Goal: Task Accomplishment & Management: Manage account settings

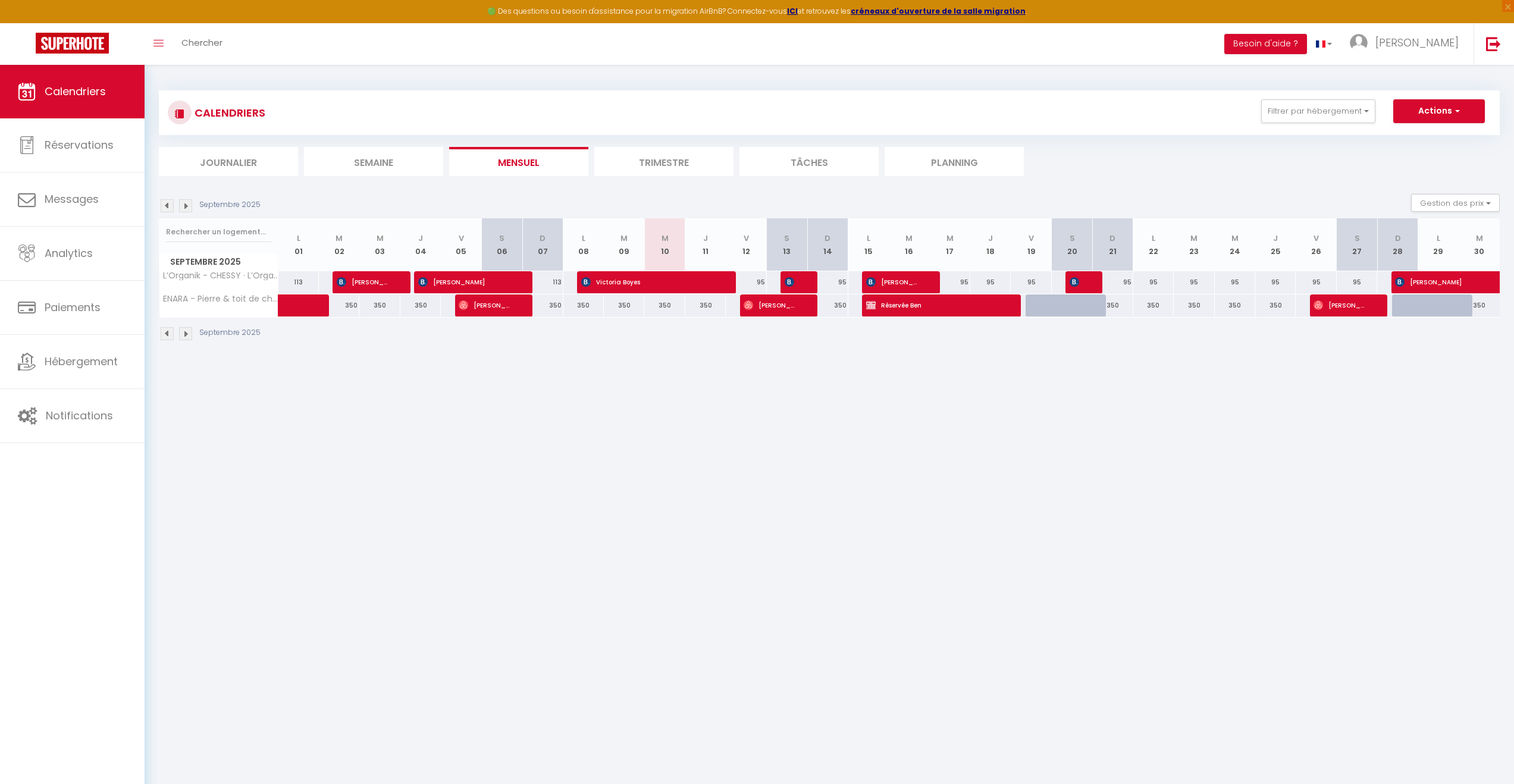
click at [548, 459] on body "🟢 Des questions ou besoin d'assistance pour la migration AirBnB? Connectez-vous…" at bounding box center [757, 457] width 1514 height 784
click at [1327, 114] on button "Filtrer par hébergement" at bounding box center [1318, 111] width 114 height 24
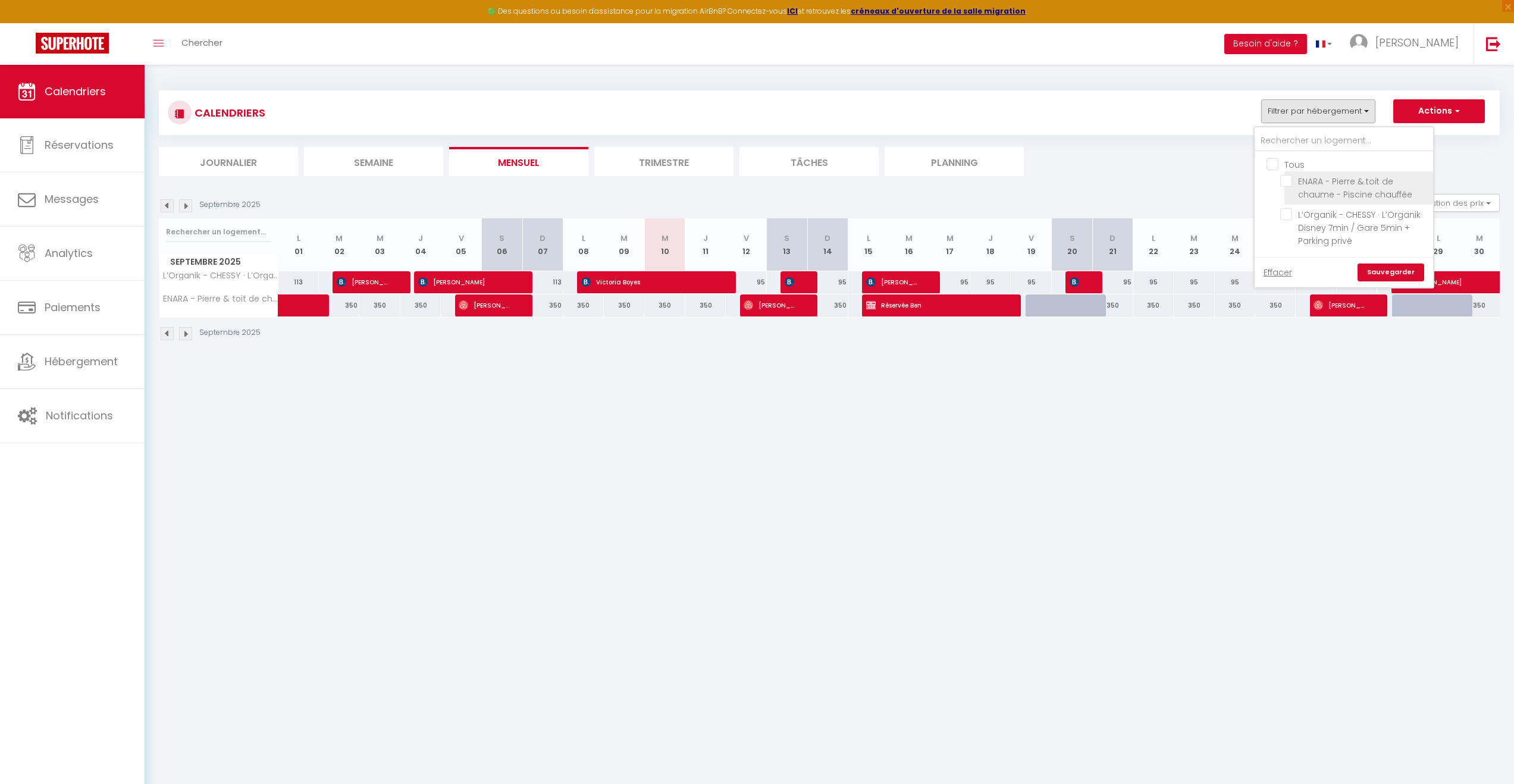
click at [1289, 183] on input "ENARA - Pierre & toit de chaume - Piscine chauffée" at bounding box center [1354, 181] width 149 height 12
checkbox input "true"
checkbox input "false"
click at [1402, 267] on link "Sauvegarder" at bounding box center [1391, 272] width 67 height 18
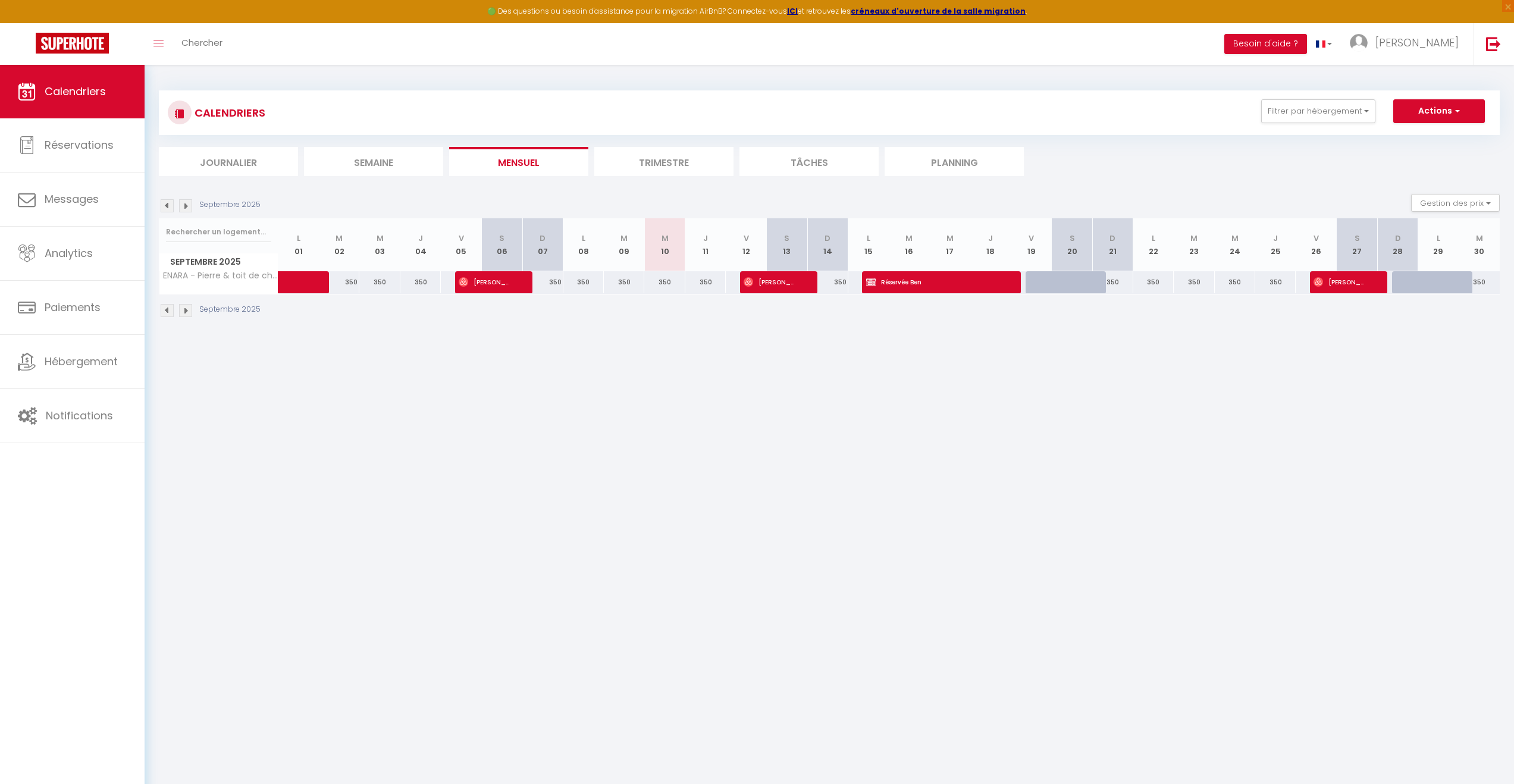
click at [1004, 439] on body "🟢 Des questions ou besoin d'assistance pour la migration AirBnB? Connectez-vous…" at bounding box center [757, 457] width 1514 height 784
click at [1046, 278] on div at bounding box center [1046, 282] width 40 height 23
type input "510"
type input "Ven 19 Septembre 2025"
type input "Sam 20 Septembre 2025"
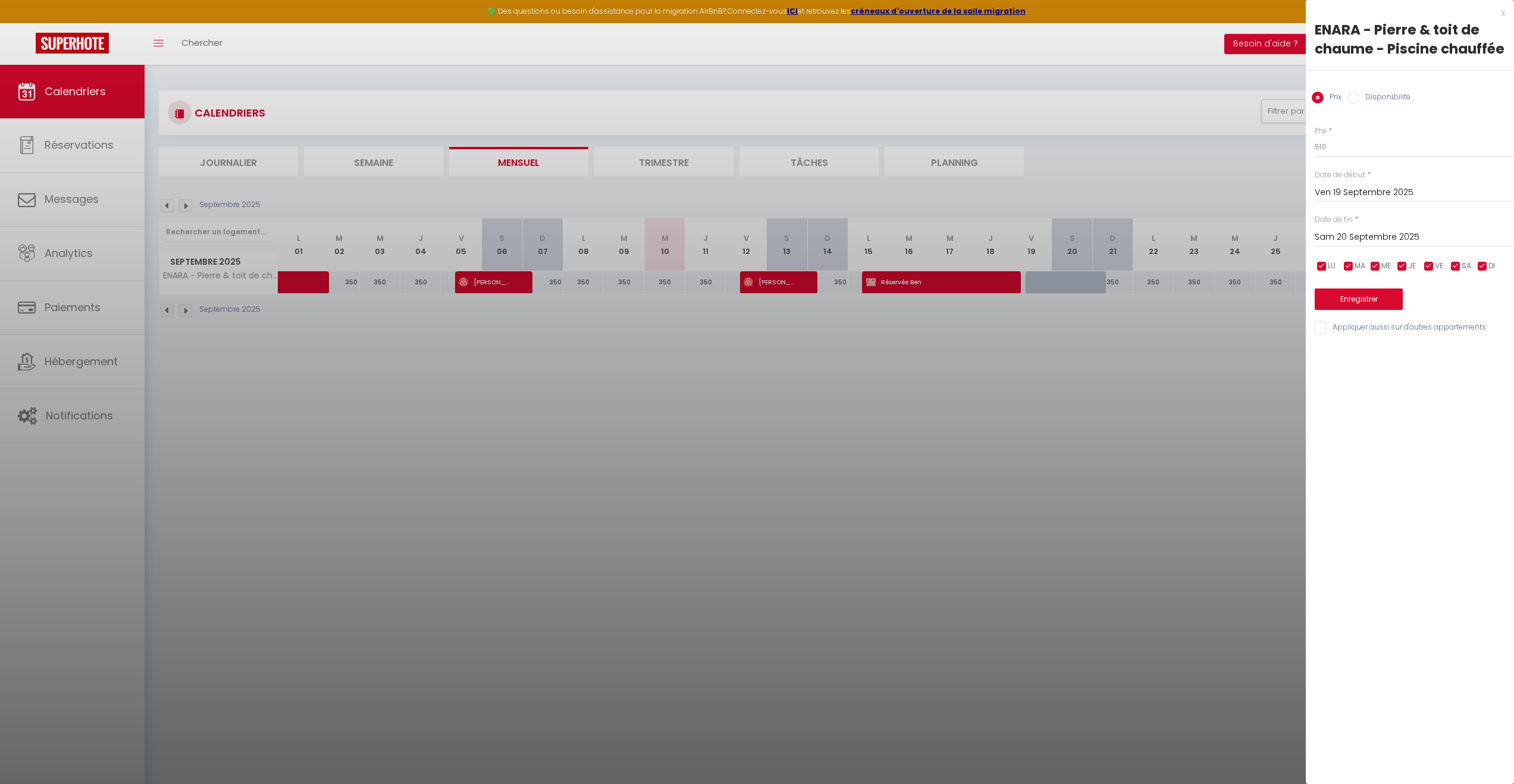
click at [1046, 278] on div at bounding box center [757, 392] width 1514 height 784
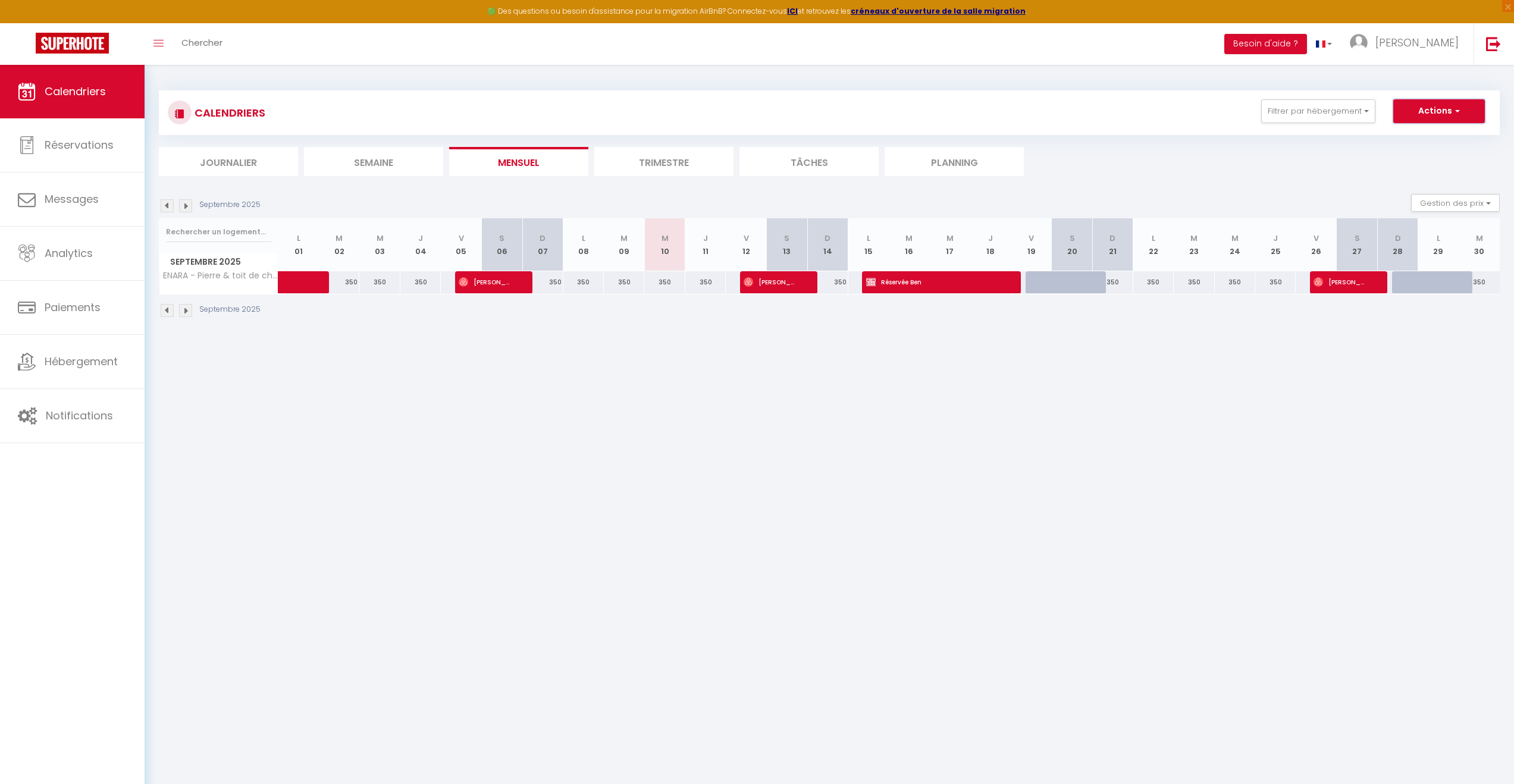
click at [1434, 113] on button "Actions" at bounding box center [1439, 111] width 92 height 24
click at [1440, 137] on link "Nouvelle réservation" at bounding box center [1426, 138] width 103 height 18
select select
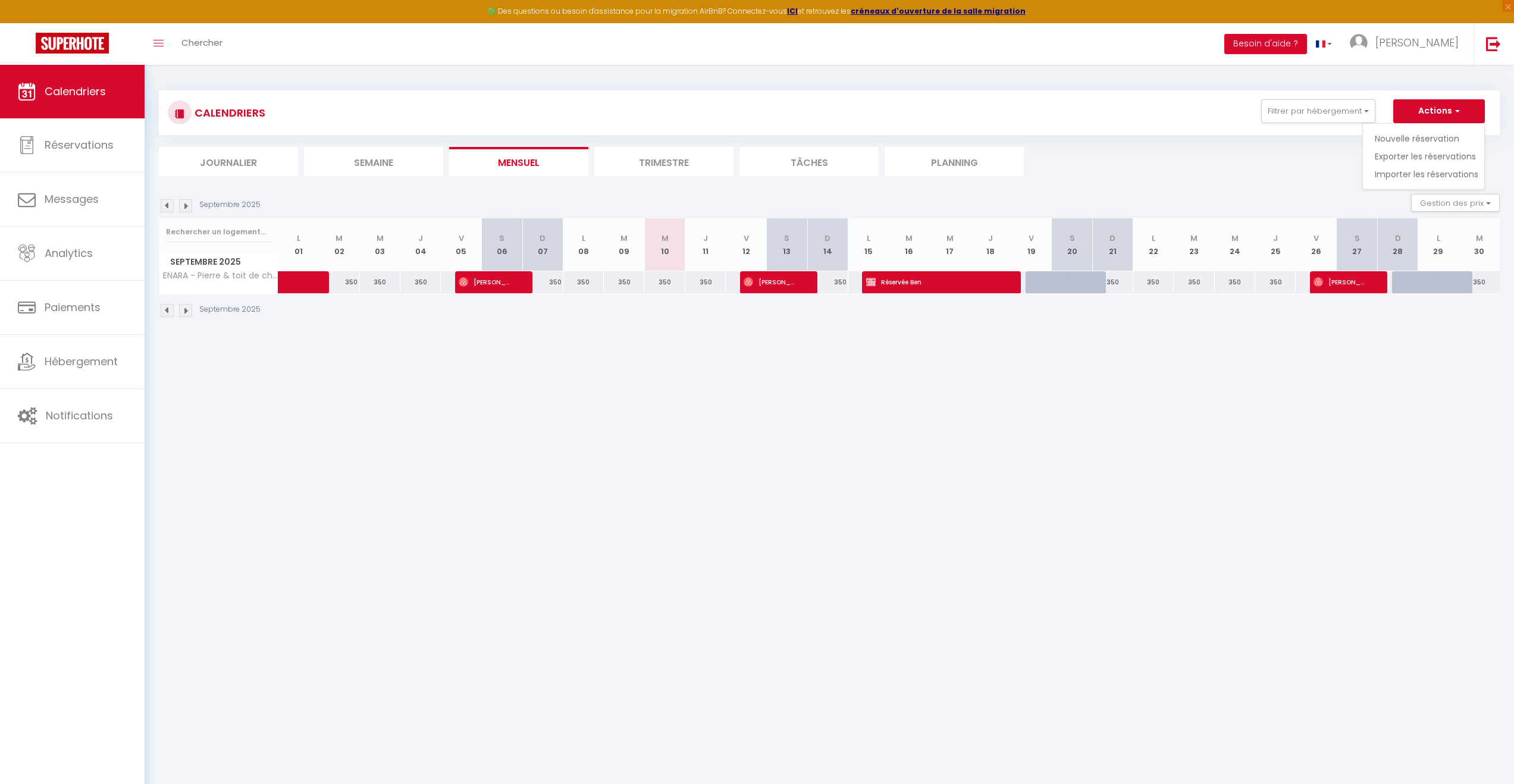
select select
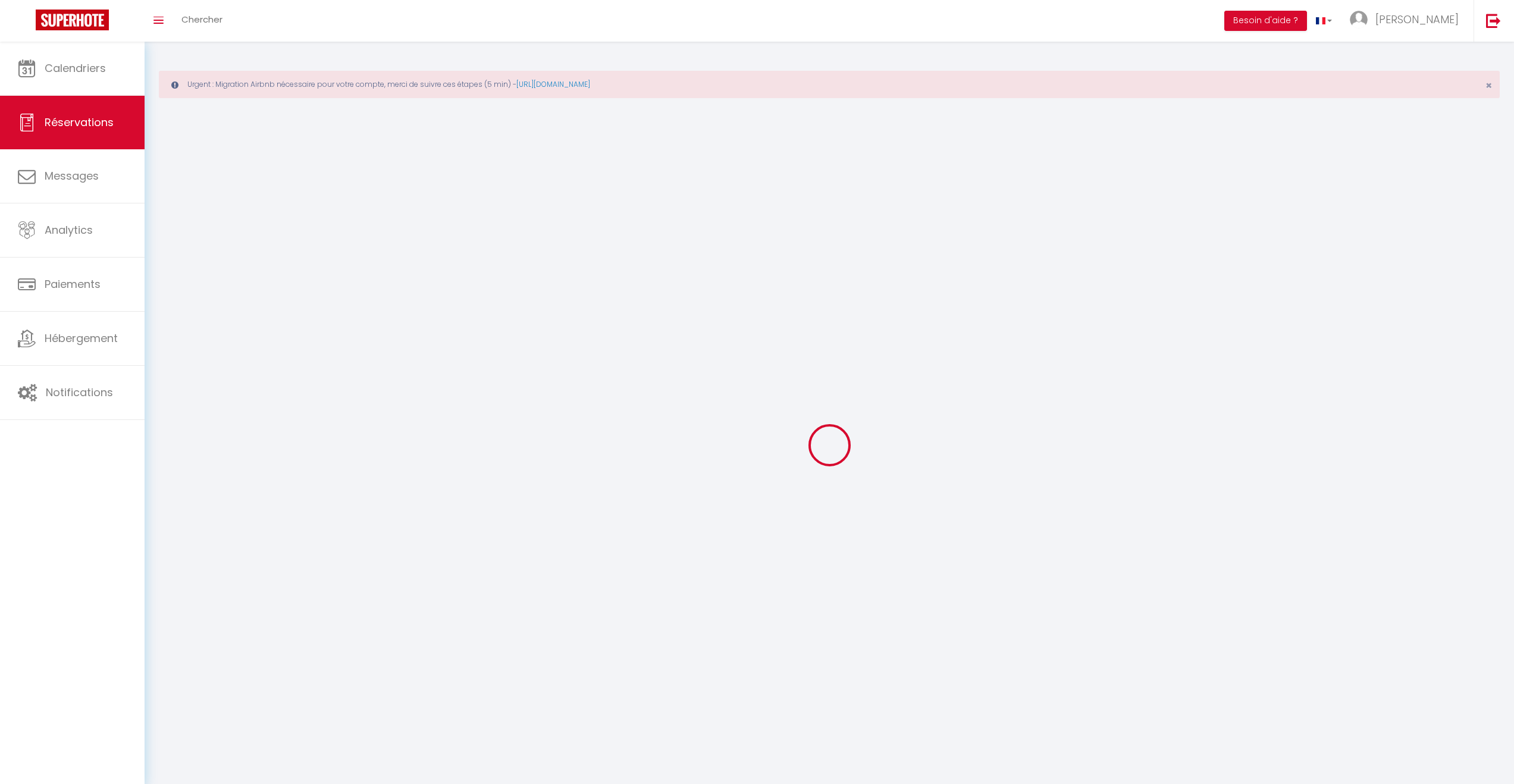
select select
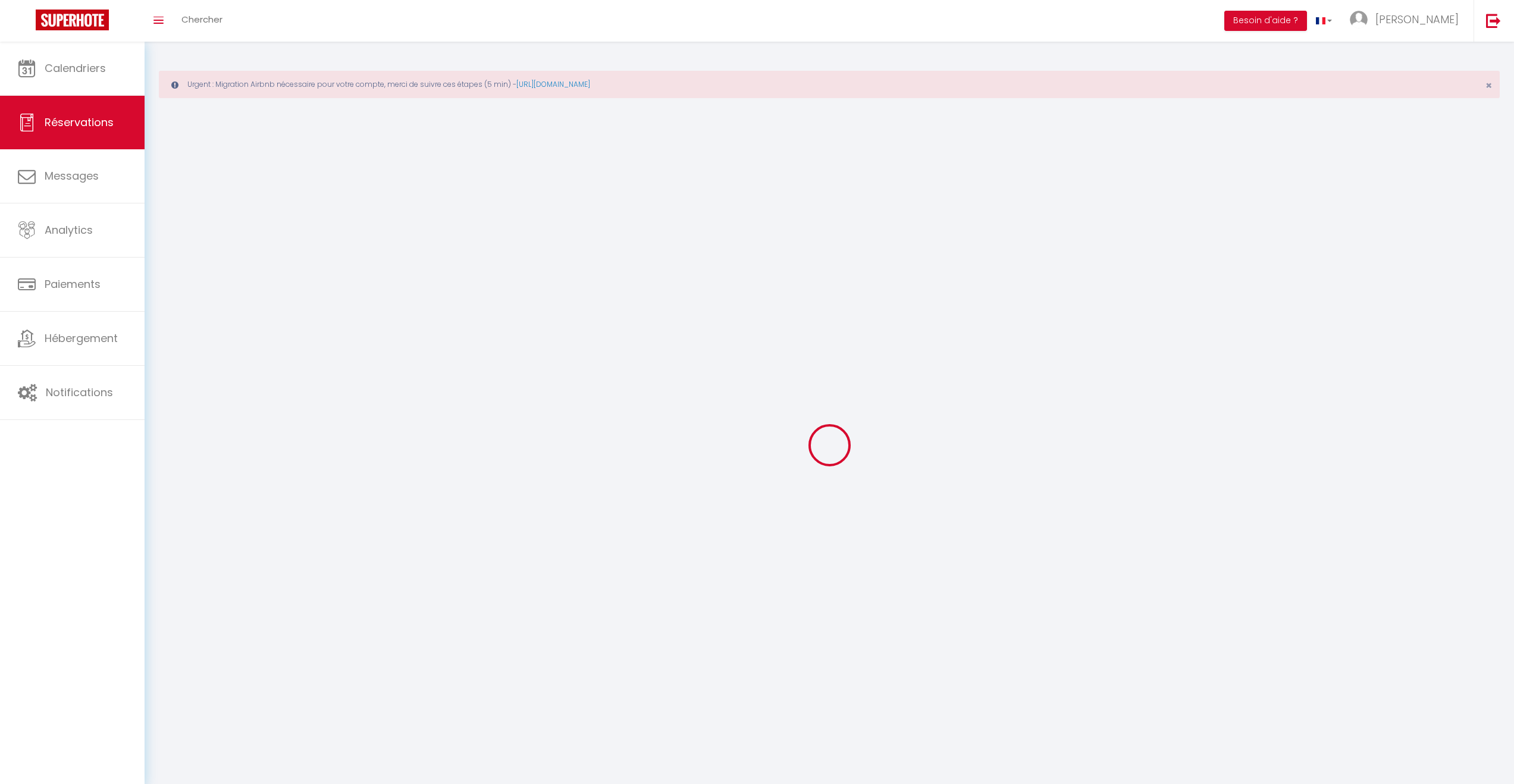
select select
checkbox input "false"
select select
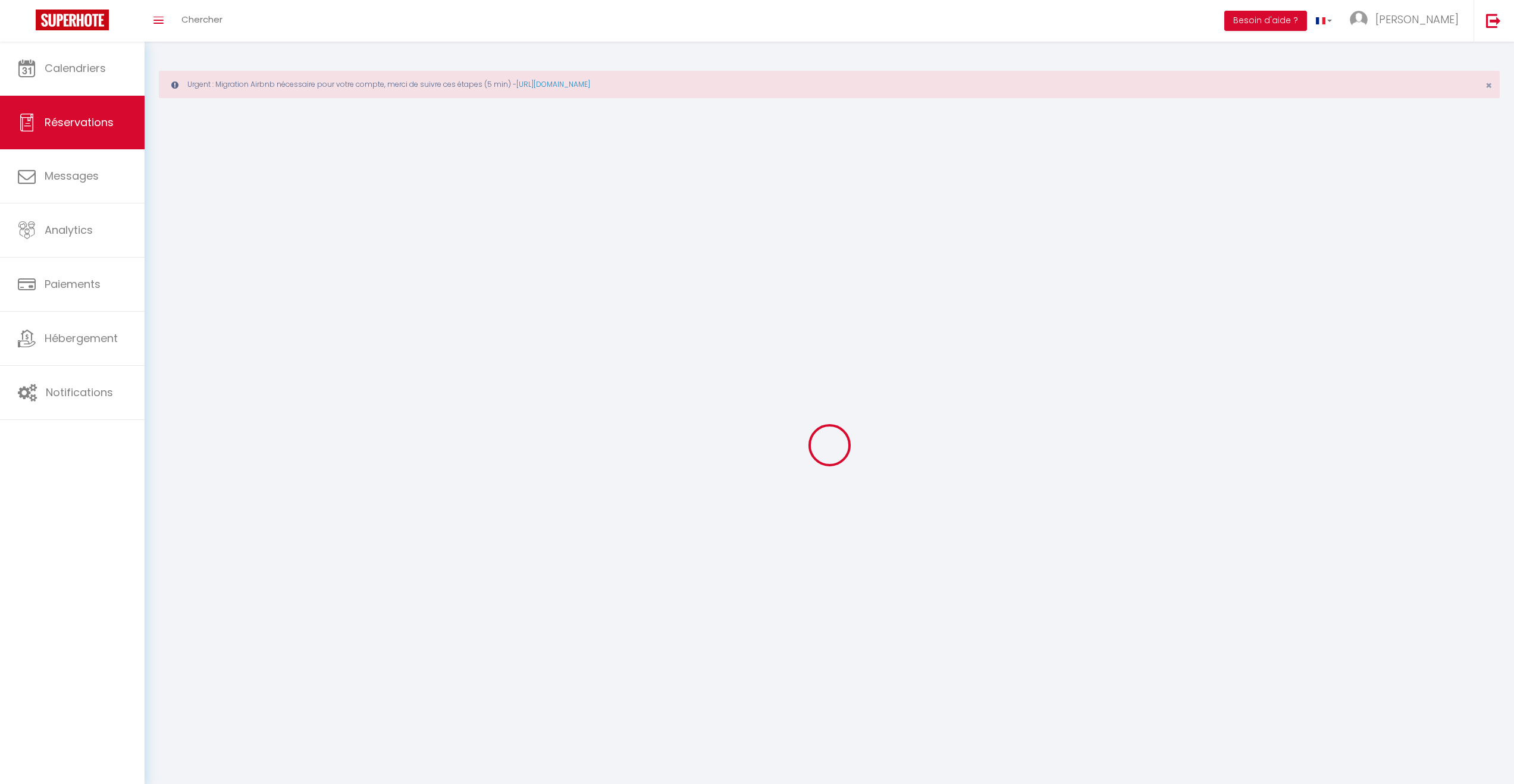
select select
checkbox input "false"
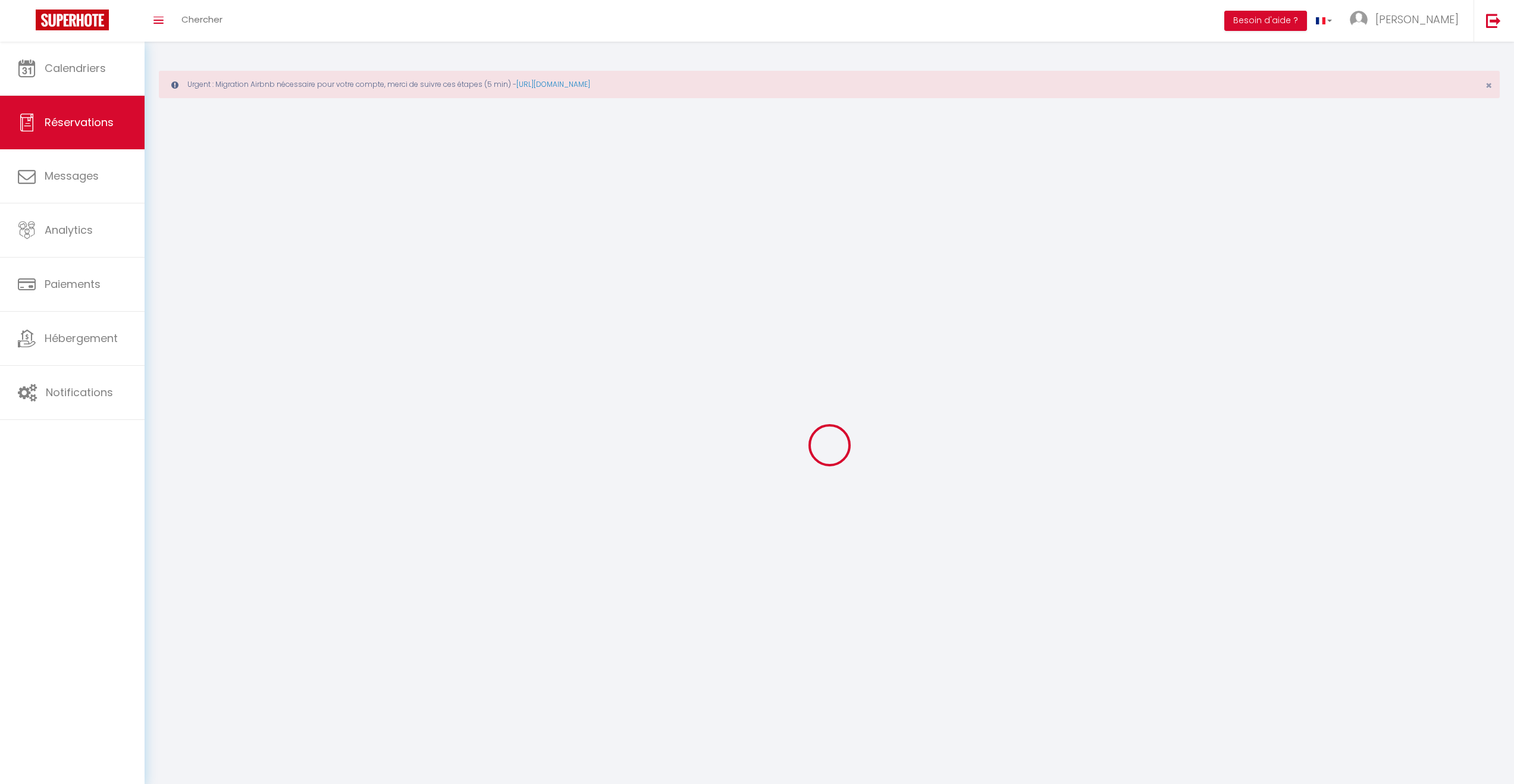
select select
checkbox input "false"
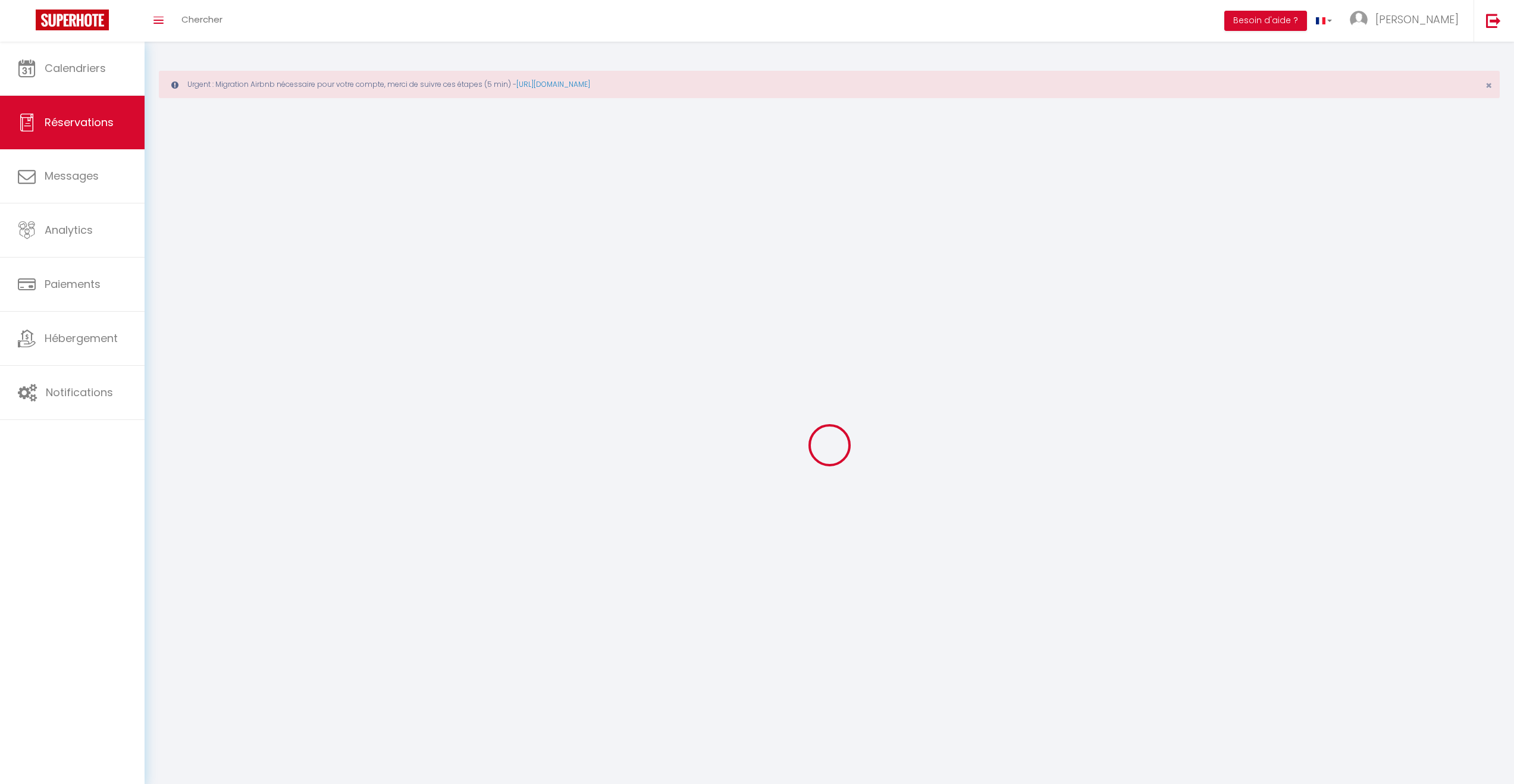
select select
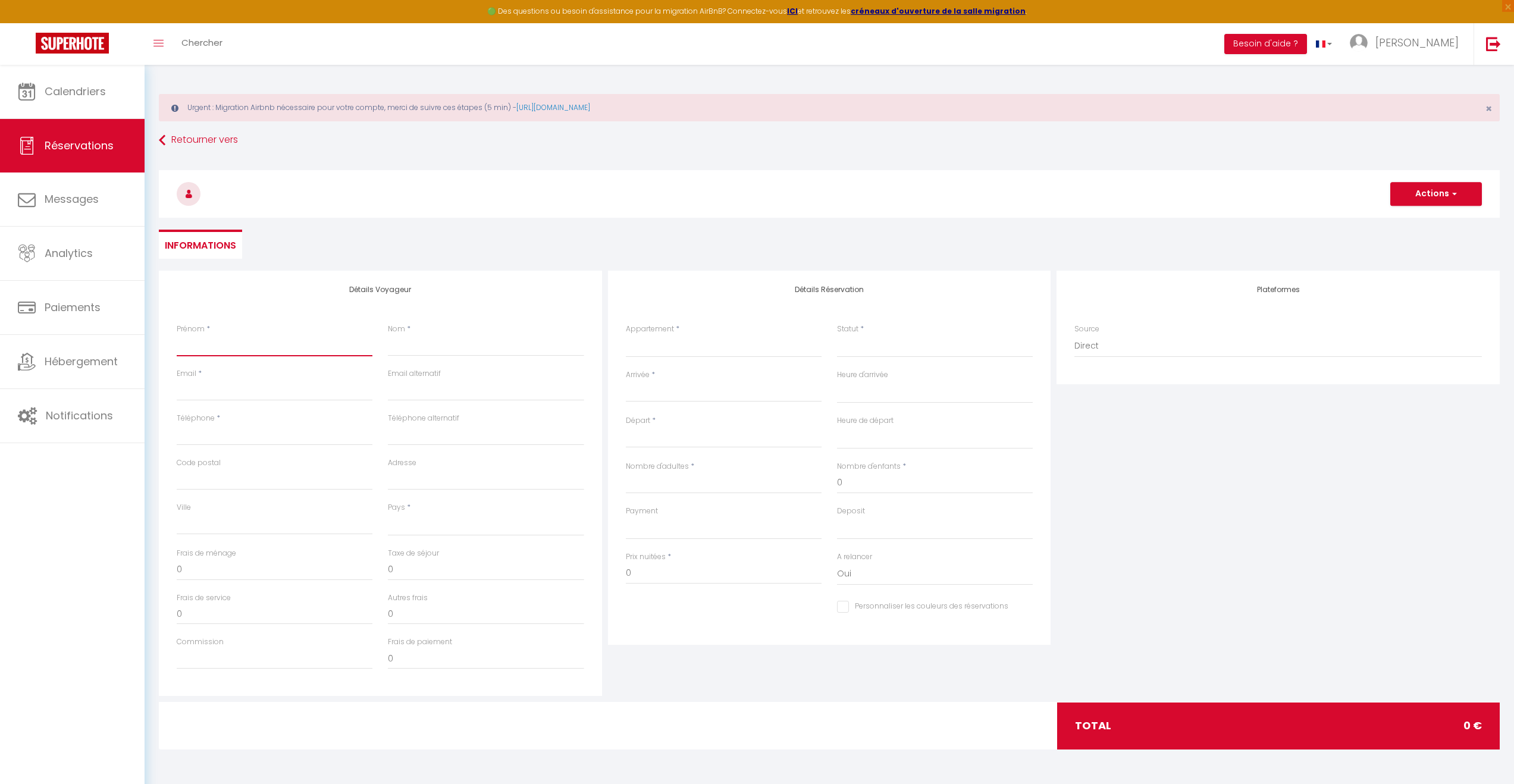
click at [263, 340] on input "Prénom" at bounding box center [275, 345] width 196 height 21
type input "V"
select select
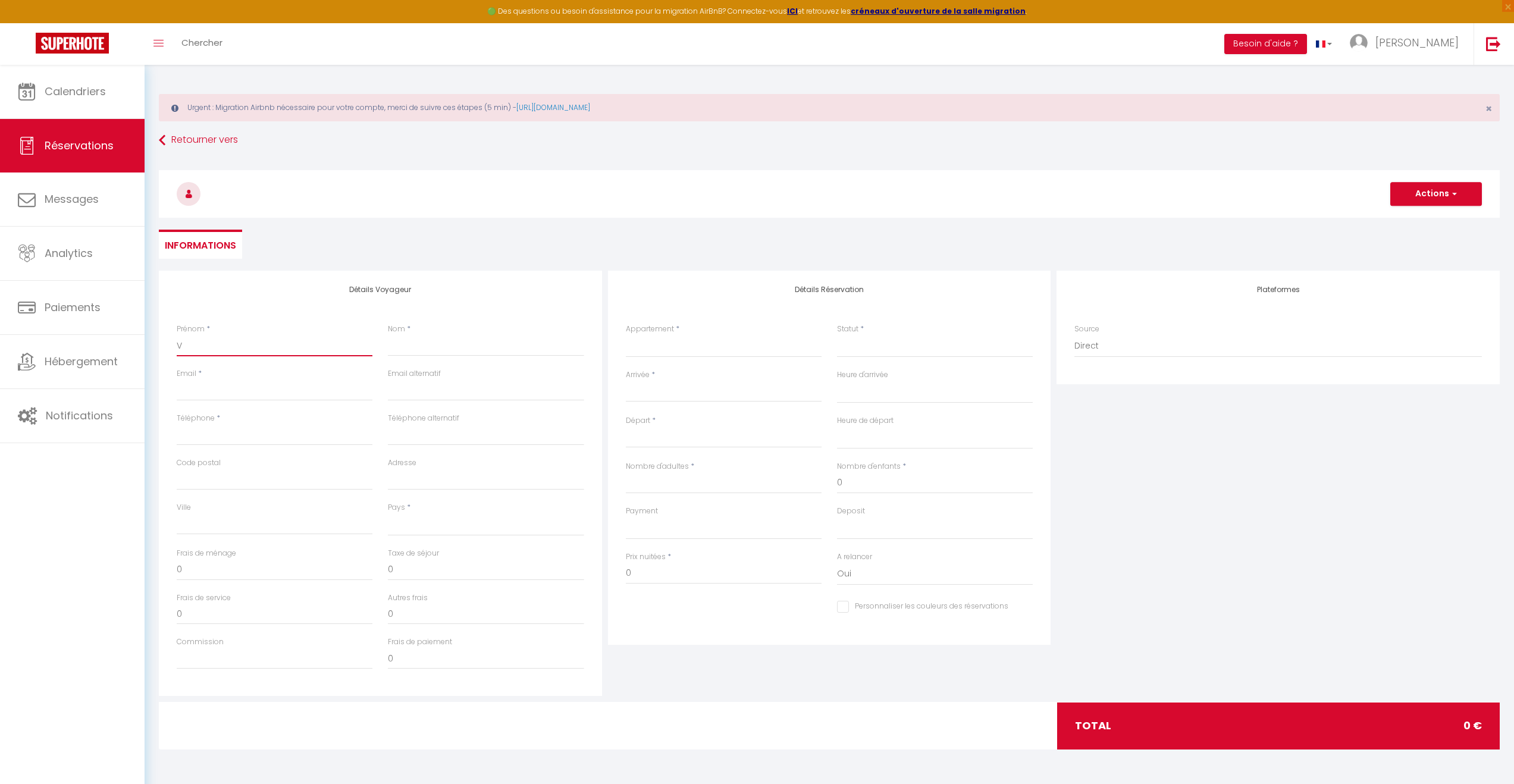
select select
checkbox input "false"
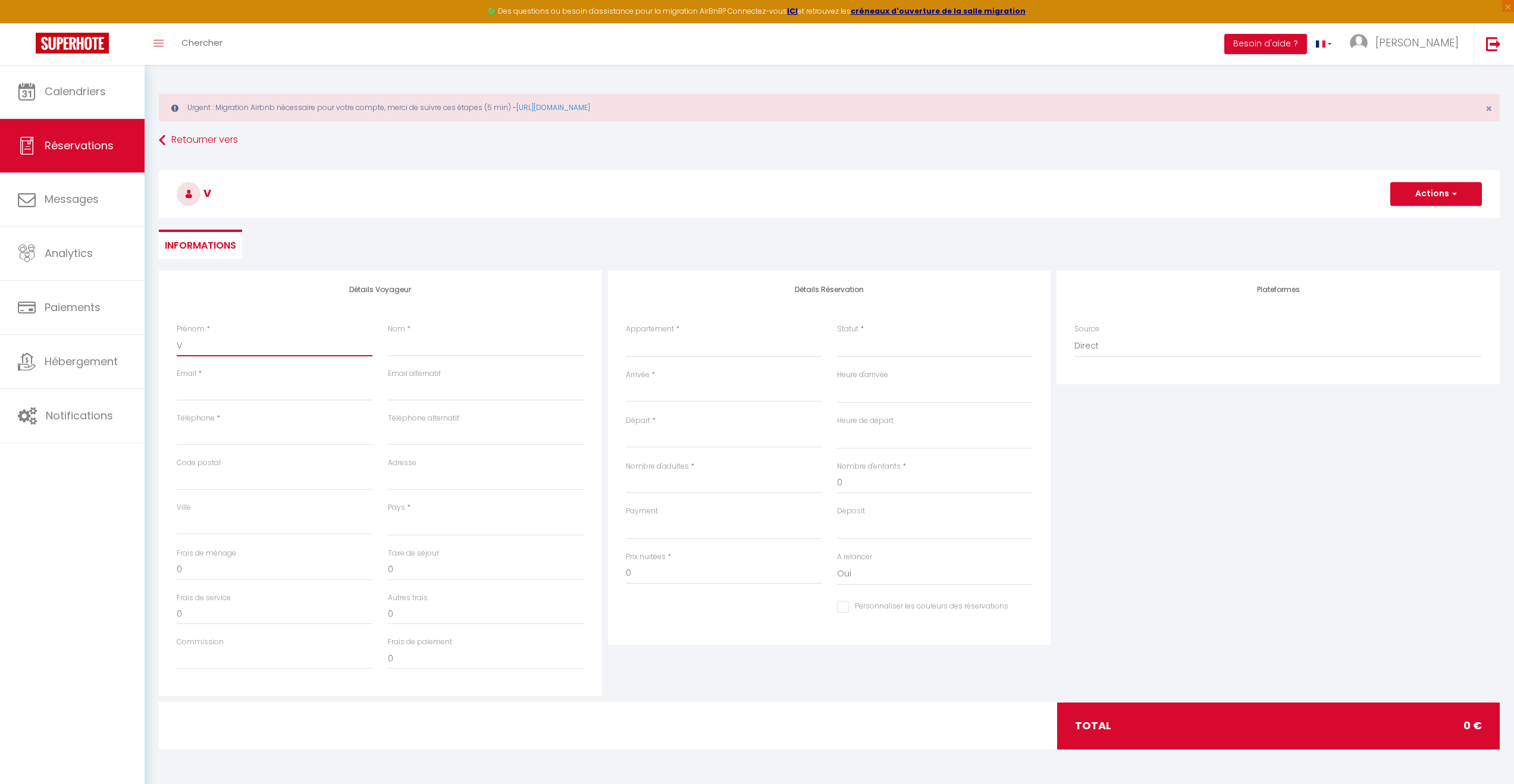
type input "Vi"
select select
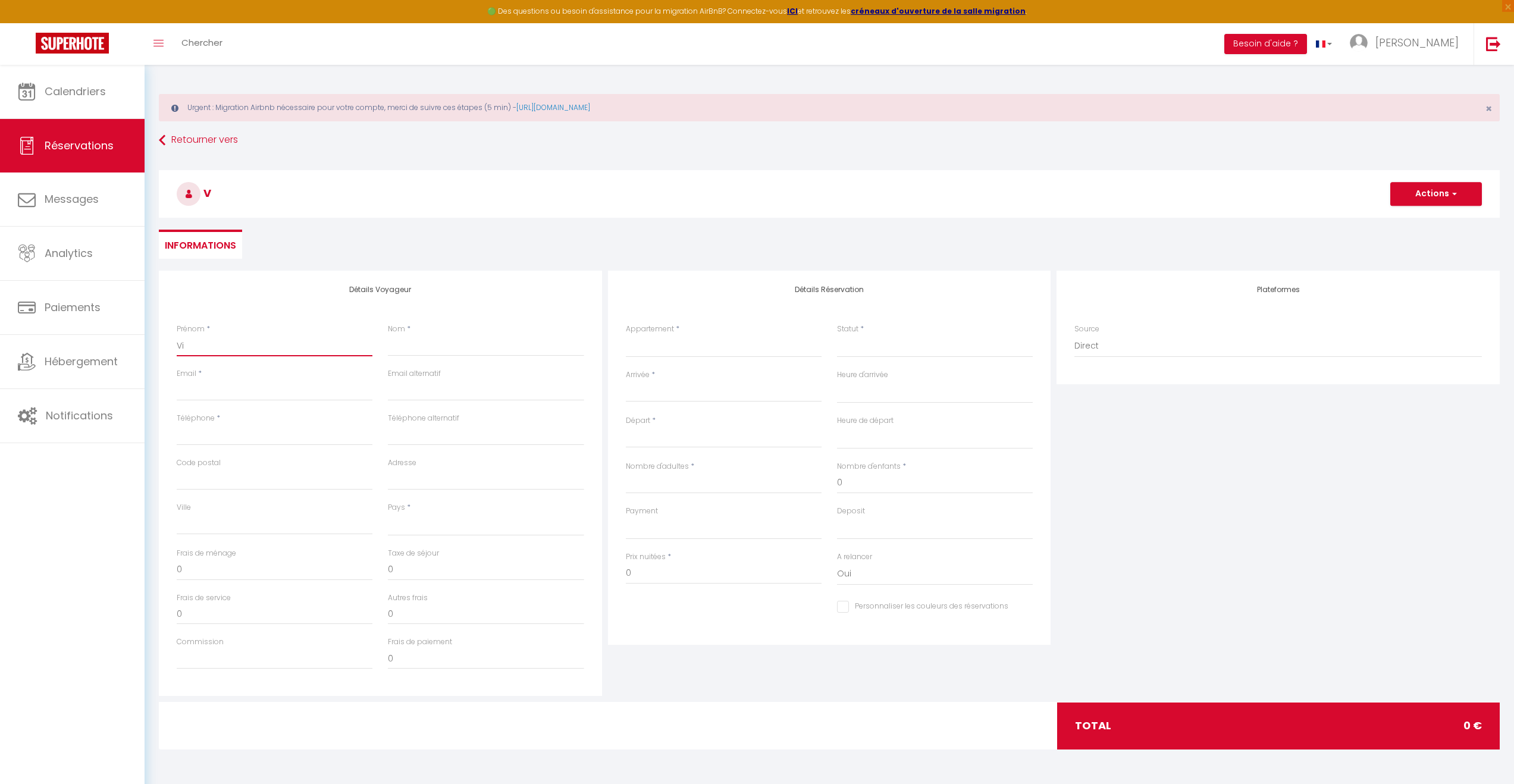
select select
checkbox input "false"
type input "Vin"
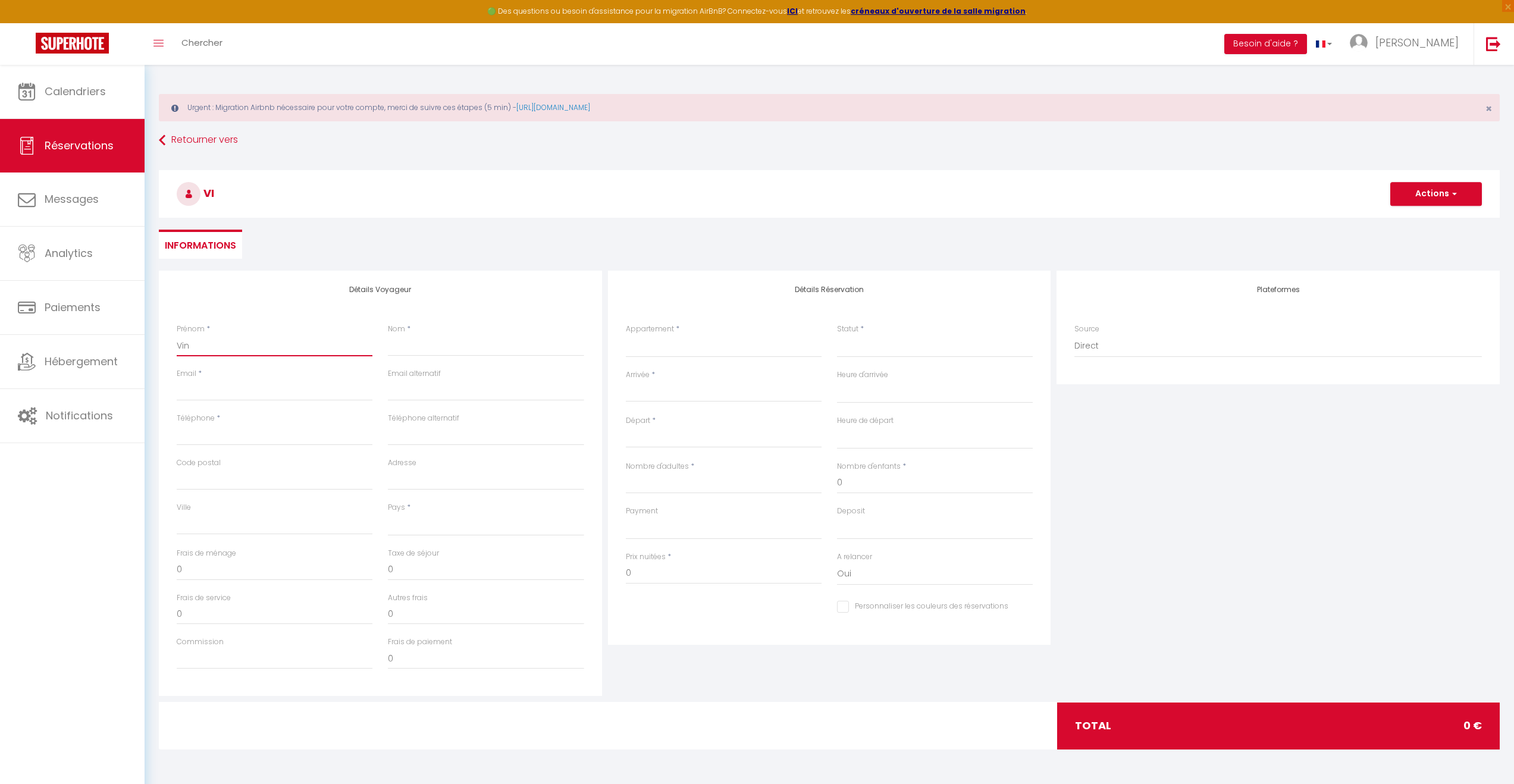
select select
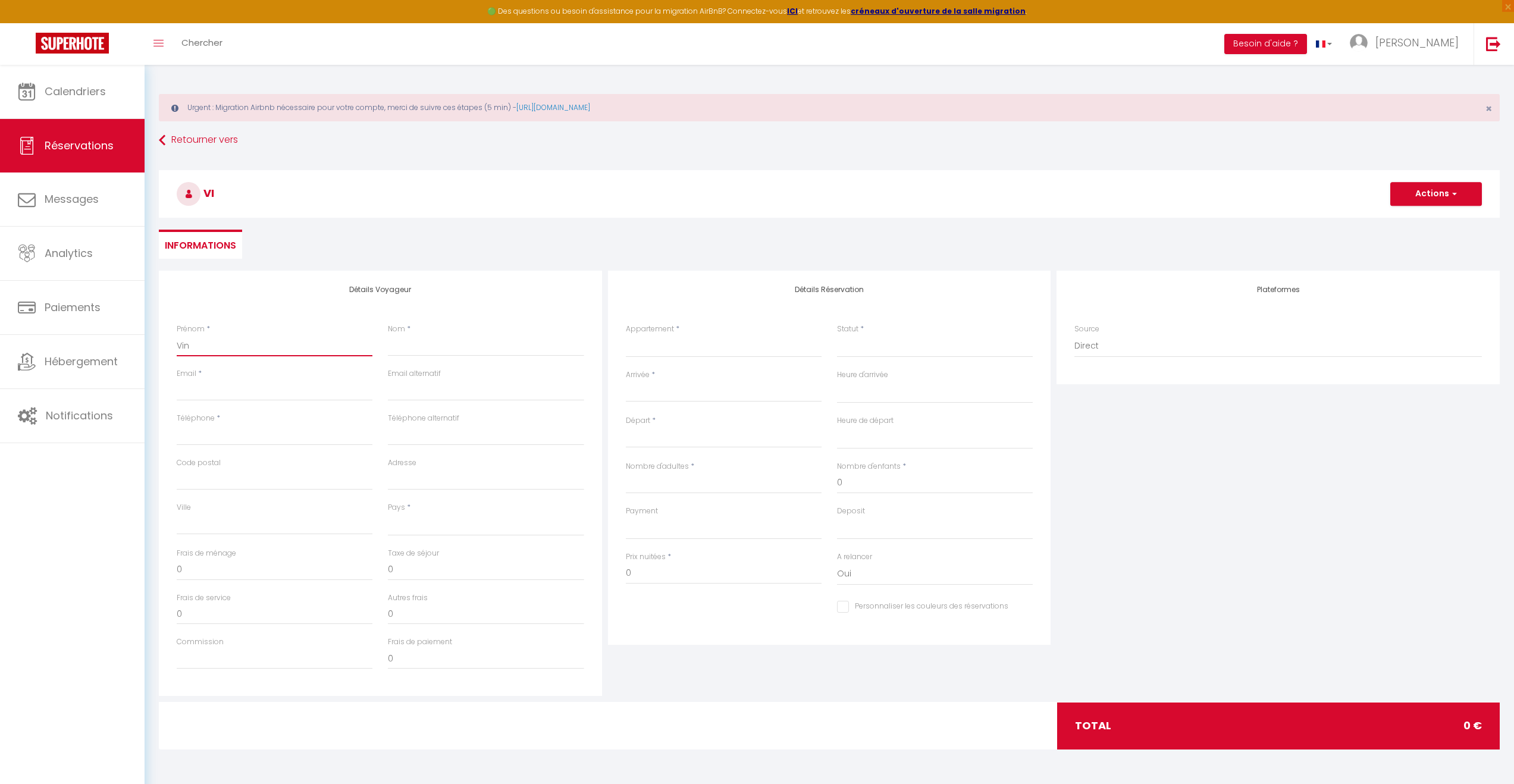
select select
checkbox input "false"
type input "Vinc"
select select
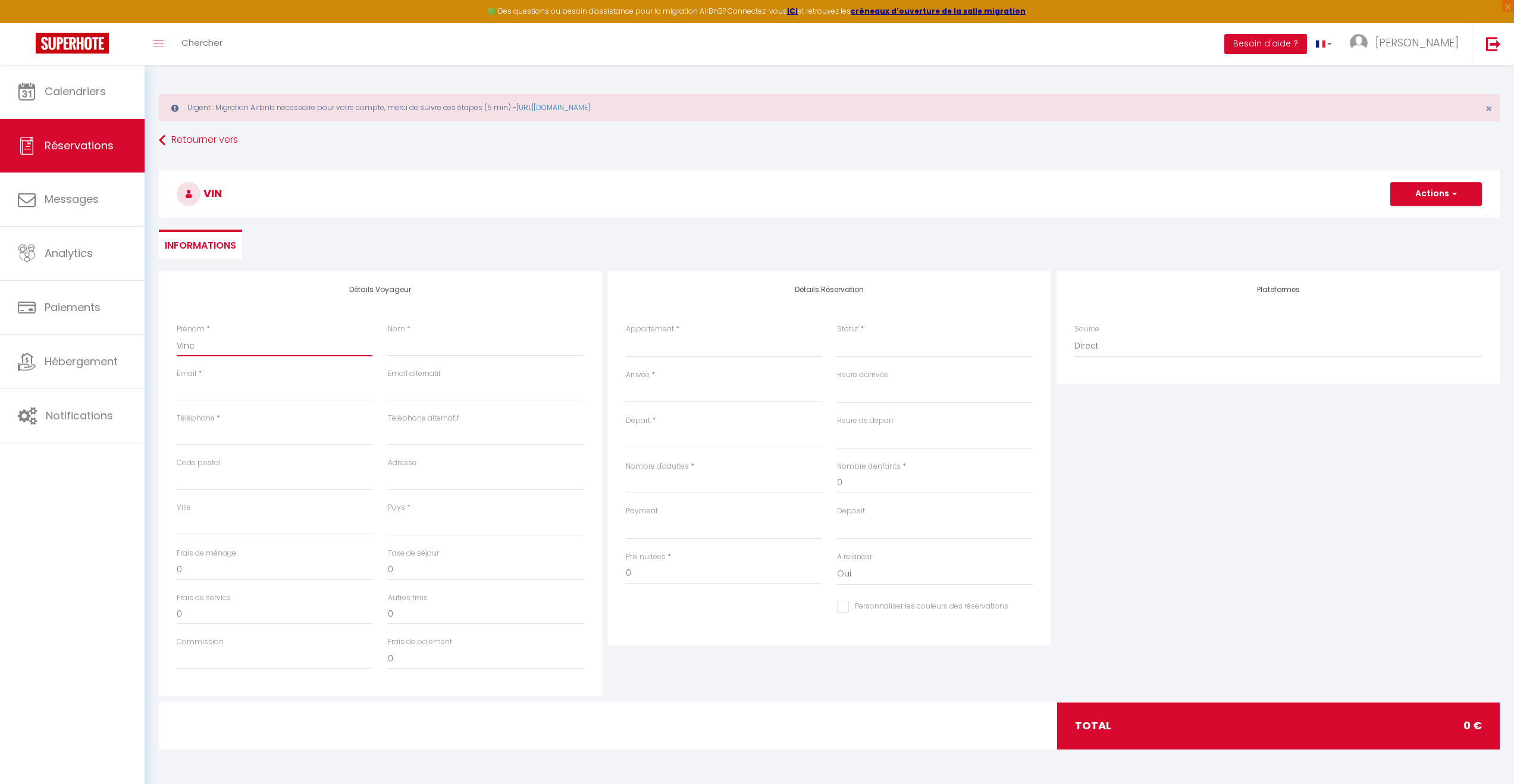
select select
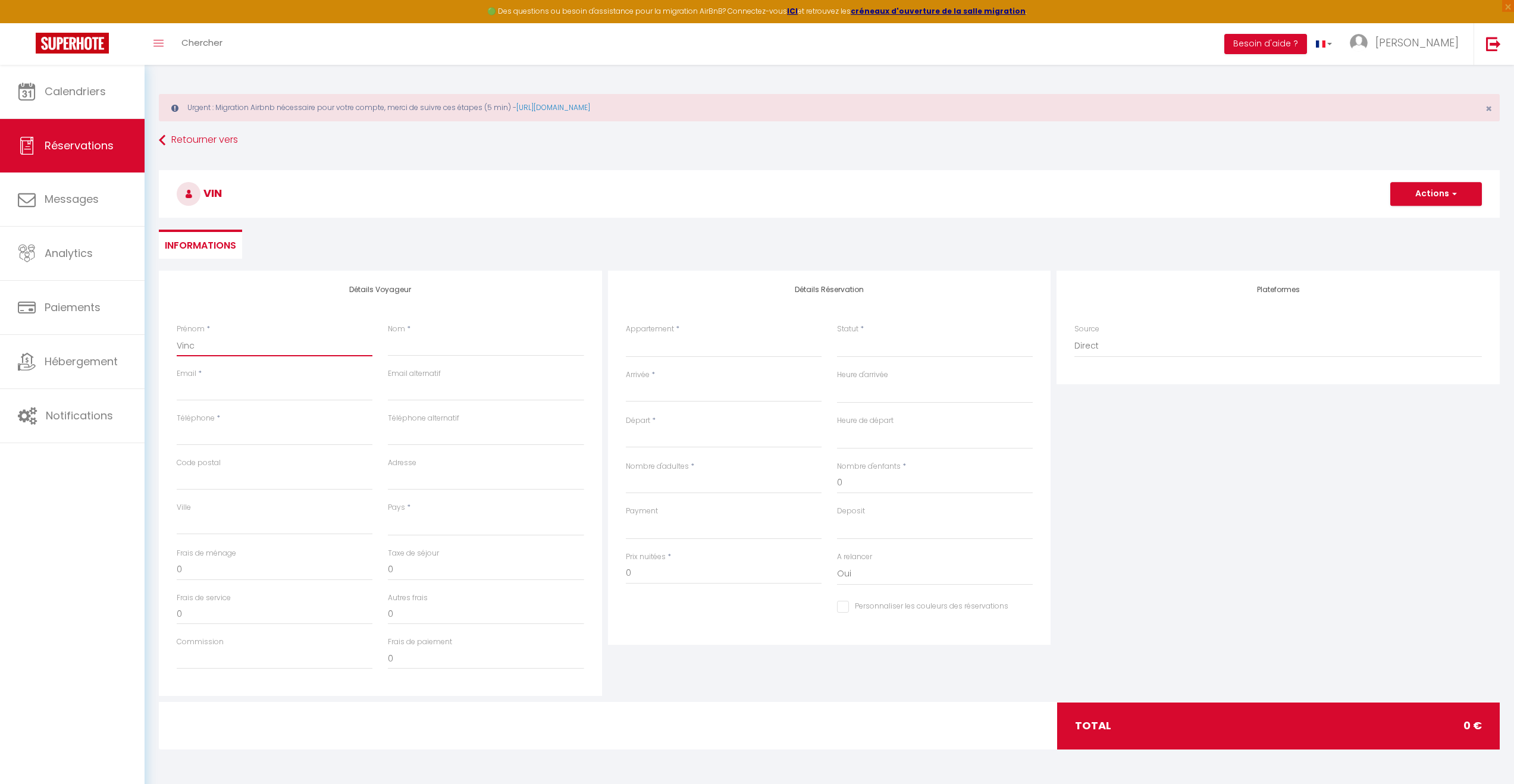
select select
checkbox input "false"
type input "[PERSON_NAME]"
select select
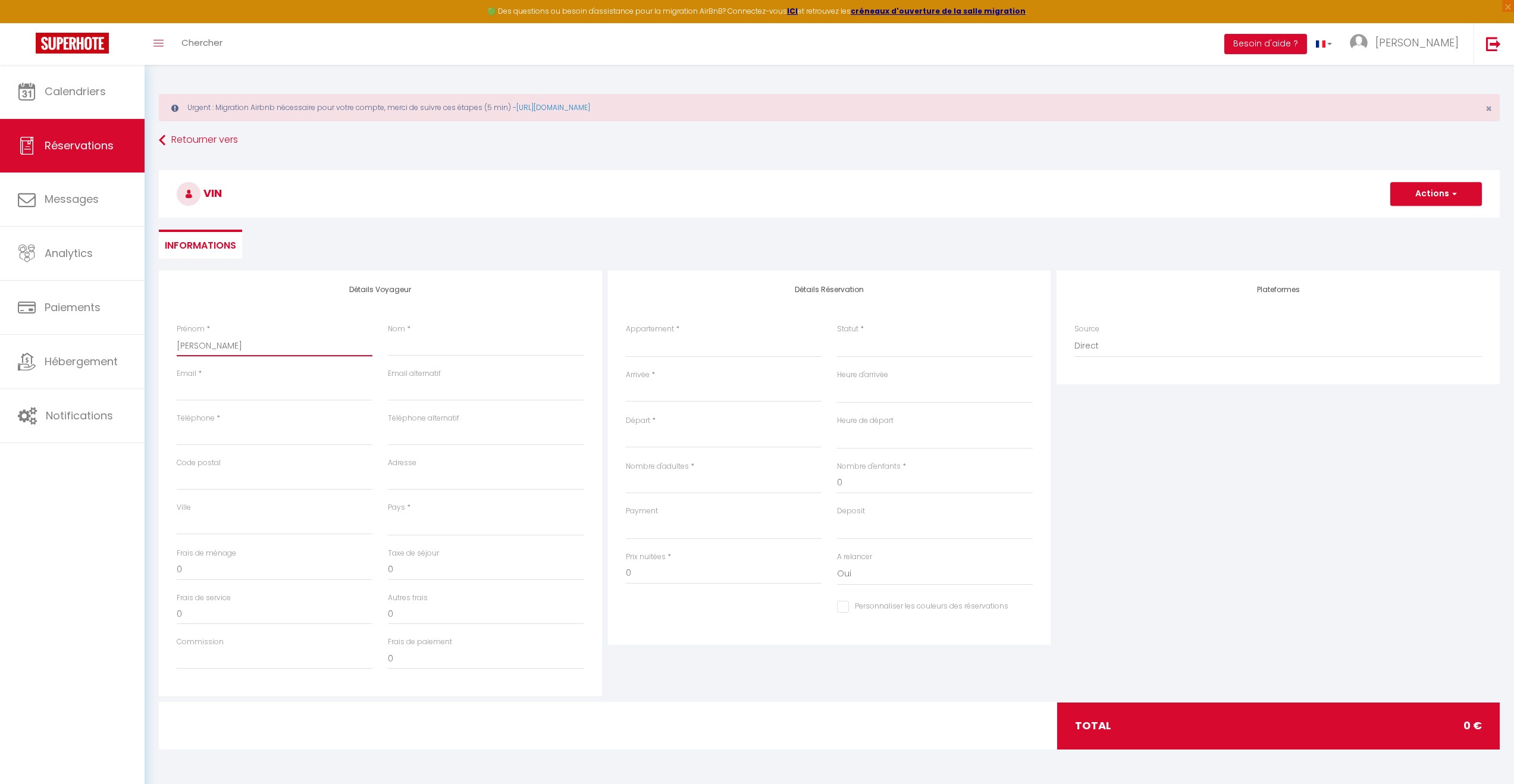
select select
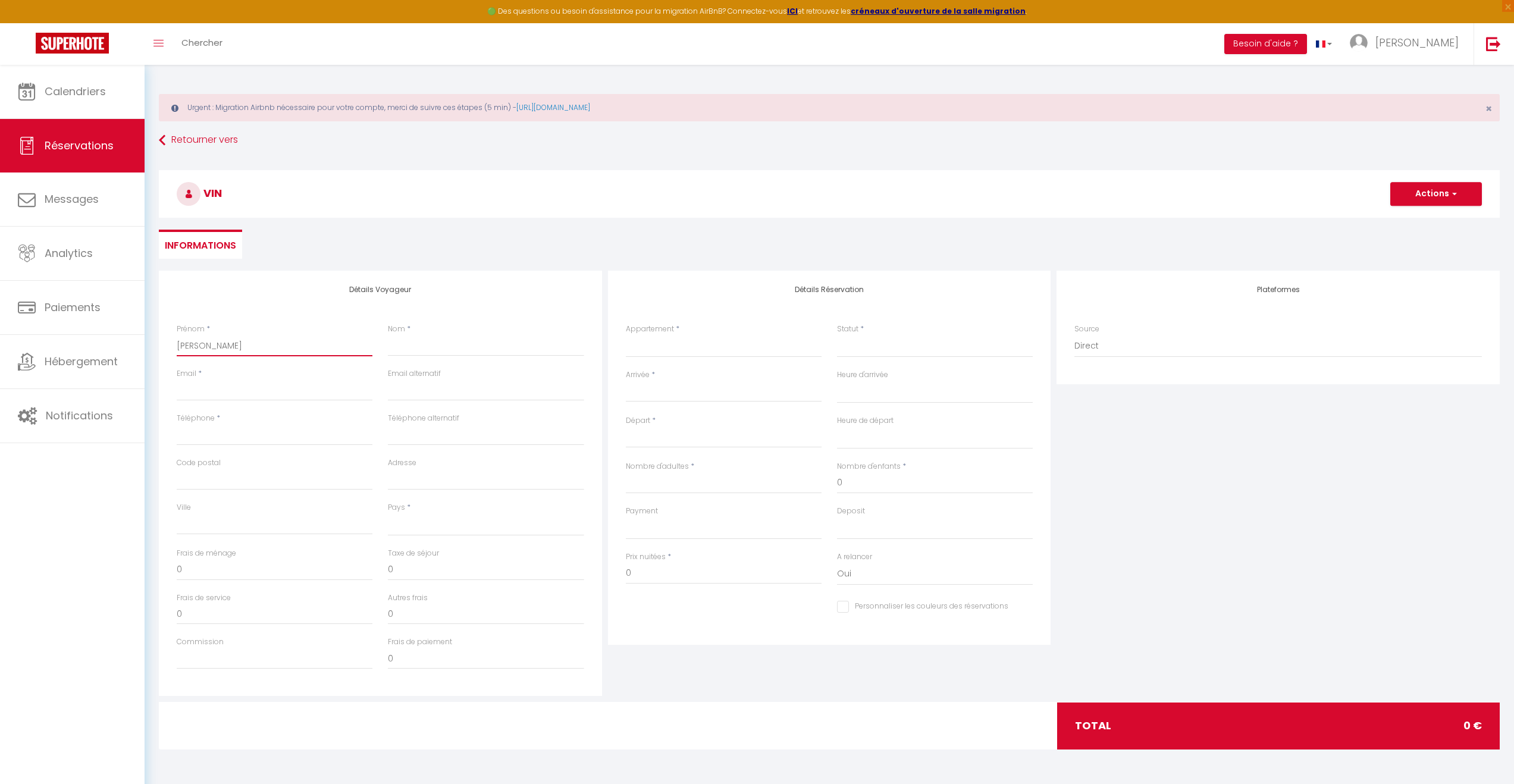
checkbox input "false"
type input "Vincen"
select select
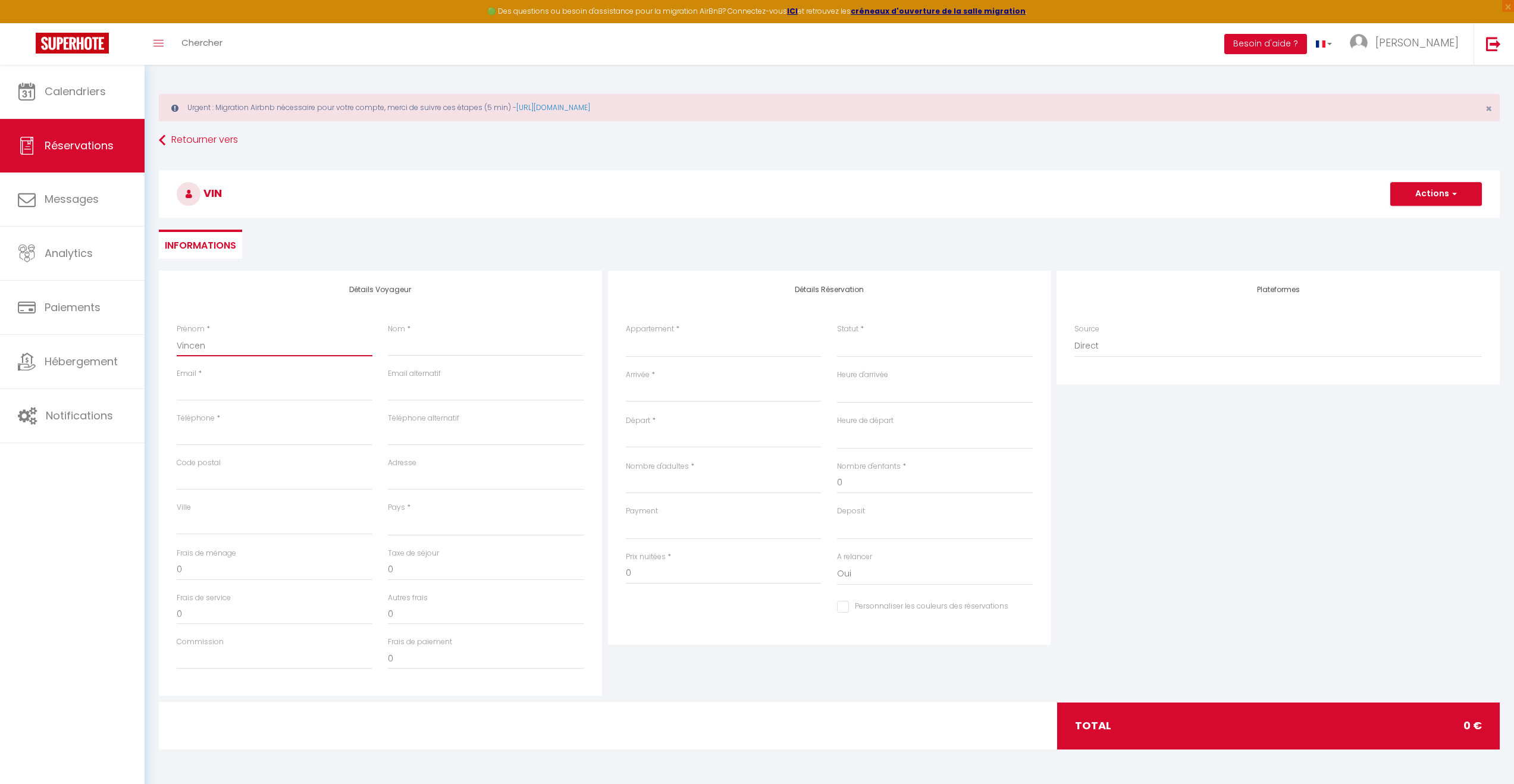
select select
checkbox input "false"
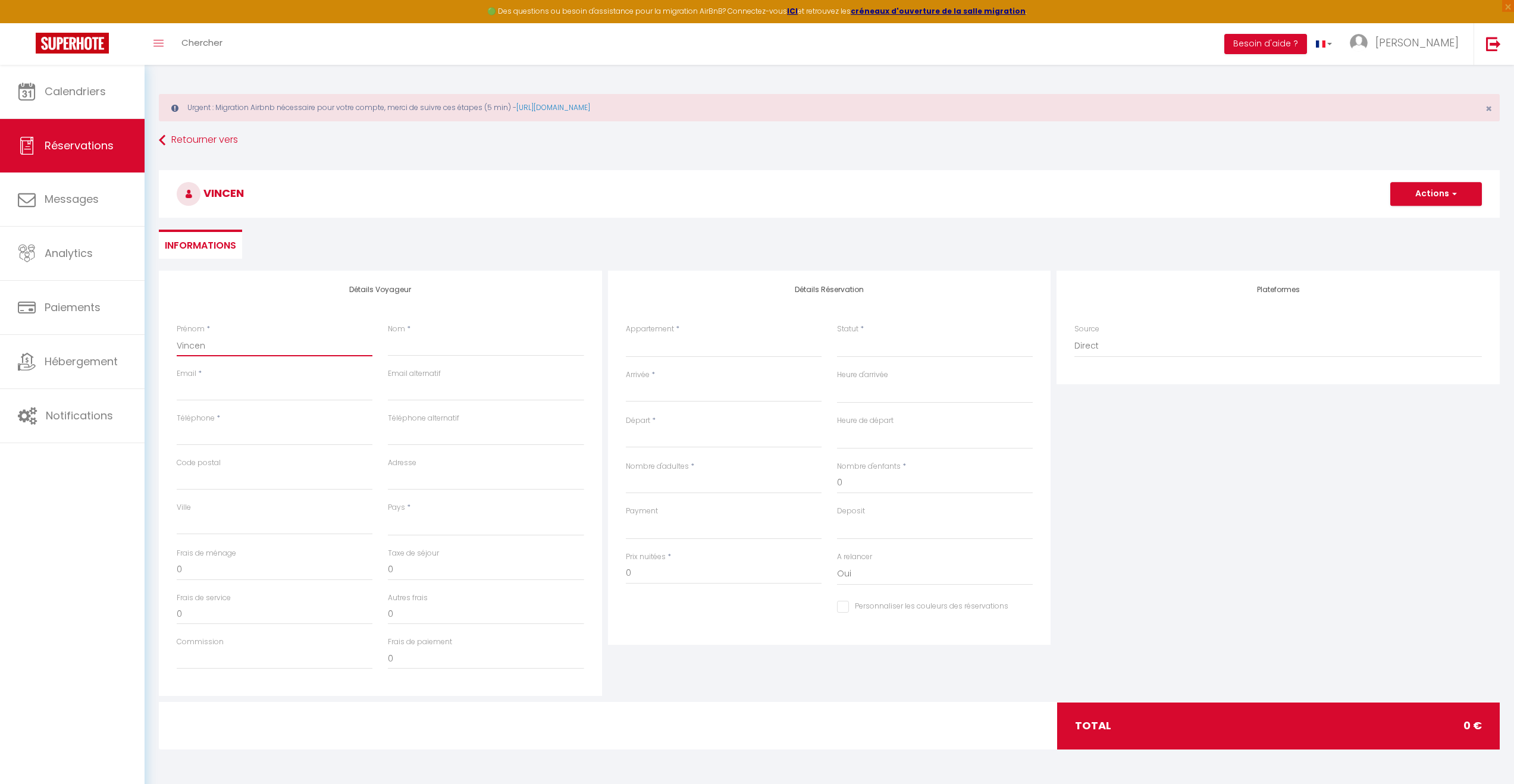
type input "[PERSON_NAME]"
select select
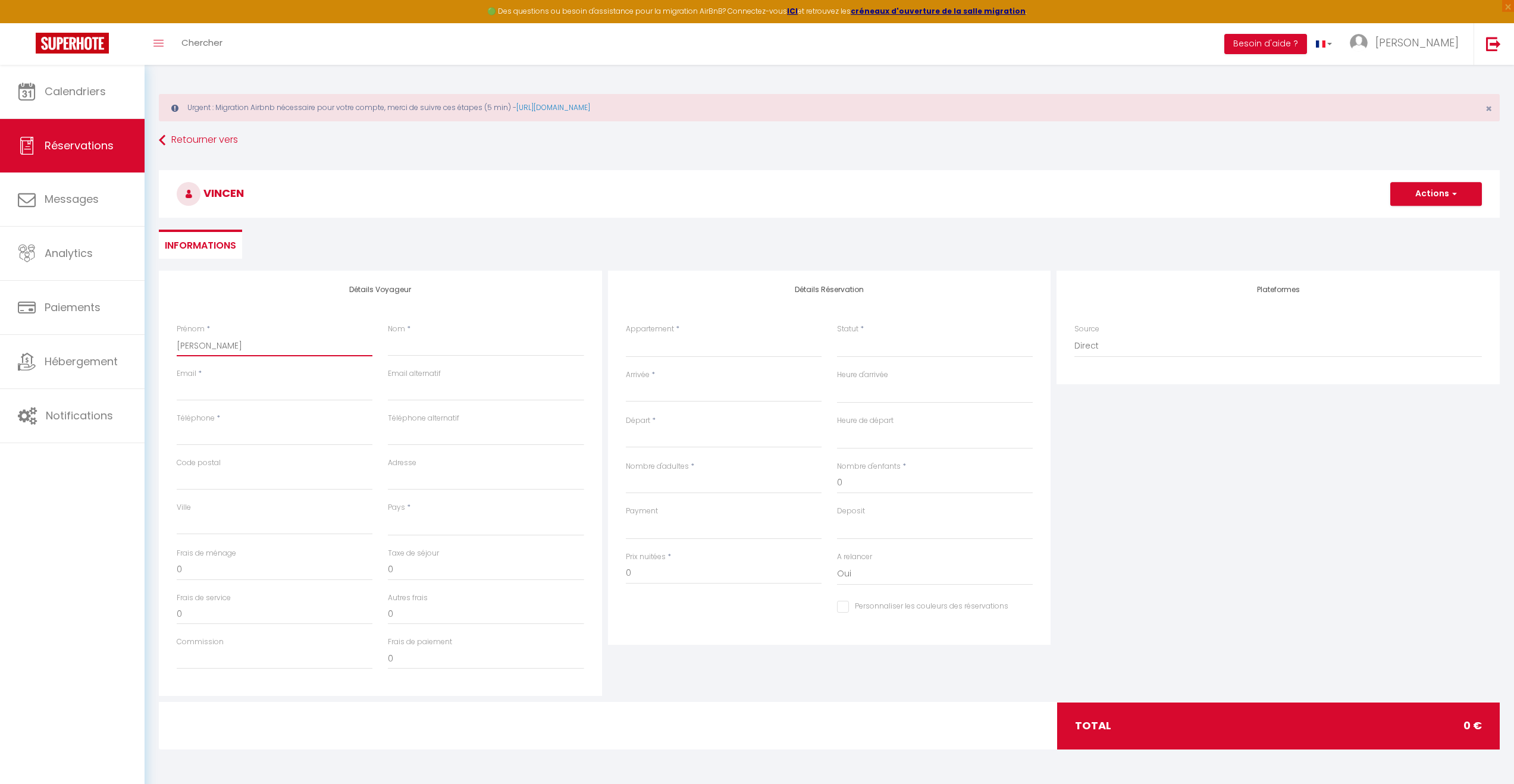
select select
checkbox input "false"
type input "[PERSON_NAME]"
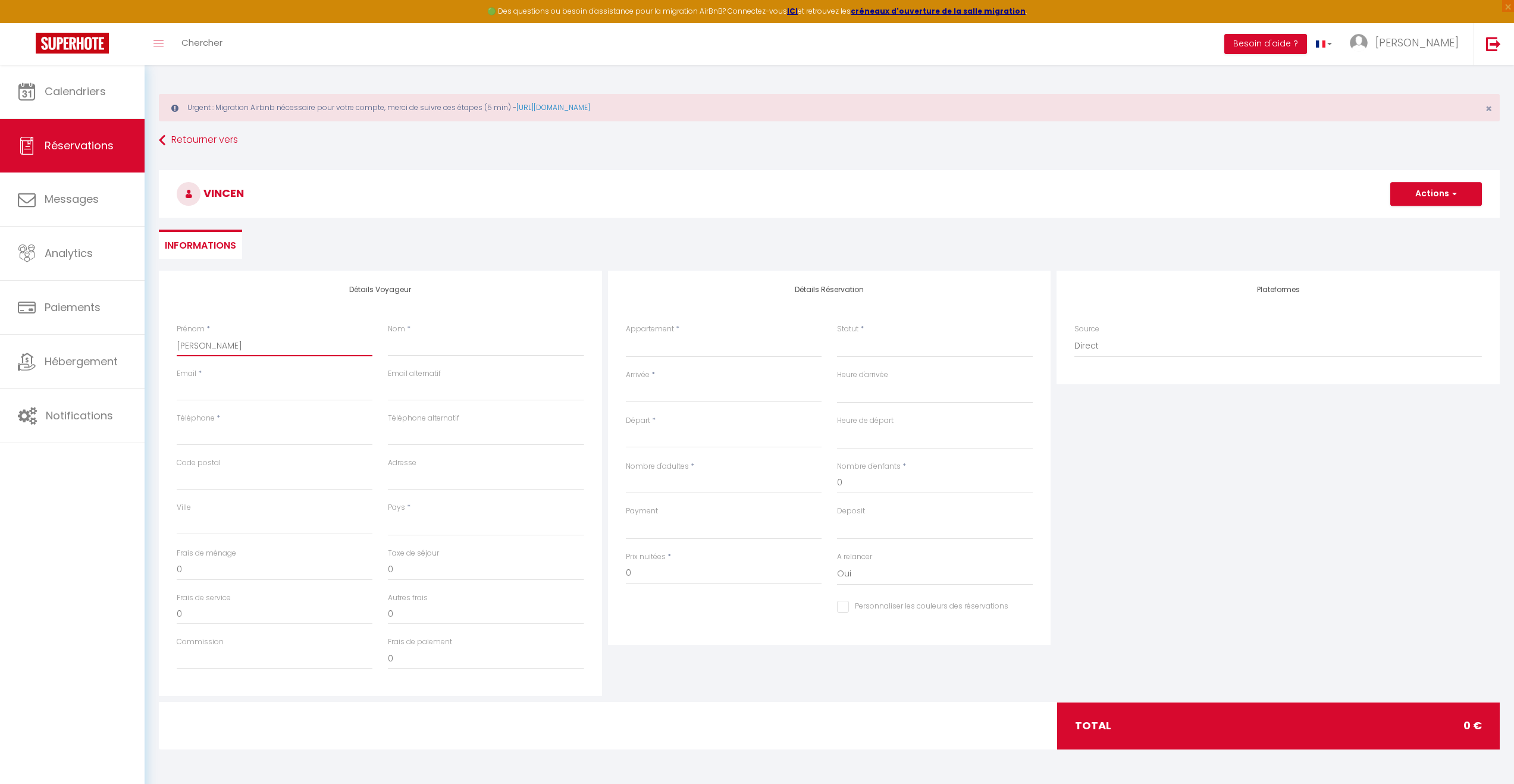
select select
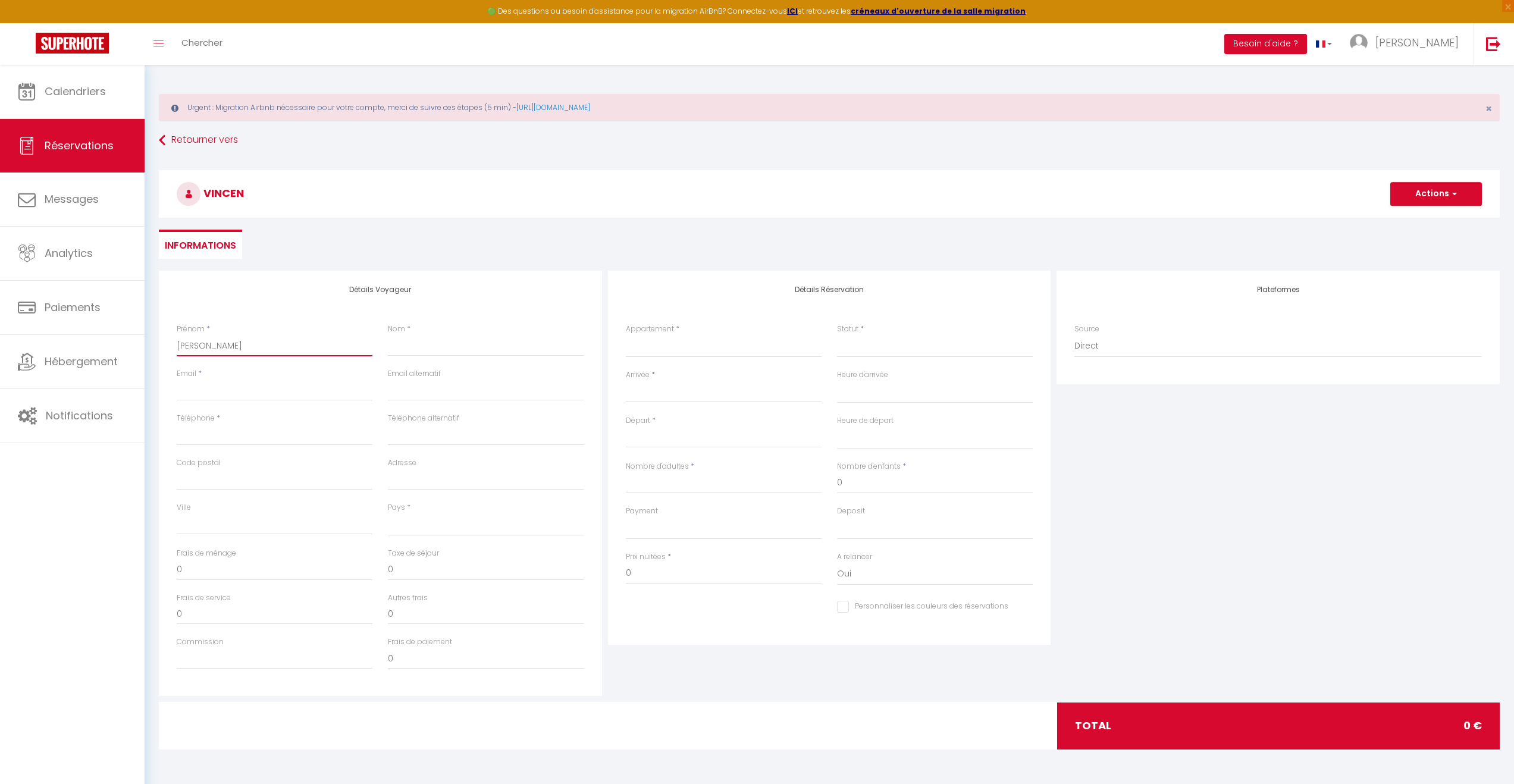
select select
checkbox input "false"
type input "[PERSON_NAME]"
click at [449, 346] on input "Nom" at bounding box center [486, 345] width 196 height 21
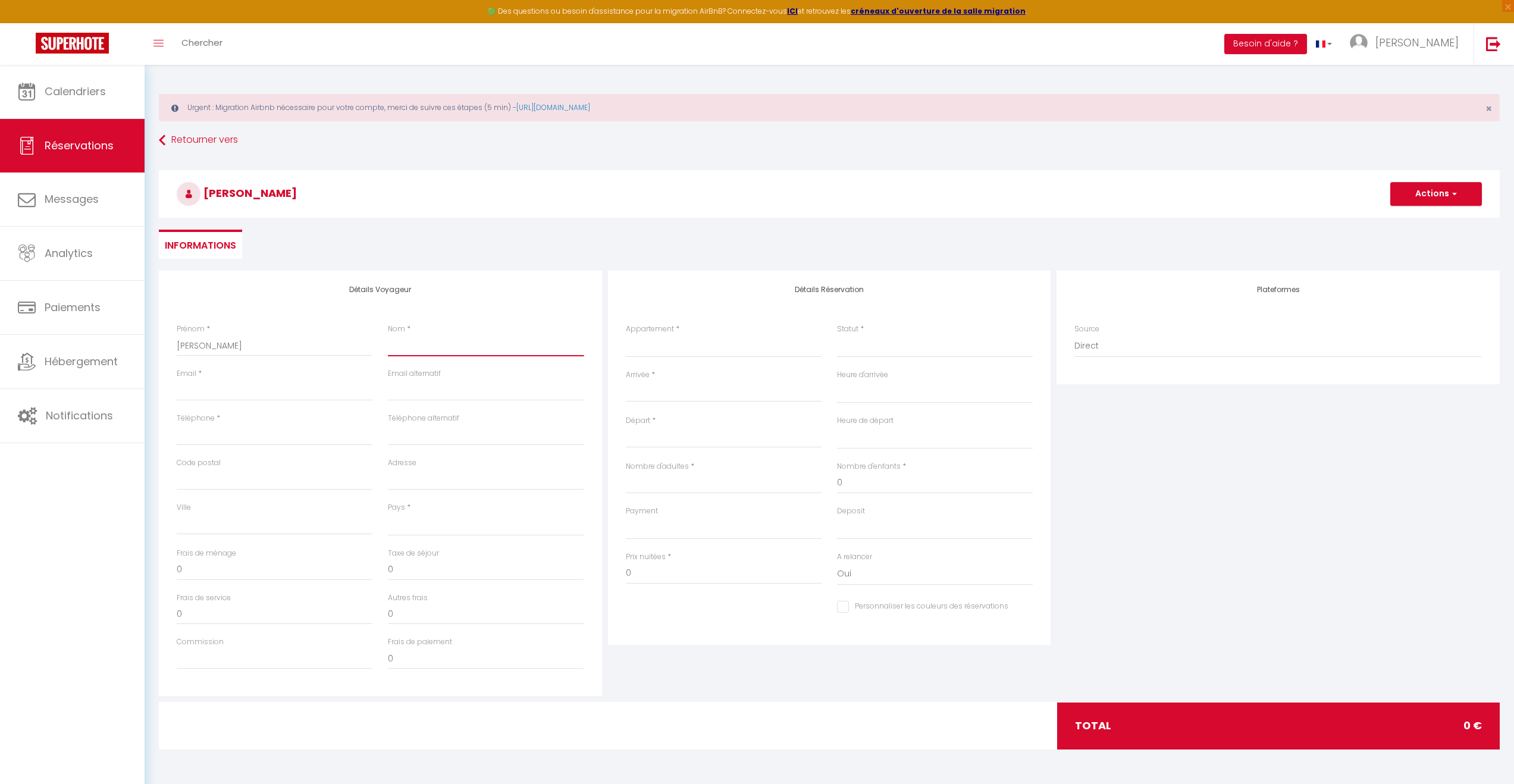
type input "m"
select select
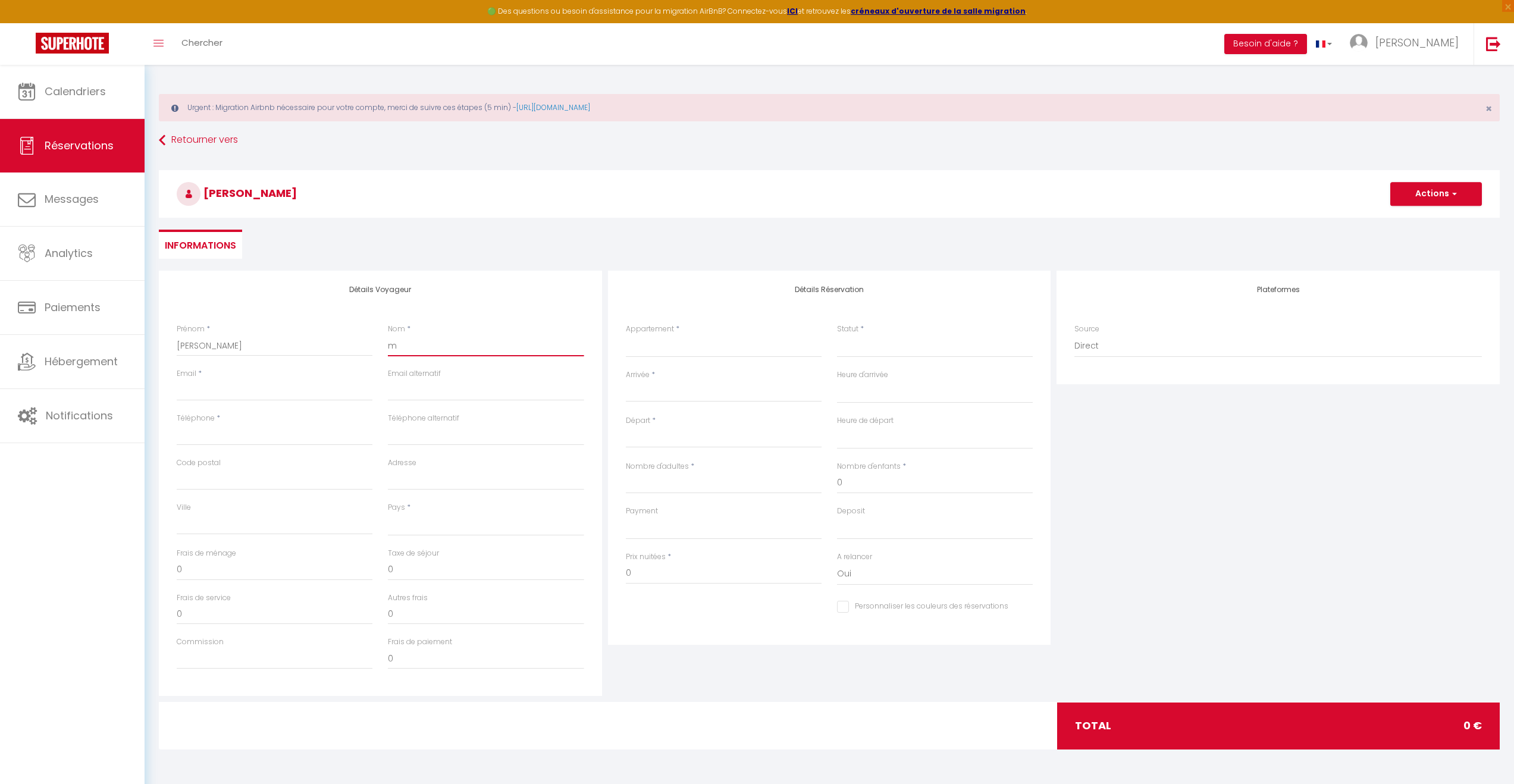
select select
checkbox input "false"
type input "ma"
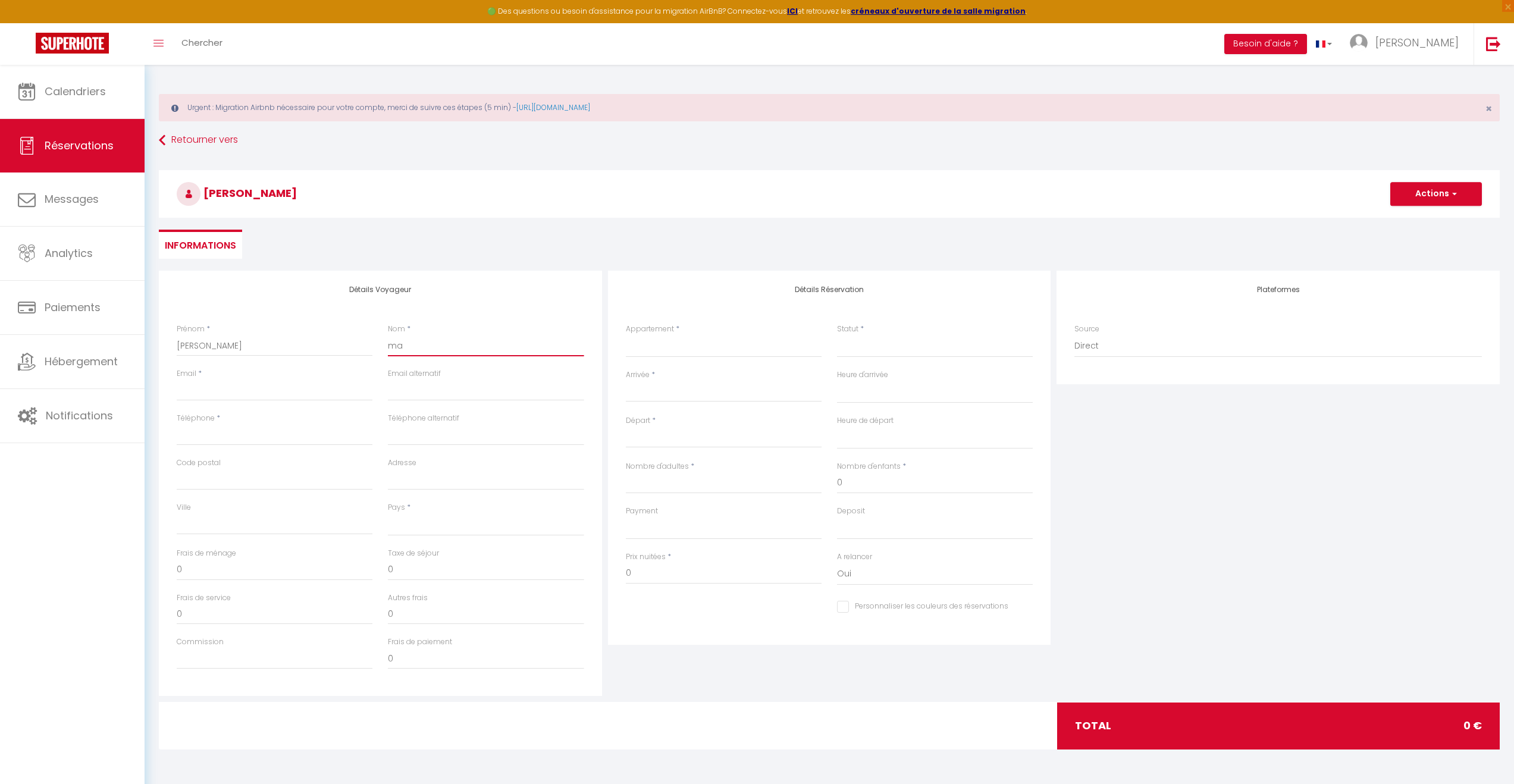
select select
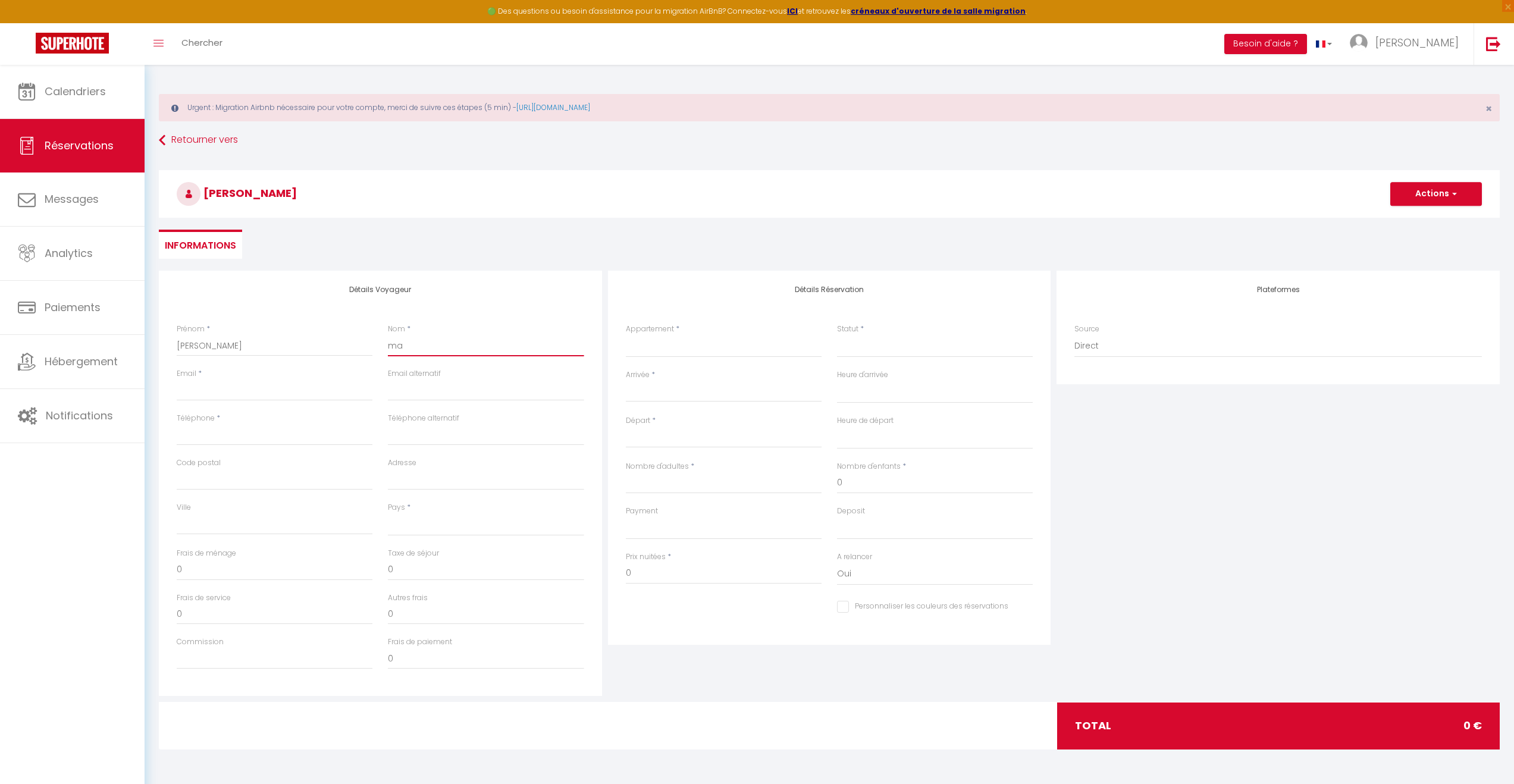
select select
checkbox input "false"
type input "mas"
select select
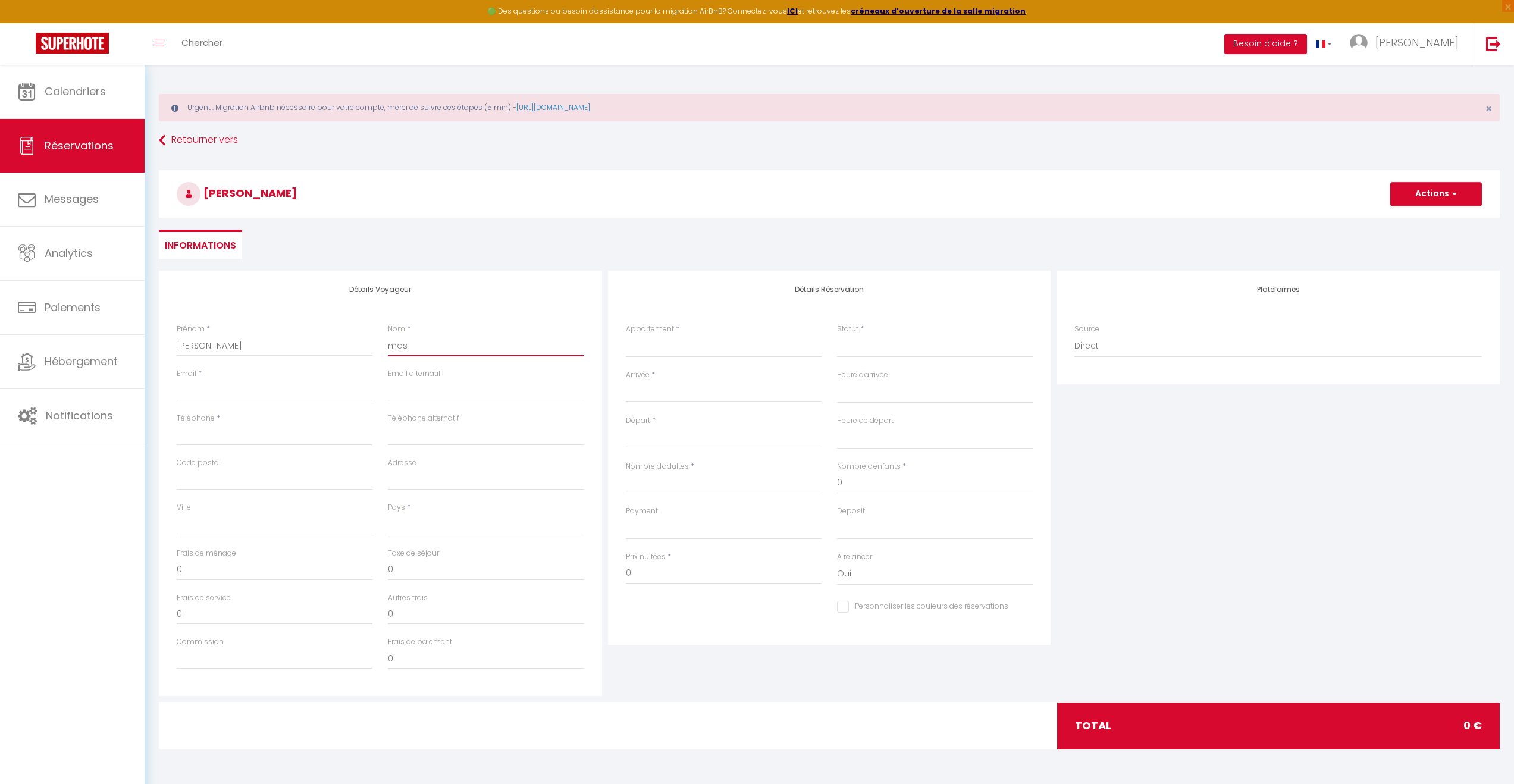
select select
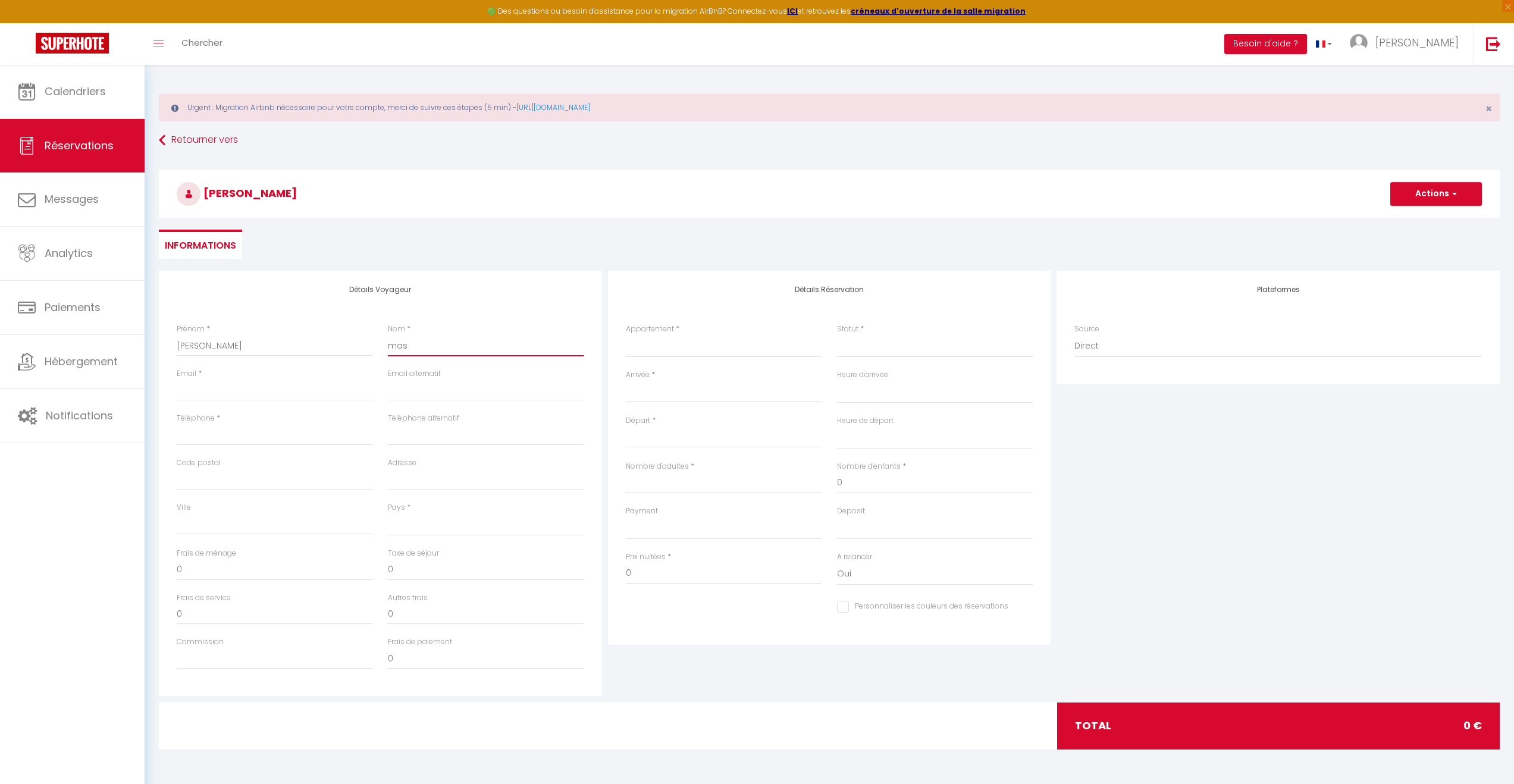
select select
checkbox input "false"
type input "mass"
select select
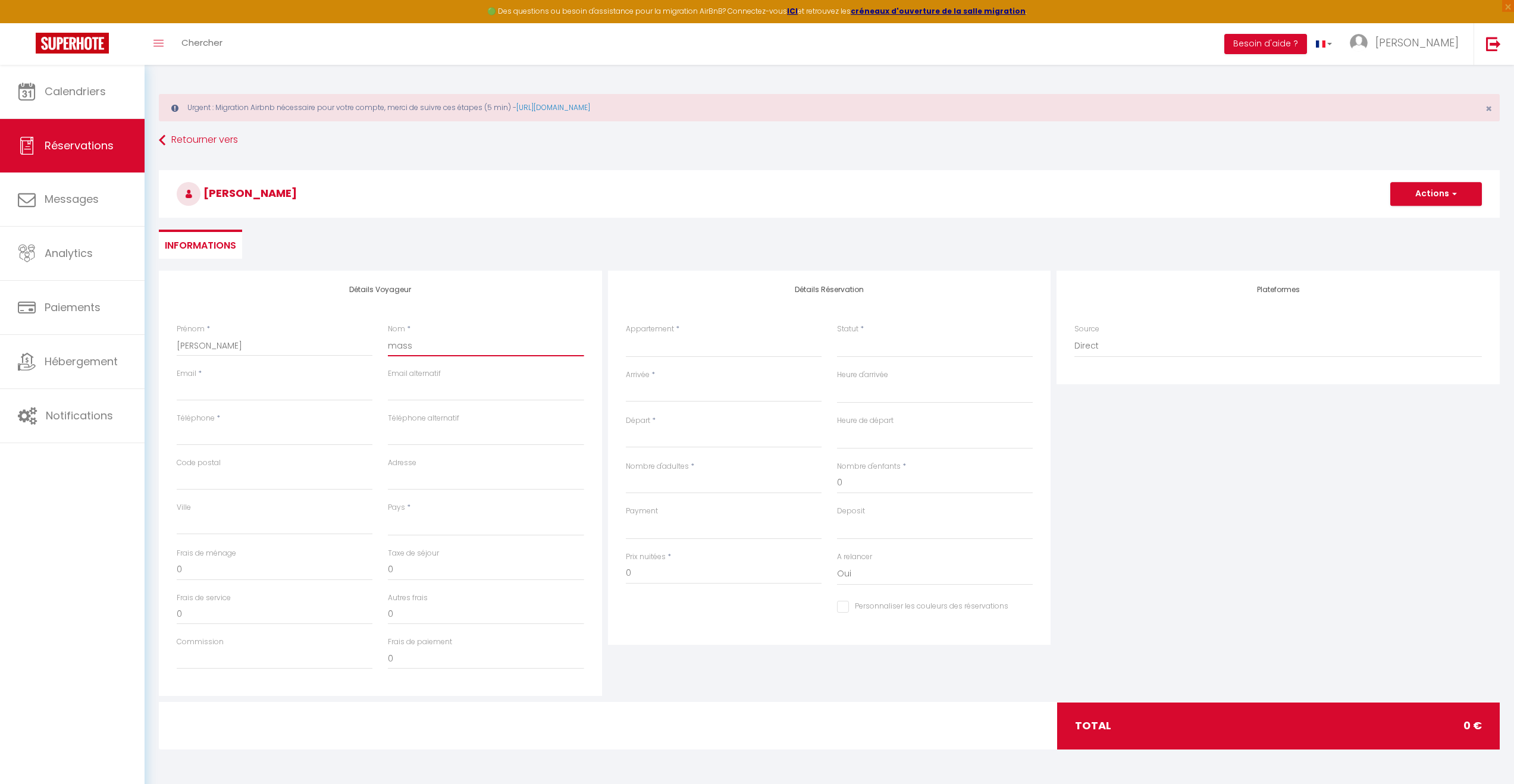
select select
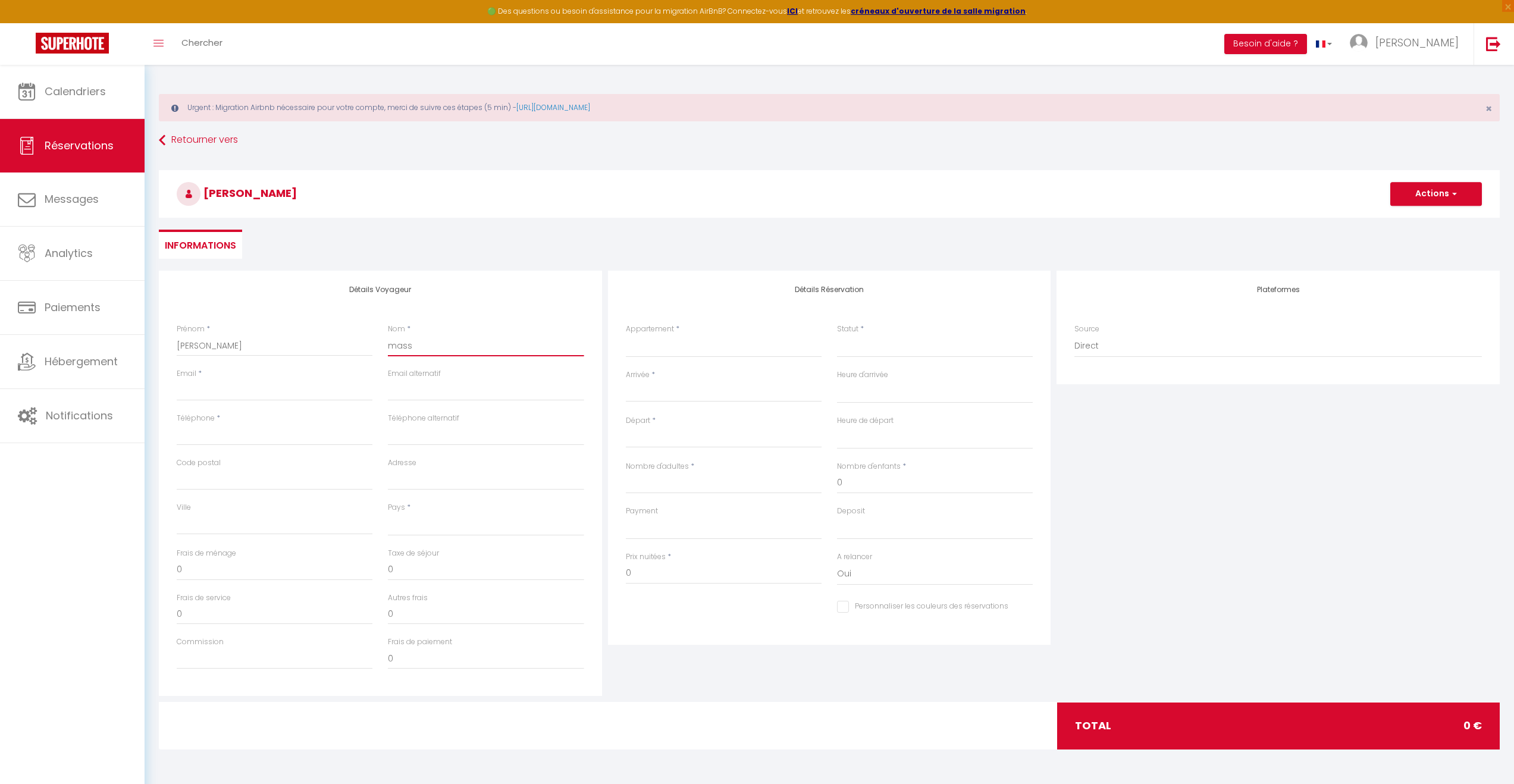
checkbox input "false"
type input "[PERSON_NAME]"
select select
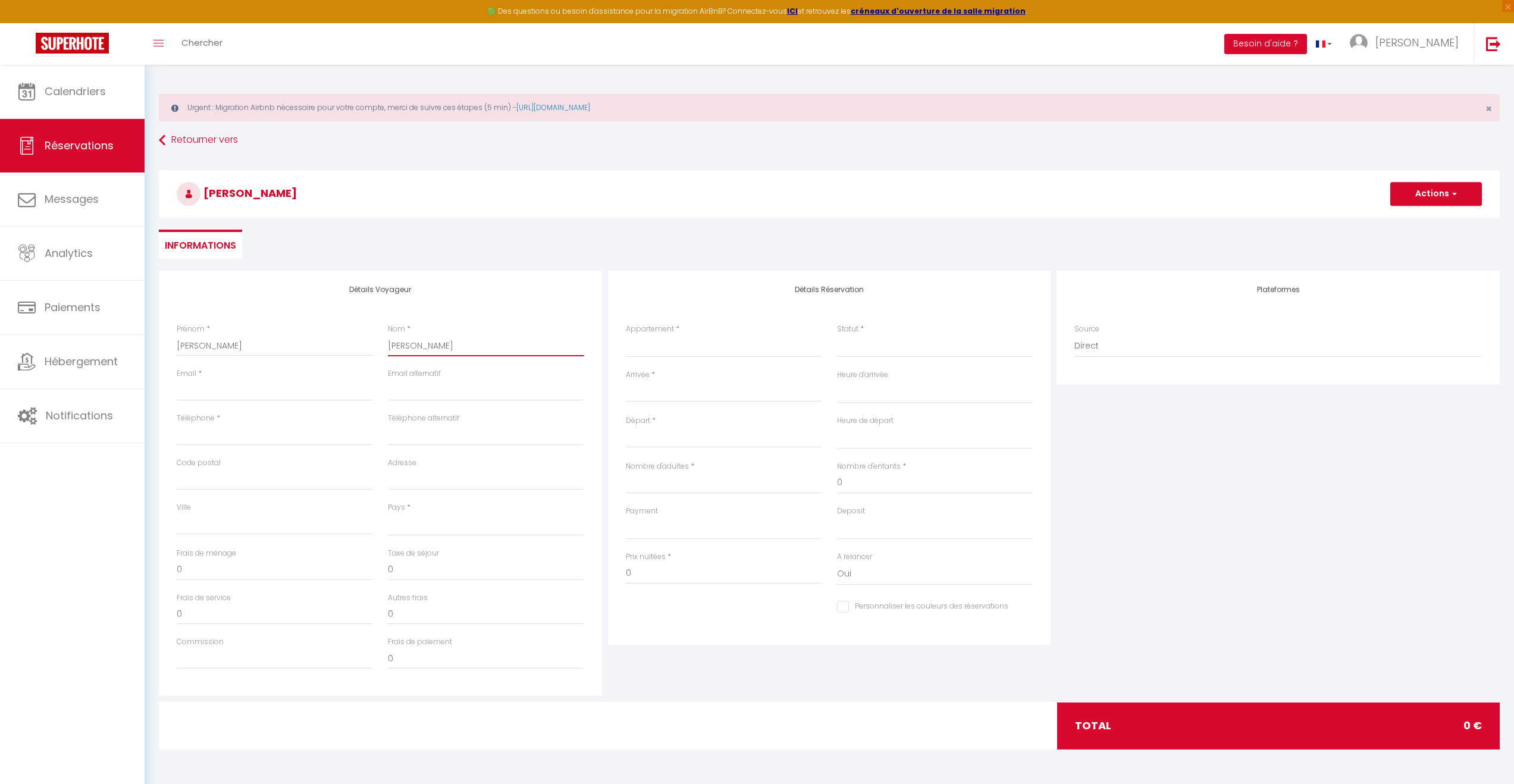
select select
checkbox input "false"
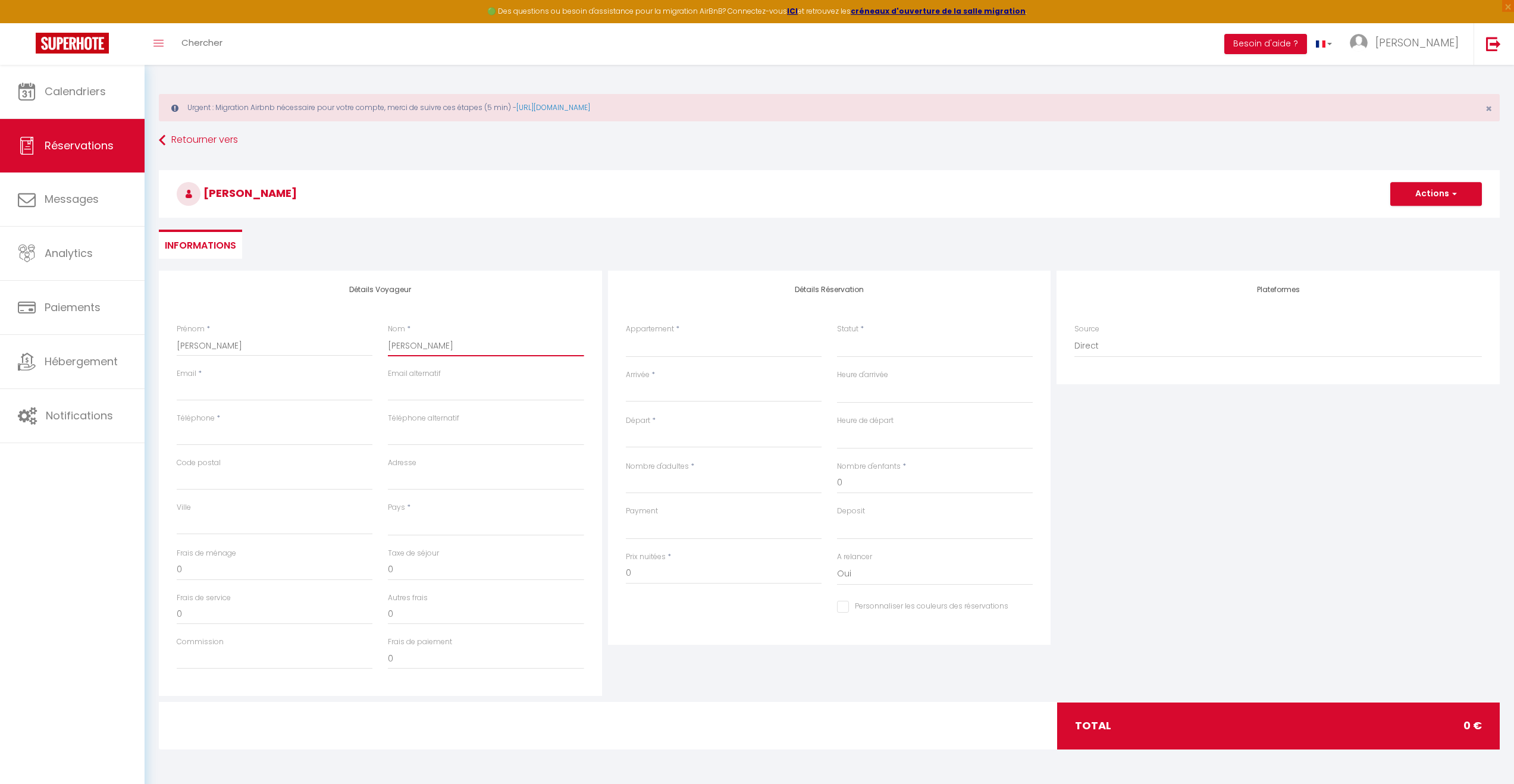
type input "masson"
select select
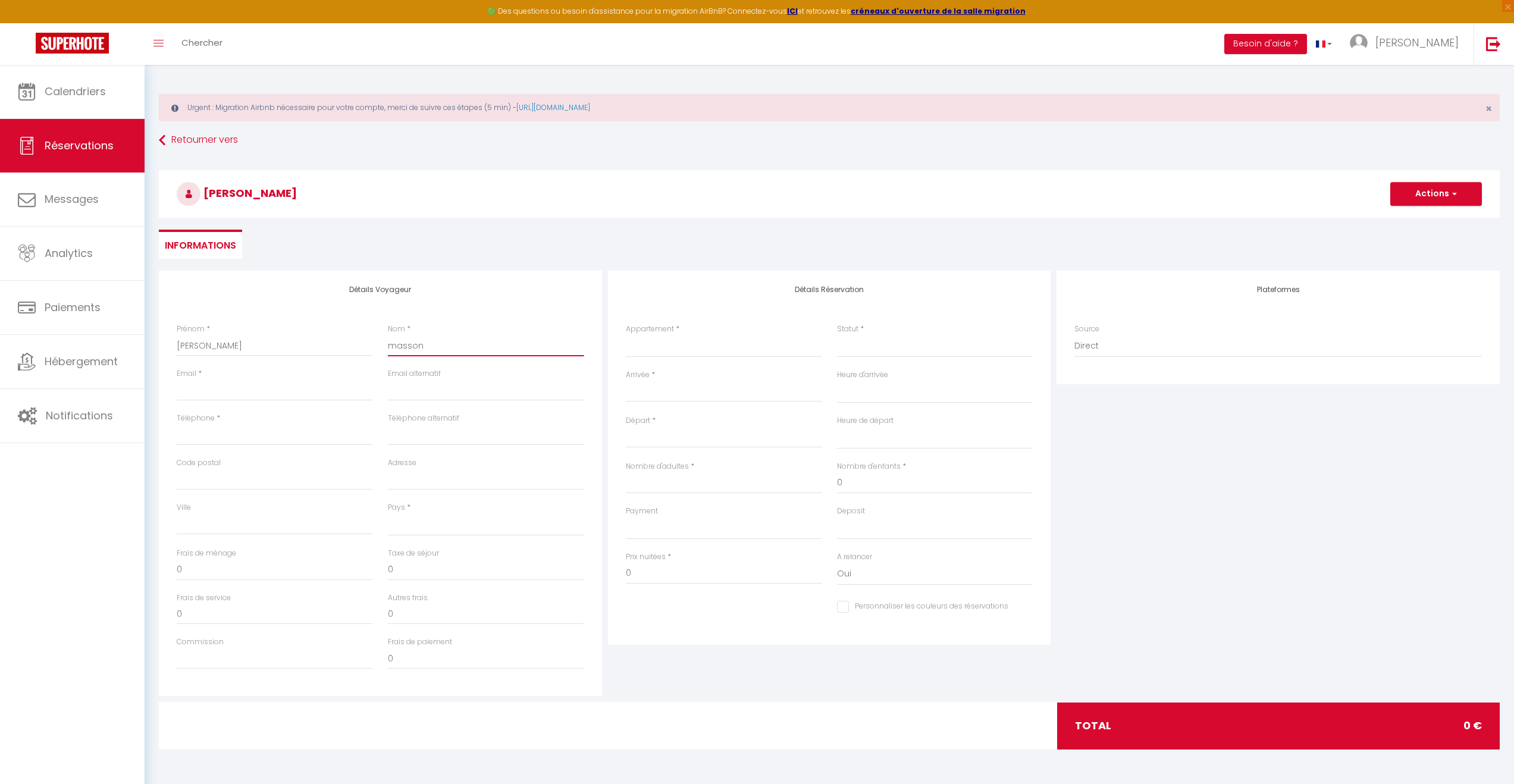
select select
checkbox input "false"
type input "[PERSON_NAME]"
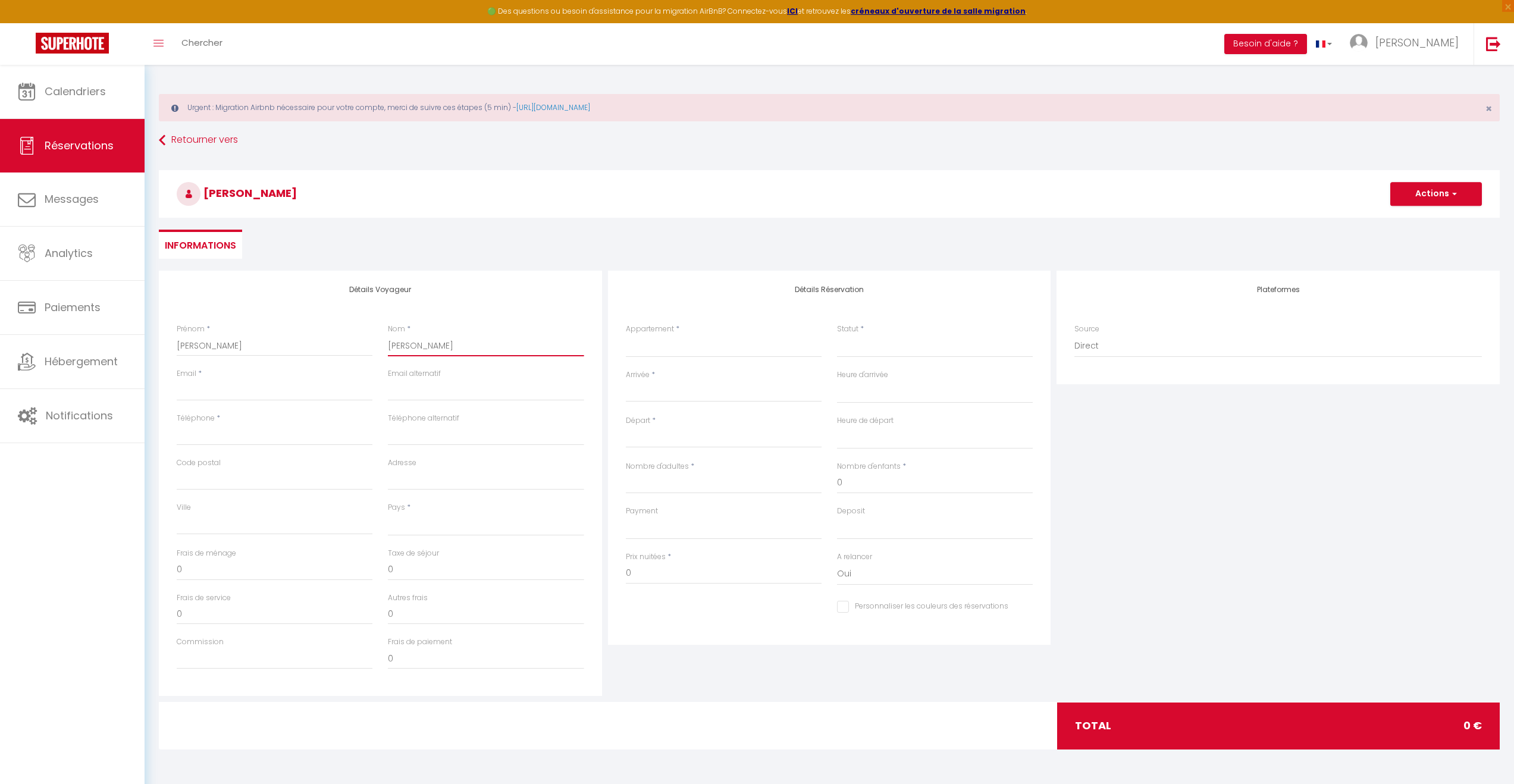
select select
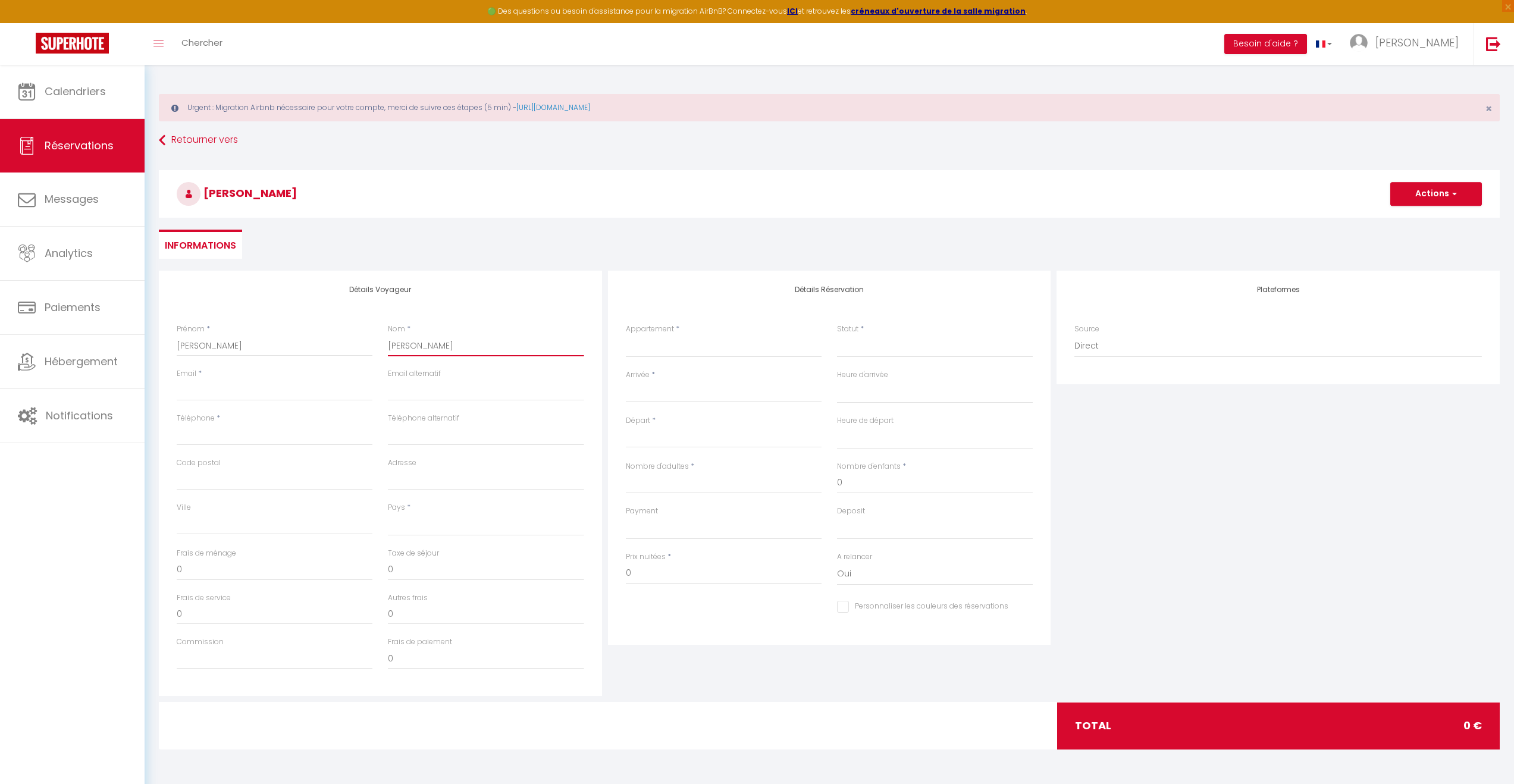
select select
checkbox input "false"
type input "mas"
select select
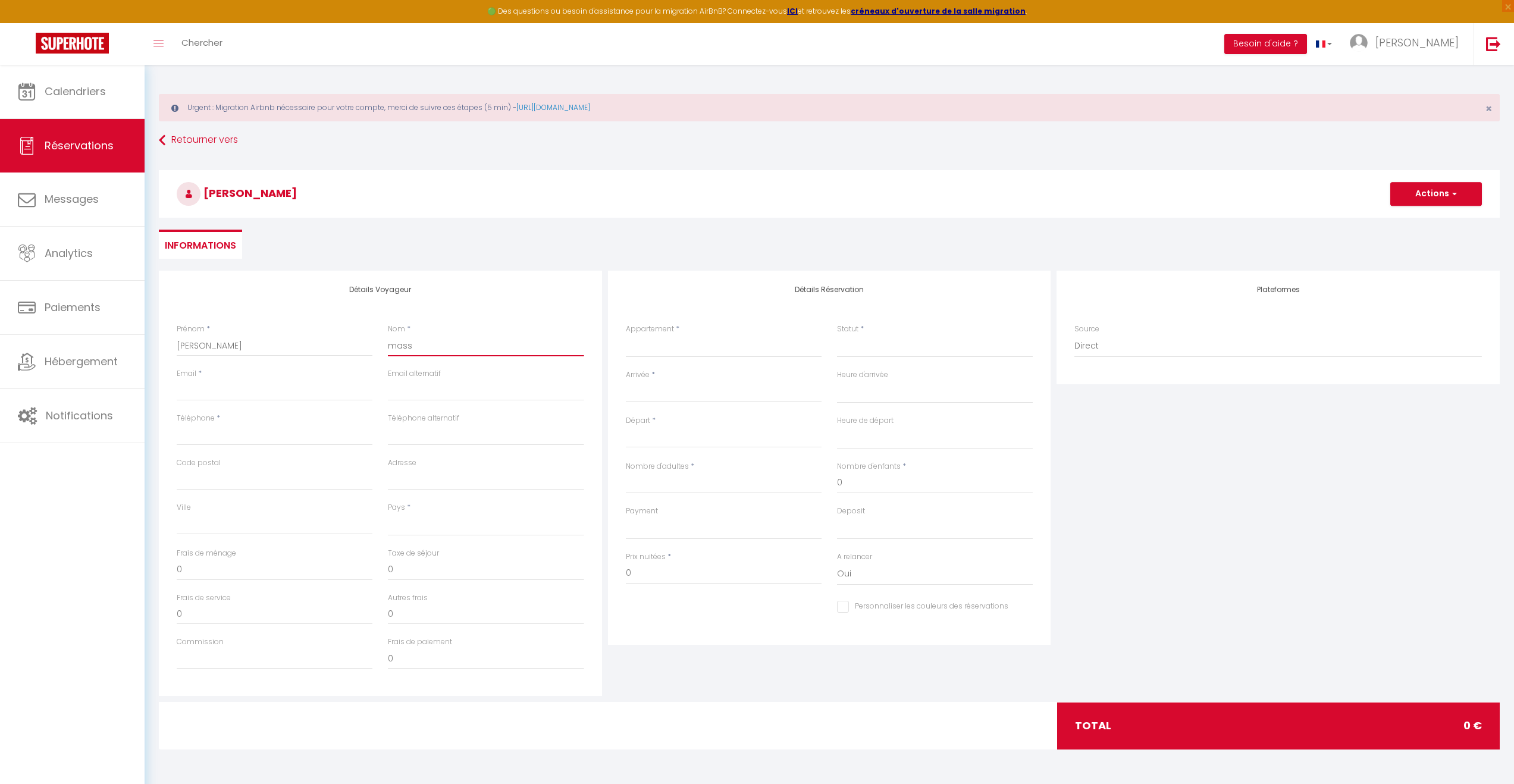
select select
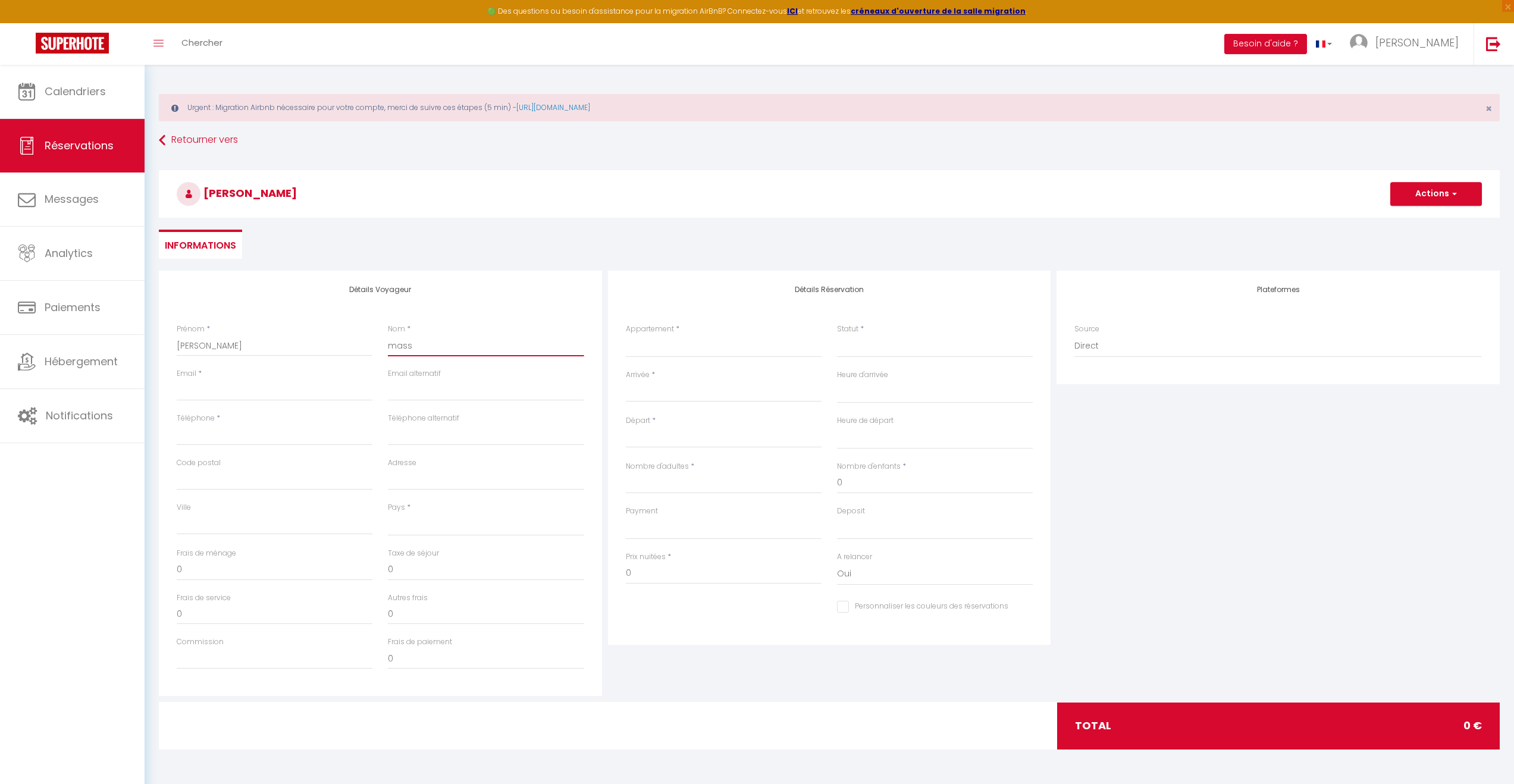
select select
checkbox input "false"
select select
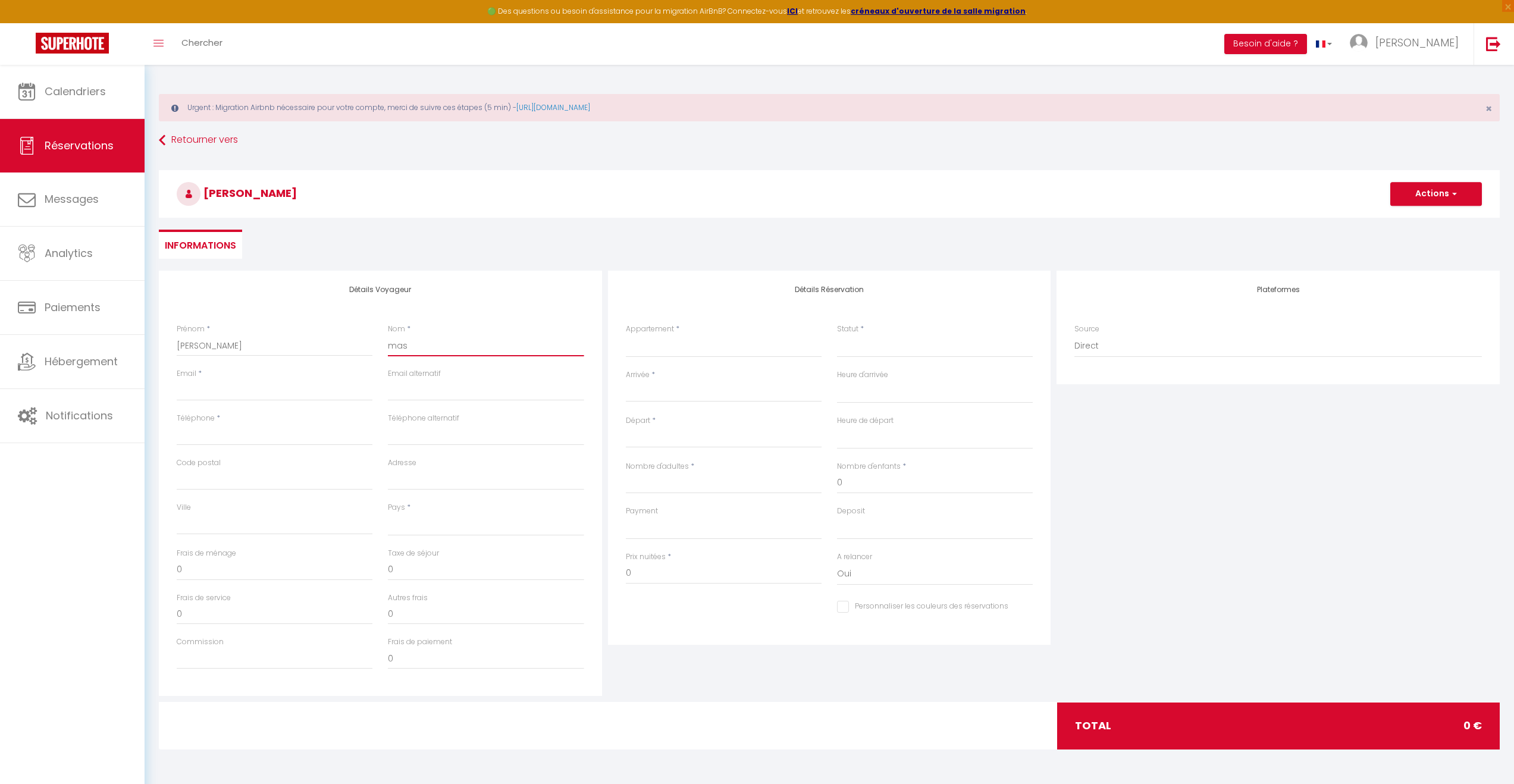
select select
checkbox input "false"
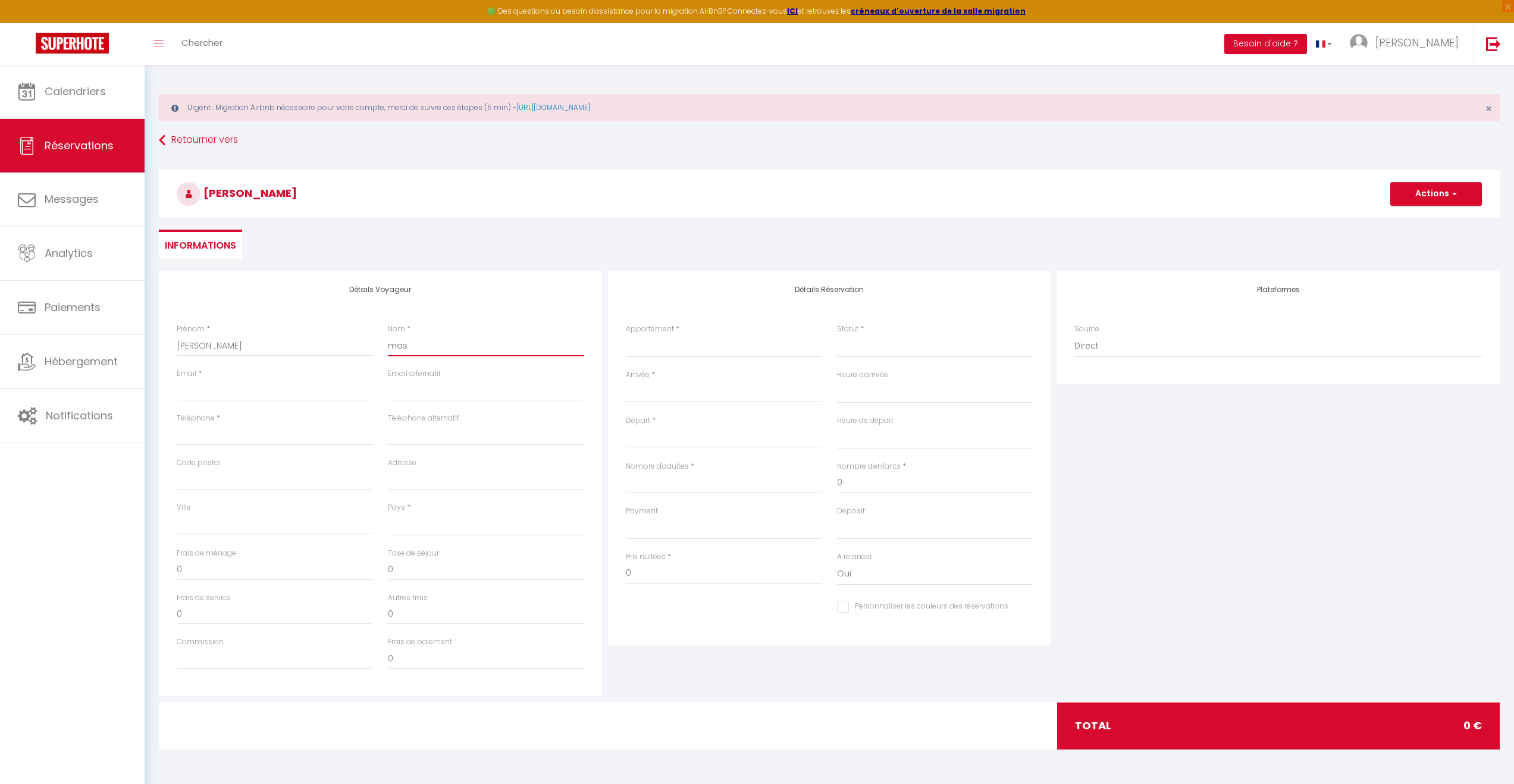
type input "ma"
select select
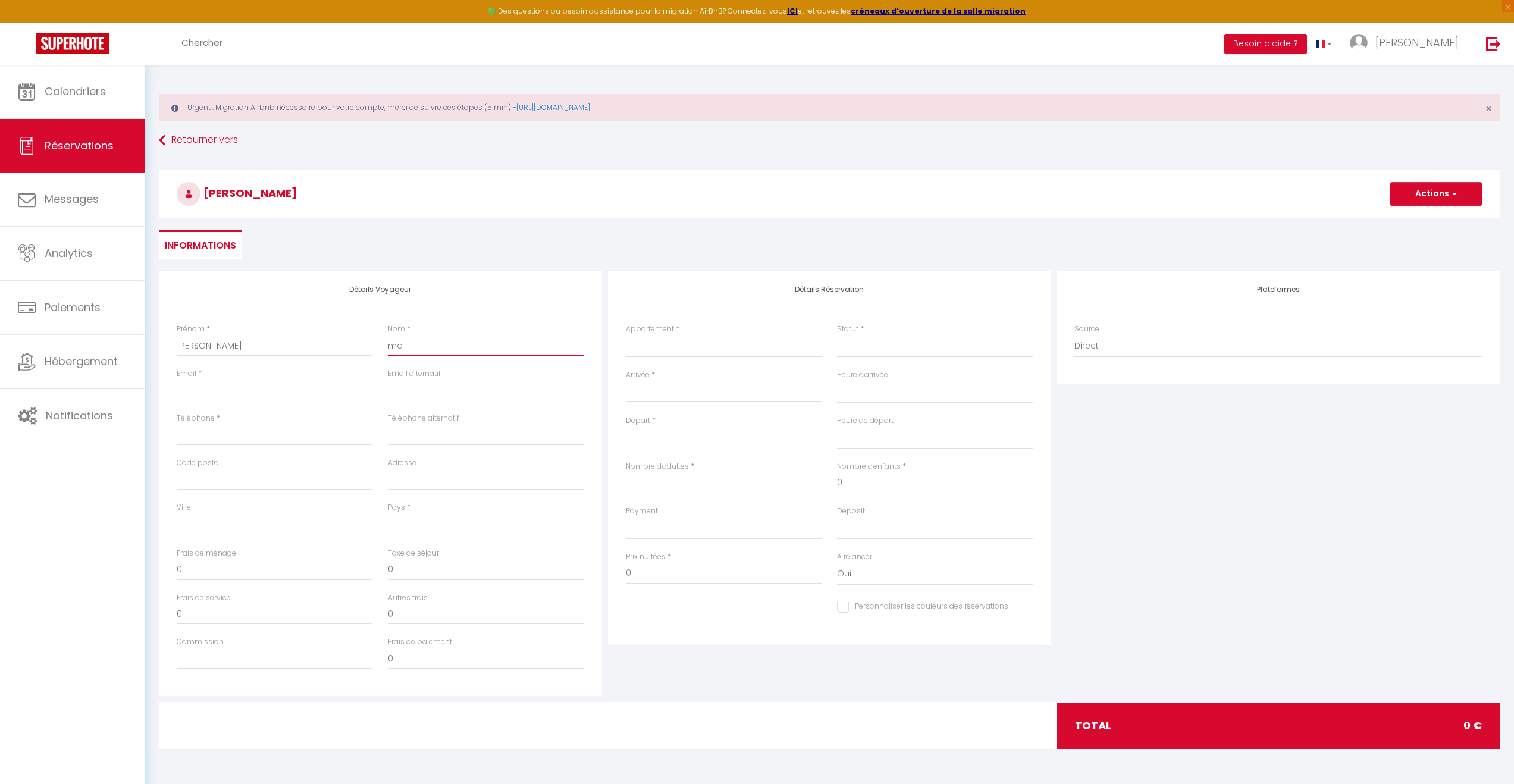
select select
checkbox input "false"
type input "m"
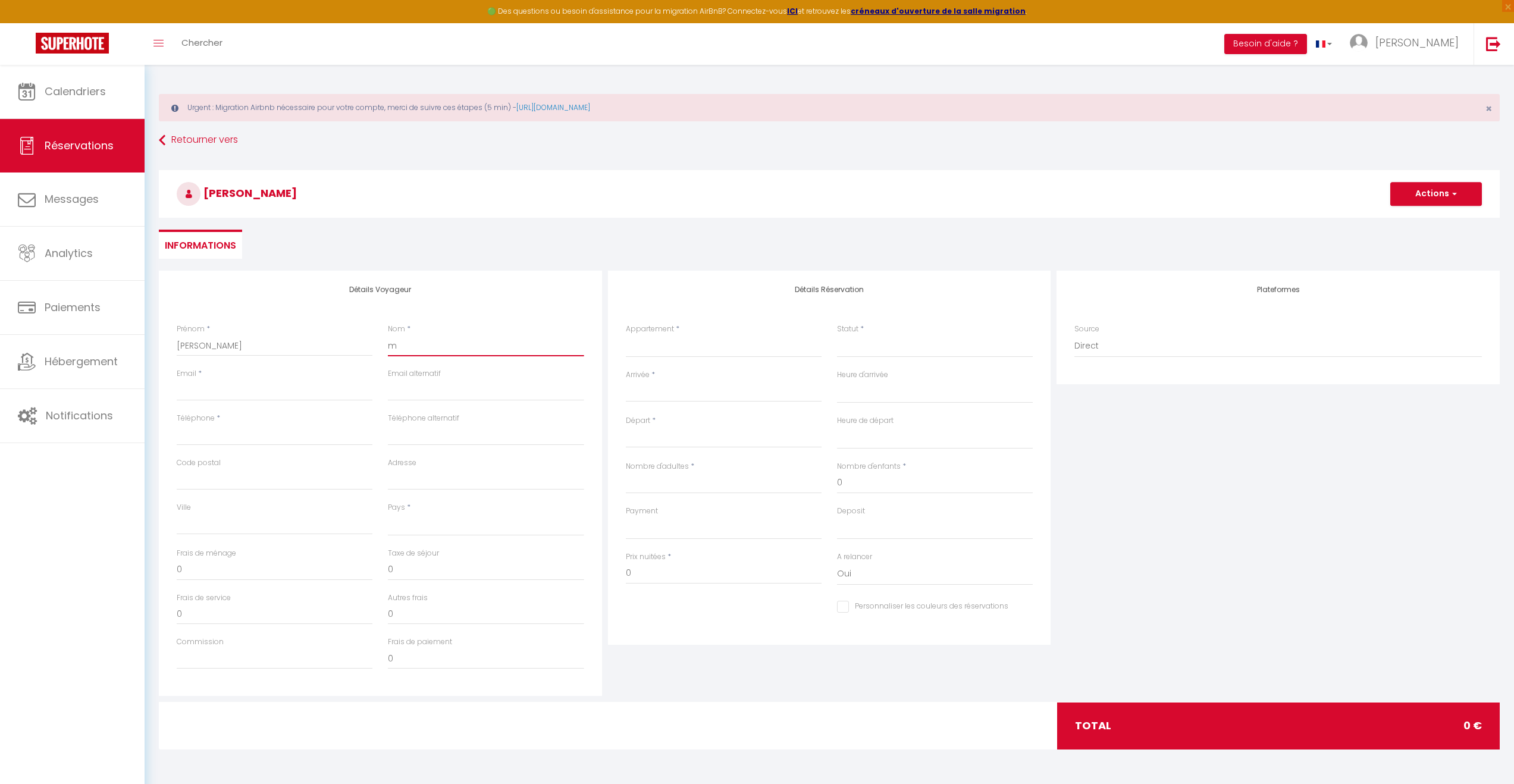
select select
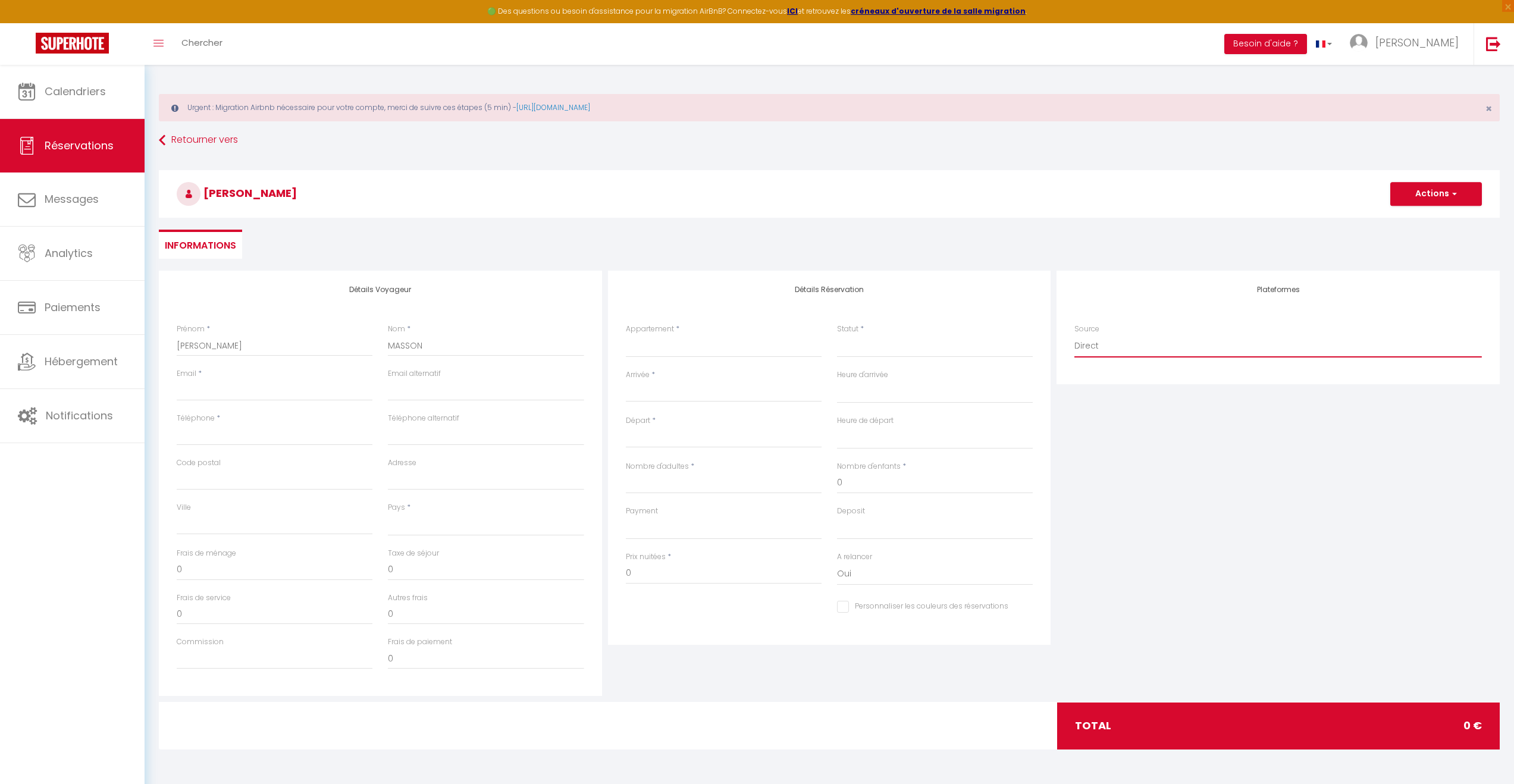
click at [1171, 353] on select "Direct [DOMAIN_NAME] [DOMAIN_NAME] Chalet montagne Expedia Gite de [GEOGRAPHIC_…" at bounding box center [1278, 346] width 408 height 23
click at [1452, 193] on span "button" at bounding box center [1453, 193] width 7 height 10
click at [1415, 222] on link "Enregistrer" at bounding box center [1425, 220] width 94 height 15
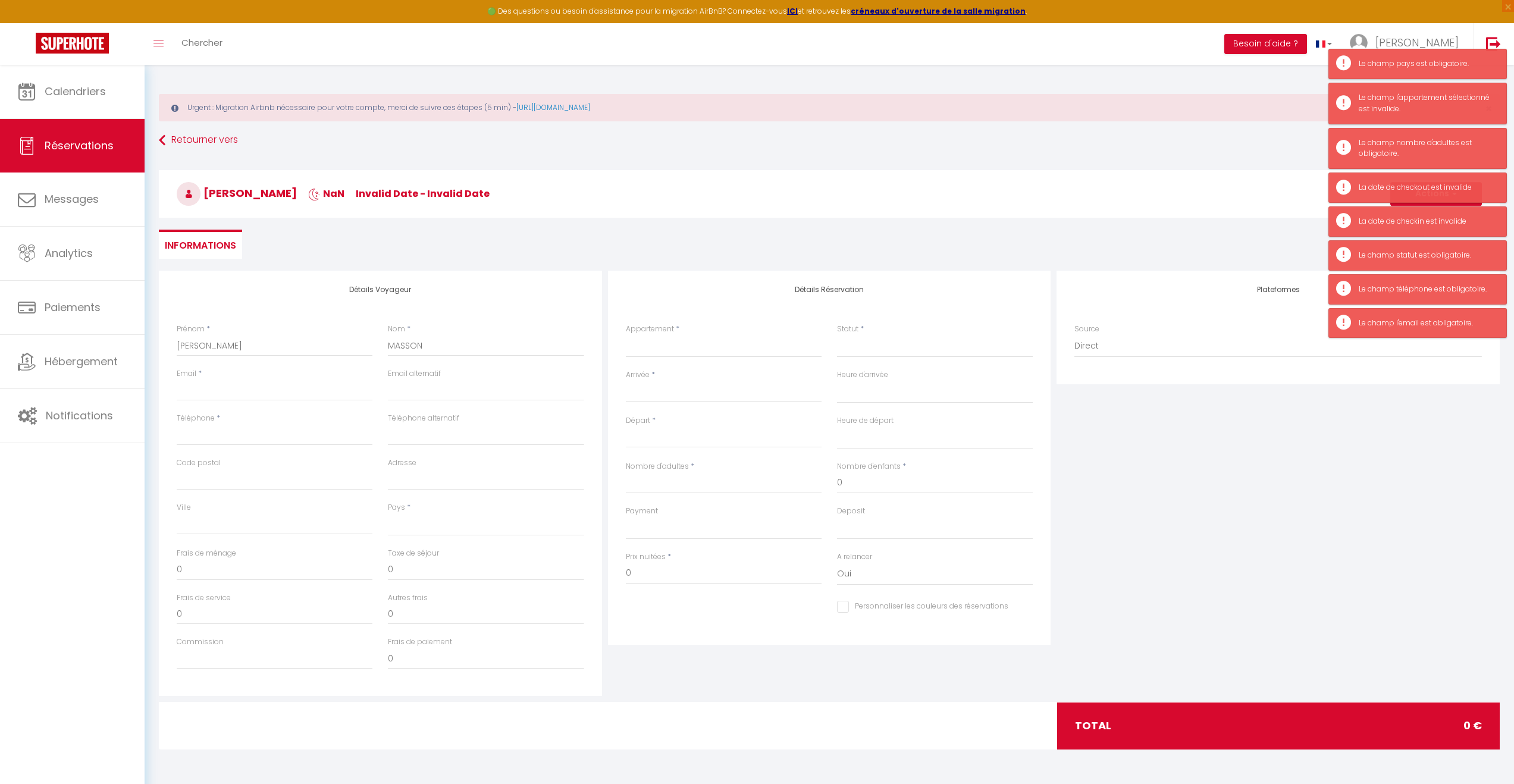
click at [1258, 553] on div "Plateformes Source Direct [DOMAIN_NAME] [DOMAIN_NAME] Chalet montagne Expedia G…" at bounding box center [1278, 483] width 449 height 425
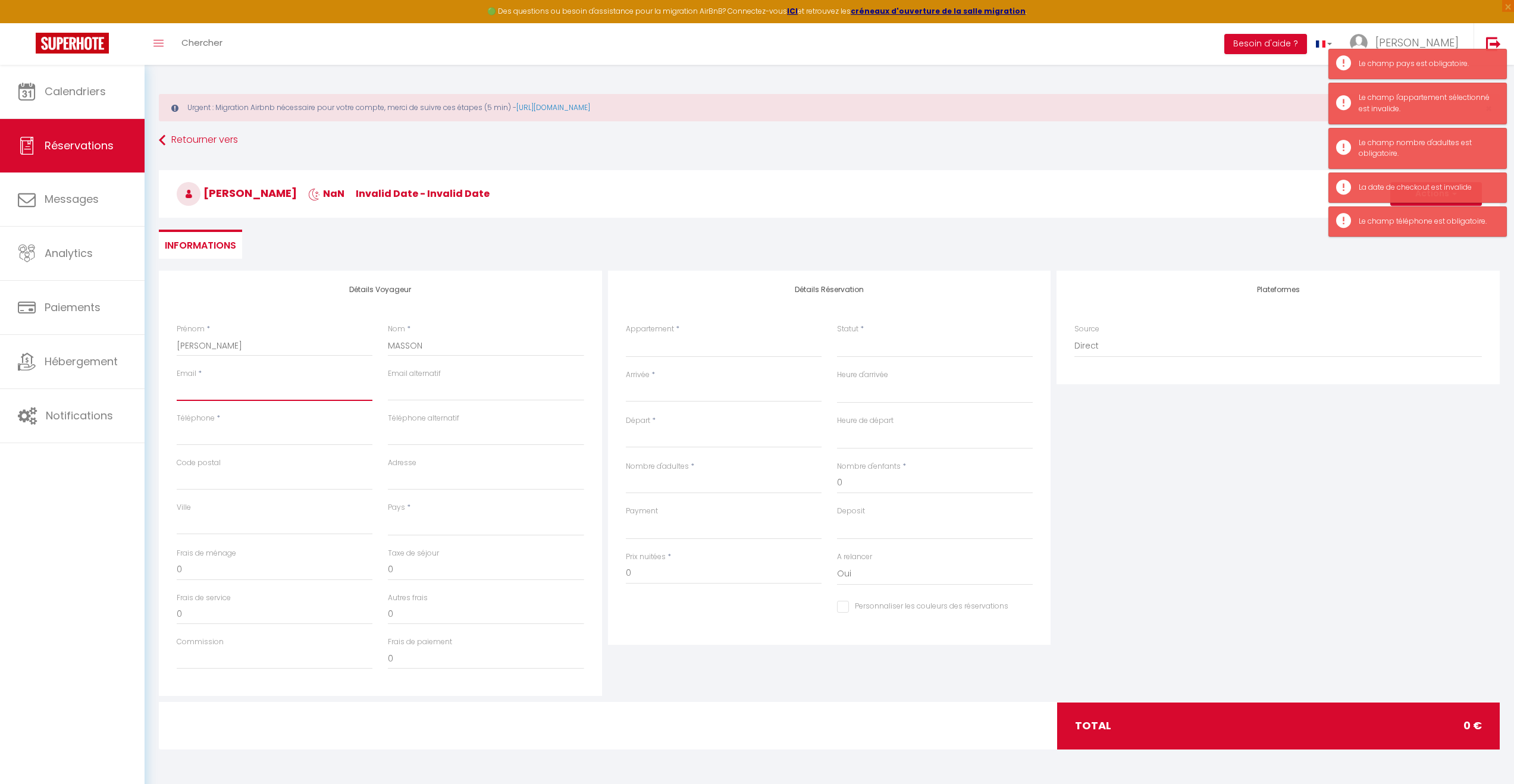
click at [252, 394] on input "Email client" at bounding box center [275, 390] width 196 height 21
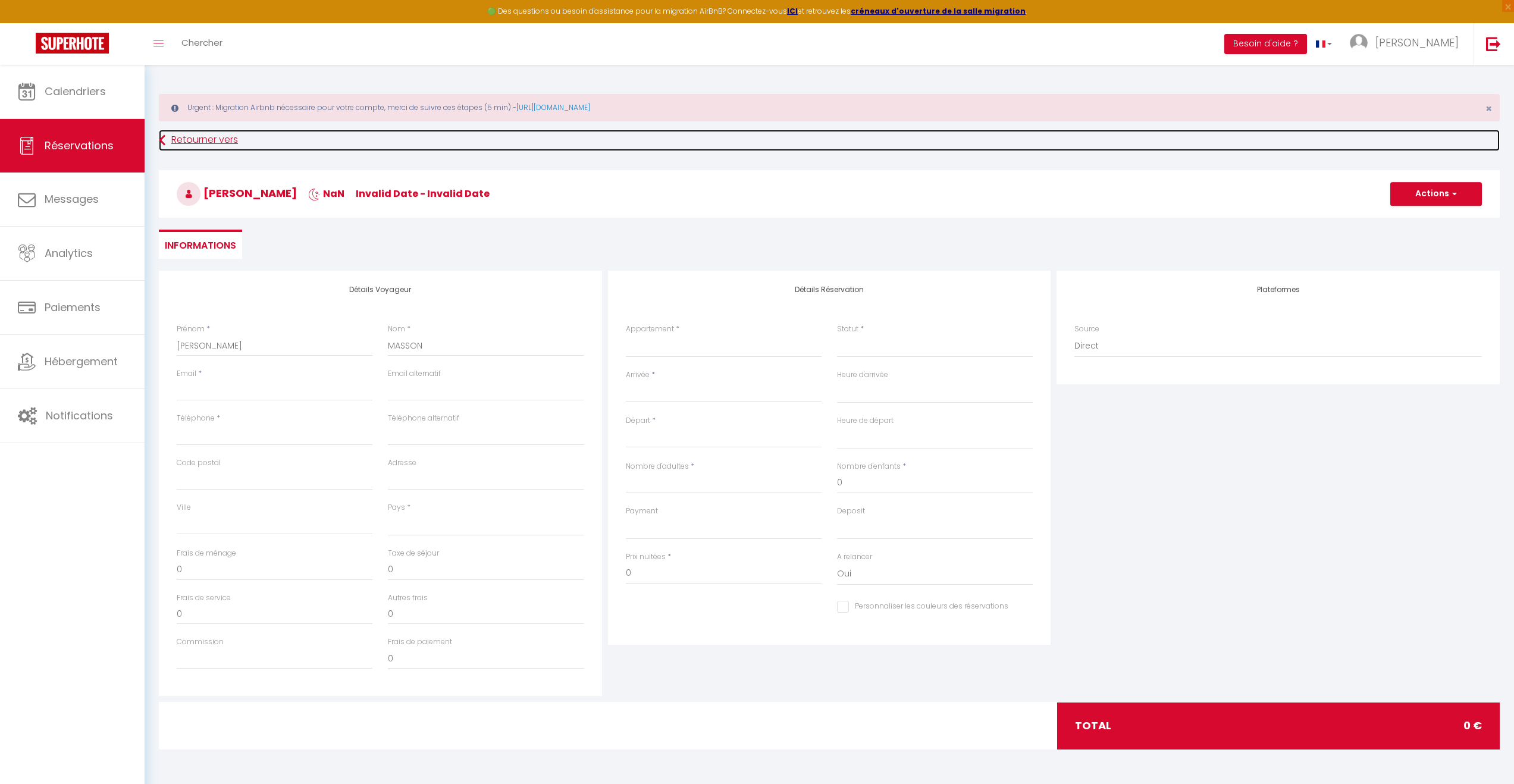
click at [167, 132] on link "Retourner vers" at bounding box center [829, 140] width 1341 height 21
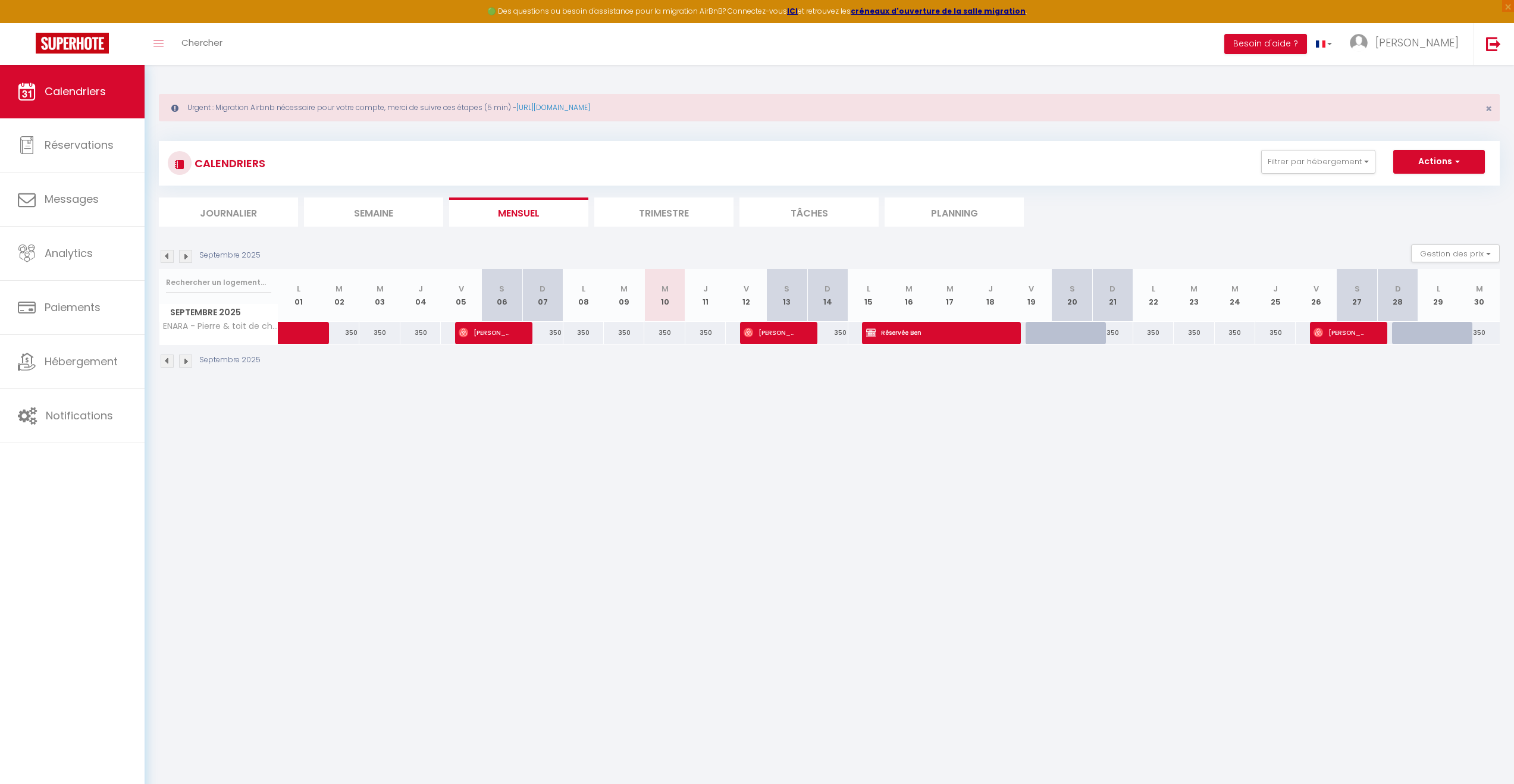
drag, startPoint x: 1036, startPoint y: 330, endPoint x: 1101, endPoint y: 335, distance: 65.2
click at [1101, 335] on tr "ENARA - Pierre & toit de chaume - Piscine chauffée 350 350 350 510 [PERSON_NAME…" at bounding box center [830, 333] width 1341 height 23
click at [1114, 332] on div "350" at bounding box center [1112, 333] width 40 height 22
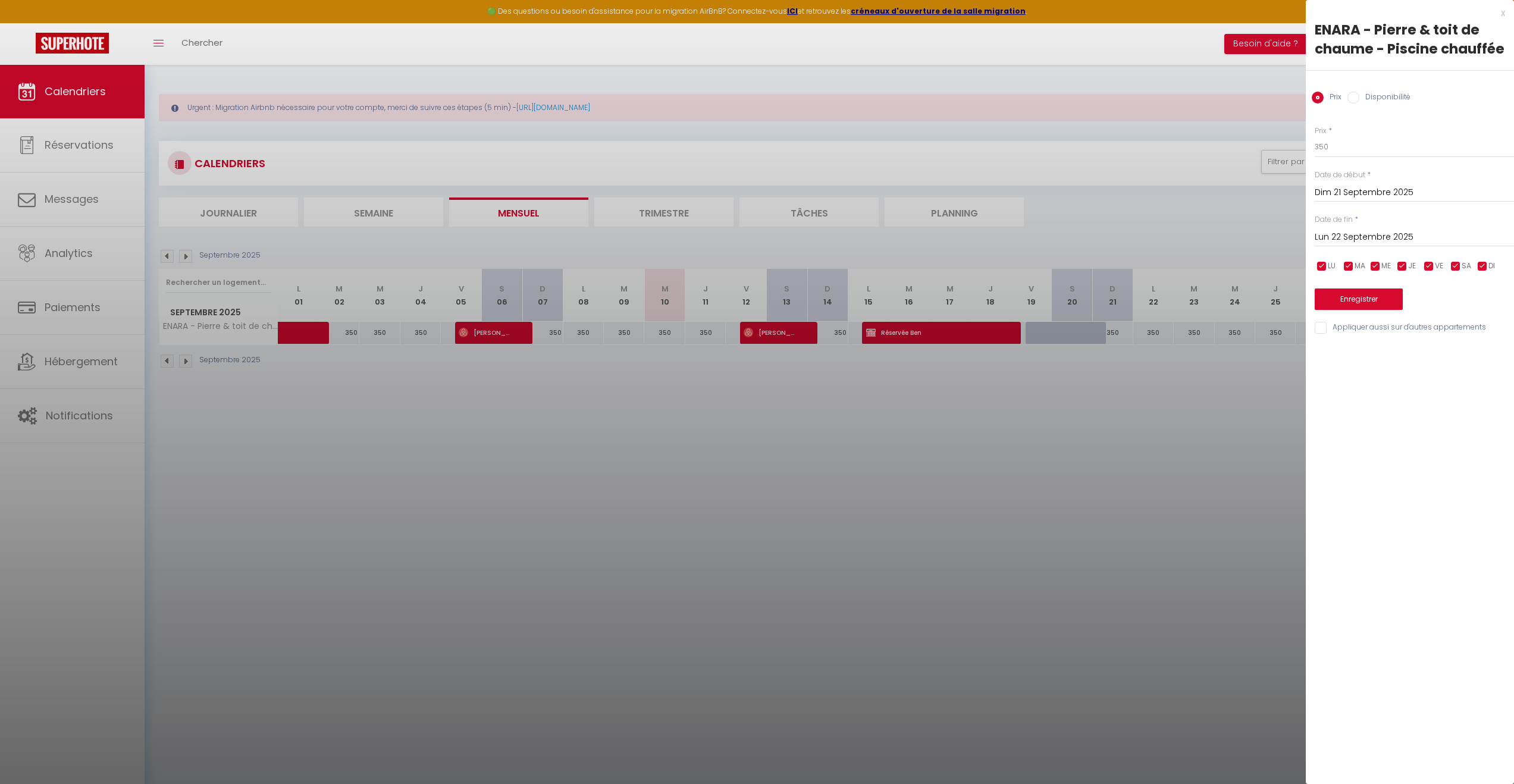
click at [1502, 12] on div "x" at bounding box center [1406, 13] width 200 height 14
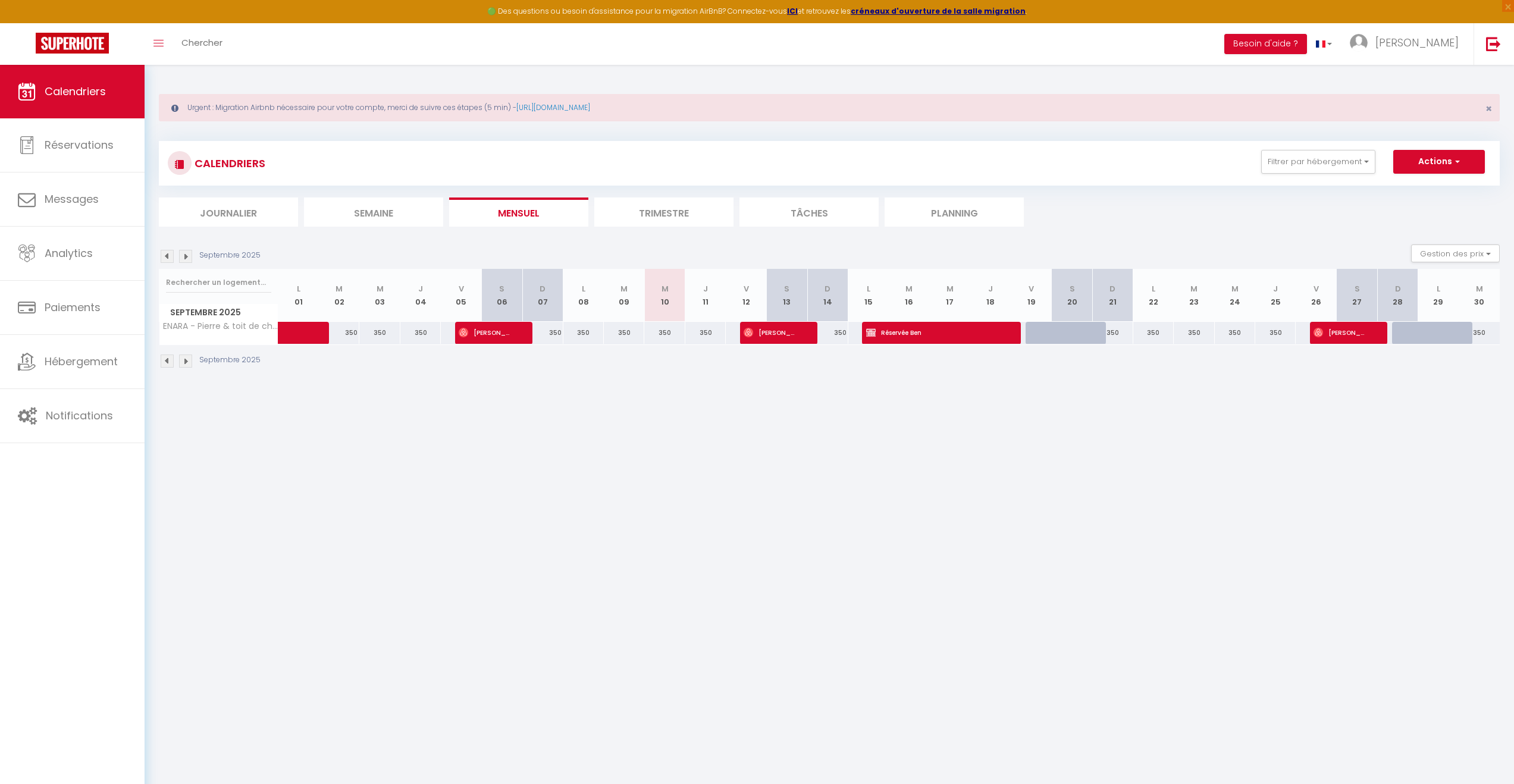
click at [1047, 327] on div at bounding box center [1046, 333] width 40 height 23
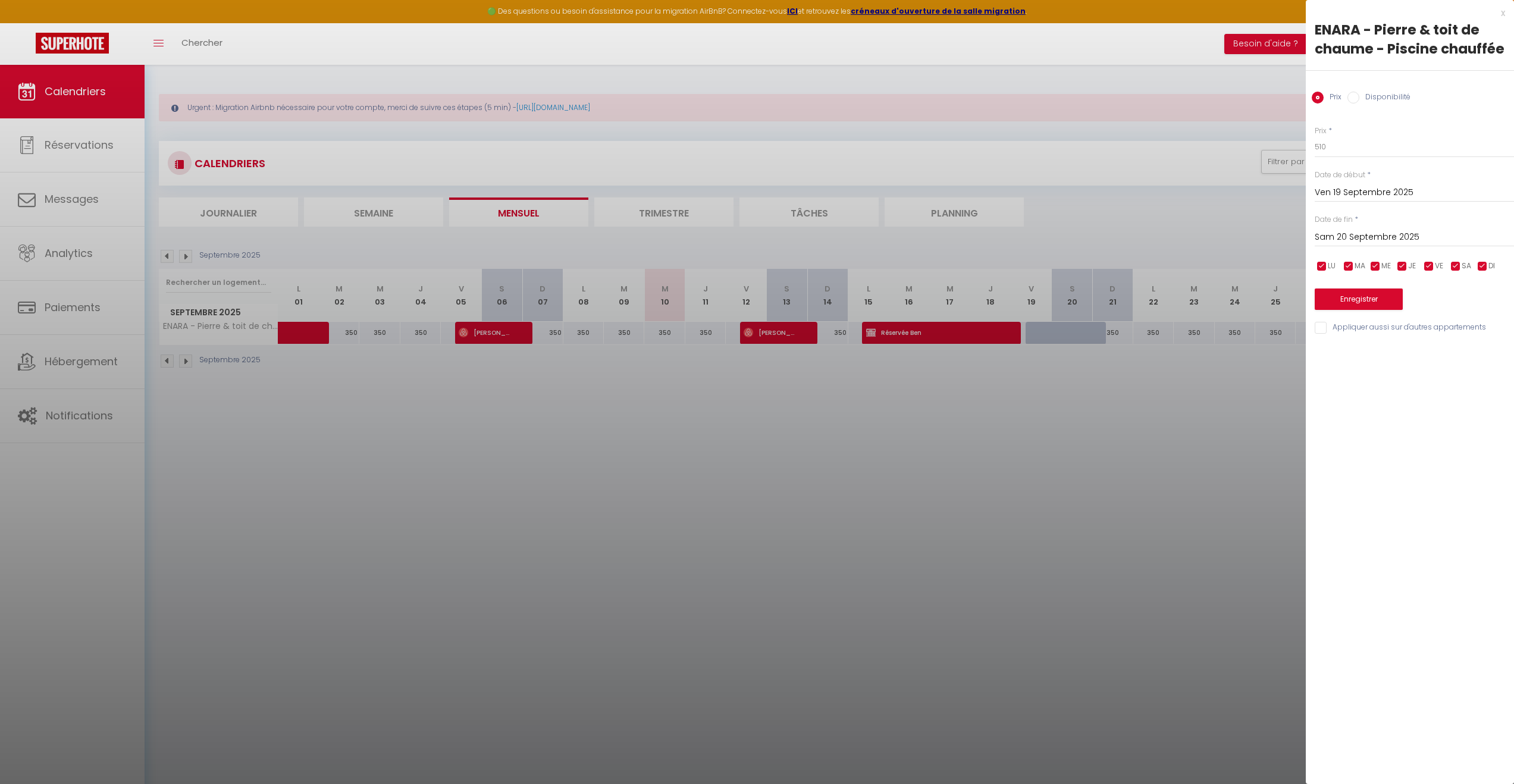
click at [1353, 97] on input "Disponibilité" at bounding box center [1353, 97] width 12 height 12
click at [1485, 264] on input "checkbox" at bounding box center [1482, 267] width 12 height 12
click at [1326, 266] on input "checkbox" at bounding box center [1322, 267] width 12 height 12
click at [1341, 264] on div "LU MA ME JE VE SA DI" at bounding box center [1414, 267] width 215 height 15
click at [1485, 263] on input "checkbox" at bounding box center [1482, 267] width 12 height 12
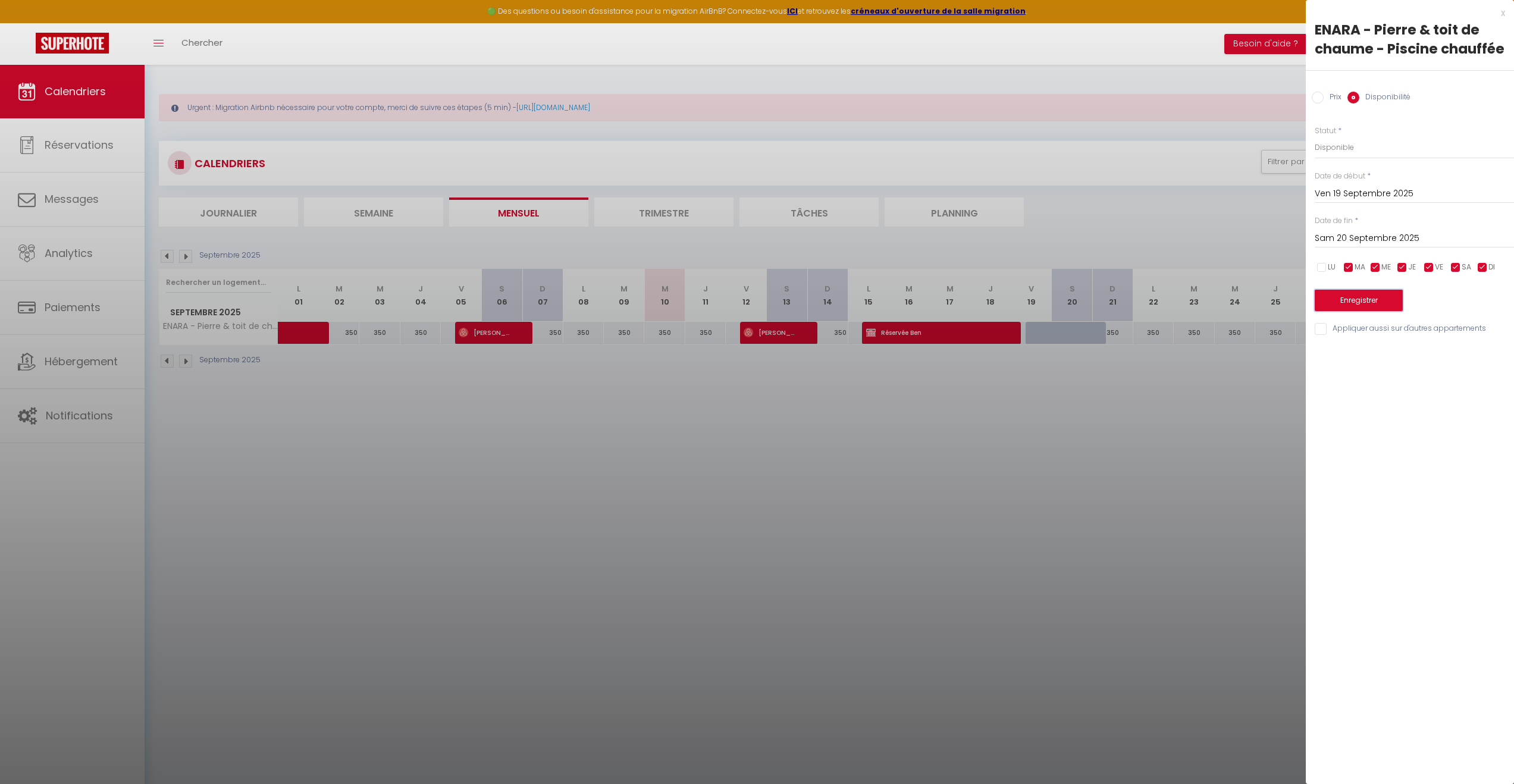
click at [1401, 296] on button "Enregistrer" at bounding box center [1359, 300] width 88 height 21
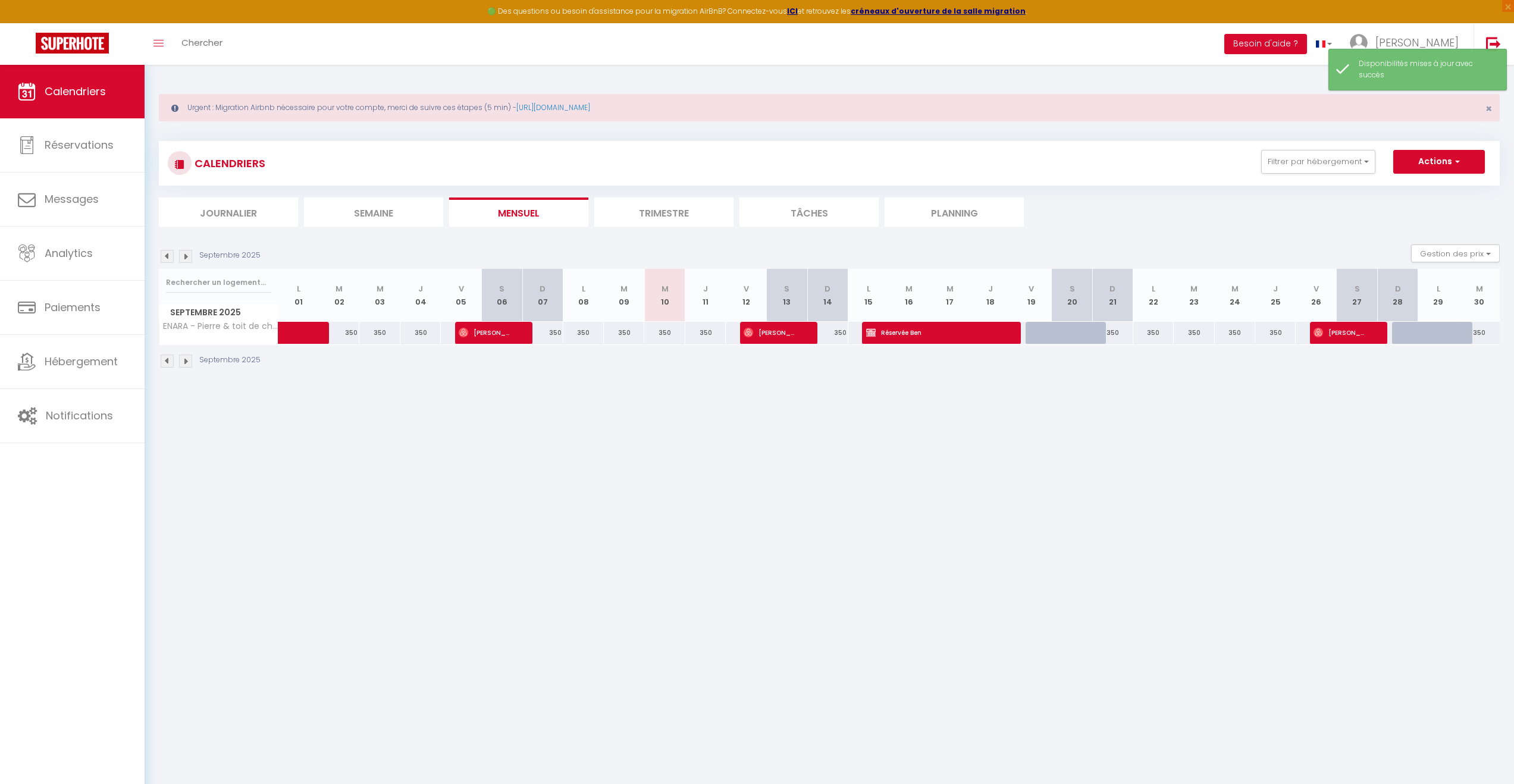
click at [1146, 448] on body "🟢 Des questions ou besoin d'assistance pour la migration AirBnB? Connectez-vous…" at bounding box center [757, 457] width 1514 height 784
click at [1193, 409] on body "🟢 Des questions ou besoin d'assistance pour la migration AirBnB? Connectez-vous…" at bounding box center [757, 457] width 1514 height 784
click at [1072, 335] on div at bounding box center [1086, 339] width 40 height 23
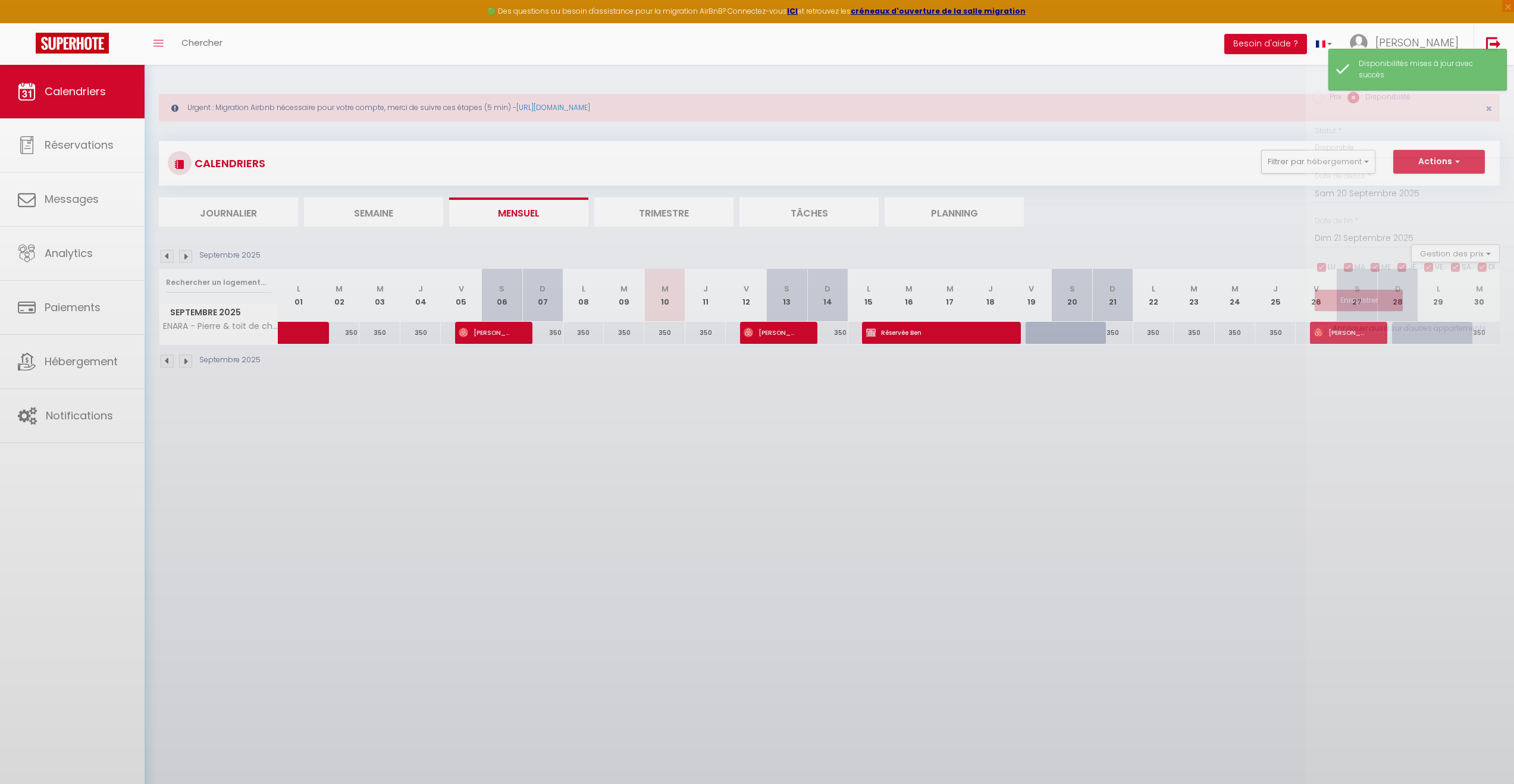
click at [1108, 333] on div at bounding box center [757, 392] width 1514 height 784
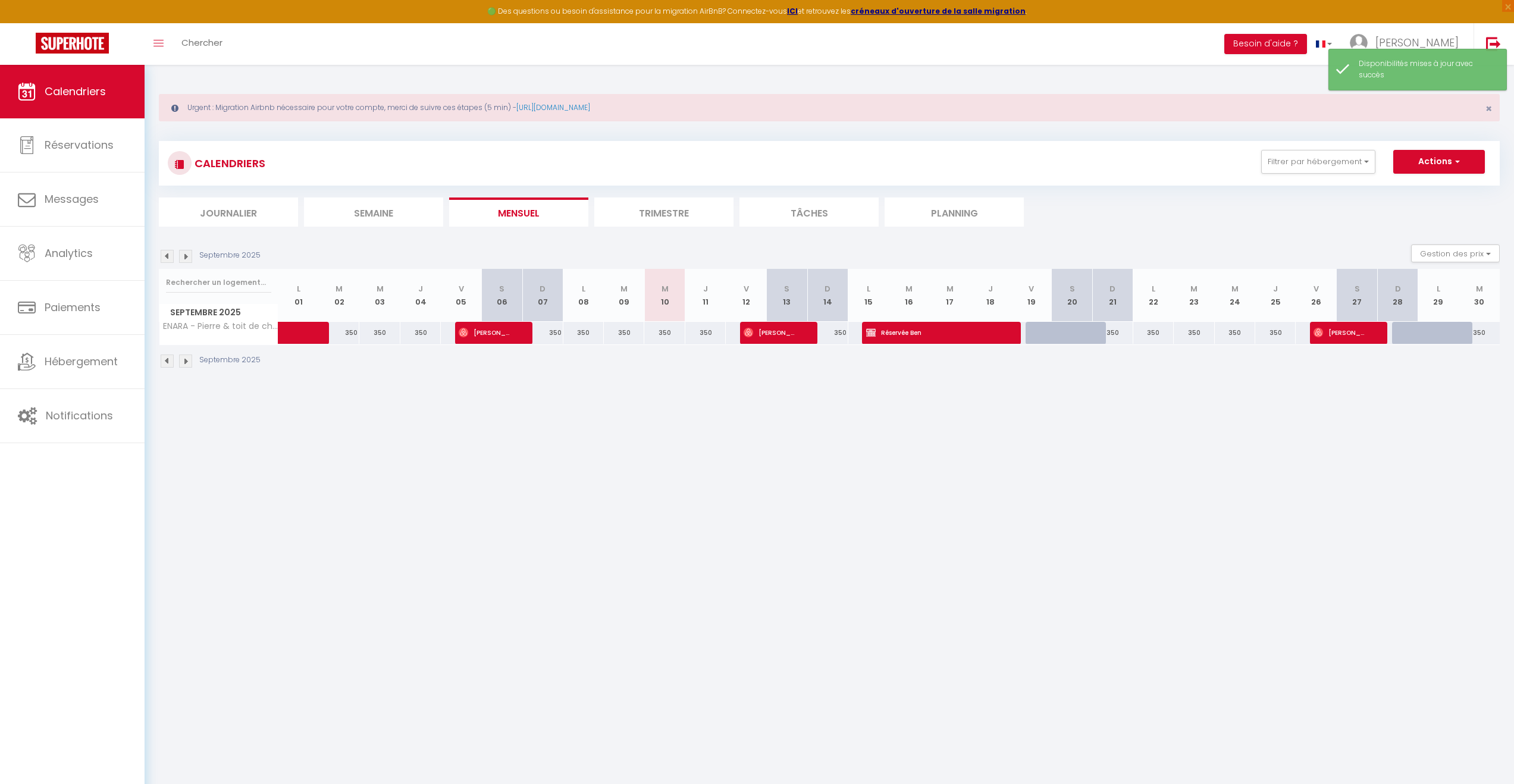
click at [1172, 452] on body "🟢 Des questions ou besoin d'assistance pour la migration AirBnB? Connectez-vous…" at bounding box center [757, 457] width 1514 height 784
click at [1035, 331] on div at bounding box center [1046, 333] width 40 height 23
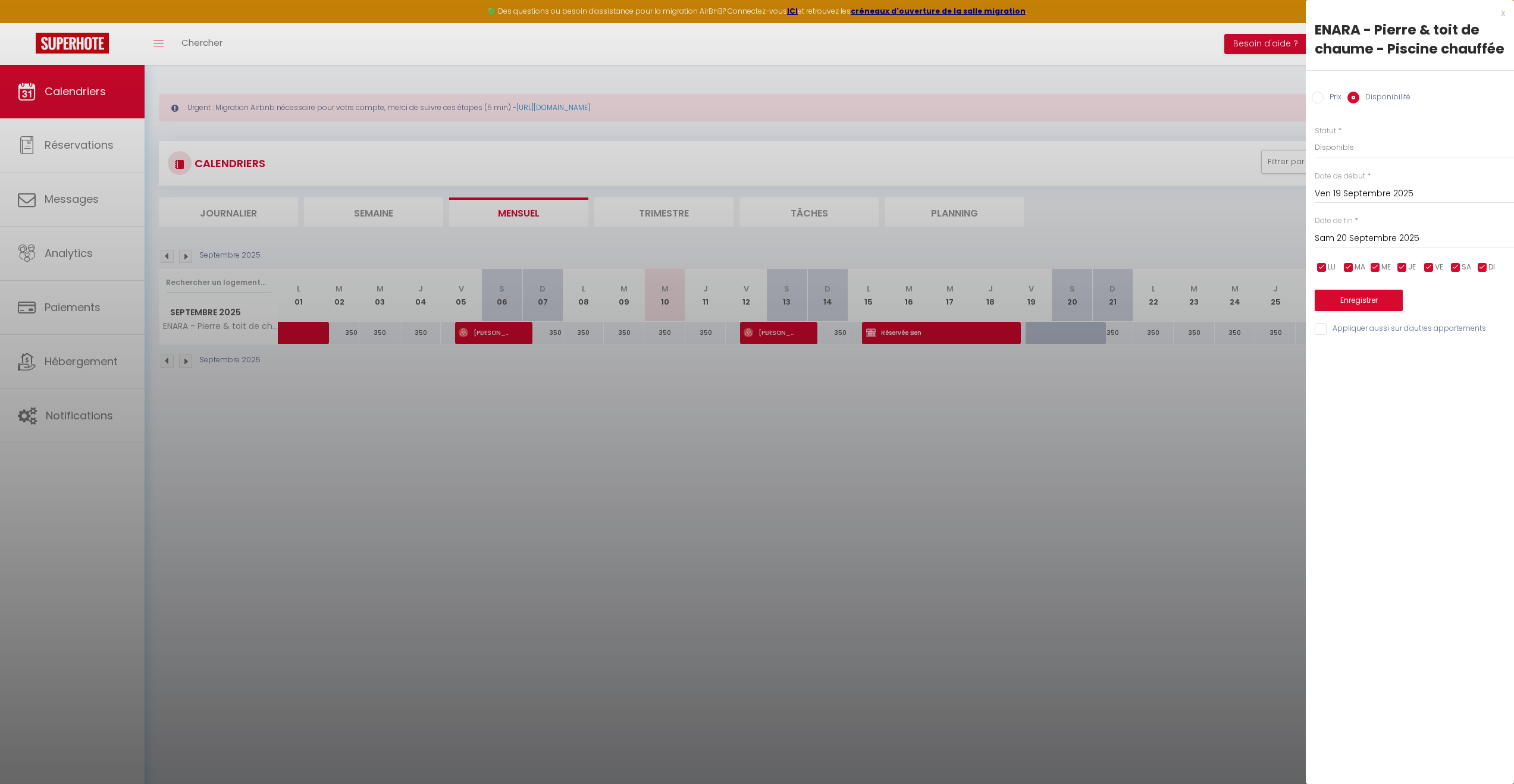
click at [1375, 233] on input "Sam 20 Septembre 2025" at bounding box center [1415, 238] width 200 height 15
click at [1328, 378] on span "21" at bounding box center [1328, 378] width 26 height 24
click at [1368, 297] on button "Enregistrer" at bounding box center [1359, 300] width 88 height 21
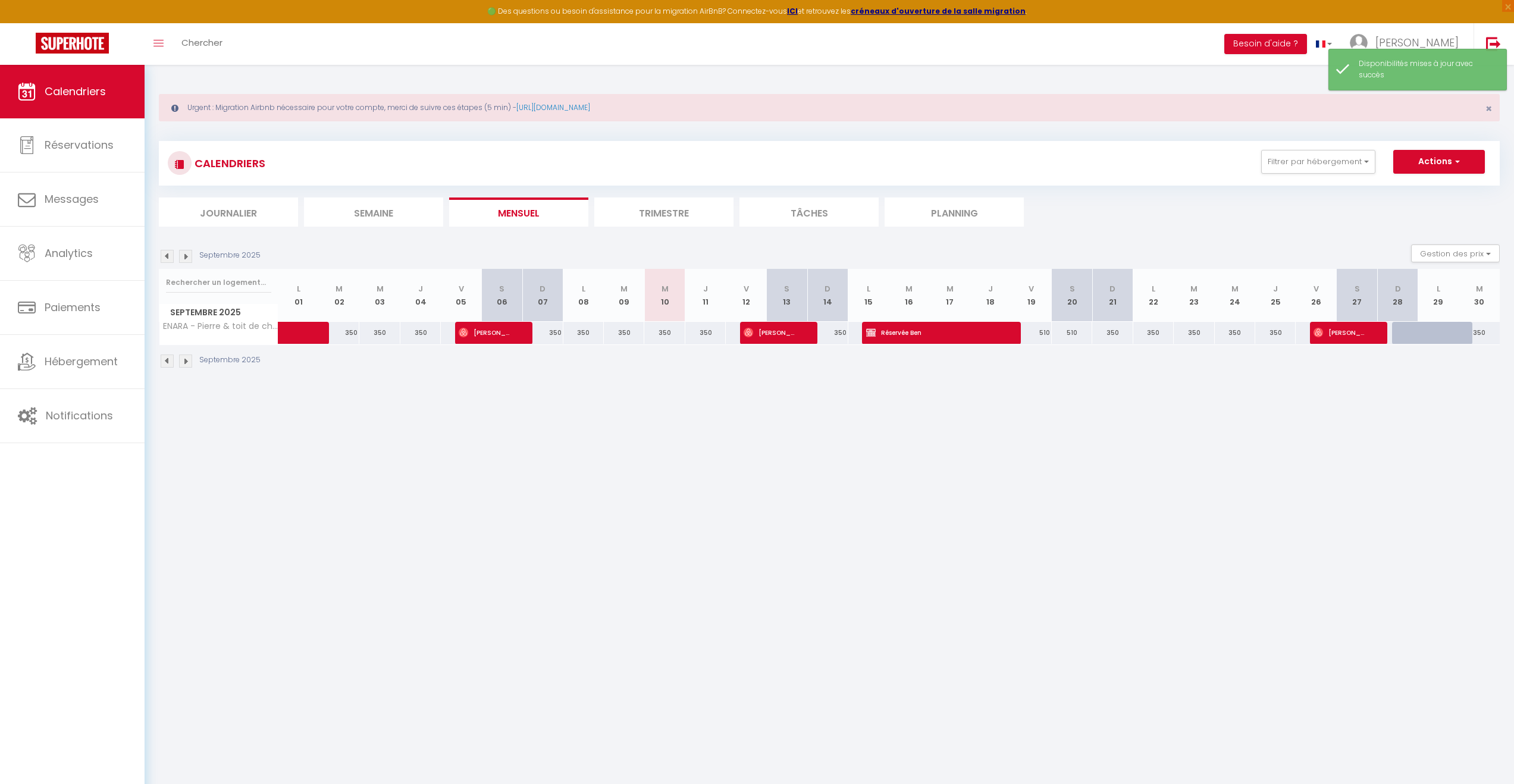
click at [1064, 488] on body "🟢 Des questions ou besoin d'assistance pour la migration AirBnB? Connectez-vous…" at bounding box center [757, 457] width 1514 height 784
click at [1456, 158] on span "button" at bounding box center [1456, 161] width 7 height 12
click at [1443, 182] on link "Nouvelle réservation" at bounding box center [1426, 189] width 103 height 18
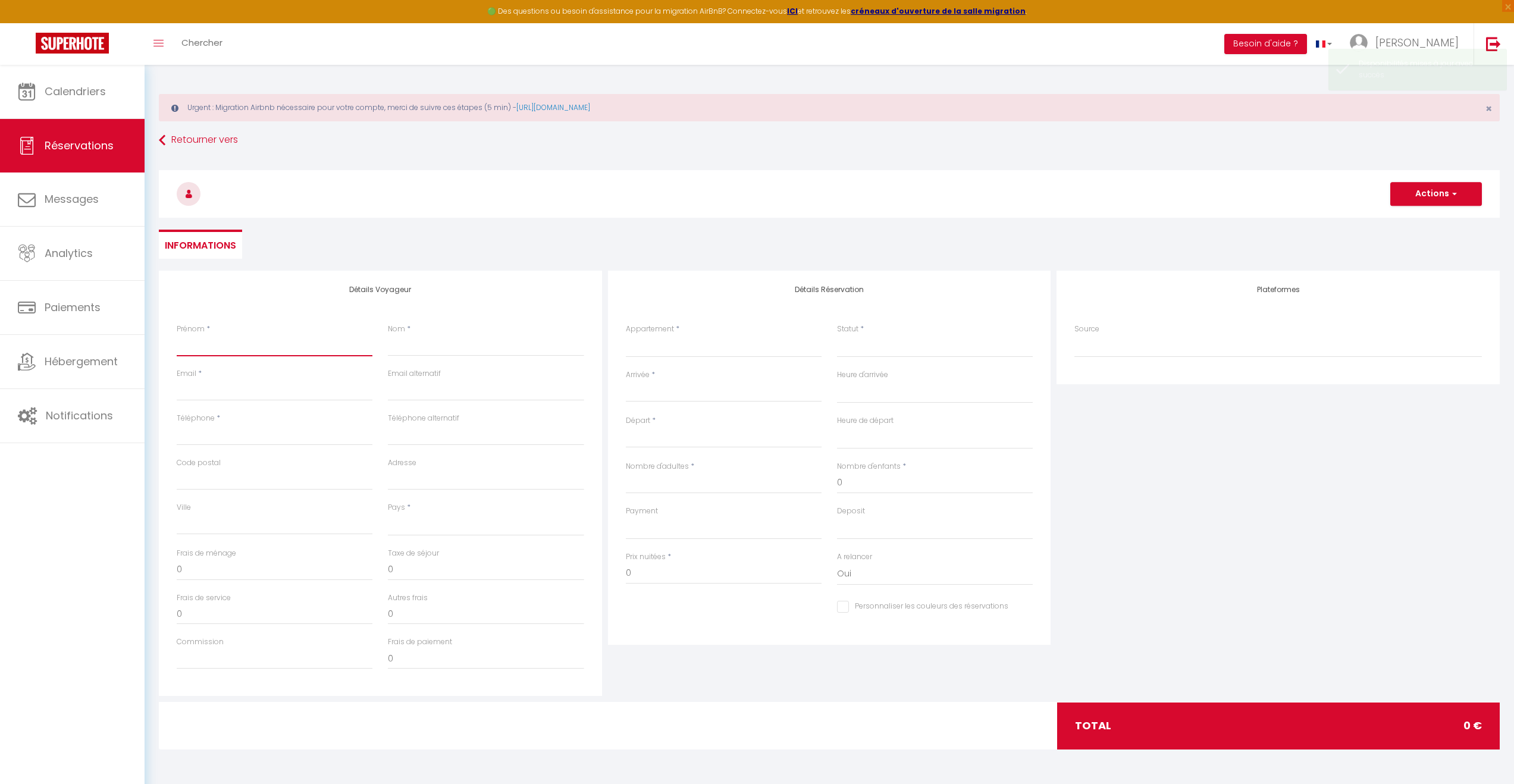
click at [260, 340] on input "Prénom" at bounding box center [275, 345] width 196 height 21
click at [416, 341] on input "Nom" at bounding box center [486, 345] width 196 height 21
click at [429, 526] on select "[GEOGRAPHIC_DATA] [GEOGRAPHIC_DATA] [GEOGRAPHIC_DATA] [GEOGRAPHIC_DATA] [GEOGRA…" at bounding box center [486, 525] width 196 height 23
click at [388, 513] on select "[GEOGRAPHIC_DATA] [GEOGRAPHIC_DATA] [GEOGRAPHIC_DATA] [GEOGRAPHIC_DATA] [GEOGRA…" at bounding box center [486, 525] width 196 height 23
drag, startPoint x: 863, startPoint y: 489, endPoint x: 829, endPoint y: 480, distance: 35.2
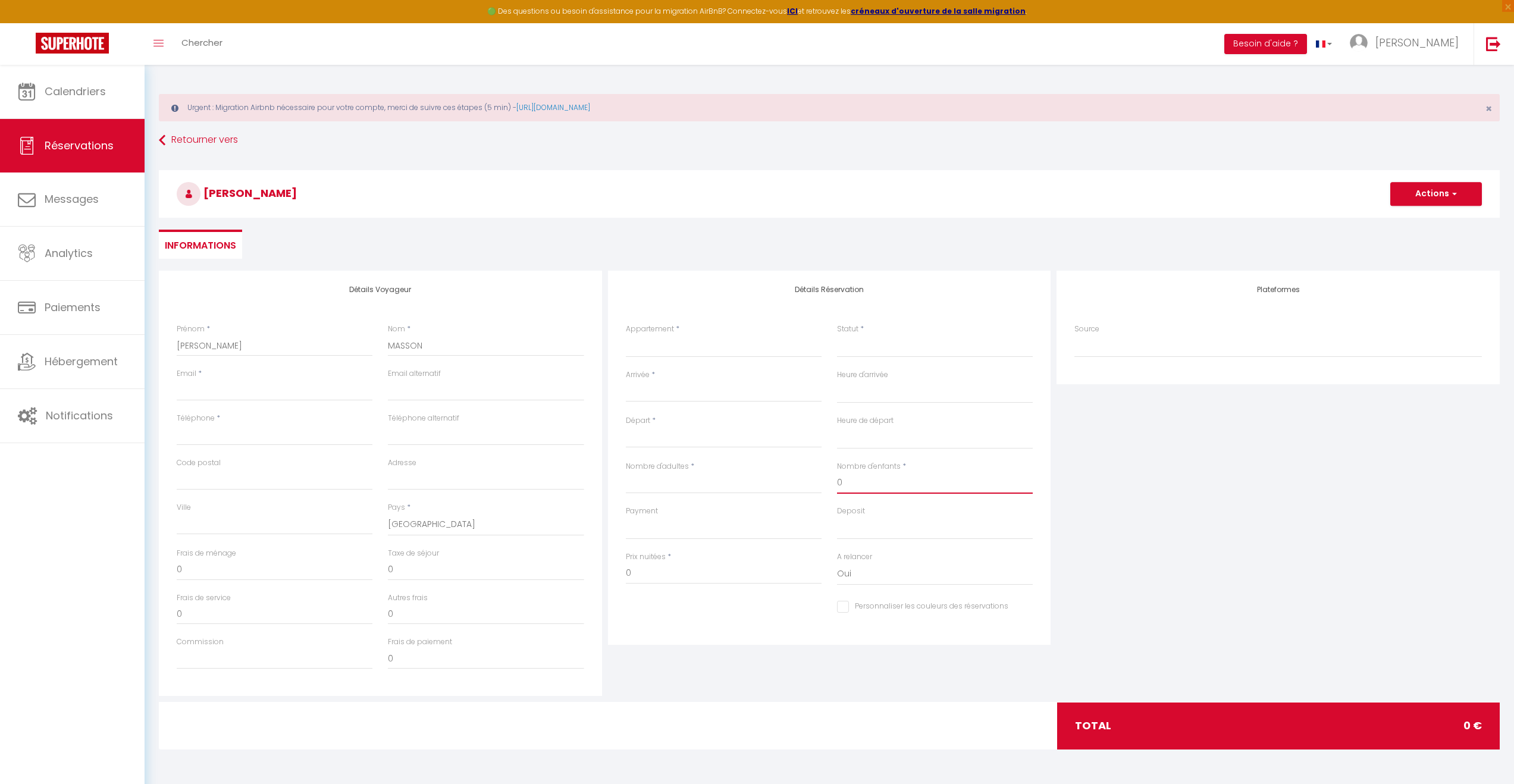
click at [830, 480] on div "Nombre d'enfants * 0" at bounding box center [935, 483] width 211 height 45
click at [770, 483] on input "Nombre d'adultes" at bounding box center [724, 483] width 196 height 21
click at [699, 439] on input "Départ" at bounding box center [724, 438] width 196 height 15
click at [689, 401] on div "< [DATE] > Dim Lun Mar Mer Jeu Ven Sam 1 2 3 4 5 6 7 8 9 10 11 12 13 14 15 16 1…" at bounding box center [724, 391] width 196 height 21
click at [683, 392] on input "Arrivée" at bounding box center [724, 392] width 196 height 15
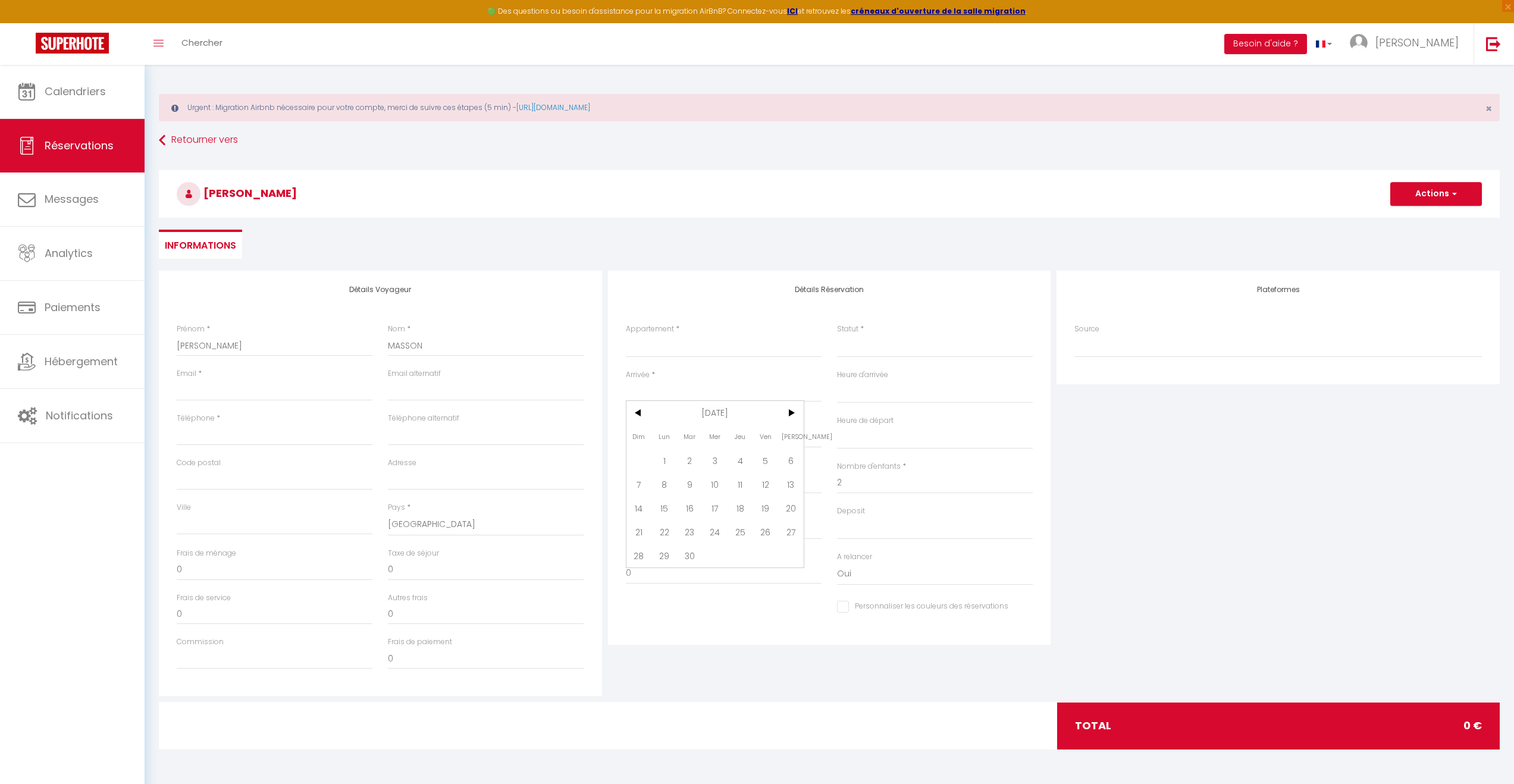
click at [744, 507] on span "18" at bounding box center [740, 507] width 26 height 24
click at [725, 390] on input "Jeu 18 Septembre 2025" at bounding box center [724, 392] width 196 height 15
click at [770, 507] on span "19" at bounding box center [765, 507] width 26 height 24
click at [718, 435] on input "Ven 19 Septembre 2025" at bounding box center [724, 438] width 196 height 15
click at [789, 553] on span "20" at bounding box center [791, 553] width 26 height 24
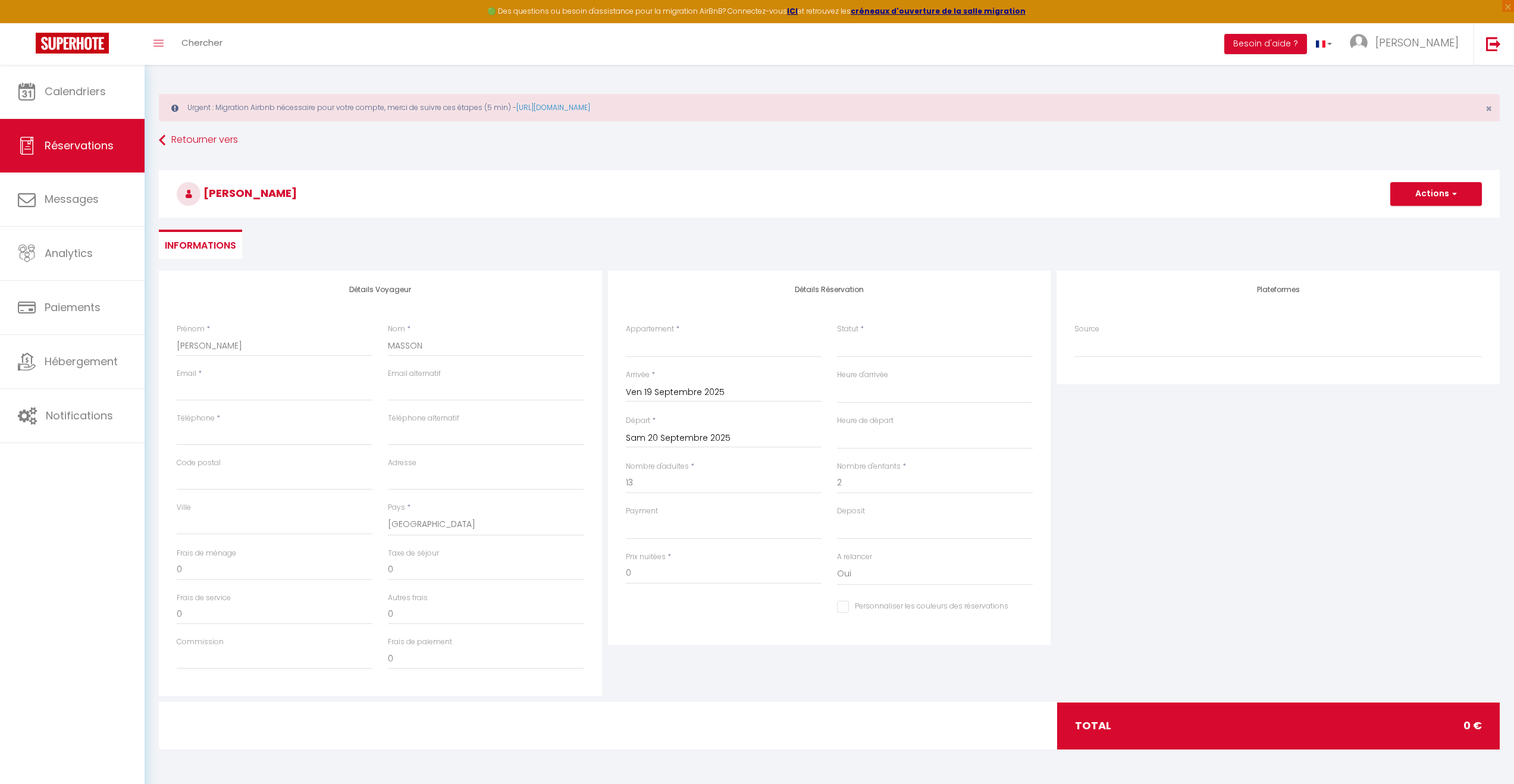
click at [789, 553] on div "Prix nuitées * 0" at bounding box center [724, 567] width 196 height 32
click at [709, 438] on input "Sam 20 Septembre 2025" at bounding box center [724, 438] width 196 height 15
click at [633, 579] on span "21" at bounding box center [639, 577] width 26 height 24
drag, startPoint x: 748, startPoint y: 621, endPoint x: 803, endPoint y: 351, distance: 275.5
click at [749, 618] on div "Personnaliser les couleurs des réservations #D7092E" at bounding box center [830, 613] width 423 height 32
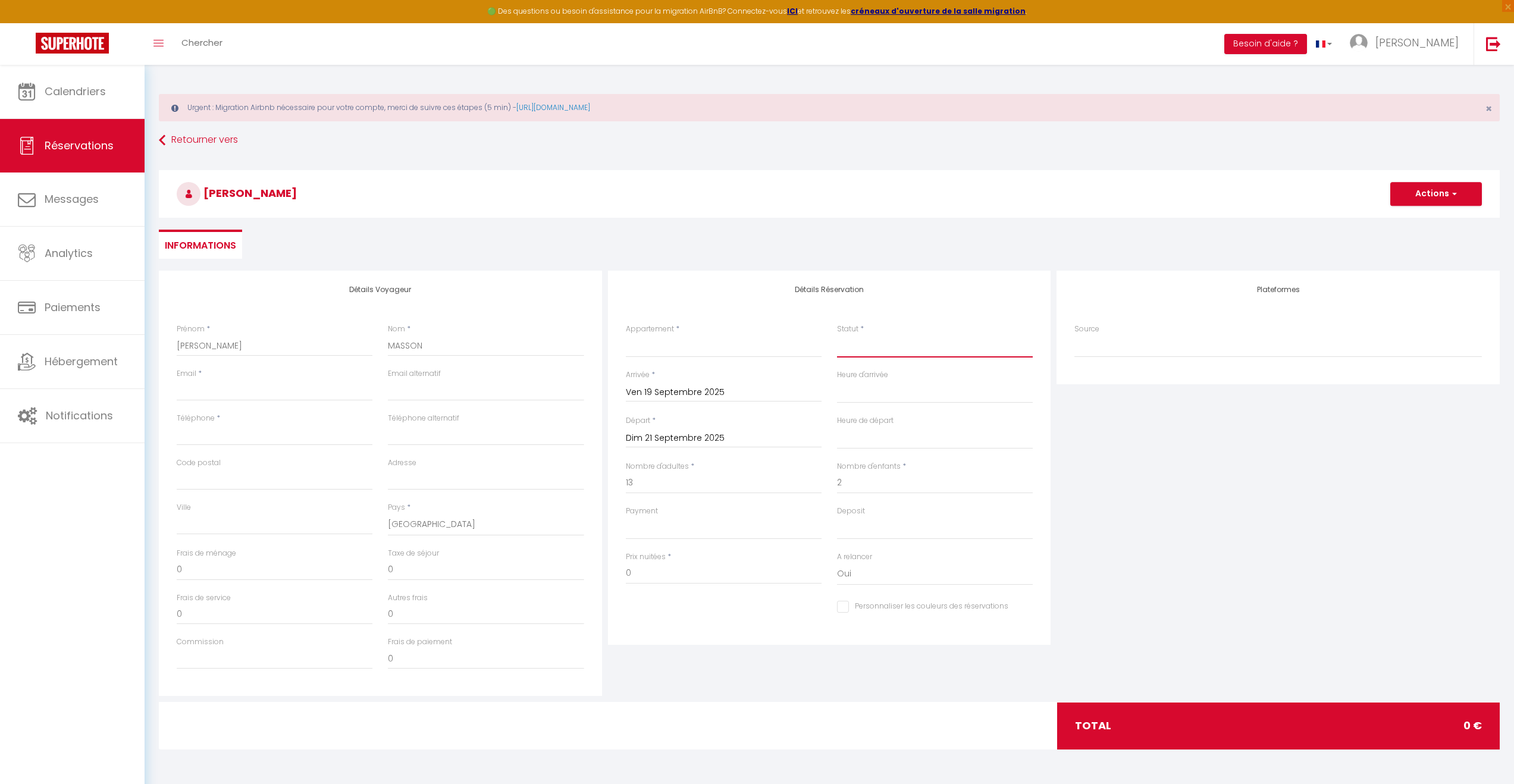
click at [878, 348] on select "Confirmé Non Confirmé [PERSON_NAME] par le voyageur No Show Request" at bounding box center [935, 346] width 196 height 23
click at [837, 335] on select "Confirmé Non Confirmé [PERSON_NAME] par le voyageur No Show Request" at bounding box center [935, 346] width 196 height 23
click at [692, 348] on select "ENARA - Pierre & toit de chaume - Piscine chauffée L’Organik - CHESSY · L’Organ…" at bounding box center [724, 346] width 196 height 23
click at [626, 335] on select "ENARA - Pierre & toit de chaume - Piscine chauffée L’Organik - CHESSY · L’Organ…" at bounding box center [724, 346] width 196 height 23
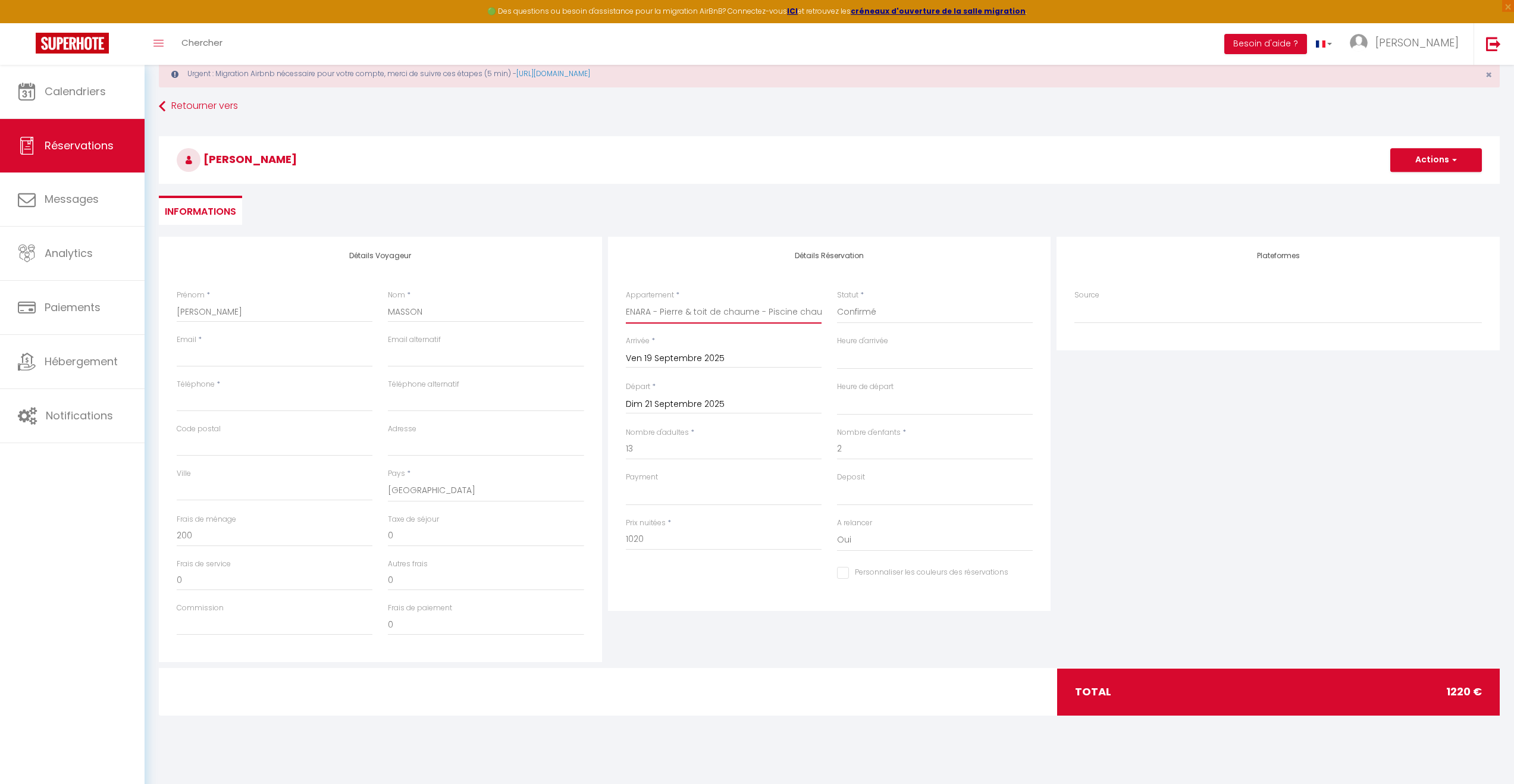
scroll to position [65, 0]
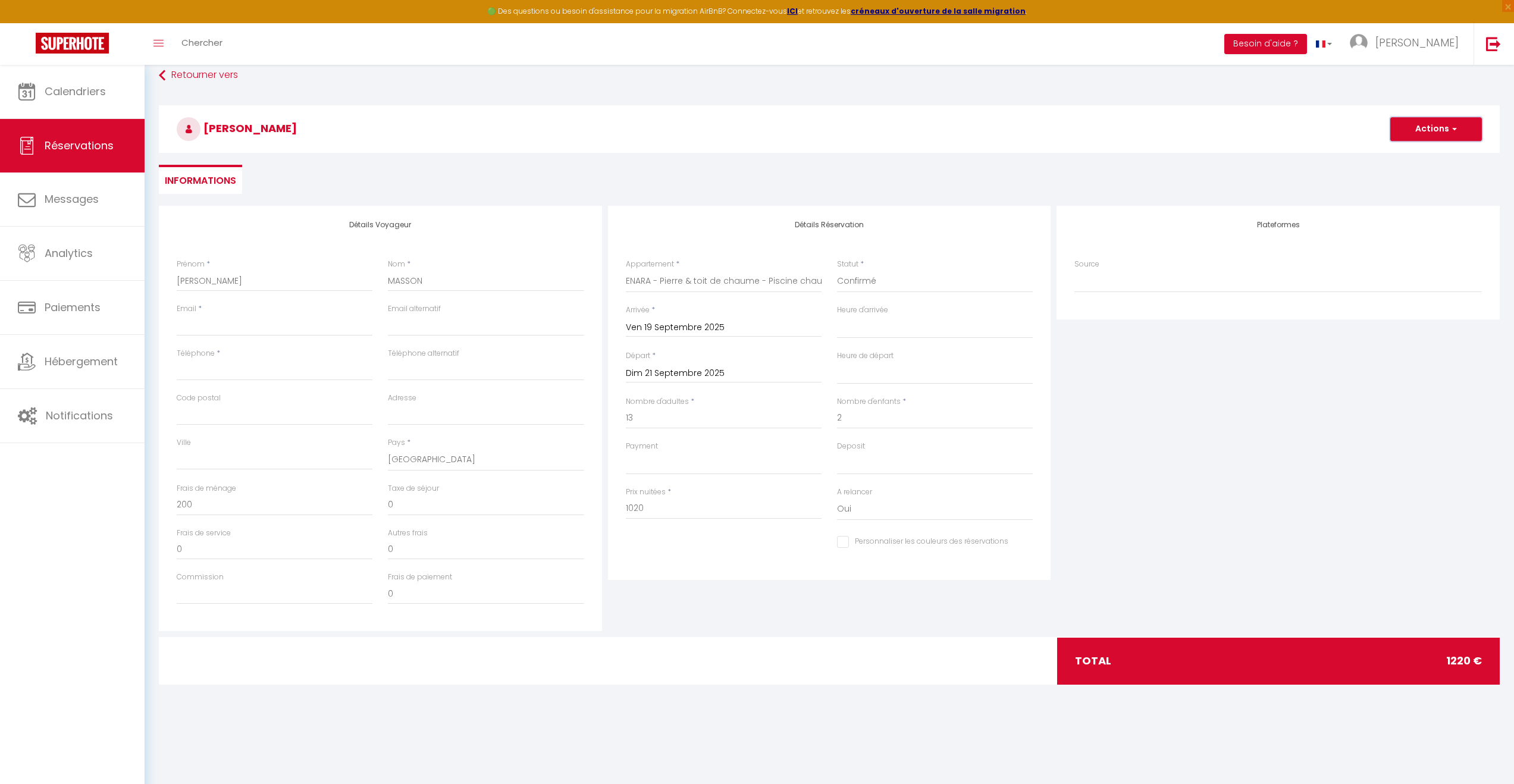
click at [1450, 130] on span "button" at bounding box center [1453, 129] width 7 height 10
click at [1418, 157] on link "Enregistrer" at bounding box center [1425, 155] width 94 height 15
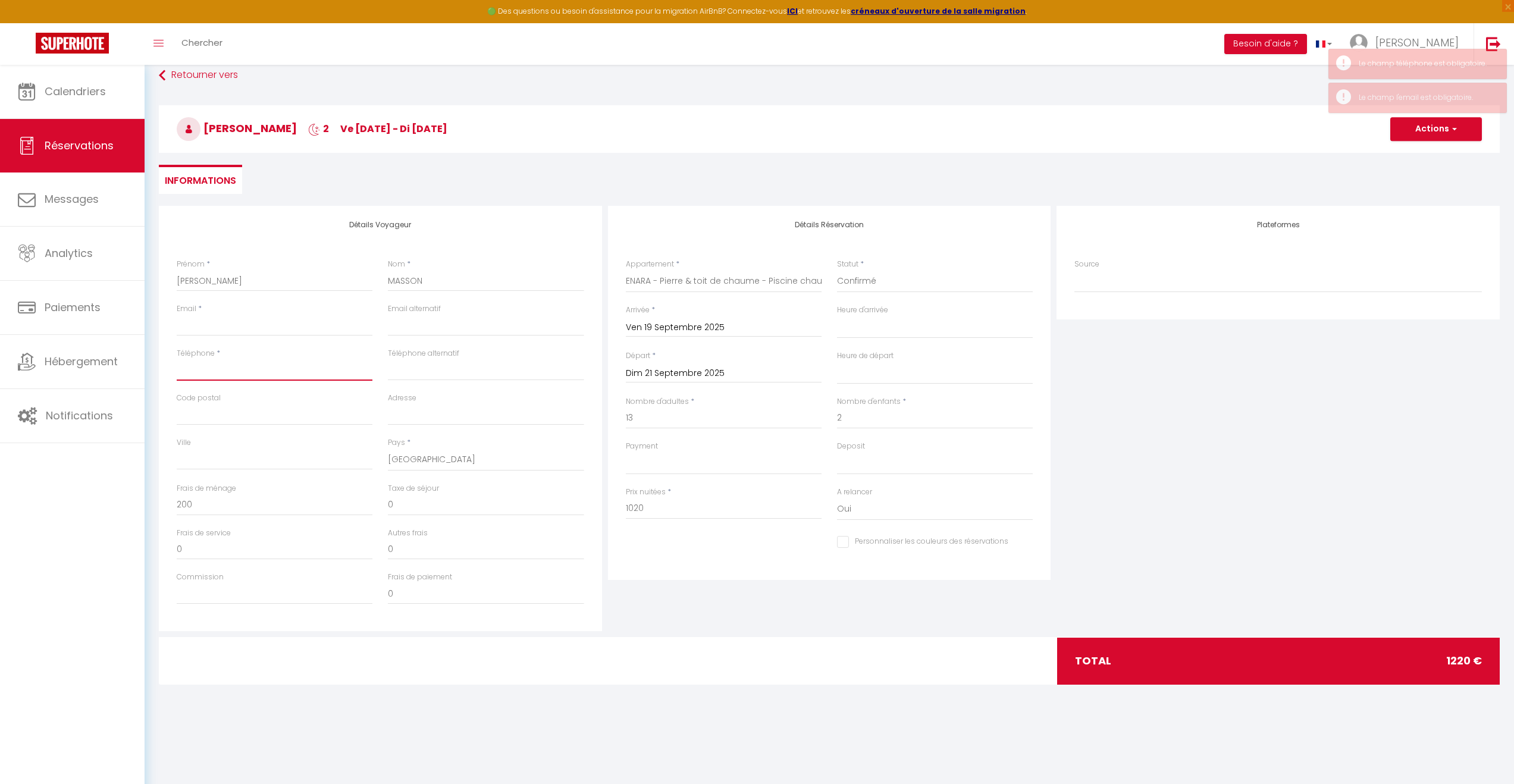
click at [241, 364] on input "Téléphone" at bounding box center [275, 370] width 196 height 21
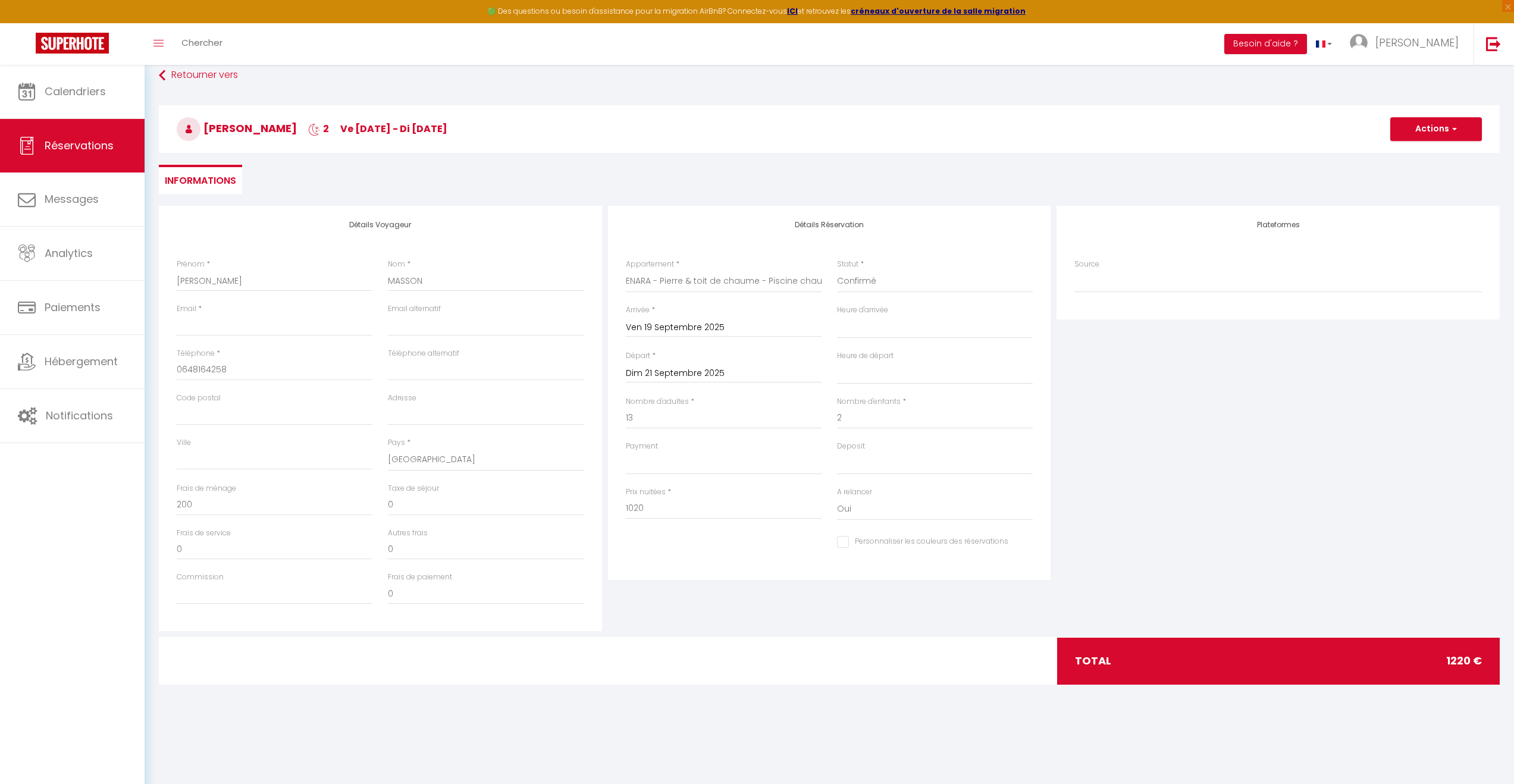
click at [362, 734] on body "🟢 Des questions ou besoin d'assistance pour la migration AirBnB? Connectez-vous…" at bounding box center [757, 392] width 1514 height 784
click at [286, 324] on input "Email client" at bounding box center [275, 325] width 196 height 21
paste input "[PERSON_NAME] <[PERSON_NAME][EMAIL_ADDRESS][PERSON_NAME][DOMAIN_NAME]>"
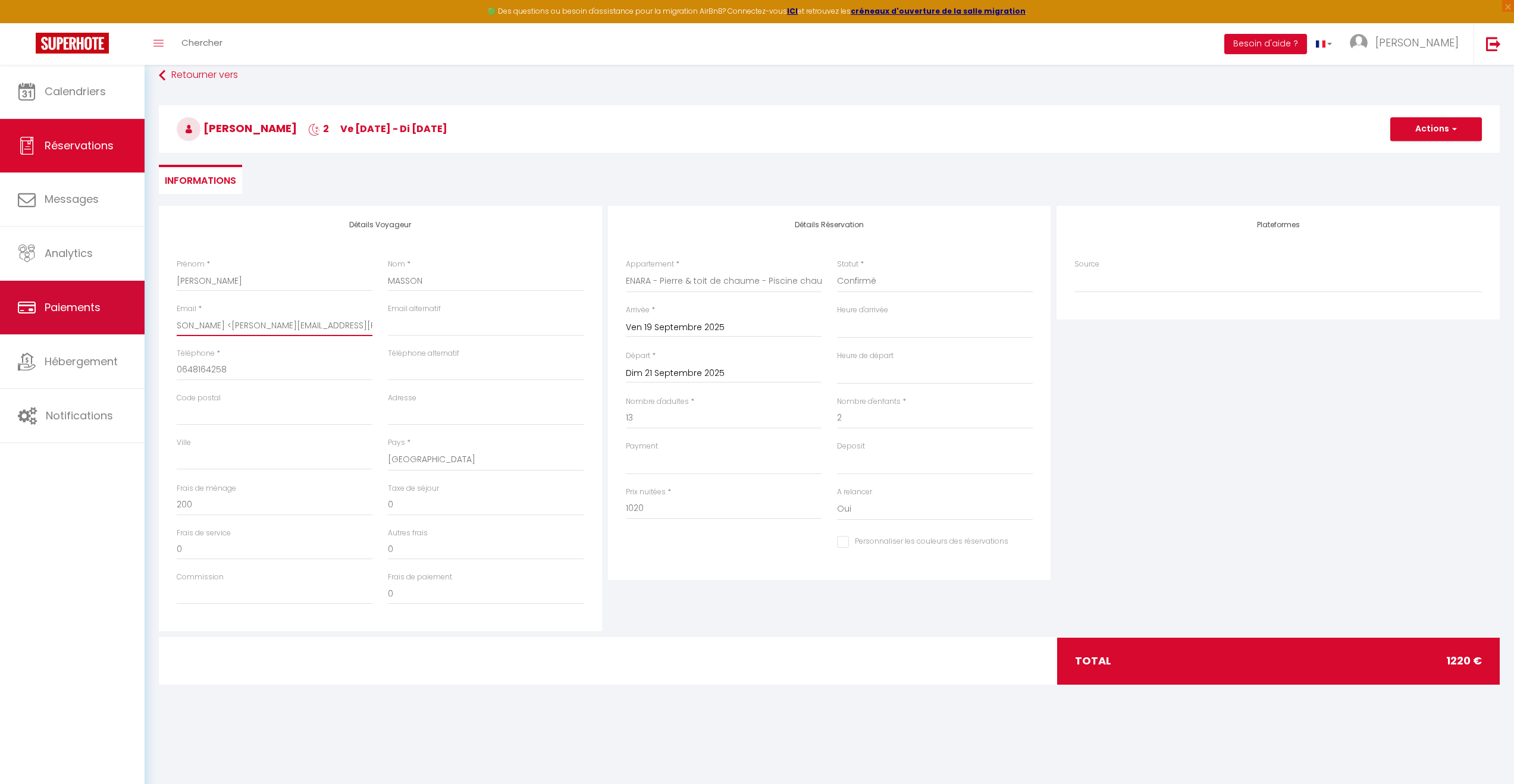
scroll to position [0, 0]
drag, startPoint x: 230, startPoint y: 327, endPoint x: 132, endPoint y: 325, distance: 98.0
click at [132, 325] on div "🟢 Des questions ou besoin d'assistance pour la migration AirBnB? Connectez-vous…" at bounding box center [757, 357] width 1514 height 714
click at [1459, 125] on button "Actions" at bounding box center [1436, 129] width 92 height 24
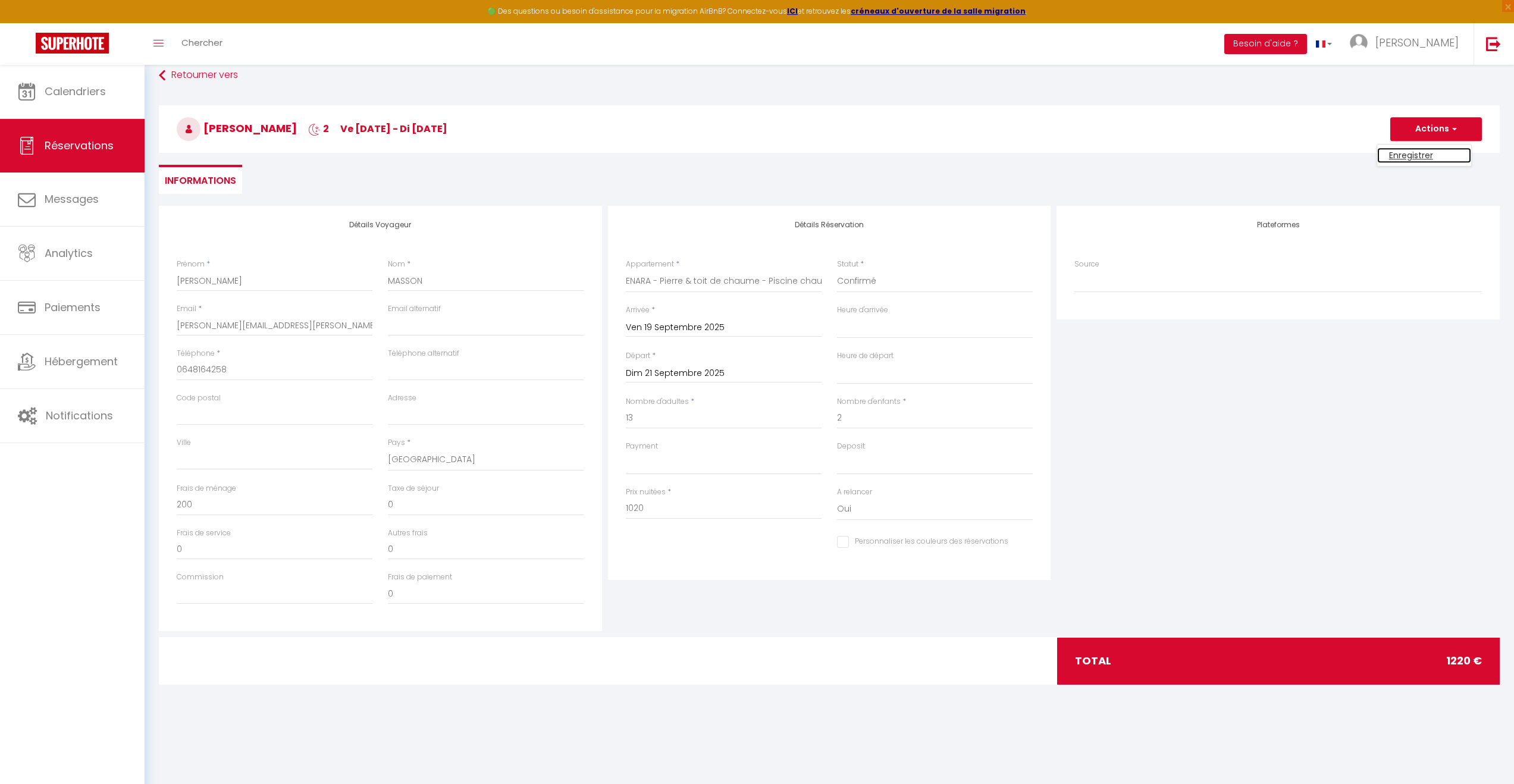
click at [1441, 153] on link "Enregistrer" at bounding box center [1425, 155] width 94 height 15
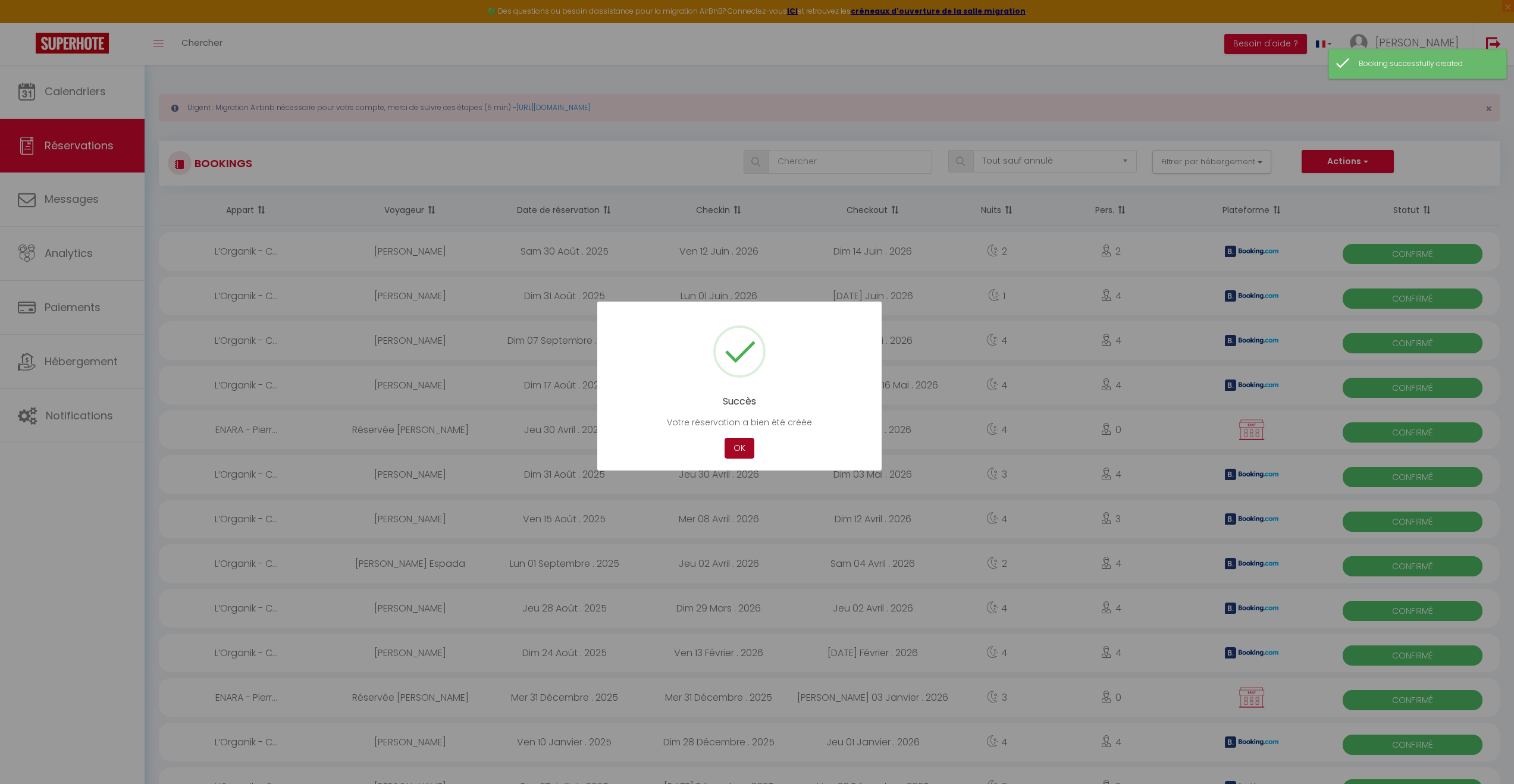
click at [741, 446] on button "OK" at bounding box center [740, 448] width 30 height 21
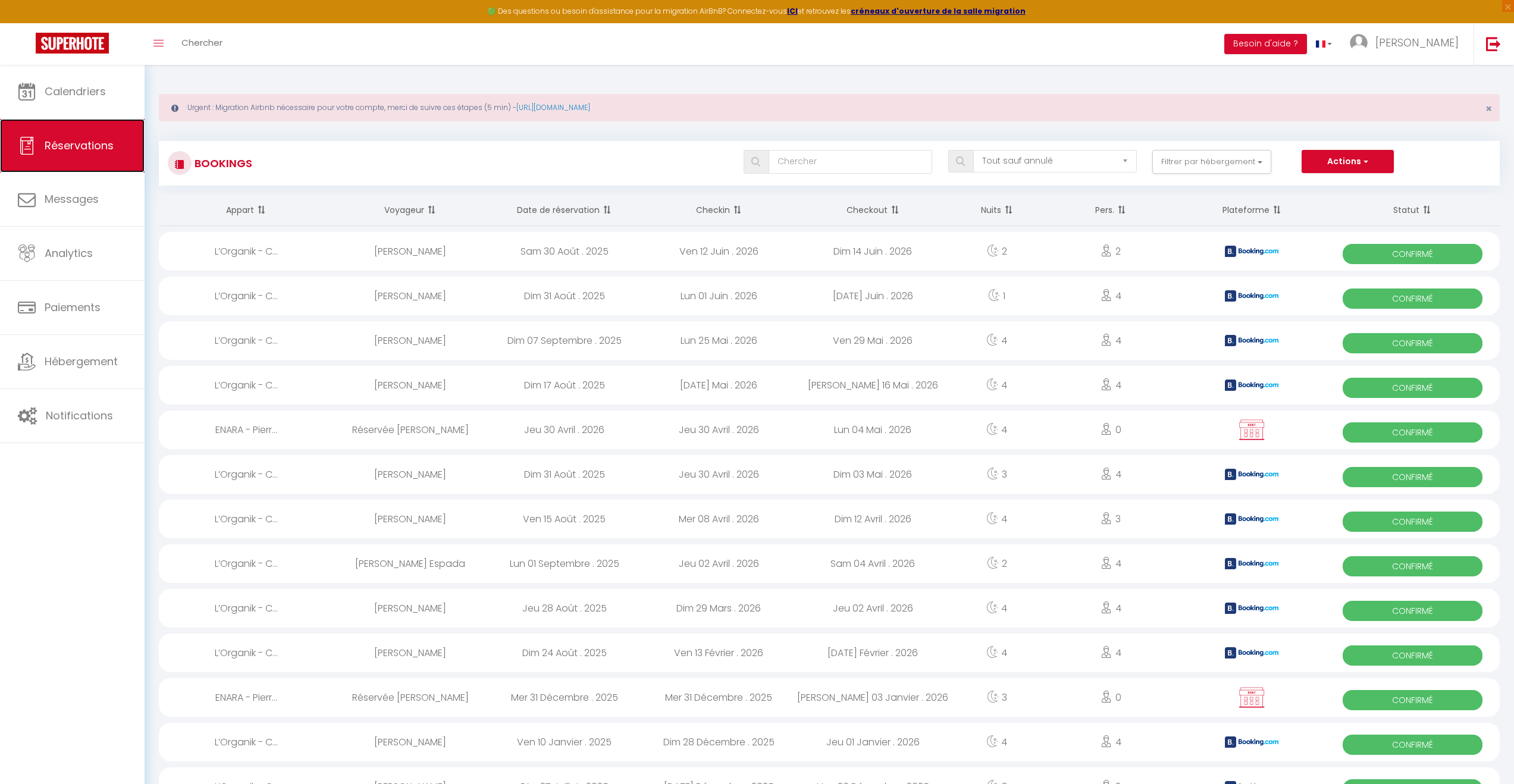
click at [81, 147] on span "Réservations" at bounding box center [79, 145] width 69 height 15
click at [57, 84] on span "Calendriers" at bounding box center [75, 91] width 61 height 15
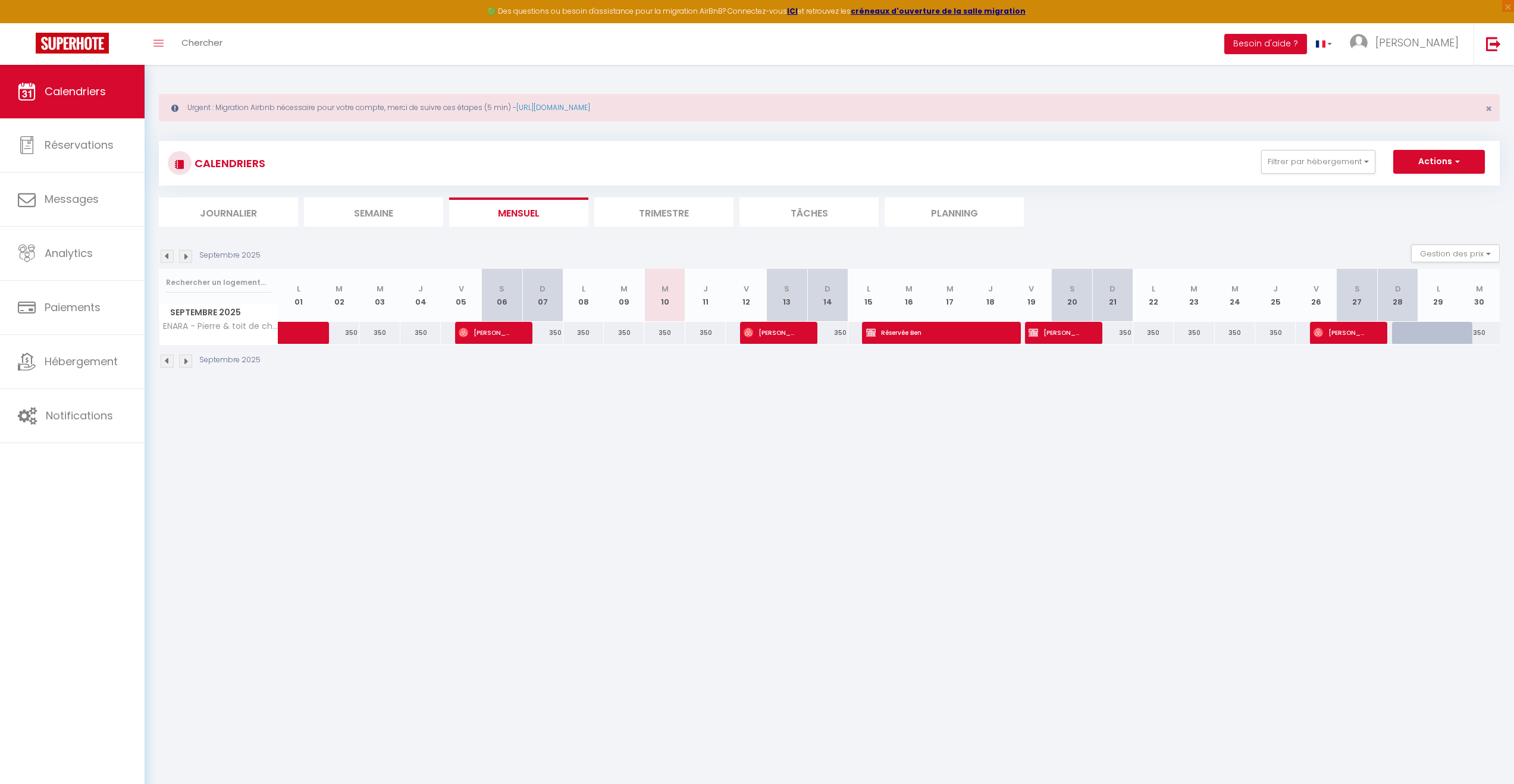
click at [188, 258] on img at bounding box center [186, 256] width 13 height 13
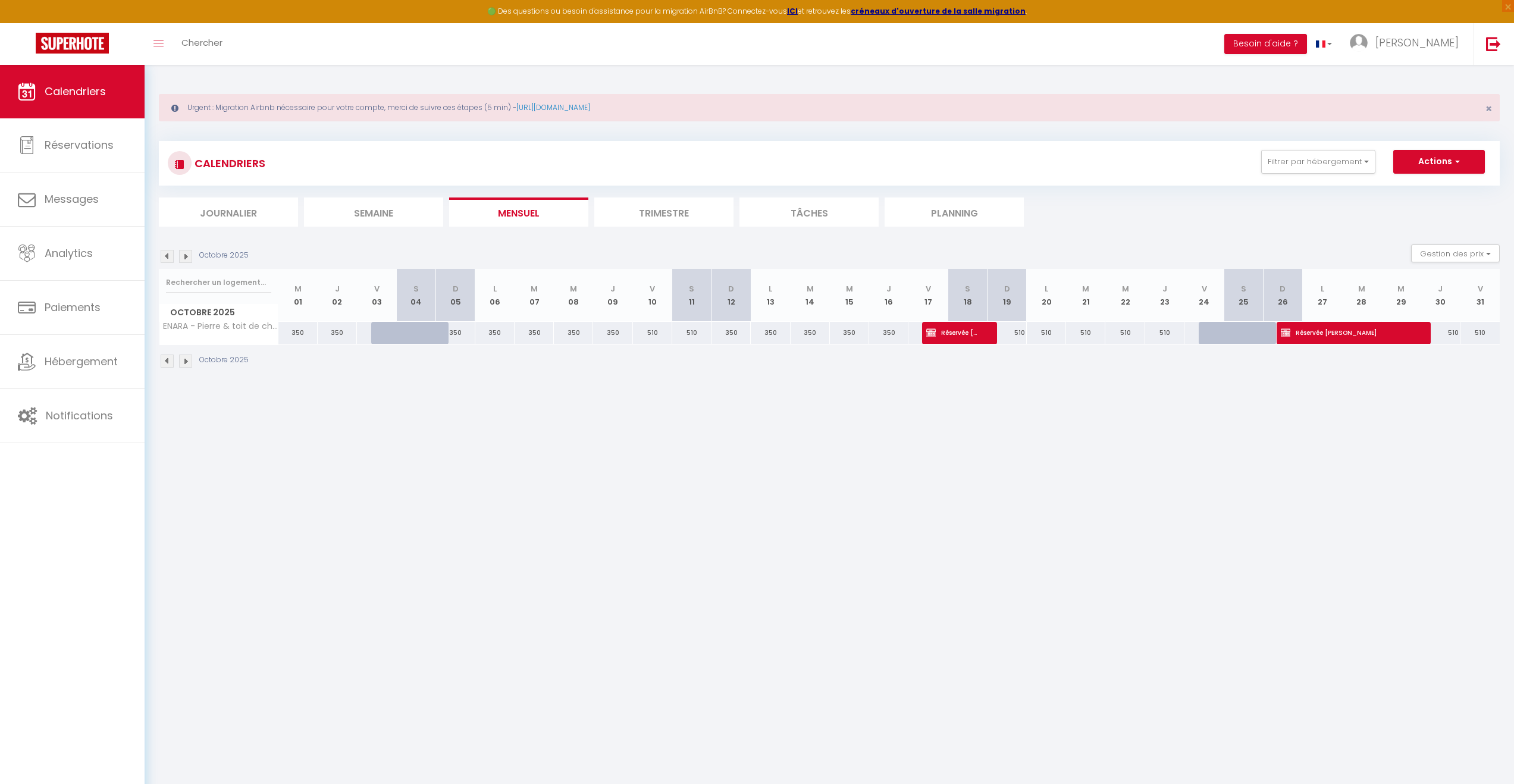
click at [188, 258] on img at bounding box center [186, 256] width 13 height 13
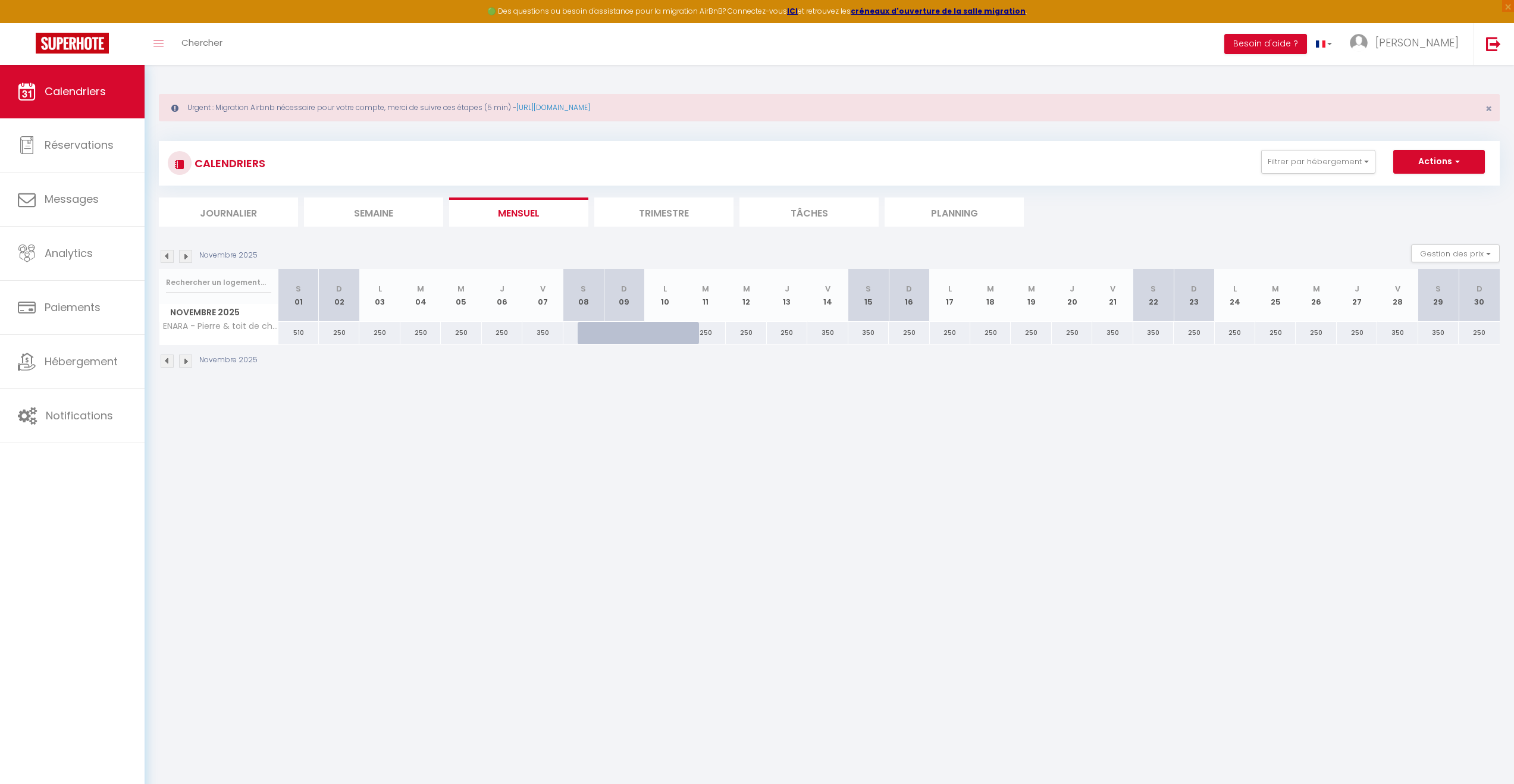
click at [584, 328] on div at bounding box center [598, 333] width 40 height 23
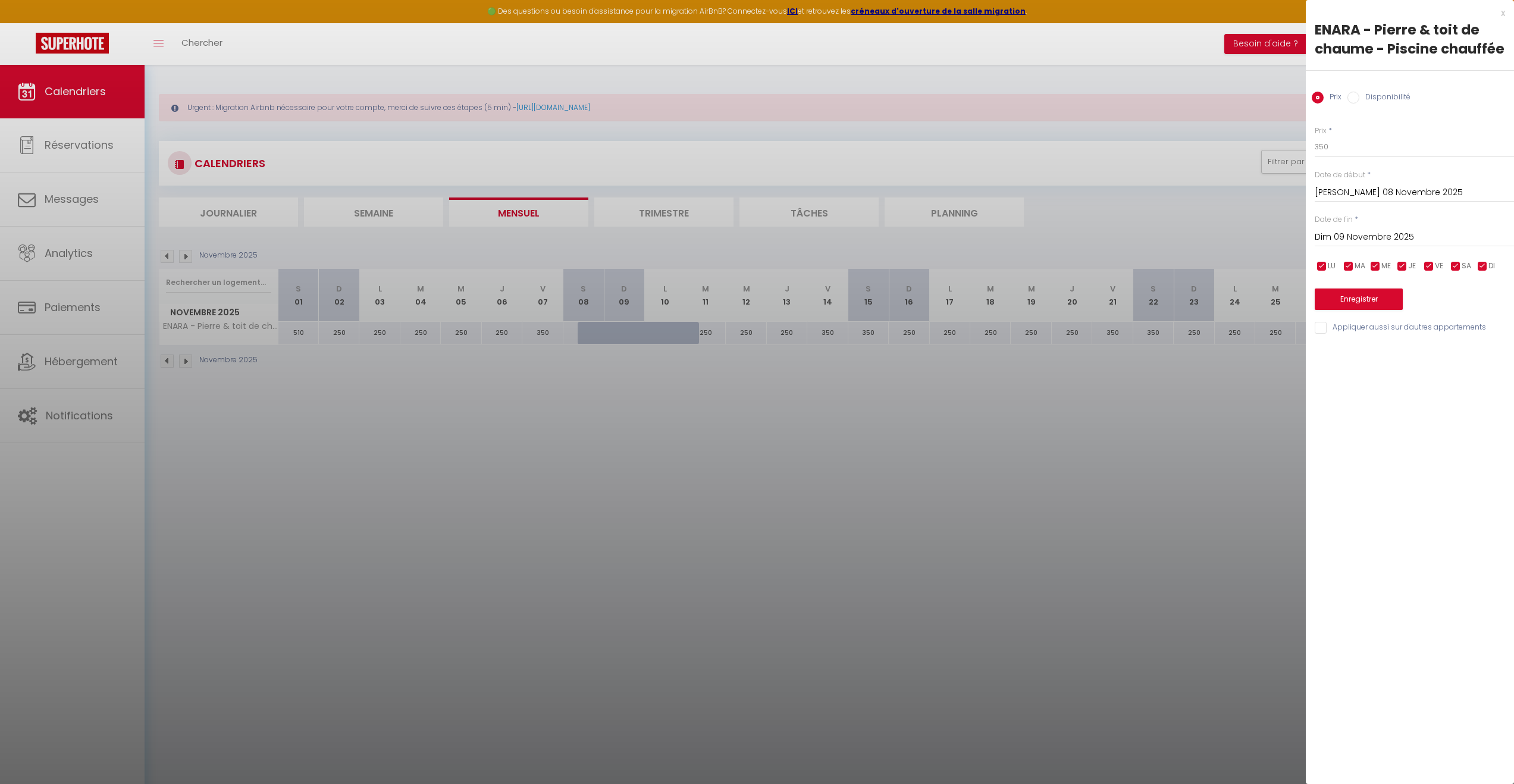
click at [1364, 236] on input "Dim 09 Novembre 2025" at bounding box center [1415, 237] width 200 height 15
click at [1385, 352] on span "11" at bounding box center [1379, 353] width 26 height 24
click at [1358, 94] on input "Disponibilité" at bounding box center [1353, 97] width 12 height 12
click at [1349, 296] on button "Enregistrer" at bounding box center [1359, 300] width 88 height 21
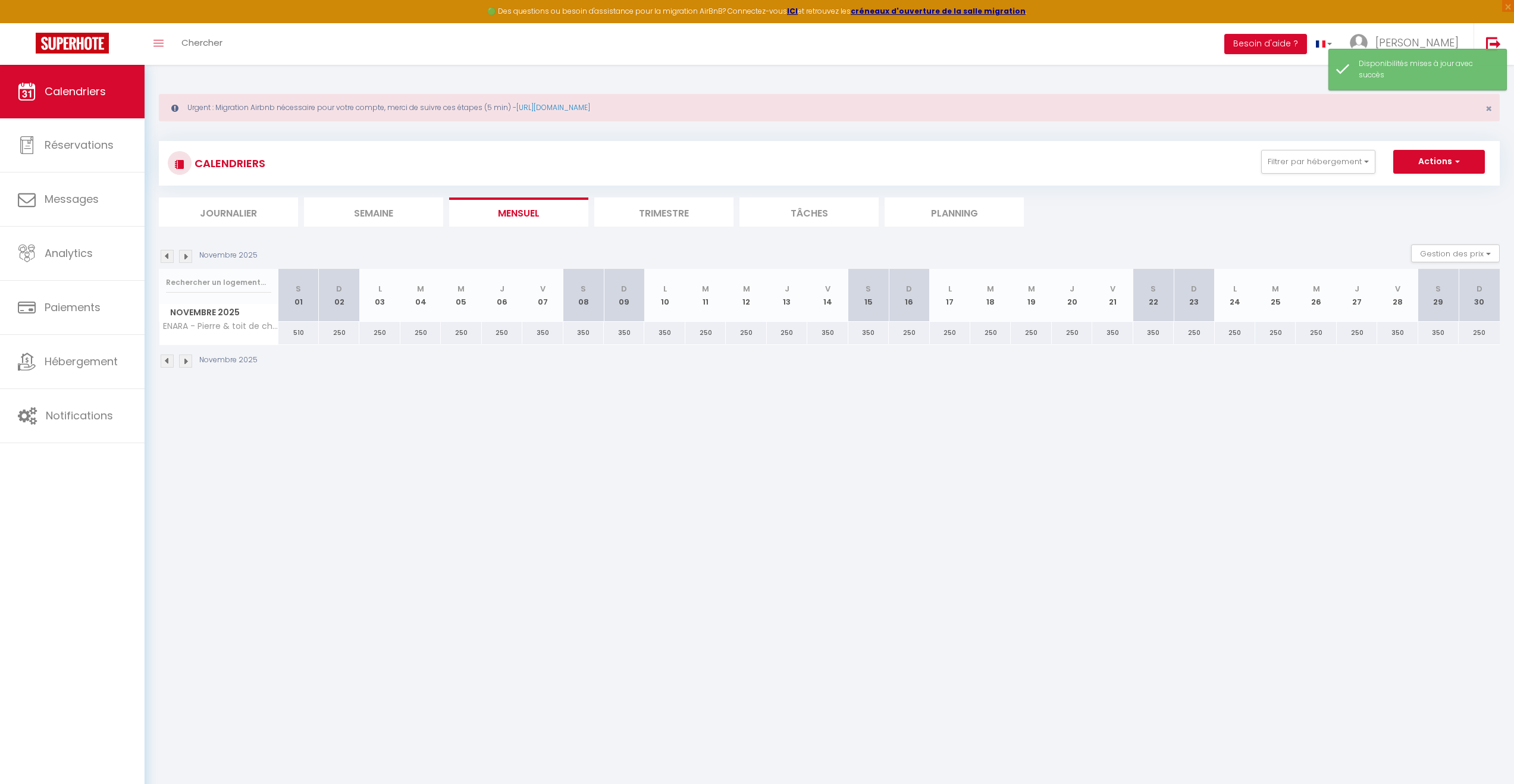
click at [582, 329] on div "350" at bounding box center [583, 333] width 40 height 22
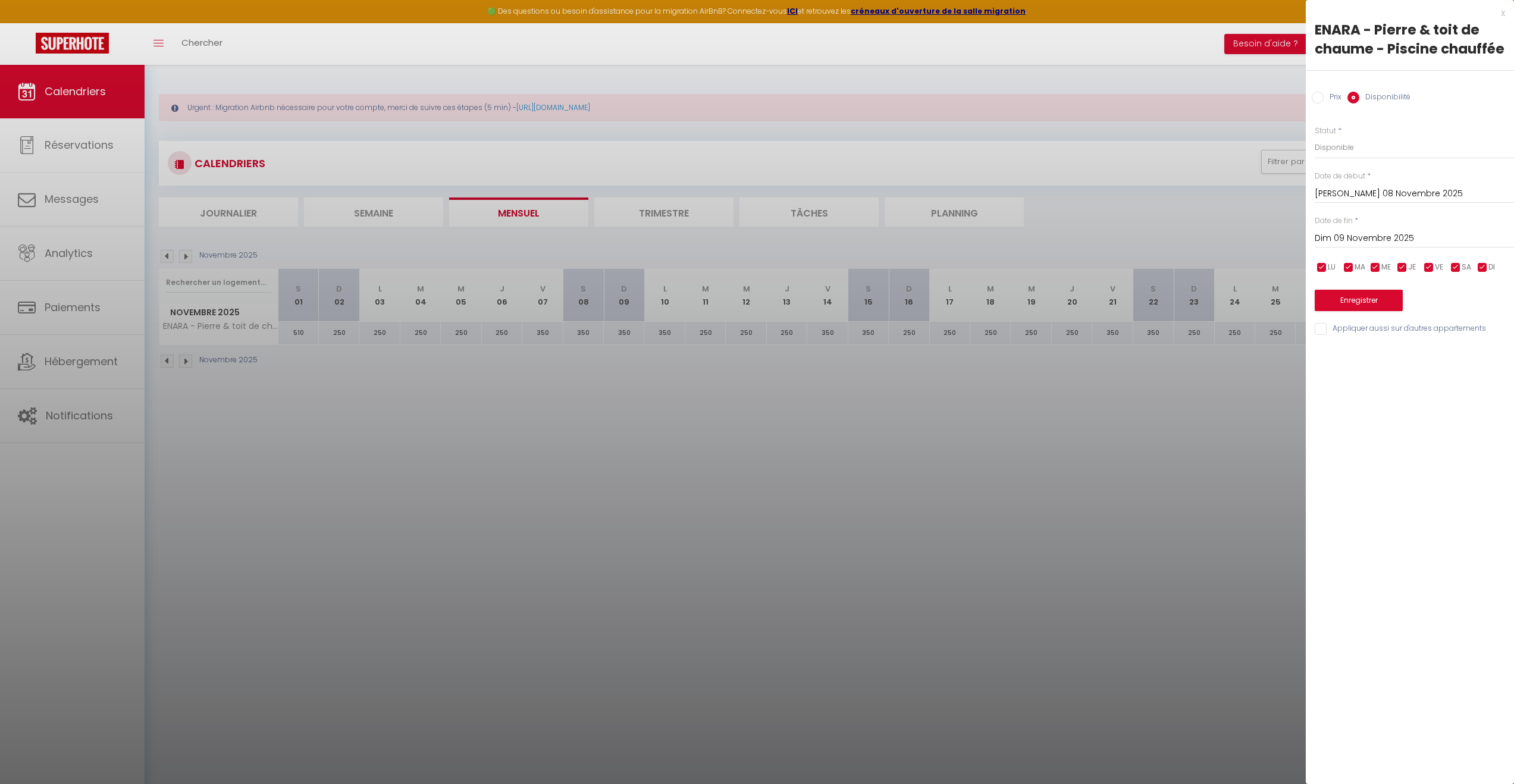
click at [1504, 13] on div "x" at bounding box center [1406, 13] width 200 height 14
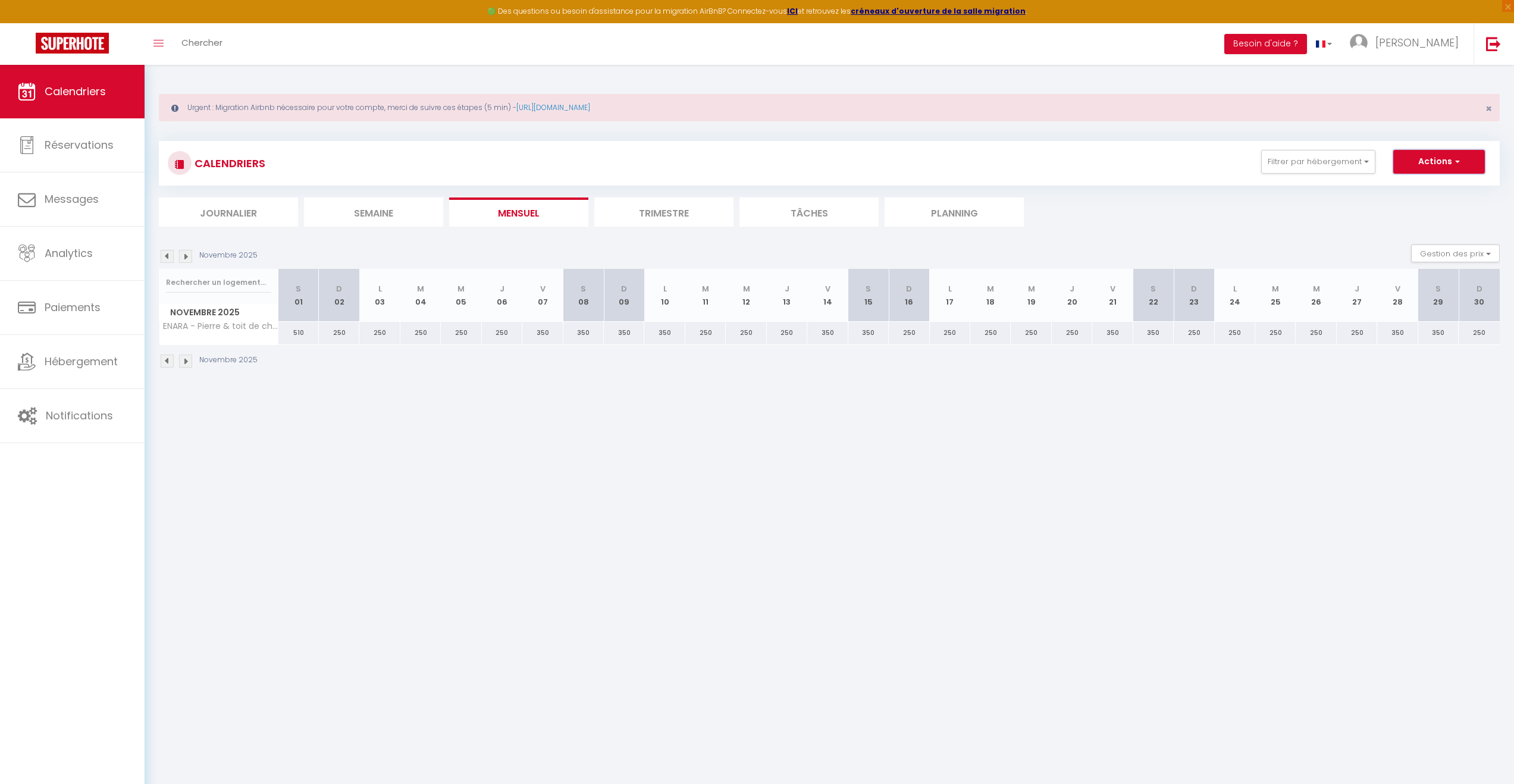
click at [1463, 157] on button "Actions" at bounding box center [1439, 162] width 92 height 24
click at [1450, 190] on link "Nouvelle réservation" at bounding box center [1426, 189] width 103 height 18
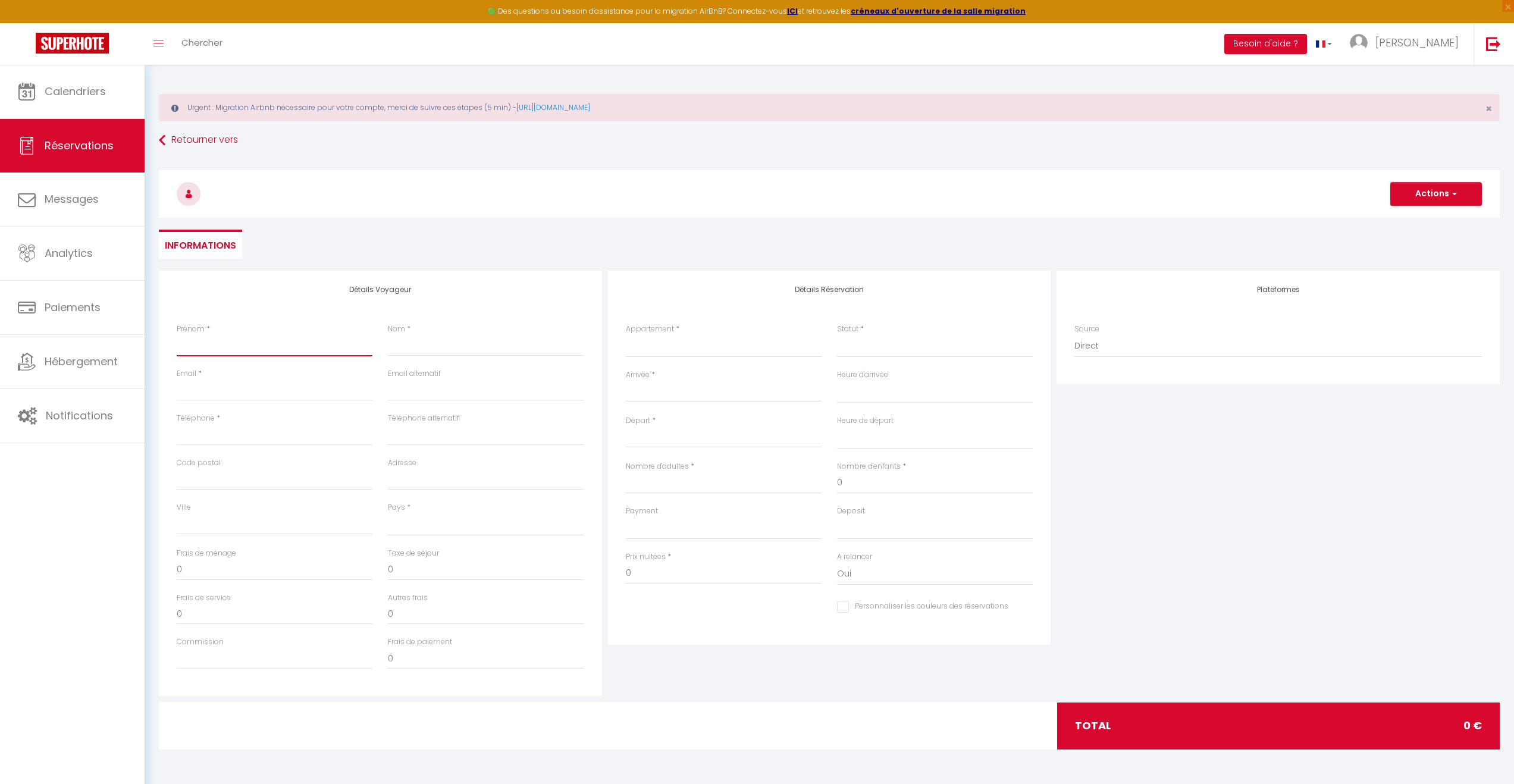
click at [220, 345] on input "Prénom" at bounding box center [275, 345] width 196 height 21
click at [455, 344] on input "Nom" at bounding box center [486, 345] width 196 height 21
click at [214, 436] on input "Téléphone" at bounding box center [275, 435] width 196 height 21
click at [203, 396] on input "Email client" at bounding box center [275, 390] width 196 height 21
click at [234, 431] on input "Téléphone" at bounding box center [275, 435] width 196 height 21
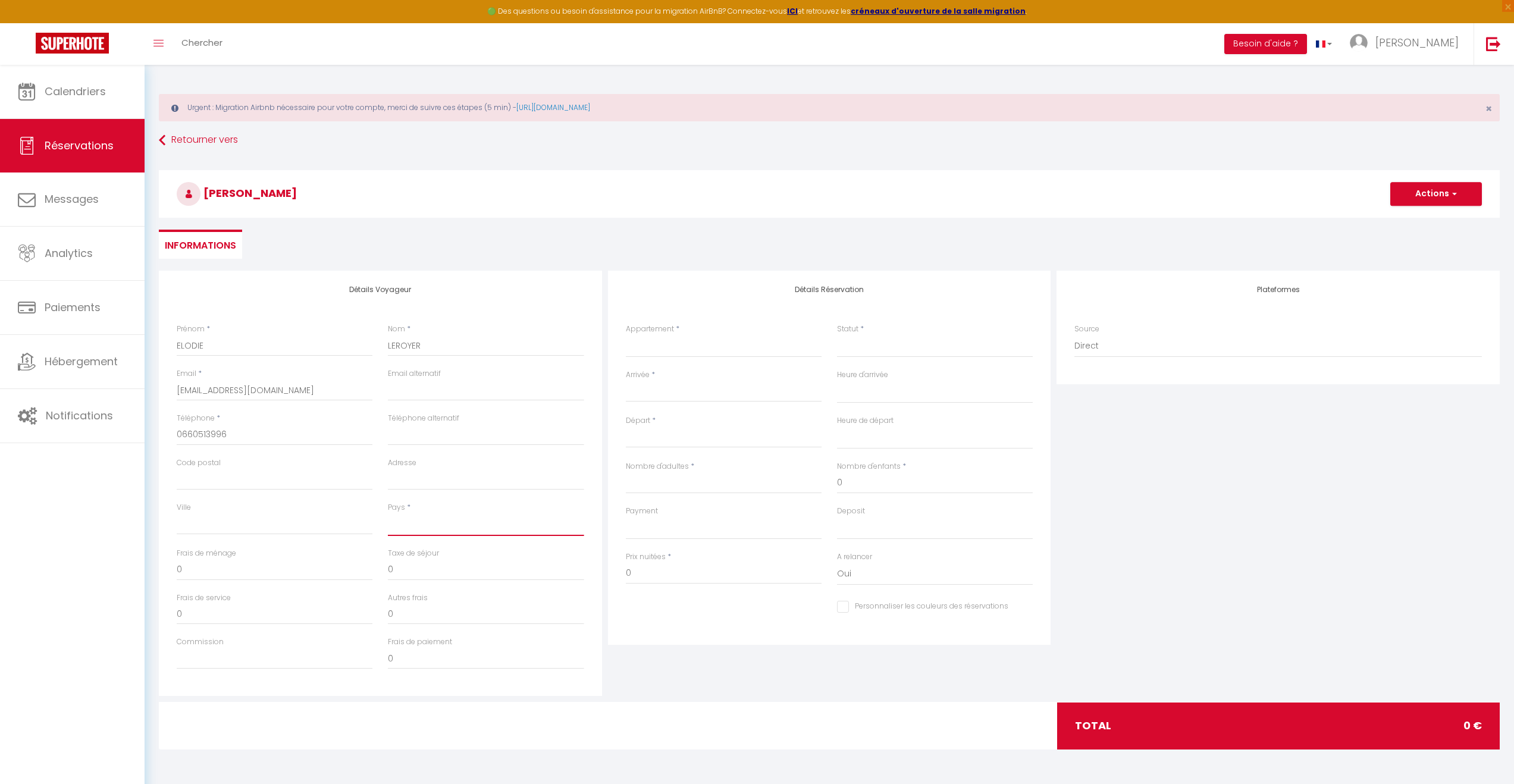
click at [430, 523] on select "[GEOGRAPHIC_DATA] [GEOGRAPHIC_DATA] [GEOGRAPHIC_DATA] [GEOGRAPHIC_DATA] [GEOGRA…" at bounding box center [486, 525] width 196 height 23
click at [388, 513] on select "[GEOGRAPHIC_DATA] [GEOGRAPHIC_DATA] [GEOGRAPHIC_DATA] [GEOGRAPHIC_DATA] [GEOGRA…" at bounding box center [486, 525] width 196 height 23
click at [667, 345] on select "ENARA - Pierre & toit de chaume - Piscine chauffée L’Organik - CHESSY · L’Organ…" at bounding box center [724, 346] width 196 height 23
click at [626, 335] on select "ENARA - Pierre & toit de chaume - Piscine chauffée L’Organik - CHESSY · L’Organ…" at bounding box center [724, 346] width 196 height 23
click at [869, 347] on select "Confirmé Non Confirmé [PERSON_NAME] par le voyageur No Show Request" at bounding box center [935, 346] width 196 height 23
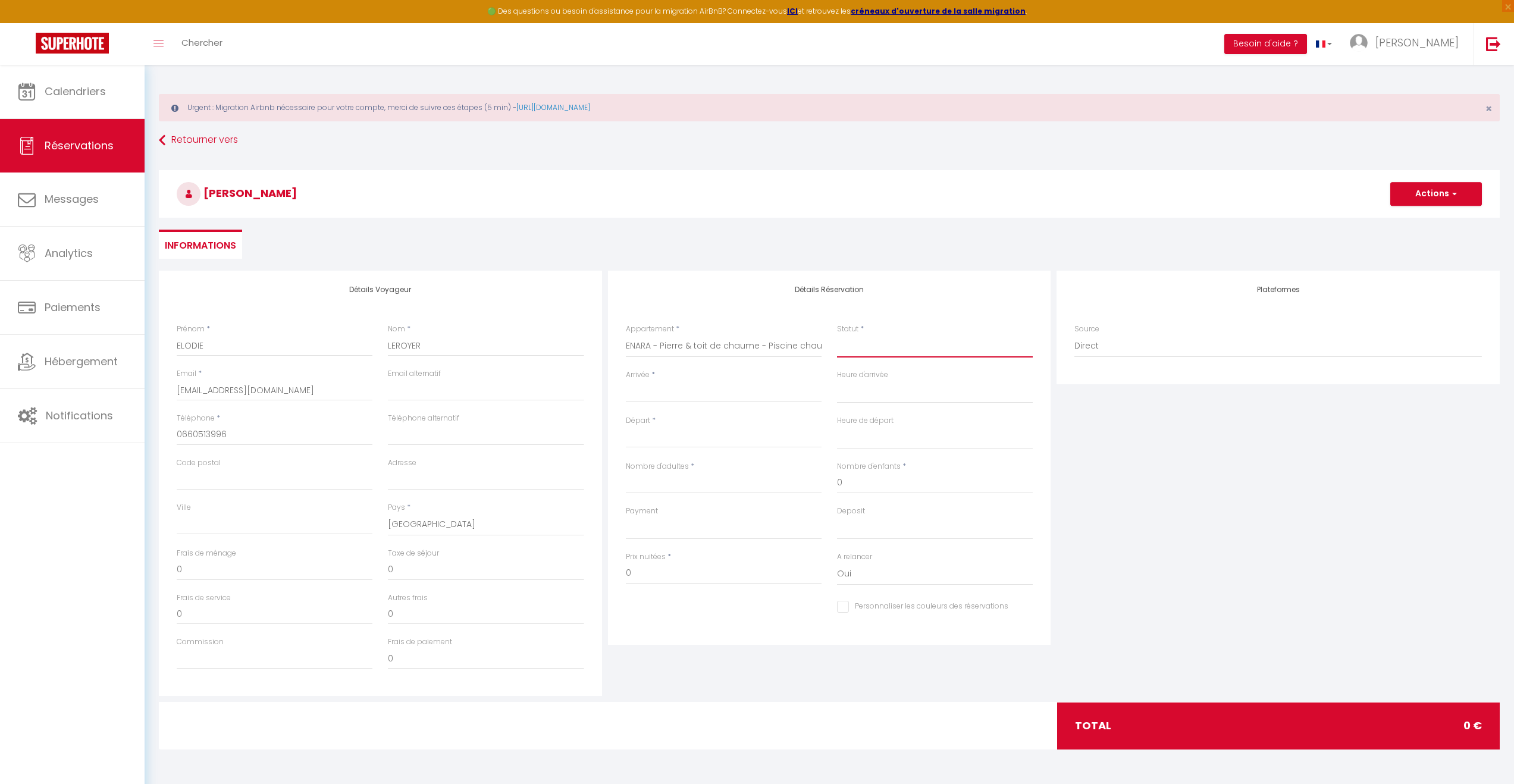
click at [857, 338] on select "Confirmé Non Confirmé [PERSON_NAME] par le voyageur No Show Request" at bounding box center [935, 346] width 196 height 23
click at [853, 349] on select "Confirmé Non Confirmé [PERSON_NAME] par le voyageur No Show Request" at bounding box center [935, 346] width 196 height 23
click at [837, 335] on select "Confirmé Non Confirmé [PERSON_NAME] par le voyageur No Show Request" at bounding box center [935, 346] width 196 height 23
click at [875, 334] on div "Statut * Confirmé Non Confirmé Annulé Annulé par le voyageur No Show Request" at bounding box center [935, 340] width 196 height 34
click at [875, 348] on select "Confirmé Non Confirmé [PERSON_NAME] par le voyageur No Show Request" at bounding box center [935, 346] width 196 height 23
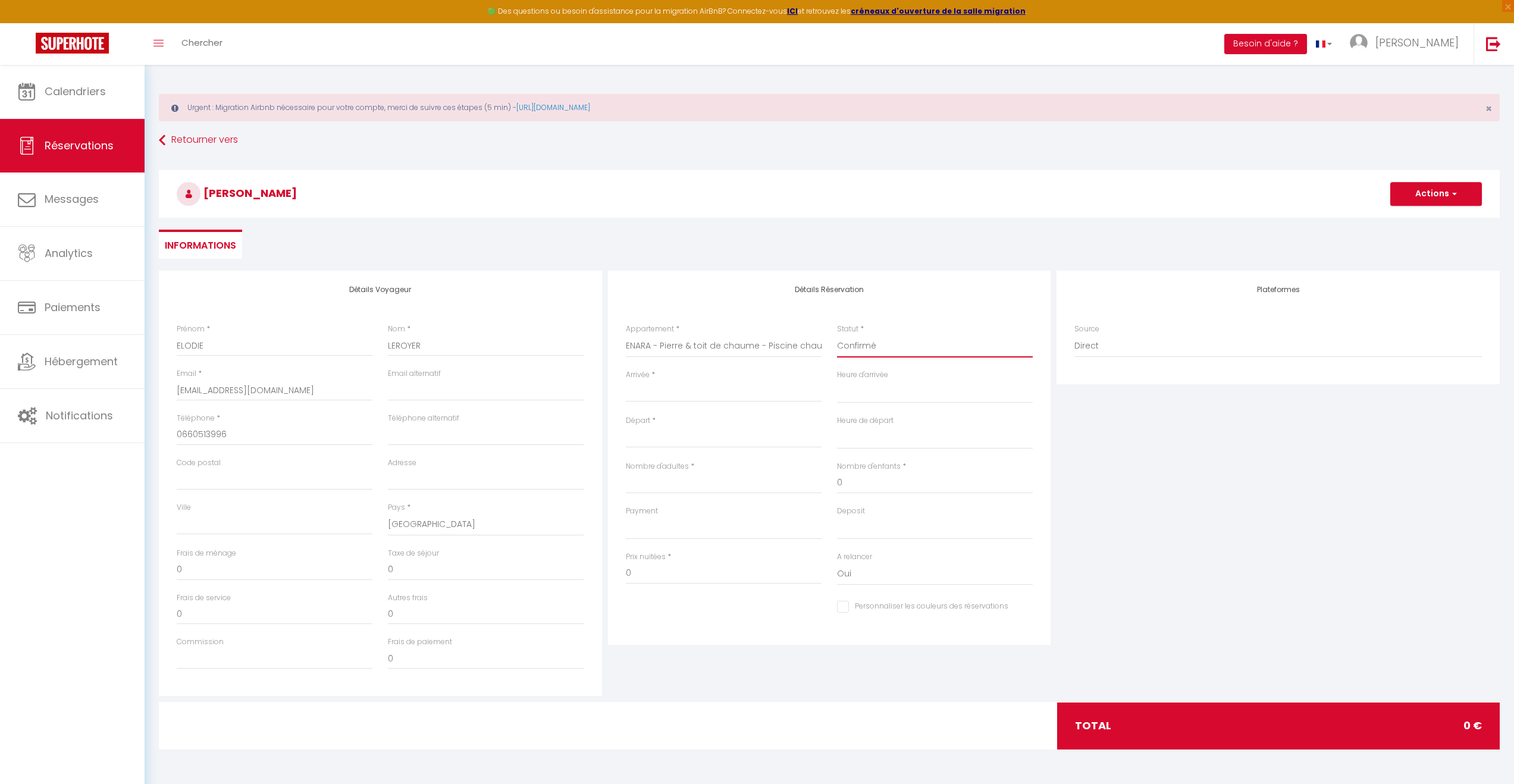
click at [875, 348] on select "Confirmé Non Confirmé [PERSON_NAME] par le voyageur No Show Request" at bounding box center [935, 346] width 196 height 23
click at [688, 472] on label "Nombre d'adultes" at bounding box center [657, 466] width 63 height 11
click at [688, 472] on input "Nombre d'adultes" at bounding box center [724, 483] width 196 height 21
click at [687, 483] on input "Nombre d'adultes" at bounding box center [724, 483] width 196 height 21
click at [888, 483] on input "0" at bounding box center [935, 483] width 196 height 21
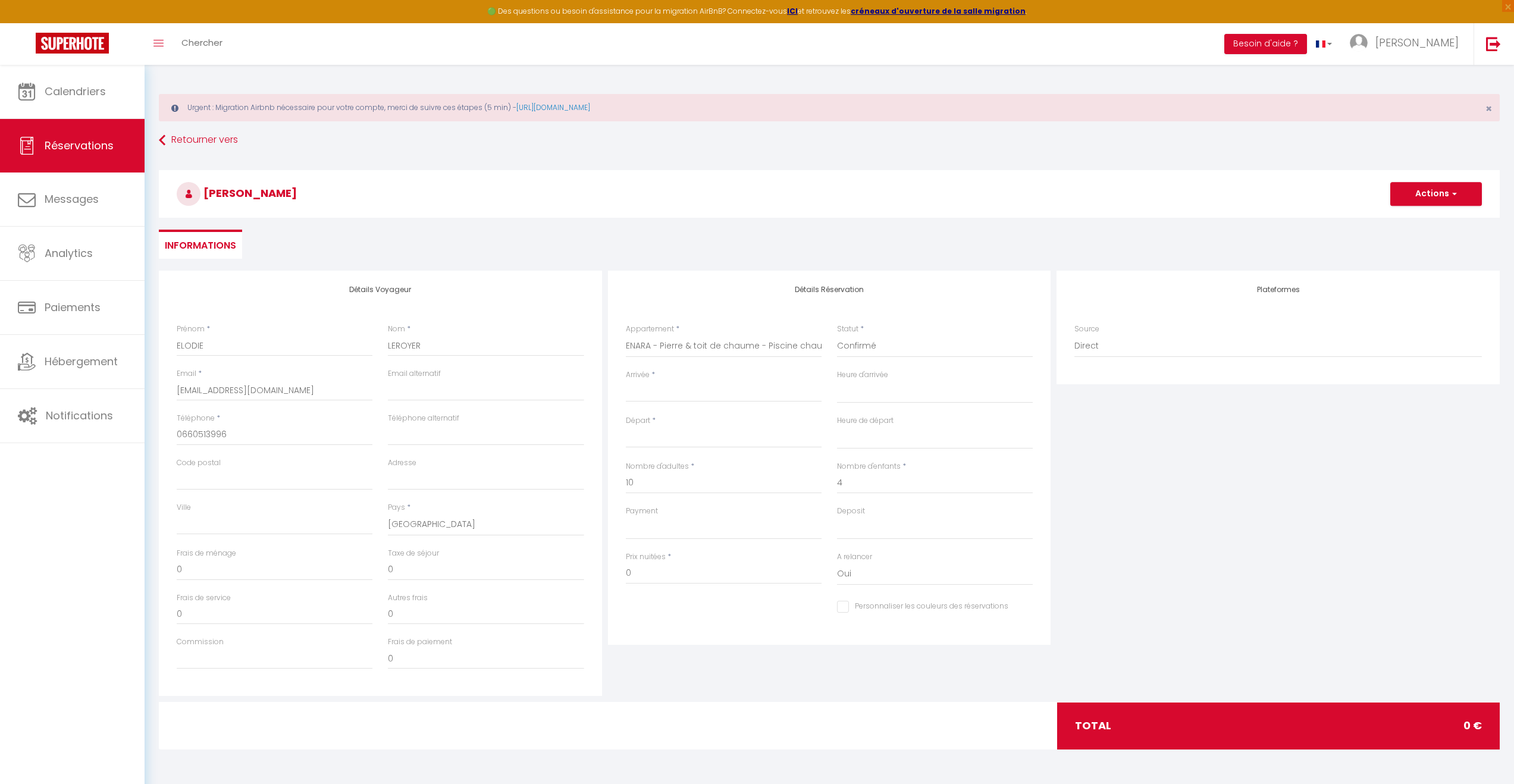
click at [669, 394] on input "Arrivée" at bounding box center [724, 392] width 196 height 15
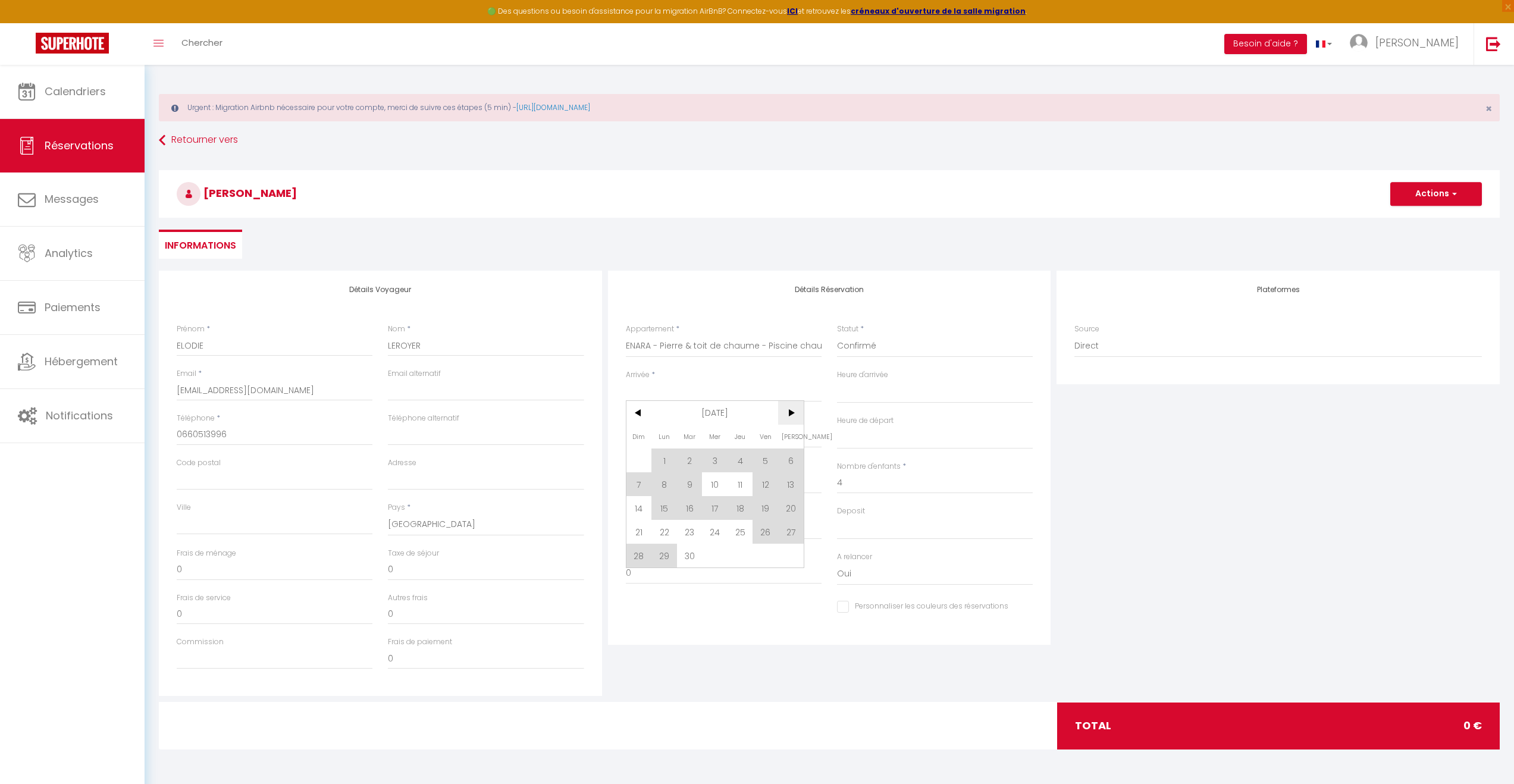
click at [790, 414] on span ">" at bounding box center [791, 413] width 26 height 24
click at [787, 409] on span ">" at bounding box center [791, 413] width 26 height 24
click at [637, 413] on span "<" at bounding box center [639, 413] width 26 height 24
click at [794, 483] on span "8" at bounding box center [791, 484] width 26 height 24
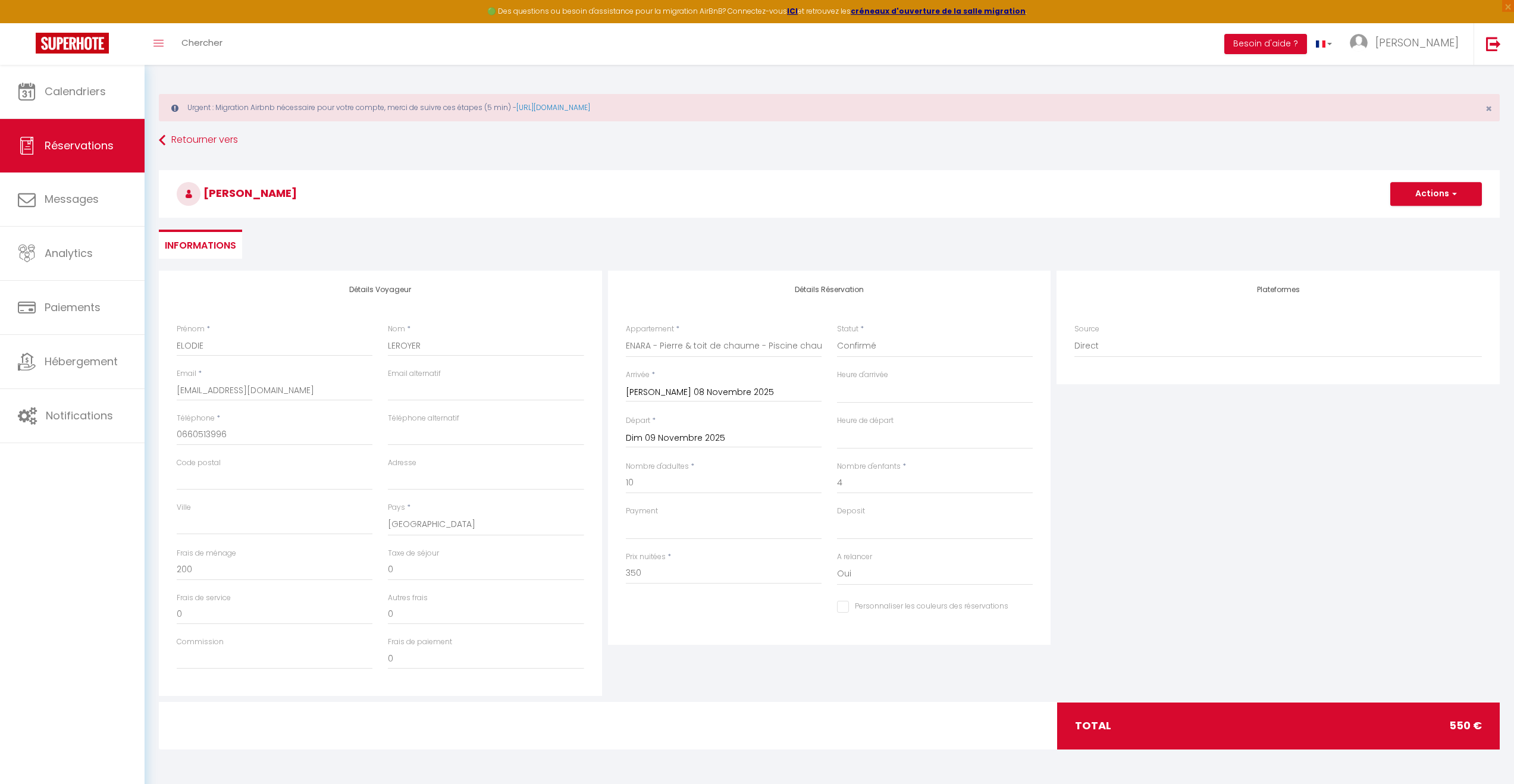
click at [706, 433] on input "Dim 09 Novembre 2025" at bounding box center [724, 438] width 196 height 15
click at [692, 555] on span "11" at bounding box center [690, 553] width 26 height 24
click at [1454, 191] on span "button" at bounding box center [1453, 193] width 7 height 10
click at [1434, 222] on link "Enregistrer" at bounding box center [1425, 220] width 94 height 15
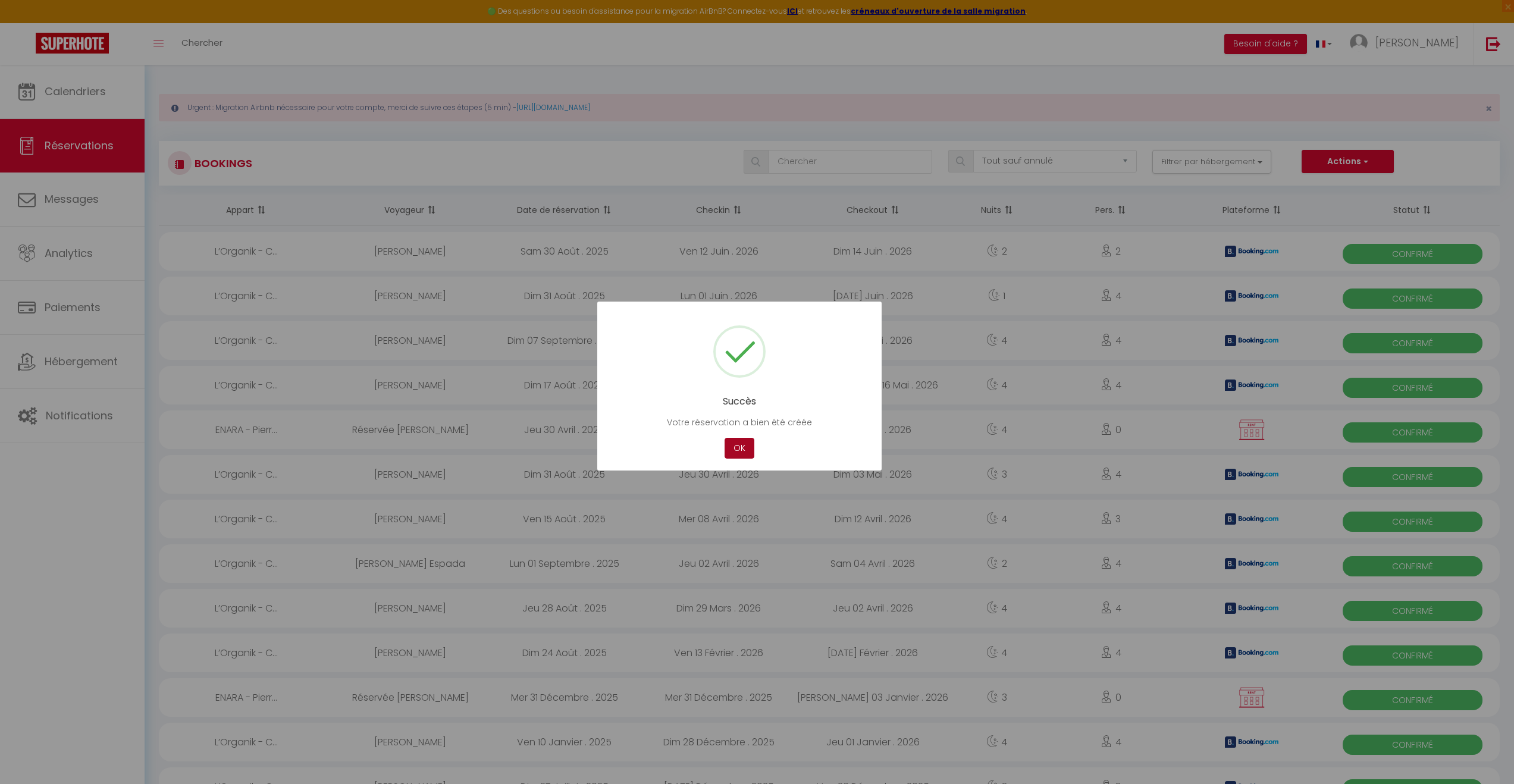
click at [733, 447] on button "OK" at bounding box center [740, 448] width 30 height 21
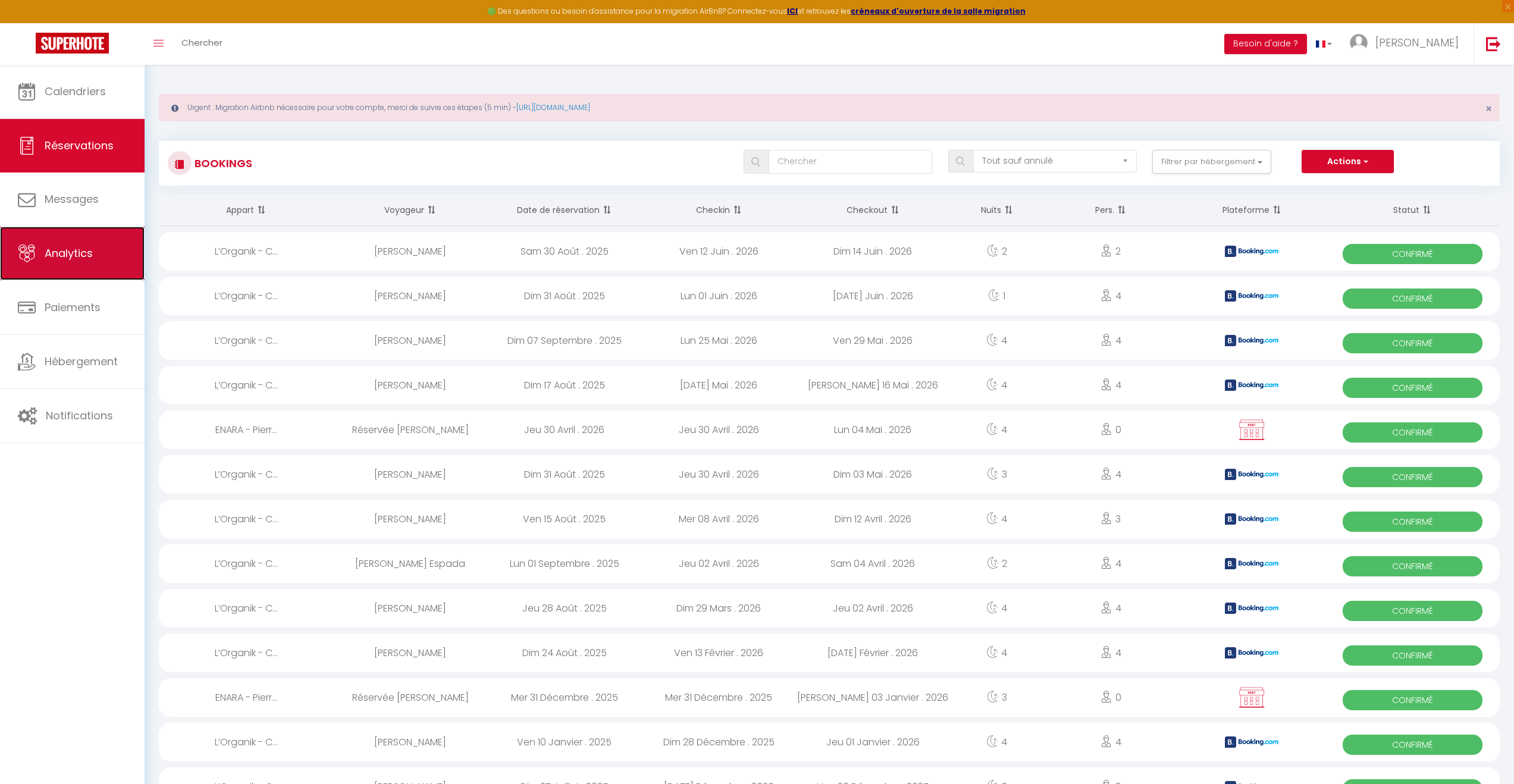
click at [53, 250] on span "Analytics" at bounding box center [69, 253] width 48 height 15
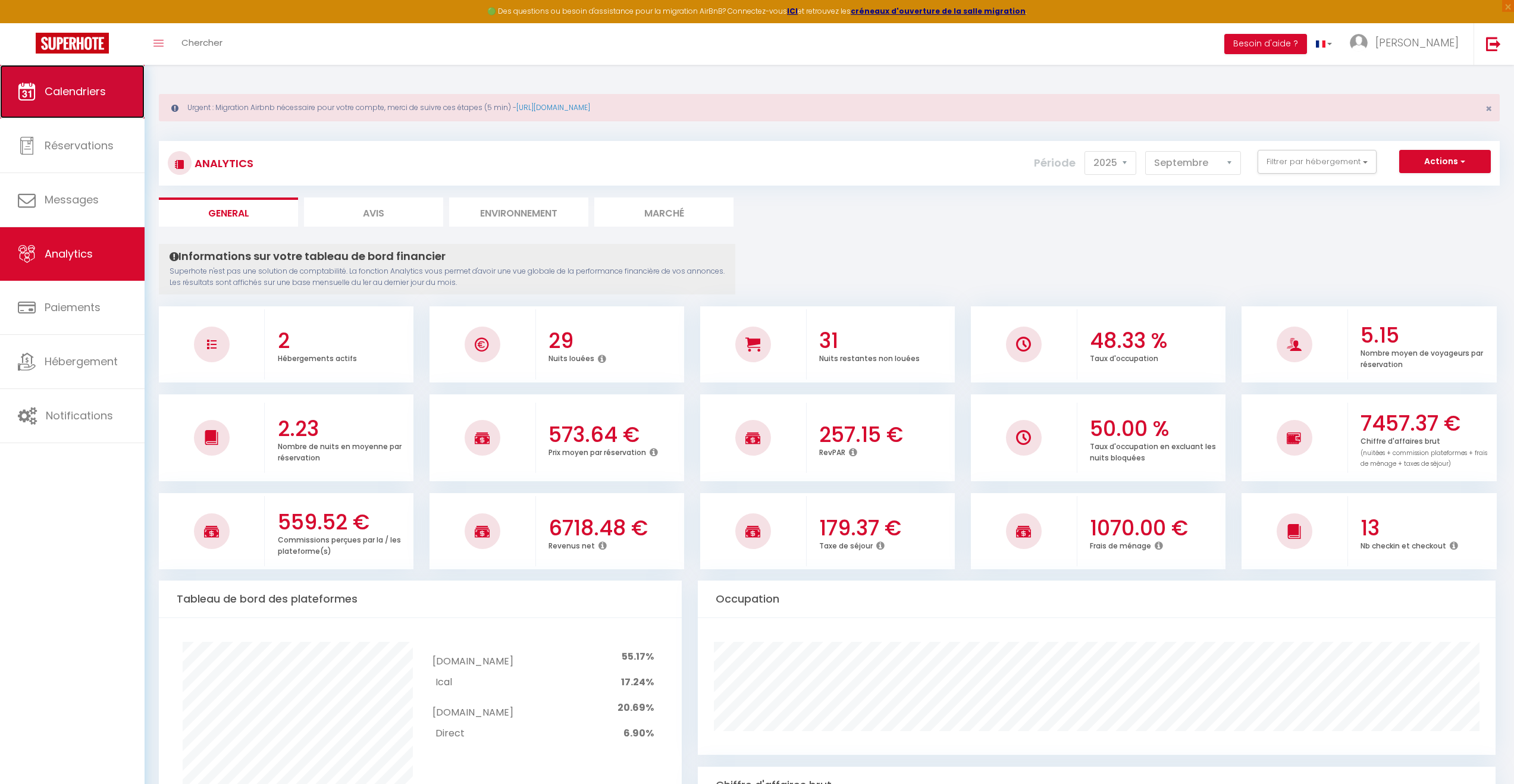
click at [70, 94] on span "Calendriers" at bounding box center [75, 91] width 61 height 15
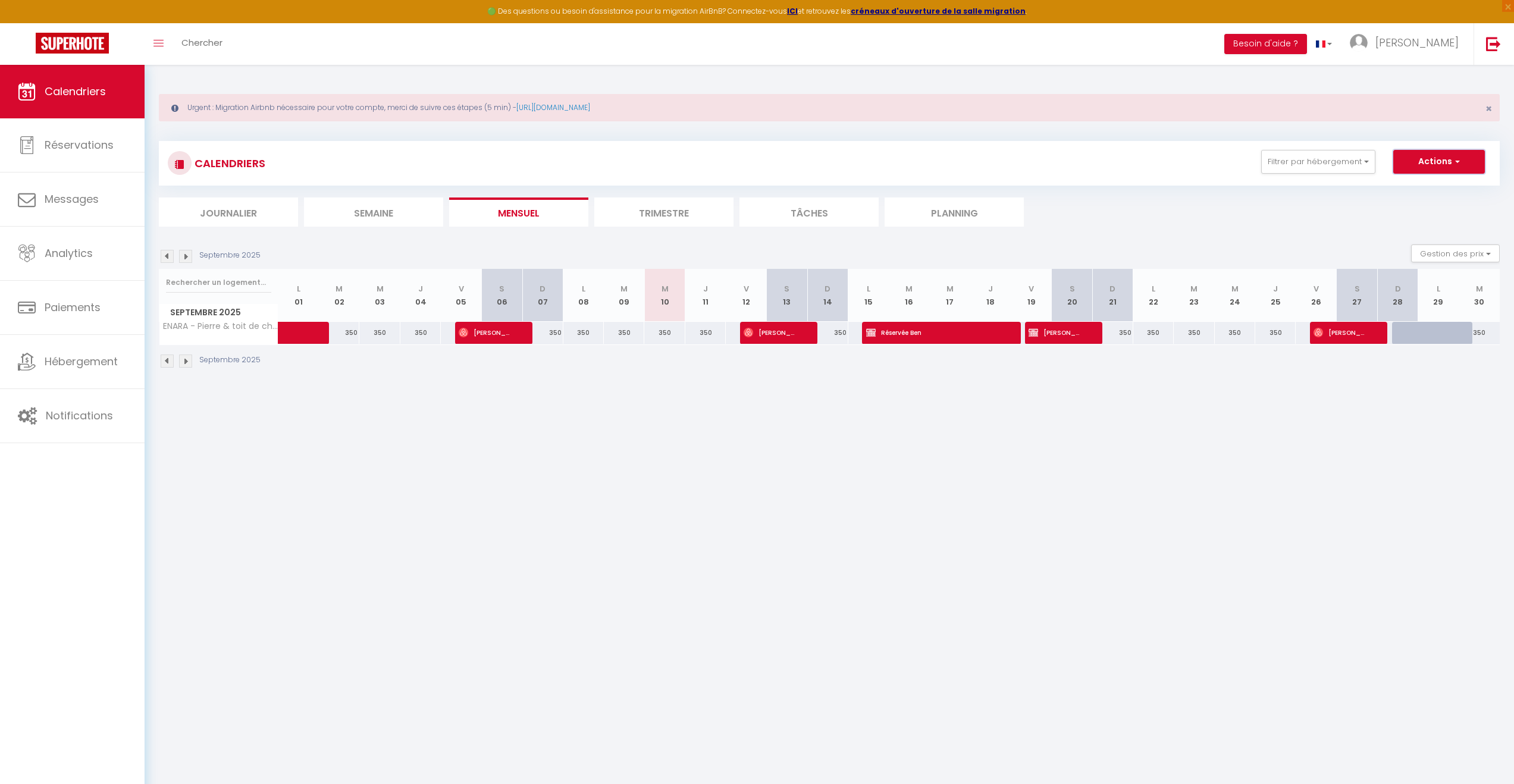
click at [1465, 160] on button "Actions" at bounding box center [1439, 162] width 92 height 24
click at [722, 607] on body "🟢 Des questions ou besoin d'assistance pour la migration AirBnB? Connectez-vous…" at bounding box center [757, 457] width 1514 height 784
click at [222, 164] on h3 "CALENDRIERS" at bounding box center [228, 163] width 74 height 27
click at [669, 209] on li "Trimestre" at bounding box center [664, 212] width 139 height 29
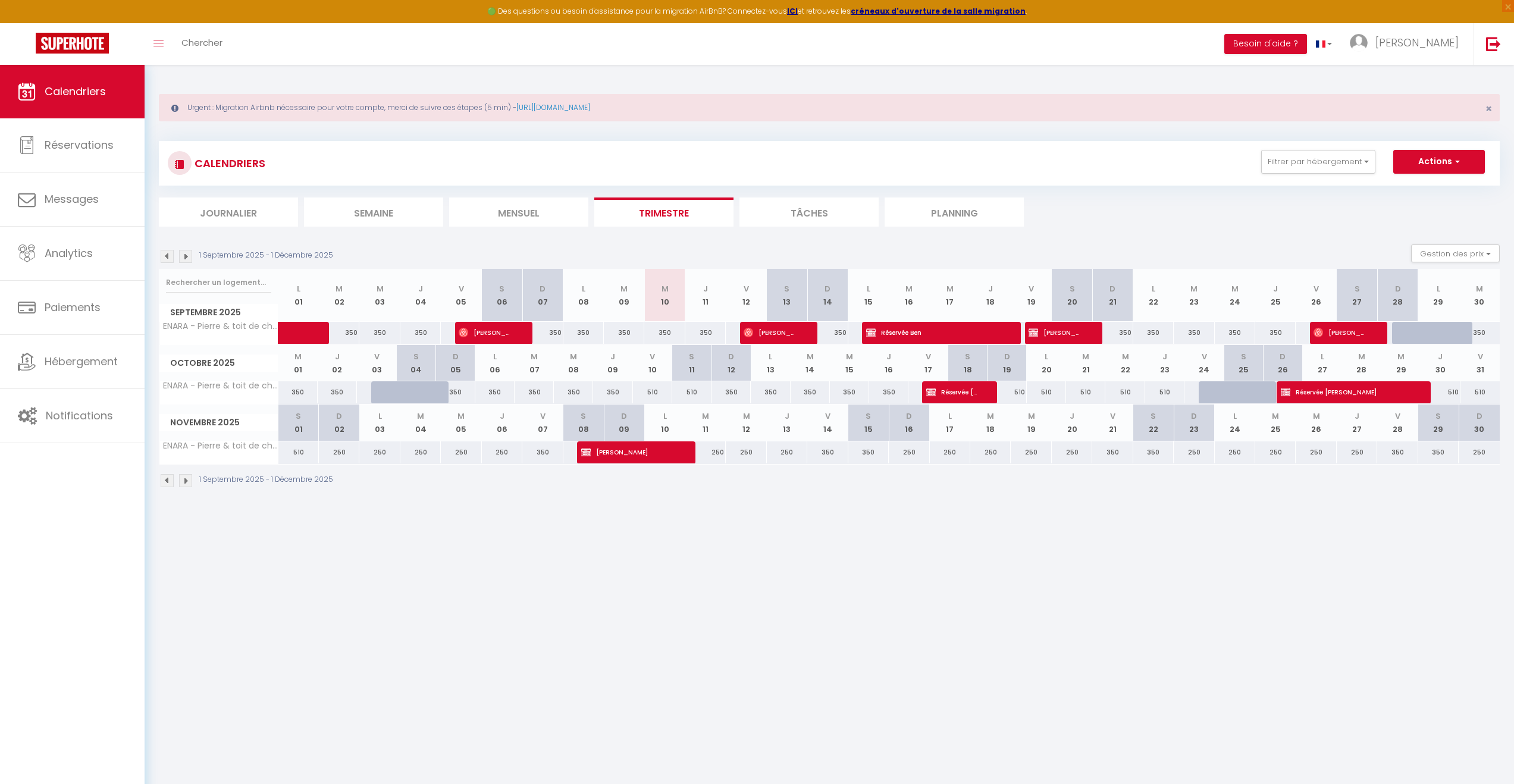
drag, startPoint x: 292, startPoint y: 360, endPoint x: 347, endPoint y: 476, distance: 128.4
click at [347, 476] on div "1 Septembre 2025 - 1 Décembre 2025 Gestion des prix Nb Nuits minimum Règles Dis…" at bounding box center [829, 371] width 1341 height 255
drag, startPoint x: 356, startPoint y: 484, endPoint x: 482, endPoint y: 620, distance: 185.4
click at [484, 626] on body "🟢 Des questions ou besoin d'assistance pour la migration AirBnB? Connectez-vous…" at bounding box center [757, 457] width 1514 height 784
drag, startPoint x: 303, startPoint y: 452, endPoint x: 305, endPoint y: 335, distance: 117.0
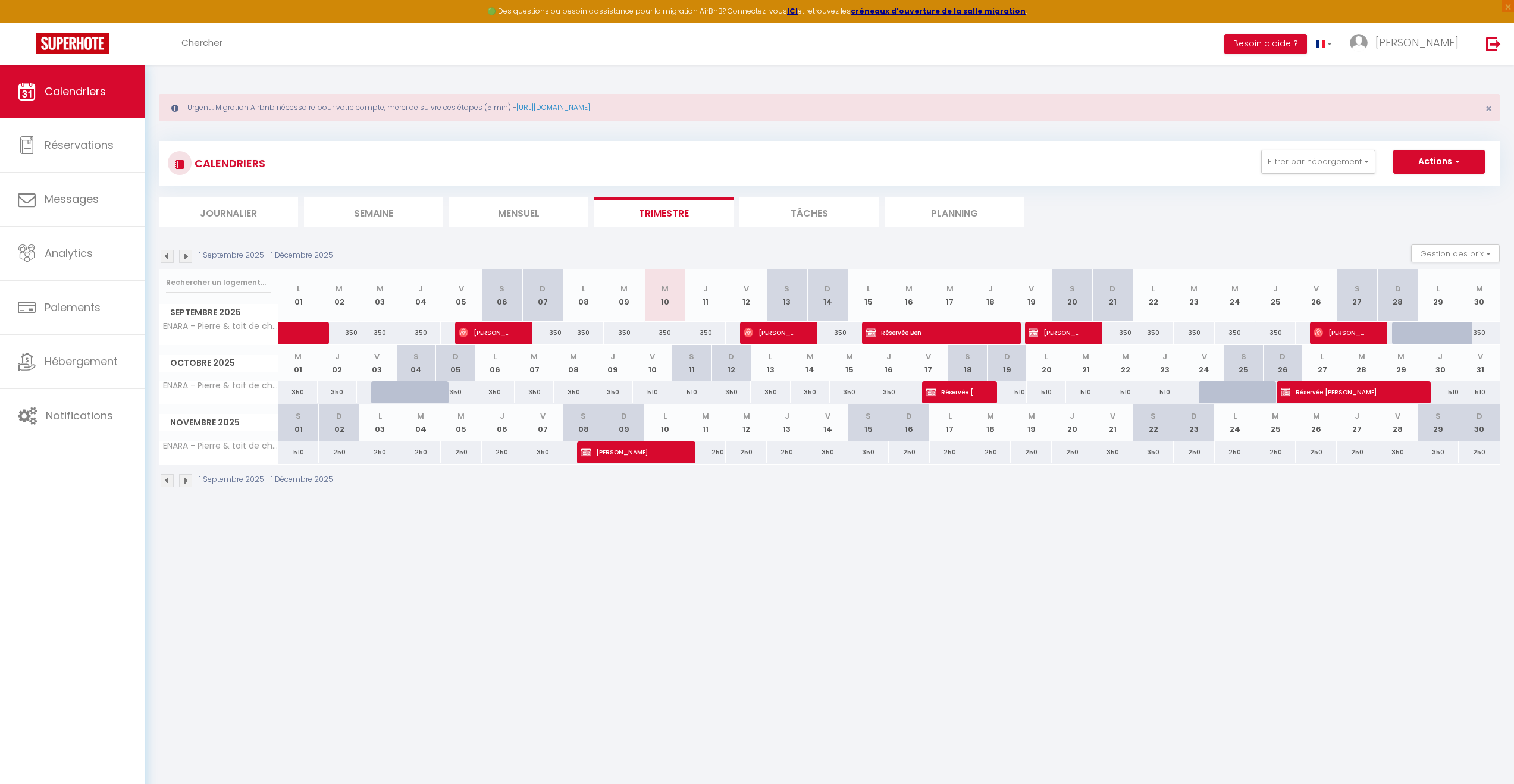
click at [305, 335] on table "Septembre 2025 L 01 M 02 M 03 J 04 V 05 S 06 D 07 L 08 M 09 M 10 J 11 V 12 S 13…" at bounding box center [829, 367] width 1341 height 196
click at [387, 534] on body "🟢 Des questions ou besoin d'assistance pour la migration AirBnB? Connectez-vous…" at bounding box center [757, 457] width 1514 height 784
click at [836, 333] on div "350" at bounding box center [828, 333] width 40 height 22
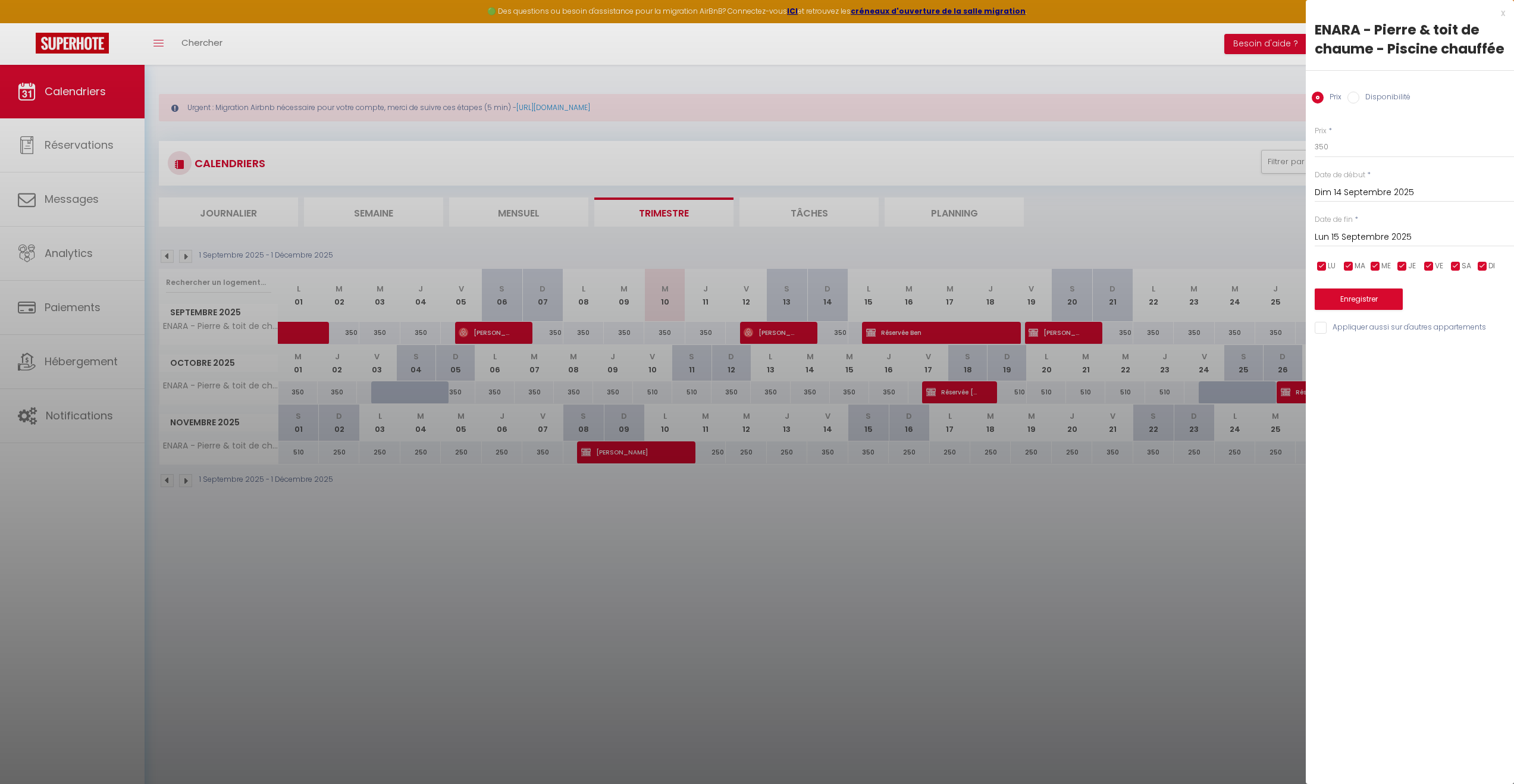
click at [1441, 232] on input "Lun 15 Septembre 2025" at bounding box center [1415, 237] width 200 height 15
click at [1484, 255] on span ">" at bounding box center [1480, 257] width 26 height 24
click at [1481, 253] on span ">" at bounding box center [1480, 257] width 26 height 24
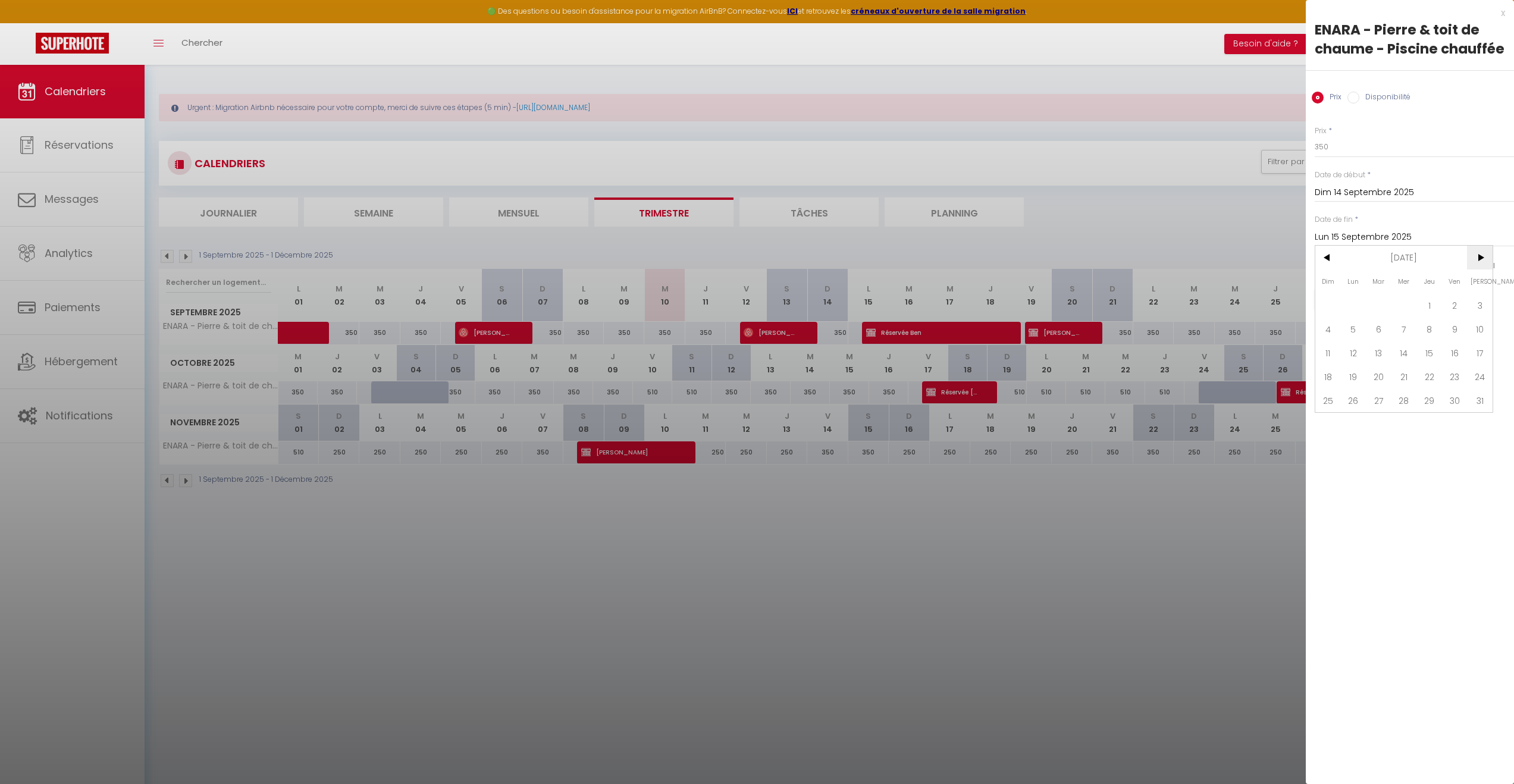
click at [1481, 253] on span ">" at bounding box center [1480, 257] width 26 height 24
click at [1379, 398] on span "31" at bounding box center [1379, 400] width 26 height 24
click at [1354, 95] on input "Disponibilité" at bounding box center [1353, 97] width 12 height 12
click at [1501, 11] on div "x" at bounding box center [1406, 13] width 200 height 14
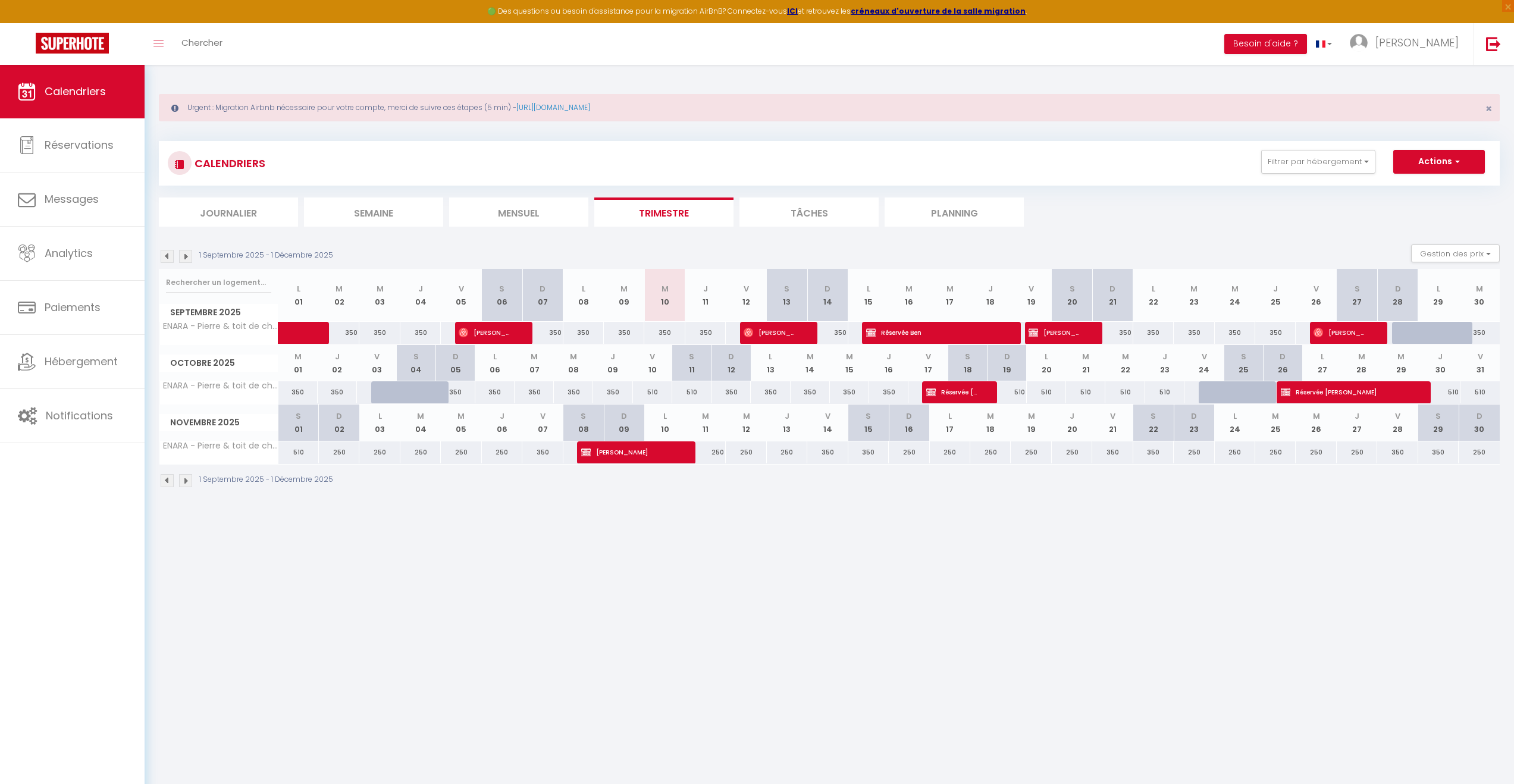
click at [1146, 671] on body "🟢 Des questions ou besoin d'assistance pour la migration AirBnB? Connectez-vous…" at bounding box center [757, 457] width 1514 height 784
click at [1485, 250] on button "Gestion des prix" at bounding box center [1455, 253] width 89 height 18
click at [1401, 293] on input "Nb Nuits minimum" at bounding box center [1445, 290] width 107 height 12
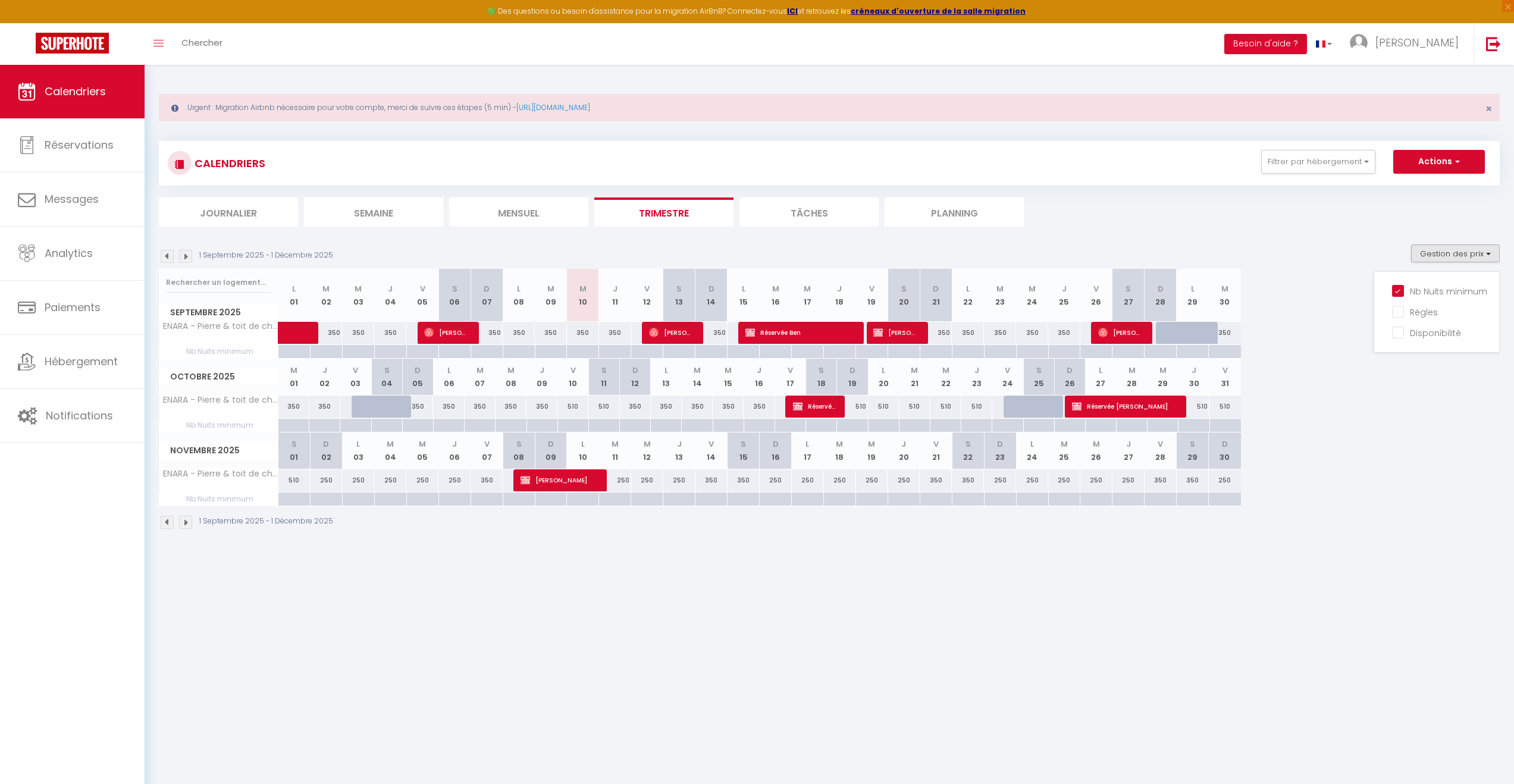
click at [601, 632] on body "🟢 Des questions ou besoin d'assistance pour la migration AirBnB? Connectez-vous…" at bounding box center [757, 457] width 1514 height 784
click at [942, 330] on div "350" at bounding box center [935, 333] width 32 height 22
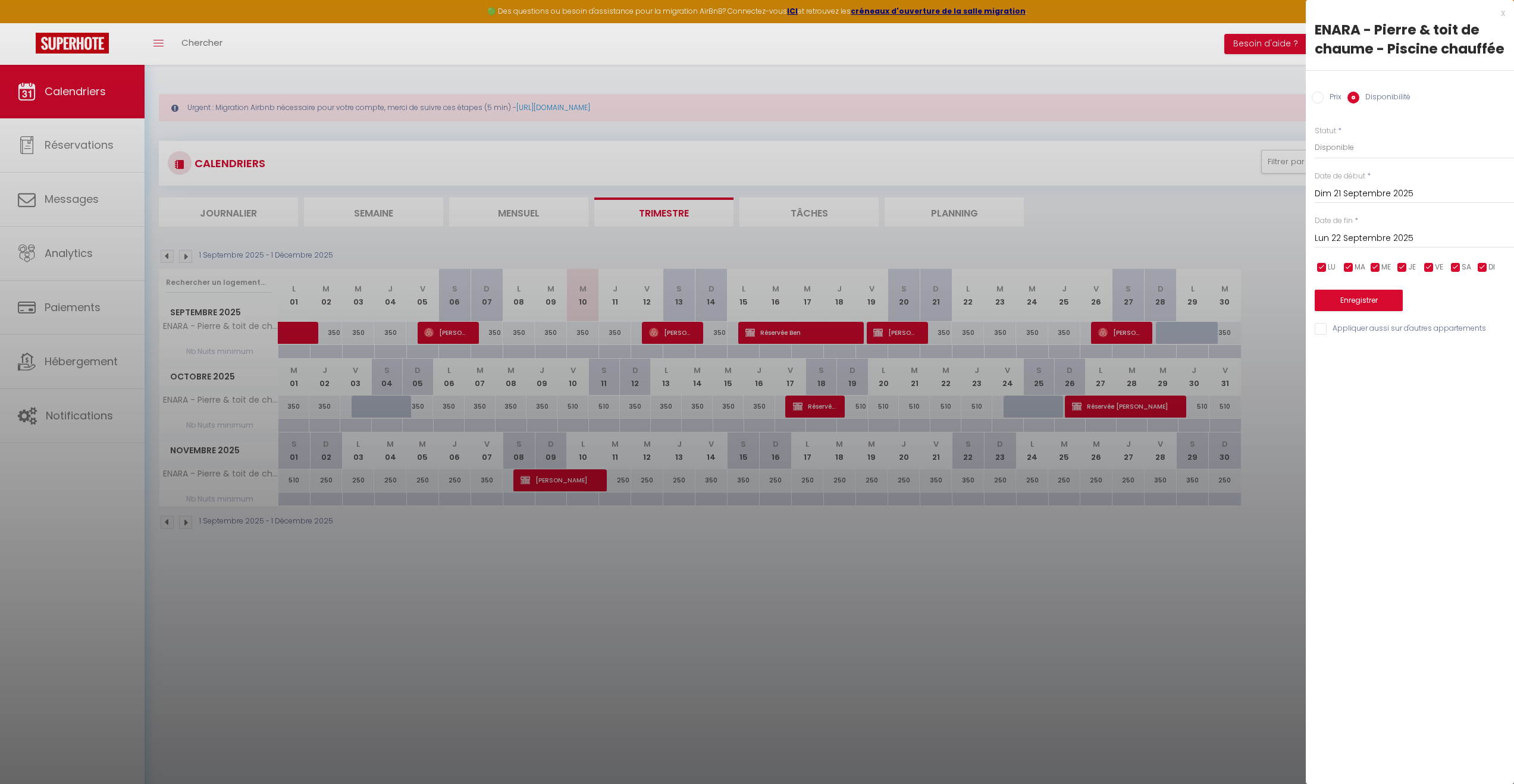
click at [1409, 235] on input "Lun 22 Septembre 2025" at bounding box center [1415, 238] width 200 height 15
click at [1482, 259] on span ">" at bounding box center [1480, 258] width 26 height 24
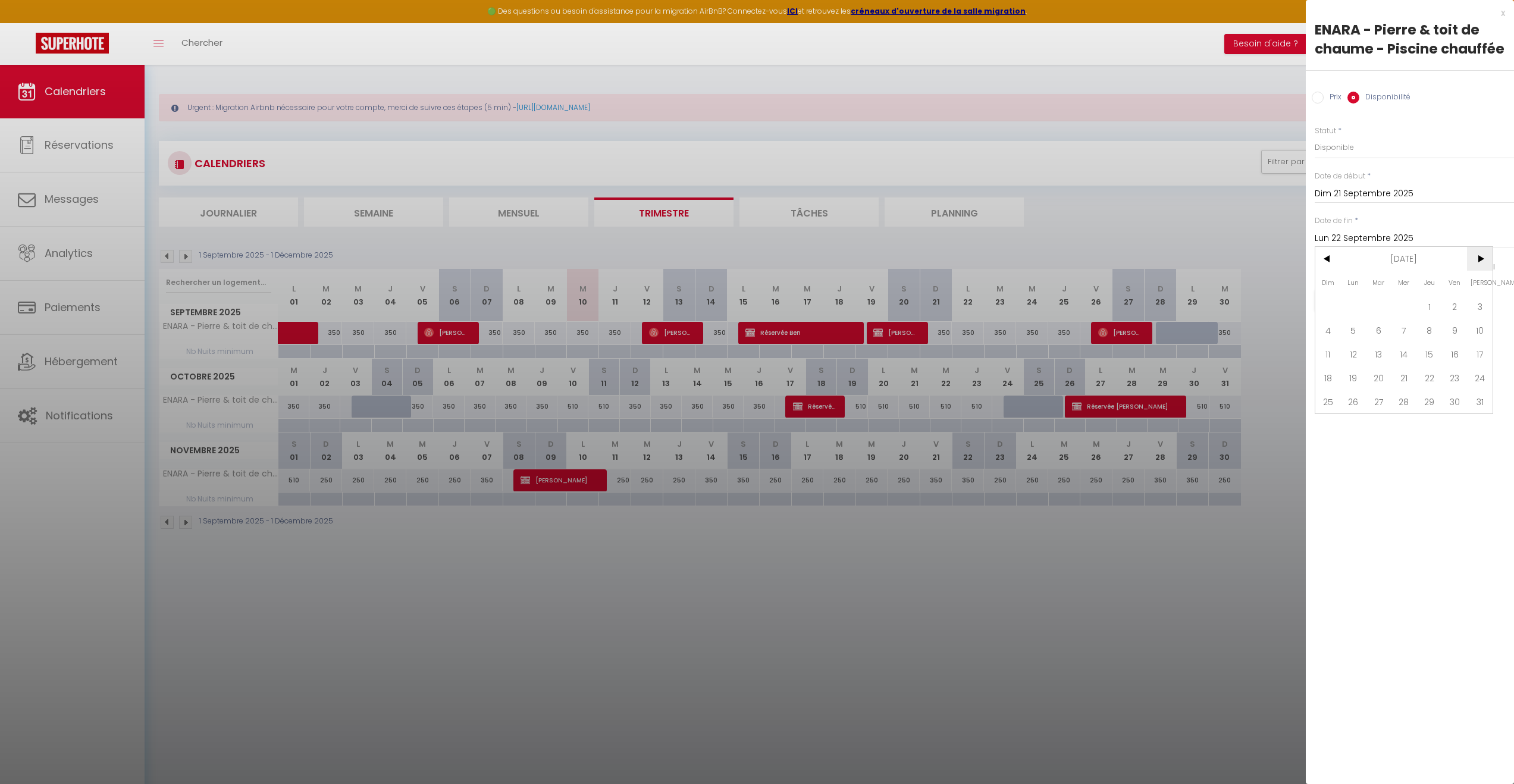
click at [1482, 259] on span ">" at bounding box center [1480, 258] width 26 height 24
click at [1376, 402] on span "31" at bounding box center [1379, 401] width 26 height 24
click at [1361, 144] on select "Disponible Indisponible" at bounding box center [1415, 147] width 200 height 23
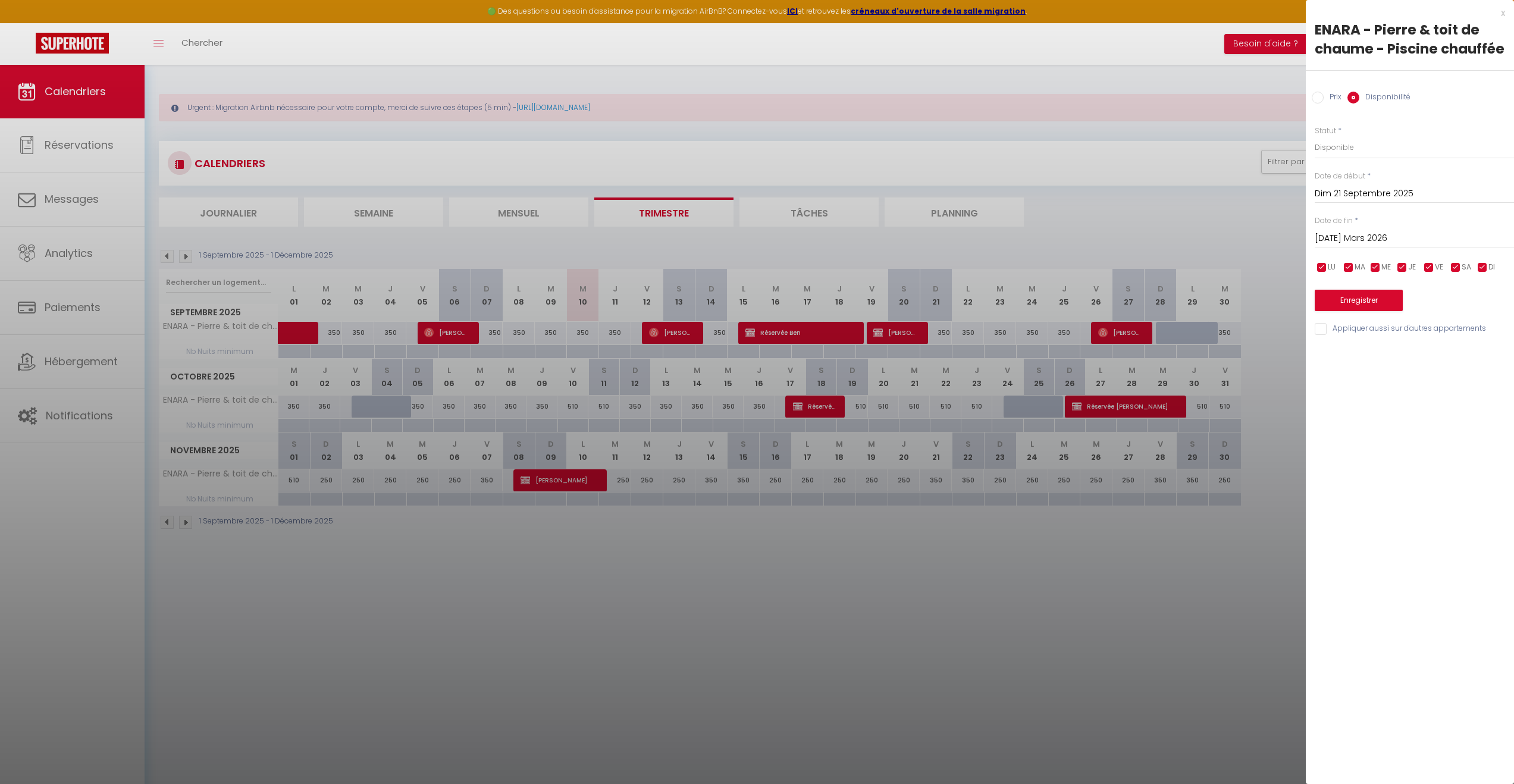
click at [1350, 495] on div "x ENARA - Pierre & toit de chaume - Piscine chauffée Prix Disponibilité Prix * …" at bounding box center [1410, 392] width 208 height 784
click at [1502, 11] on div "x" at bounding box center [1406, 13] width 200 height 14
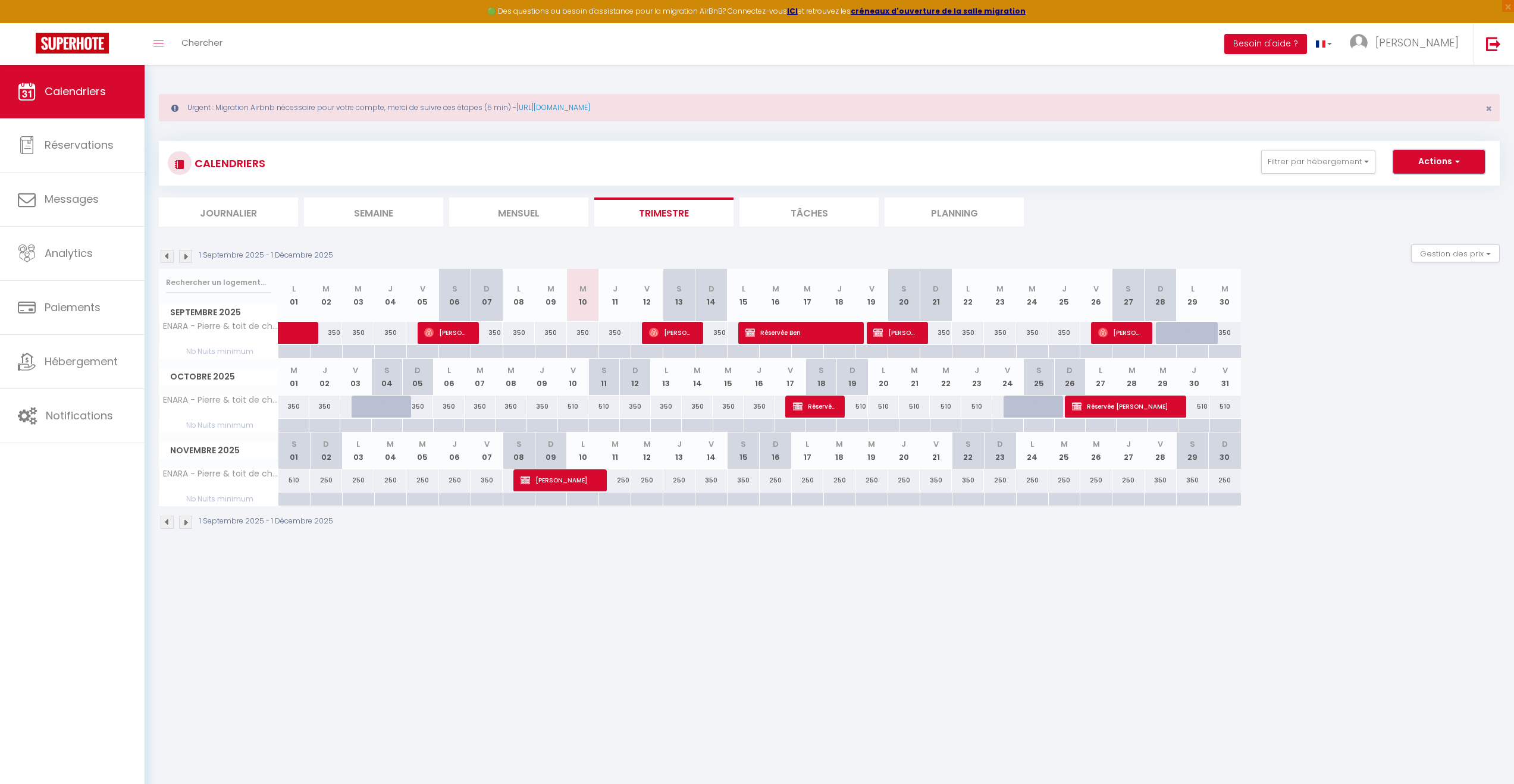
click at [1460, 161] on button "Actions" at bounding box center [1439, 162] width 92 height 24
drag, startPoint x: 1397, startPoint y: 326, endPoint x: 1411, endPoint y: 306, distance: 24.4
click at [1407, 312] on div "Septembre 2025 L 01 M 02 M 03 J 04 V 05 S 06 D 07 L 08 M 09 M 10 J 11 V 12 S 13…" at bounding box center [829, 313] width 1341 height 90
drag, startPoint x: 1411, startPoint y: 306, endPoint x: 1374, endPoint y: 279, distance: 45.8
click at [1366, 289] on div "Septembre 2025 L 01 M 02 M 03 J 04 V 05 S 06 D 07 L 08 M 09 M 10 J 11 V 12 S 13…" at bounding box center [829, 313] width 1341 height 90
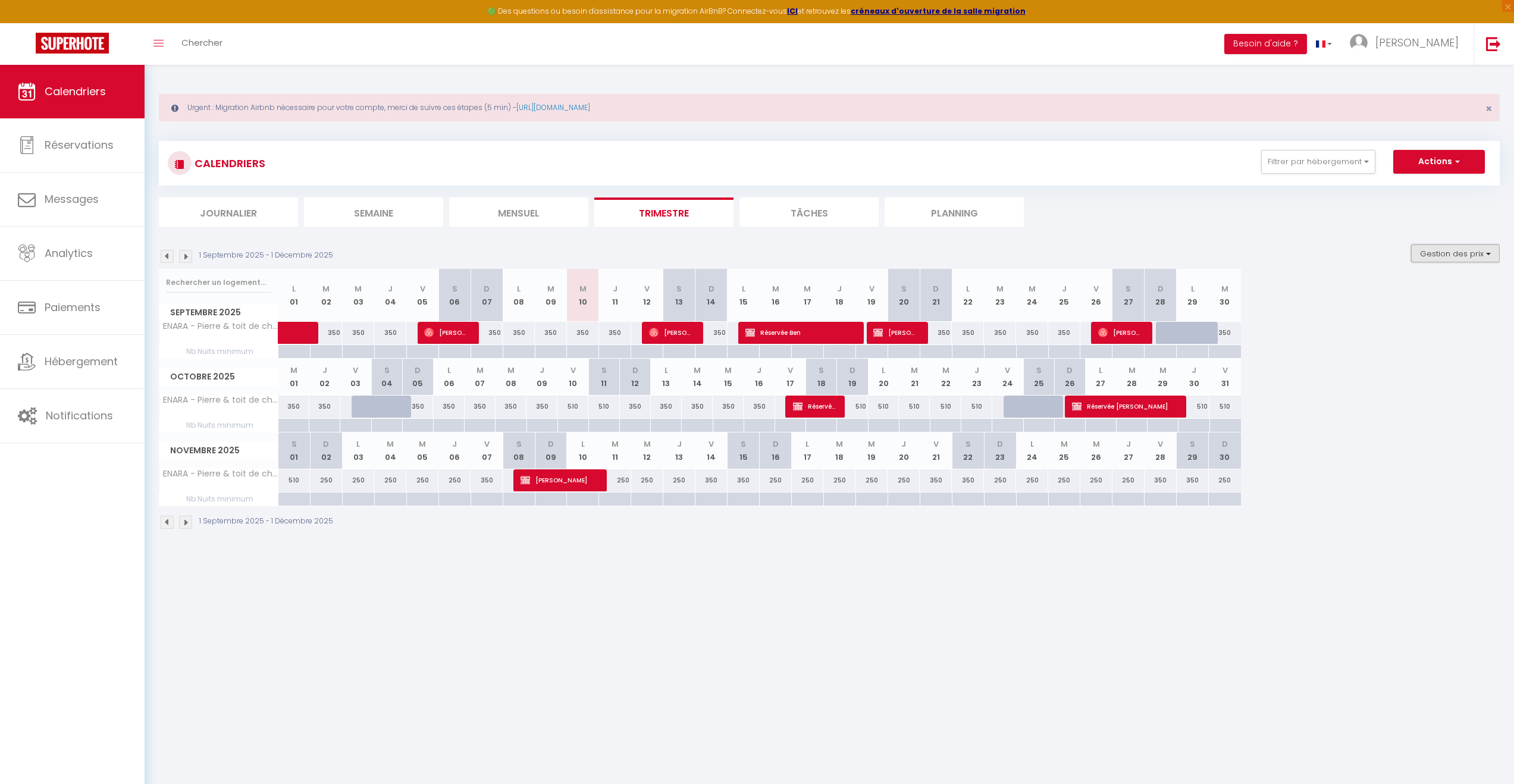
click at [1465, 253] on button "Gestion des prix" at bounding box center [1455, 253] width 89 height 18
click at [1450, 332] on input "Disponibilité" at bounding box center [1445, 332] width 107 height 12
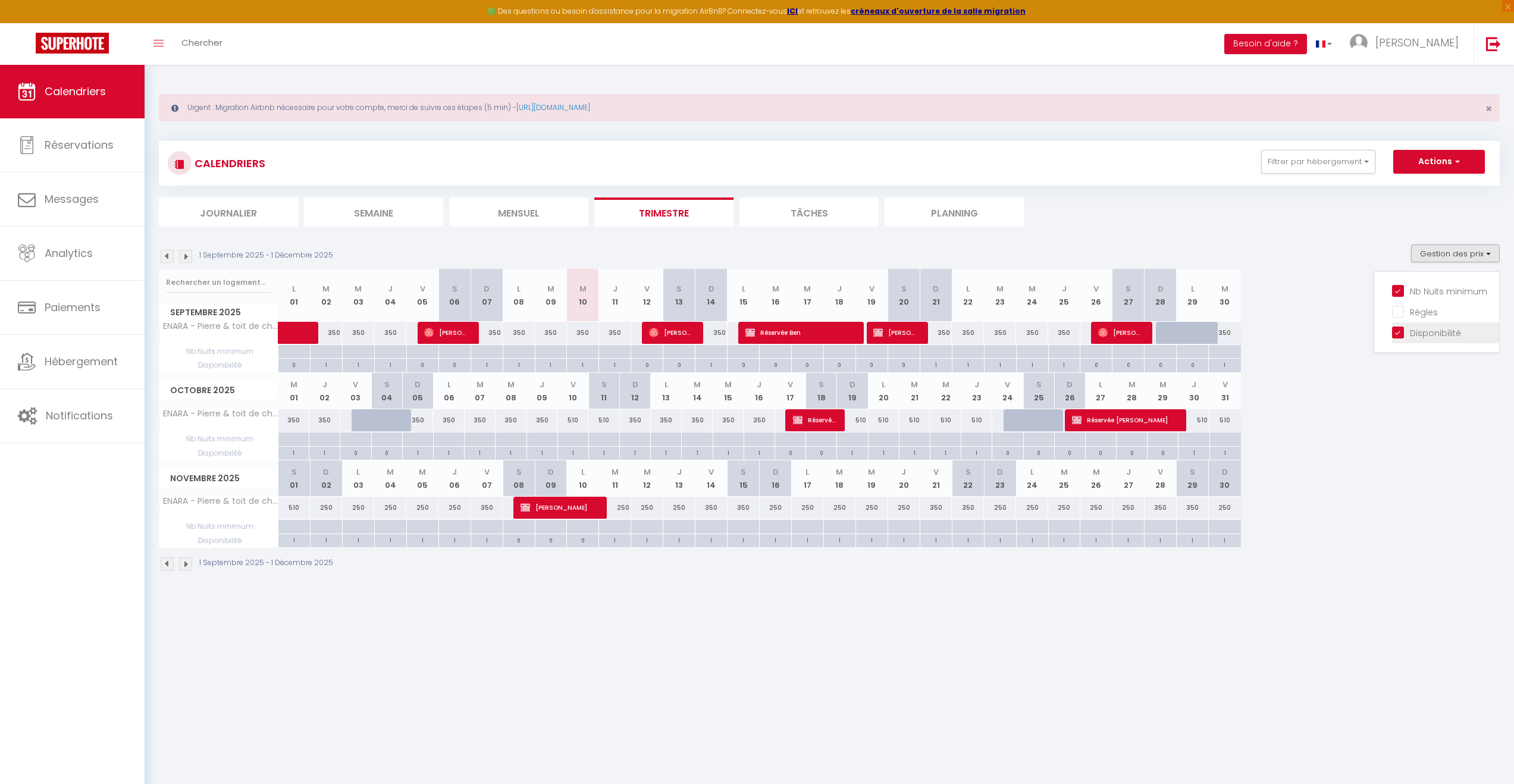
click at [1401, 332] on input "Disponibilité" at bounding box center [1445, 332] width 107 height 12
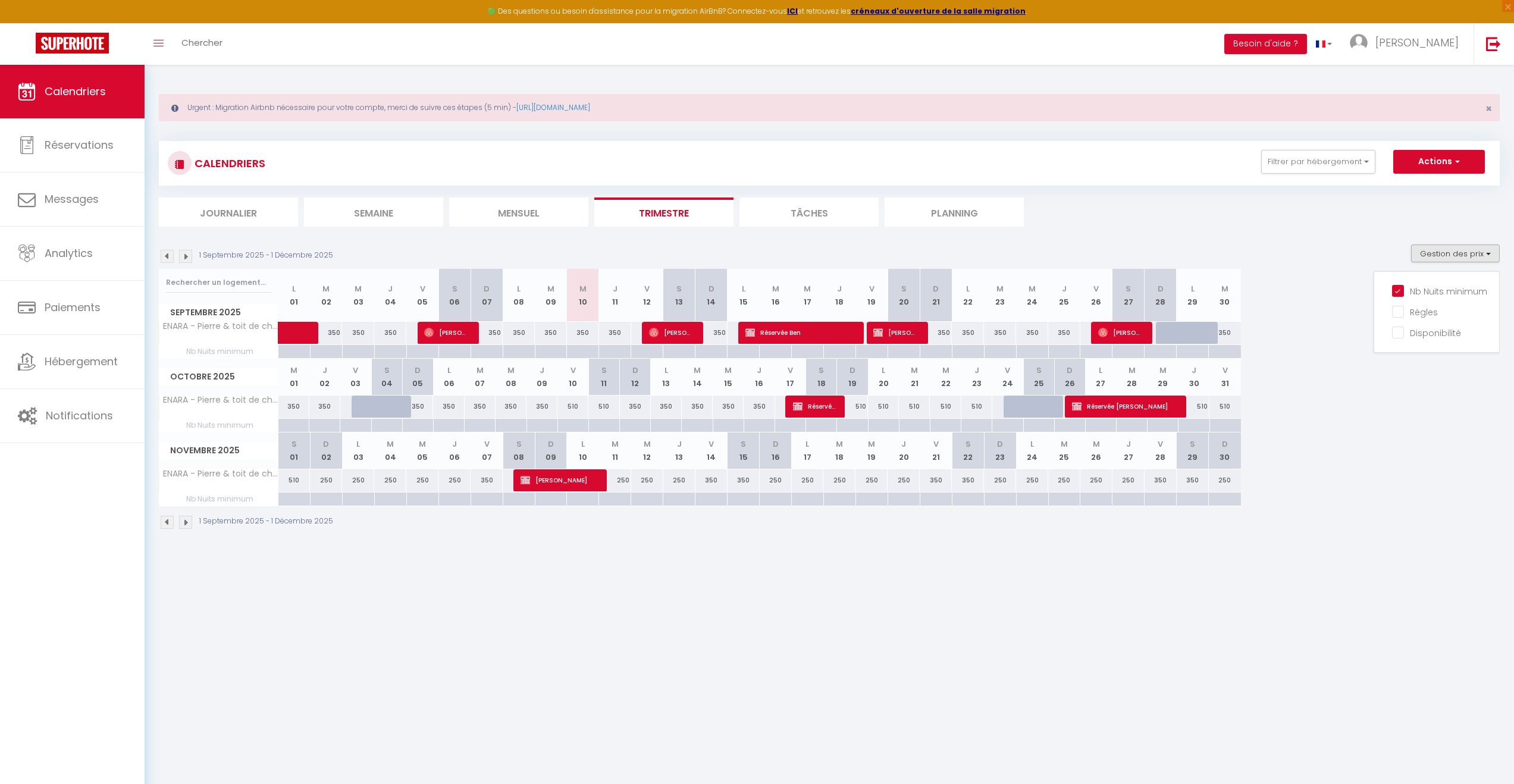
click at [289, 351] on div at bounding box center [294, 352] width 32 height 13
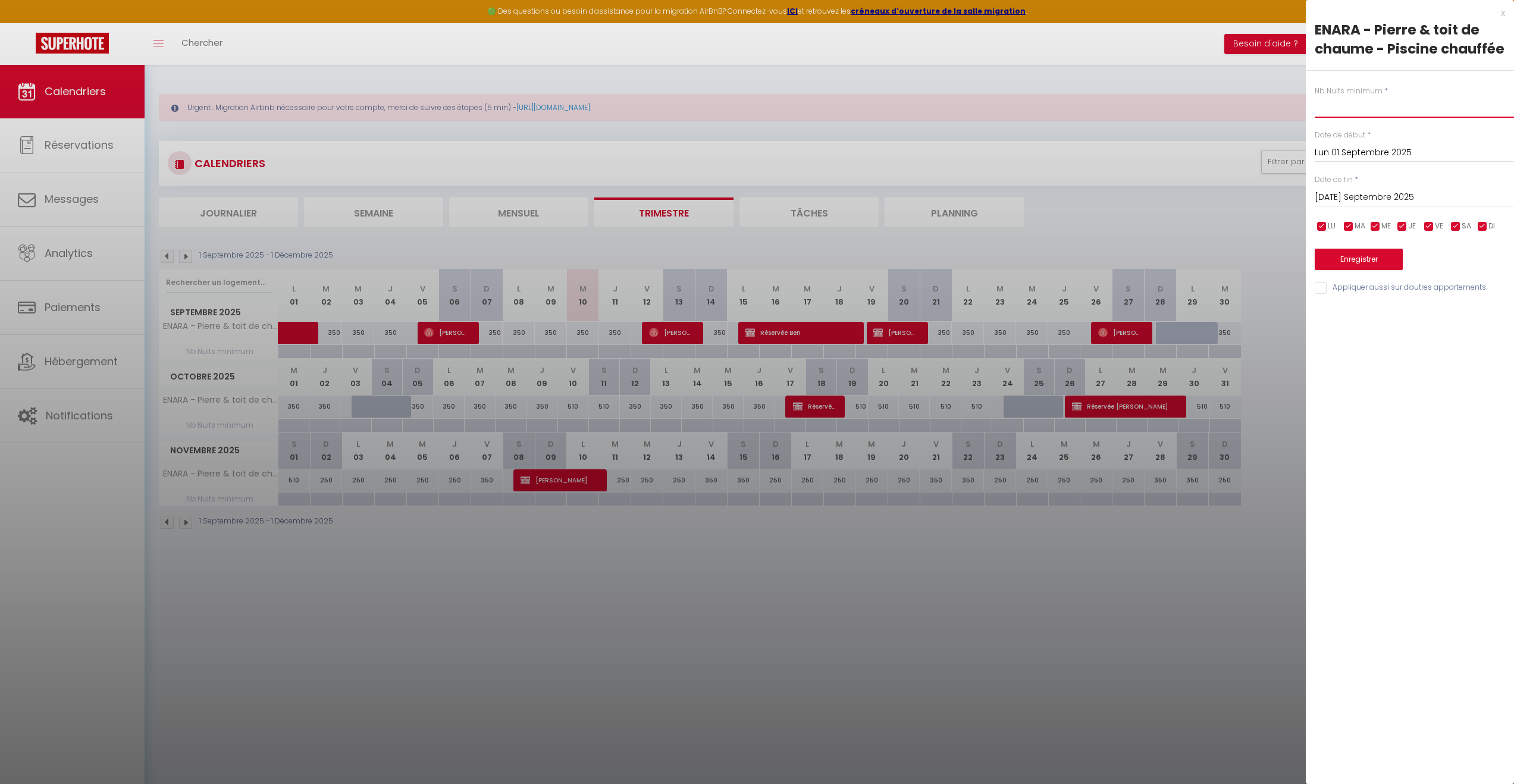
click at [1387, 103] on input "text" at bounding box center [1415, 106] width 200 height 21
click at [1397, 200] on input "[DATE] Septembre 2025" at bounding box center [1415, 197] width 200 height 15
click at [1480, 217] on span ">" at bounding box center [1480, 217] width 26 height 24
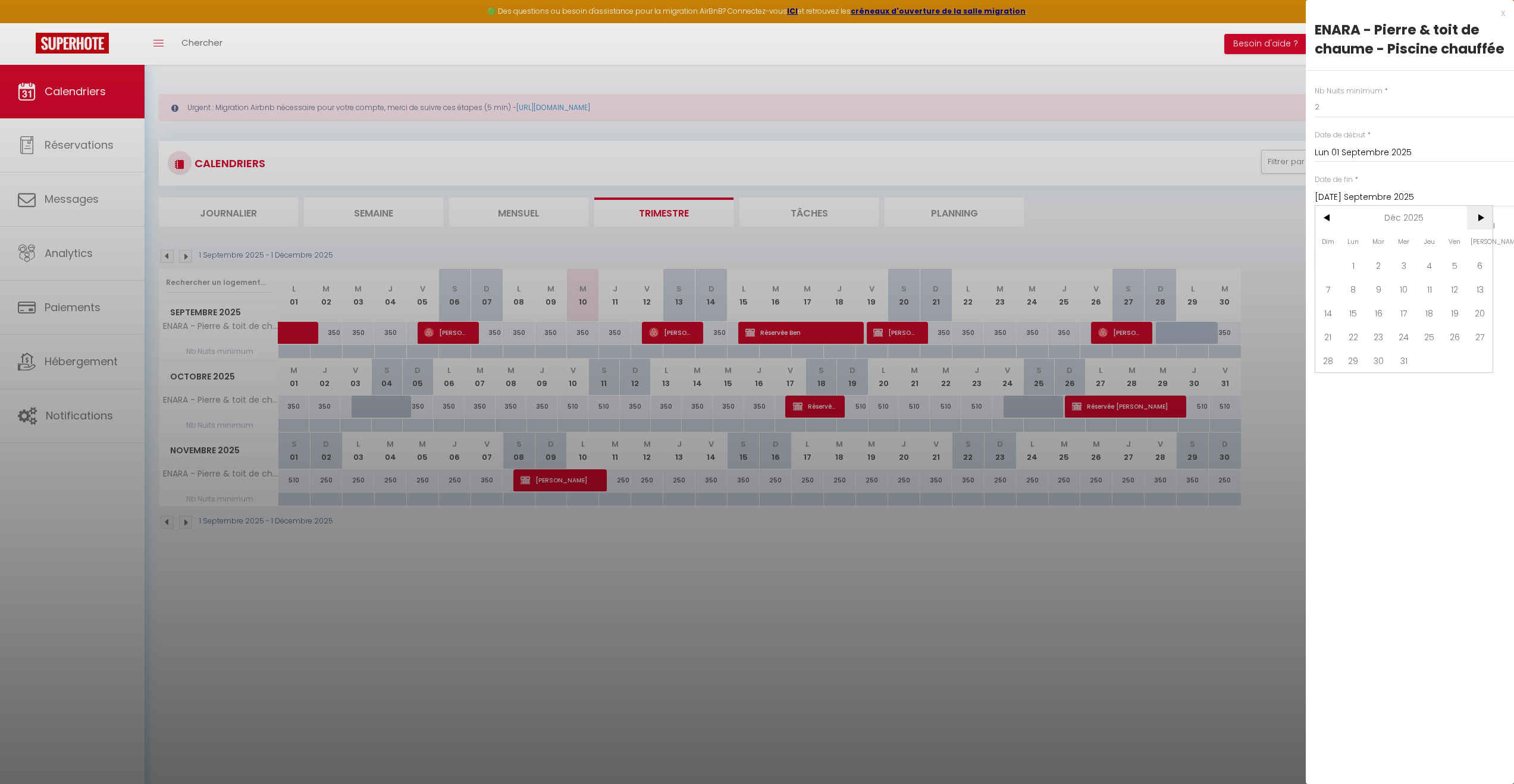
click at [1480, 217] on span ">" at bounding box center [1480, 217] width 26 height 24
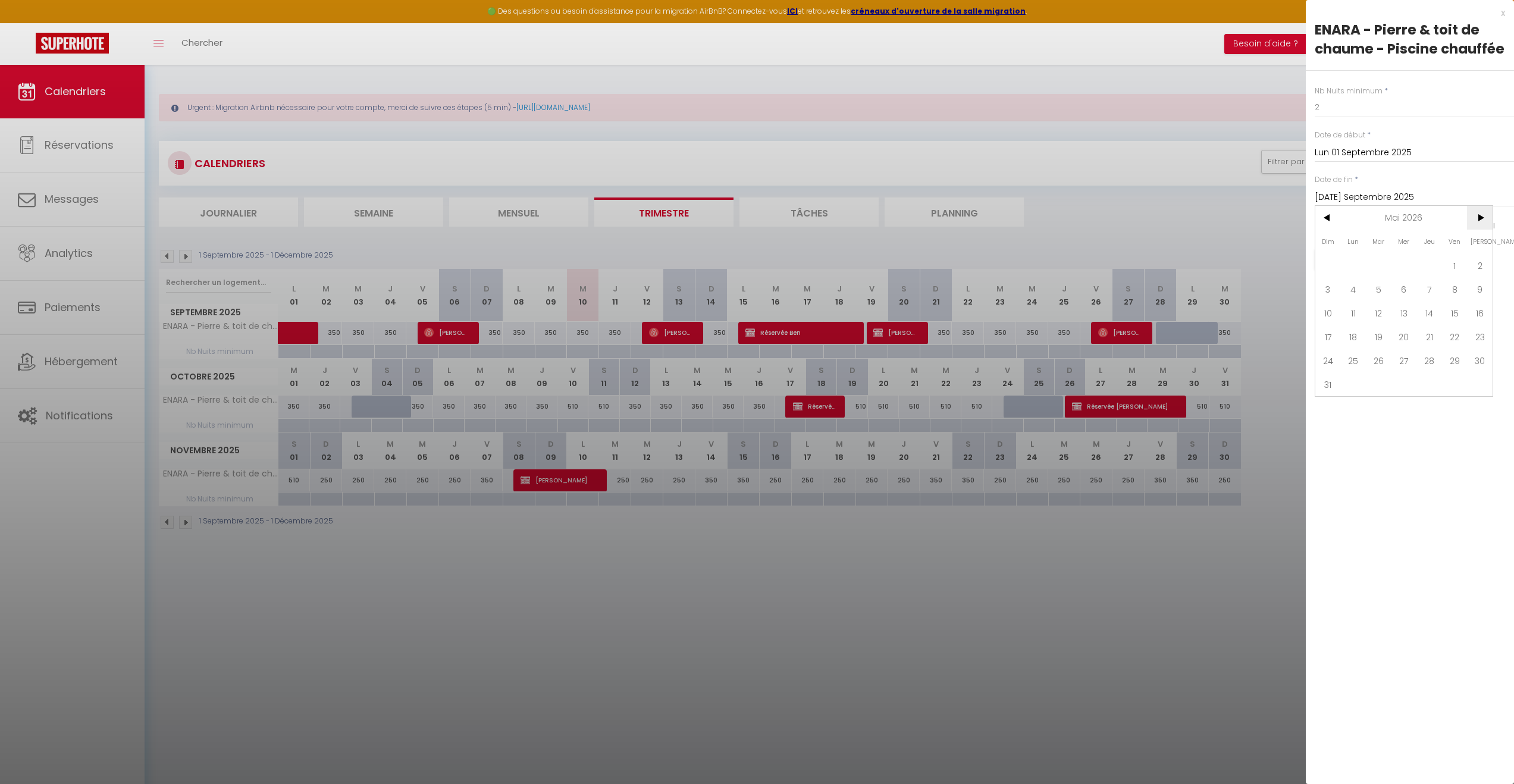
click at [1480, 217] on span ">" at bounding box center [1480, 217] width 26 height 24
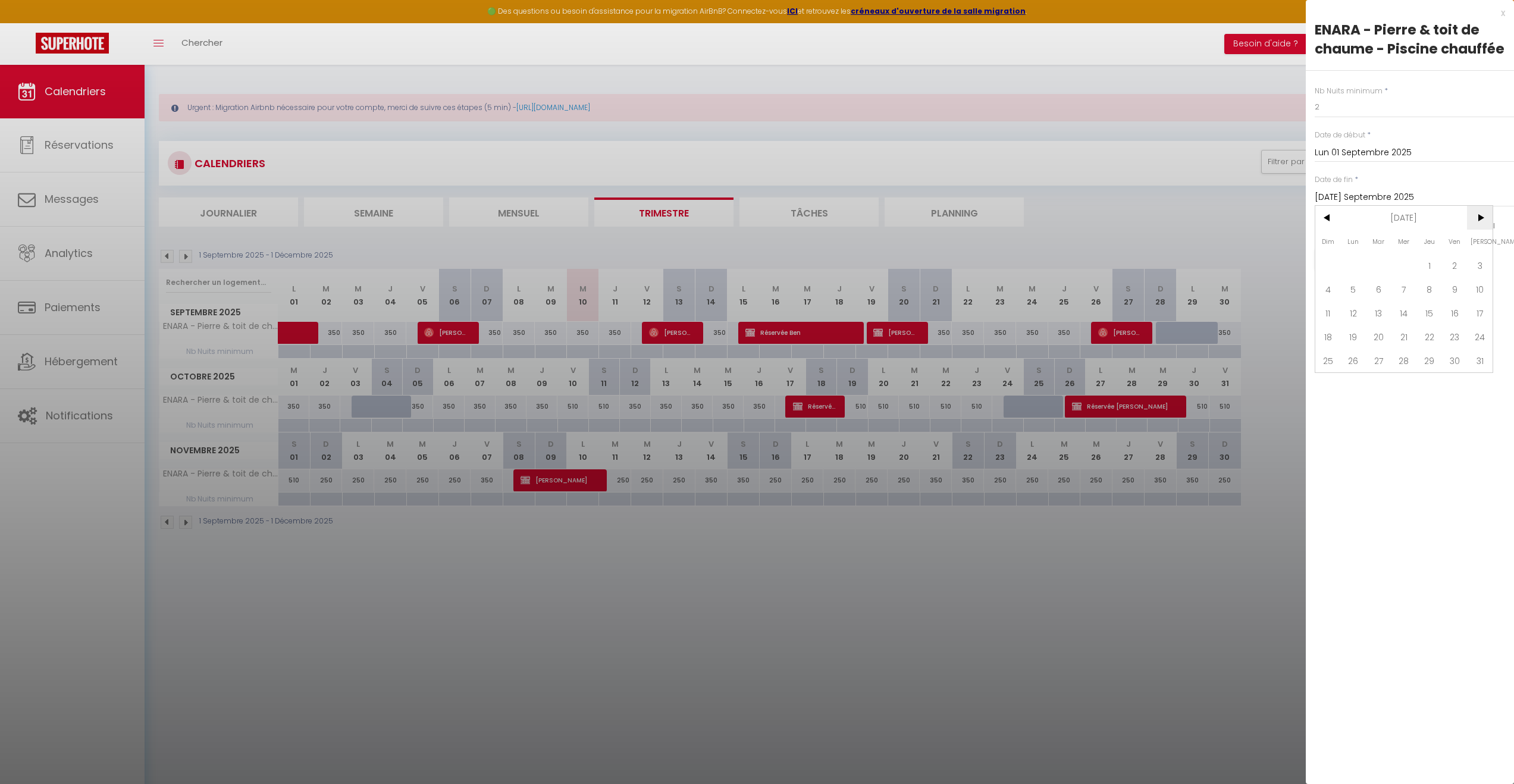
click at [1480, 217] on span ">" at bounding box center [1480, 217] width 26 height 24
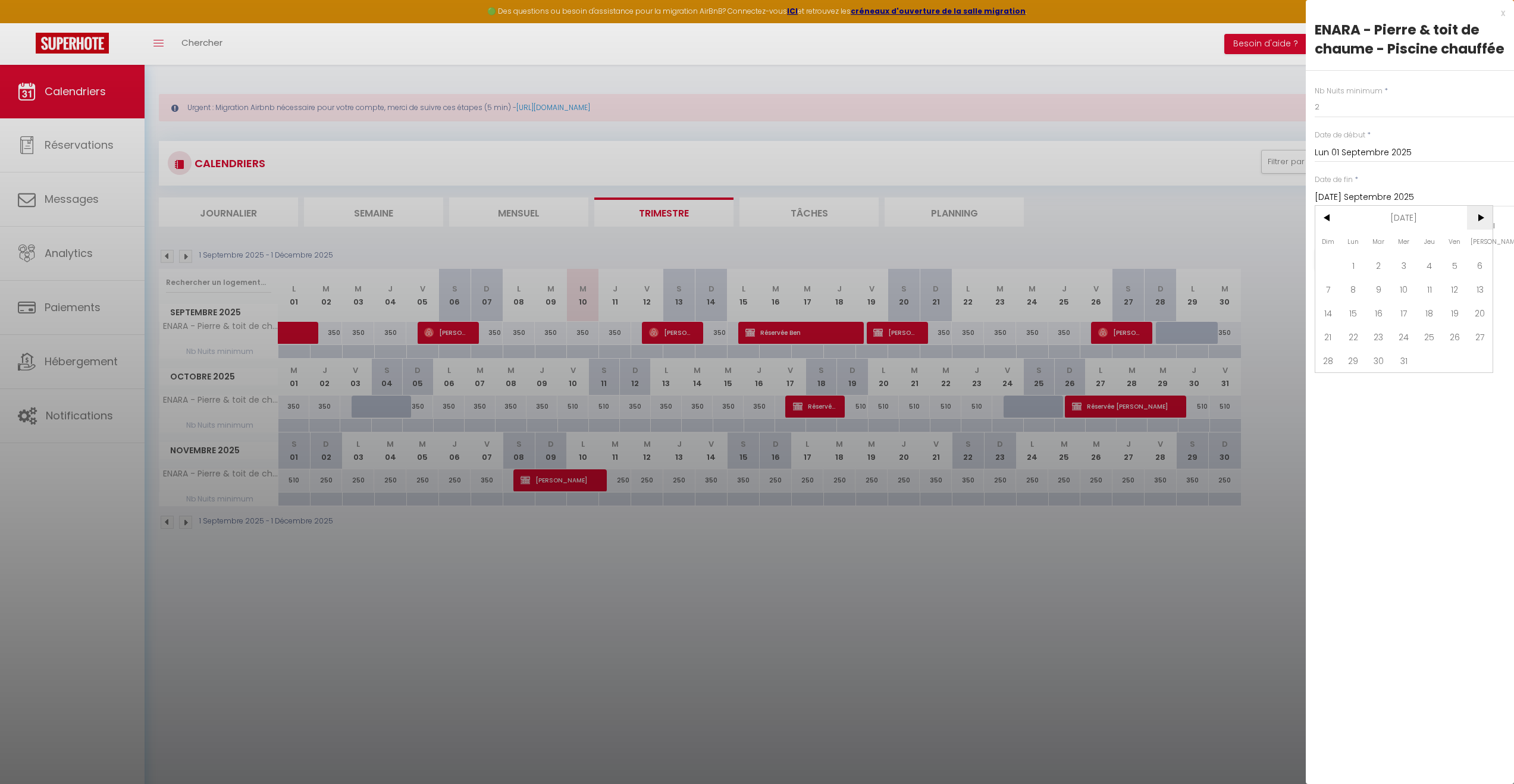
click at [1480, 217] on span ">" at bounding box center [1480, 217] width 26 height 24
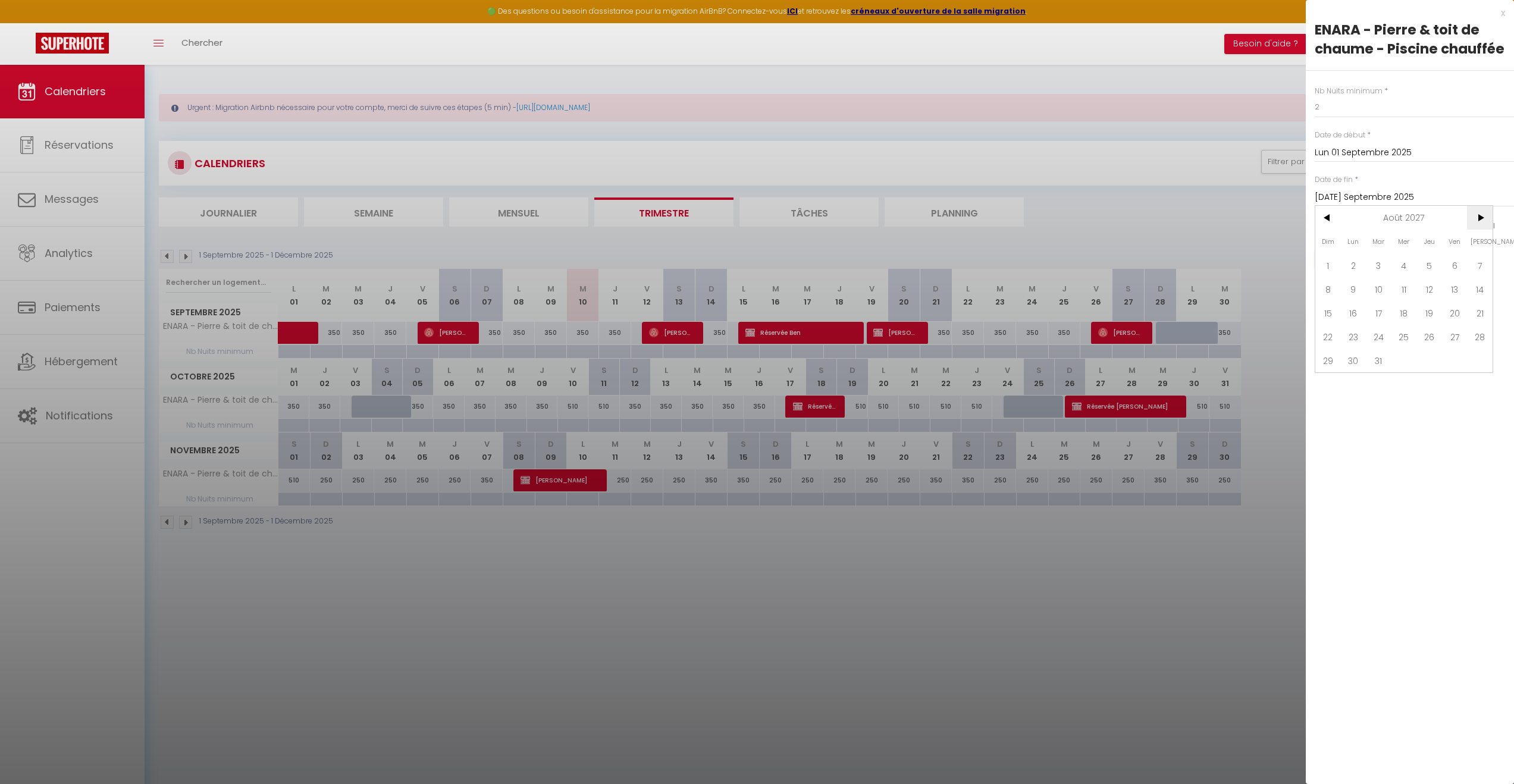
click at [1480, 217] on span ">" at bounding box center [1480, 217] width 26 height 24
click at [1458, 289] on span "10" at bounding box center [1455, 289] width 26 height 24
click at [1374, 255] on button "Enregistrer" at bounding box center [1359, 259] width 88 height 21
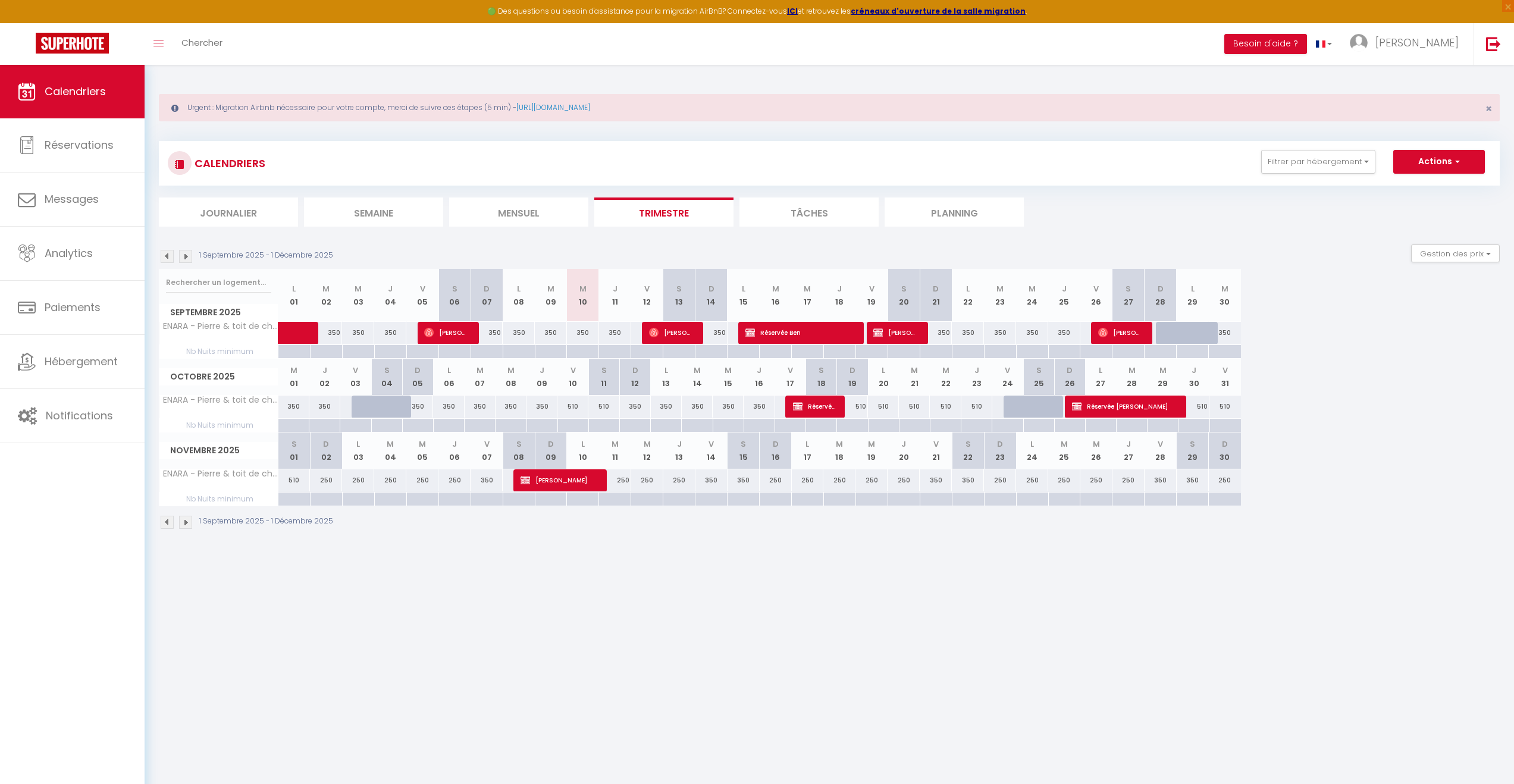
click at [738, 483] on div "350" at bounding box center [743, 480] width 32 height 22
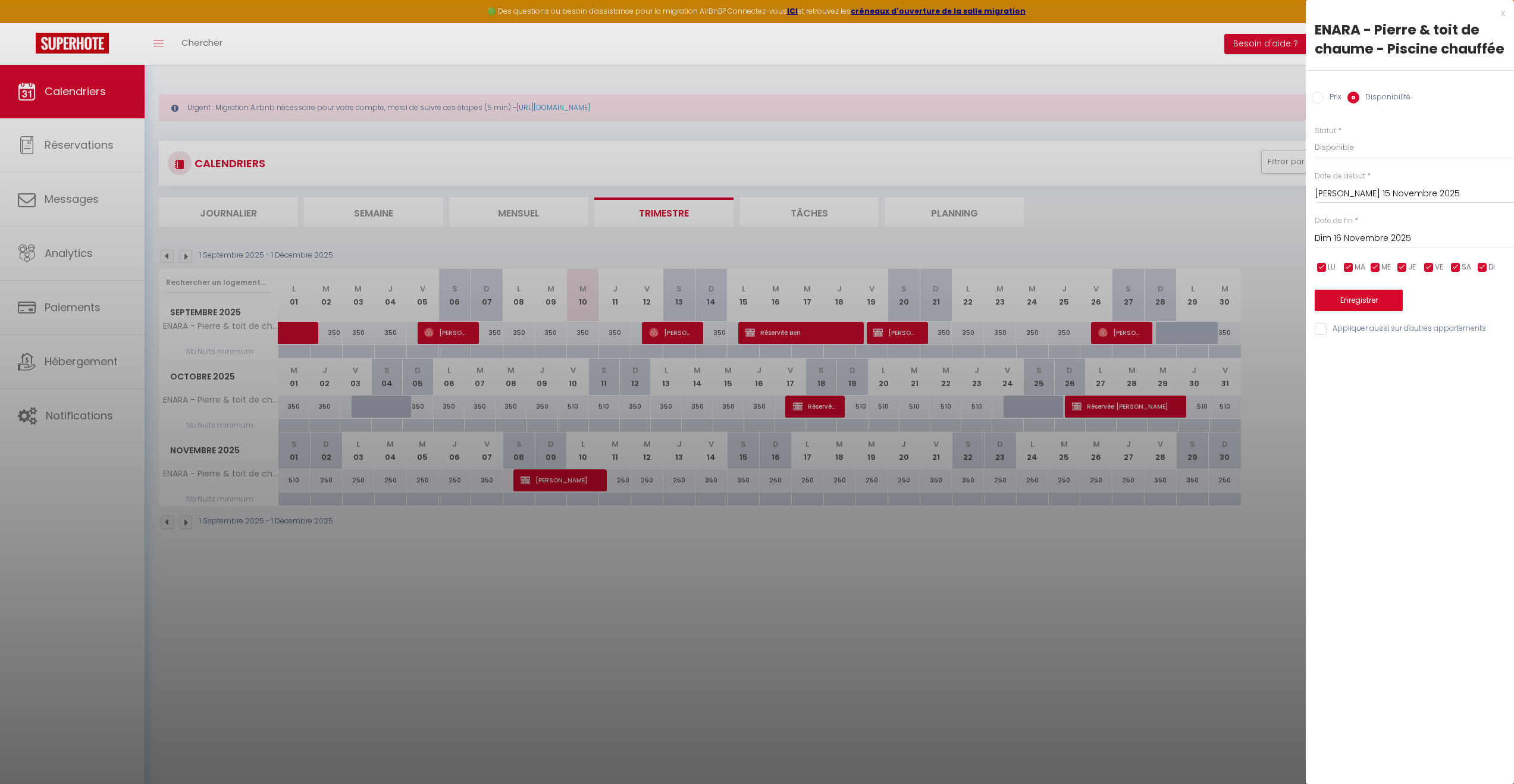
click at [771, 480] on div at bounding box center [757, 392] width 1514 height 784
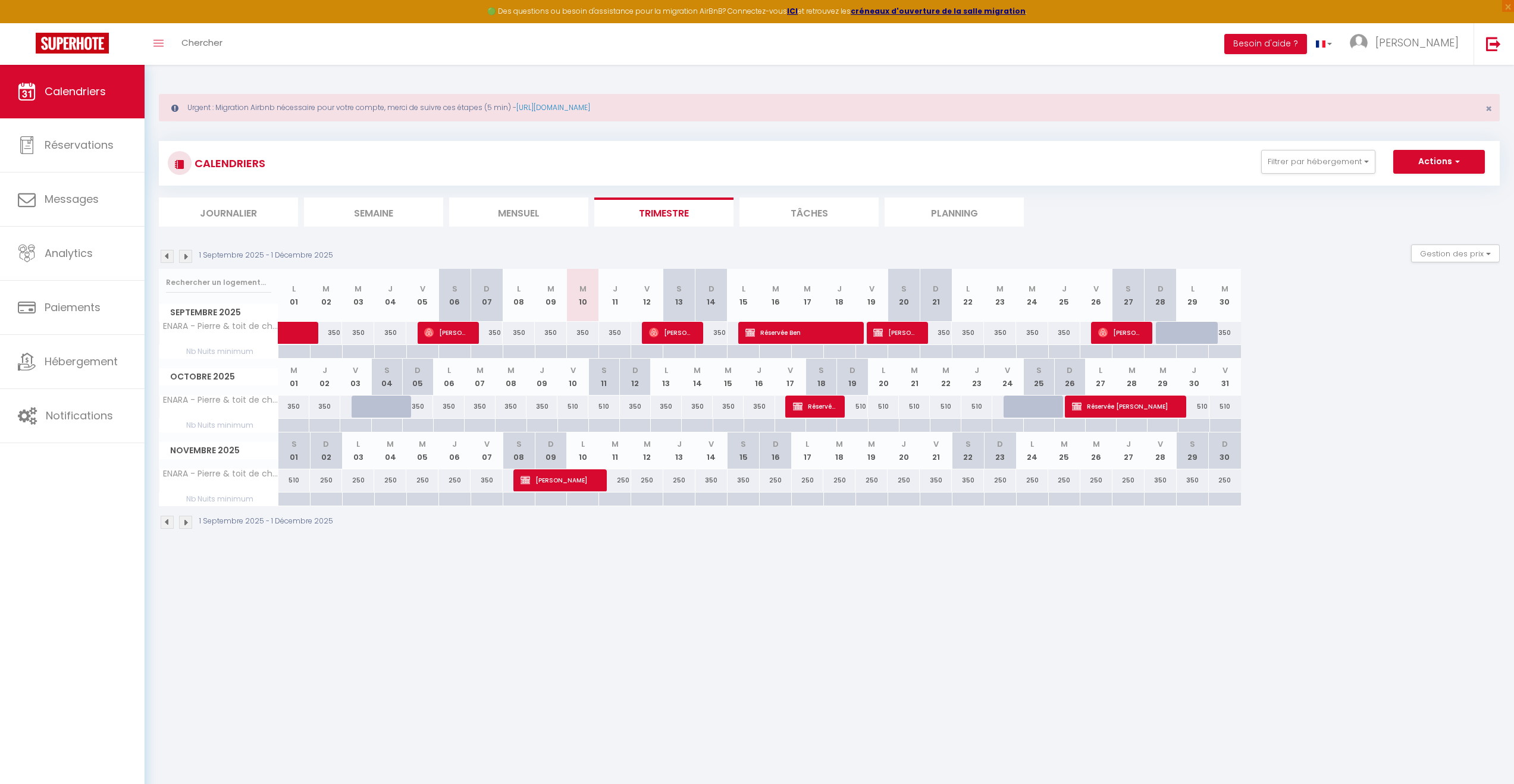
click at [740, 488] on div "350" at bounding box center [743, 480] width 32 height 22
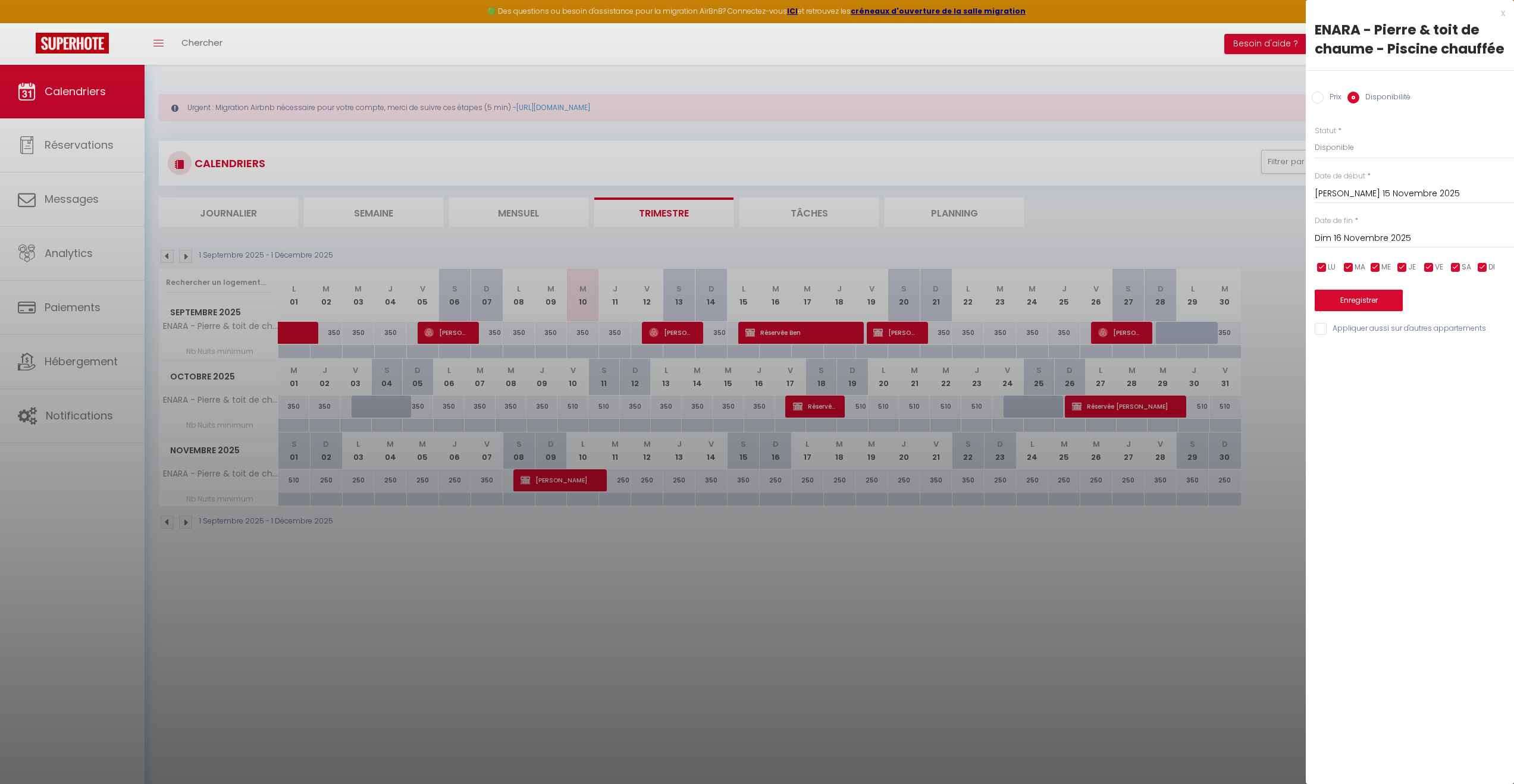
click at [1321, 92] on input "Prix" at bounding box center [1317, 97] width 12 height 12
click at [1362, 187] on input "[PERSON_NAME] 15 Novembre 2025" at bounding box center [1415, 192] width 200 height 15
click at [1455, 307] on span "14" at bounding box center [1455, 308] width 26 height 24
drag, startPoint x: 1347, startPoint y: 151, endPoint x: 1299, endPoint y: 147, distance: 48.2
click at [1299, 147] on body "🟢 Des questions ou besoin d'assistance pour la migration AirBnB? Connectez-vous…" at bounding box center [757, 457] width 1514 height 784
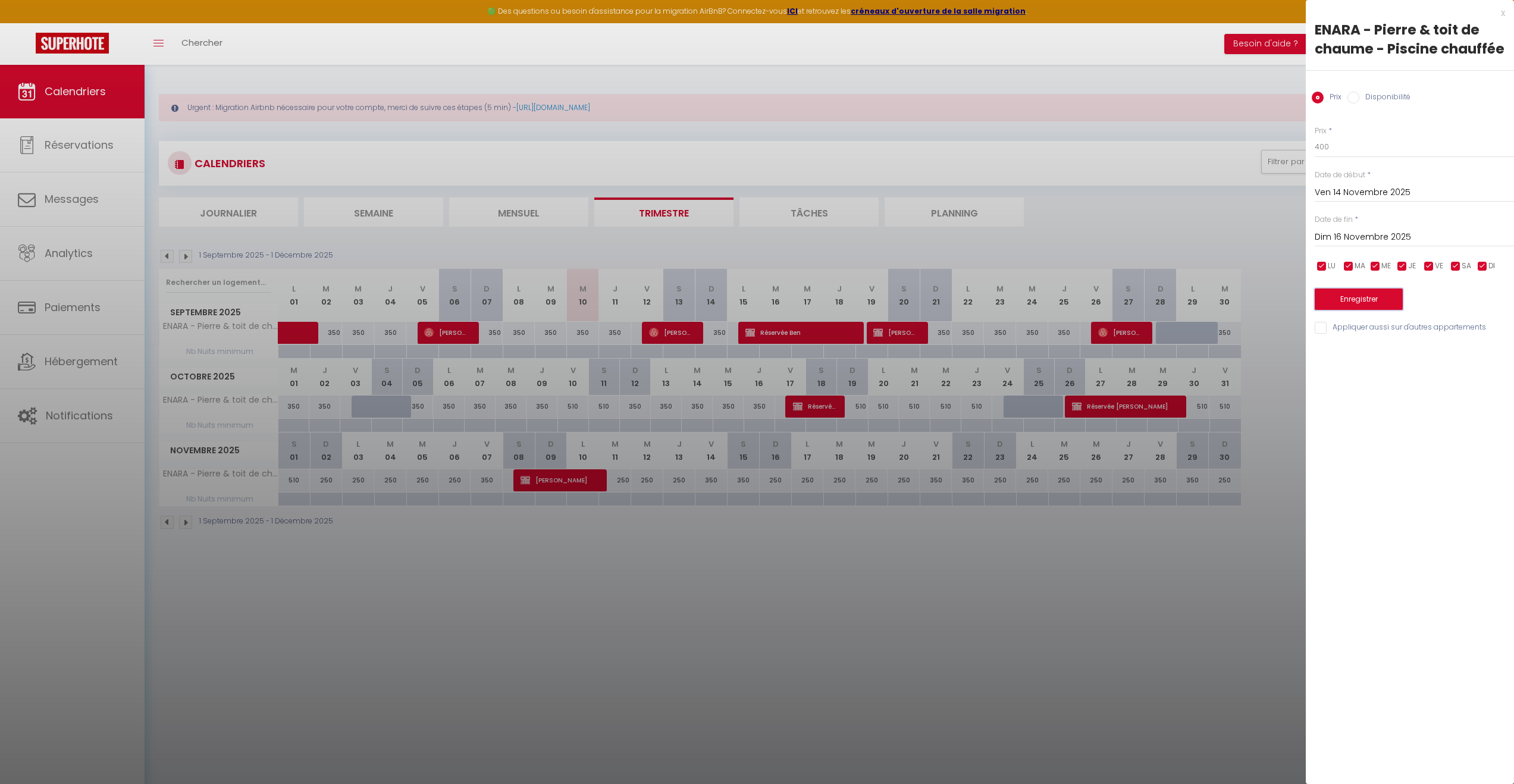
click at [1379, 291] on button "Enregistrer" at bounding box center [1359, 299] width 88 height 21
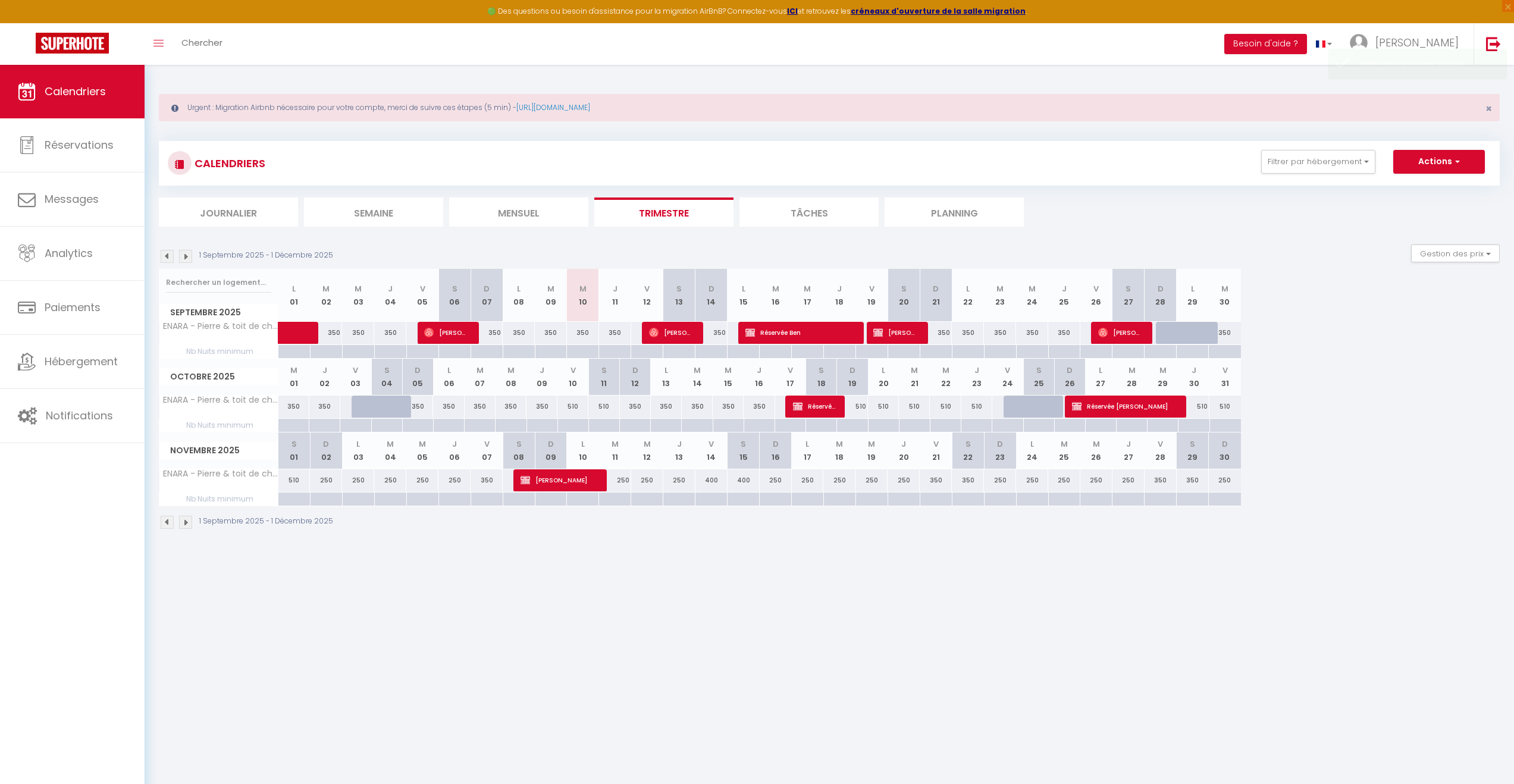
click at [937, 481] on div "350" at bounding box center [935, 480] width 32 height 22
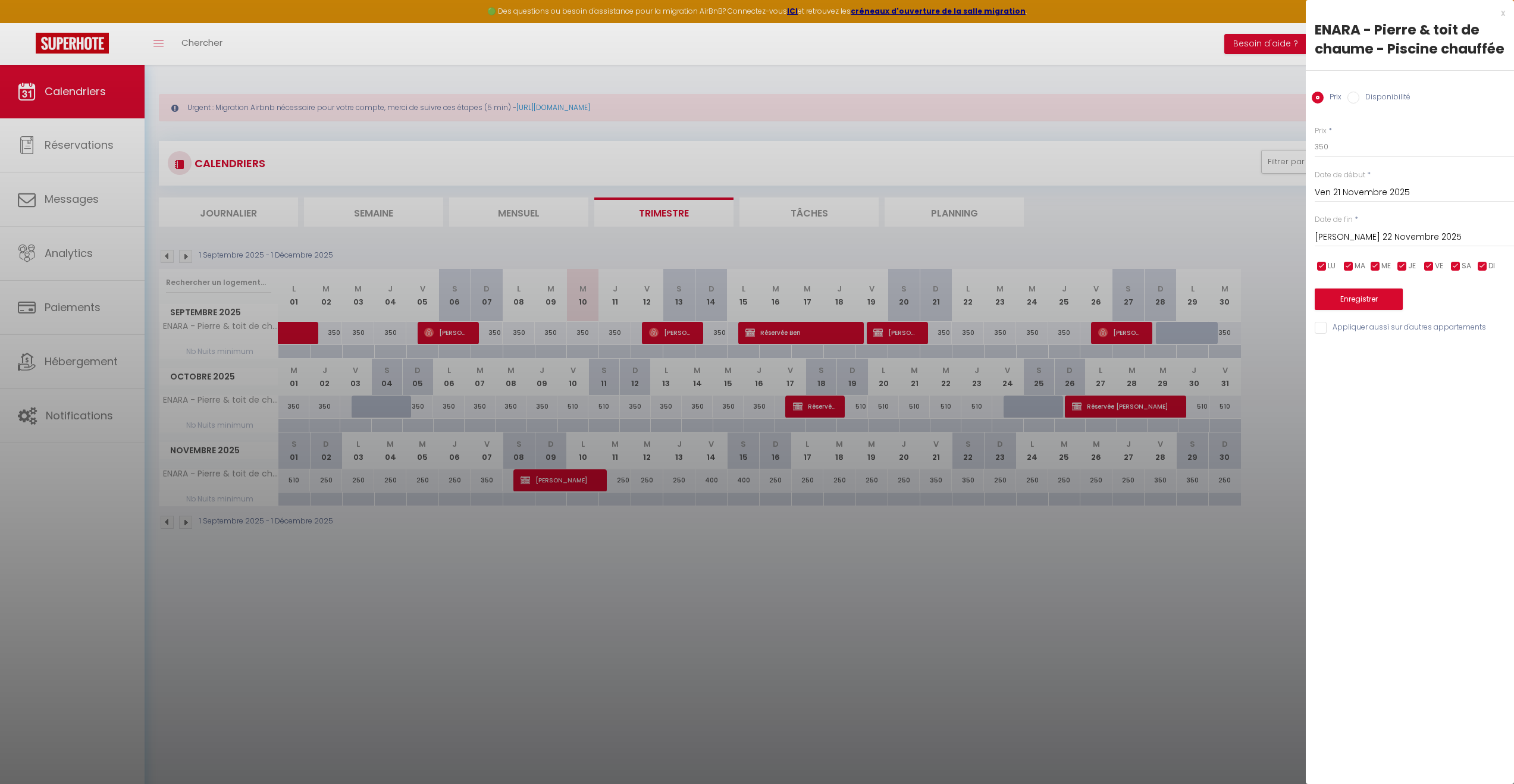
click at [1382, 235] on input "[PERSON_NAME] 22 Novembre 2025" at bounding box center [1415, 237] width 200 height 15
click at [1330, 398] on span "23" at bounding box center [1328, 400] width 26 height 24
drag, startPoint x: 1312, startPoint y: 141, endPoint x: 1297, endPoint y: 142, distance: 15.0
click at [1297, 142] on body "🟢 Des questions ou besoin d'assistance pour la migration AirBnB? Connectez-vous…" at bounding box center [757, 457] width 1514 height 784
click at [1364, 288] on button "Enregistrer" at bounding box center [1359, 299] width 88 height 21
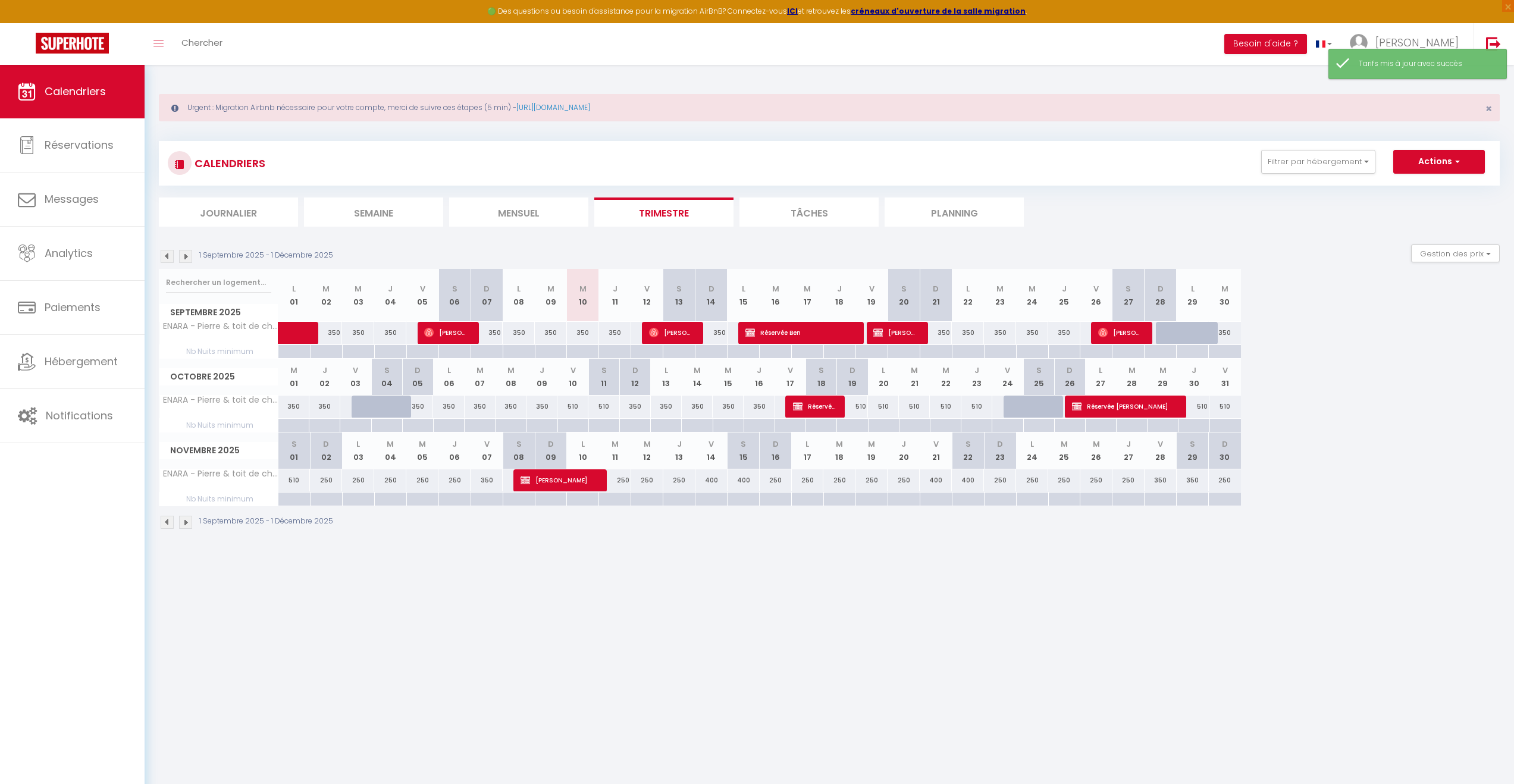
click at [1193, 479] on div "350" at bounding box center [1193, 480] width 32 height 22
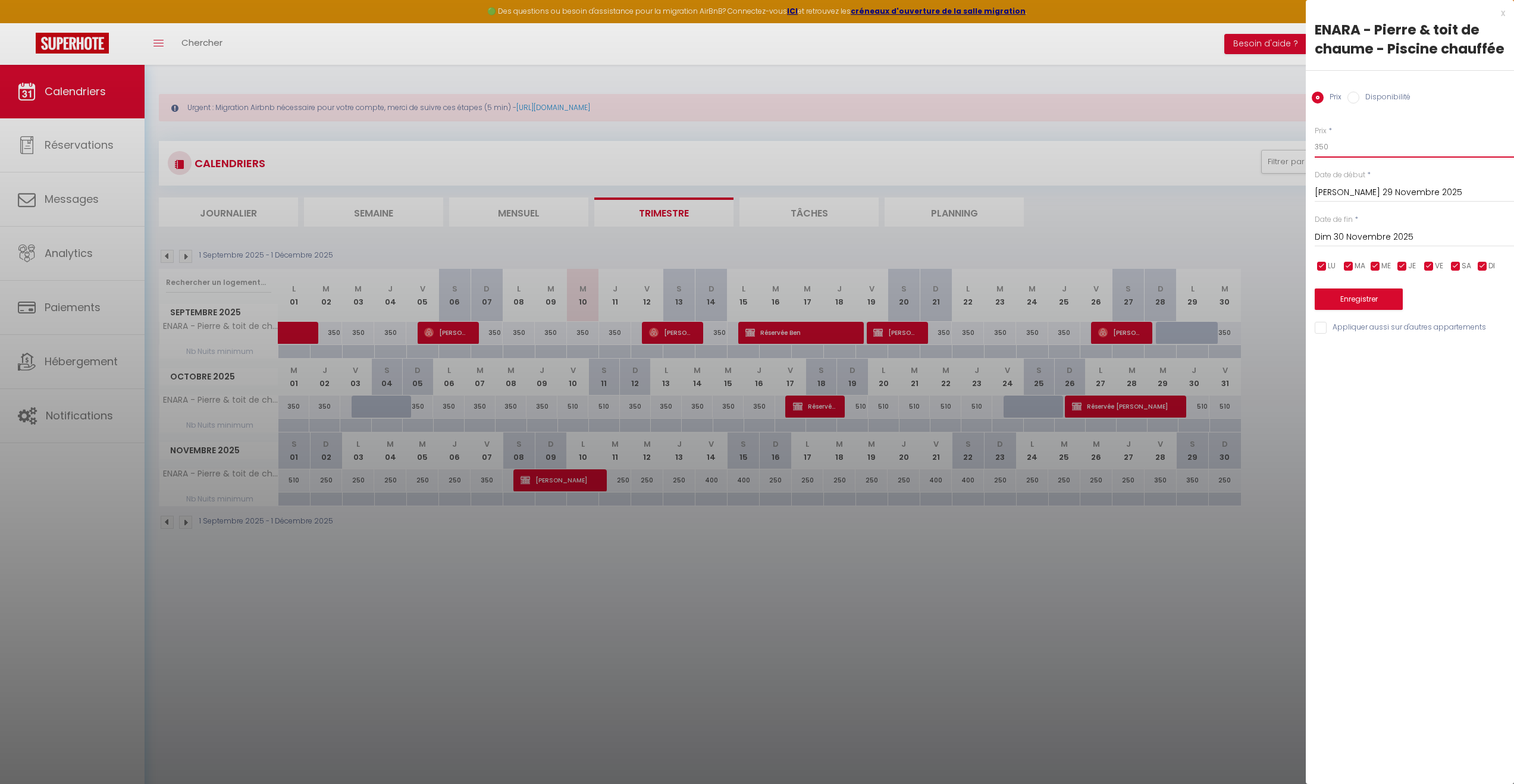
drag, startPoint x: 1338, startPoint y: 144, endPoint x: 1307, endPoint y: 151, distance: 31.8
click at [1307, 151] on div "Prix * 350 Statut * Disponible Indisponible Date de début * [PERSON_NAME] 29 No…" at bounding box center [1410, 223] width 208 height 225
click at [1360, 184] on div "[PERSON_NAME] 29 Novembre 2025 < [DATE] > Dim Lun Mar Mer Jeu Ven Sam 1 2 3 4 5…" at bounding box center [1415, 191] width 200 height 21
click at [1360, 187] on input "[PERSON_NAME] 29 Novembre 2025" at bounding box center [1415, 192] width 200 height 15
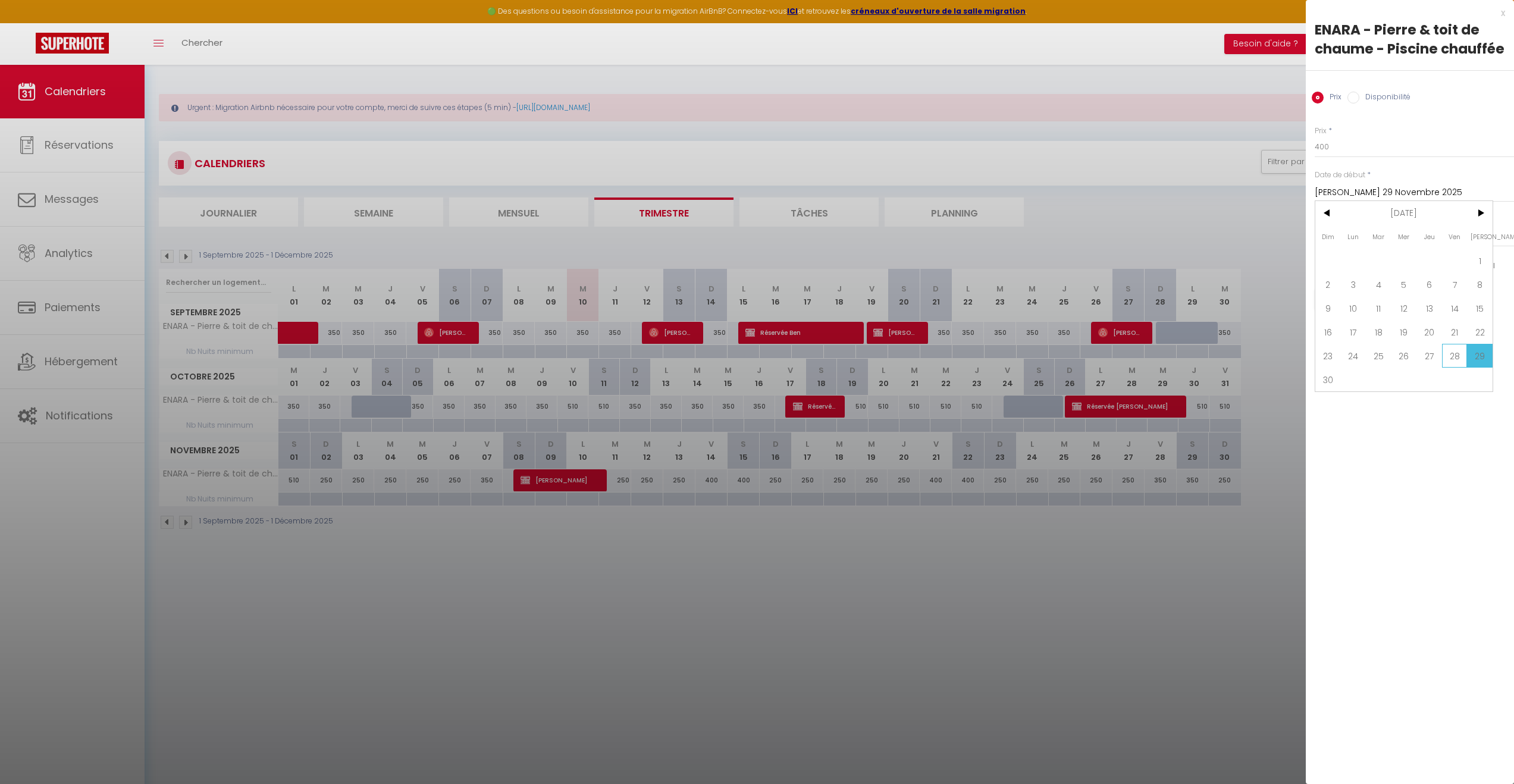
click at [1458, 360] on span "28" at bounding box center [1455, 356] width 26 height 24
click at [1362, 295] on button "Enregistrer" at bounding box center [1359, 299] width 88 height 21
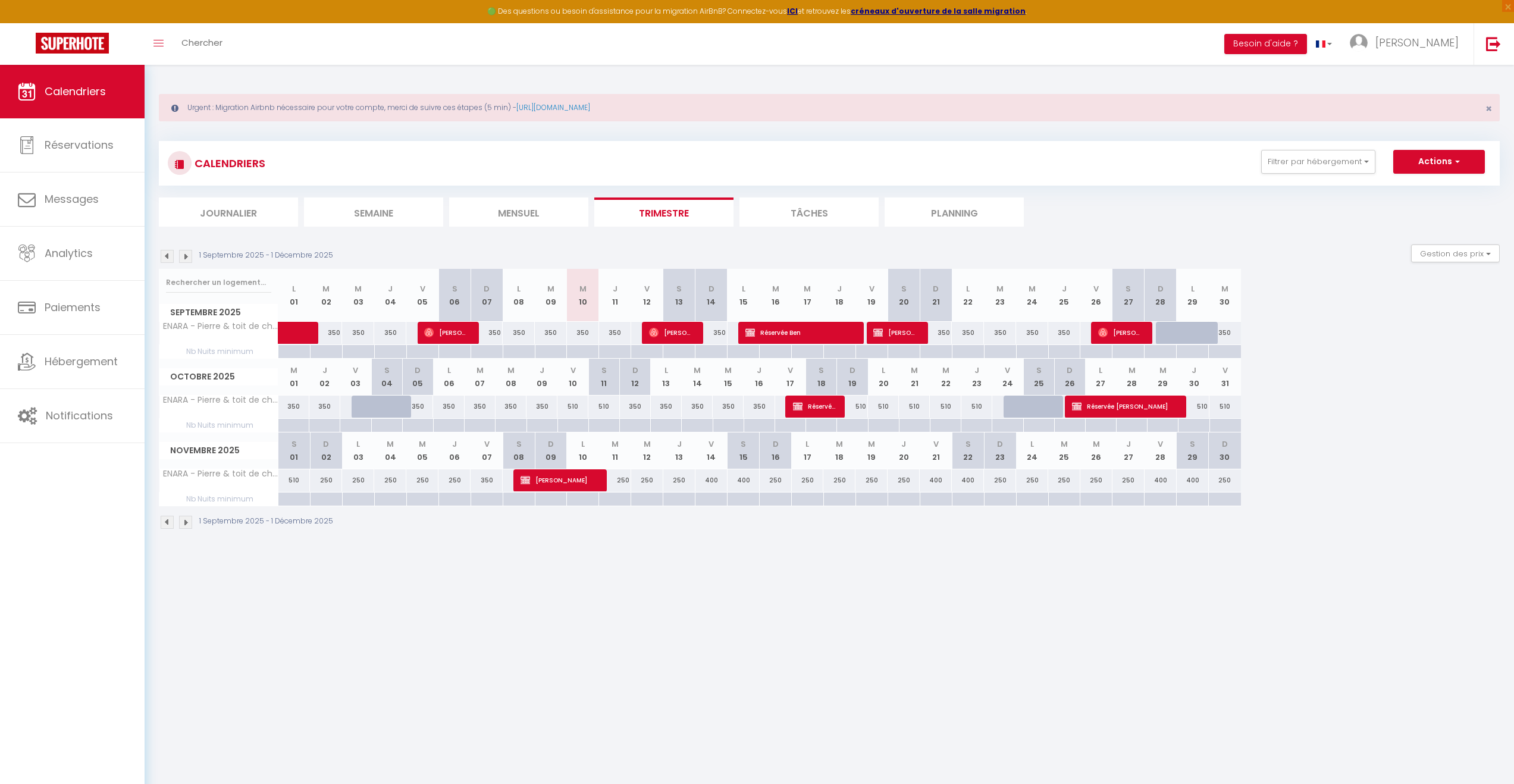
click at [709, 482] on div "400" at bounding box center [711, 480] width 32 height 22
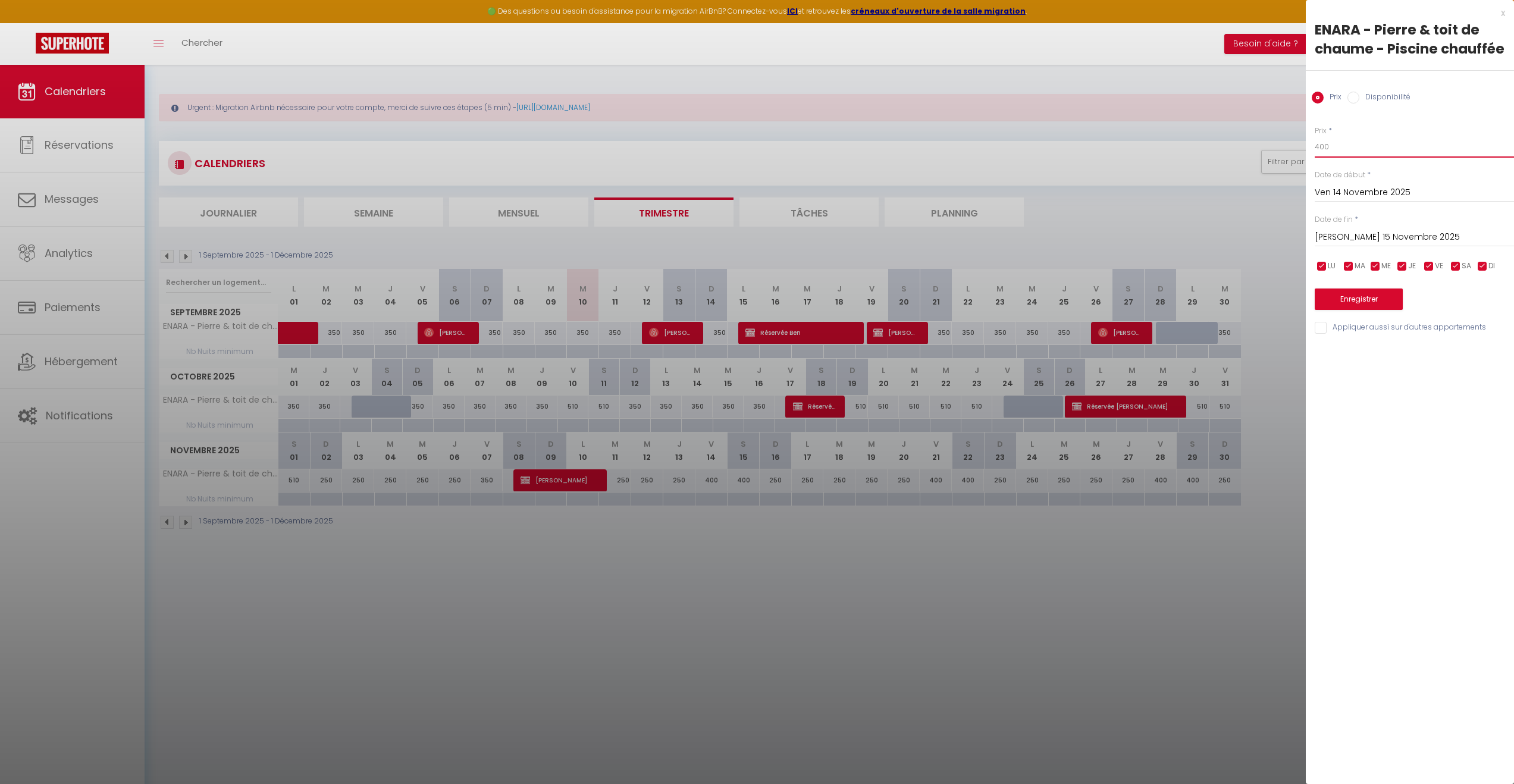
drag, startPoint x: 1328, startPoint y: 150, endPoint x: 1319, endPoint y: 150, distance: 9.0
click at [1319, 150] on input "400" at bounding box center [1415, 147] width 200 height 21
click at [1361, 233] on input "[PERSON_NAME] 15 Novembre 2025" at bounding box center [1415, 237] width 200 height 15
drag, startPoint x: 1332, startPoint y: 376, endPoint x: 1345, endPoint y: 344, distance: 34.5
click at [1332, 375] on span "16" at bounding box center [1328, 376] width 26 height 24
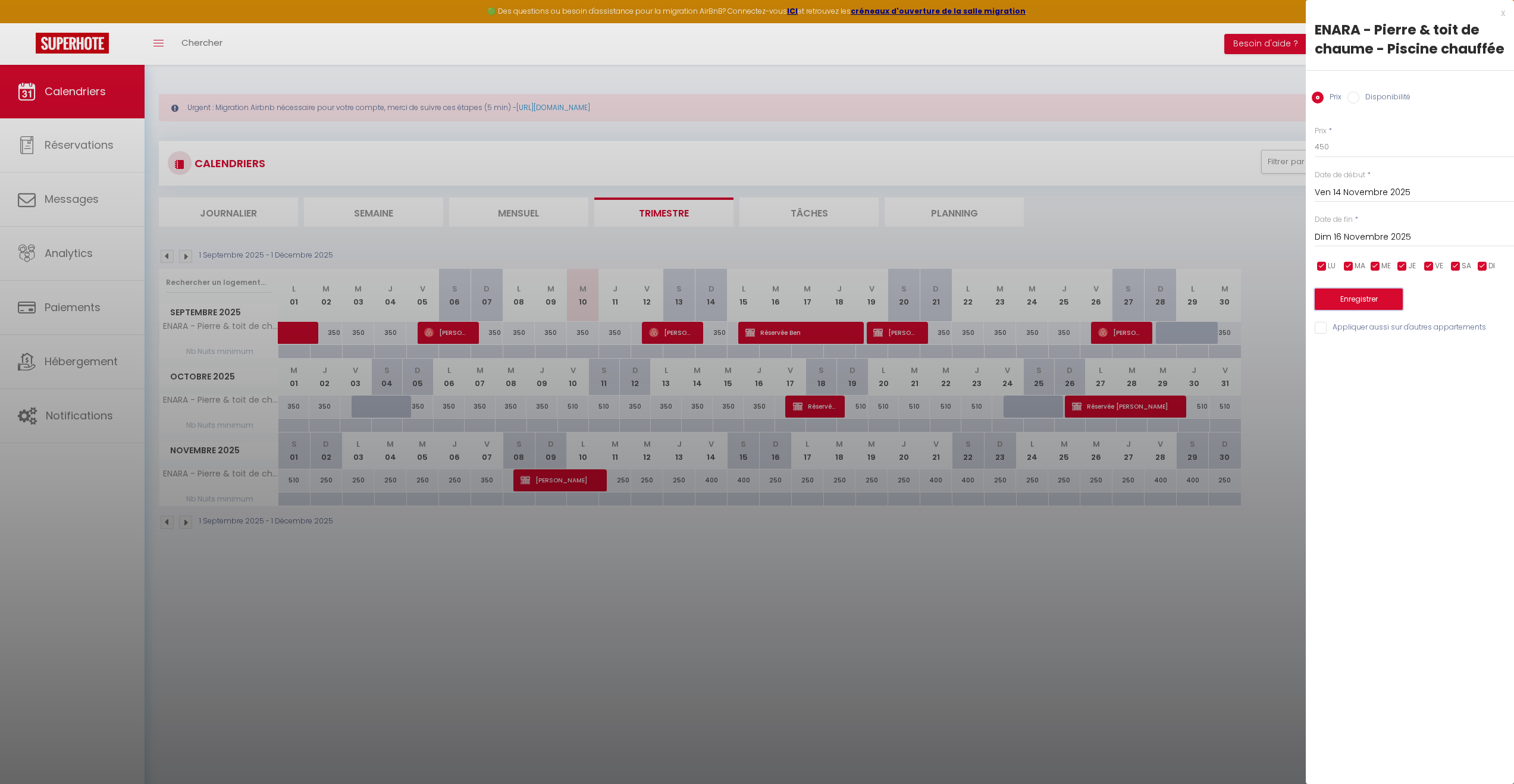
click at [1373, 291] on button "Enregistrer" at bounding box center [1359, 299] width 88 height 21
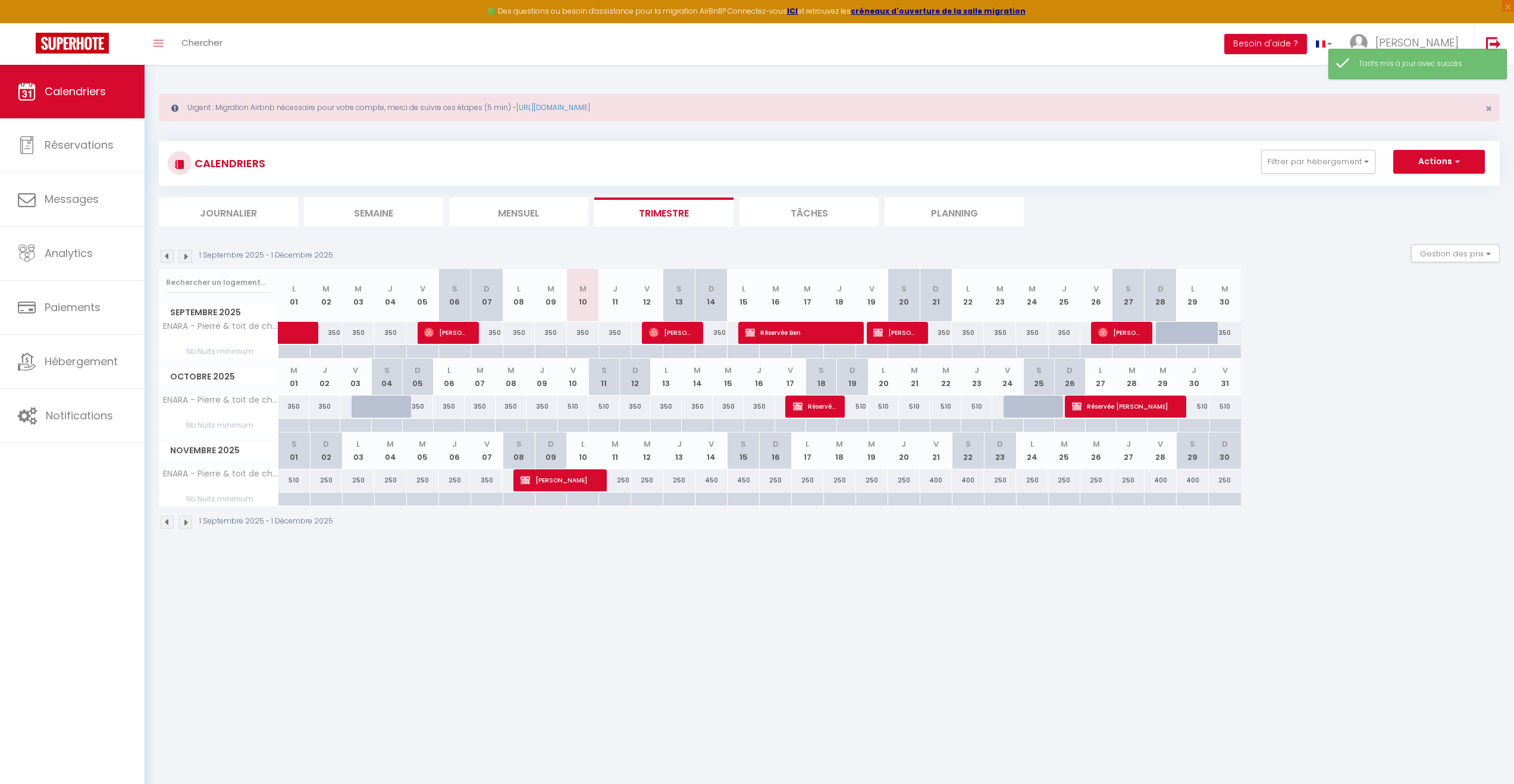
click at [941, 481] on div "400" at bounding box center [935, 480] width 32 height 22
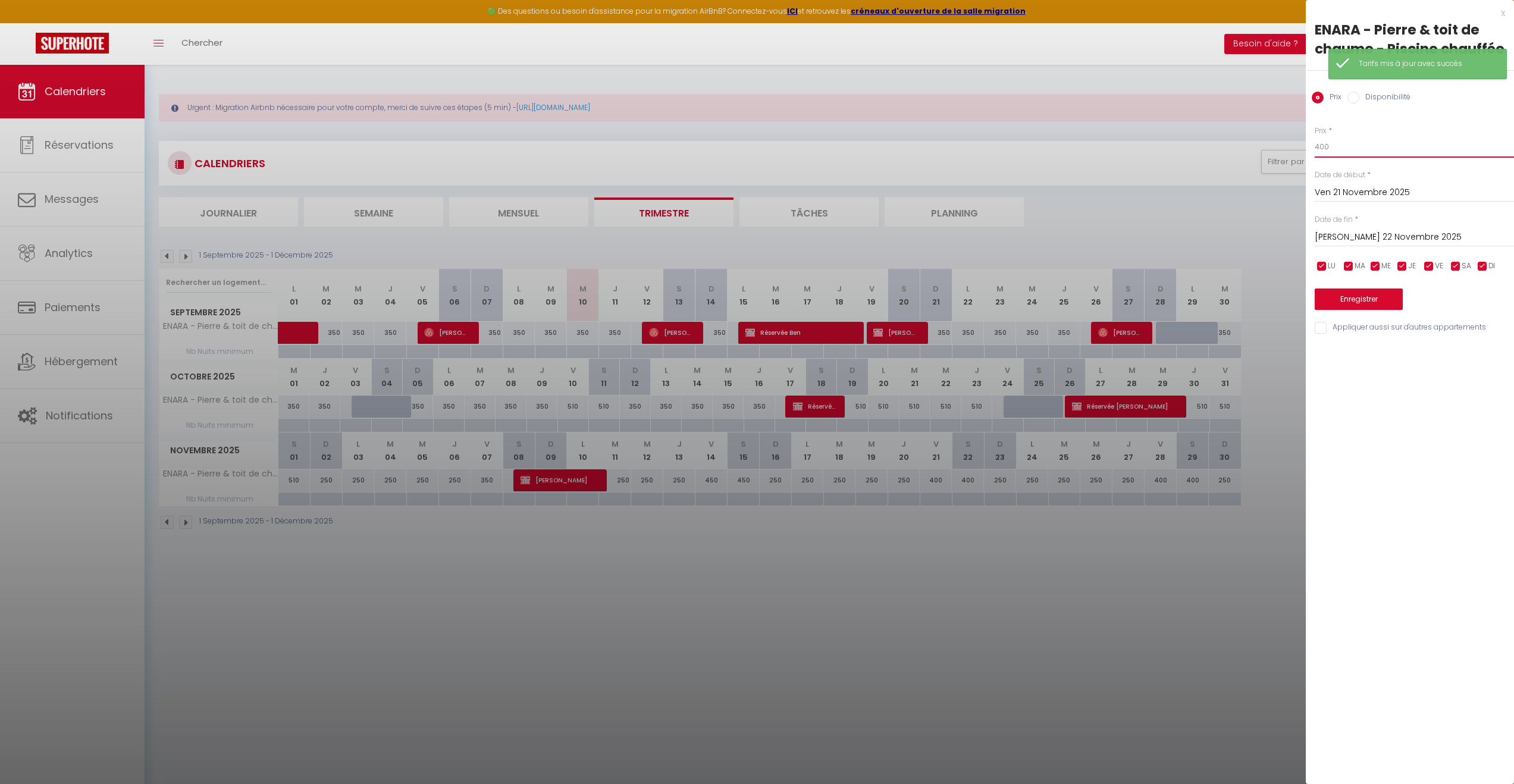
drag, startPoint x: 1328, startPoint y: 152, endPoint x: 1305, endPoint y: 152, distance: 23.0
click at [1305, 152] on body "🟢 Des questions ou besoin d'assistance pour la migration AirBnB? Connectez-vous…" at bounding box center [757, 457] width 1514 height 784
click at [1368, 231] on input "[PERSON_NAME] 22 Novembre 2025" at bounding box center [1415, 237] width 200 height 15
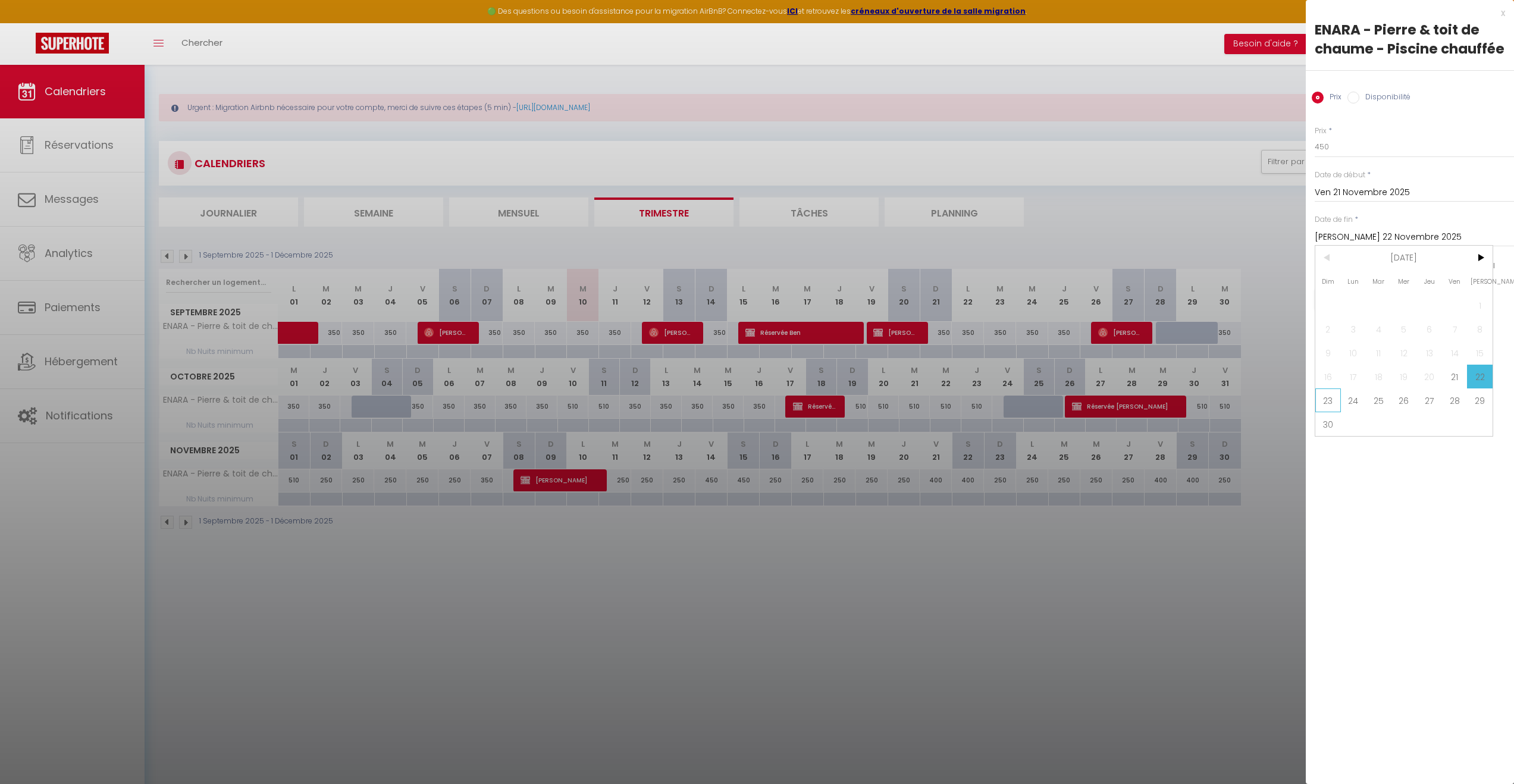
click at [1324, 400] on span "23" at bounding box center [1328, 400] width 26 height 24
click at [1359, 288] on button "Enregistrer" at bounding box center [1359, 299] width 88 height 21
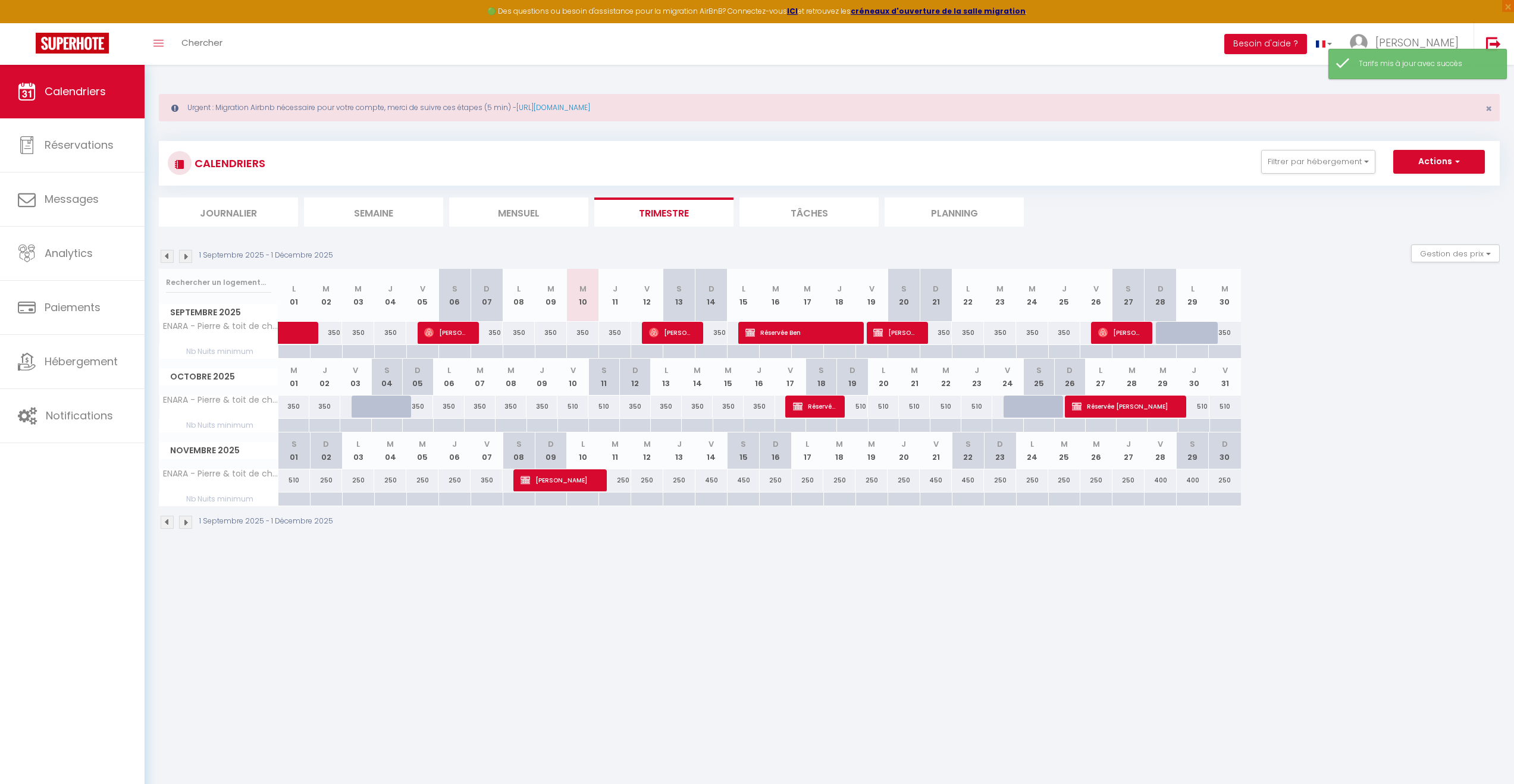
click at [1163, 459] on th "V 28" at bounding box center [1161, 450] width 32 height 36
click at [1167, 483] on div "400" at bounding box center [1161, 480] width 32 height 22
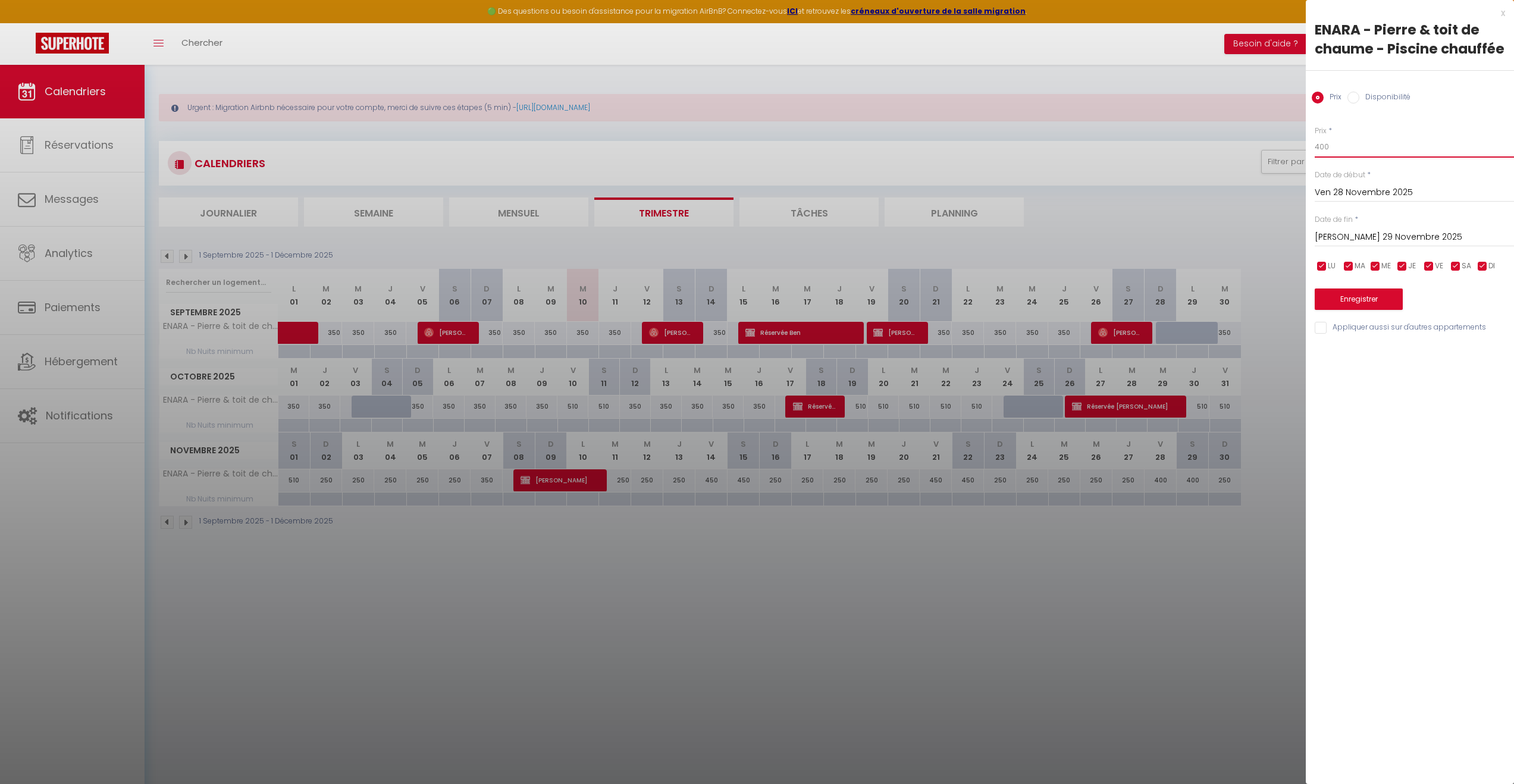
drag, startPoint x: 1343, startPoint y: 149, endPoint x: 1297, endPoint y: 148, distance: 46.0
click at [1297, 148] on body "🟢 Des questions ou besoin d'assistance pour la migration AirBnB? Connectez-vous…" at bounding box center [757, 457] width 1514 height 784
click at [1362, 237] on input "[PERSON_NAME] 29 Novembre 2025" at bounding box center [1415, 237] width 200 height 15
click at [1333, 427] on span "30" at bounding box center [1328, 424] width 26 height 24
click at [1366, 297] on button "Enregistrer" at bounding box center [1359, 299] width 88 height 21
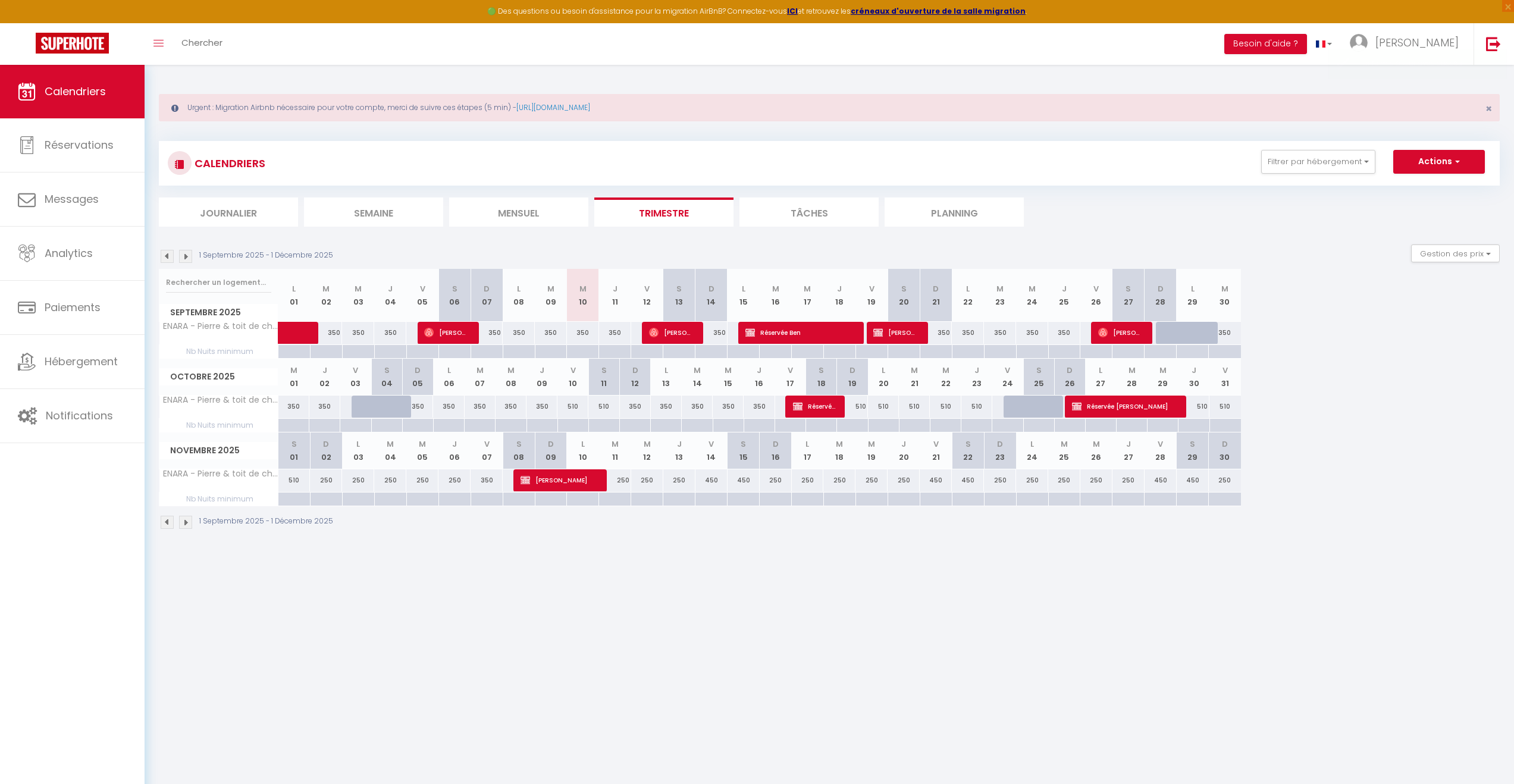
drag, startPoint x: 325, startPoint y: 482, endPoint x: 419, endPoint y: 468, distance: 95.0
click at [419, 468] on div "Novembre 2025 S 01 D 02 L 03 M 04 M 05 J 06 V 07 S 08 D 09 L 10 M 11 M 12 J 13 …" at bounding box center [829, 469] width 1341 height 74
drag, startPoint x: 419, startPoint y: 468, endPoint x: 413, endPoint y: 557, distance: 89.2
click at [417, 558] on body "🟢 Des questions ou besoin d'assistance pour la migration AirBnB? Connectez-vous…" at bounding box center [757, 457] width 1514 height 784
click at [323, 482] on div "250" at bounding box center [326, 480] width 32 height 22
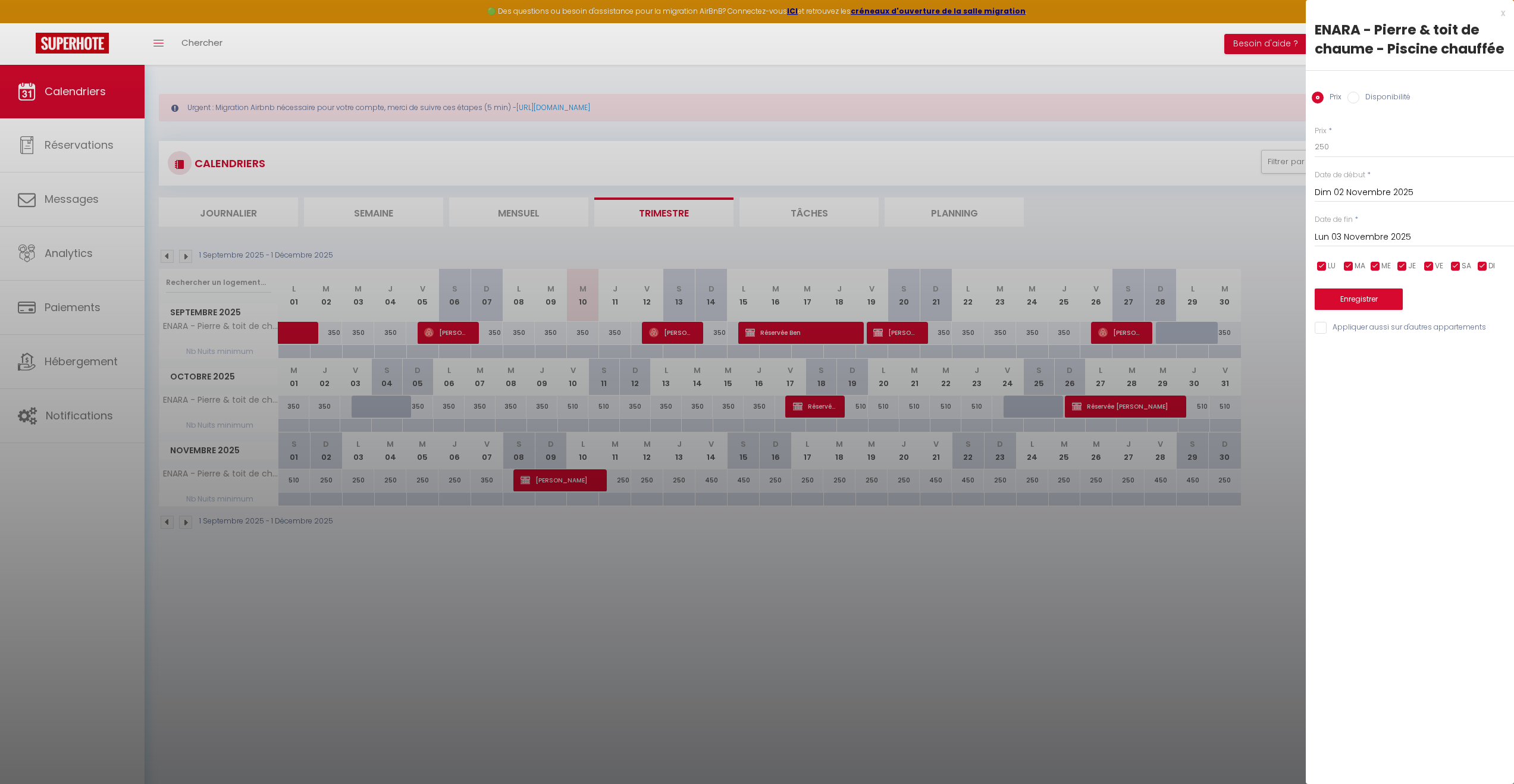
click at [1407, 237] on input "Lun 03 Novembre 2025" at bounding box center [1415, 237] width 200 height 15
click at [1430, 232] on input "Lun 03 Novembre 2025" at bounding box center [1415, 237] width 200 height 15
click at [1475, 259] on span ">" at bounding box center [1480, 257] width 26 height 24
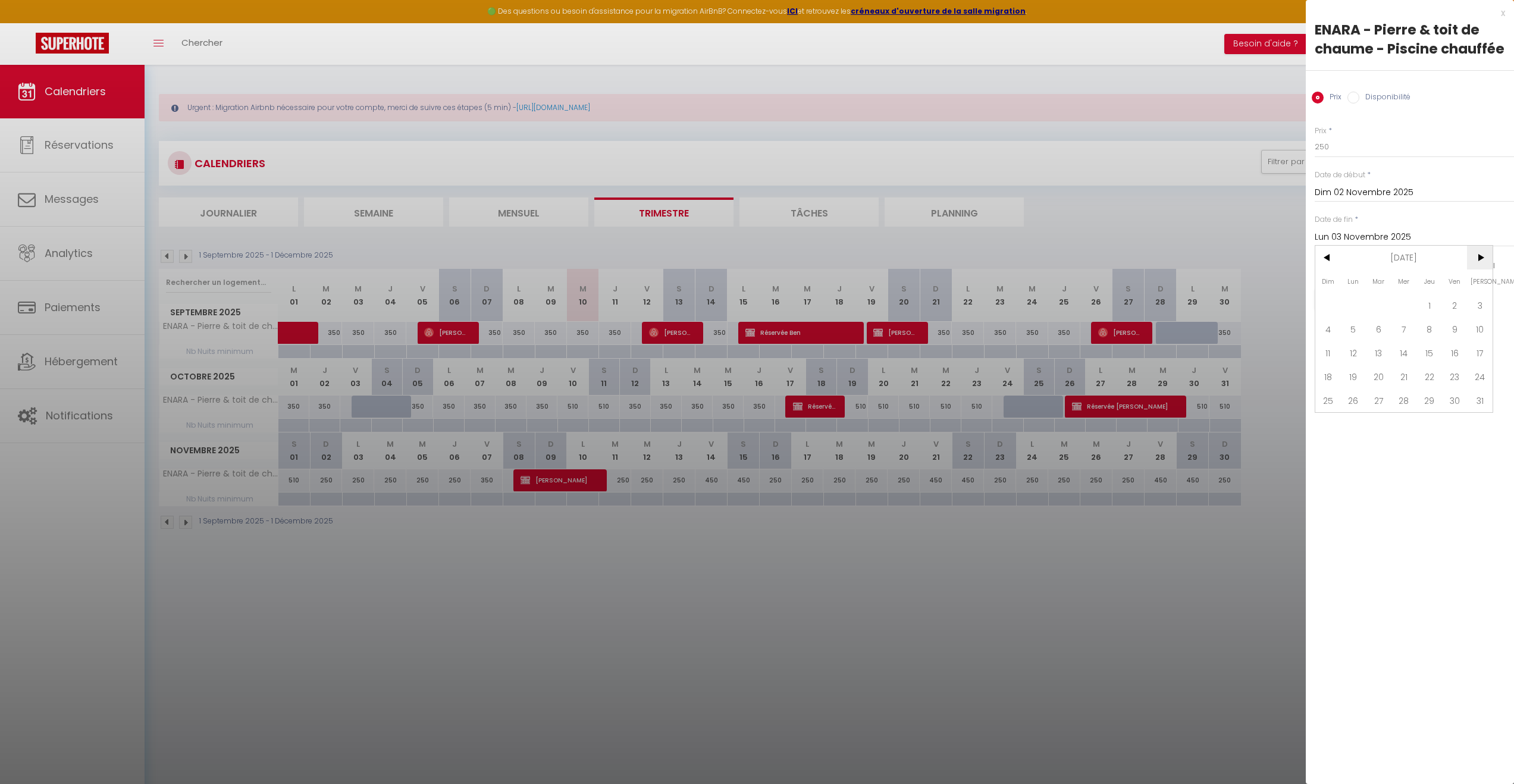
click at [1475, 259] on span ">" at bounding box center [1480, 257] width 26 height 24
click at [1330, 252] on span "<" at bounding box center [1328, 257] width 26 height 24
click at [1482, 405] on span "31" at bounding box center [1480, 400] width 26 height 24
click at [1428, 263] on input "checkbox" at bounding box center [1428, 266] width 12 height 12
click at [1453, 265] on input "checkbox" at bounding box center [1455, 266] width 12 height 12
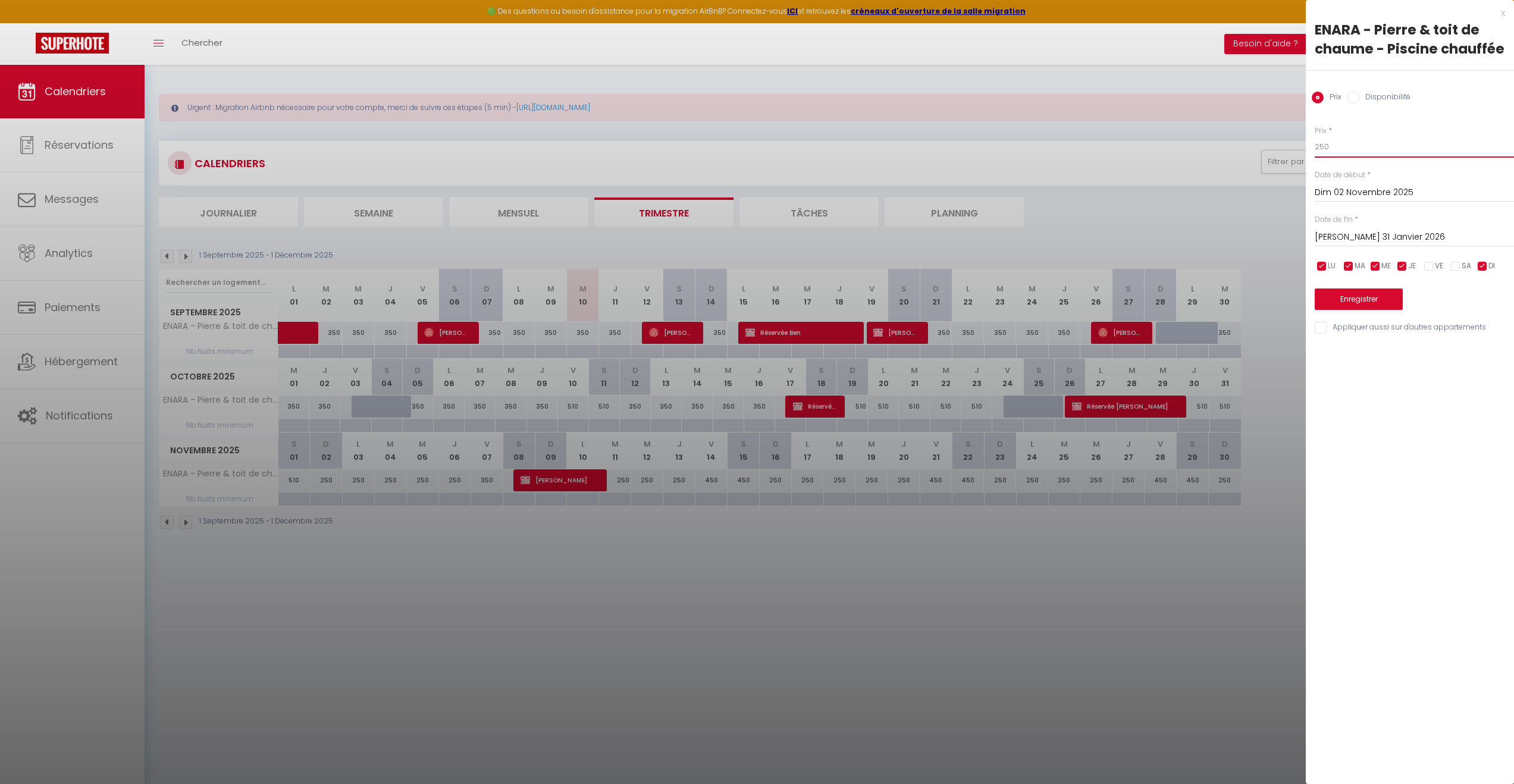
click at [1278, 146] on body "🟢 Des questions ou besoin d'assistance pour la migration AirBnB? Connectez-vous…" at bounding box center [757, 457] width 1514 height 784
click at [1347, 297] on button "Enregistrer" at bounding box center [1359, 299] width 88 height 21
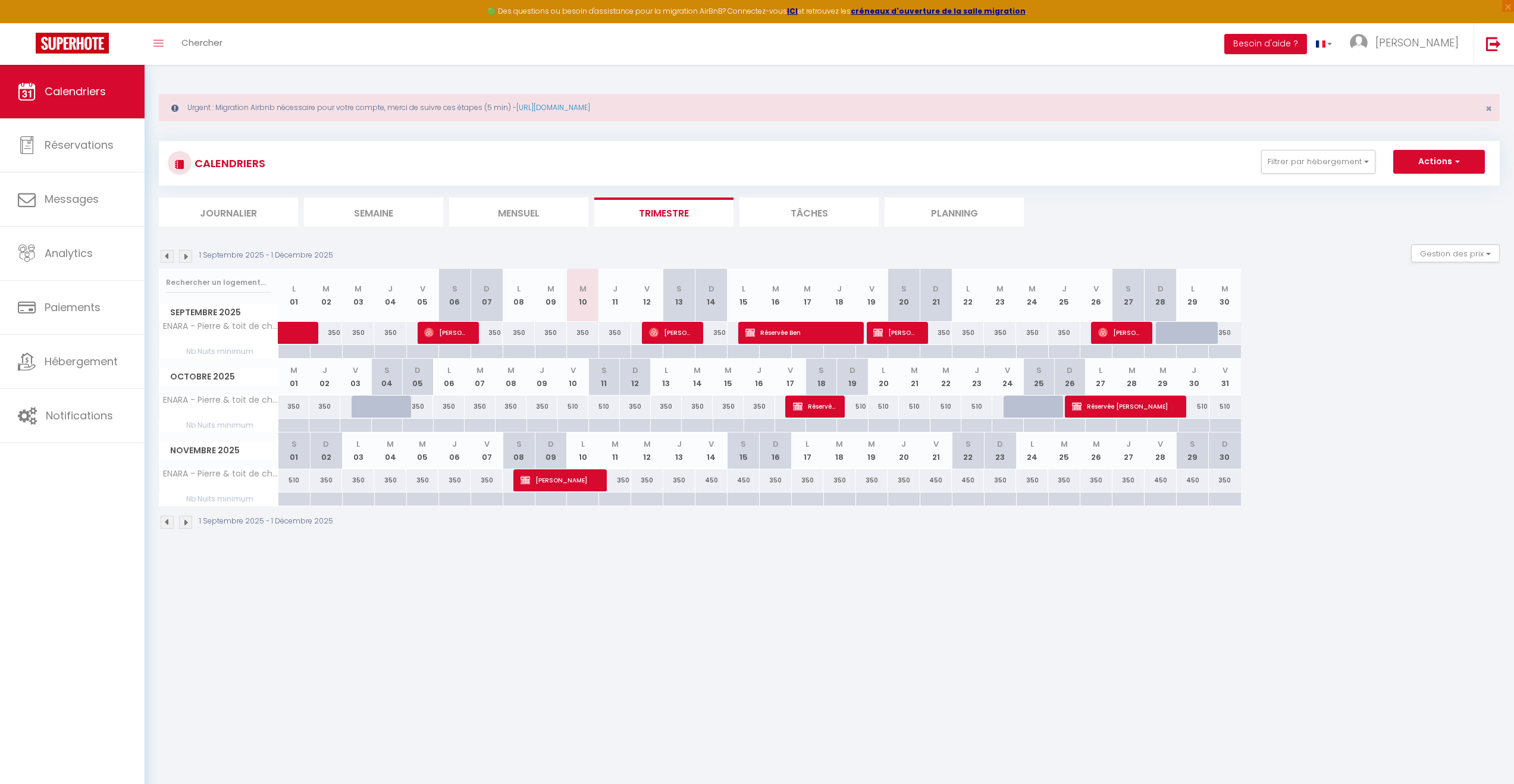
click at [182, 255] on img at bounding box center [186, 256] width 13 height 13
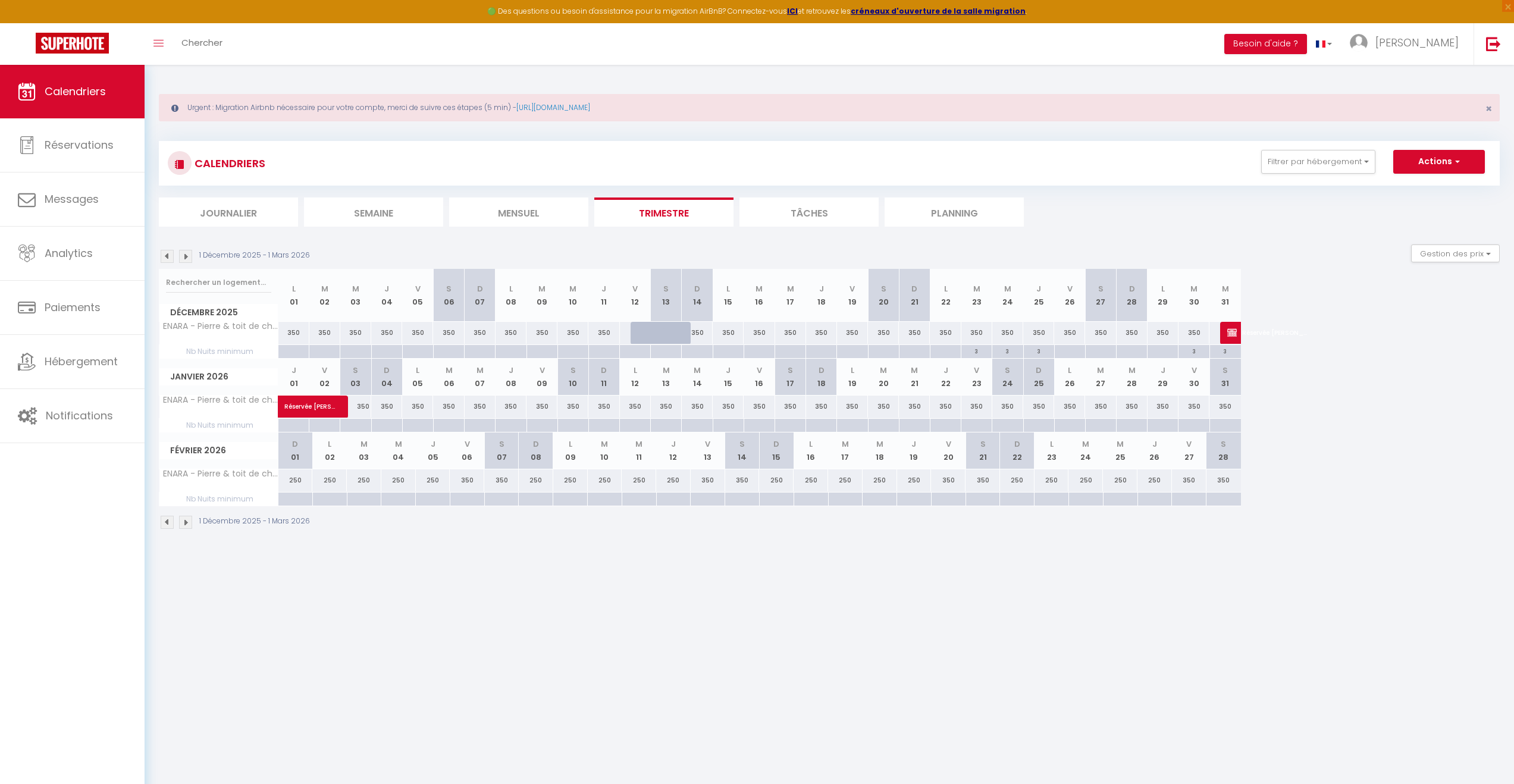
click at [912, 333] on div "350" at bounding box center [914, 333] width 31 height 22
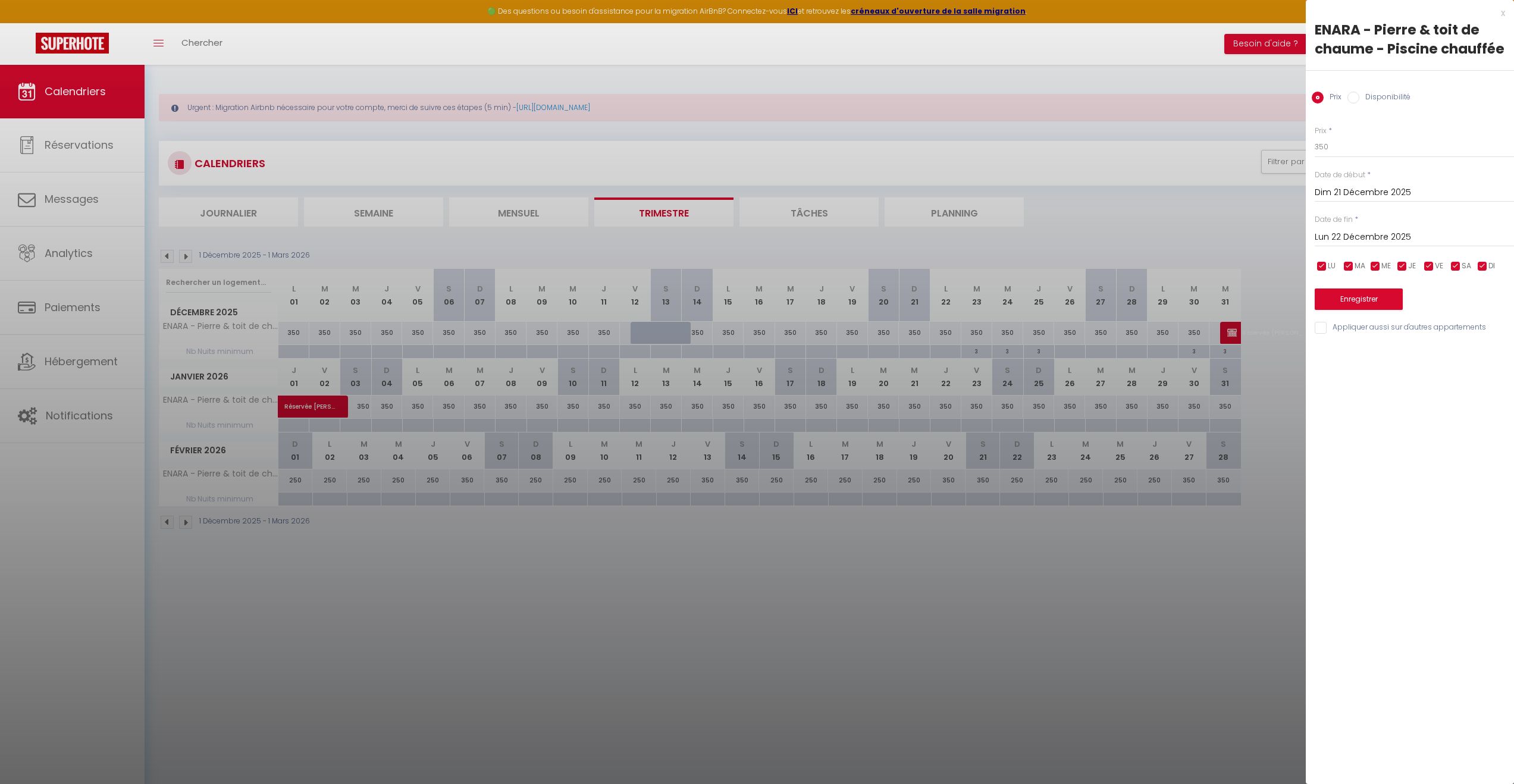
click at [1504, 10] on div "x" at bounding box center [1406, 13] width 200 height 14
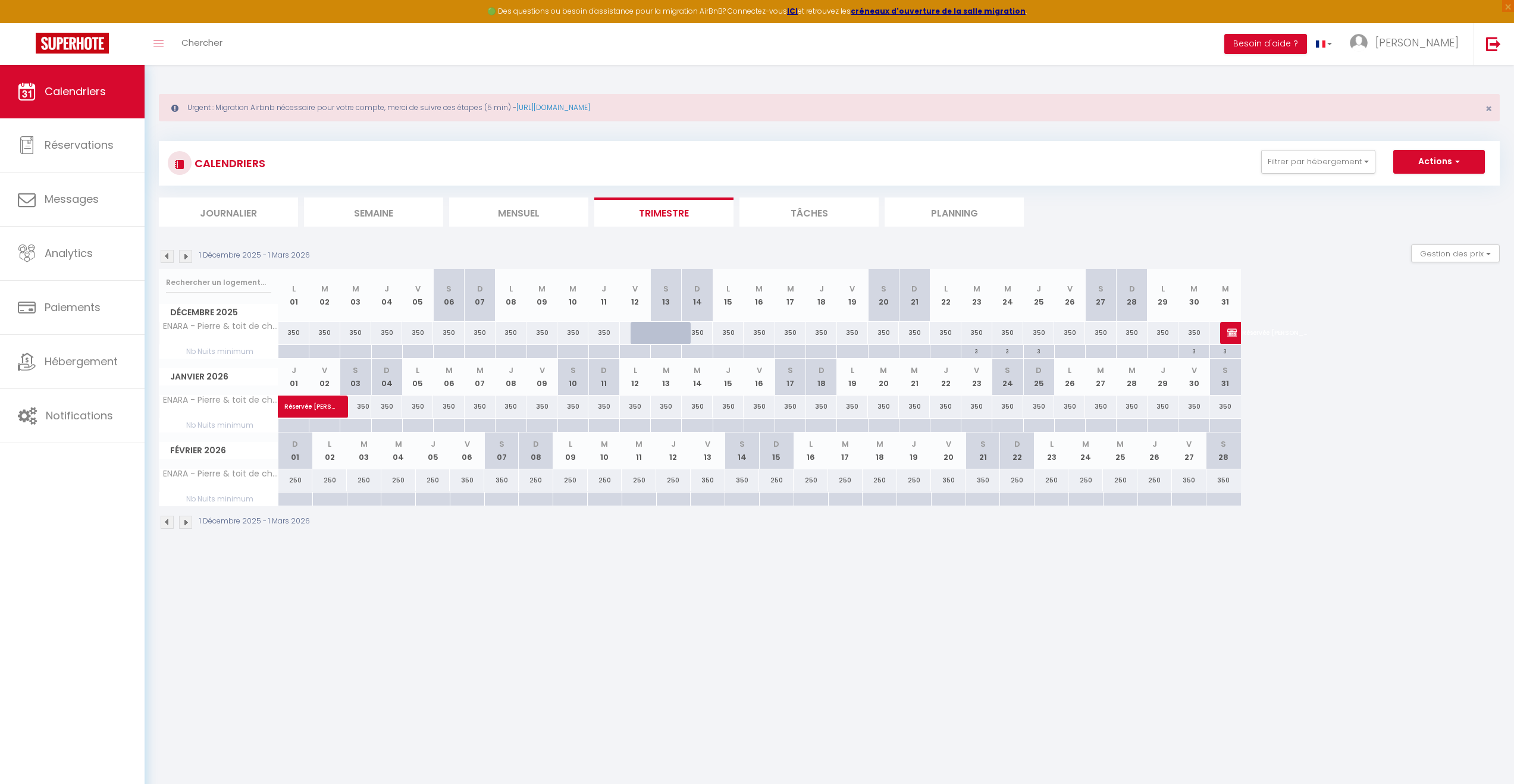
click at [163, 254] on img at bounding box center [167, 256] width 13 height 13
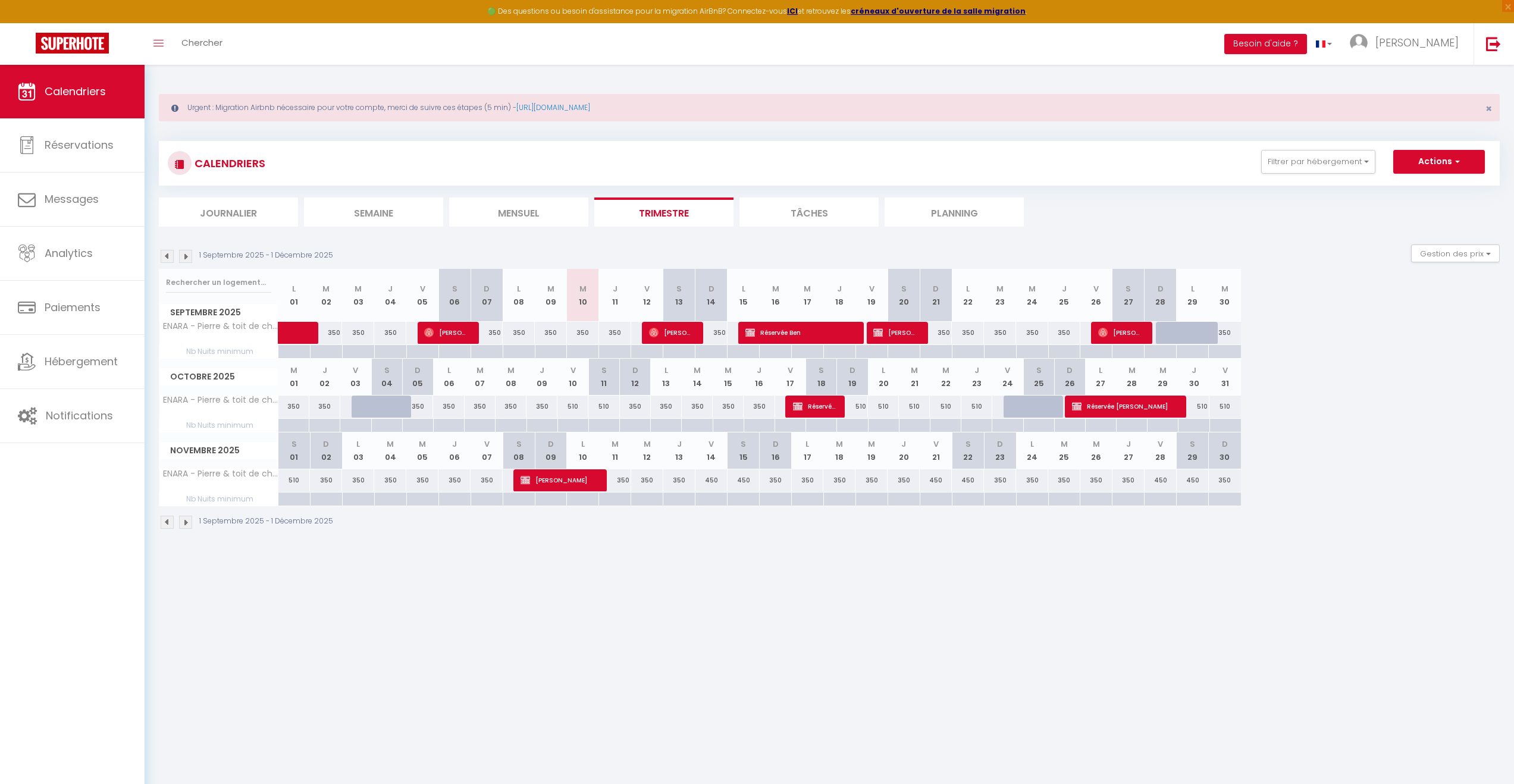
click at [186, 255] on img at bounding box center [186, 256] width 13 height 13
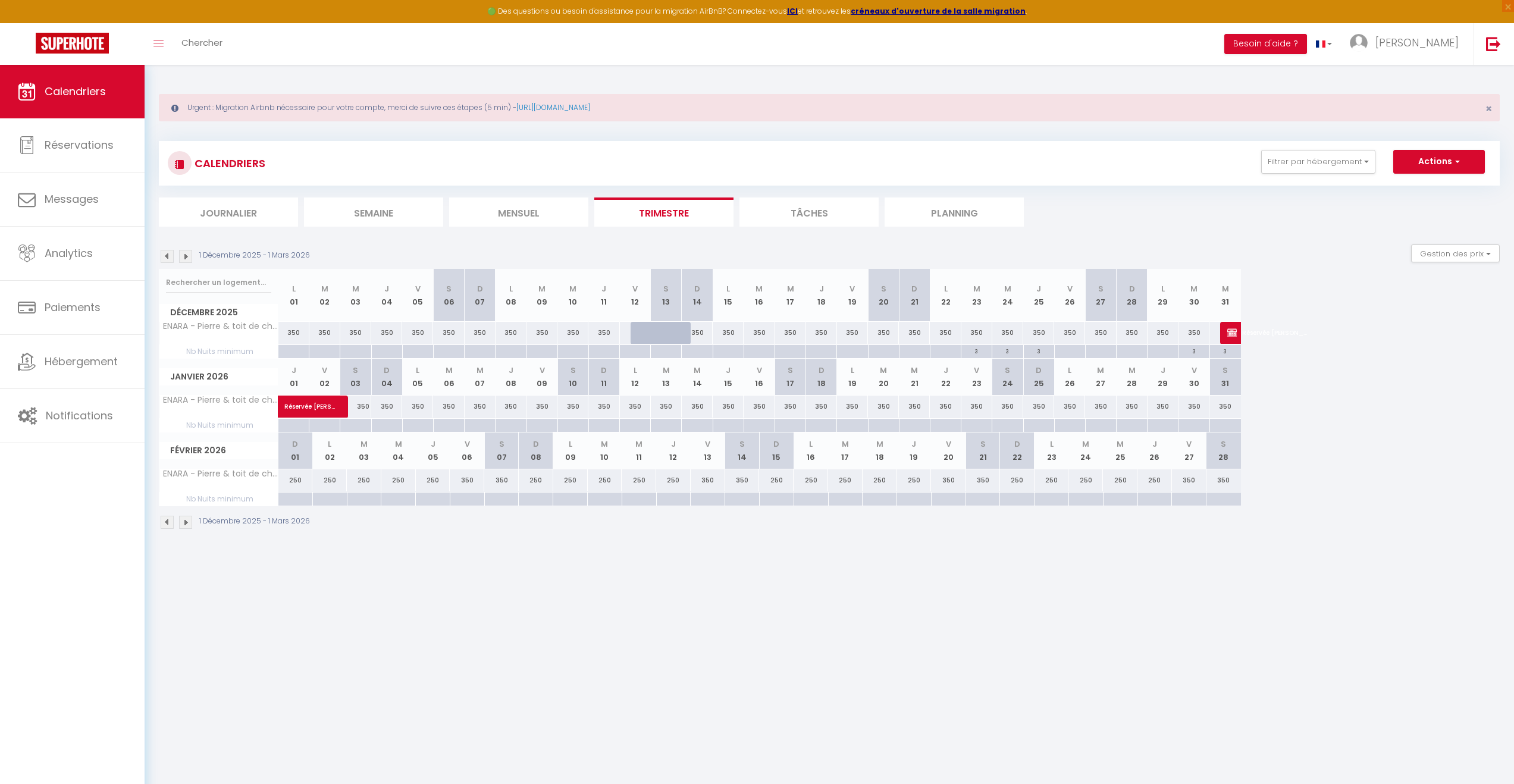
click at [290, 334] on div "350" at bounding box center [294, 333] width 31 height 22
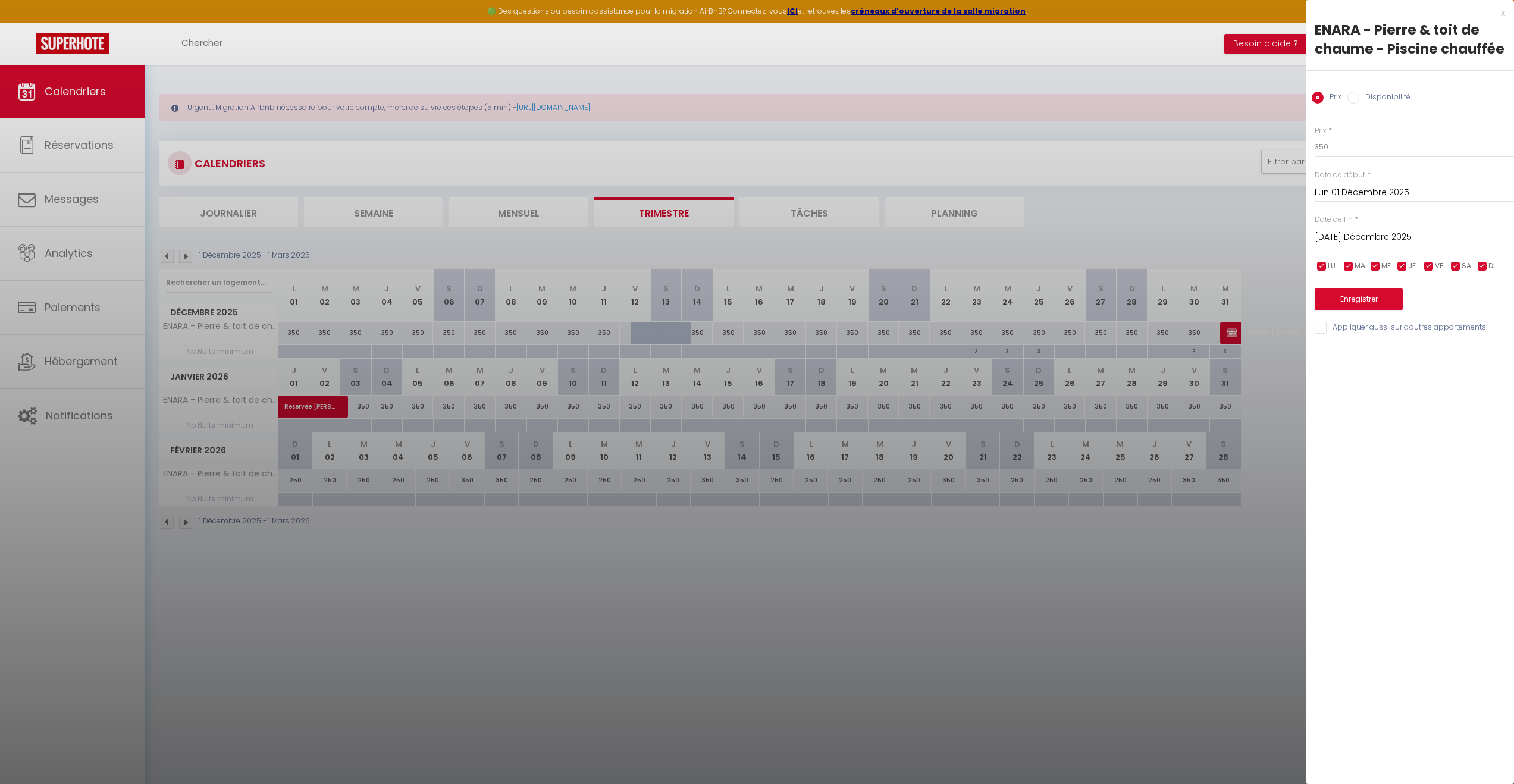
click at [1399, 237] on input "[DATE] Décembre 2025" at bounding box center [1415, 237] width 200 height 15
click at [1486, 257] on span ">" at bounding box center [1480, 257] width 26 height 24
click at [1478, 376] on span "28" at bounding box center [1480, 376] width 26 height 24
click at [1428, 265] on input "checkbox" at bounding box center [1428, 266] width 12 height 12
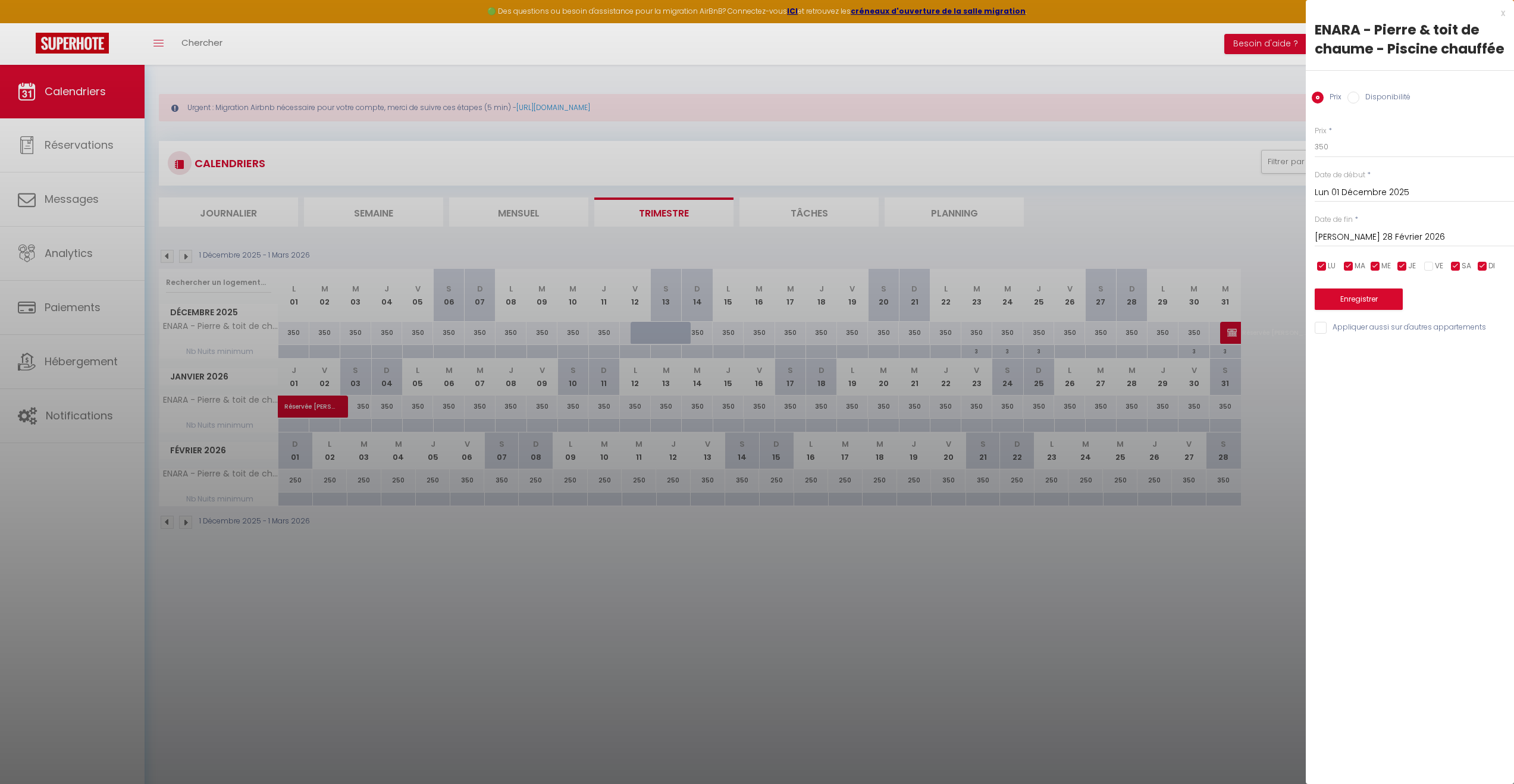
drag, startPoint x: 1455, startPoint y: 264, endPoint x: 1434, endPoint y: 261, distance: 21.2
click at [1455, 263] on input "checkbox" at bounding box center [1455, 266] width 12 height 12
drag, startPoint x: 1334, startPoint y: 151, endPoint x: 1305, endPoint y: 146, distance: 29.4
click at [1305, 146] on body "🟢 Des questions ou besoin d'assistance pour la migration AirBnB? Connectez-vous…" at bounding box center [757, 457] width 1514 height 784
click at [1346, 141] on input "350" at bounding box center [1415, 147] width 200 height 21
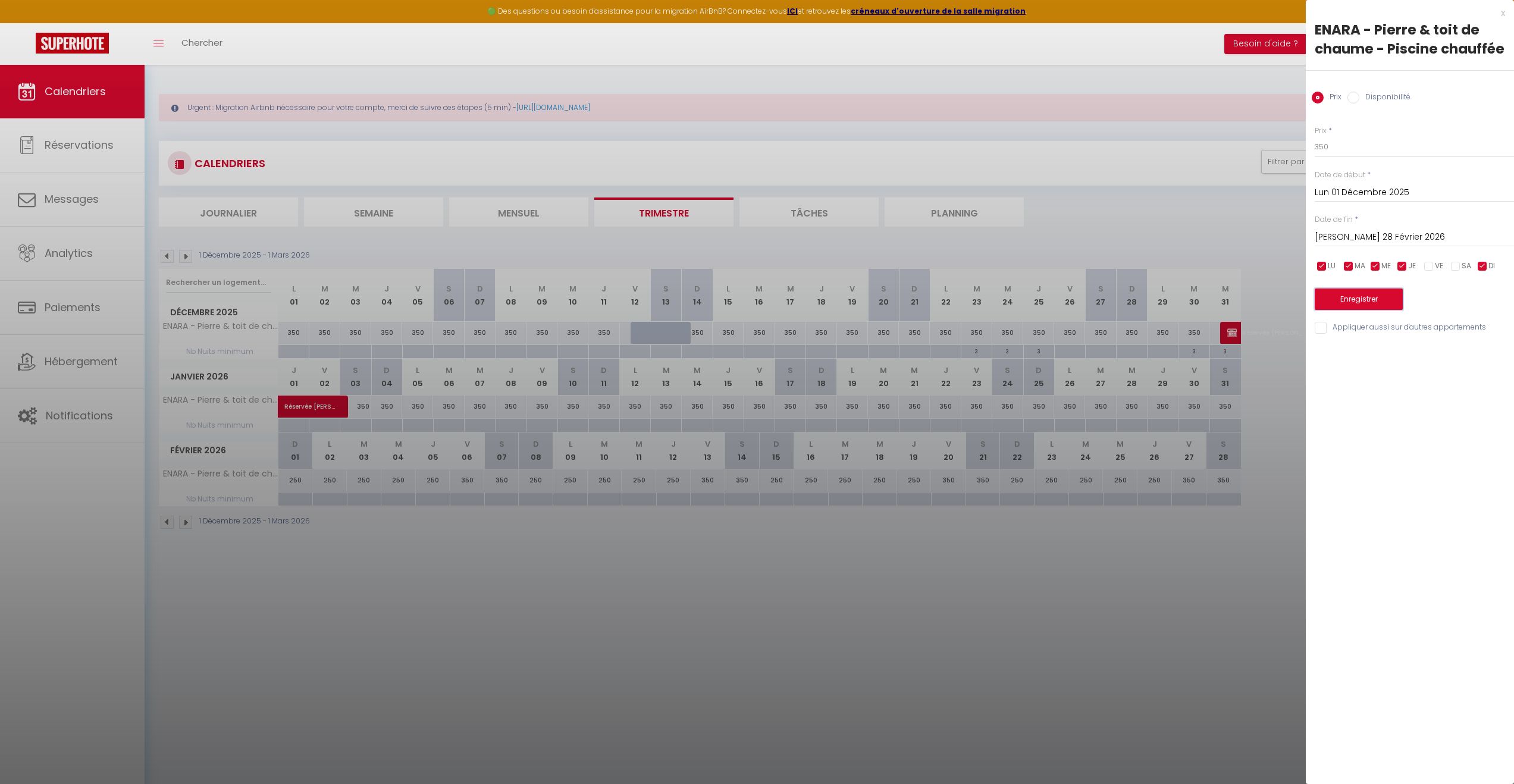
click at [1365, 298] on button "Enregistrer" at bounding box center [1359, 299] width 88 height 21
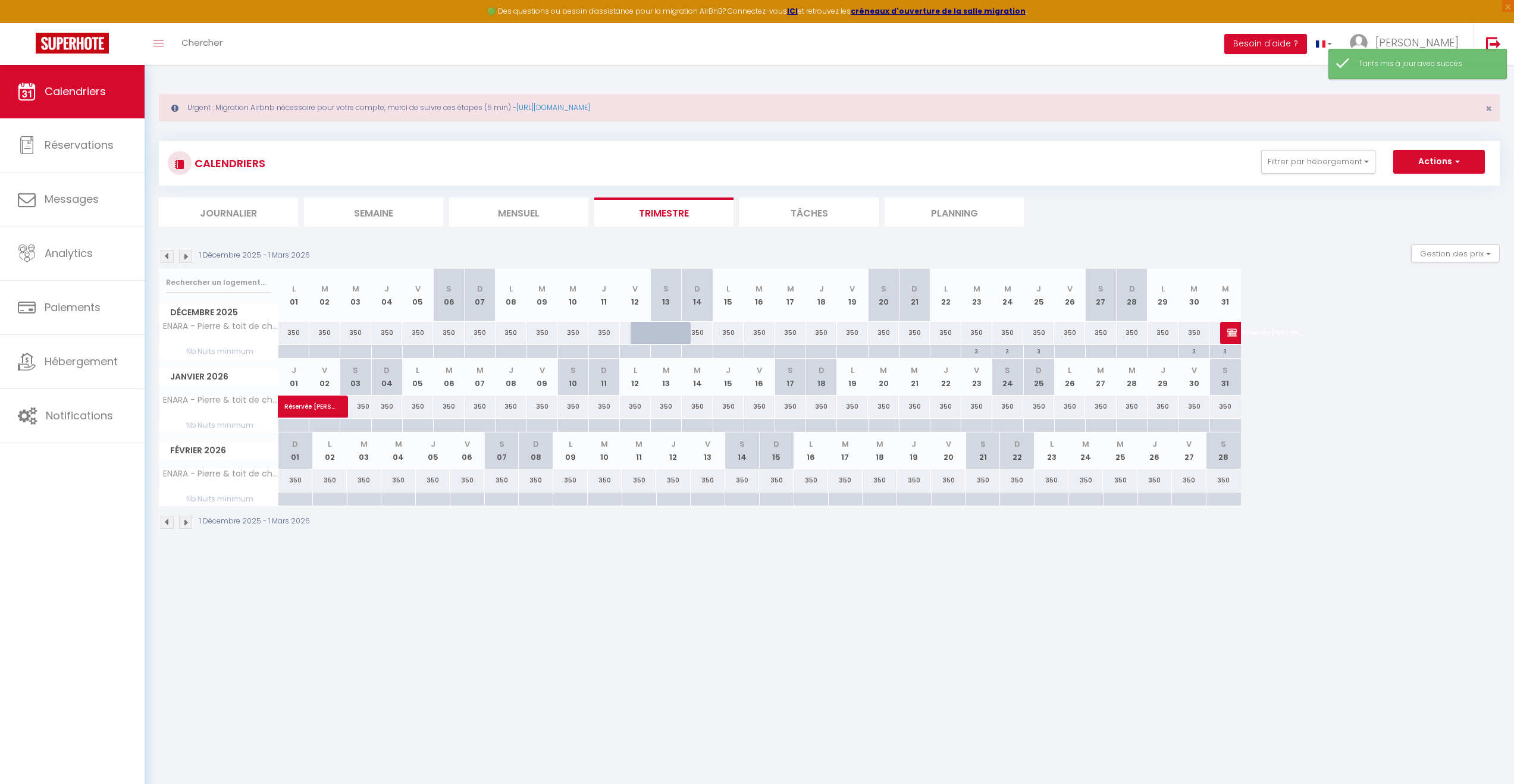
click at [301, 333] on div "350" at bounding box center [294, 333] width 31 height 22
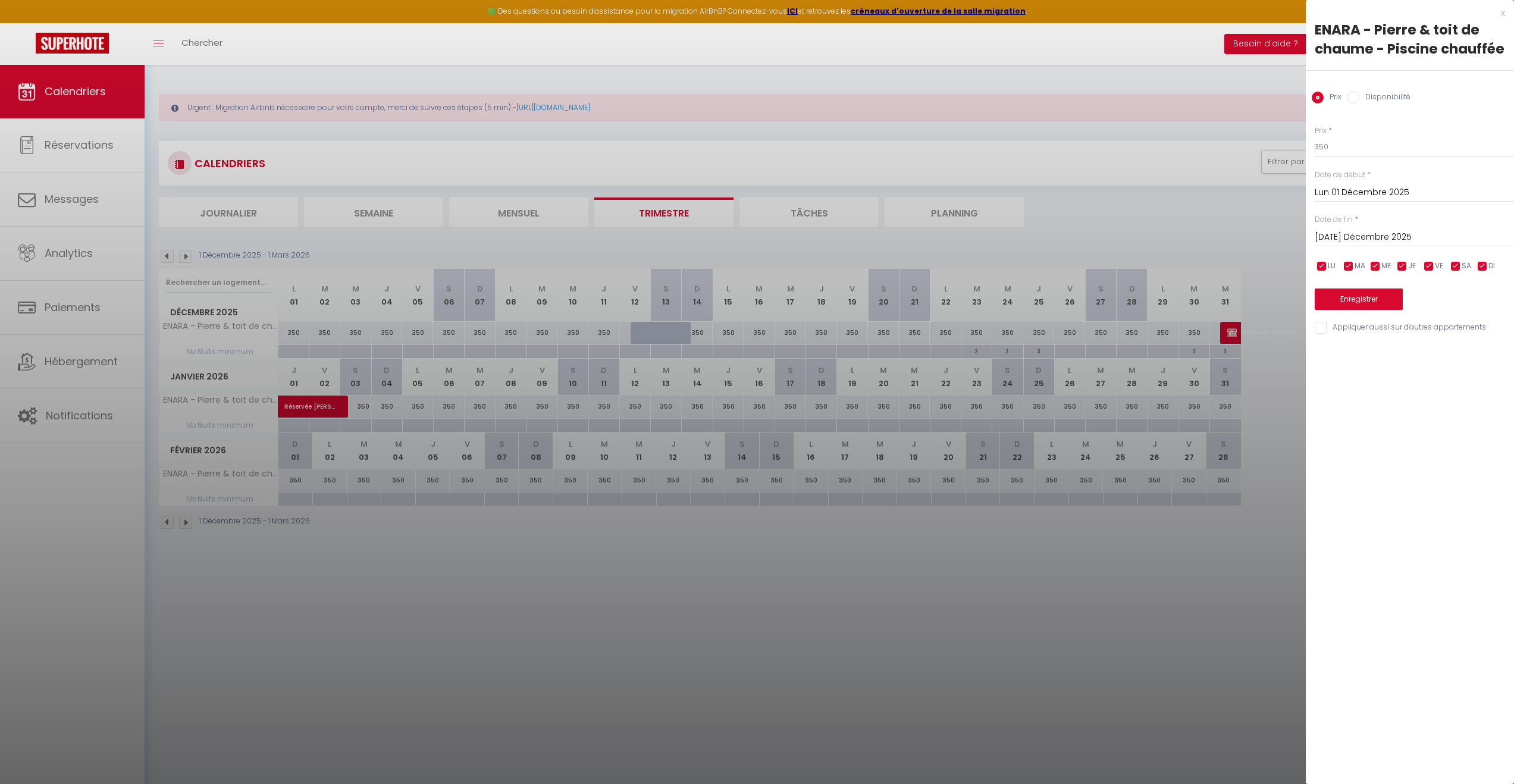
click at [1386, 235] on input "[DATE] Décembre 2025" at bounding box center [1415, 237] width 200 height 15
click at [1477, 258] on span ">" at bounding box center [1480, 257] width 26 height 24
click at [1483, 378] on span "28" at bounding box center [1480, 376] width 26 height 24
click at [1325, 264] on input "checkbox" at bounding box center [1322, 266] width 12 height 12
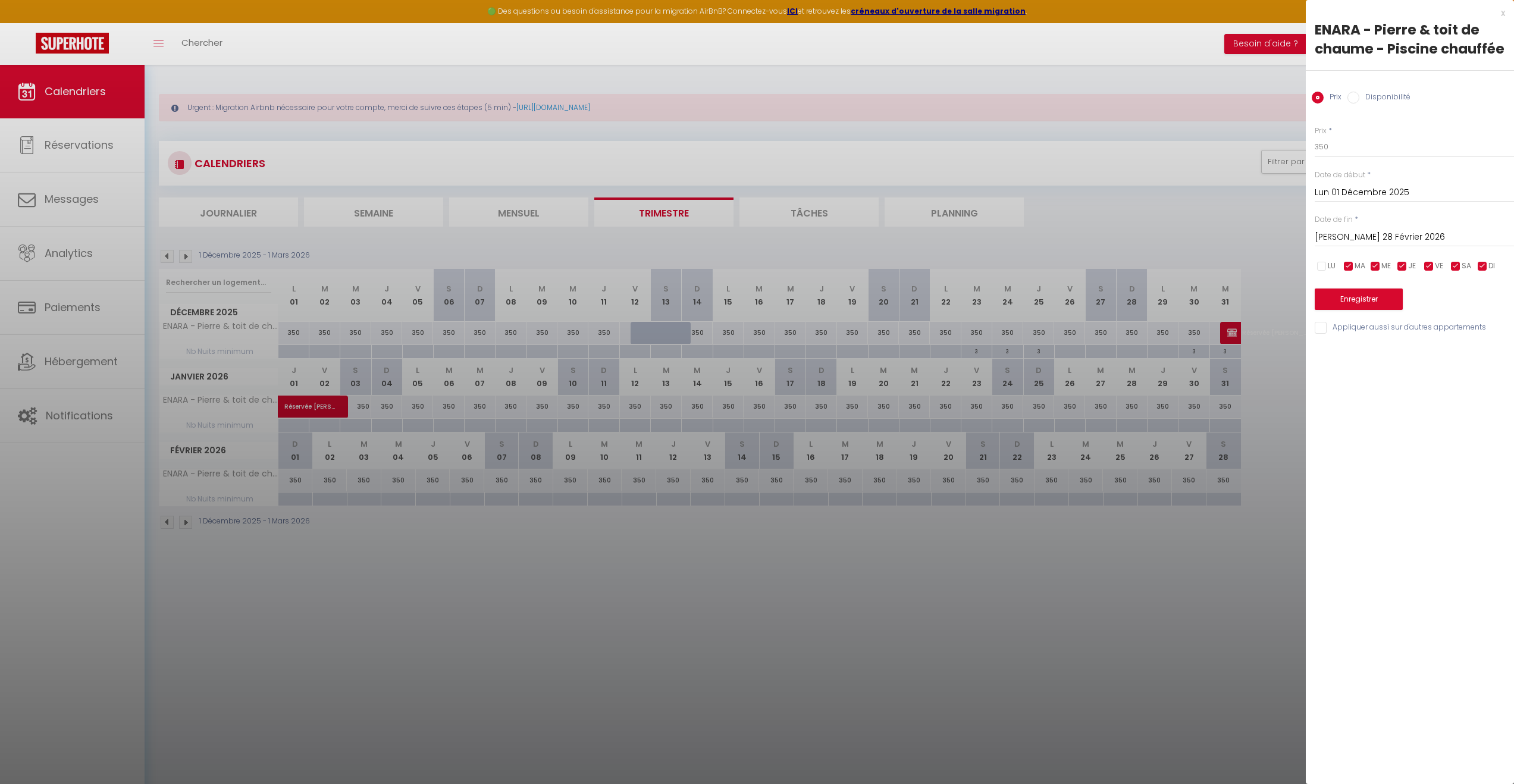
click at [1350, 269] on input "checkbox" at bounding box center [1348, 266] width 12 height 12
click at [1373, 265] on input "checkbox" at bounding box center [1375, 266] width 12 height 12
click at [1403, 265] on input "checkbox" at bounding box center [1402, 266] width 12 height 12
click at [1480, 266] on input "checkbox" at bounding box center [1482, 266] width 12 height 12
drag, startPoint x: 1360, startPoint y: 146, endPoint x: 1288, endPoint y: 138, distance: 72.4
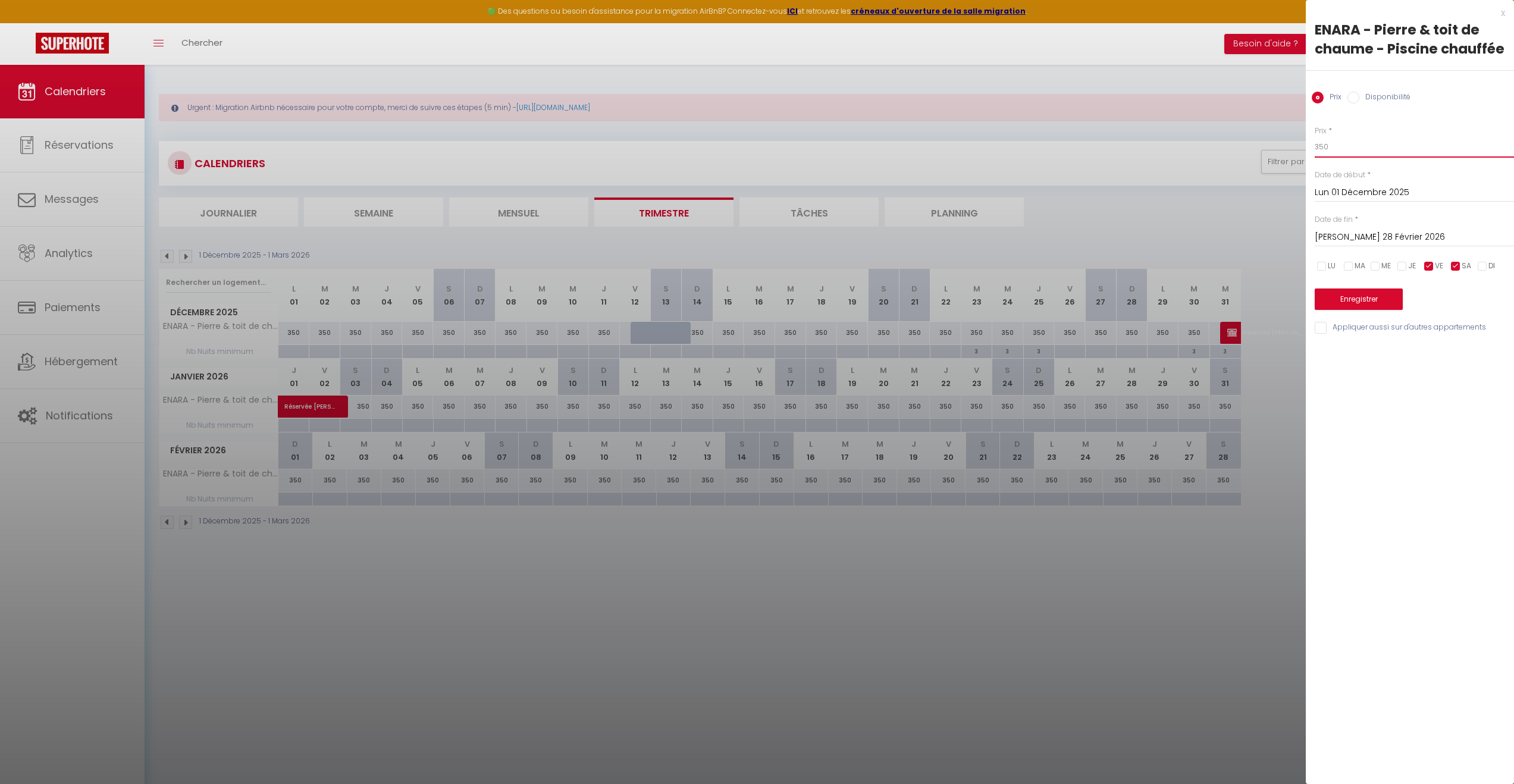
click at [1288, 138] on body "🟢 Des questions ou besoin d'assistance pour la migration AirBnB? Connectez-vous…" at bounding box center [757, 457] width 1514 height 784
click at [1346, 305] on button "Enregistrer" at bounding box center [1359, 299] width 88 height 21
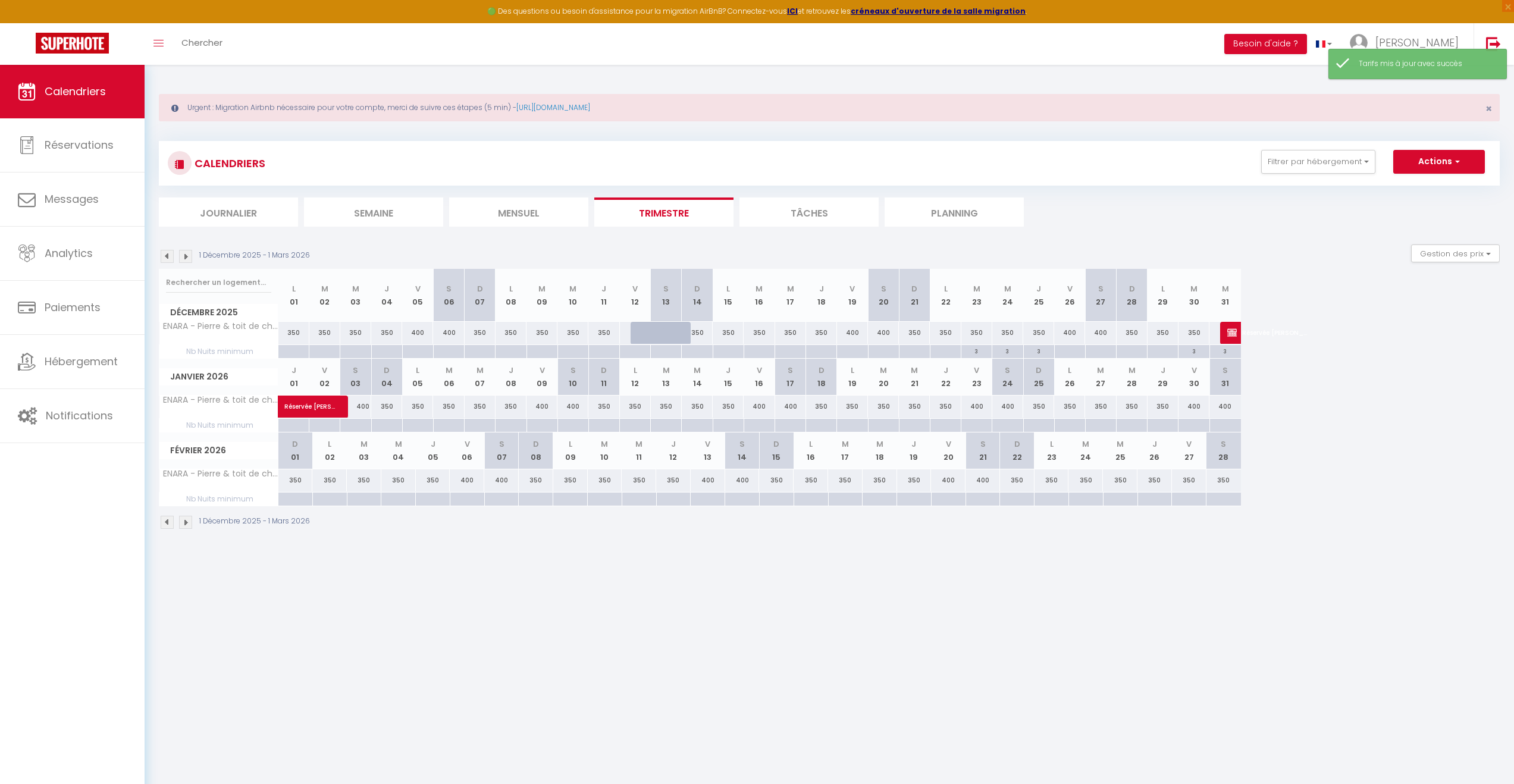
click at [165, 254] on img at bounding box center [167, 256] width 13 height 13
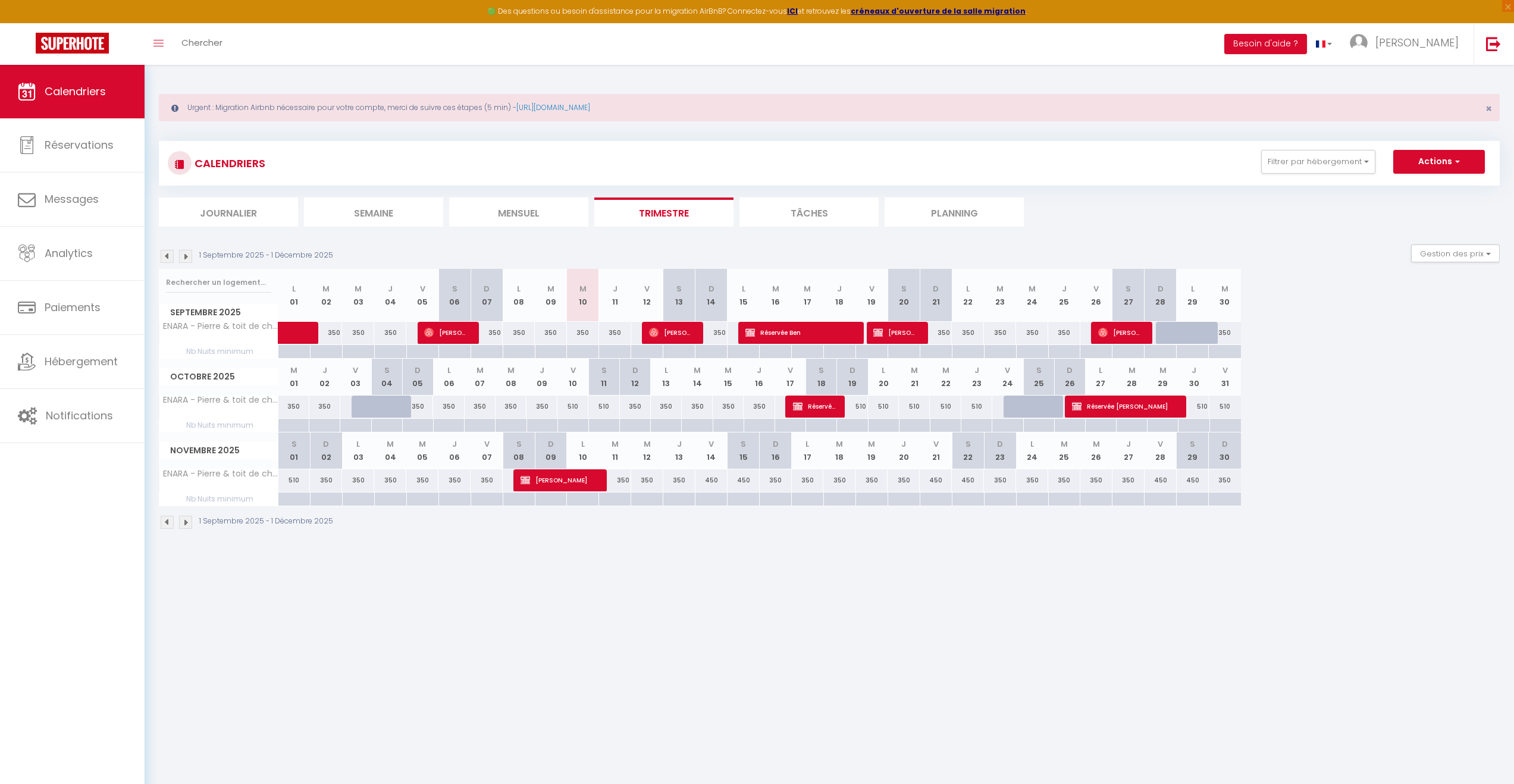
click at [291, 483] on div "510" at bounding box center [294, 480] width 32 height 22
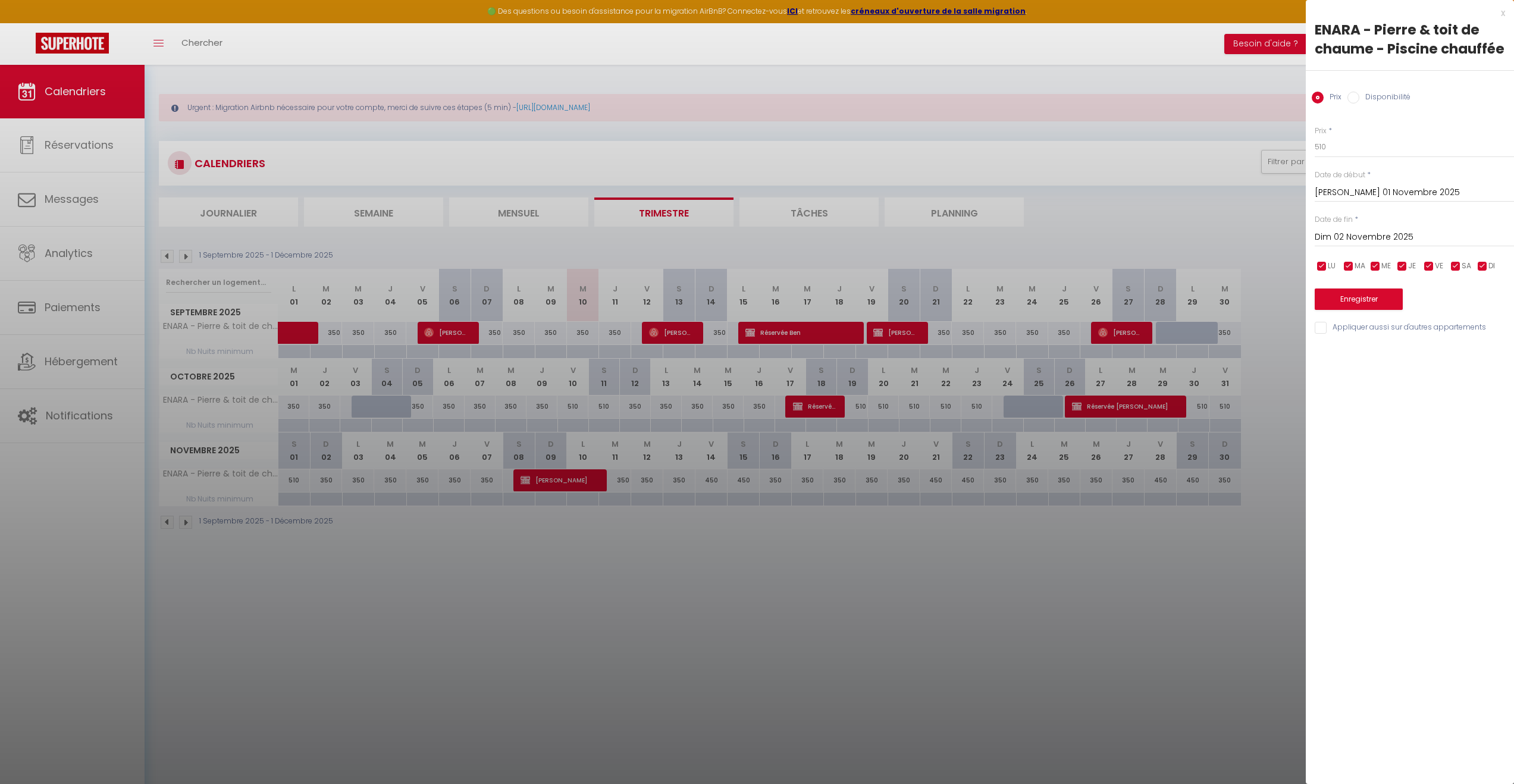
click at [1450, 237] on input "Dim 02 Novembre 2025" at bounding box center [1415, 237] width 200 height 15
click at [1478, 257] on span ">" at bounding box center [1480, 257] width 26 height 24
click at [1485, 376] on span "28" at bounding box center [1480, 376] width 26 height 24
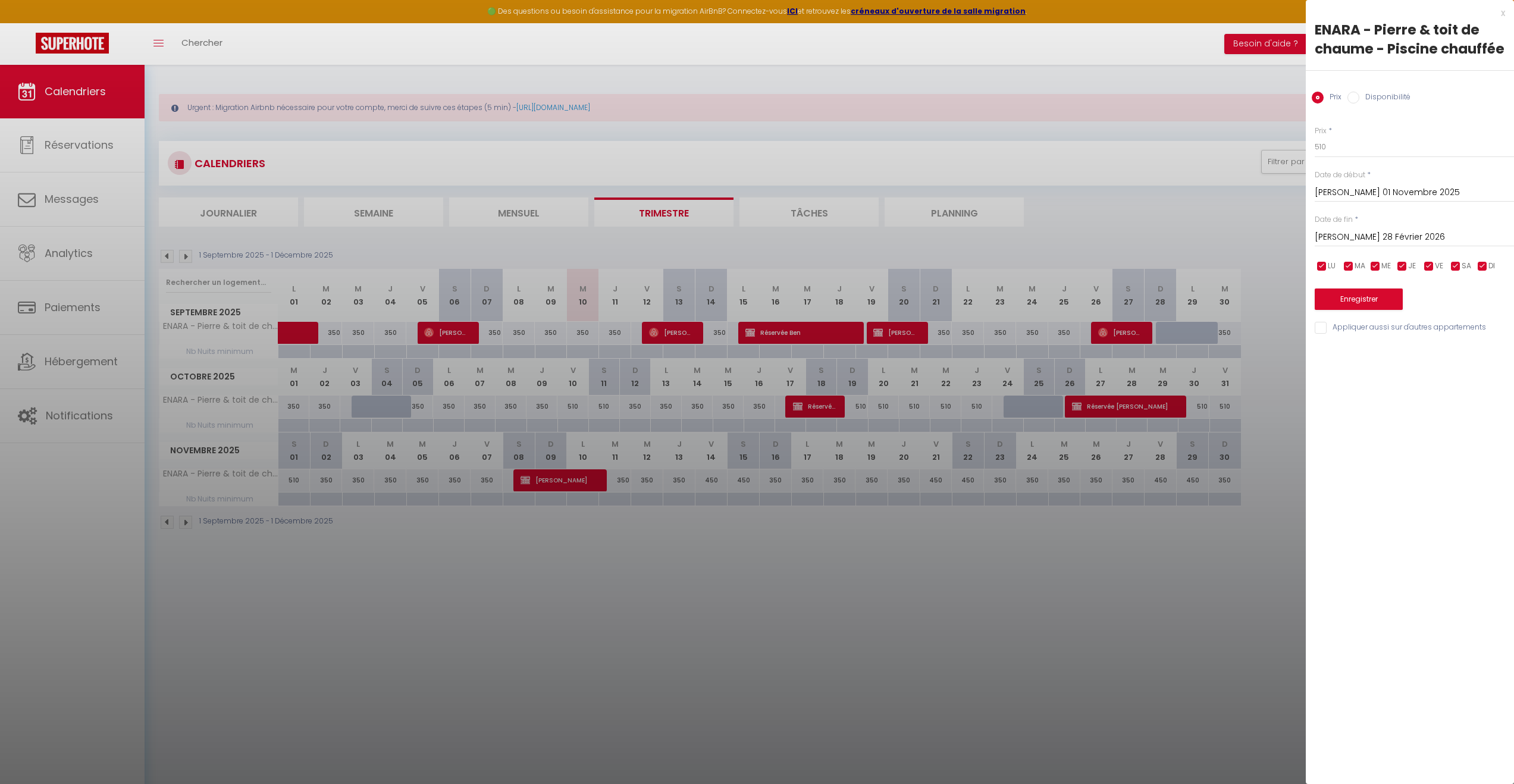
click at [1324, 264] on input "checkbox" at bounding box center [1322, 266] width 12 height 12
click at [1355, 270] on span "MA" at bounding box center [1360, 266] width 10 height 11
click at [1377, 265] on input "checkbox" at bounding box center [1375, 266] width 12 height 12
click at [1402, 267] on input "checkbox" at bounding box center [1402, 266] width 12 height 12
click at [1481, 267] on input "checkbox" at bounding box center [1482, 266] width 12 height 12
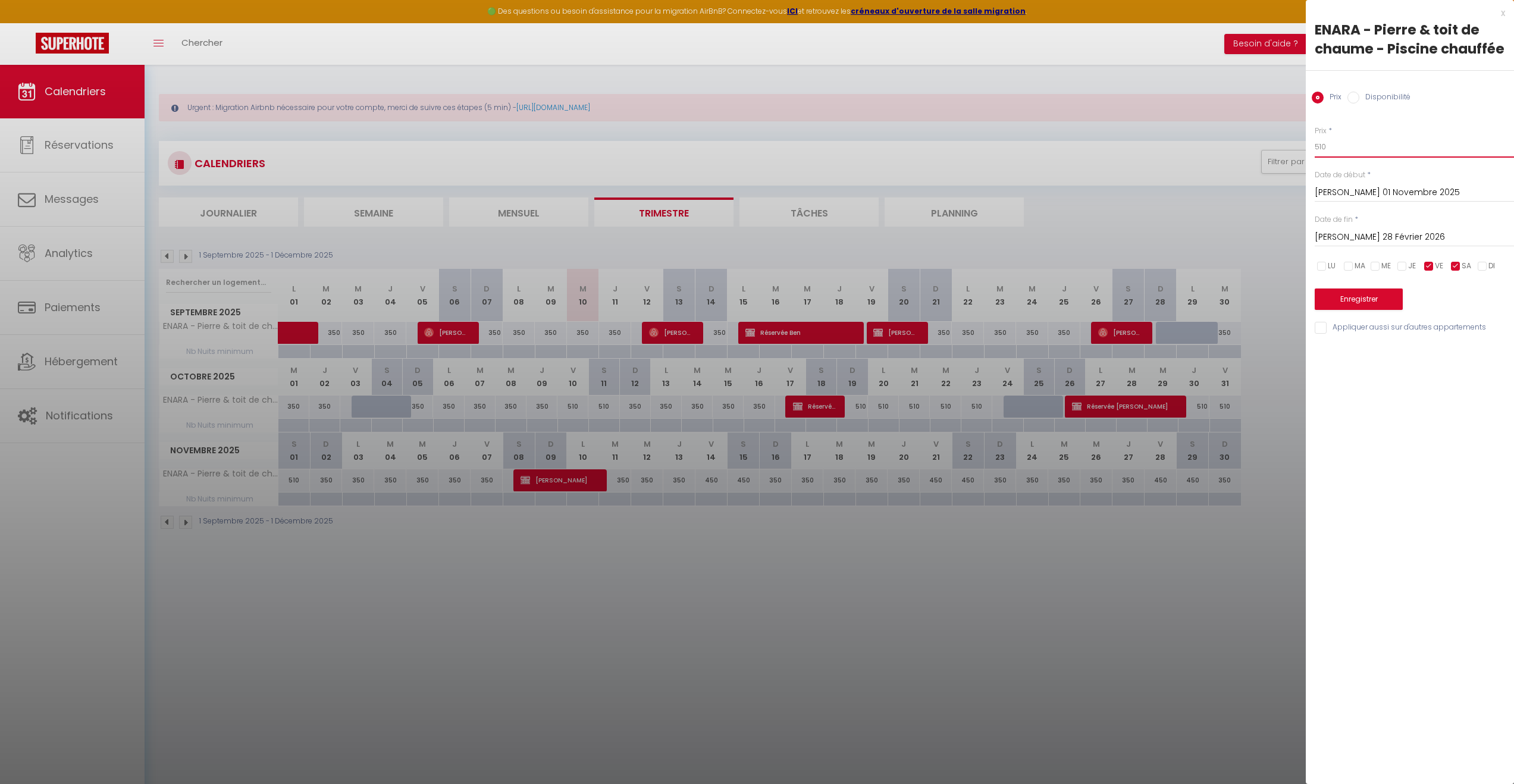
drag, startPoint x: 1365, startPoint y: 151, endPoint x: 1283, endPoint y: 148, distance: 82.1
click at [1283, 148] on body "🟢 Des questions ou besoin d'assistance pour la migration AirBnB? Connectez-vous…" at bounding box center [757, 457] width 1514 height 784
click at [1351, 302] on button "Enregistrer" at bounding box center [1359, 299] width 88 height 21
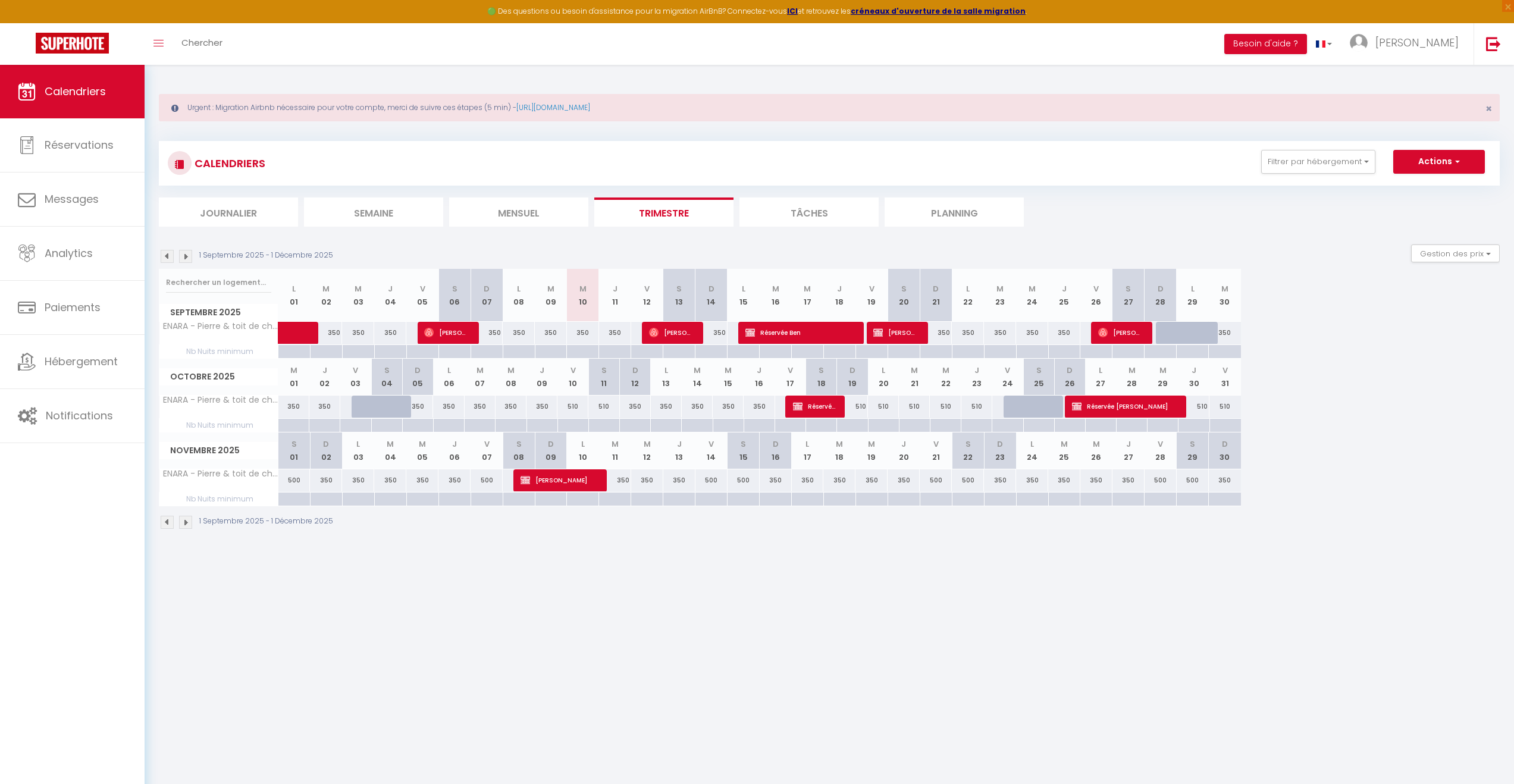
click at [182, 258] on img at bounding box center [186, 256] width 13 height 13
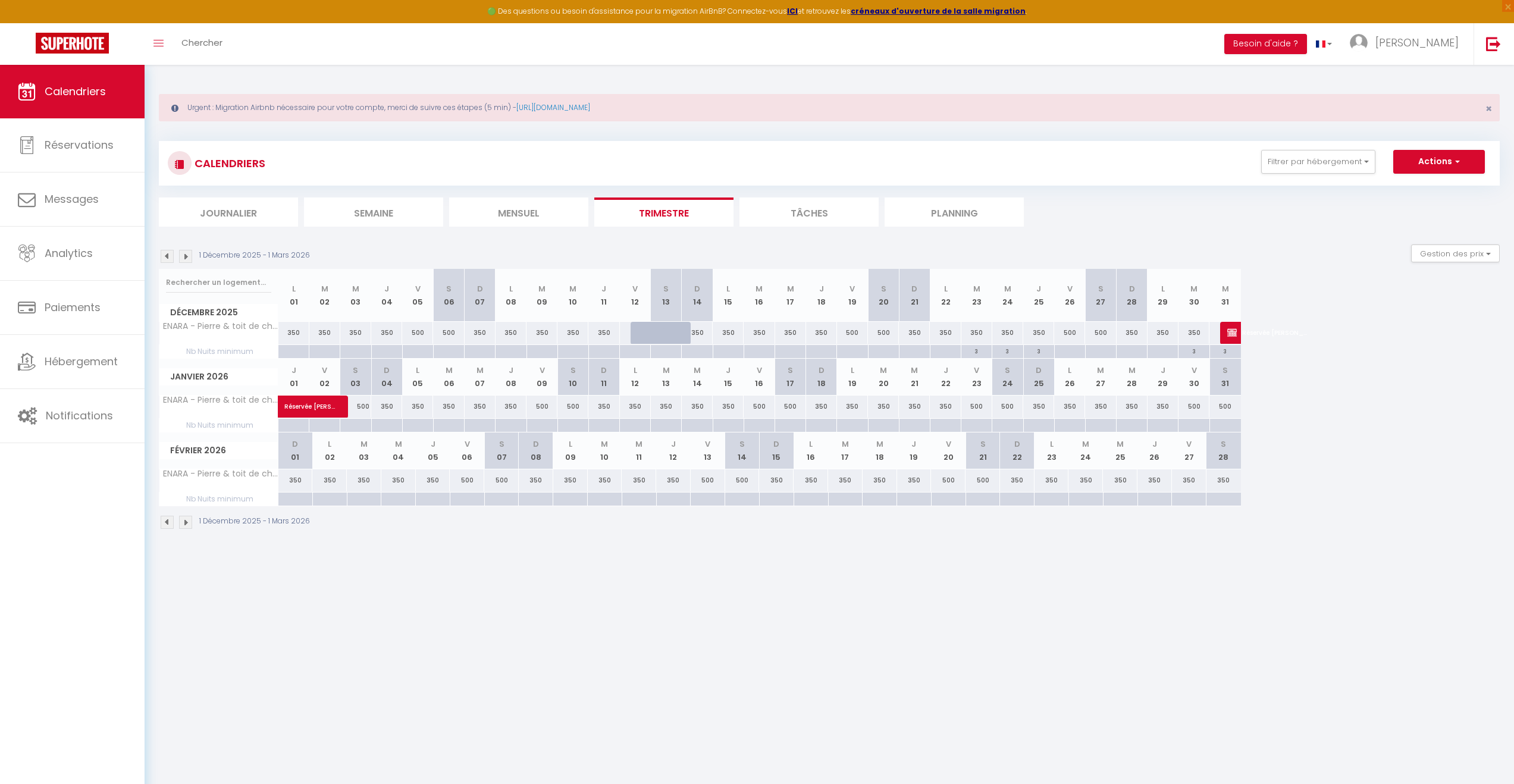
click at [186, 261] on img at bounding box center [186, 256] width 13 height 13
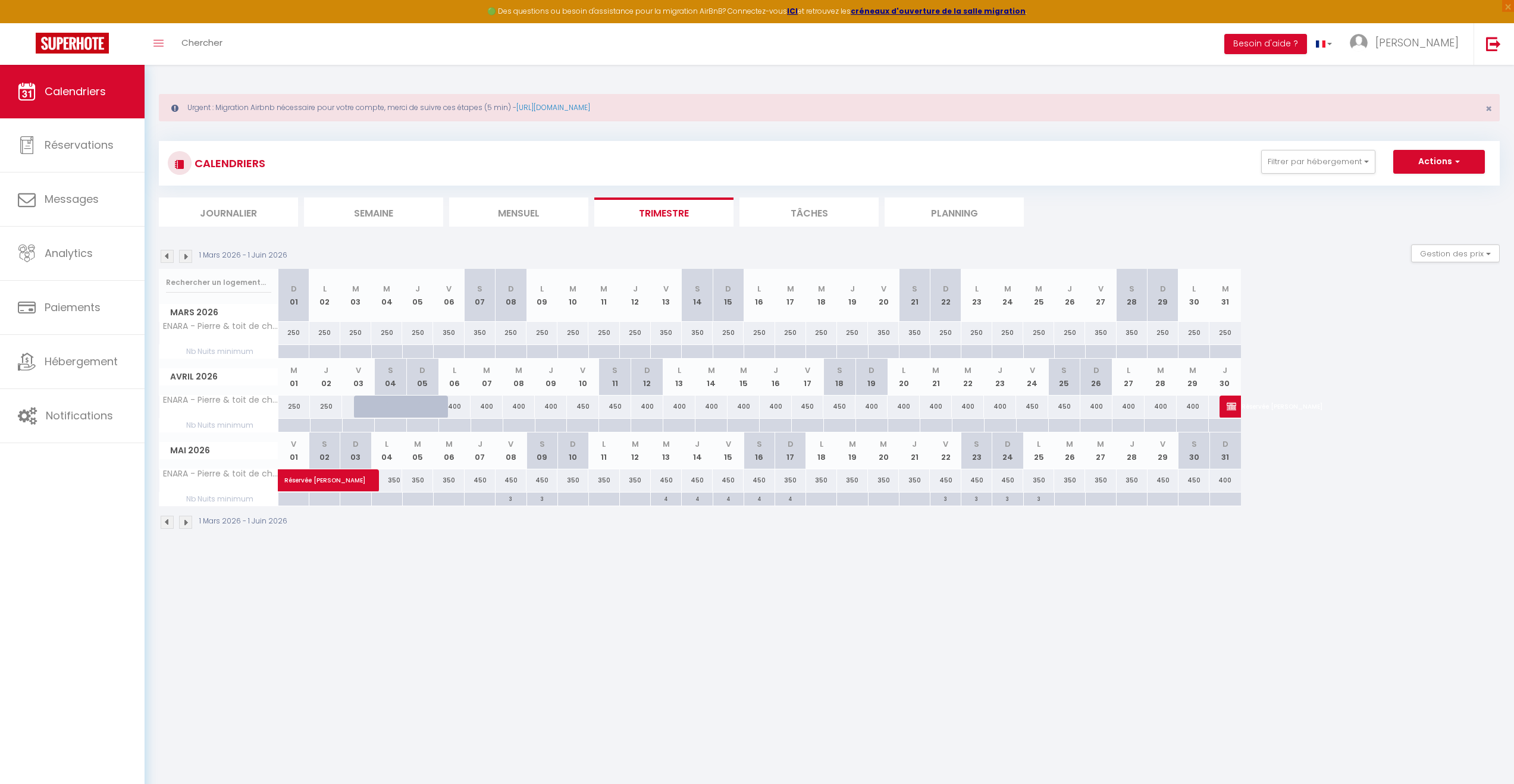
click at [367, 408] on div at bounding box center [370, 406] width 32 height 23
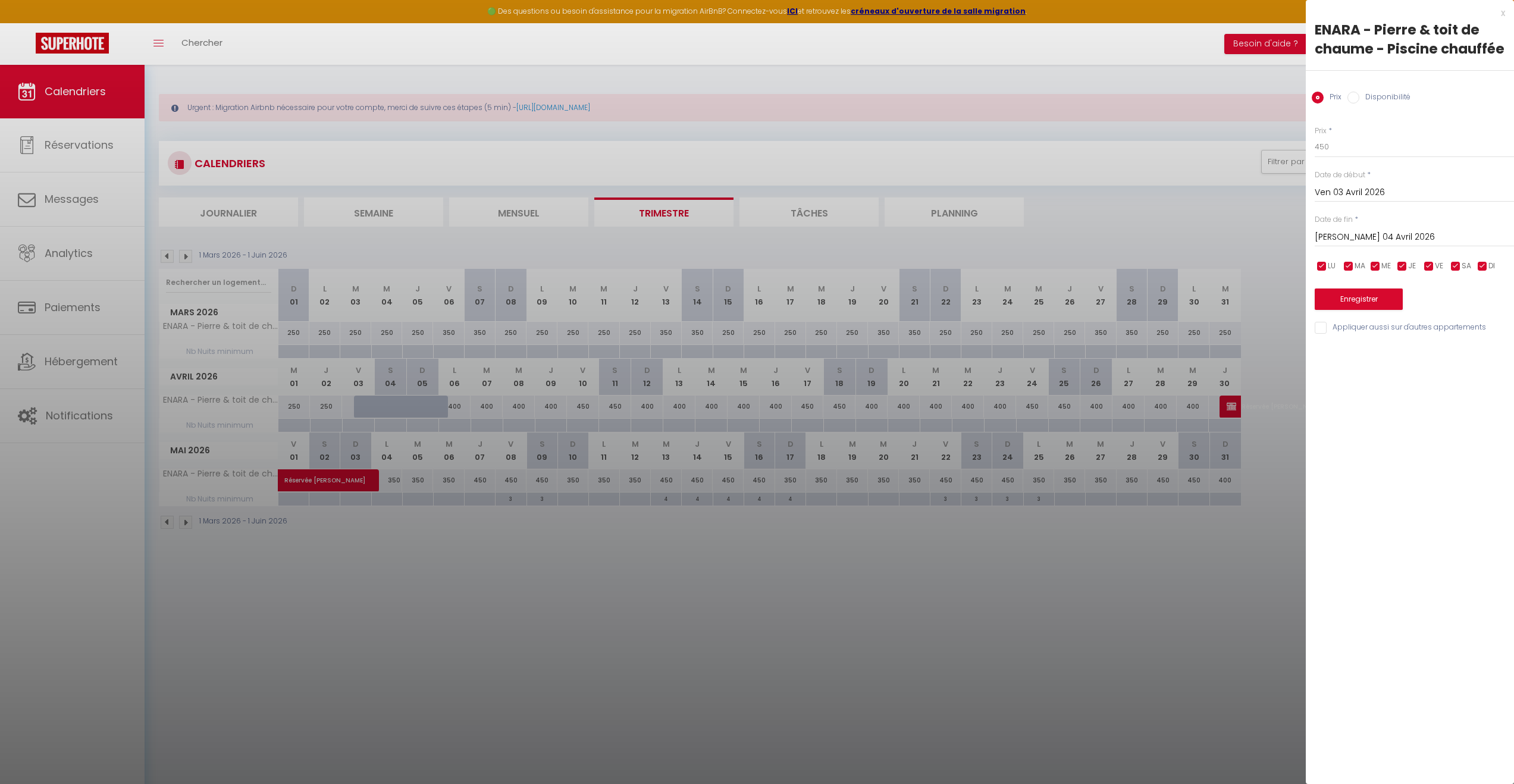
click at [539, 659] on div at bounding box center [757, 392] width 1514 height 784
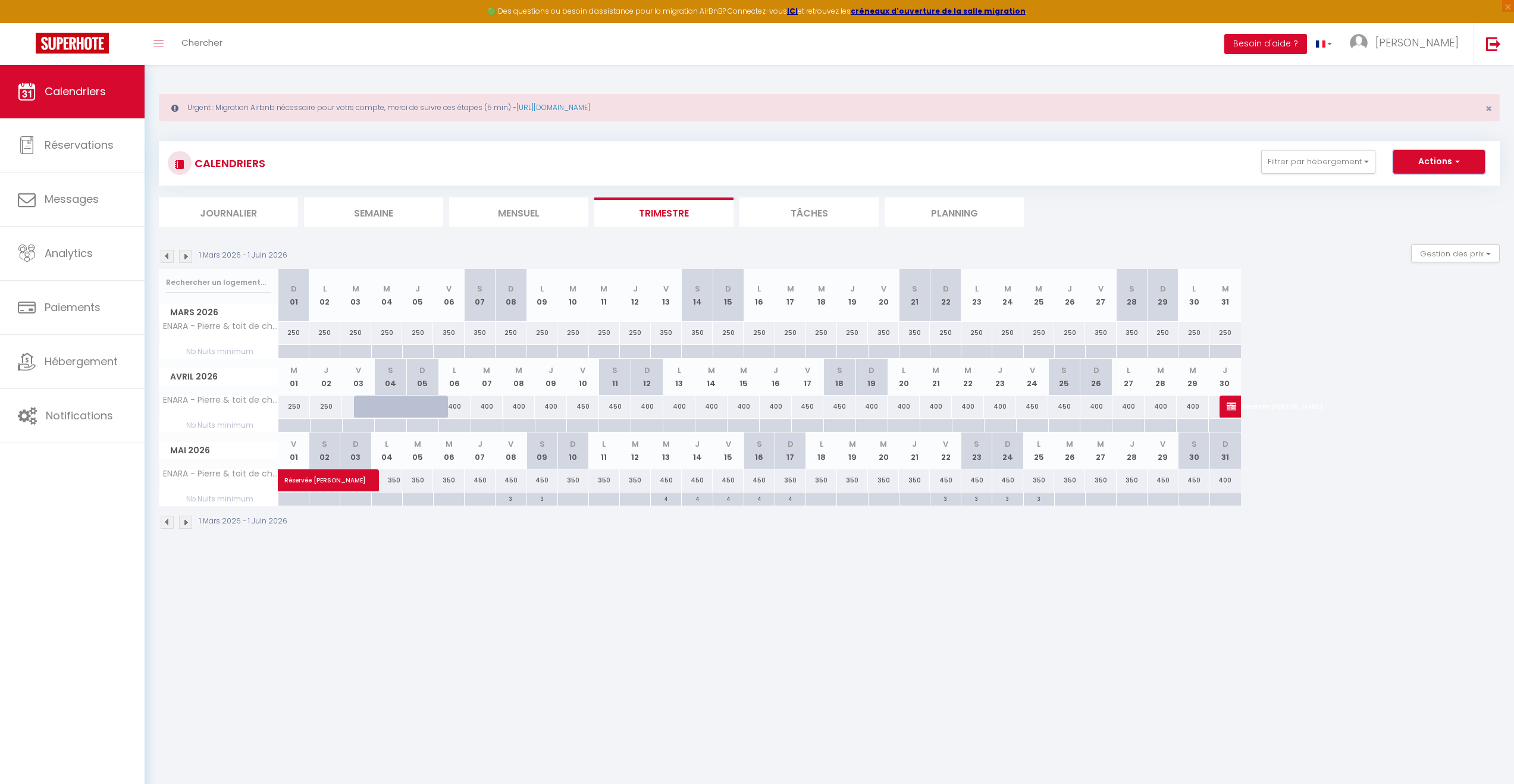
click at [1455, 161] on span "button" at bounding box center [1456, 161] width 7 height 12
click at [1464, 185] on link "Nouvelle réservation" at bounding box center [1426, 189] width 103 height 18
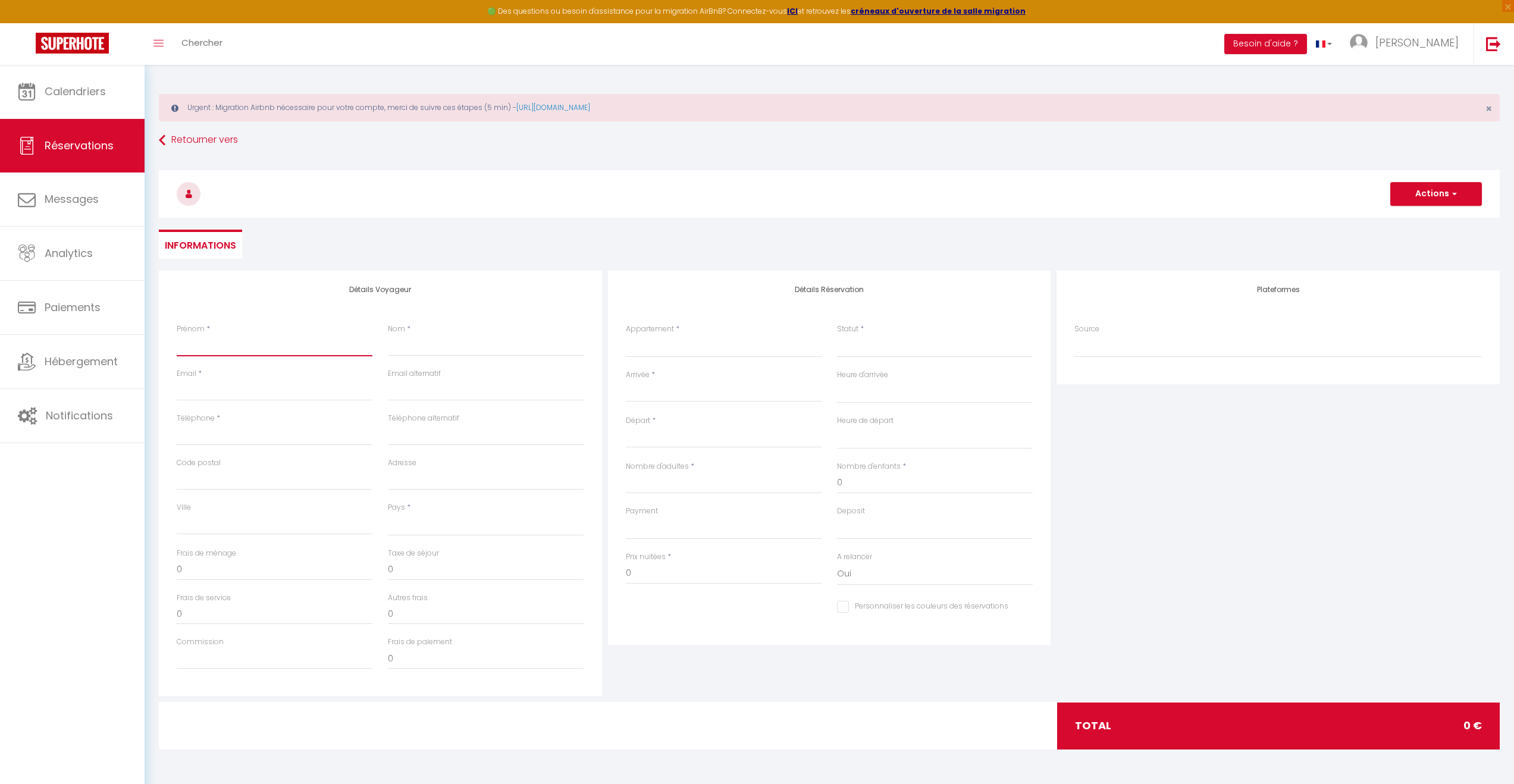
click at [265, 346] on input "Prénom" at bounding box center [275, 345] width 196 height 21
click at [432, 354] on input "Nom" at bounding box center [486, 345] width 196 height 21
click at [219, 398] on input "Email client" at bounding box center [275, 390] width 196 height 21
click at [728, 472] on input "Nombre d'adultes" at bounding box center [724, 483] width 196 height 21
click at [864, 477] on input "0" at bounding box center [935, 483] width 196 height 21
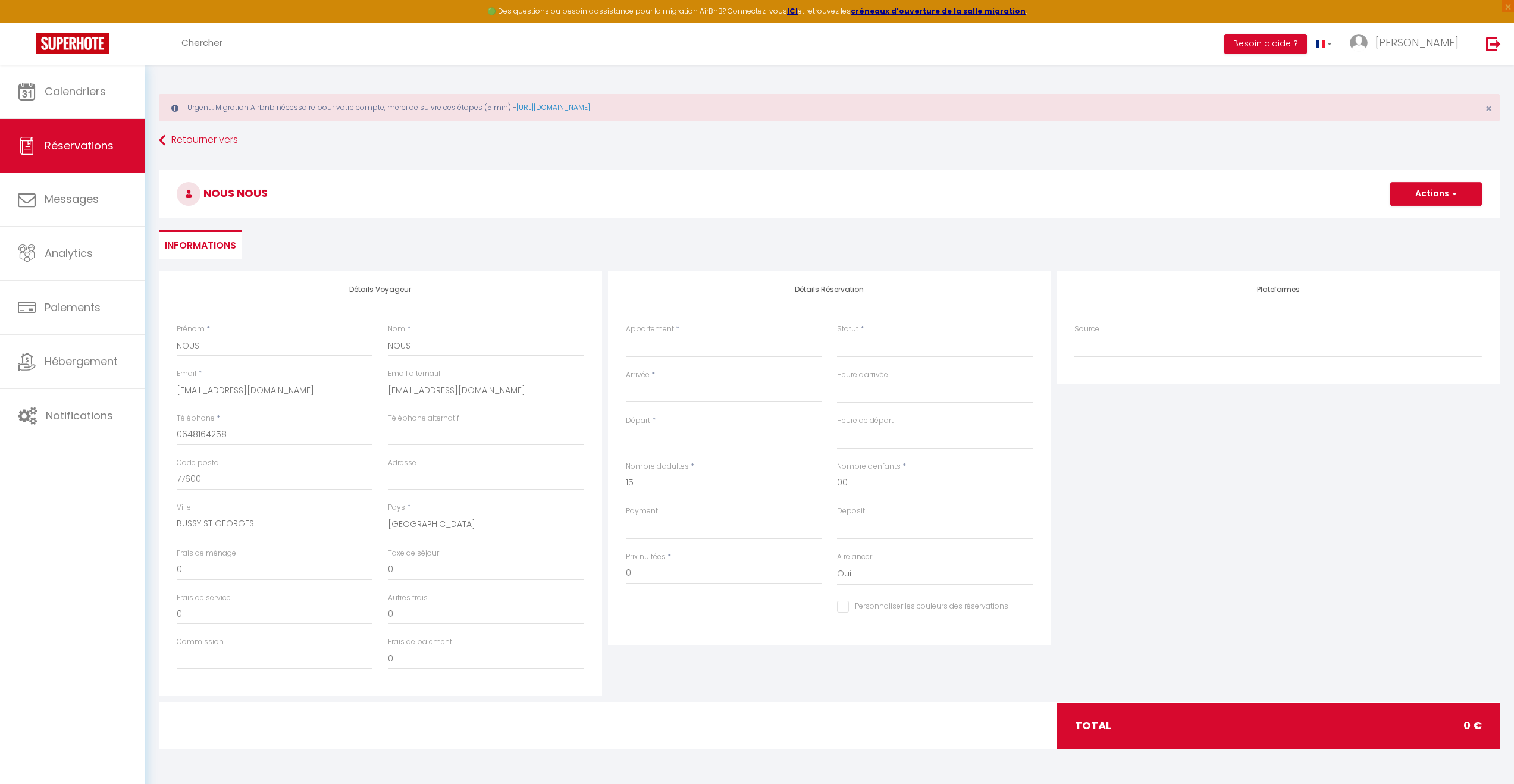
click at [661, 393] on input "Arrivée" at bounding box center [724, 392] width 196 height 15
click at [797, 408] on span ">" at bounding box center [791, 413] width 26 height 24
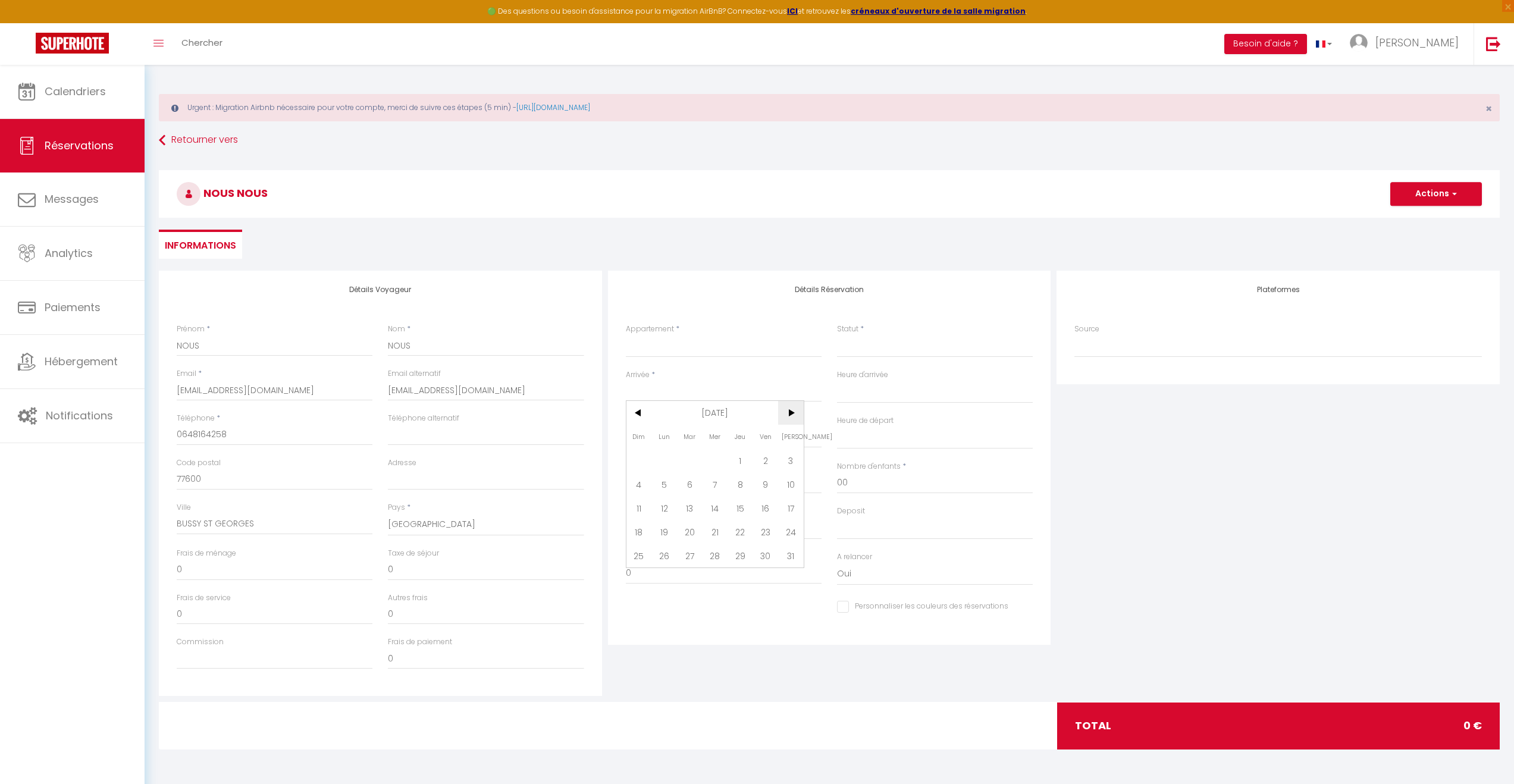
click at [797, 408] on span ">" at bounding box center [791, 413] width 26 height 24
click at [639, 417] on span "<" at bounding box center [639, 413] width 26 height 24
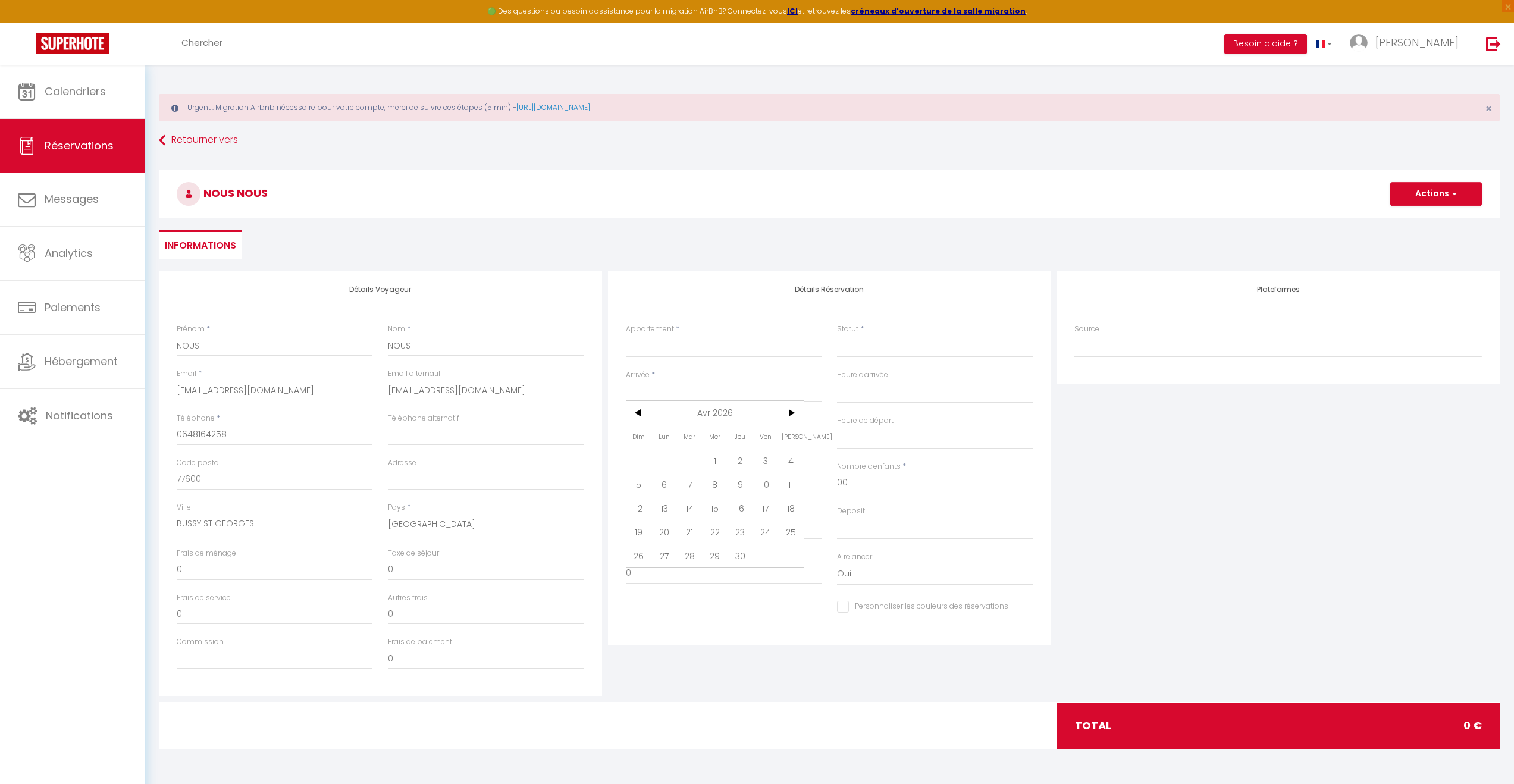
click at [766, 460] on span "3" at bounding box center [765, 460] width 26 height 24
click at [684, 440] on input "[PERSON_NAME] 04 Avril 2026" at bounding box center [724, 438] width 196 height 15
click at [669, 531] on span "6" at bounding box center [664, 529] width 26 height 24
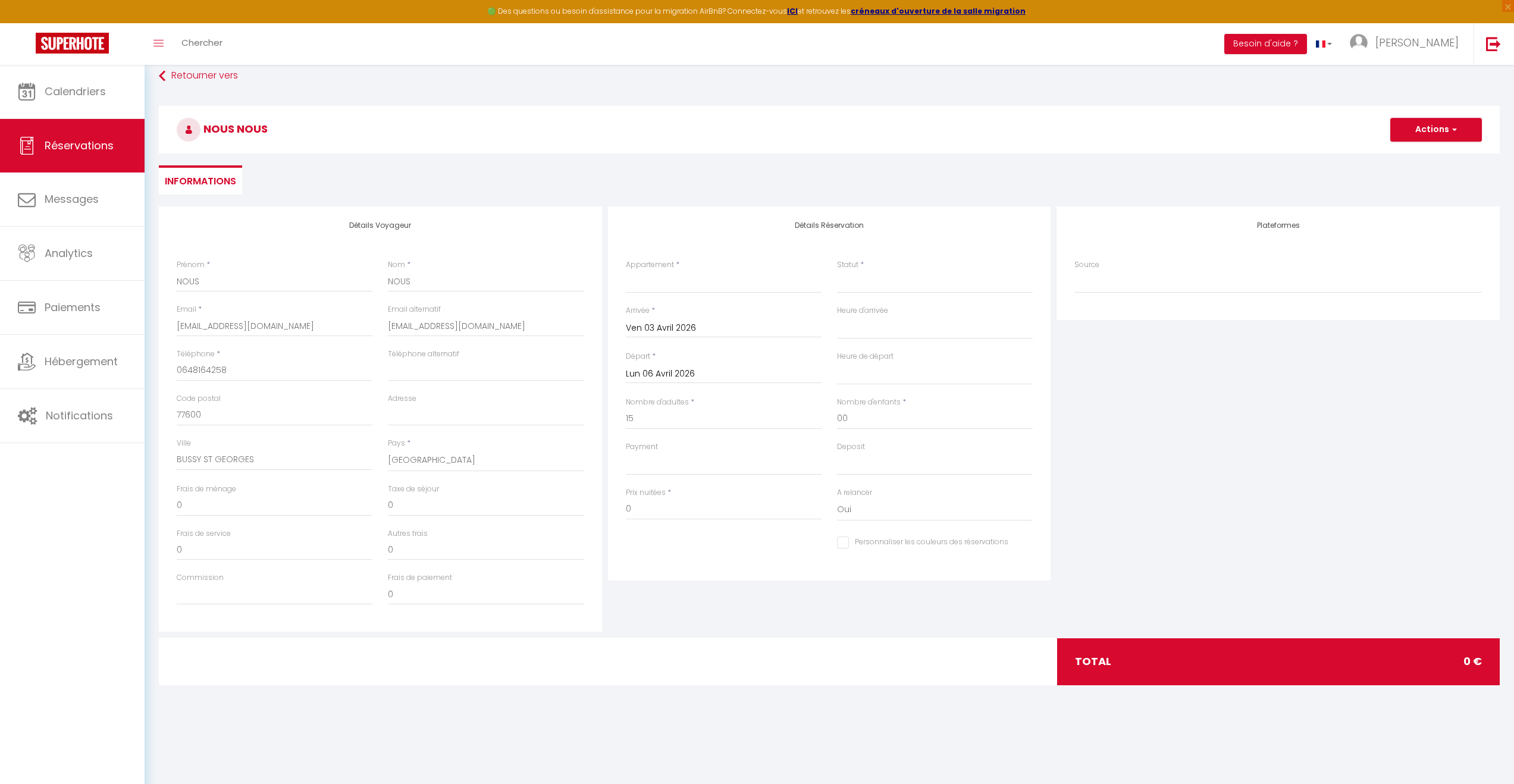
scroll to position [65, 0]
click at [304, 645] on div at bounding box center [377, 661] width 452 height 47
click at [711, 505] on input "0" at bounding box center [724, 508] width 196 height 21
drag, startPoint x: 711, startPoint y: 505, endPoint x: 604, endPoint y: 507, distance: 107.0
click at [605, 507] on div "Détails Réservation Appartement * ENARA - Pierre & toit de chaume - Piscine cha…" at bounding box center [830, 418] width 449 height 425
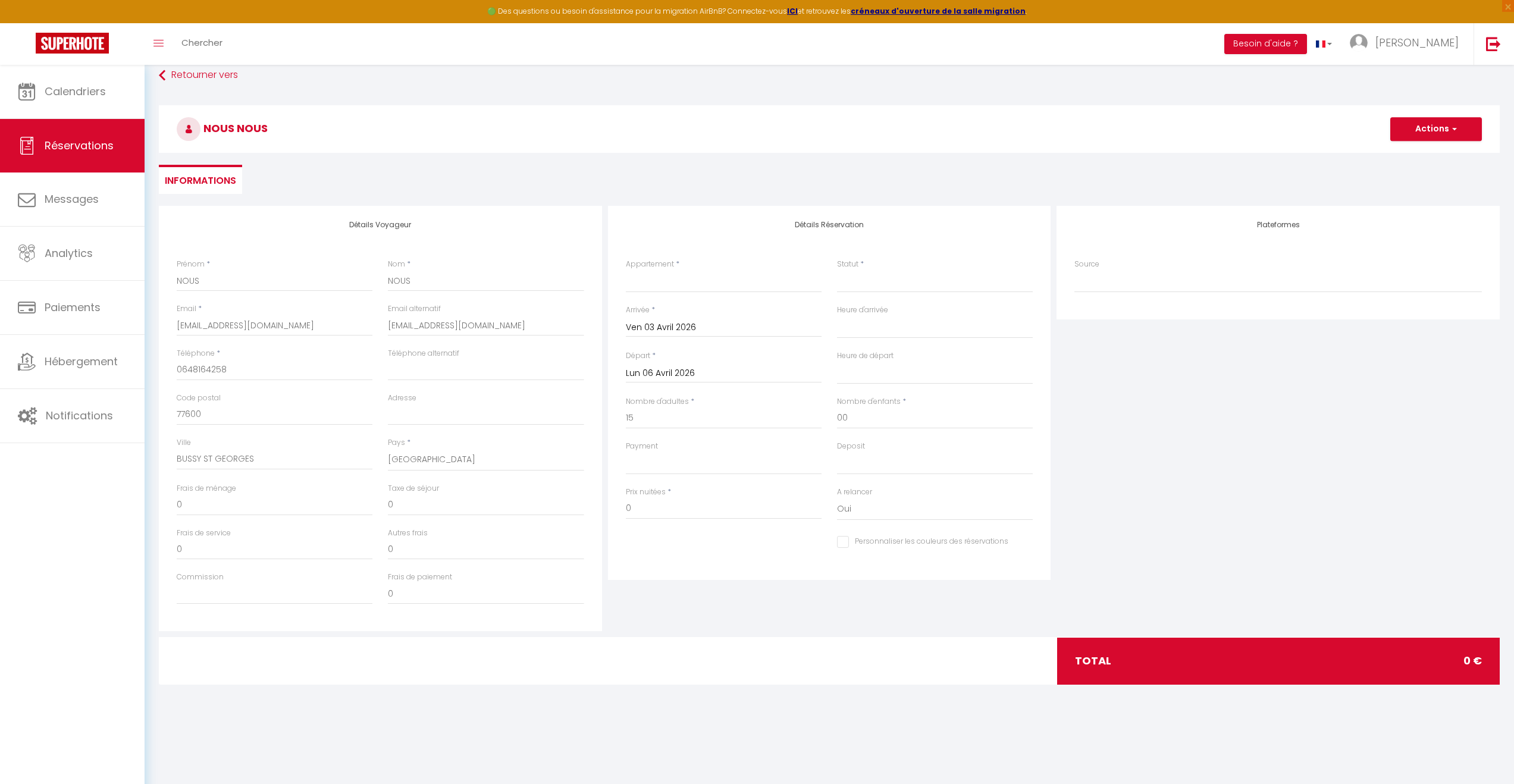
click at [721, 492] on div "Prix nuitées * 0" at bounding box center [724, 502] width 196 height 32
drag, startPoint x: 708, startPoint y: 511, endPoint x: 612, endPoint y: 515, distance: 96.1
click at [612, 515] on div "Détails Réservation Appartement * ENARA - Pierre & toit de chaume - Piscine cha…" at bounding box center [830, 392] width 443 height 374
click at [830, 602] on div "Détails Réservation Appartement * ENARA - Pierre & toit de chaume - Piscine cha…" at bounding box center [830, 418] width 449 height 425
click at [1467, 129] on button "Actions" at bounding box center [1436, 129] width 92 height 24
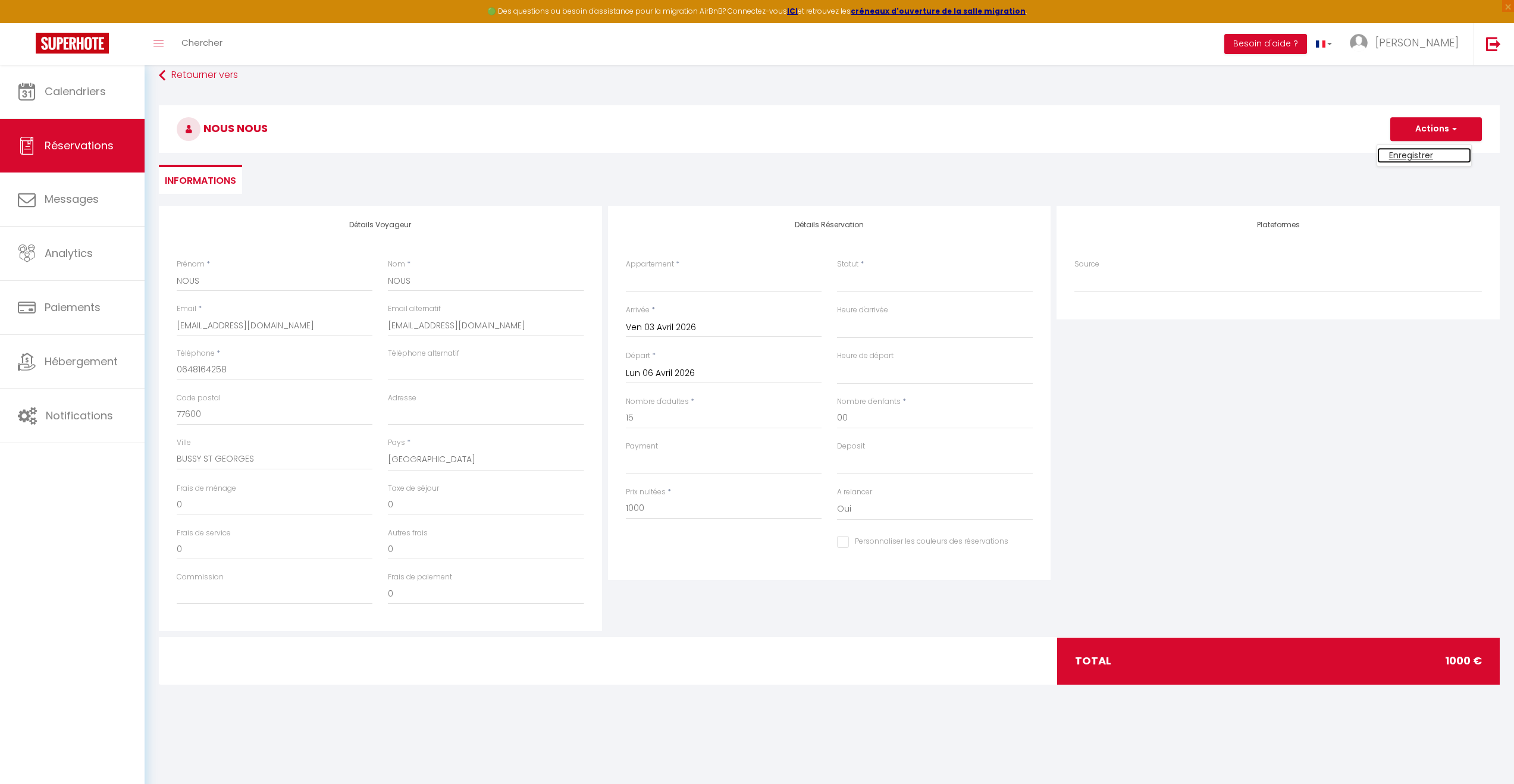
click at [1448, 151] on link "Enregistrer" at bounding box center [1425, 155] width 94 height 15
drag, startPoint x: 874, startPoint y: 408, endPoint x: 834, endPoint y: 409, distance: 40.0
click at [834, 409] on div "Nombre d'enfants * 00" at bounding box center [935, 418] width 211 height 45
drag, startPoint x: 1294, startPoint y: 498, endPoint x: 1312, endPoint y: 395, distance: 104.6
click at [1294, 497] on div "Plateformes Source Direct [DOMAIN_NAME] [DOMAIN_NAME] Chalet montagne Expedia G…" at bounding box center [1278, 418] width 449 height 425
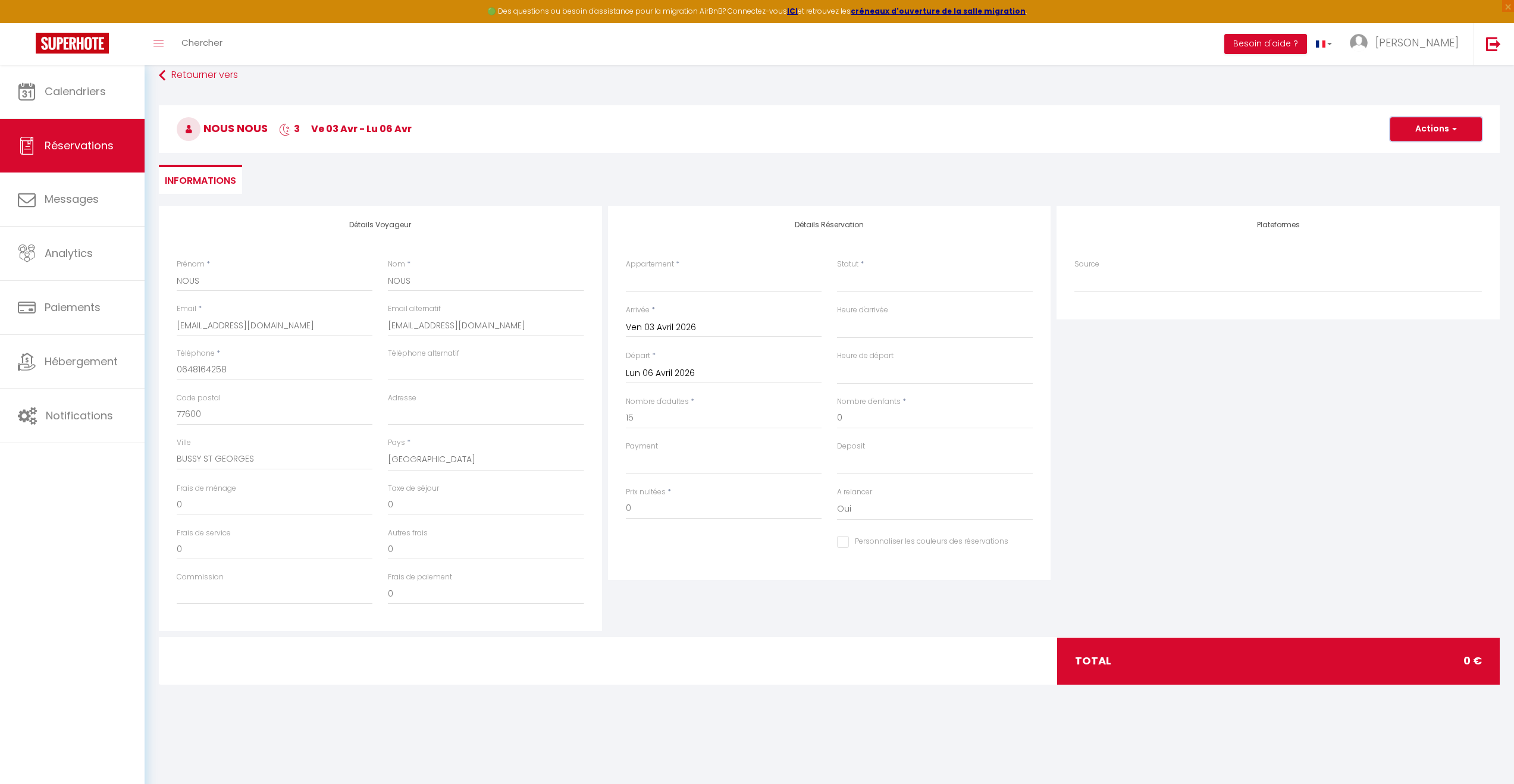
click at [1444, 128] on button "Actions" at bounding box center [1436, 129] width 92 height 24
click at [1427, 151] on link "Enregistrer" at bounding box center [1425, 155] width 94 height 15
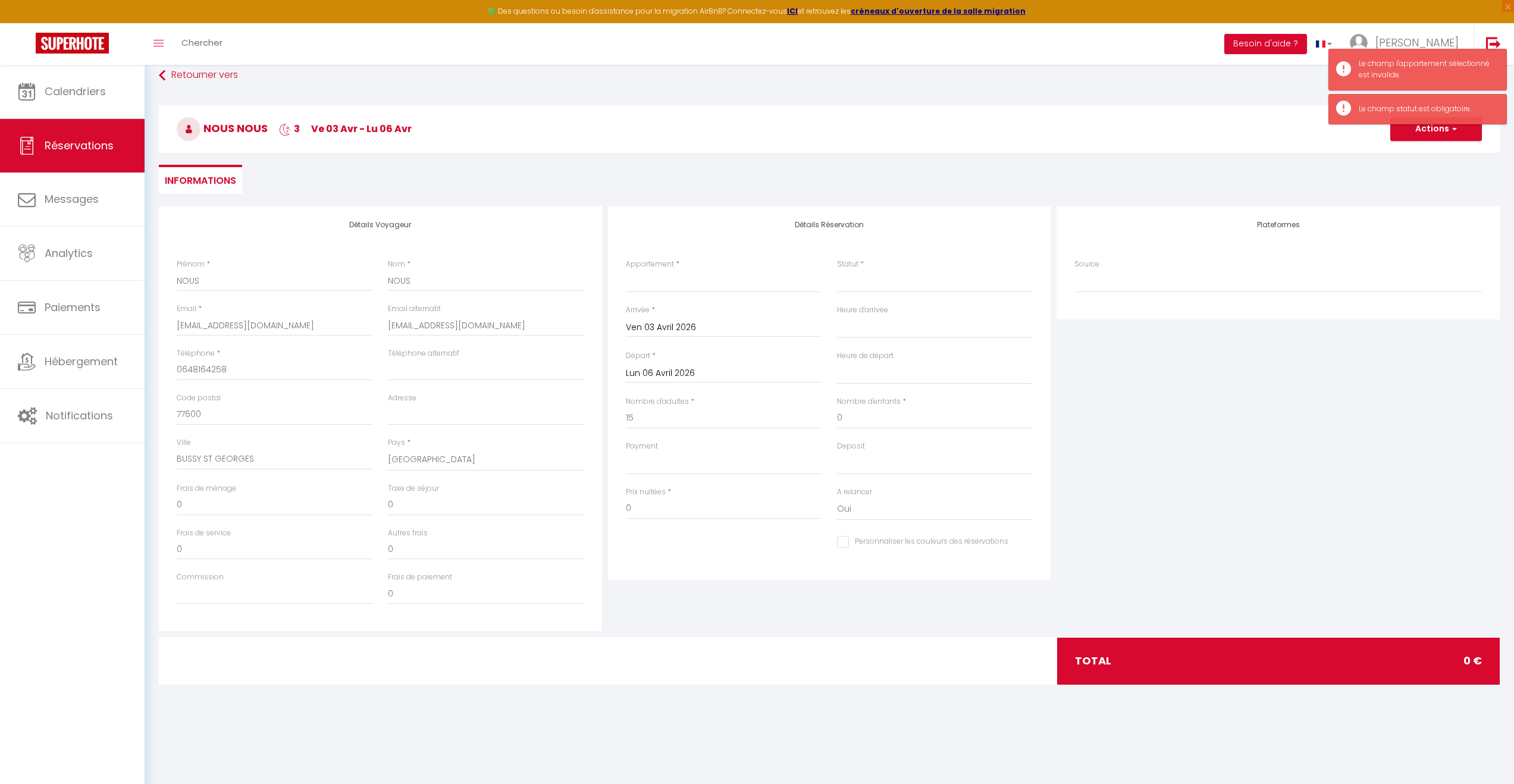
click at [1317, 340] on div "Plateformes Source Direct [DOMAIN_NAME] [DOMAIN_NAME] Chalet montagne Expedia G…" at bounding box center [1278, 418] width 449 height 425
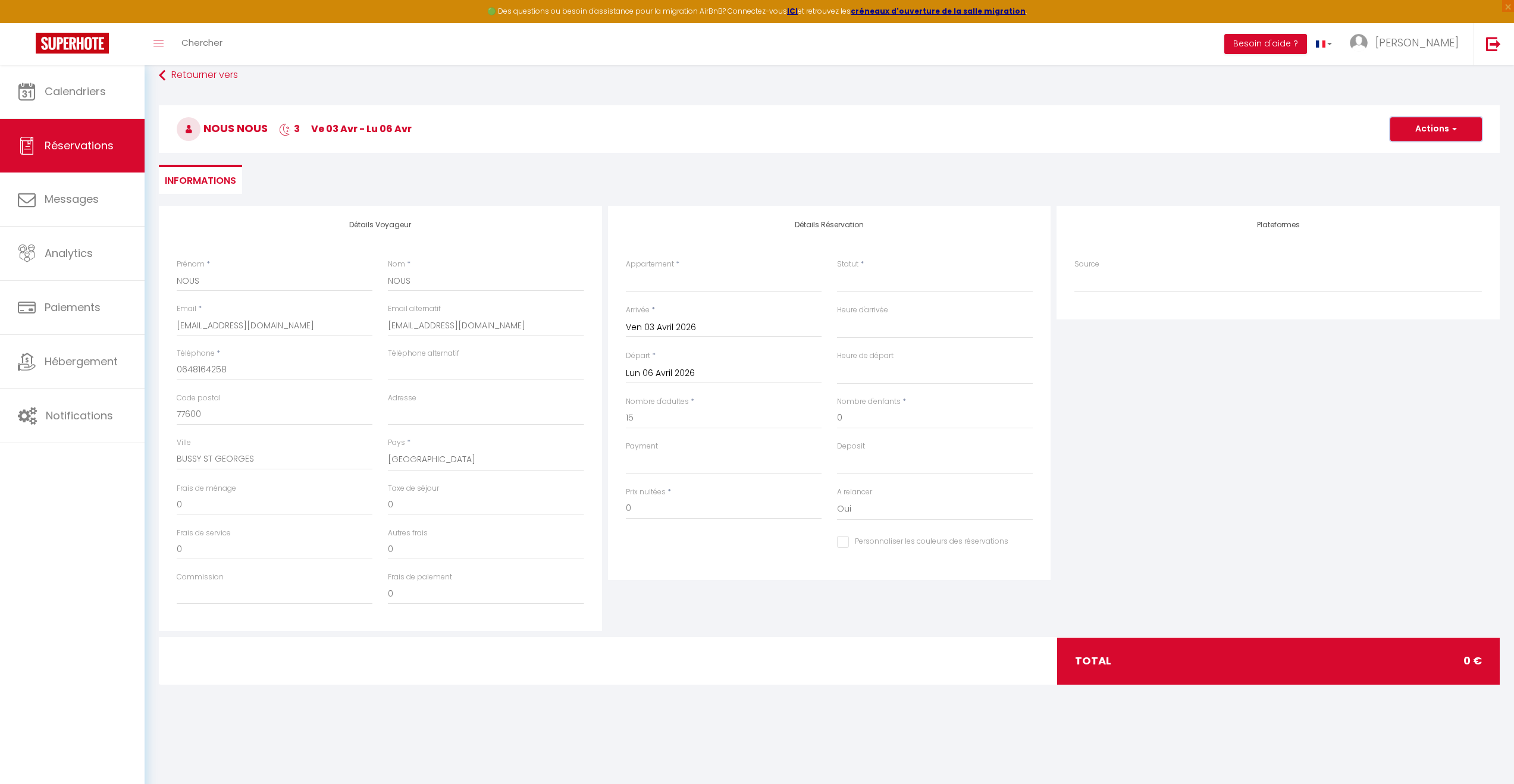
click at [1456, 129] on span "button" at bounding box center [1453, 129] width 7 height 10
click at [1327, 465] on div "Plateformes Source Direct [DOMAIN_NAME] [DOMAIN_NAME] Chalet montagne Expedia G…" at bounding box center [1278, 418] width 449 height 425
click at [684, 273] on select "ENARA - Pierre & toit de chaume - Piscine chauffée L’Organik - CHESSY · L’Organ…" at bounding box center [724, 281] width 196 height 23
click at [626, 270] on select "ENARA - Pierre & toit de chaume - Piscine chauffée L’Organik - CHESSY · L’Organ…" at bounding box center [724, 281] width 196 height 23
click at [910, 282] on select "Confirmé Non Confirmé [PERSON_NAME] par le voyageur No Show Request" at bounding box center [935, 281] width 196 height 23
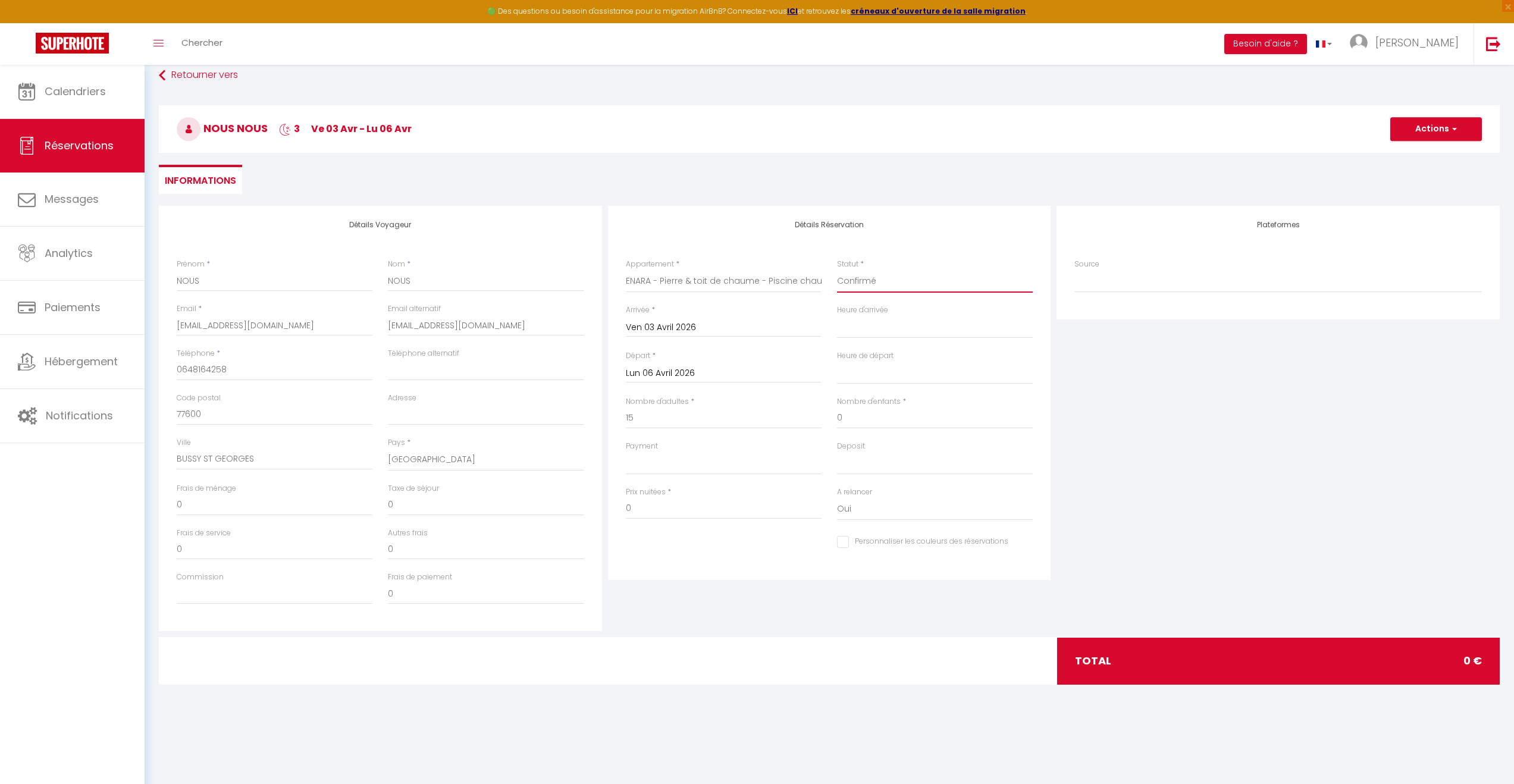
click at [837, 270] on select "Confirmé Non Confirmé [PERSON_NAME] par le voyageur No Show Request" at bounding box center [935, 281] width 196 height 23
click at [1452, 127] on span "button" at bounding box center [1453, 129] width 7 height 10
click at [1437, 155] on link "Enregistrer" at bounding box center [1425, 155] width 94 height 15
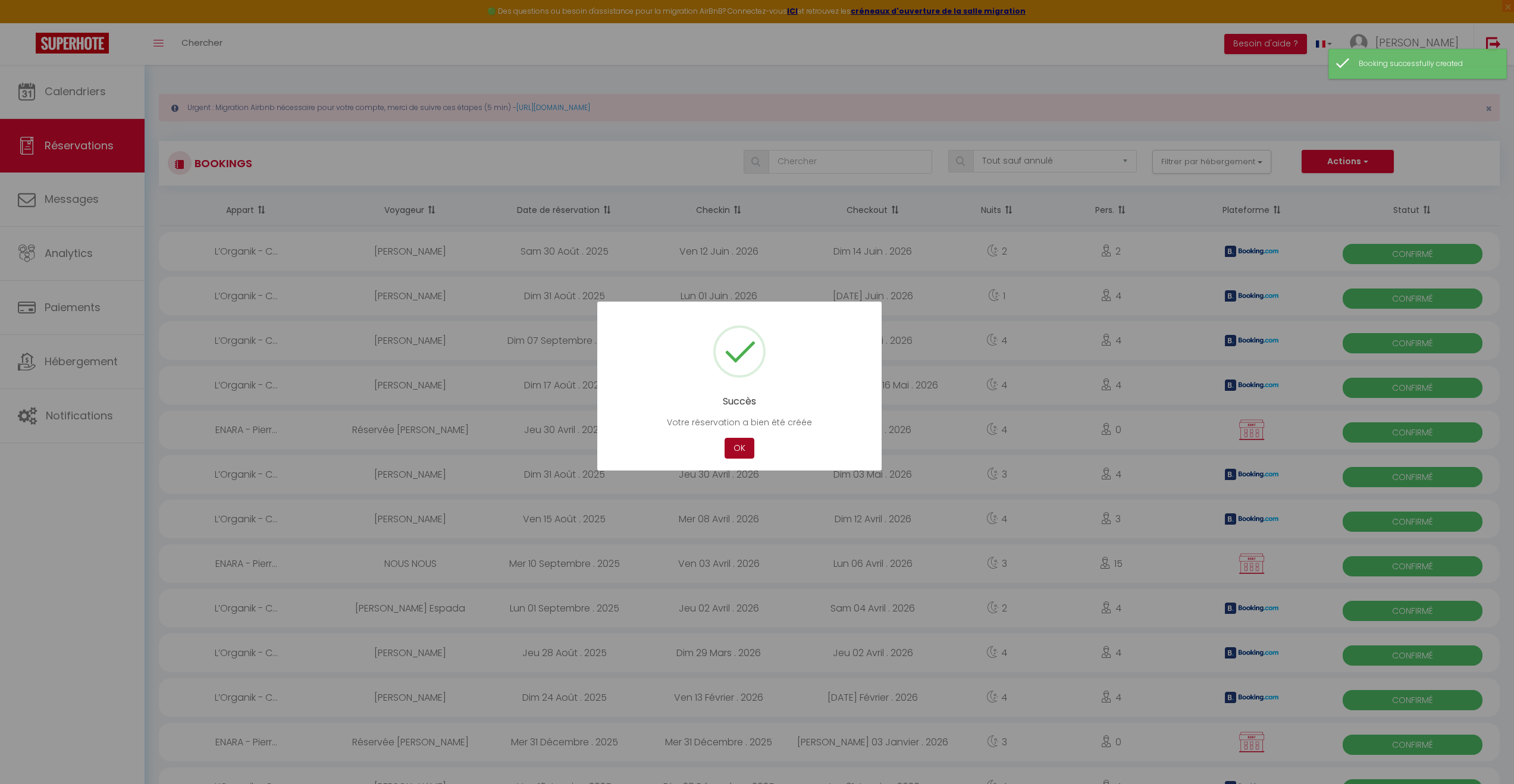
click at [738, 449] on button "OK" at bounding box center [740, 448] width 30 height 21
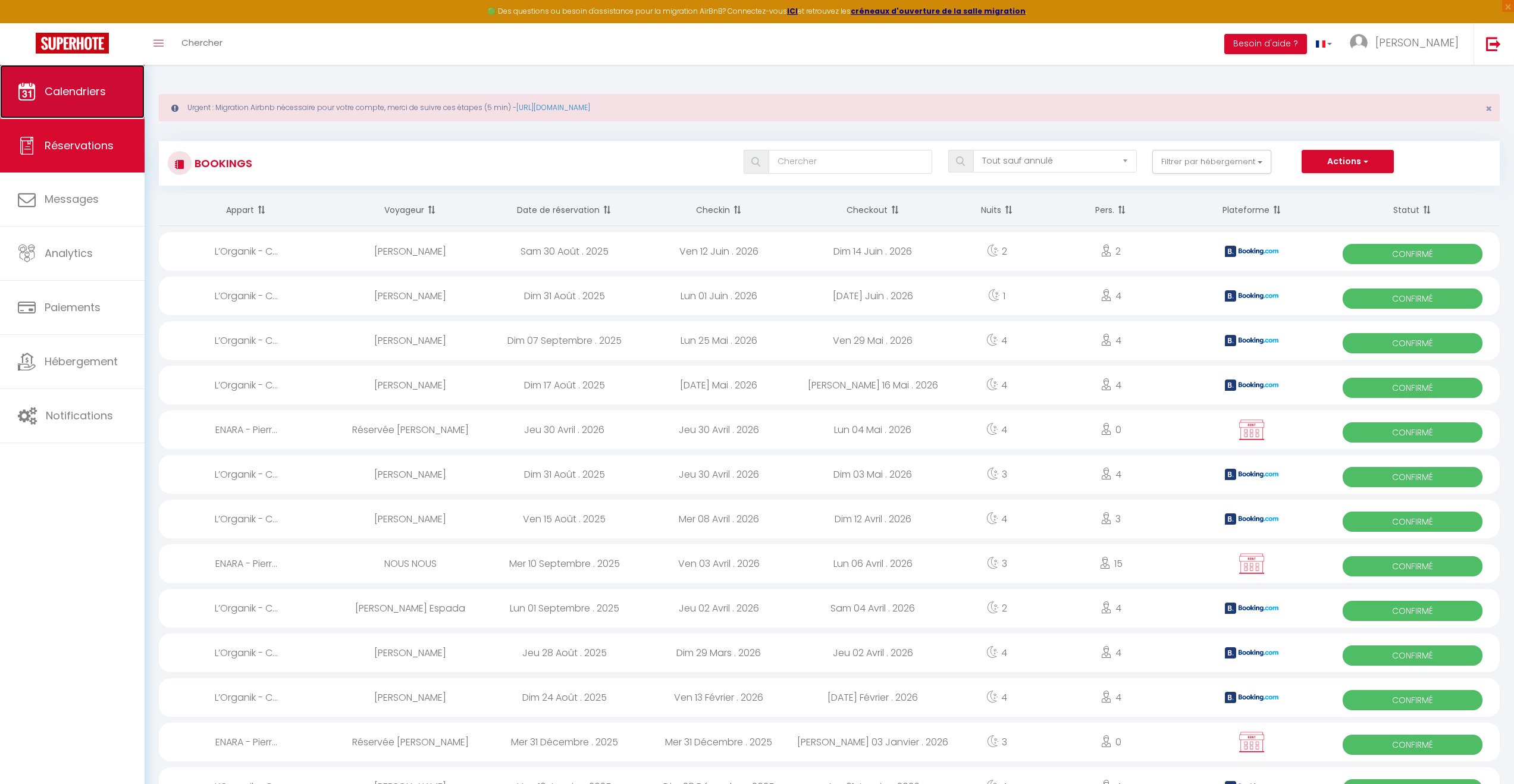
click at [92, 89] on span "Calendriers" at bounding box center [75, 91] width 61 height 15
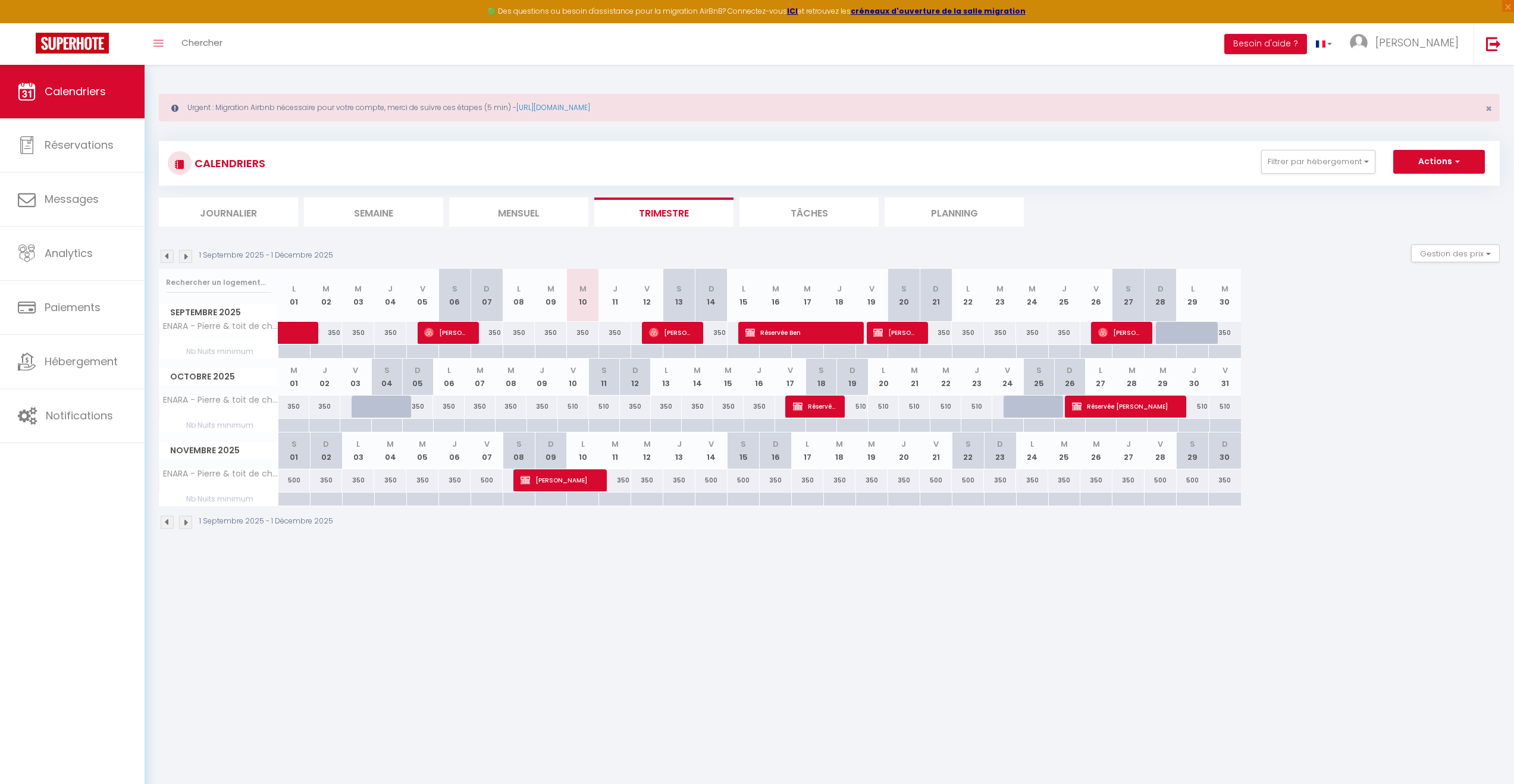
click at [184, 254] on img at bounding box center [186, 256] width 13 height 13
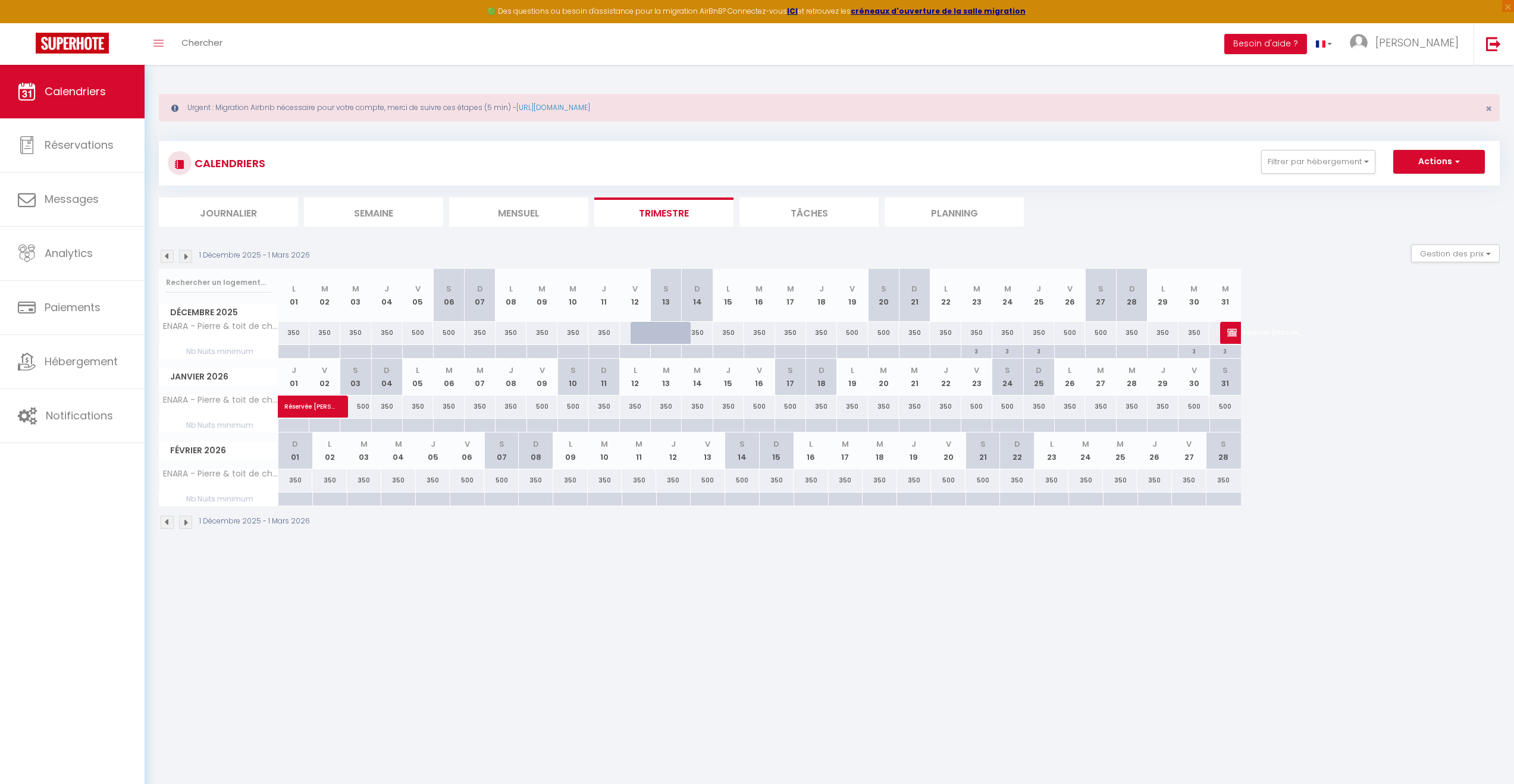
click at [184, 254] on img at bounding box center [186, 256] width 13 height 13
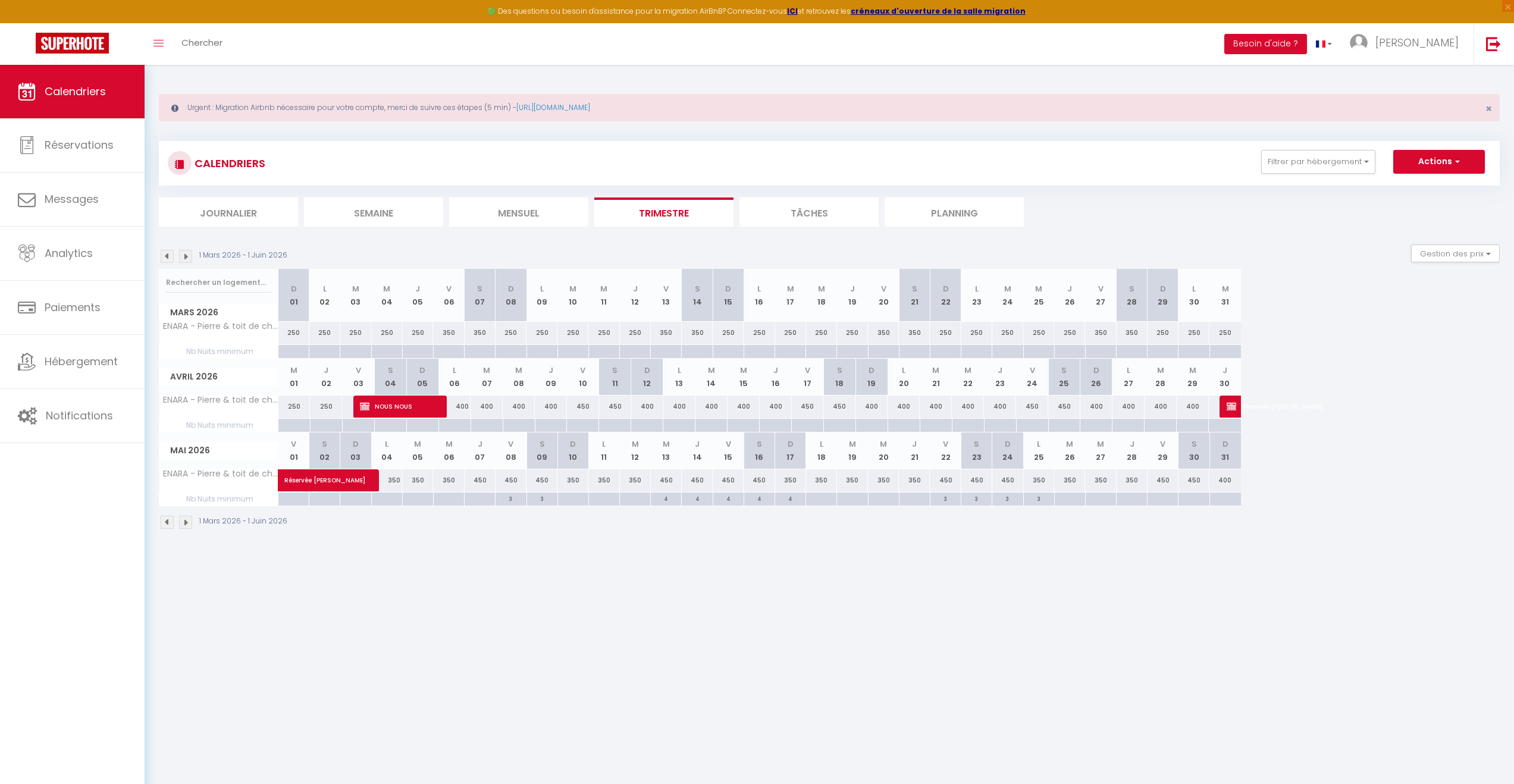
click at [293, 348] on div at bounding box center [293, 352] width 31 height 13
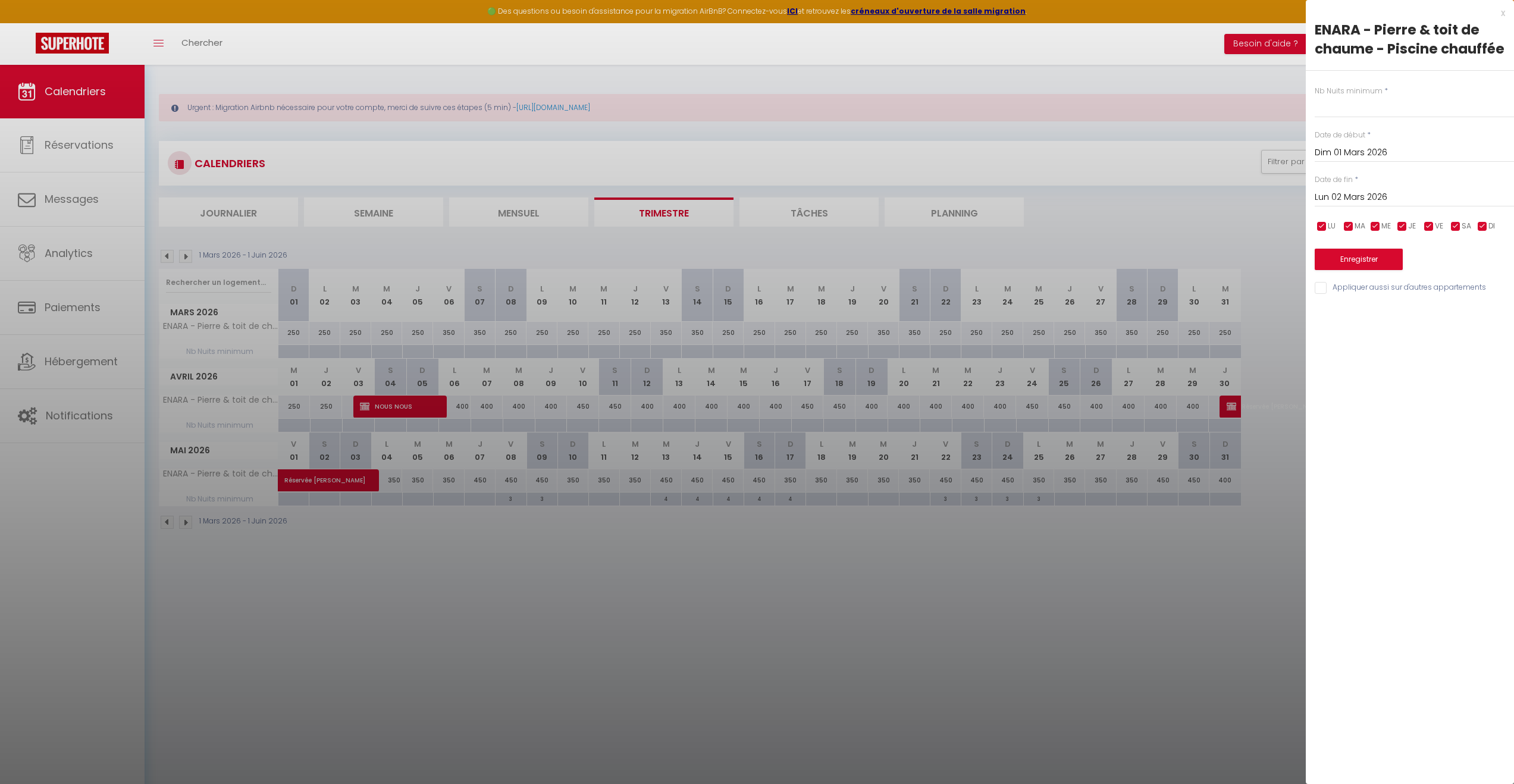
click at [1391, 194] on input "Lun 02 Mars 2026" at bounding box center [1415, 197] width 200 height 15
click at [1478, 217] on span ">" at bounding box center [1480, 217] width 26 height 24
click at [1435, 360] on span "30" at bounding box center [1430, 360] width 26 height 24
click at [1358, 109] on input "text" at bounding box center [1415, 106] width 200 height 21
click at [1358, 259] on button "Enregistrer" at bounding box center [1359, 259] width 88 height 21
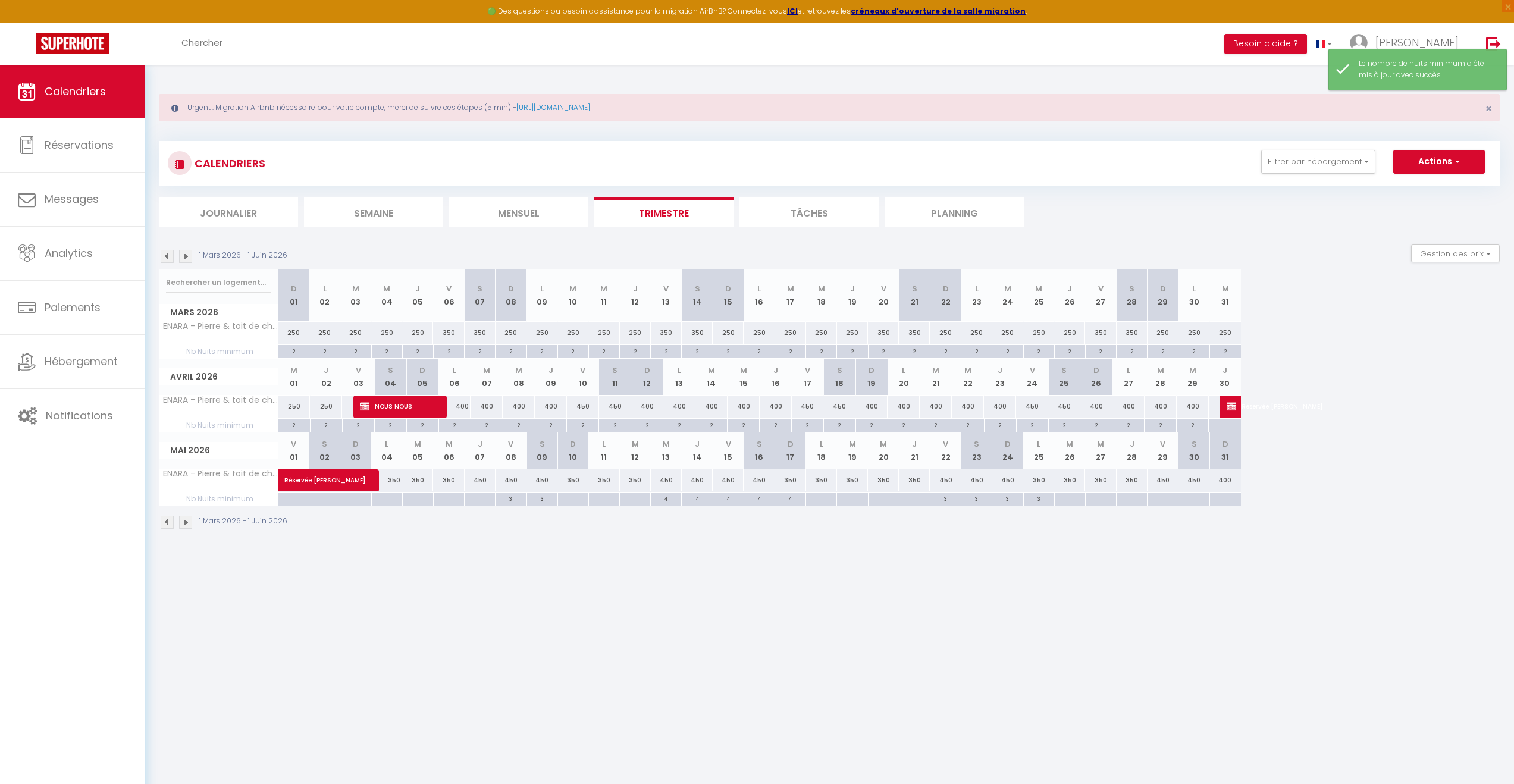
click at [585, 555] on div "Urgent : Migration Airbnb nécessaire pour votre compte, merci de suivre ces éta…" at bounding box center [829, 310] width 1370 height 491
click at [388, 497] on div at bounding box center [386, 499] width 31 height 13
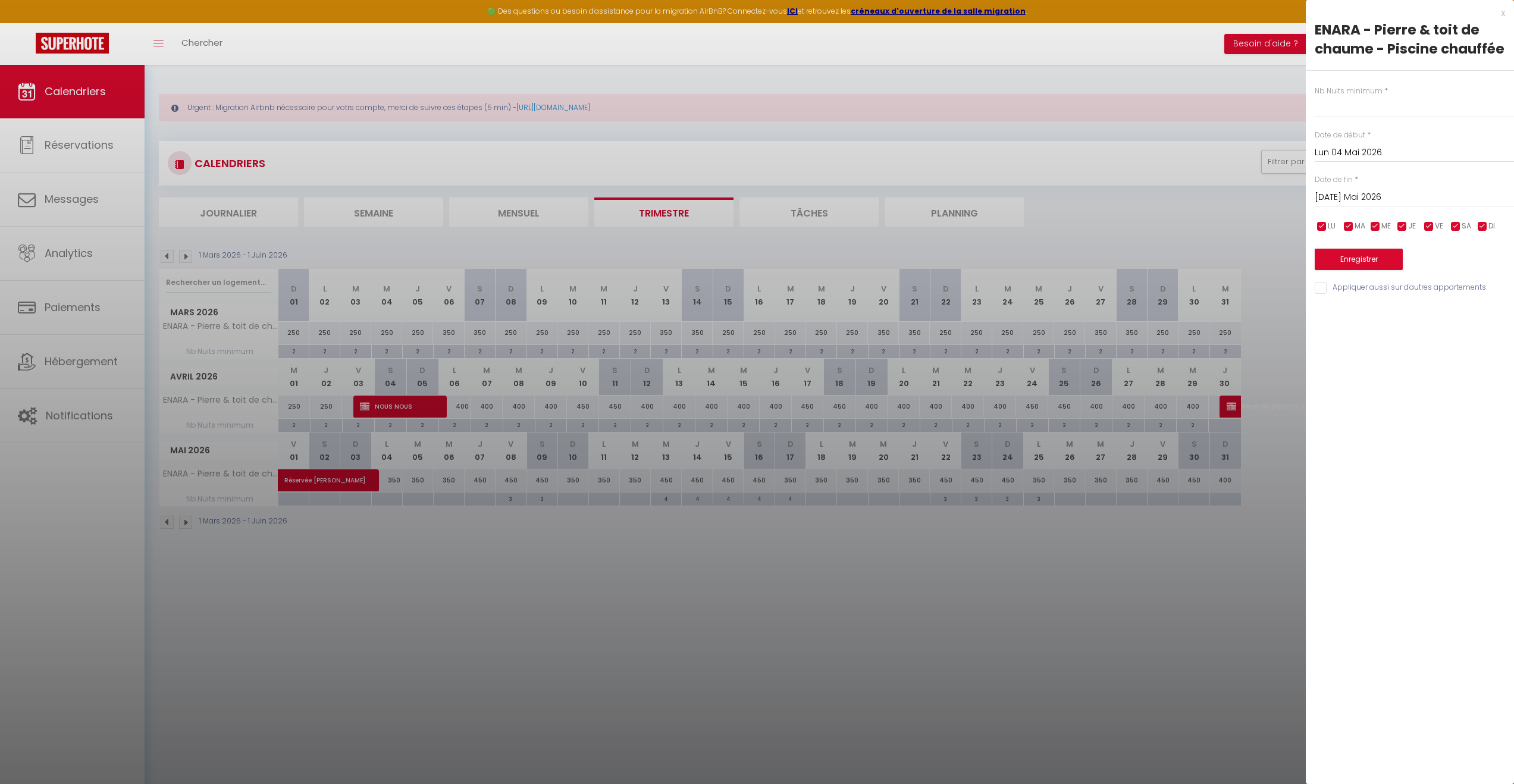
click at [1382, 194] on input "[DATE] Mai 2026" at bounding box center [1415, 197] width 200 height 15
click at [1372, 153] on input "Lun 04 Mai 2026" at bounding box center [1415, 152] width 200 height 15
click at [1427, 242] on span "7" at bounding box center [1430, 244] width 26 height 24
click at [1381, 100] on input "text" at bounding box center [1415, 106] width 200 height 21
click at [1351, 262] on button "Enregistrer" at bounding box center [1359, 259] width 88 height 21
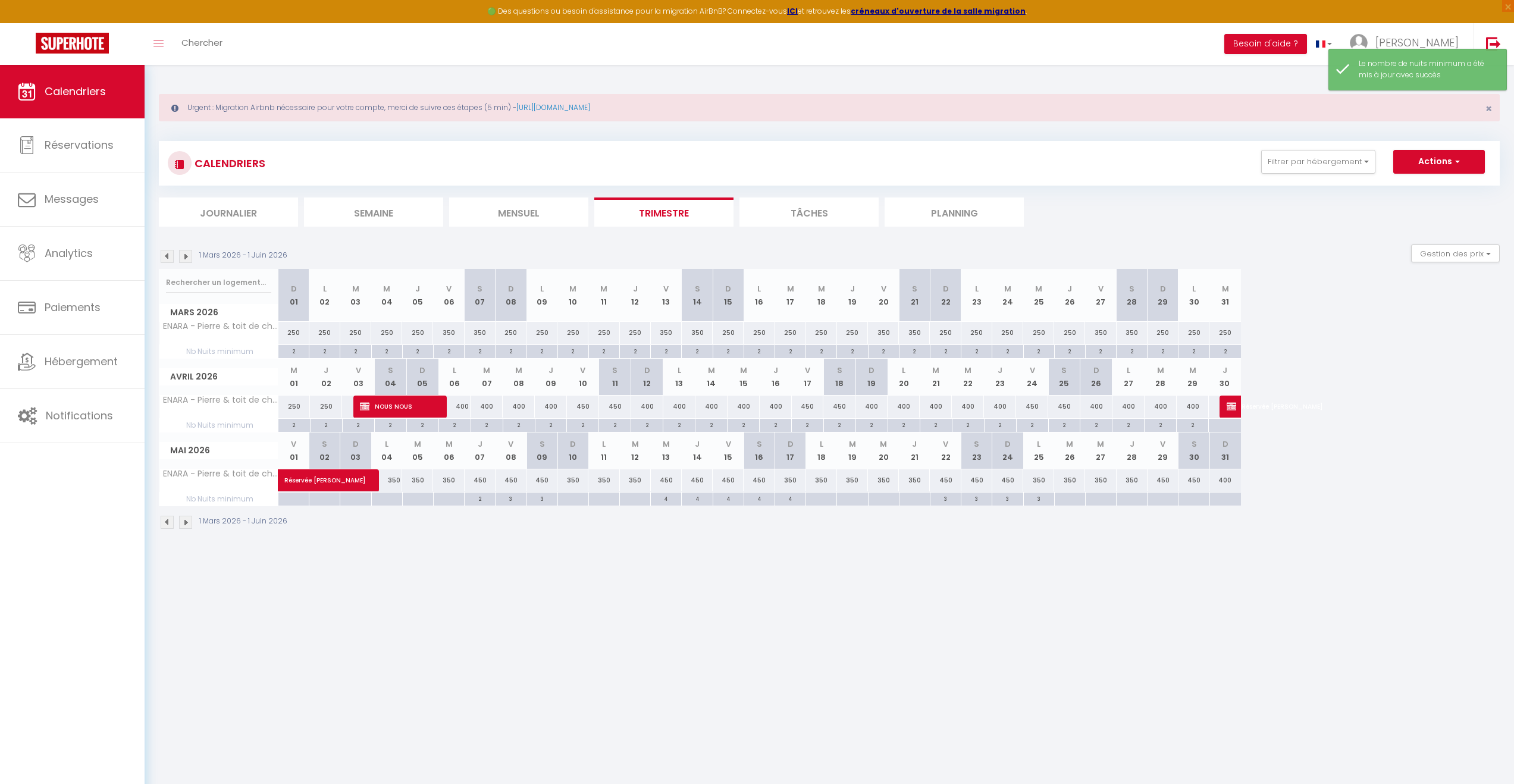
click at [572, 496] on div at bounding box center [573, 499] width 31 height 13
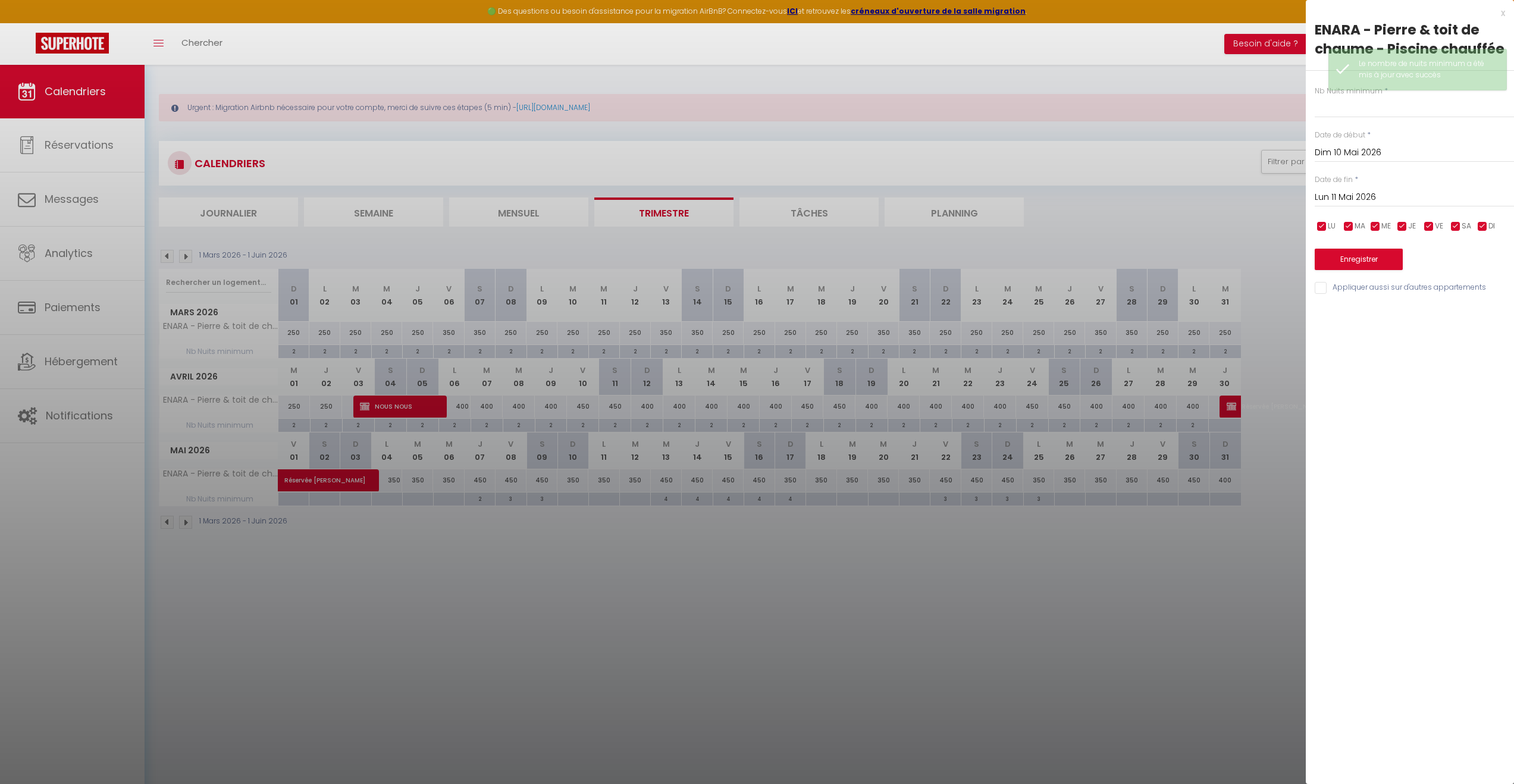
click at [1374, 195] on input "Lun 11 Mai 2026" at bounding box center [1415, 197] width 200 height 15
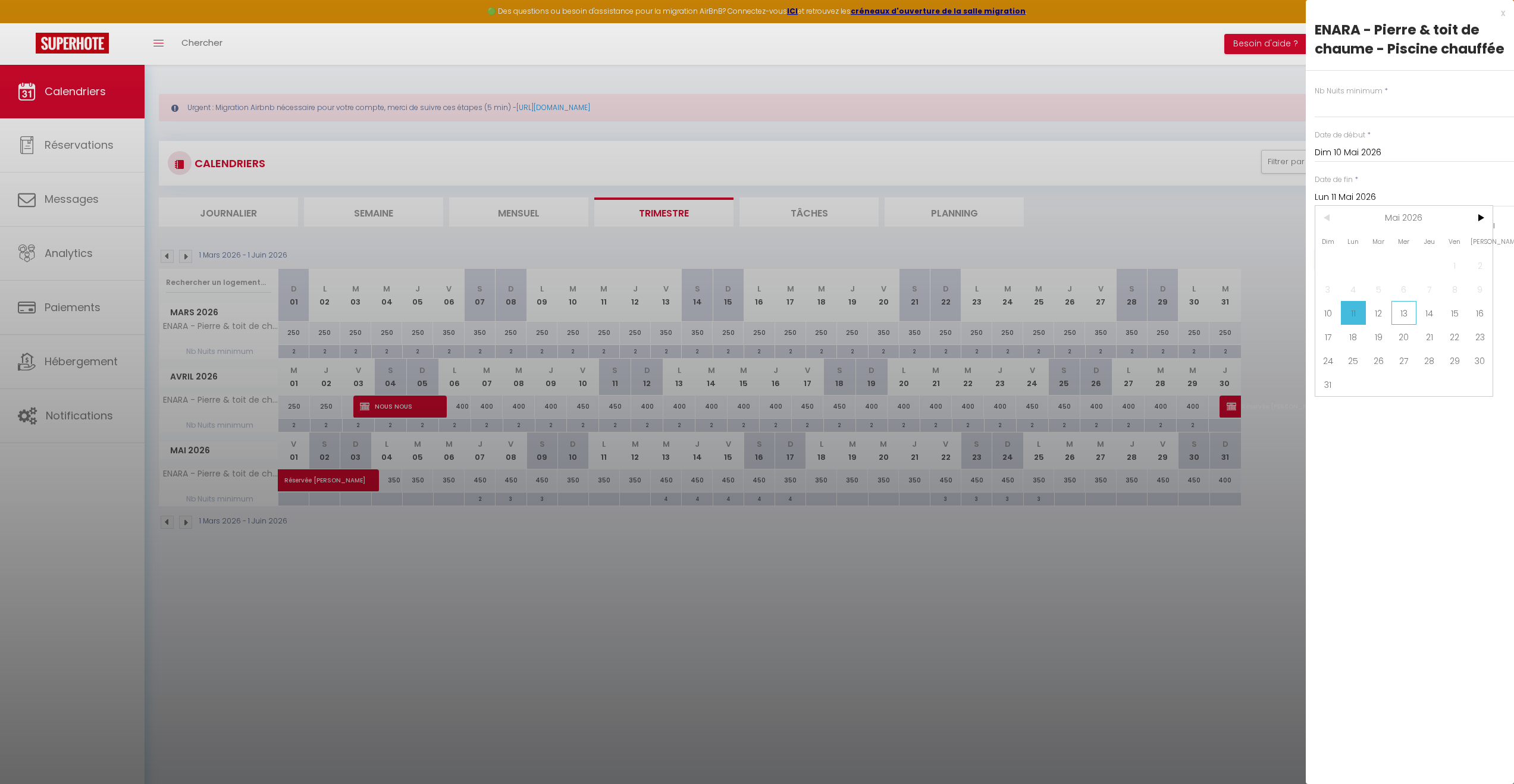
drag, startPoint x: 1408, startPoint y: 317, endPoint x: 1375, endPoint y: 212, distance: 110.1
click at [1407, 315] on span "13" at bounding box center [1404, 313] width 26 height 24
click at [1356, 106] on input "text" at bounding box center [1415, 106] width 200 height 21
click at [1350, 258] on button "Enregistrer" at bounding box center [1359, 259] width 88 height 21
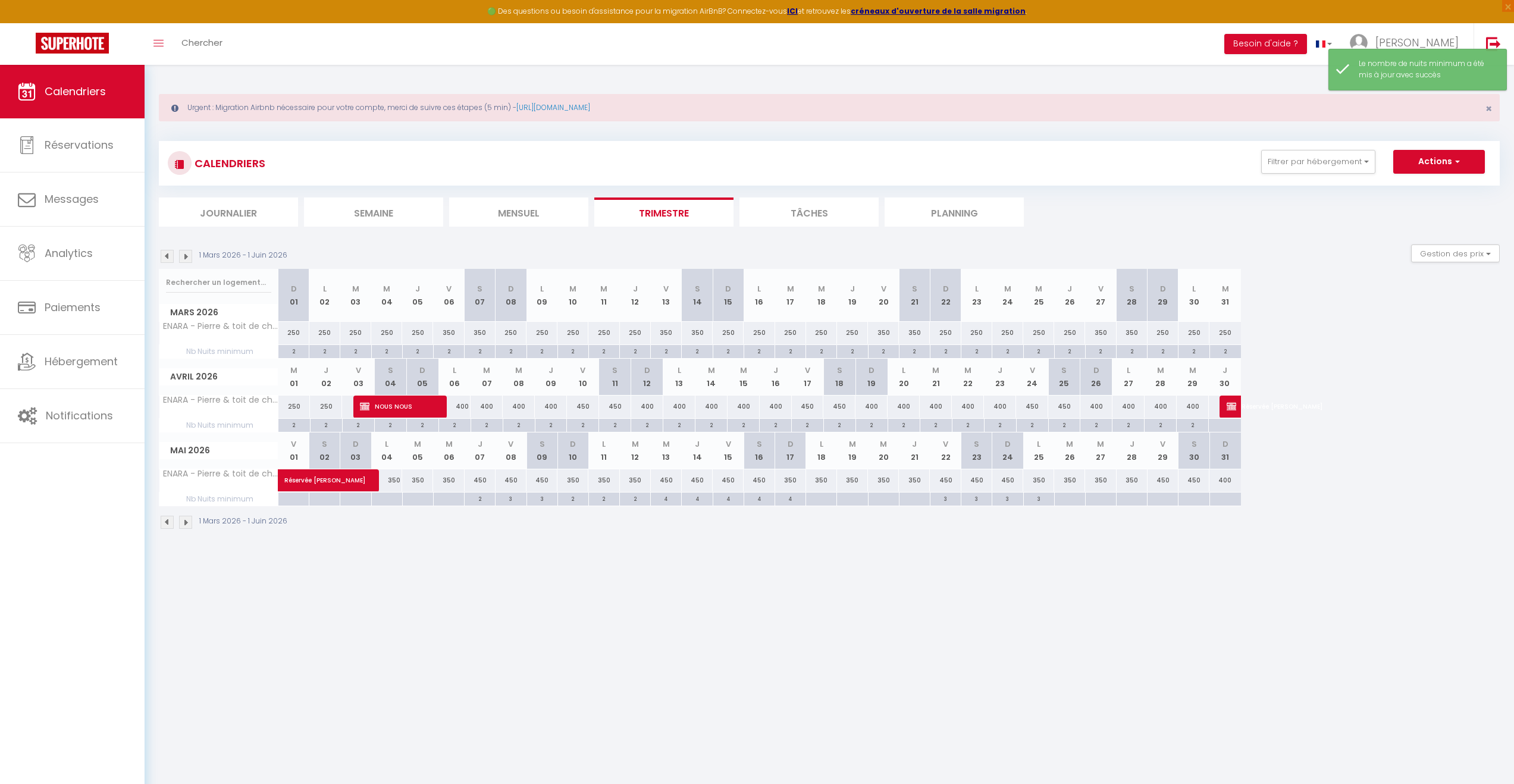
click at [386, 495] on div at bounding box center [386, 499] width 31 height 13
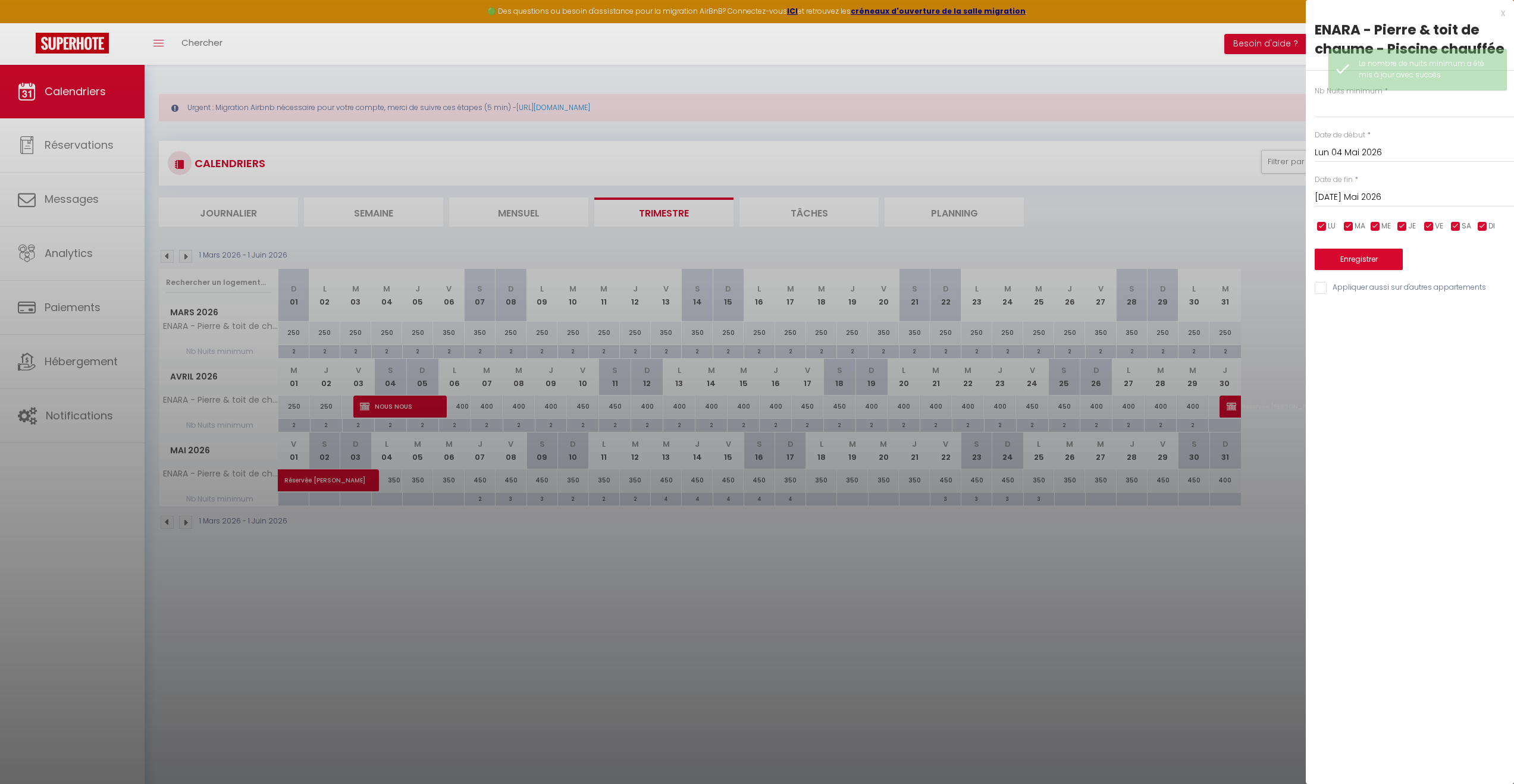
click at [1369, 197] on input "[DATE] Mai 2026" at bounding box center [1415, 197] width 200 height 15
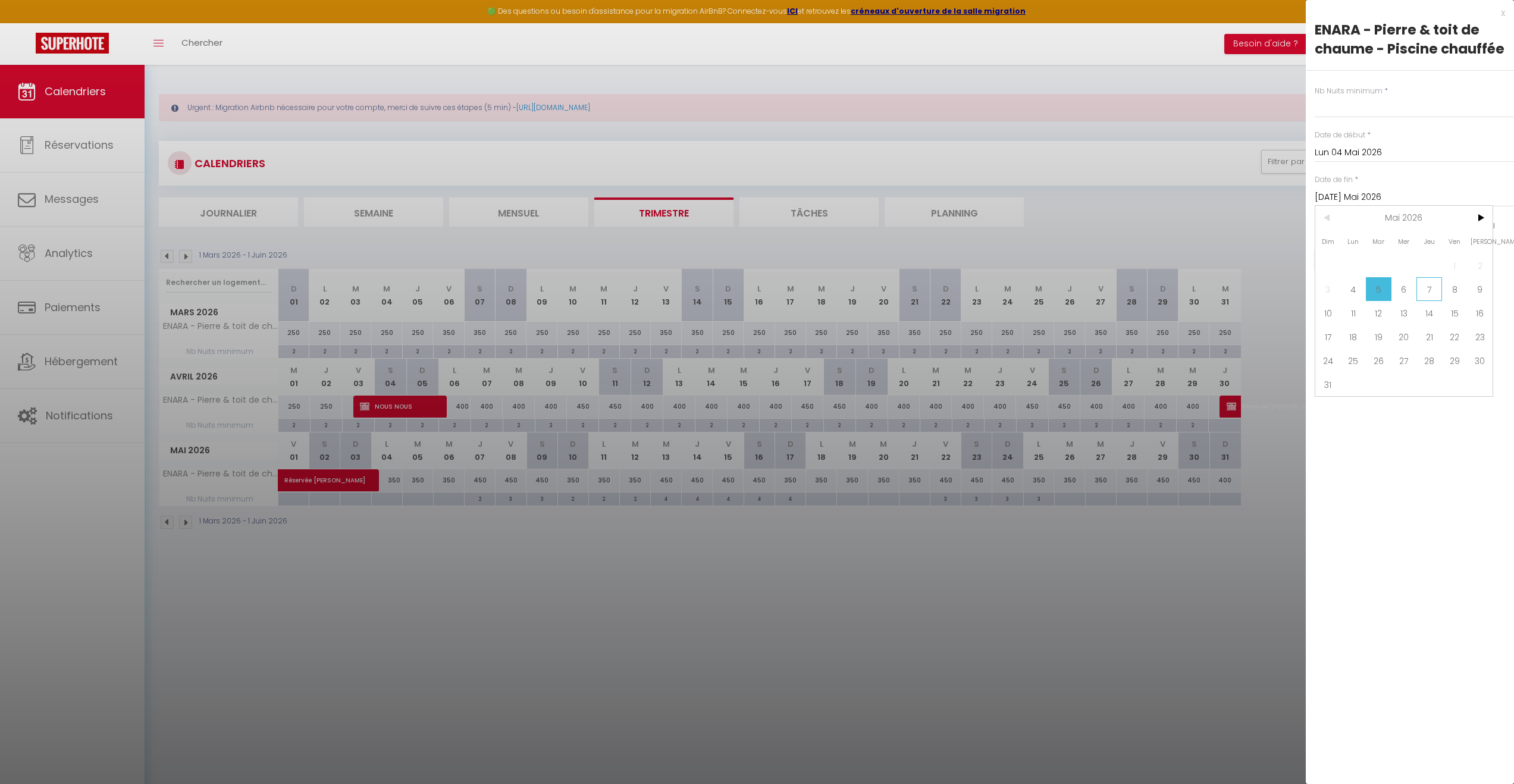
click at [1426, 287] on span "7" at bounding box center [1430, 289] width 26 height 24
click at [1357, 113] on input "text" at bounding box center [1415, 106] width 200 height 21
click at [1357, 260] on button "Enregistrer" at bounding box center [1359, 259] width 88 height 21
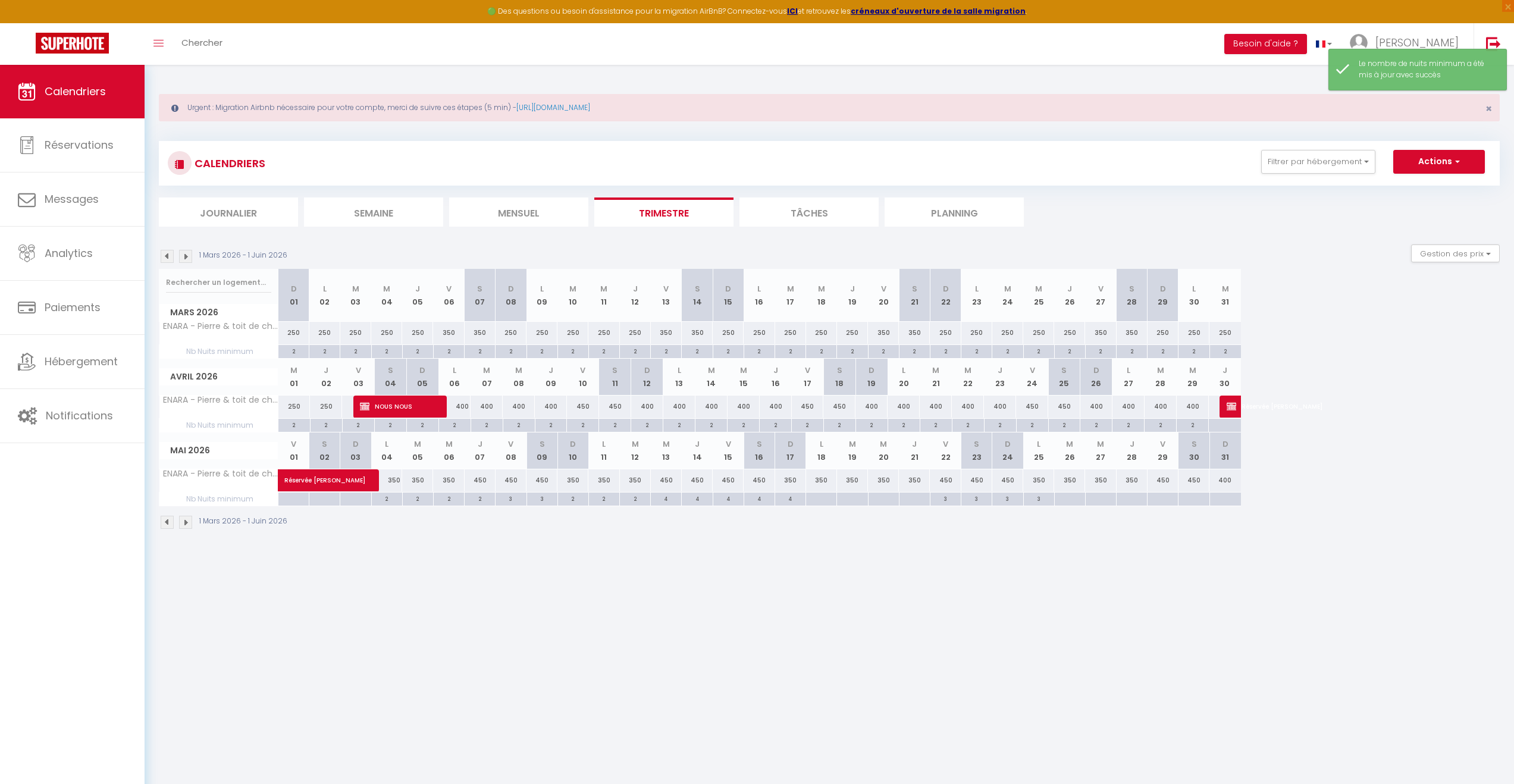
click at [824, 504] on div at bounding box center [821, 499] width 31 height 13
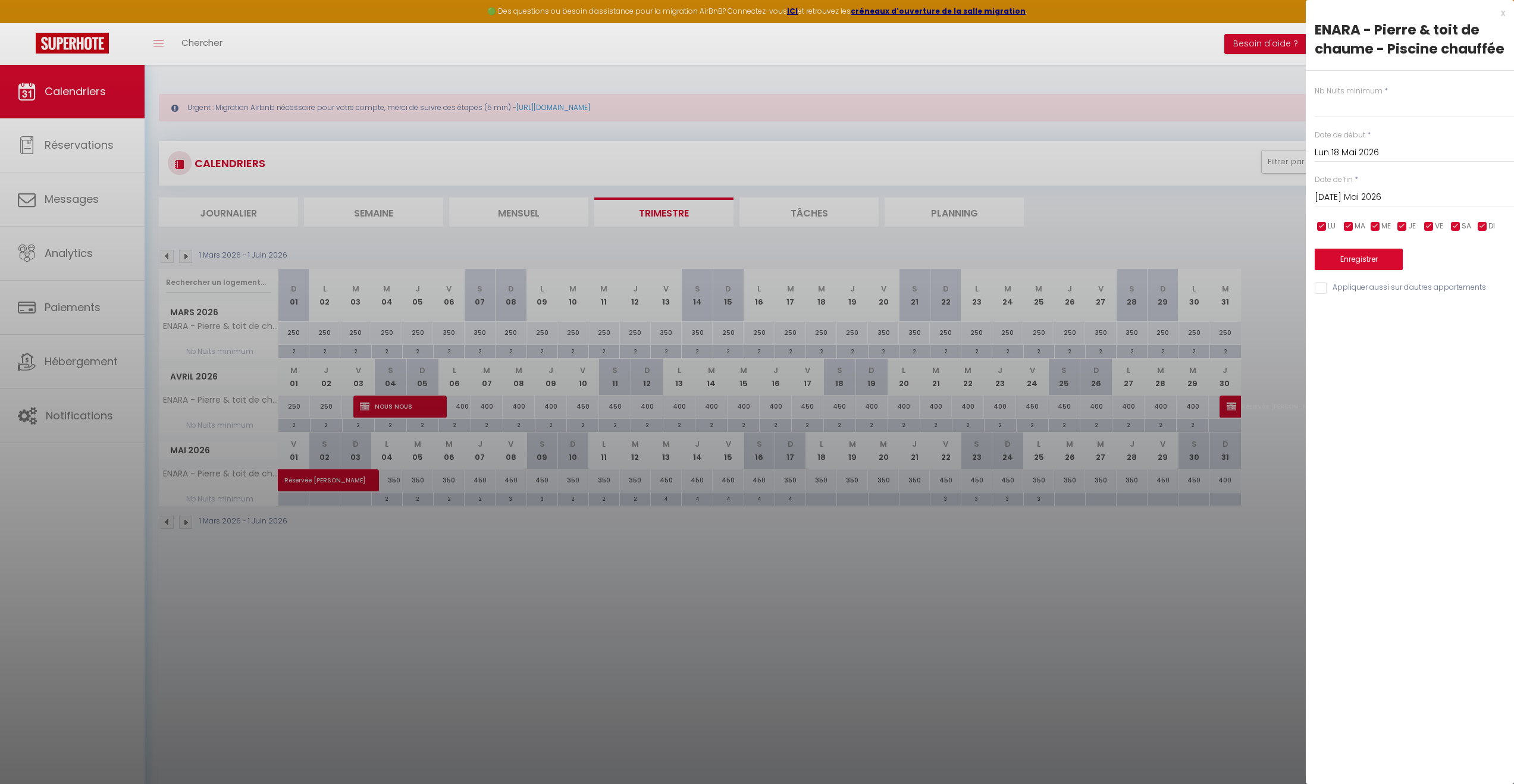
click at [1334, 190] on input "[DATE] Mai 2026" at bounding box center [1415, 197] width 200 height 15
click at [1434, 340] on span "21" at bounding box center [1430, 337] width 26 height 24
click at [1368, 109] on input "text" at bounding box center [1415, 106] width 200 height 21
click at [1347, 261] on button "Enregistrer" at bounding box center [1359, 259] width 88 height 21
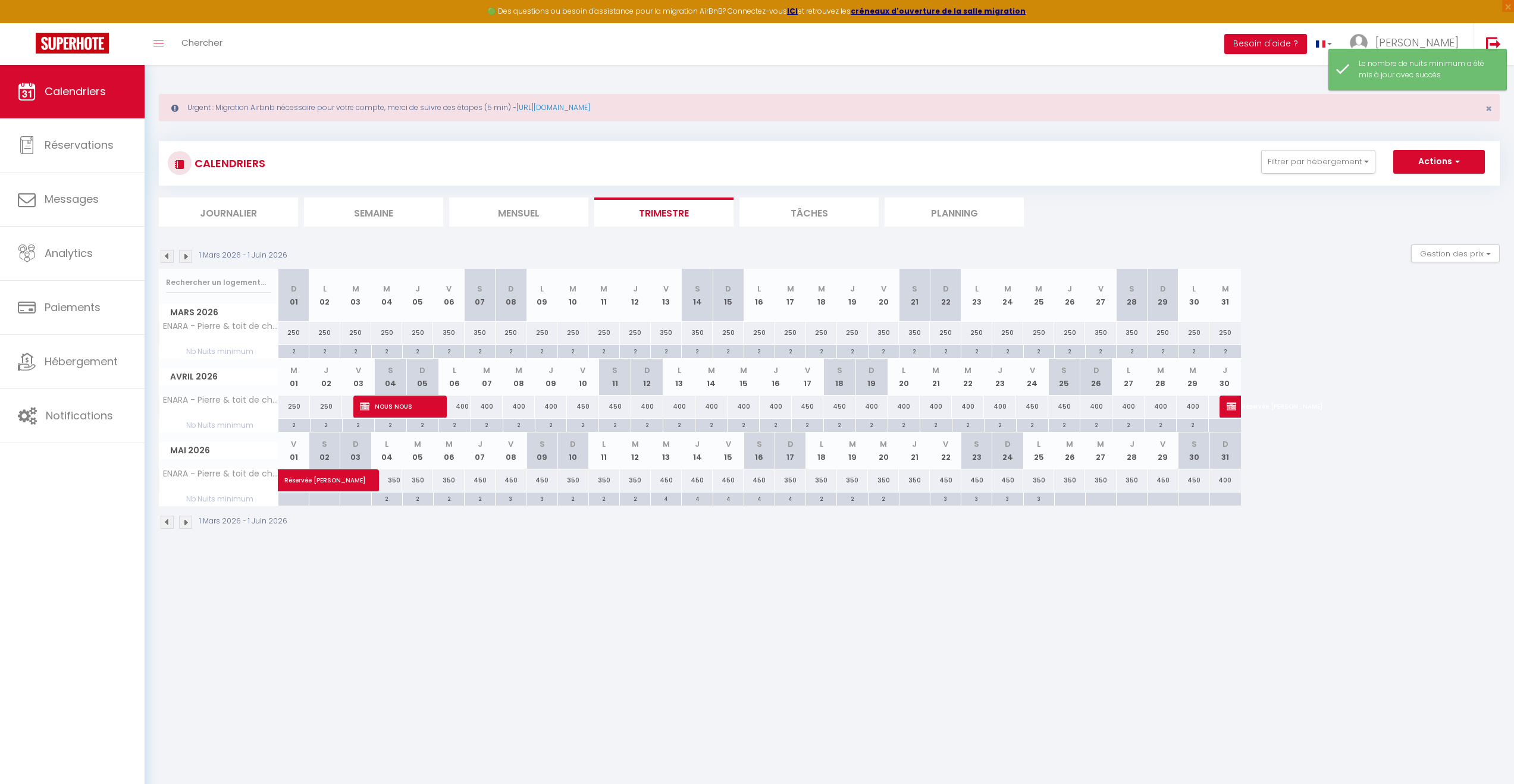
click at [914, 499] on div at bounding box center [914, 499] width 31 height 13
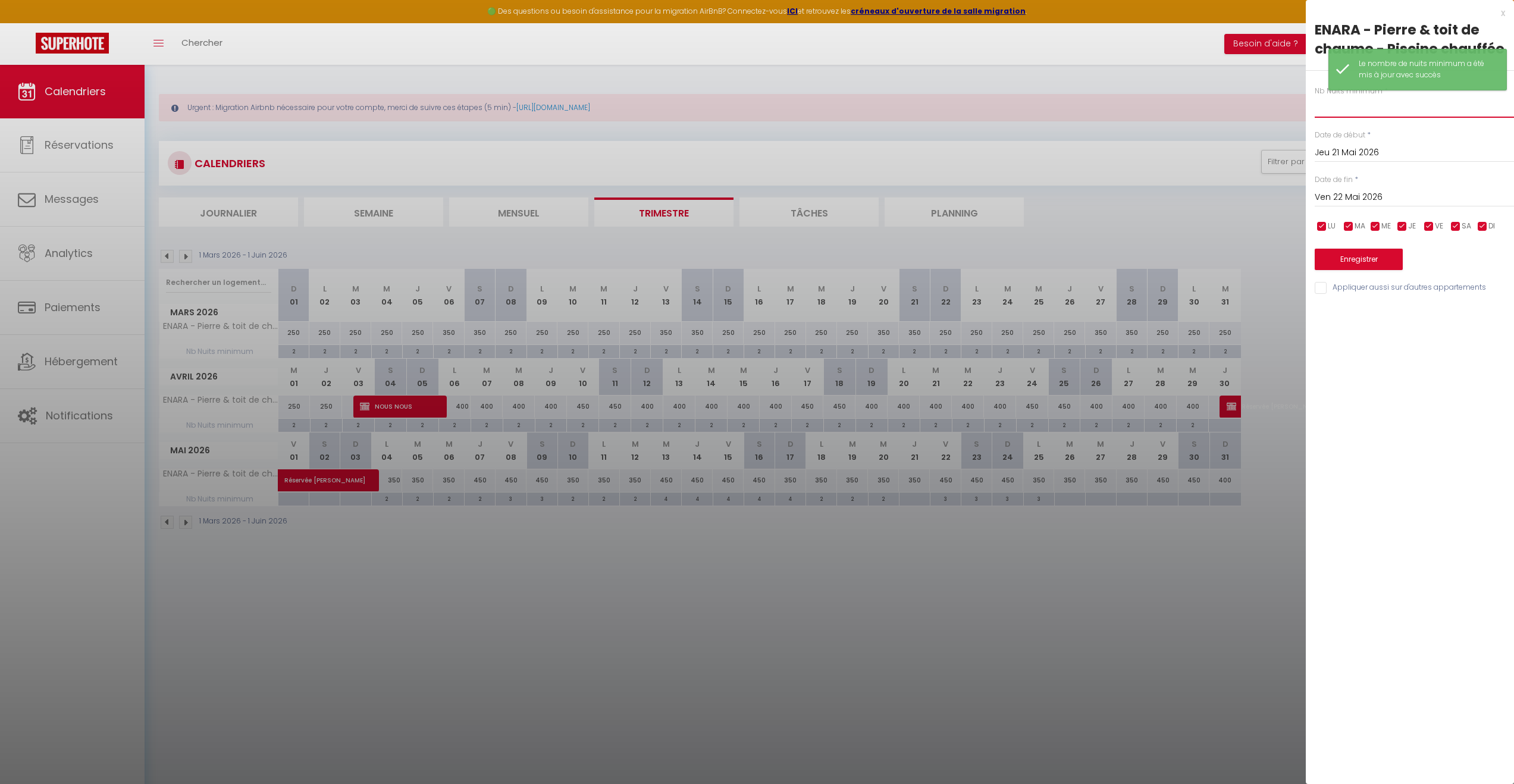
click at [1346, 105] on input "text" at bounding box center [1415, 106] width 200 height 21
click at [1349, 248] on button "Enregistrer" at bounding box center [1359, 259] width 88 height 21
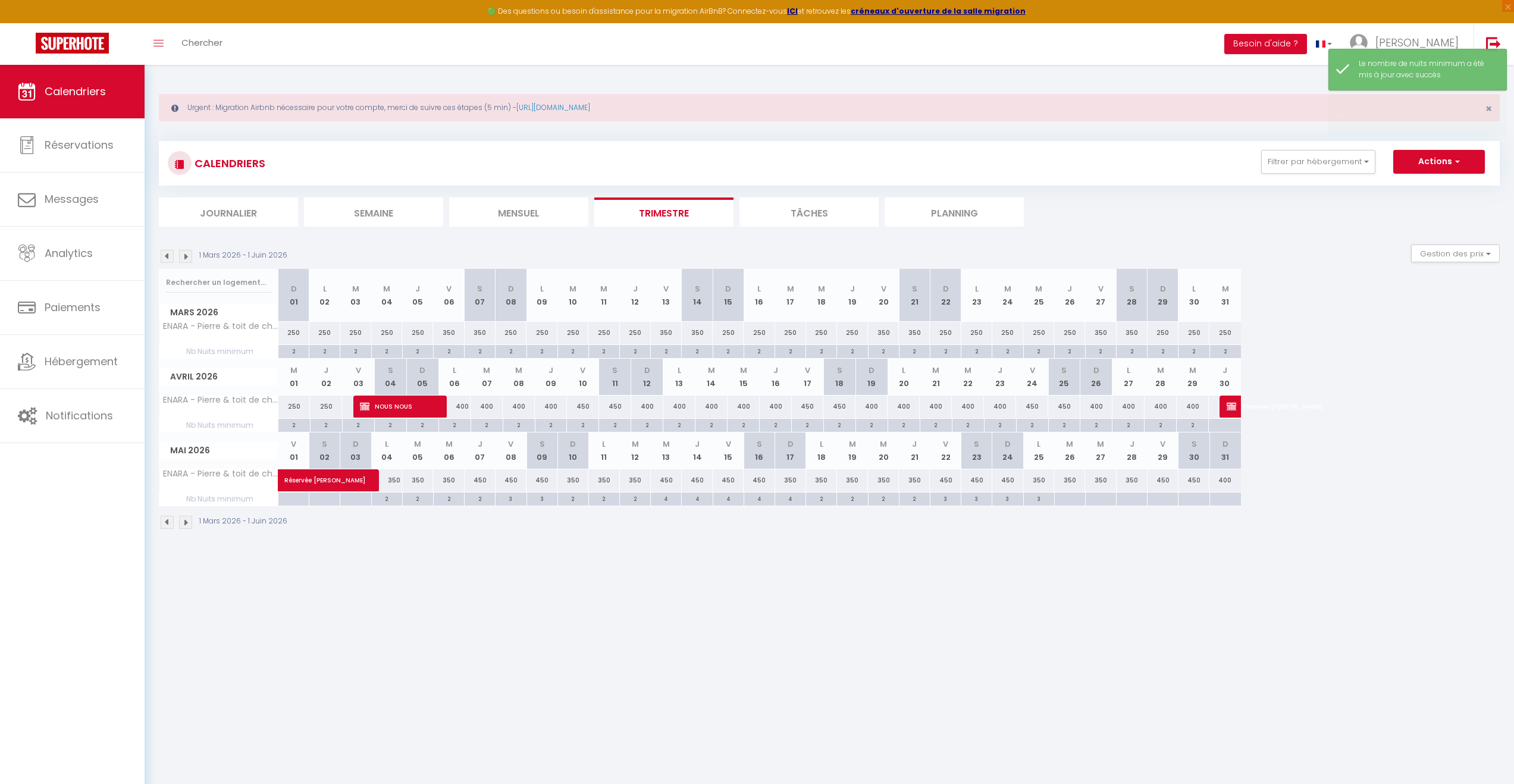
click at [1080, 497] on div at bounding box center [1070, 499] width 31 height 13
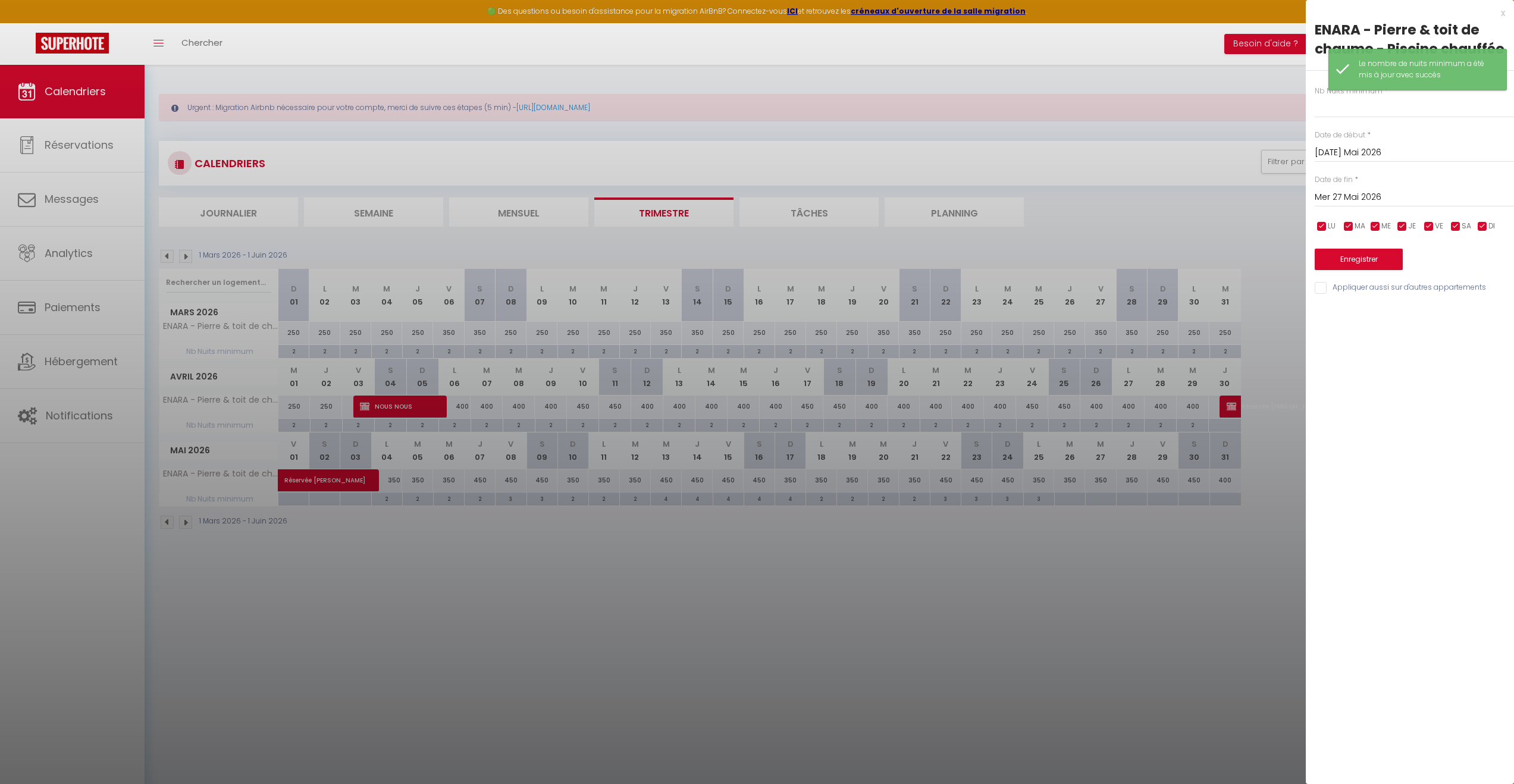
click at [1381, 197] on input "Mer 27 Mai 2026" at bounding box center [1415, 197] width 200 height 15
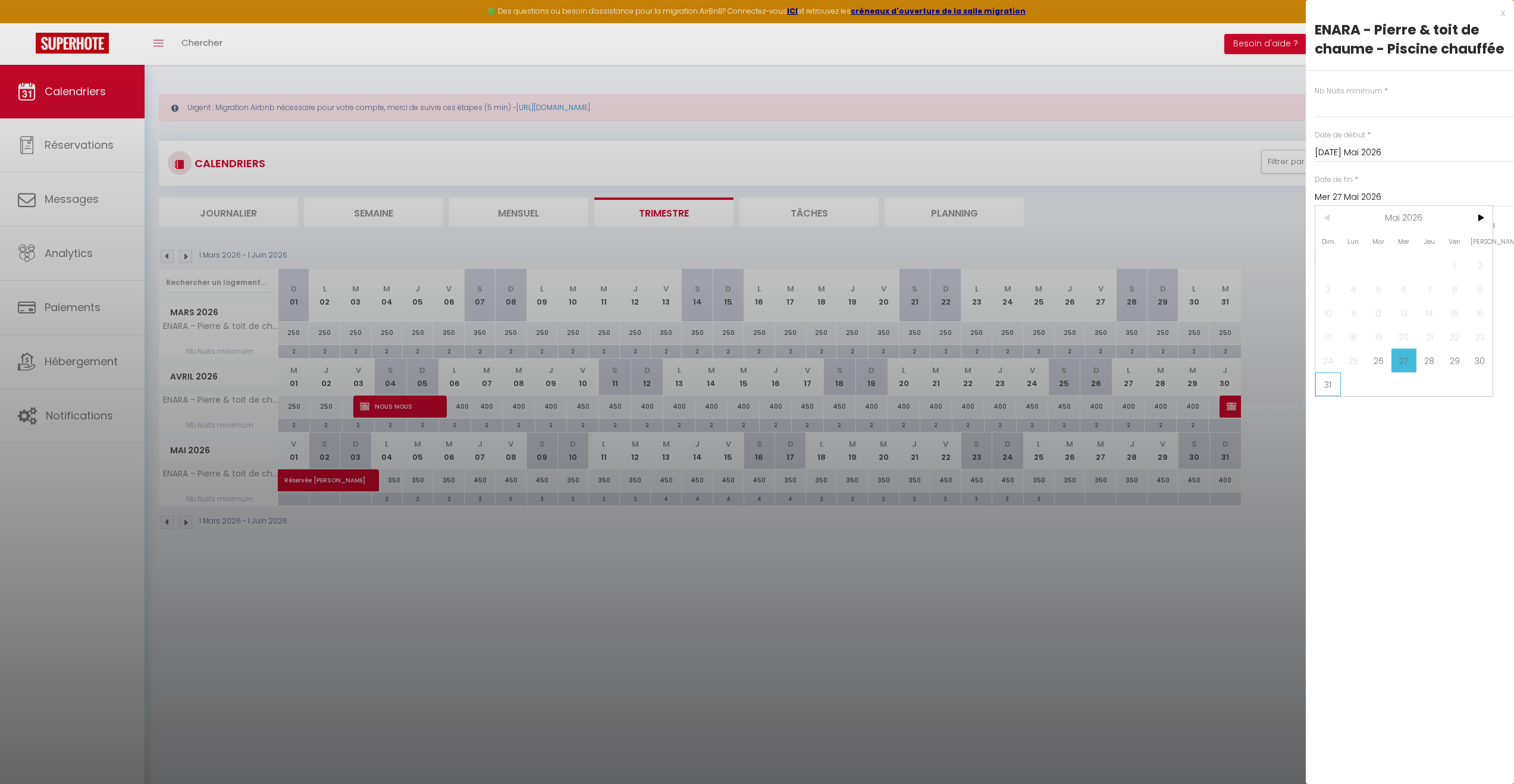
click at [1326, 383] on span "31" at bounding box center [1328, 384] width 26 height 24
click at [1346, 103] on input "text" at bounding box center [1415, 106] width 200 height 21
click at [1354, 248] on button "Enregistrer" at bounding box center [1359, 259] width 88 height 21
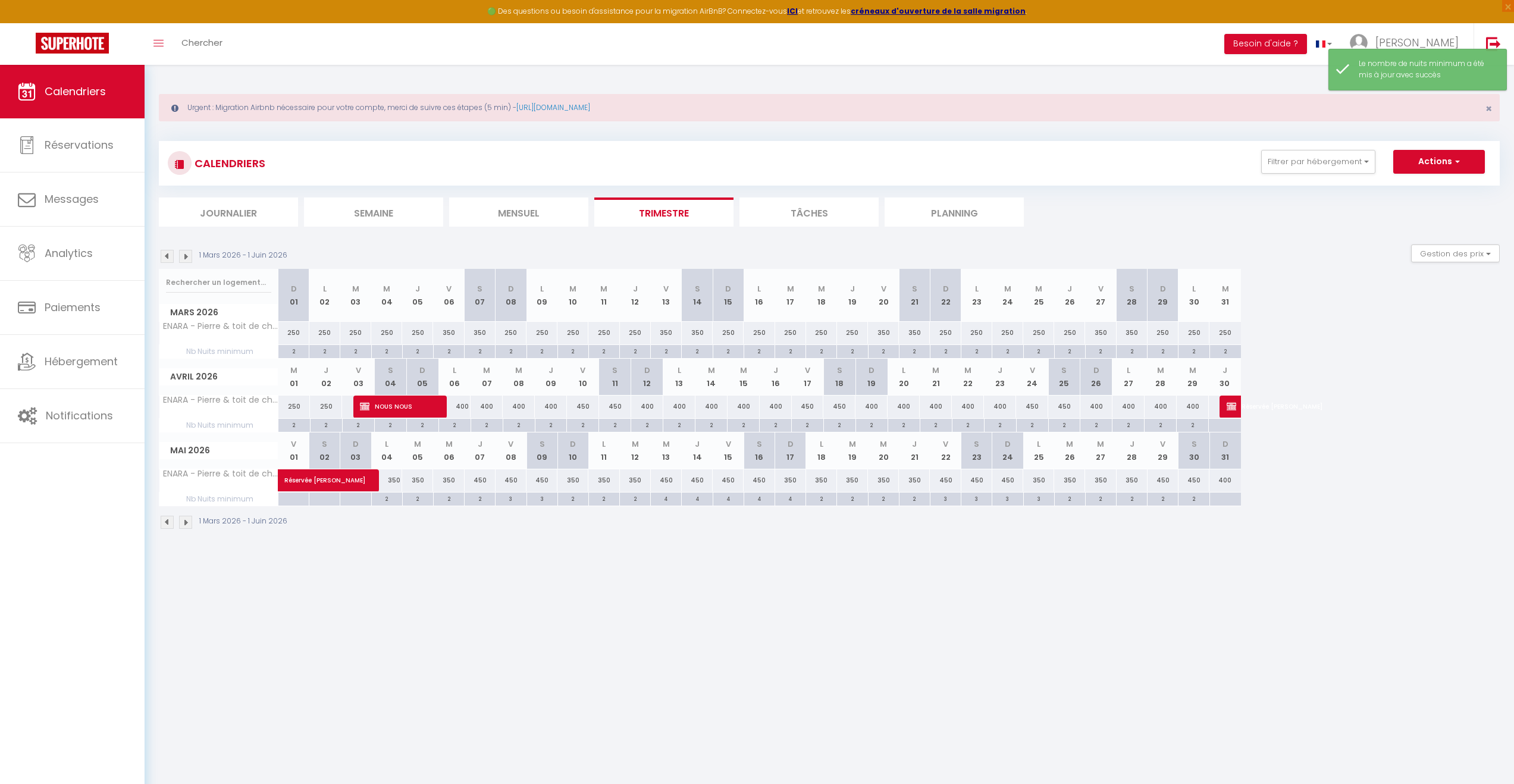
click at [166, 254] on img at bounding box center [167, 256] width 13 height 13
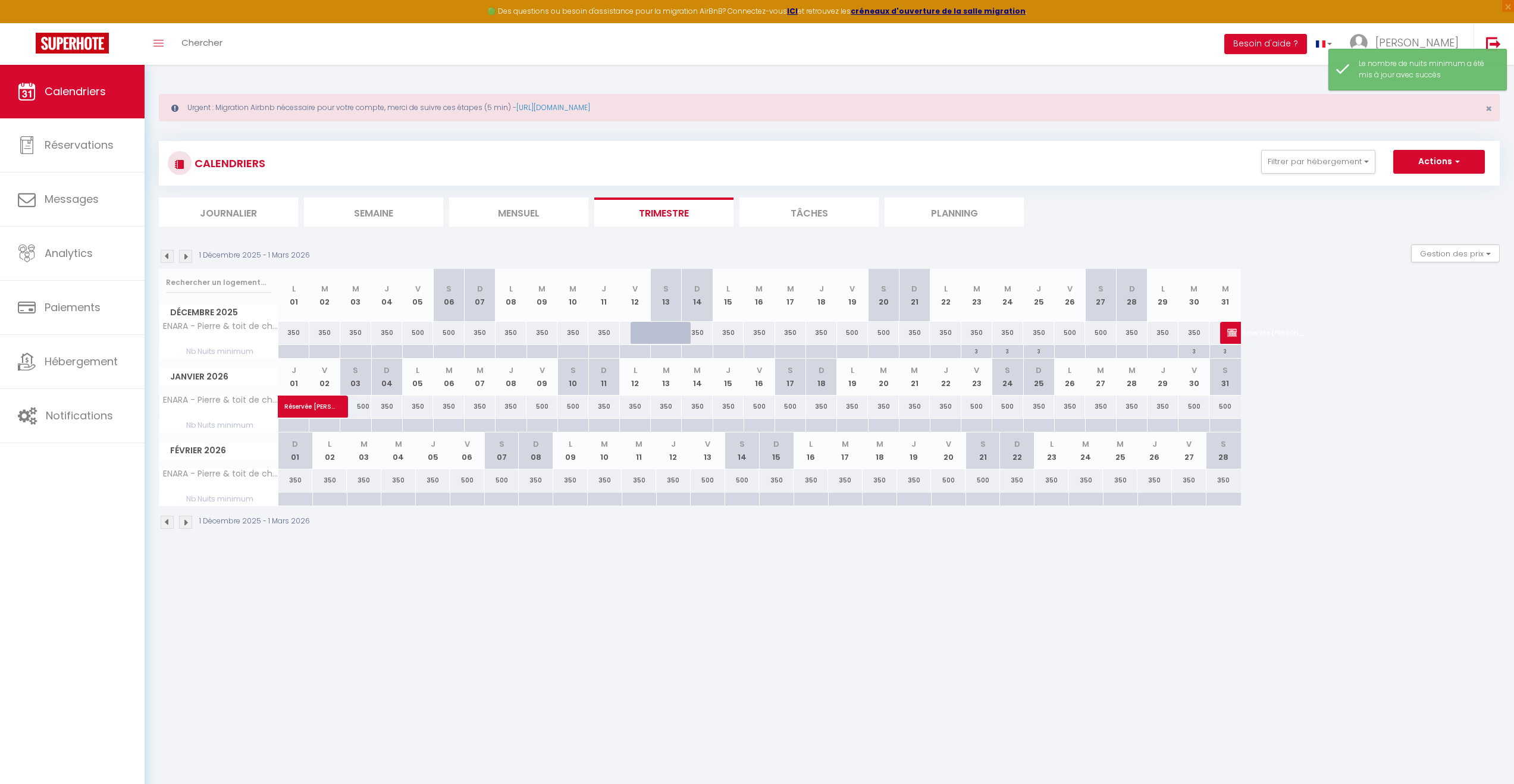
click at [166, 254] on img at bounding box center [167, 256] width 13 height 13
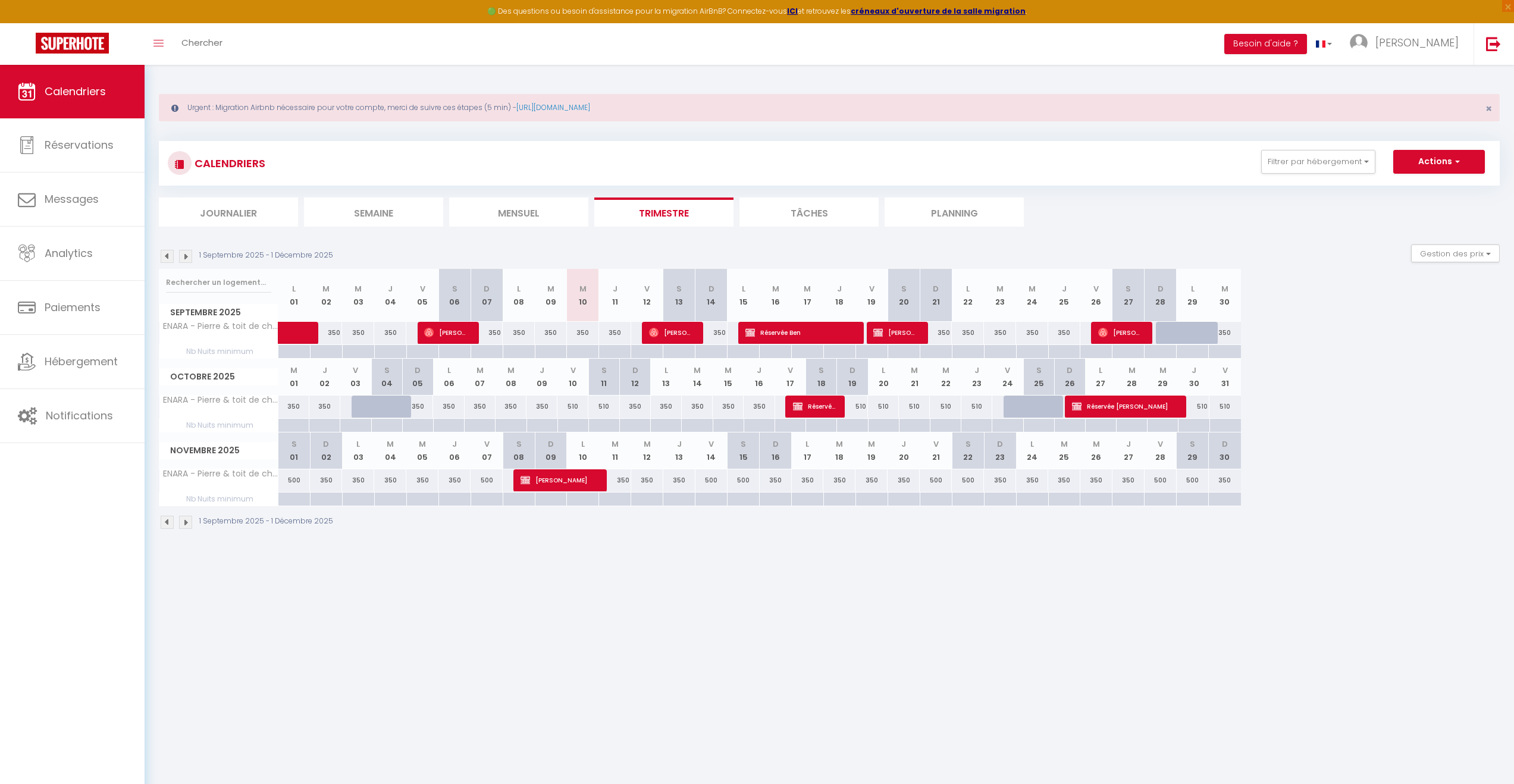
click at [294, 502] on div at bounding box center [294, 499] width 32 height 13
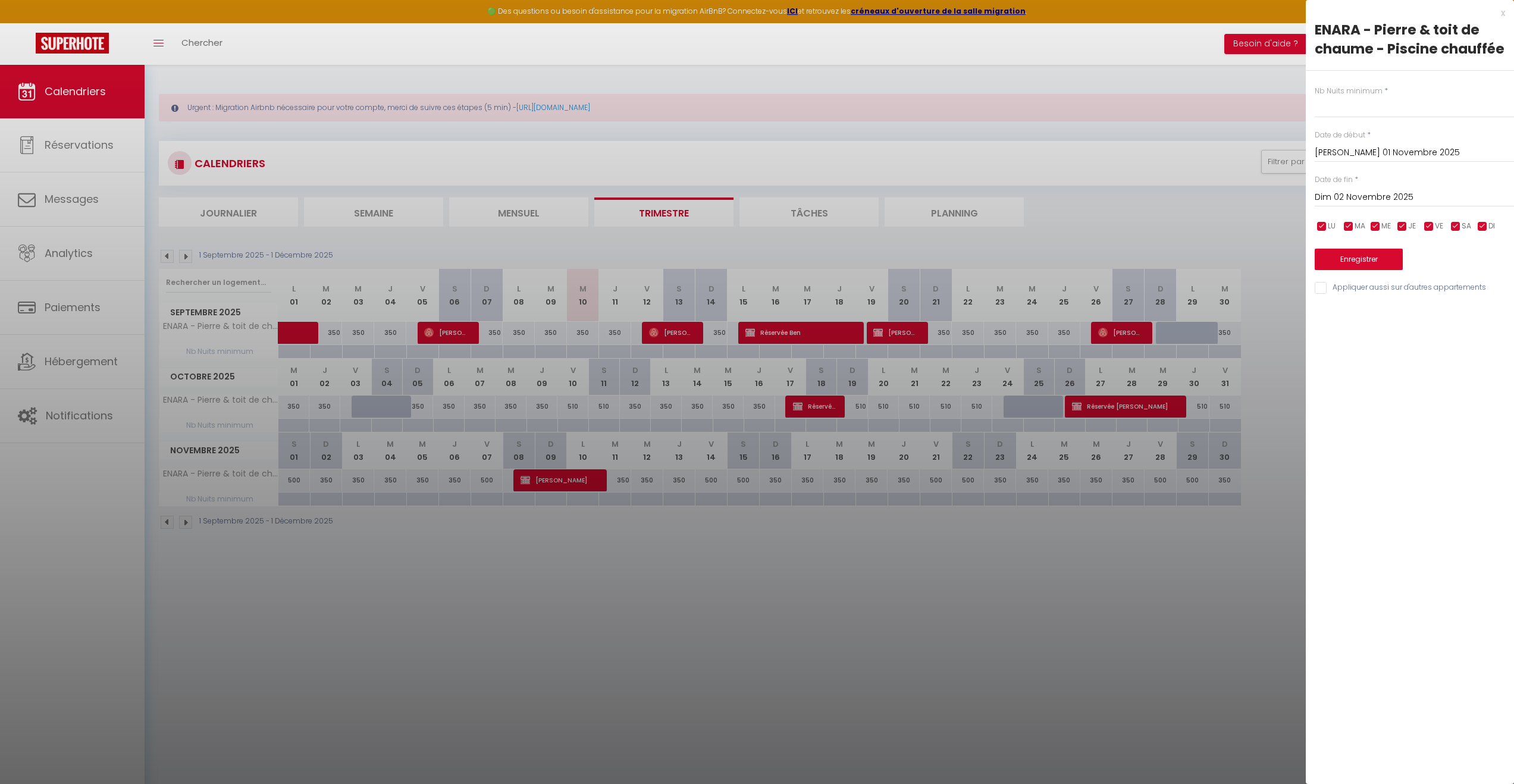
click at [1411, 191] on input "Dim 02 Novembre 2025" at bounding box center [1415, 197] width 200 height 15
click at [1333, 385] on span "30" at bounding box center [1328, 384] width 26 height 24
click at [1371, 107] on input "text" at bounding box center [1415, 106] width 200 height 21
click at [1354, 261] on button "Enregistrer" at bounding box center [1359, 259] width 88 height 21
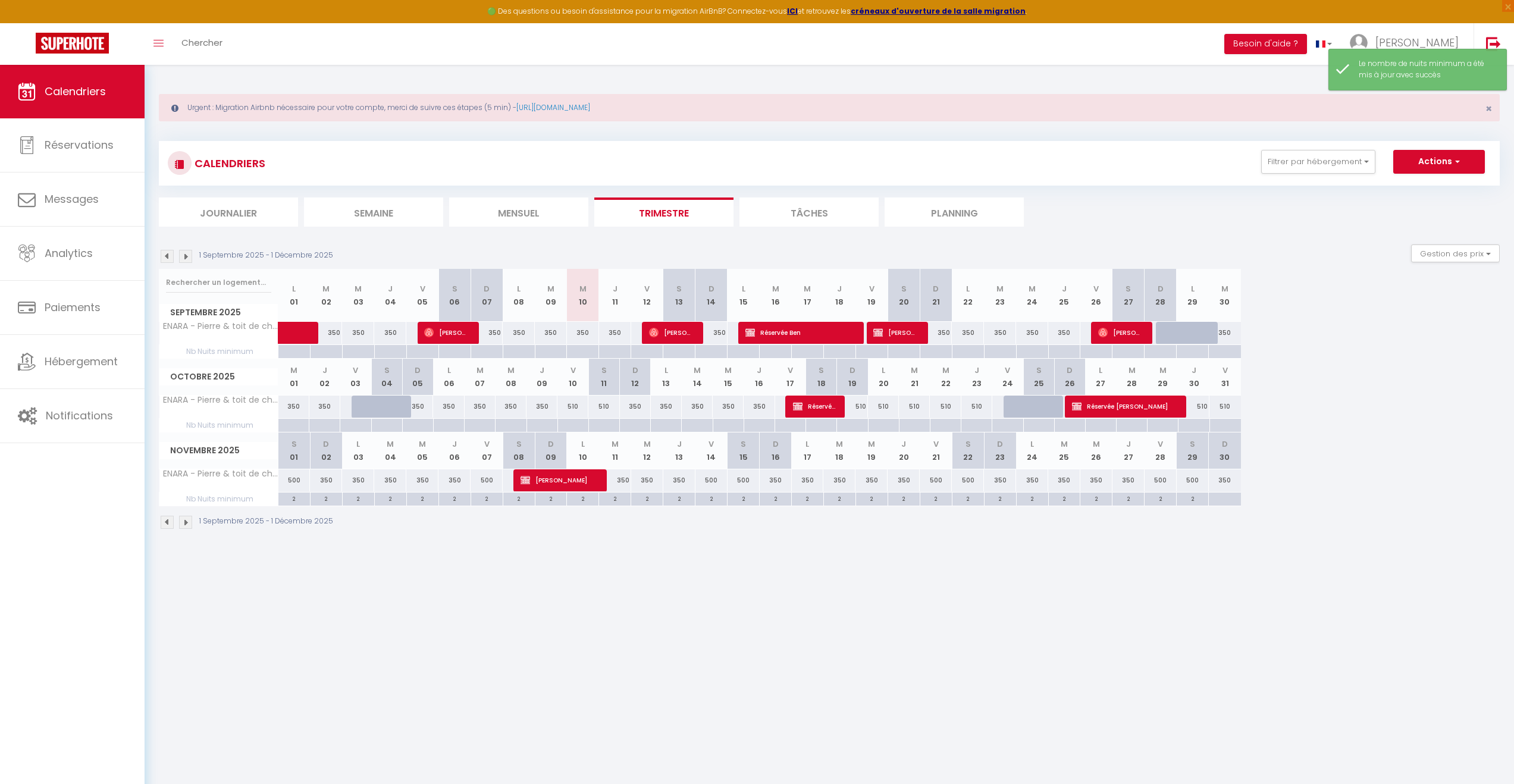
click at [296, 420] on div at bounding box center [294, 420] width 31 height 2
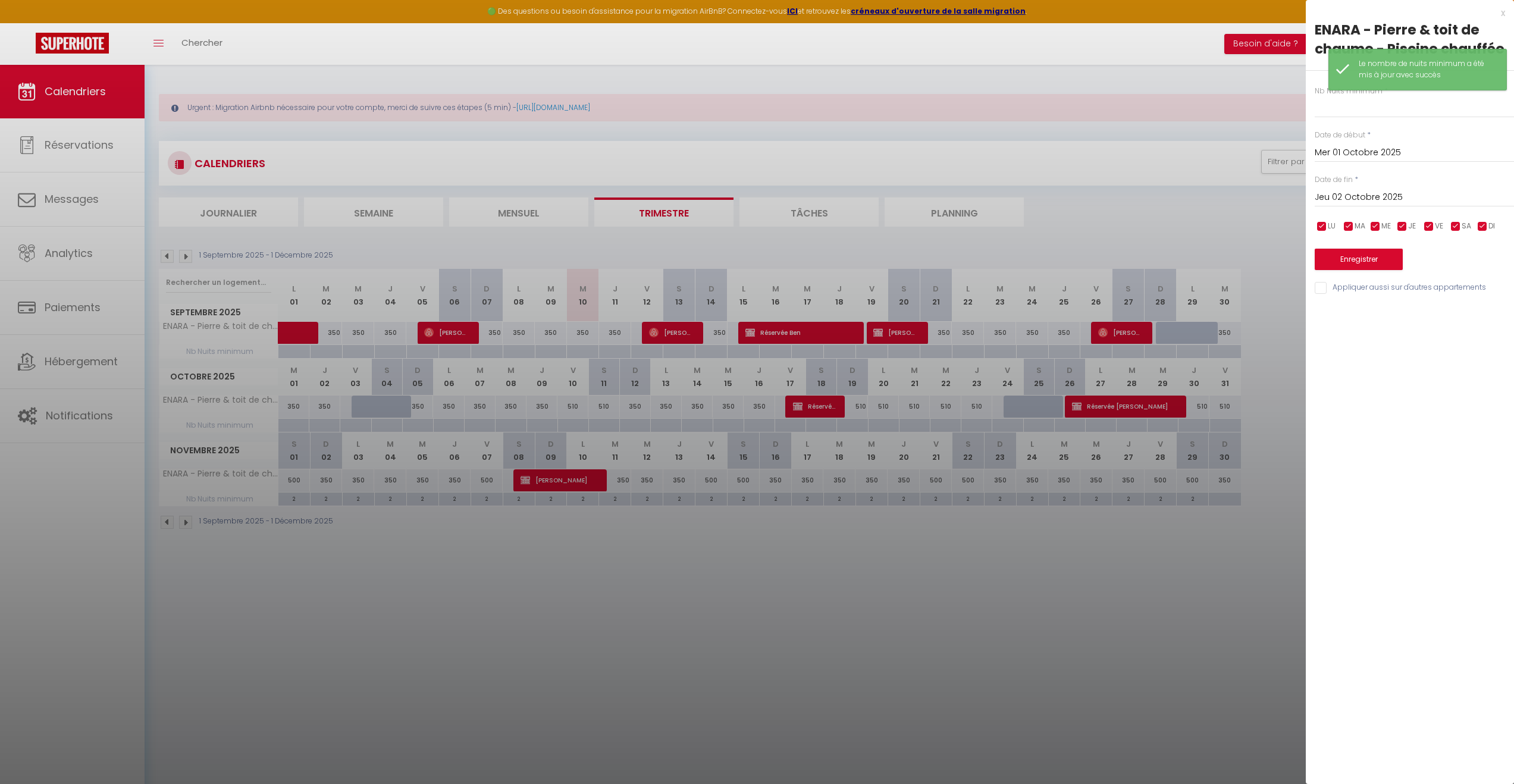
click at [1380, 197] on input "Jeu 02 Octobre 2025" at bounding box center [1415, 197] width 200 height 15
click at [1370, 146] on input "Mer 01 Octobre 2025" at bounding box center [1415, 152] width 200 height 15
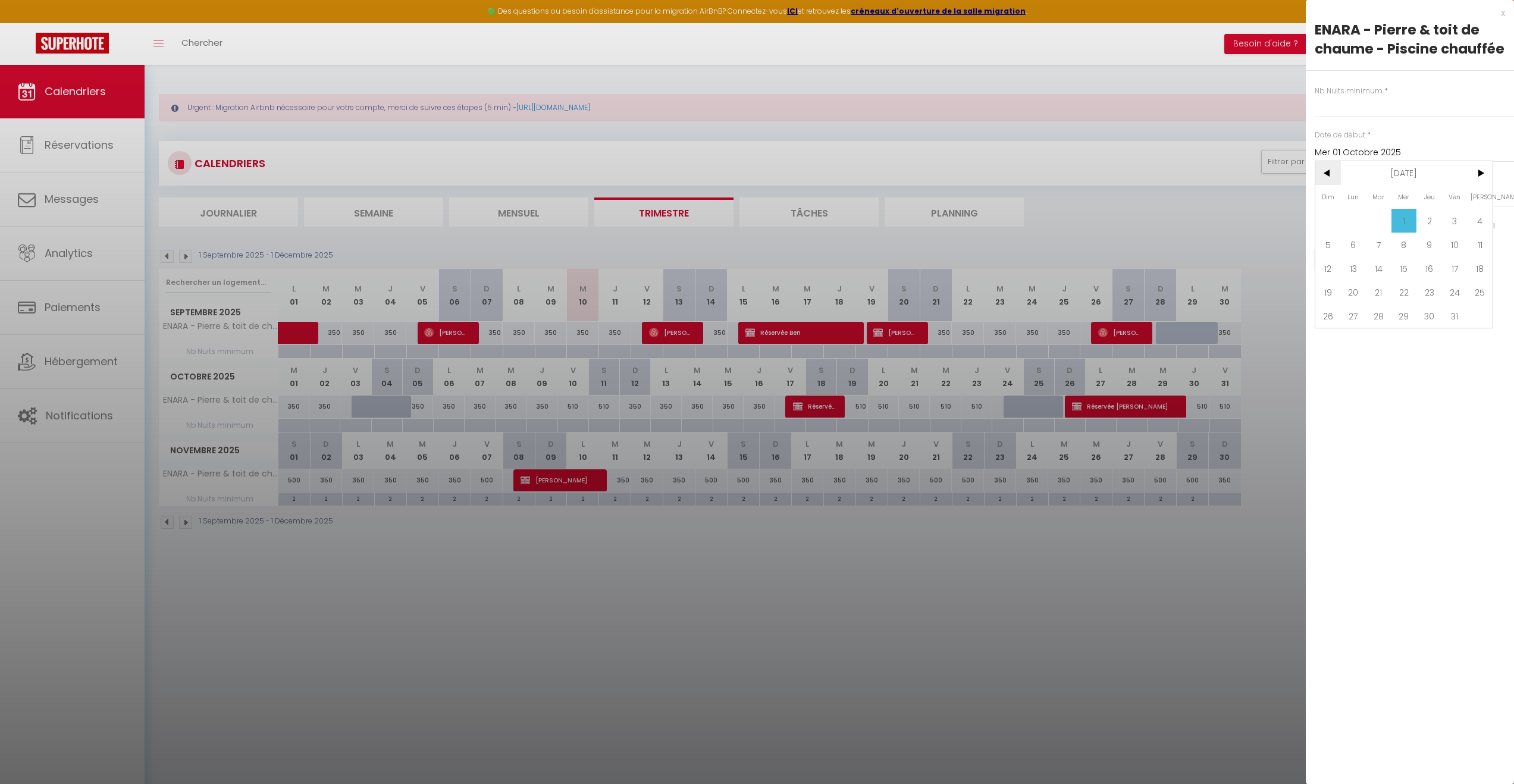
click at [1325, 165] on span "<" at bounding box center [1328, 173] width 26 height 24
click at [1411, 246] on span "10" at bounding box center [1404, 244] width 26 height 24
click at [1402, 199] on input "Jeu 02 Octobre 2025" at bounding box center [1415, 197] width 200 height 15
click at [1456, 357] on span "31" at bounding box center [1455, 360] width 26 height 24
click at [1341, 108] on input "text" at bounding box center [1415, 106] width 200 height 21
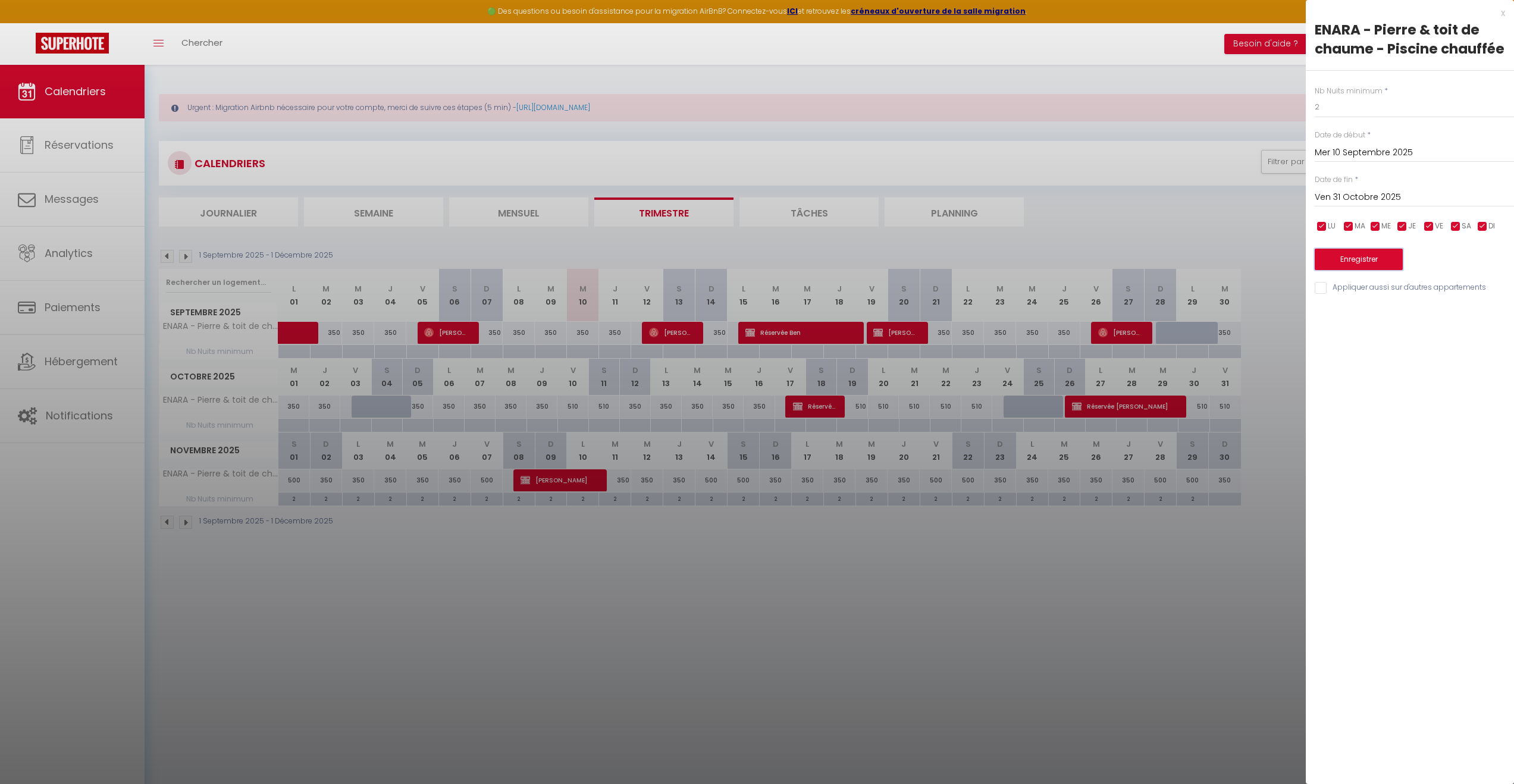
click at [1356, 249] on button "Enregistrer" at bounding box center [1359, 259] width 88 height 21
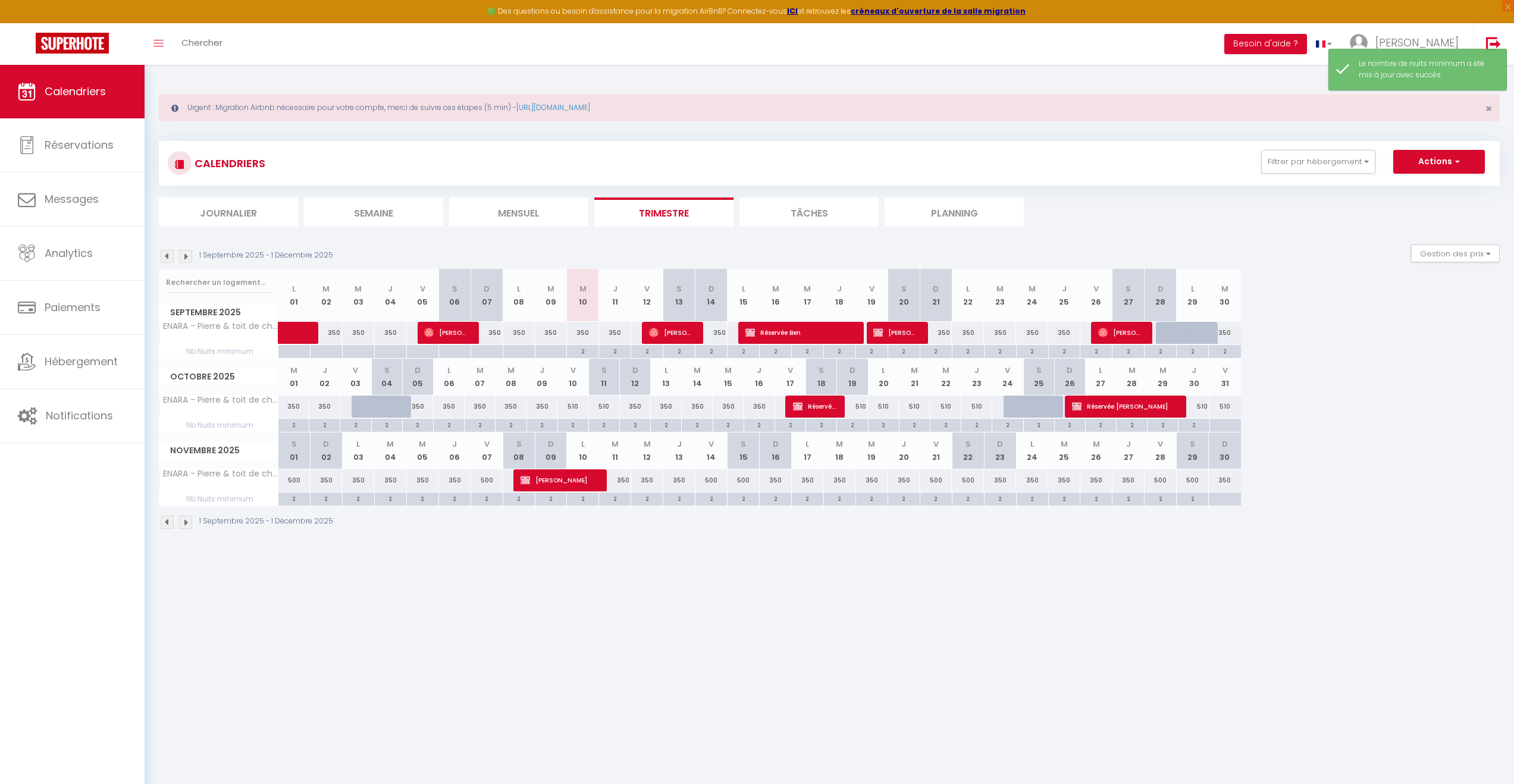
click at [1229, 499] on div at bounding box center [1224, 499] width 32 height 13
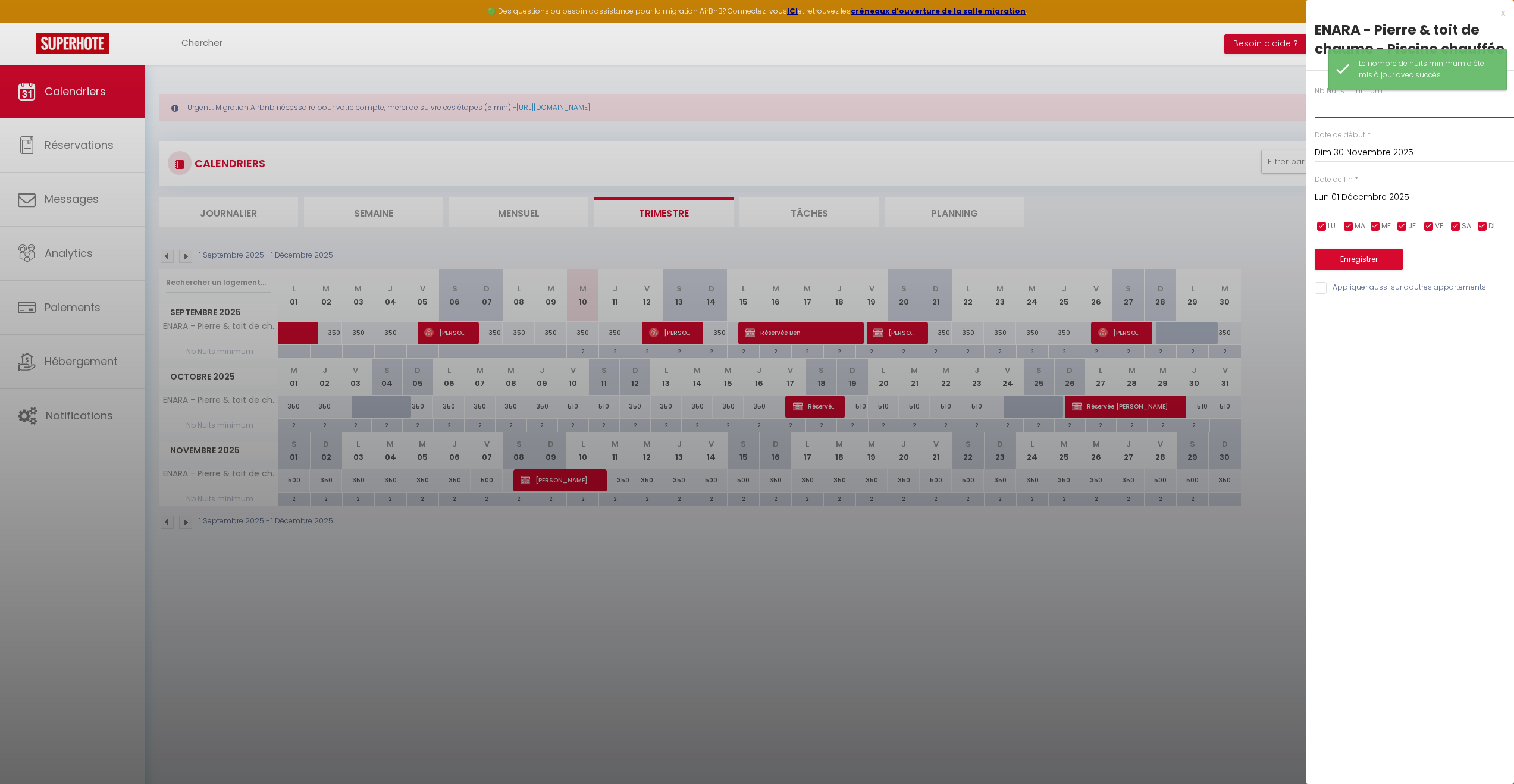
click at [1377, 111] on input "text" at bounding box center [1415, 106] width 200 height 21
click at [1355, 258] on button "Enregistrer" at bounding box center [1359, 259] width 88 height 21
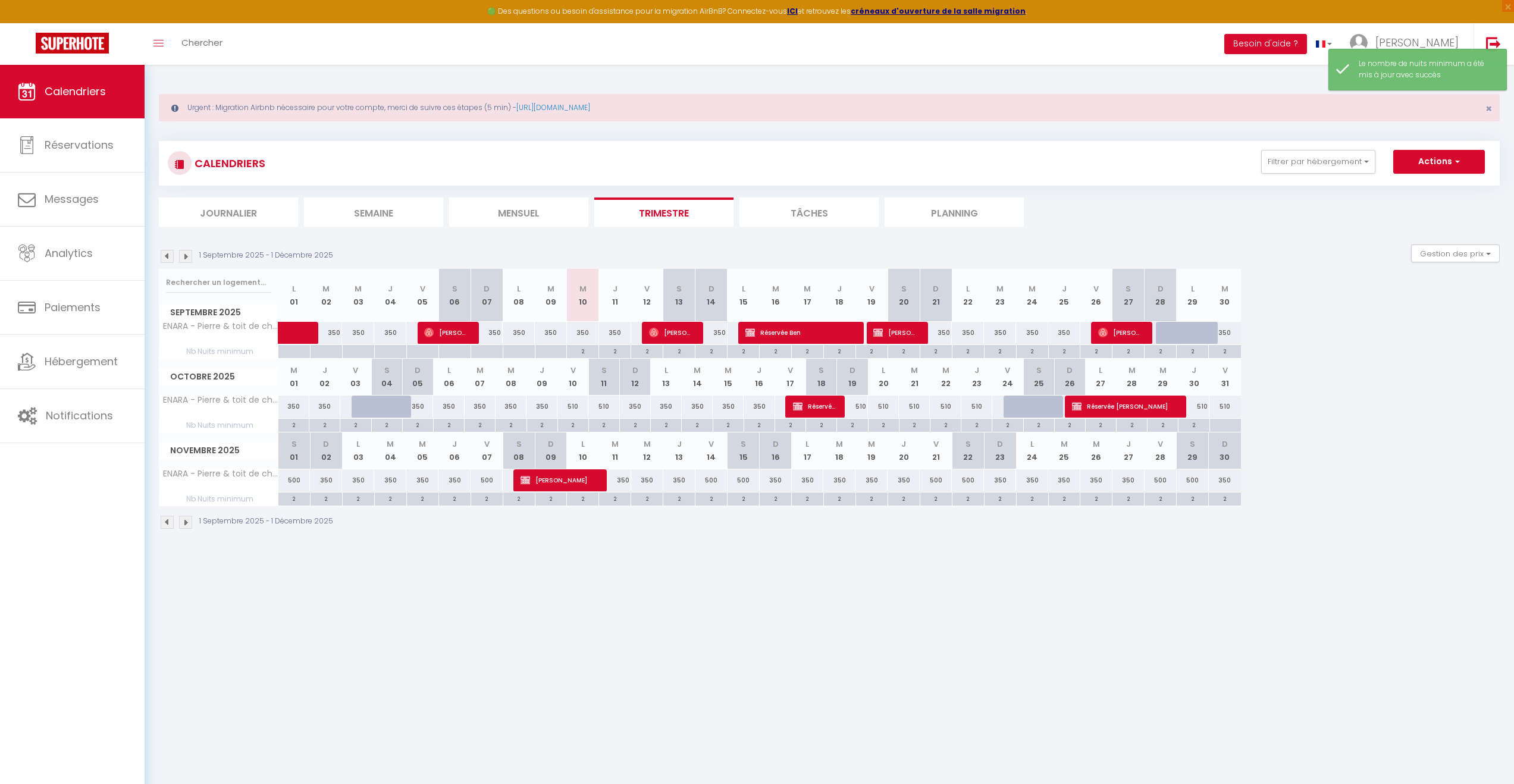
click at [186, 253] on img at bounding box center [186, 256] width 13 height 13
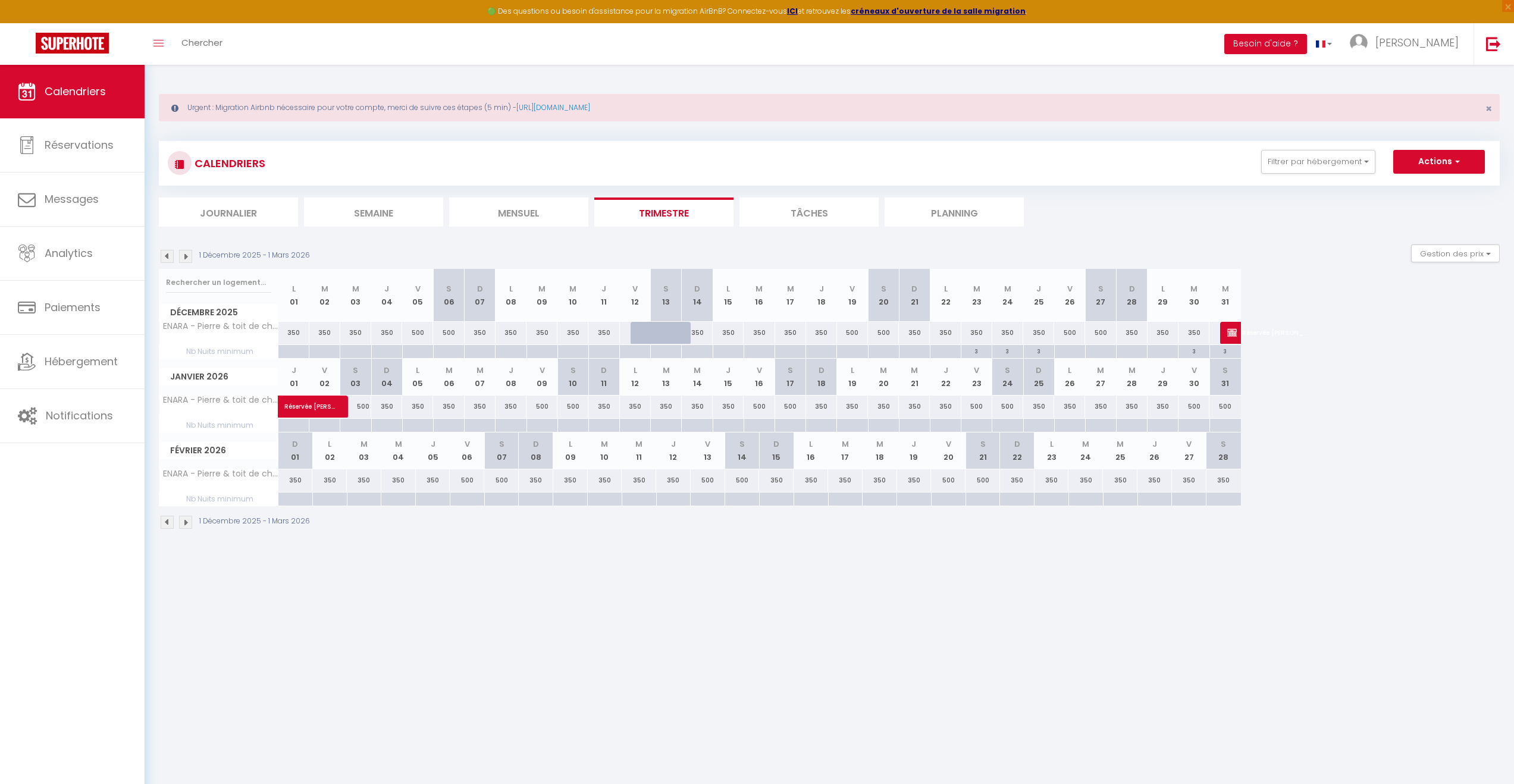
click at [291, 427] on div at bounding box center [293, 425] width 31 height 13
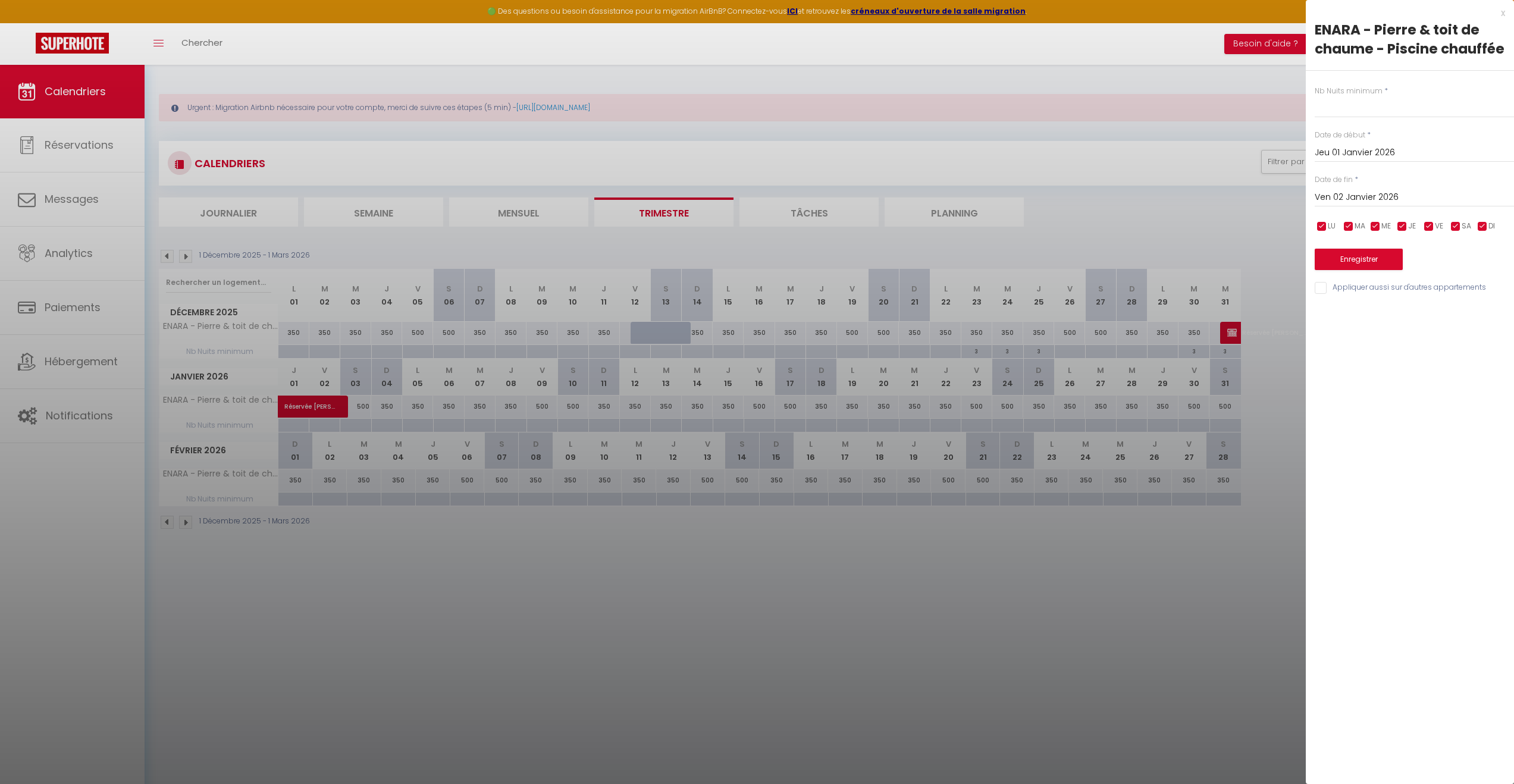
click at [291, 427] on div at bounding box center [757, 392] width 1514 height 784
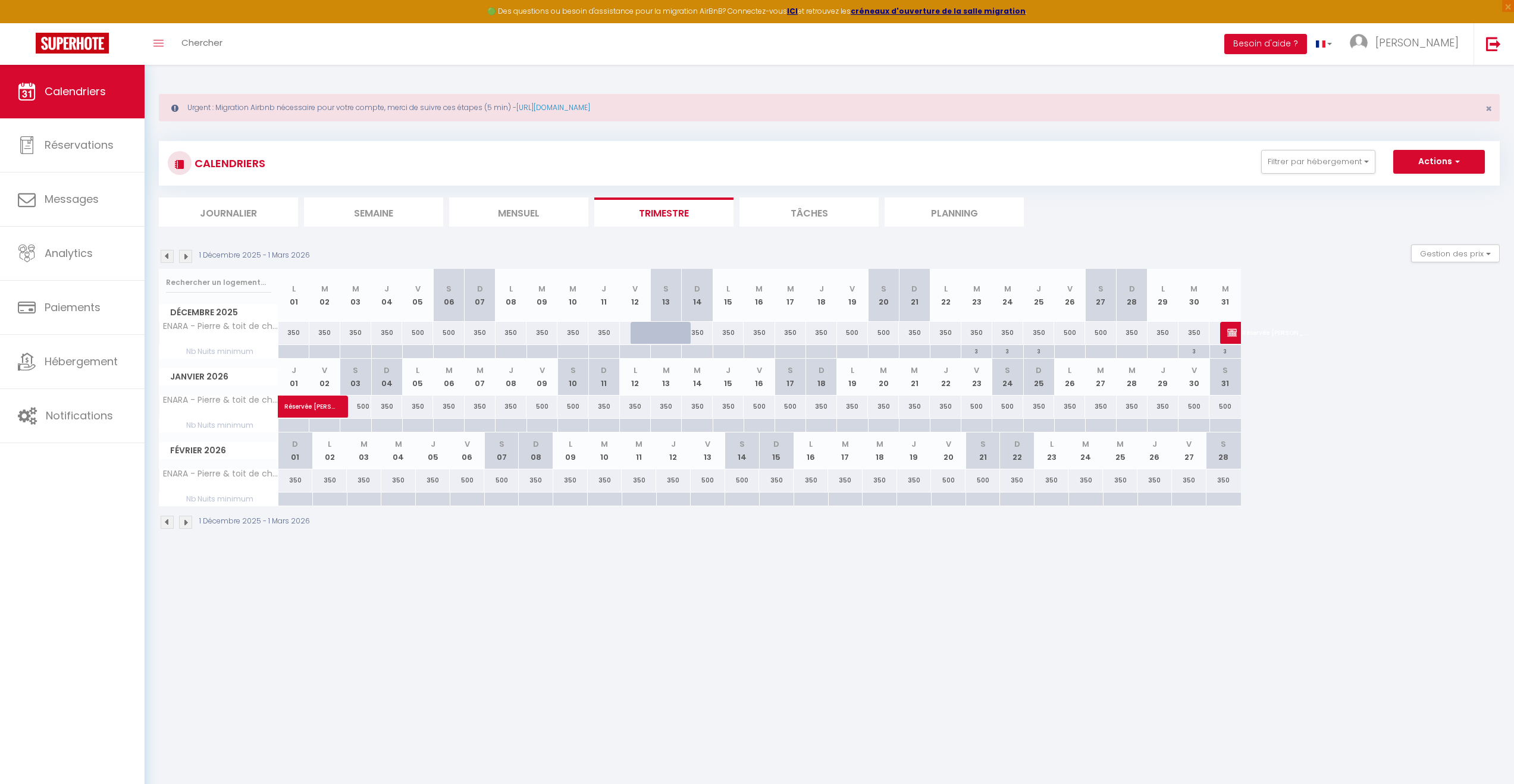
click at [291, 427] on div at bounding box center [293, 425] width 31 height 13
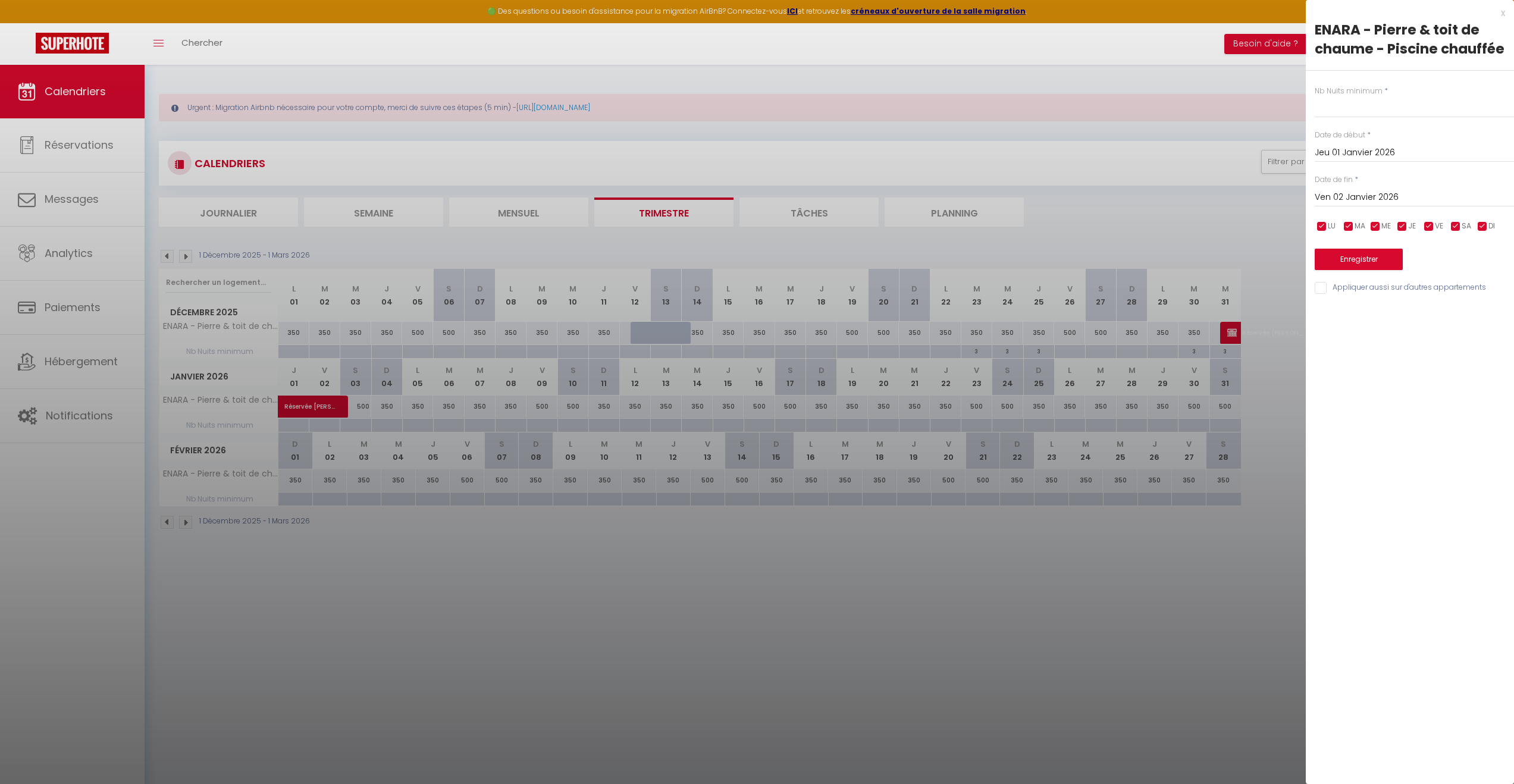
click at [1377, 149] on input "Jeu 01 Janvier 2026" at bounding box center [1415, 152] width 200 height 15
click at [1472, 221] on span "3" at bounding box center [1480, 220] width 26 height 24
click at [1392, 196] on input "Dim 04 Janvier 2026" at bounding box center [1415, 197] width 200 height 15
click at [1480, 215] on span ">" at bounding box center [1480, 217] width 26 height 24
click at [1482, 343] on span "28" at bounding box center [1480, 337] width 26 height 24
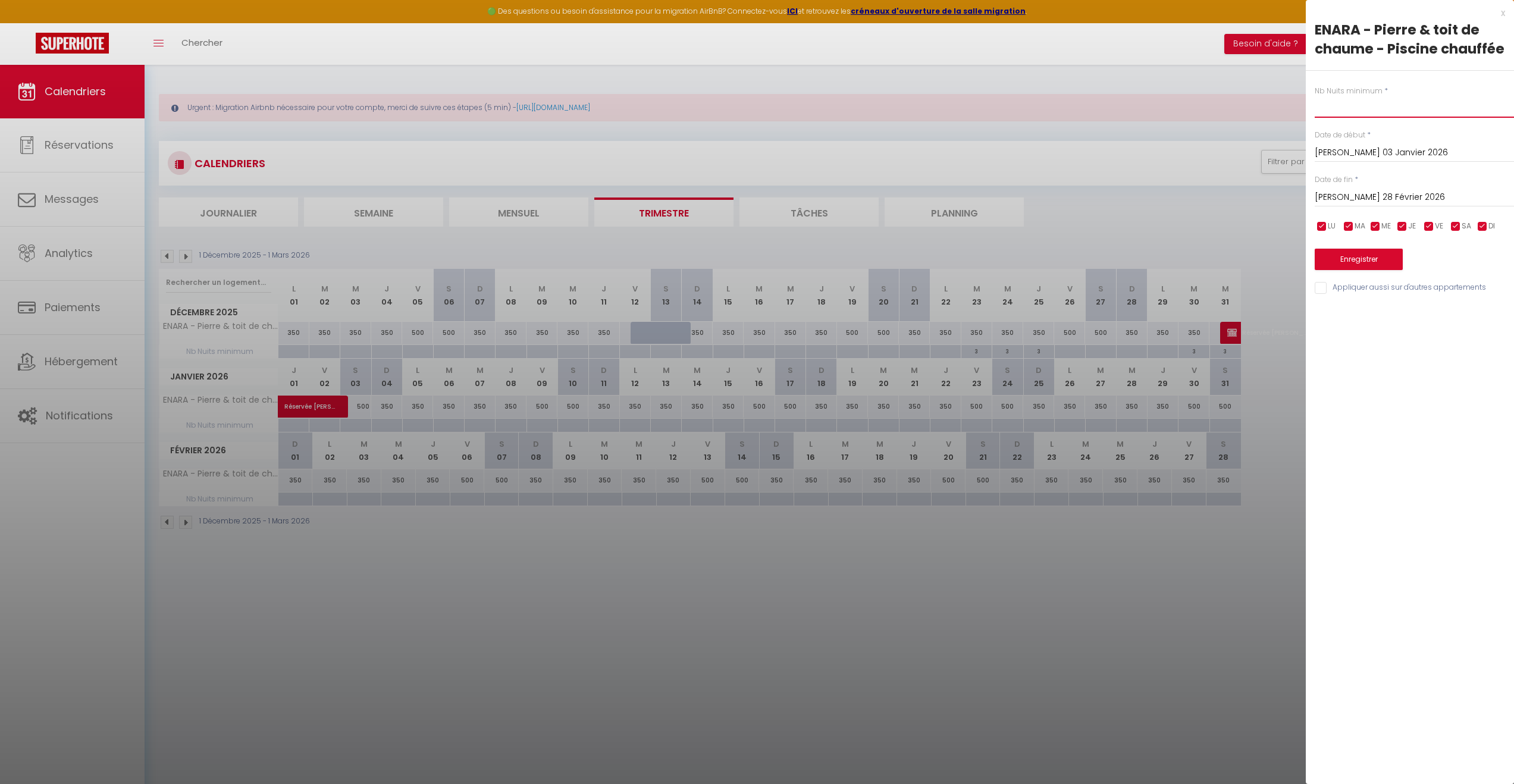
click at [1354, 109] on input "text" at bounding box center [1415, 106] width 200 height 21
click at [1343, 261] on button "Enregistrer" at bounding box center [1359, 259] width 88 height 21
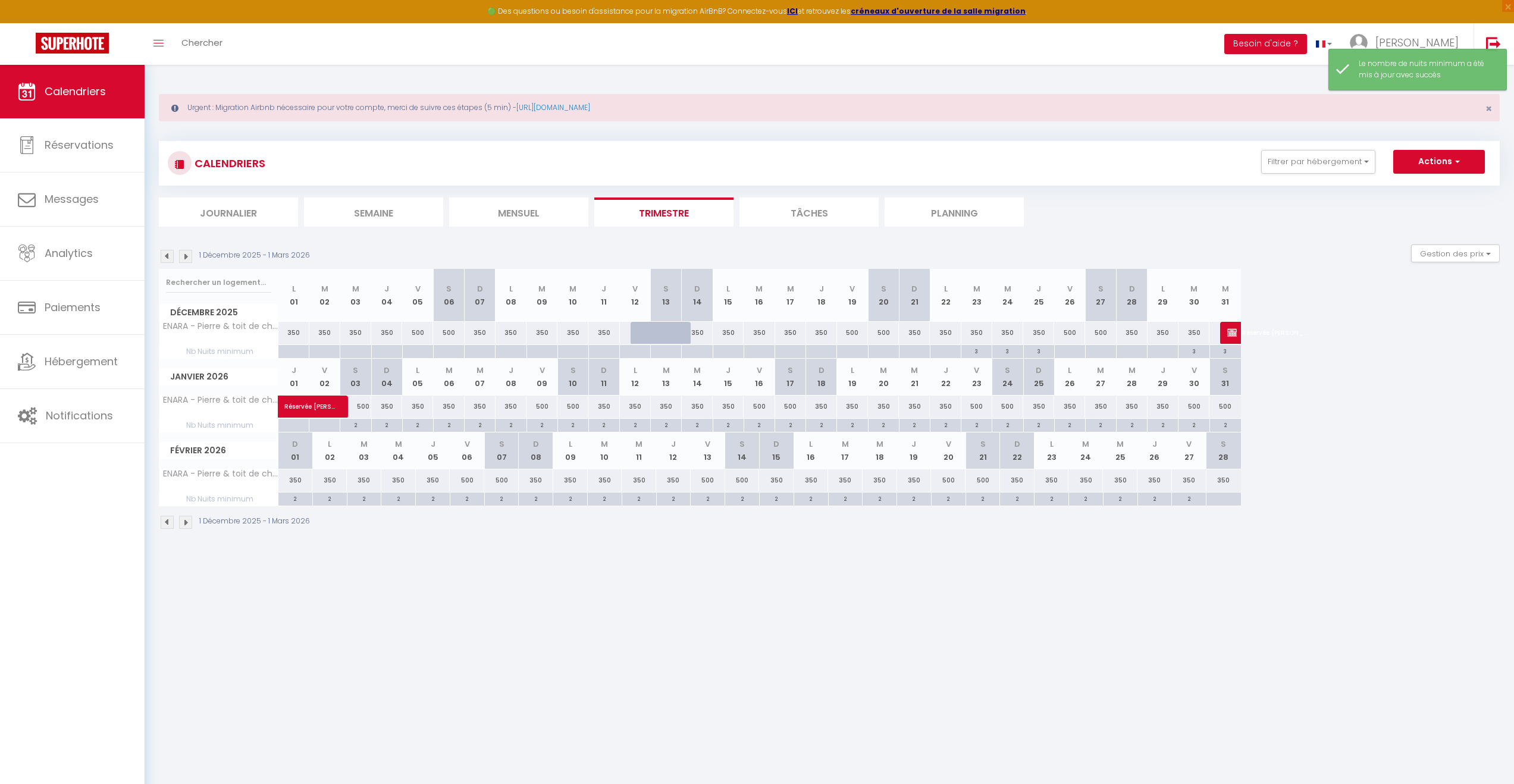
click at [1326, 582] on body "🟢 Des questions ou besoin d'assistance pour la migration AirBnB? Connectez-vous…" at bounding box center [757, 457] width 1514 height 784
click at [182, 252] on img at bounding box center [186, 256] width 13 height 13
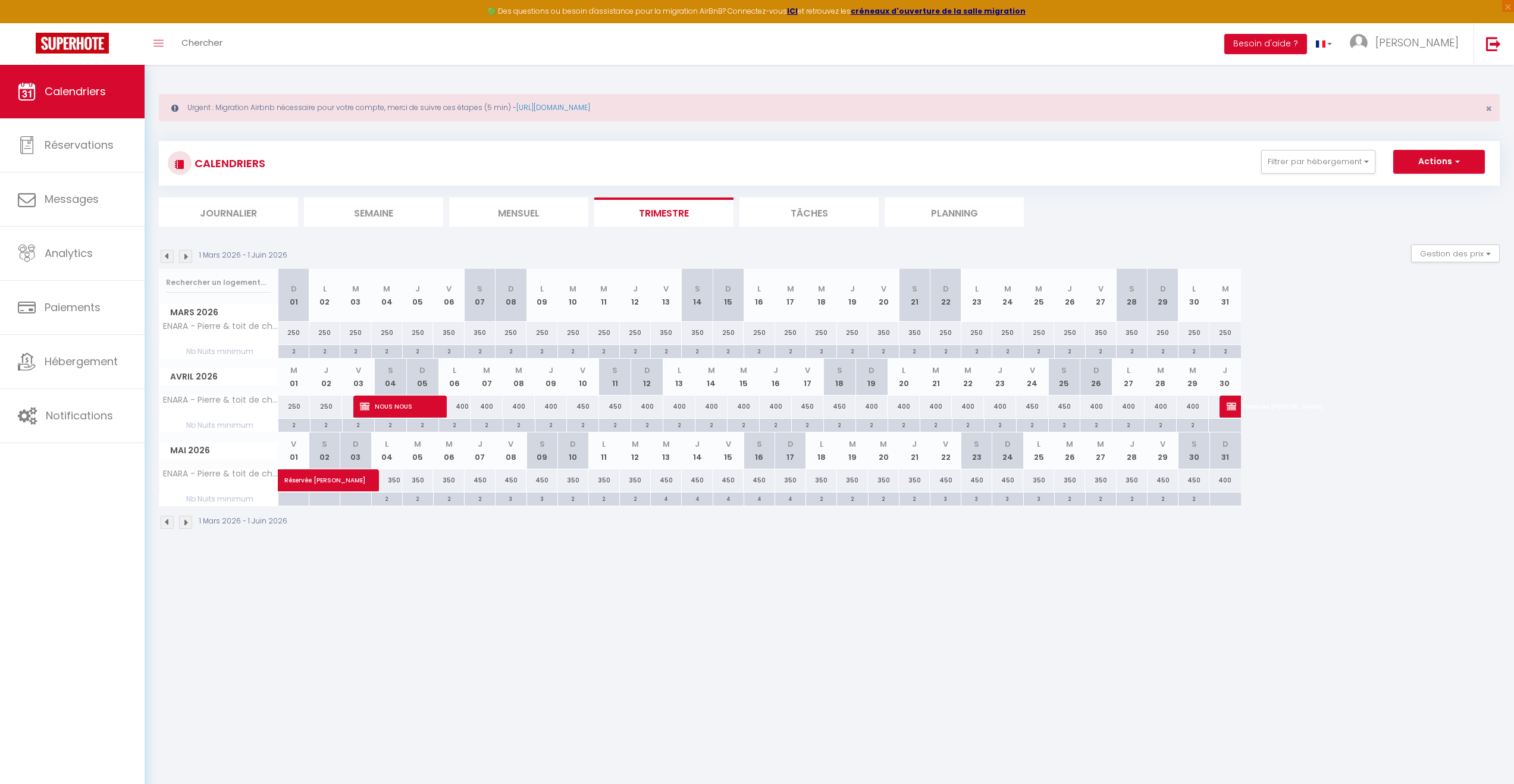
click at [159, 254] on div "1 Mars 2026 - 1 Juin 2026" at bounding box center [225, 256] width 132 height 13
click at [165, 255] on img at bounding box center [167, 256] width 13 height 13
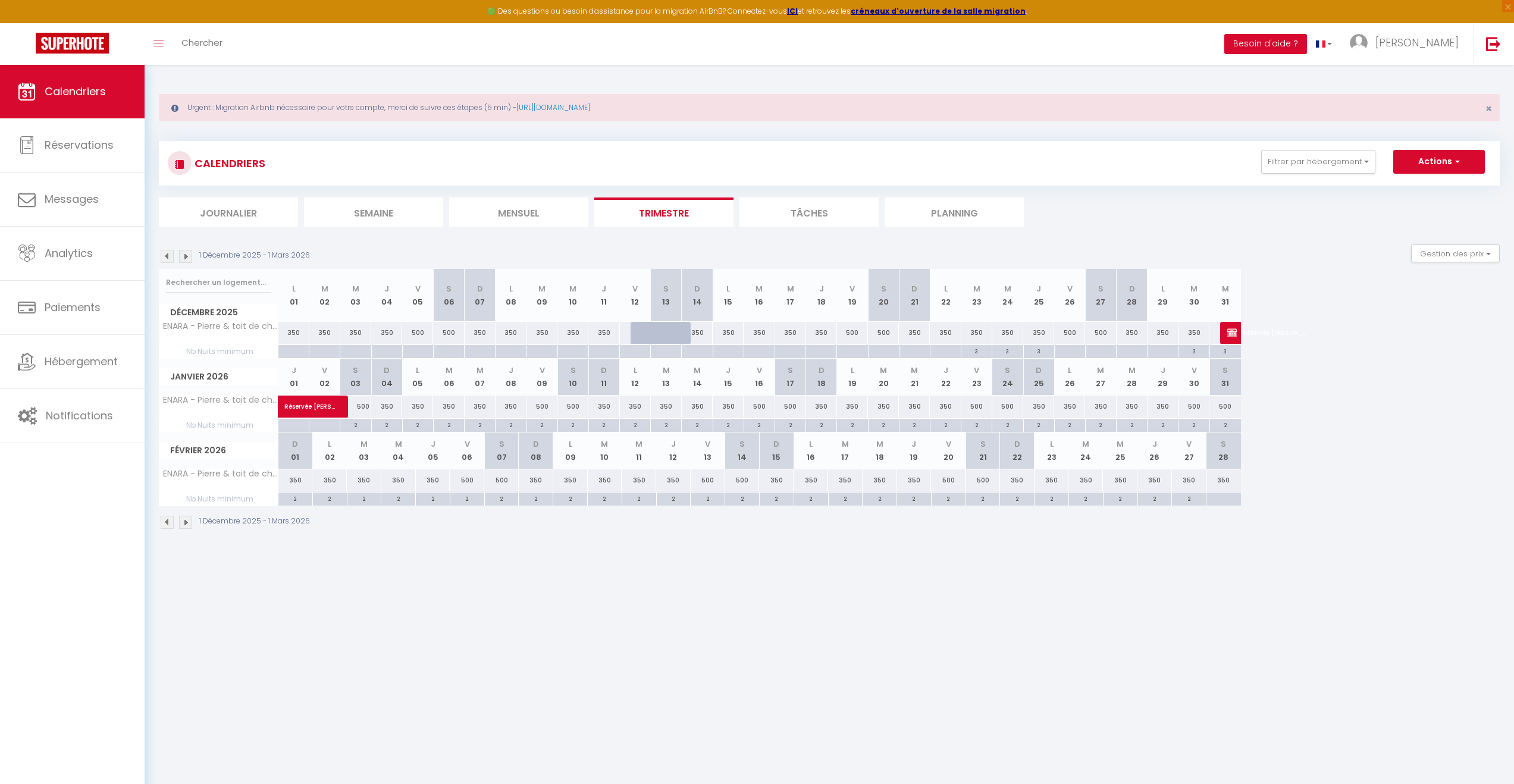
click at [165, 255] on img at bounding box center [167, 256] width 13 height 13
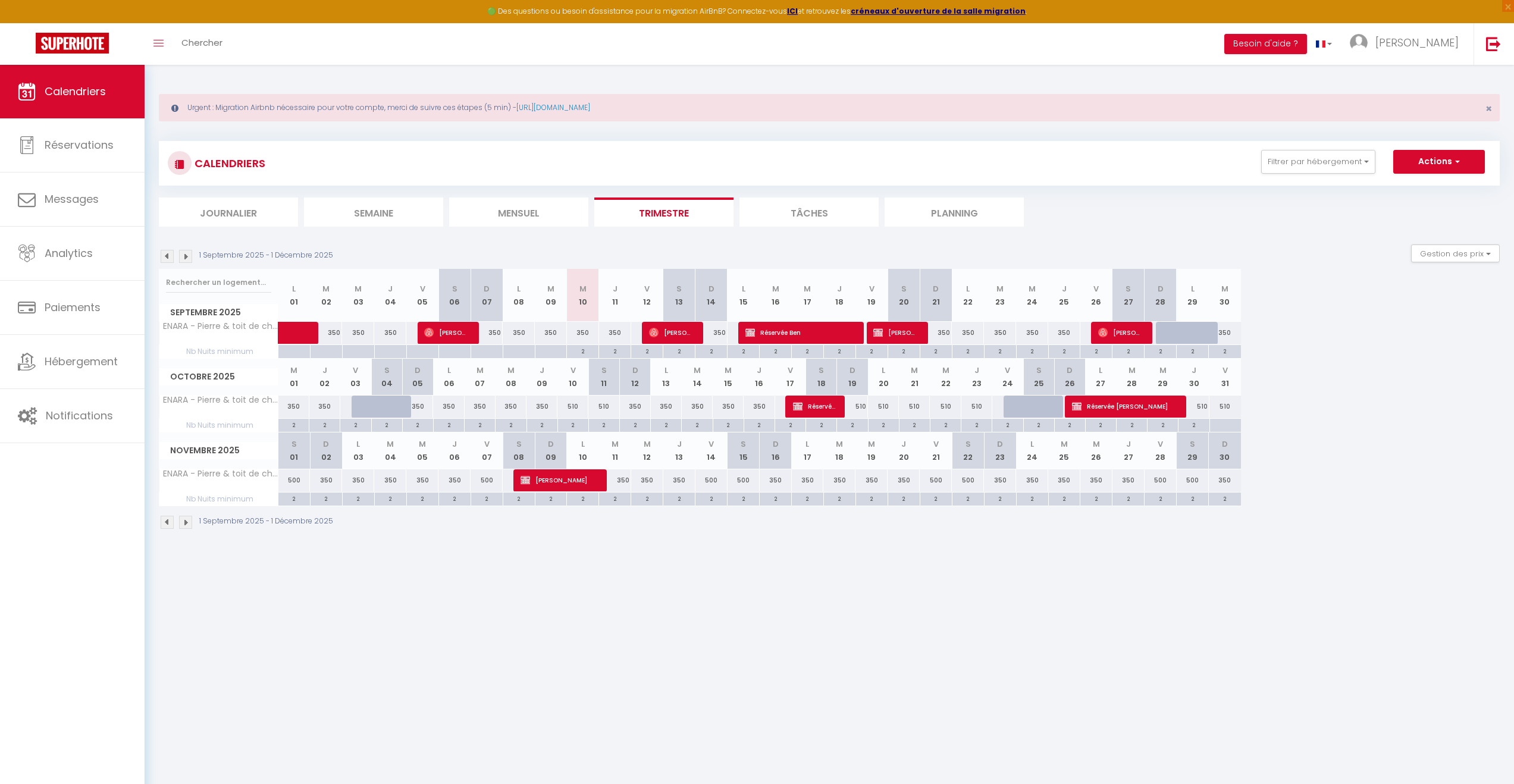
click at [185, 252] on img at bounding box center [186, 256] width 13 height 13
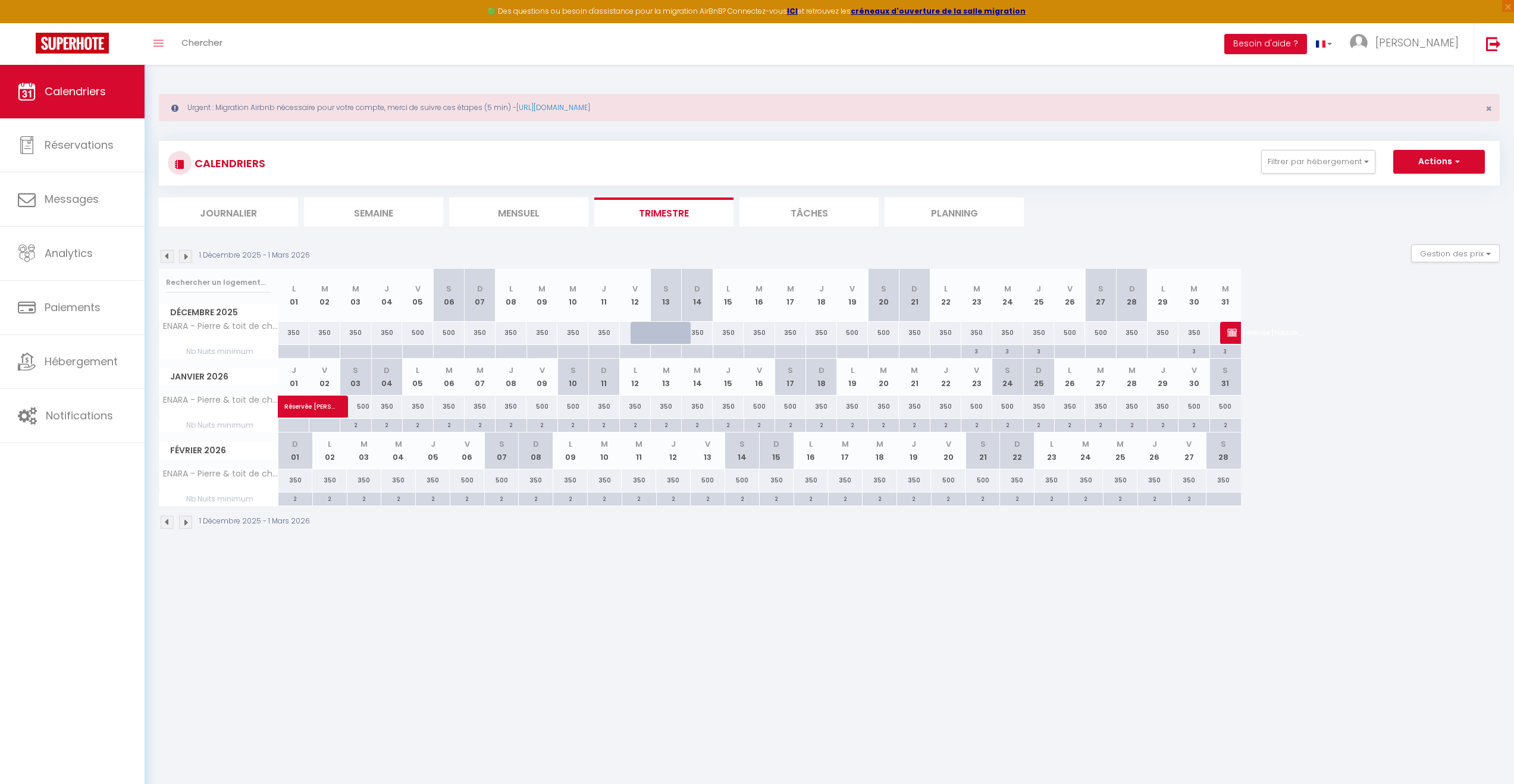
click at [185, 252] on img at bounding box center [186, 256] width 13 height 13
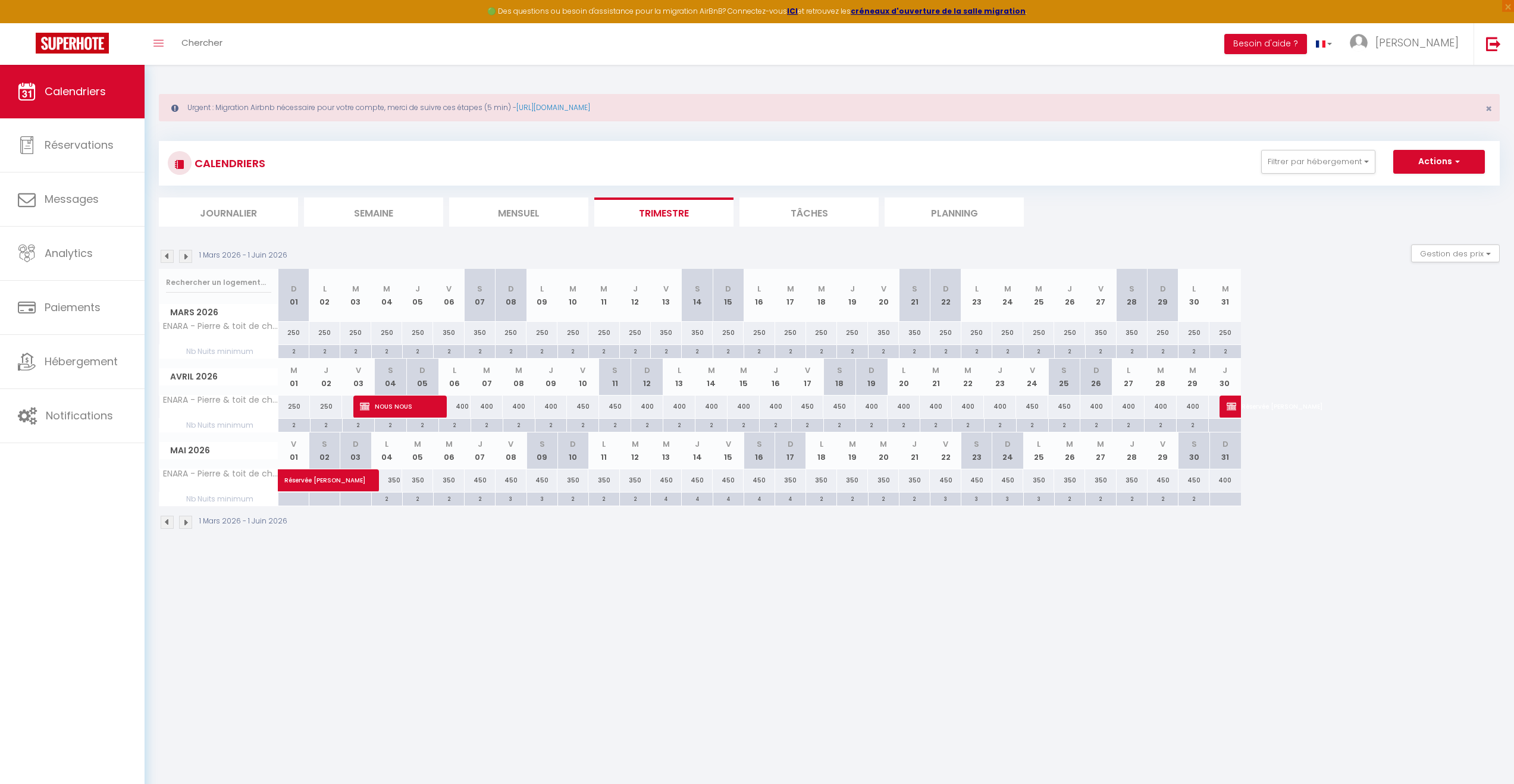
click at [185, 252] on img at bounding box center [186, 256] width 13 height 13
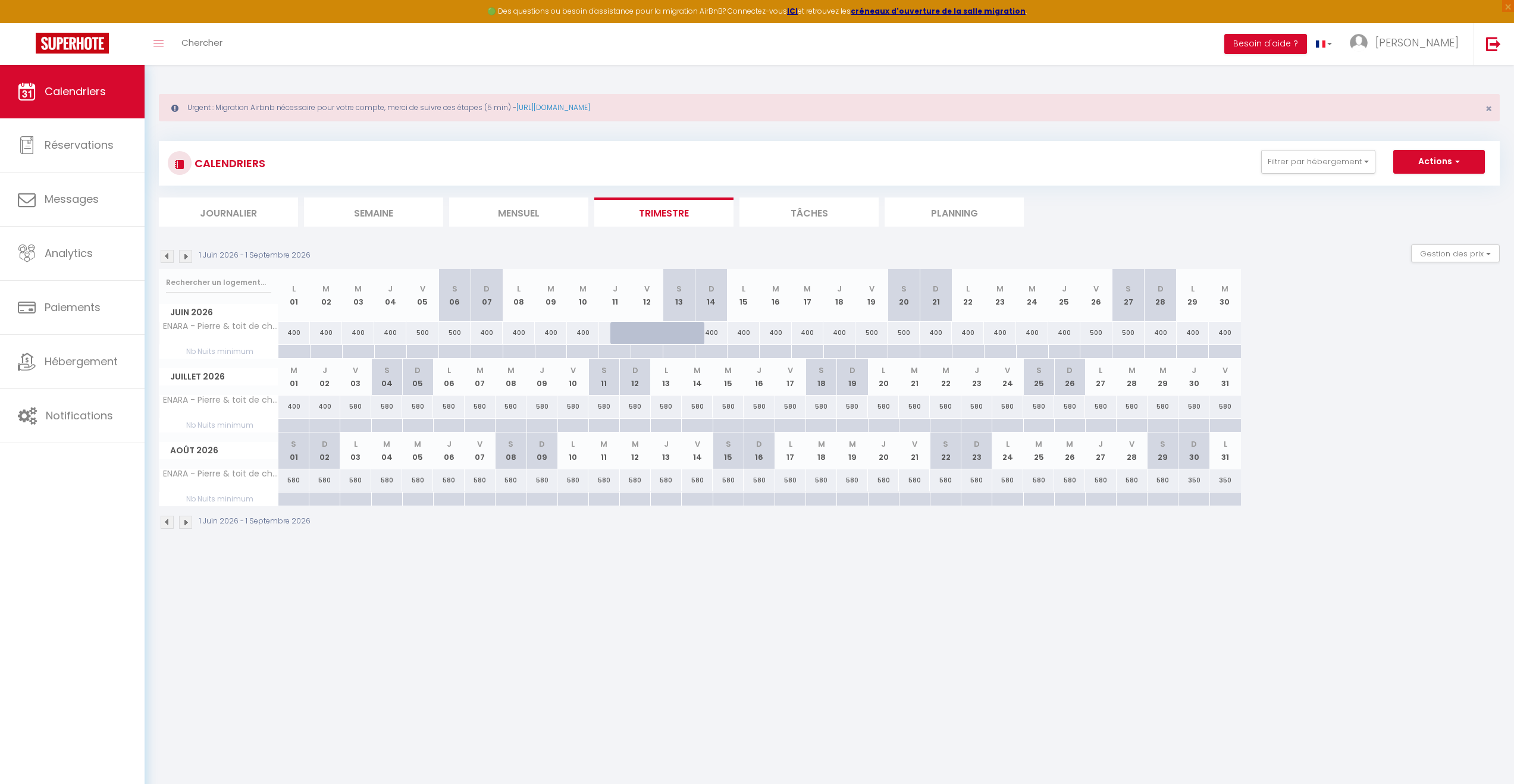
click at [301, 349] on div at bounding box center [294, 352] width 32 height 13
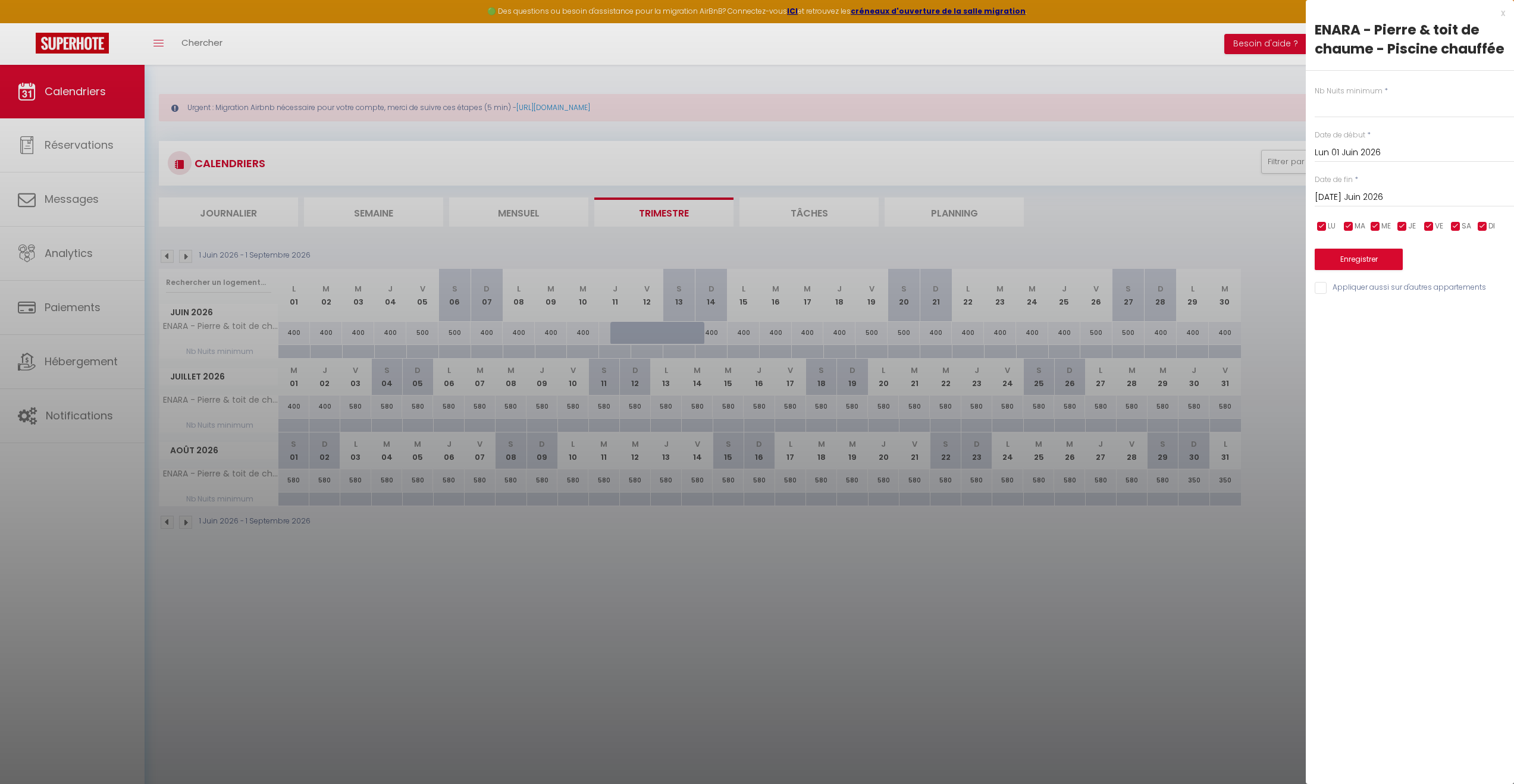
click at [1401, 196] on input "[DATE] Juin 2026" at bounding box center [1415, 197] width 200 height 15
click at [1474, 218] on span ">" at bounding box center [1480, 217] width 26 height 24
click at [1482, 218] on span ">" at bounding box center [1480, 217] width 26 height 24
click at [1480, 212] on span ">" at bounding box center [1480, 217] width 26 height 24
click at [1475, 267] on span "5" at bounding box center [1480, 265] width 26 height 24
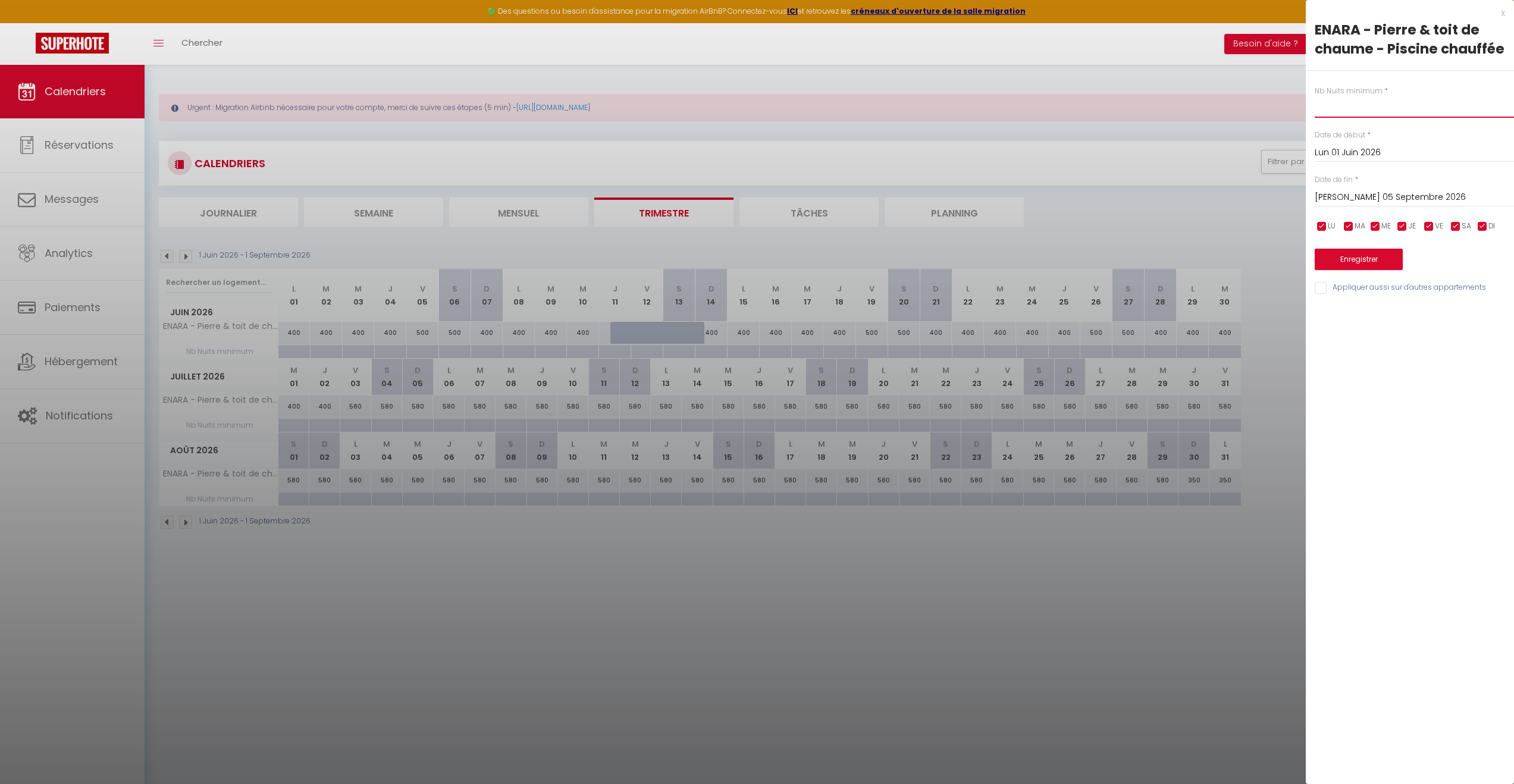
click at [1358, 102] on input "text" at bounding box center [1415, 106] width 200 height 21
click at [1352, 268] on button "Enregistrer" at bounding box center [1359, 259] width 88 height 21
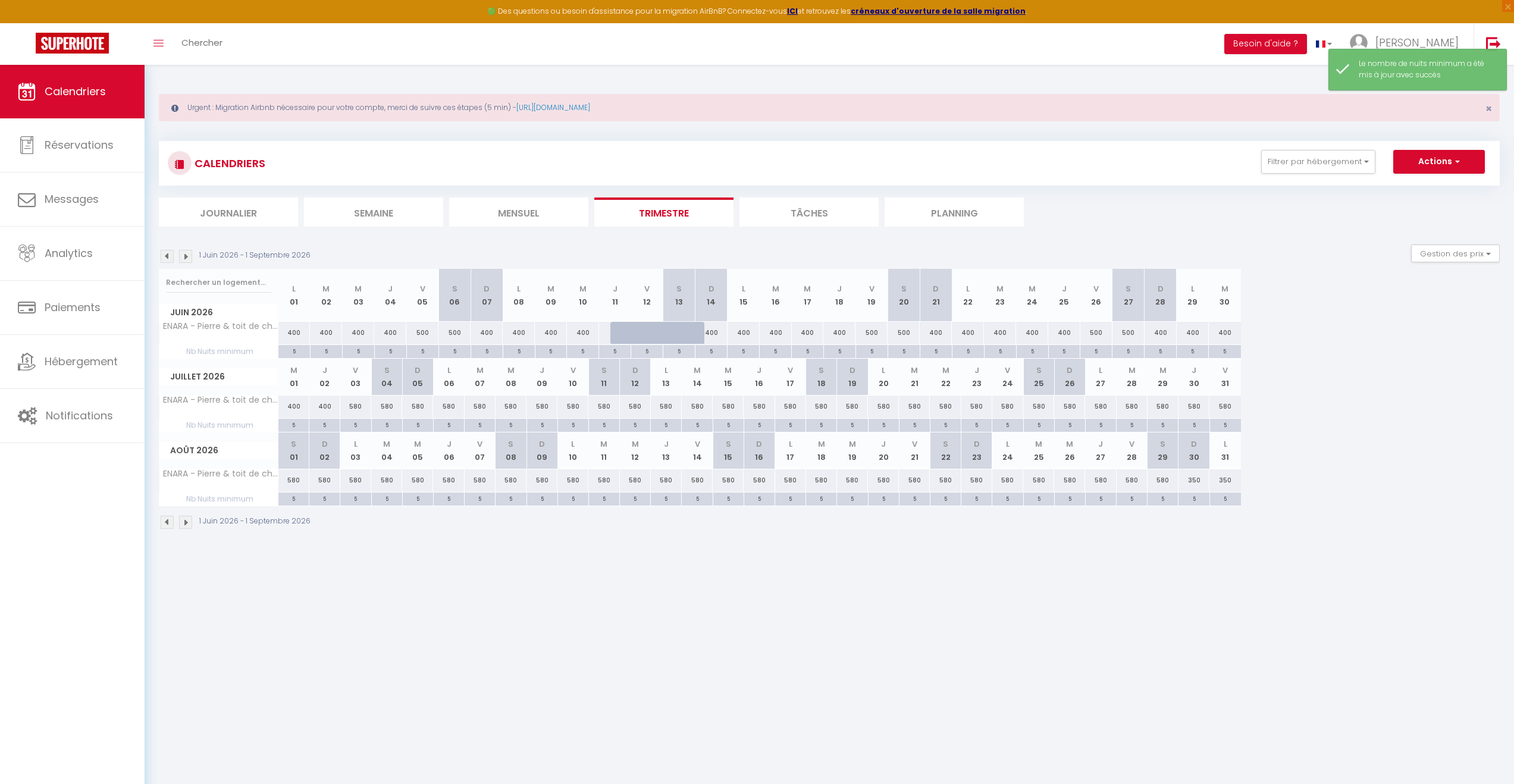
click at [612, 648] on body "🟢 Des questions ou besoin d'assistance pour la migration AirBnB? Connectez-vous…" at bounding box center [757, 457] width 1514 height 784
click at [296, 333] on div "400" at bounding box center [294, 333] width 32 height 22
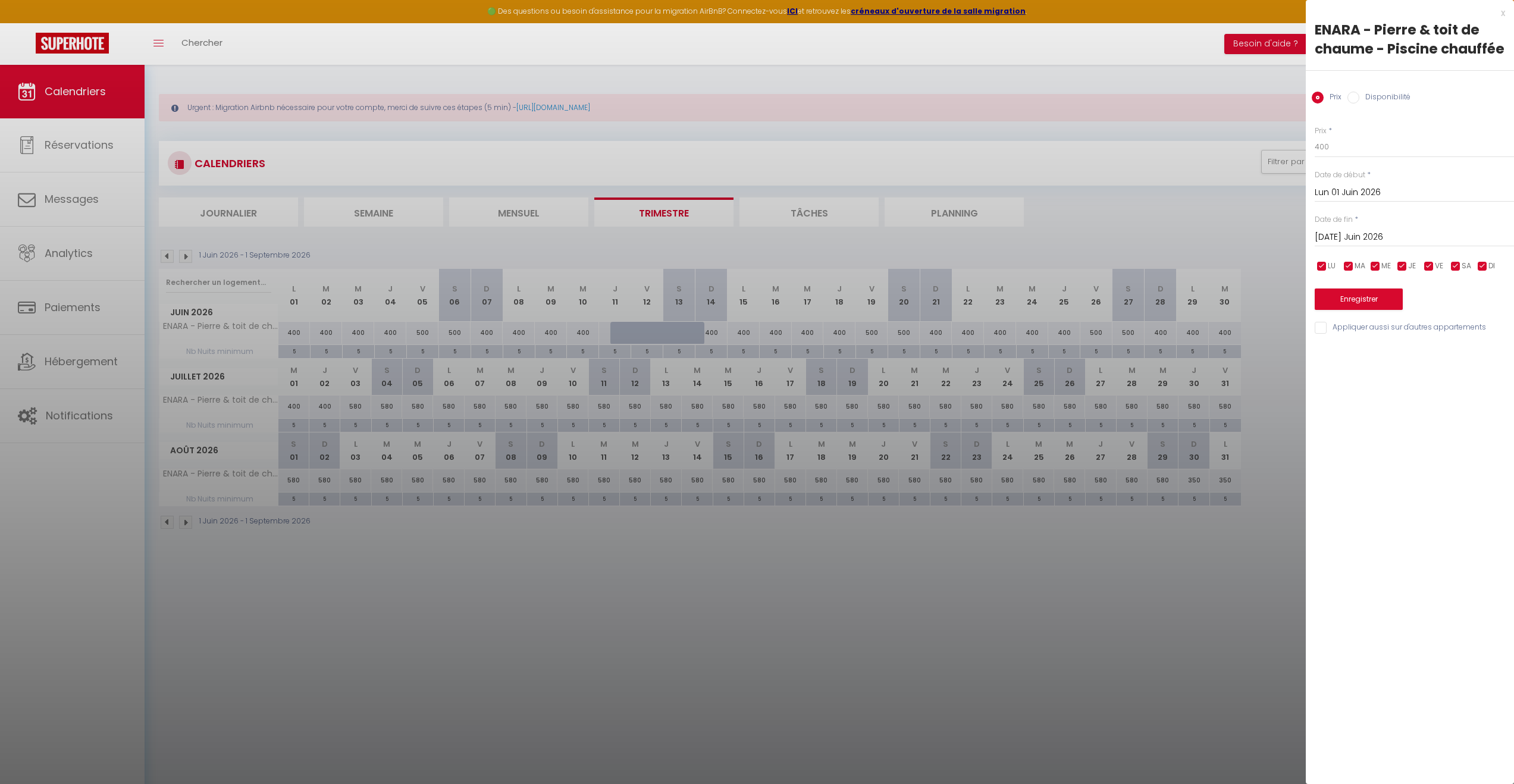
click at [1394, 241] on input "[DATE] Juin 2026" at bounding box center [1415, 237] width 200 height 15
click at [1381, 405] on span "30" at bounding box center [1379, 400] width 26 height 24
drag, startPoint x: 1321, startPoint y: 266, endPoint x: 1338, endPoint y: 265, distance: 17.0
click at [1324, 265] on input "checkbox" at bounding box center [1322, 266] width 12 height 12
drag, startPoint x: 1344, startPoint y: 265, endPoint x: 1354, endPoint y: 263, distance: 10.2
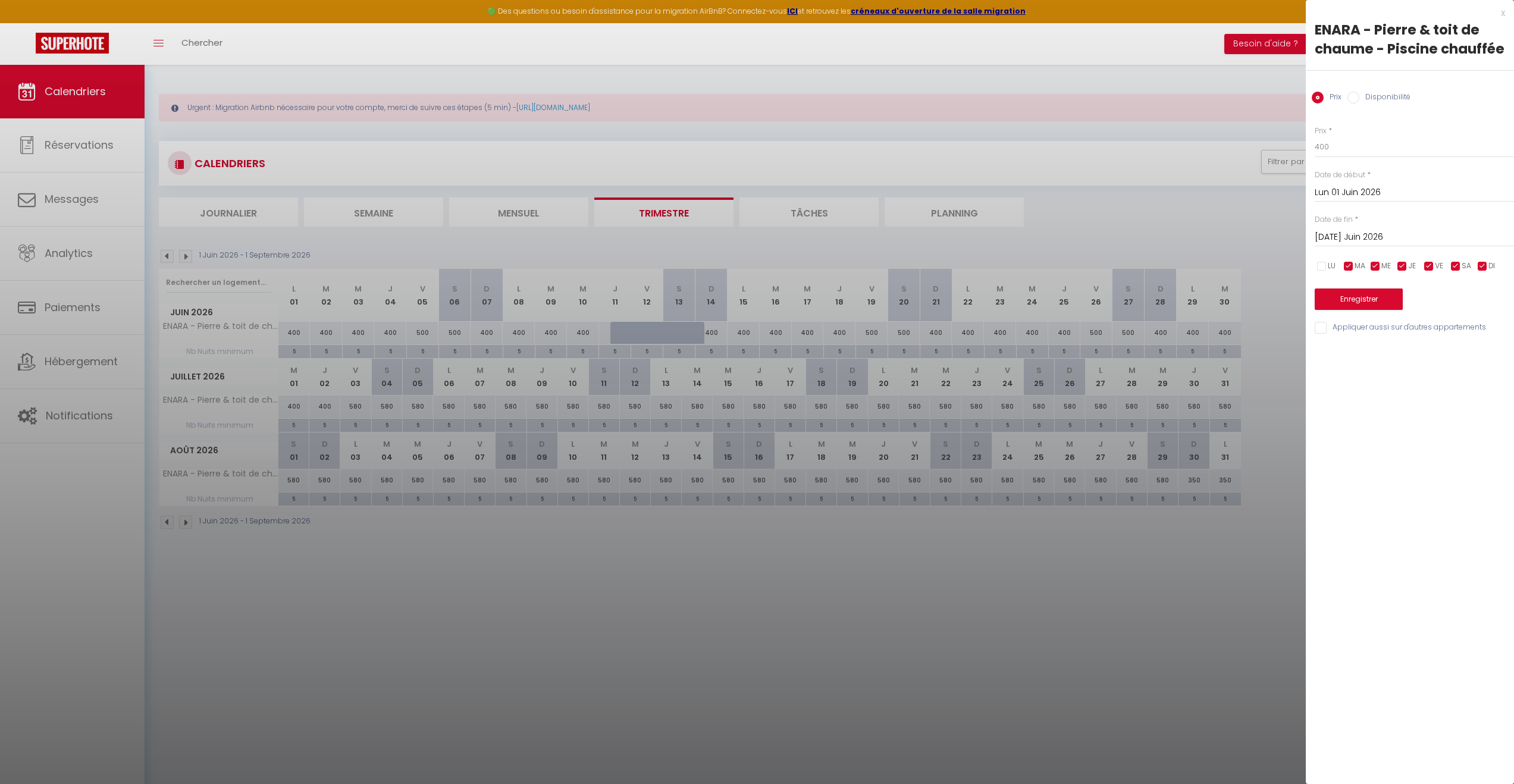
click at [1345, 265] on input "checkbox" at bounding box center [1348, 266] width 12 height 12
click at [1374, 263] on input "checkbox" at bounding box center [1375, 266] width 12 height 12
click at [1402, 264] on input "checkbox" at bounding box center [1402, 266] width 12 height 12
click at [1484, 265] on input "checkbox" at bounding box center [1482, 266] width 12 height 12
drag, startPoint x: 1379, startPoint y: 148, endPoint x: 1304, endPoint y: 133, distance: 76.5
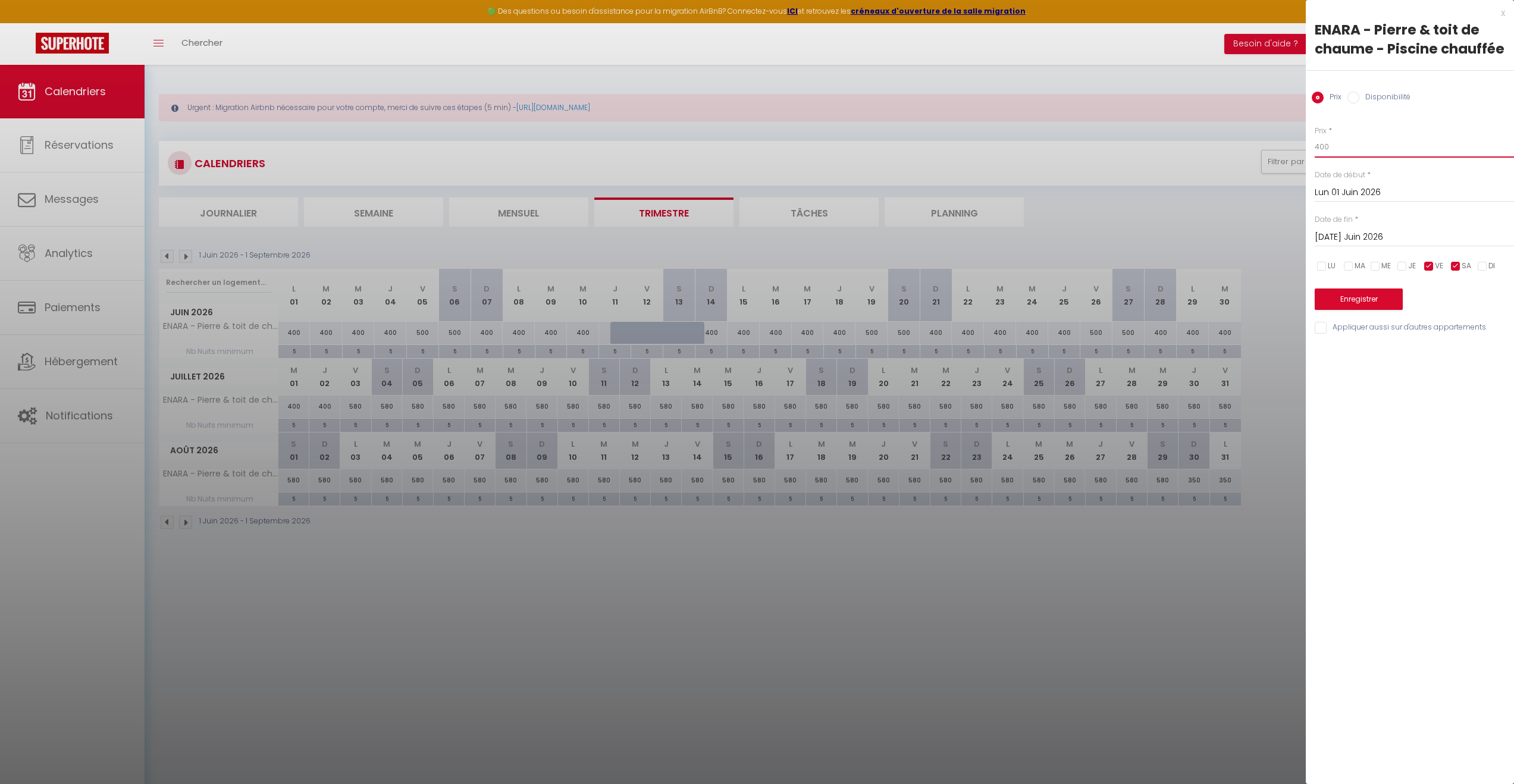
click at [1304, 133] on body "🟢 Des questions ou besoin d'assistance pour la migration AirBnB? Connectez-vous…" at bounding box center [757, 457] width 1514 height 784
click at [1366, 295] on button "Enregistrer" at bounding box center [1359, 299] width 88 height 21
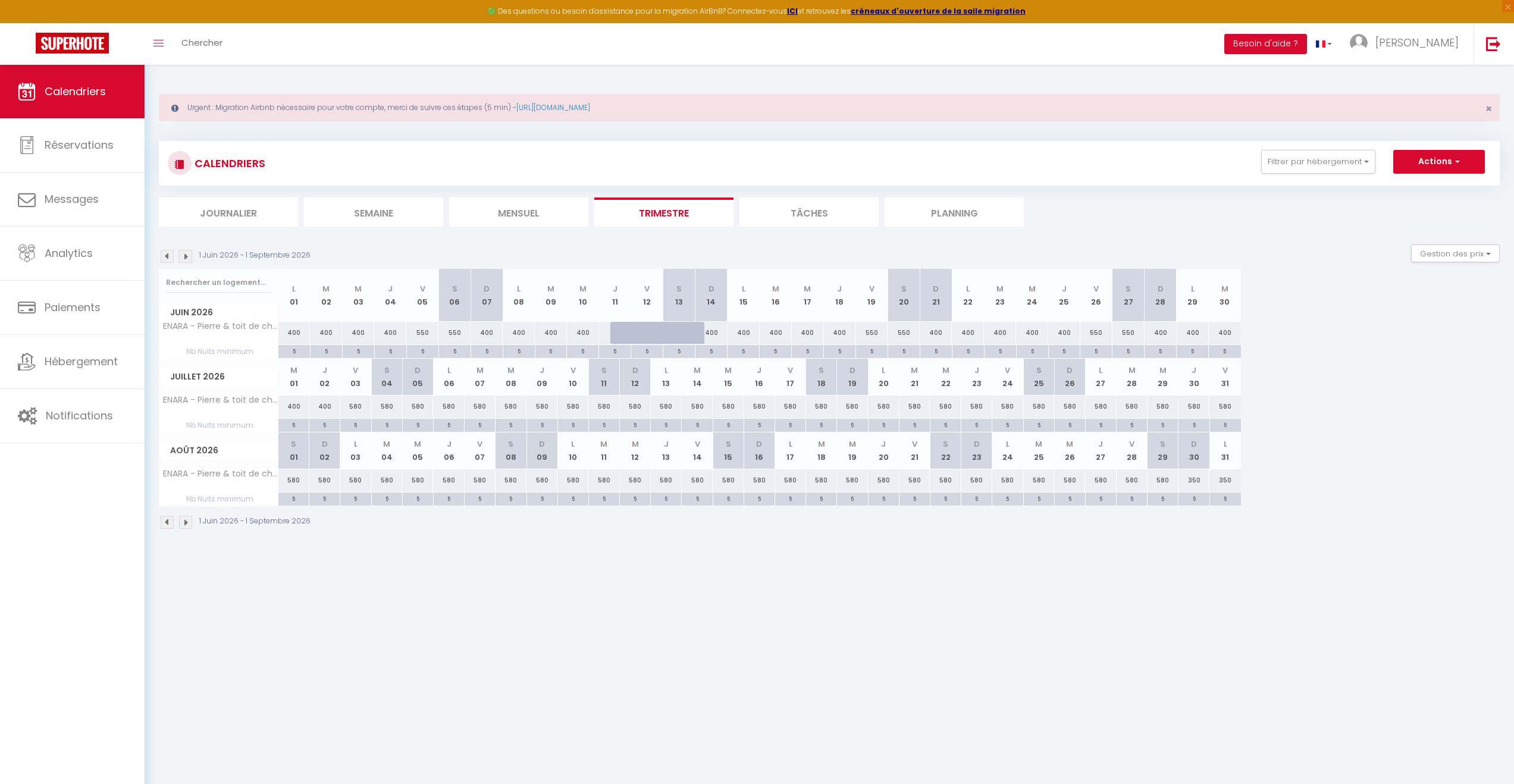
click at [504, 580] on body "🟢 Des questions ou besoin d'assistance pour la migration AirBnB? Connectez-vous…" at bounding box center [757, 457] width 1514 height 784
click at [183, 252] on img at bounding box center [186, 256] width 13 height 13
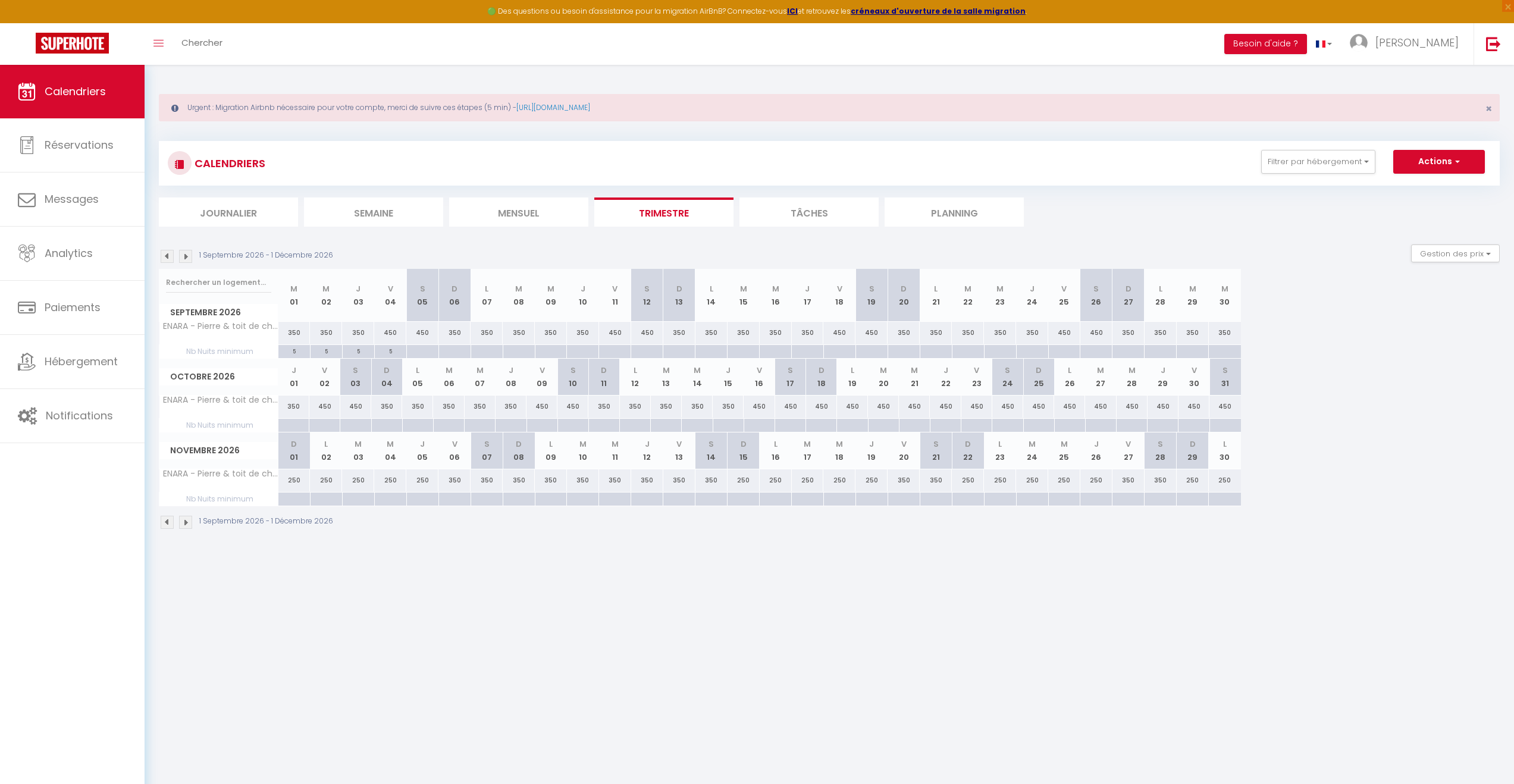
click at [392, 351] on div "5" at bounding box center [391, 351] width 32 height 11
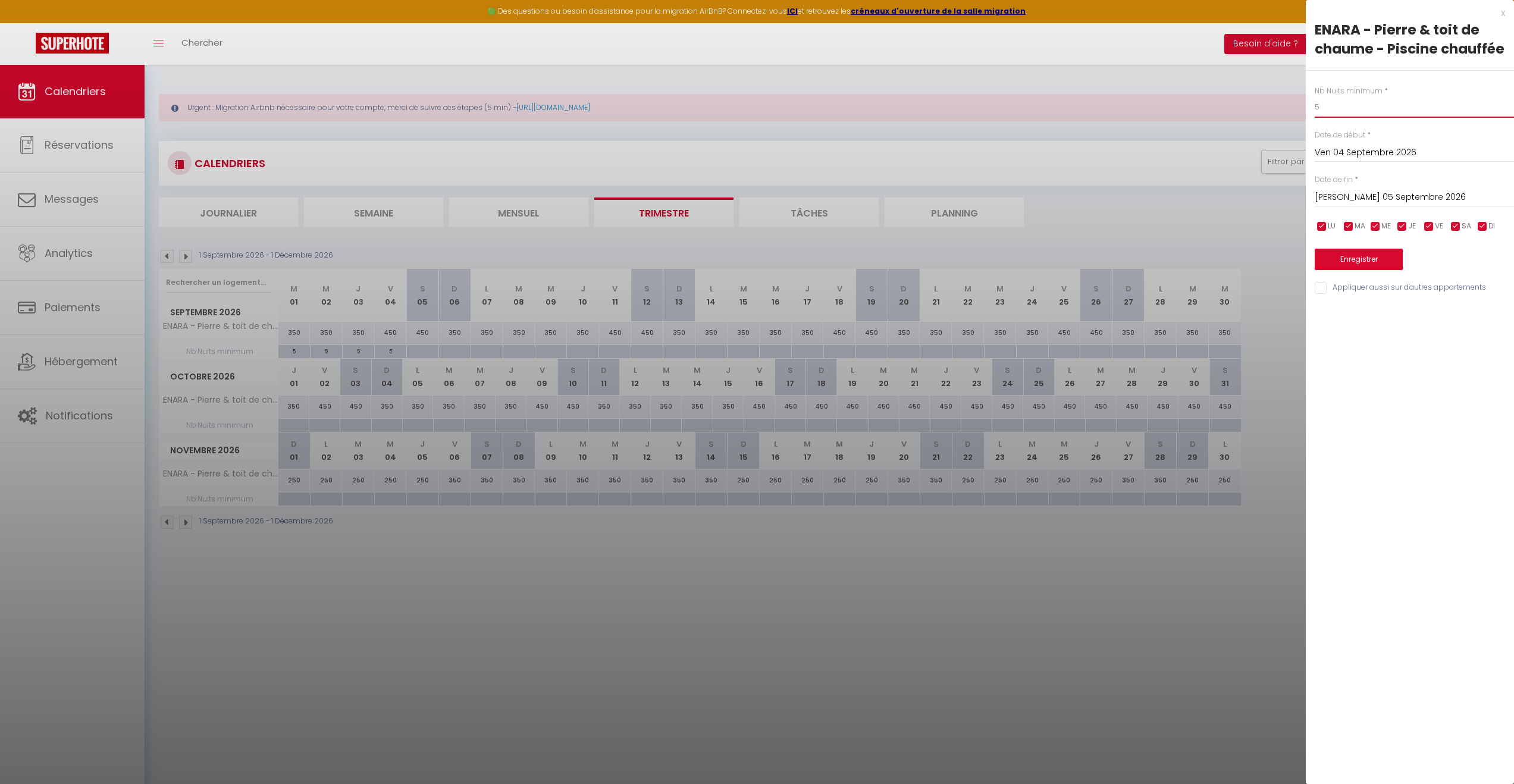
click at [1269, 104] on body "🟢 Des questions ou besoin d'assistance pour la migration AirBnB? Connectez-vous…" at bounding box center [757, 457] width 1514 height 784
click at [1385, 251] on button "Enregistrer" at bounding box center [1359, 259] width 88 height 21
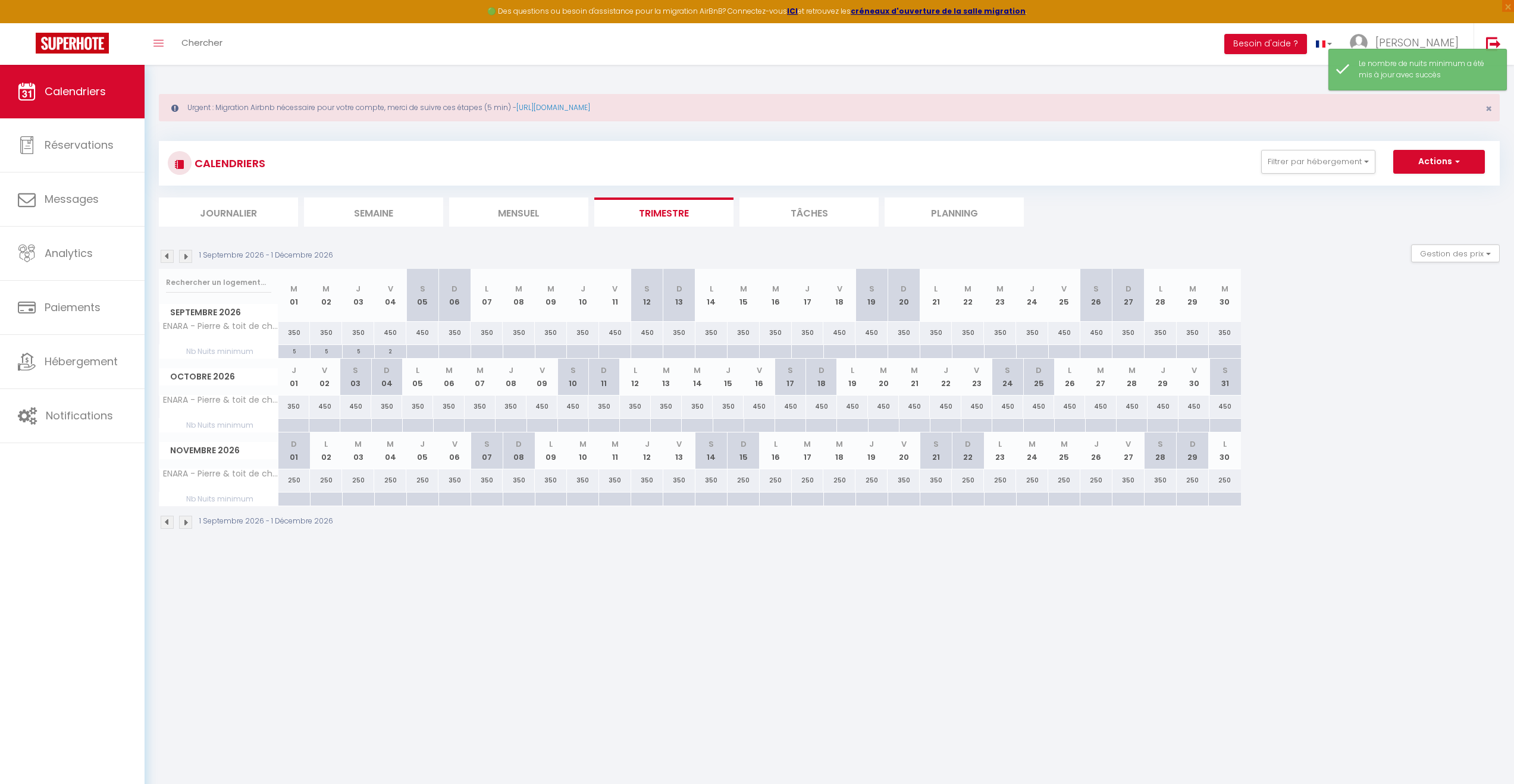
click at [422, 348] on div at bounding box center [422, 352] width 32 height 13
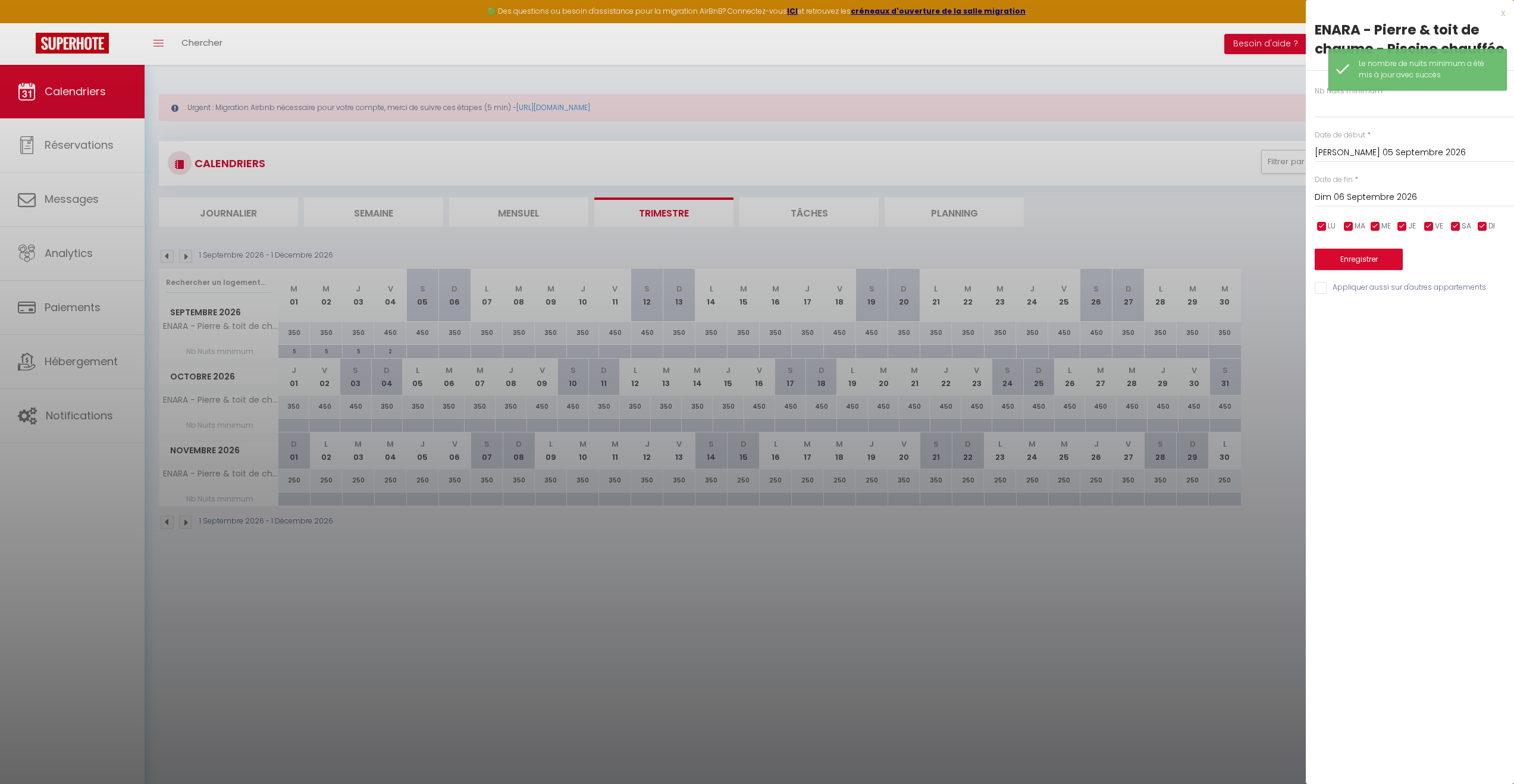
click at [1340, 197] on input "Dim 06 Septembre 2026" at bounding box center [1415, 197] width 200 height 15
click at [1485, 215] on span ">" at bounding box center [1480, 217] width 26 height 24
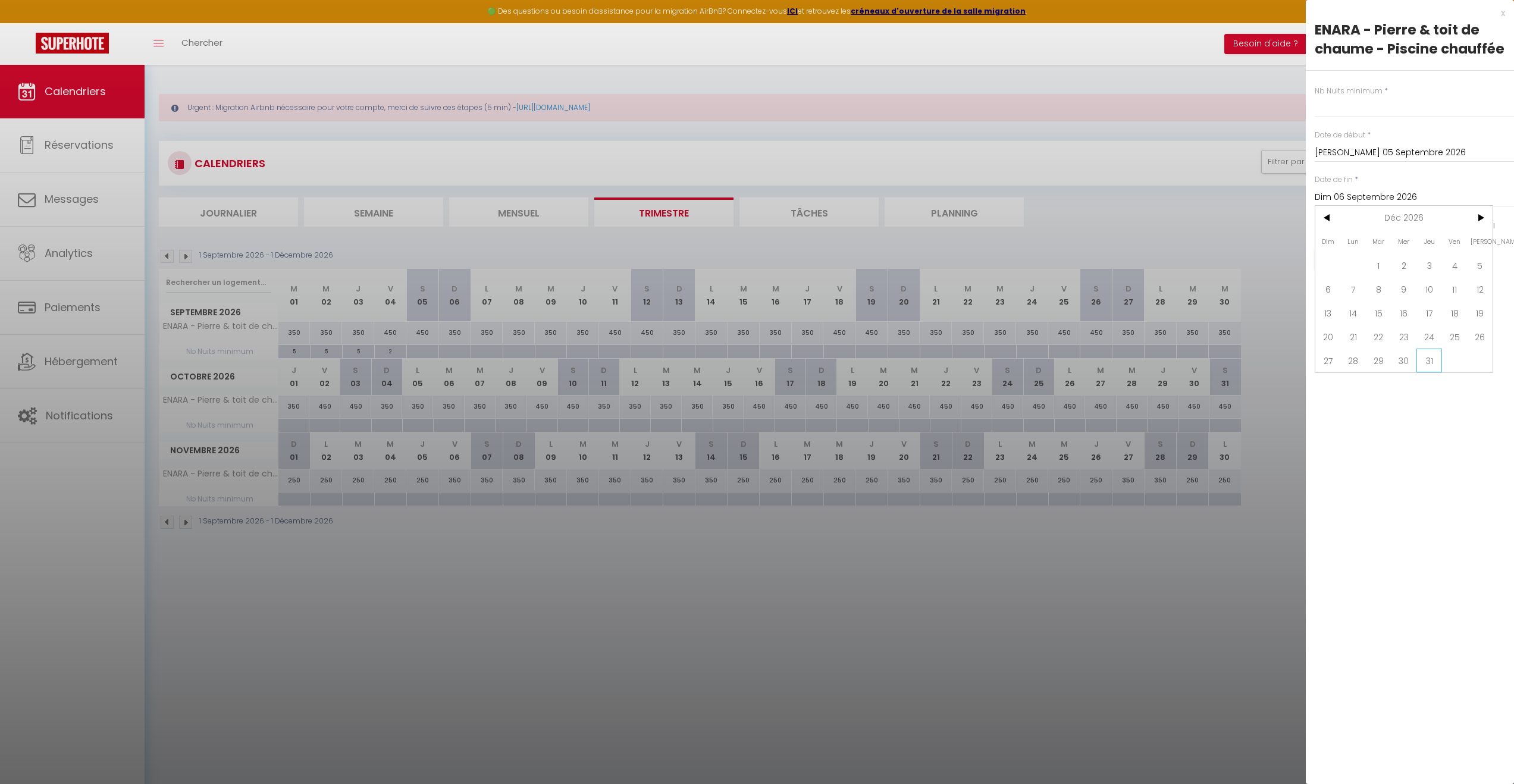
click at [1428, 364] on span "31" at bounding box center [1430, 360] width 26 height 24
click at [1361, 109] on input "text" at bounding box center [1415, 106] width 200 height 21
click at [1363, 253] on button "Enregistrer" at bounding box center [1359, 259] width 88 height 21
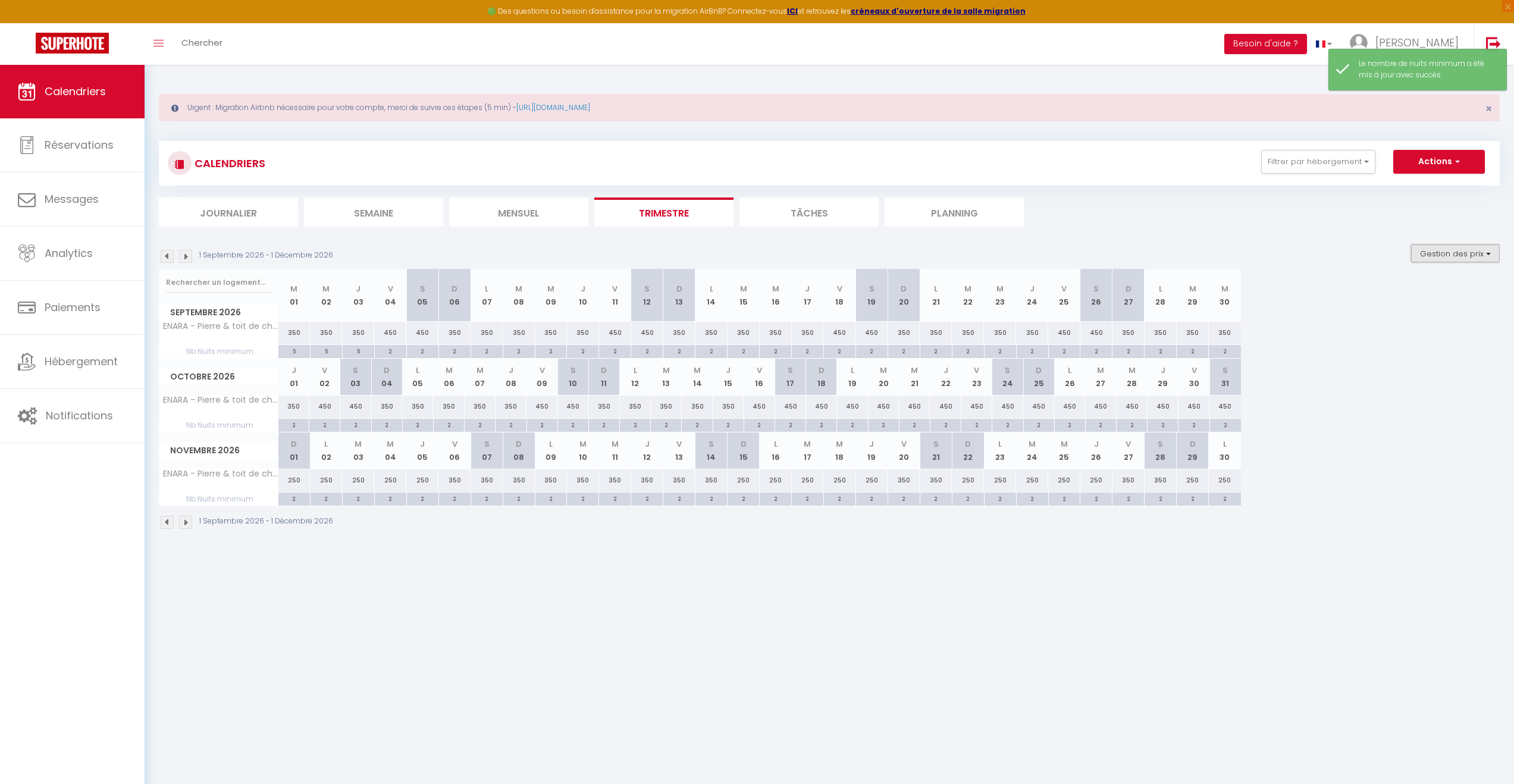
click at [1481, 252] on button "Gestion des prix" at bounding box center [1455, 253] width 89 height 18
click at [165, 259] on img at bounding box center [167, 256] width 13 height 13
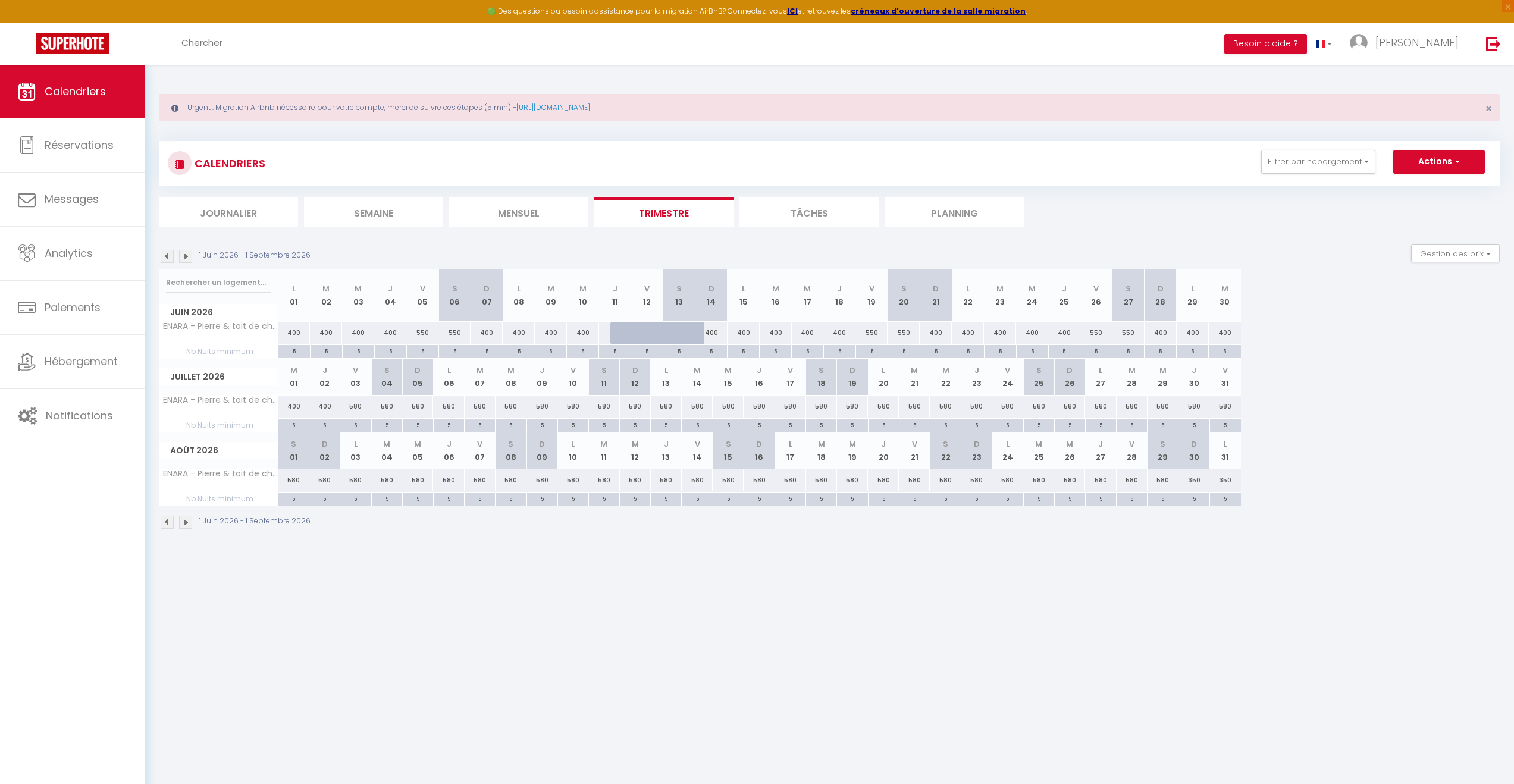
click at [165, 259] on img at bounding box center [167, 256] width 13 height 13
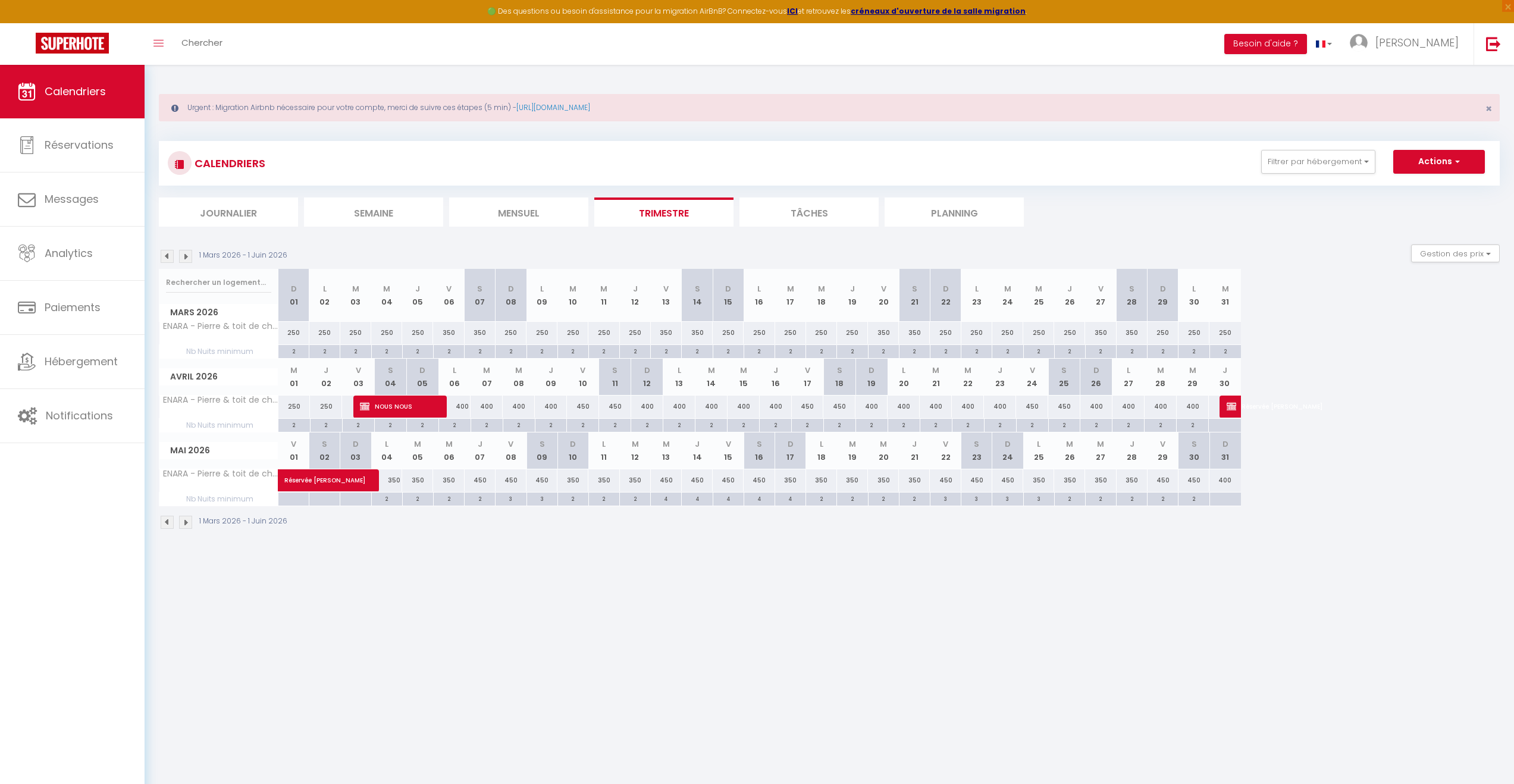
click at [165, 259] on img at bounding box center [167, 256] width 13 height 13
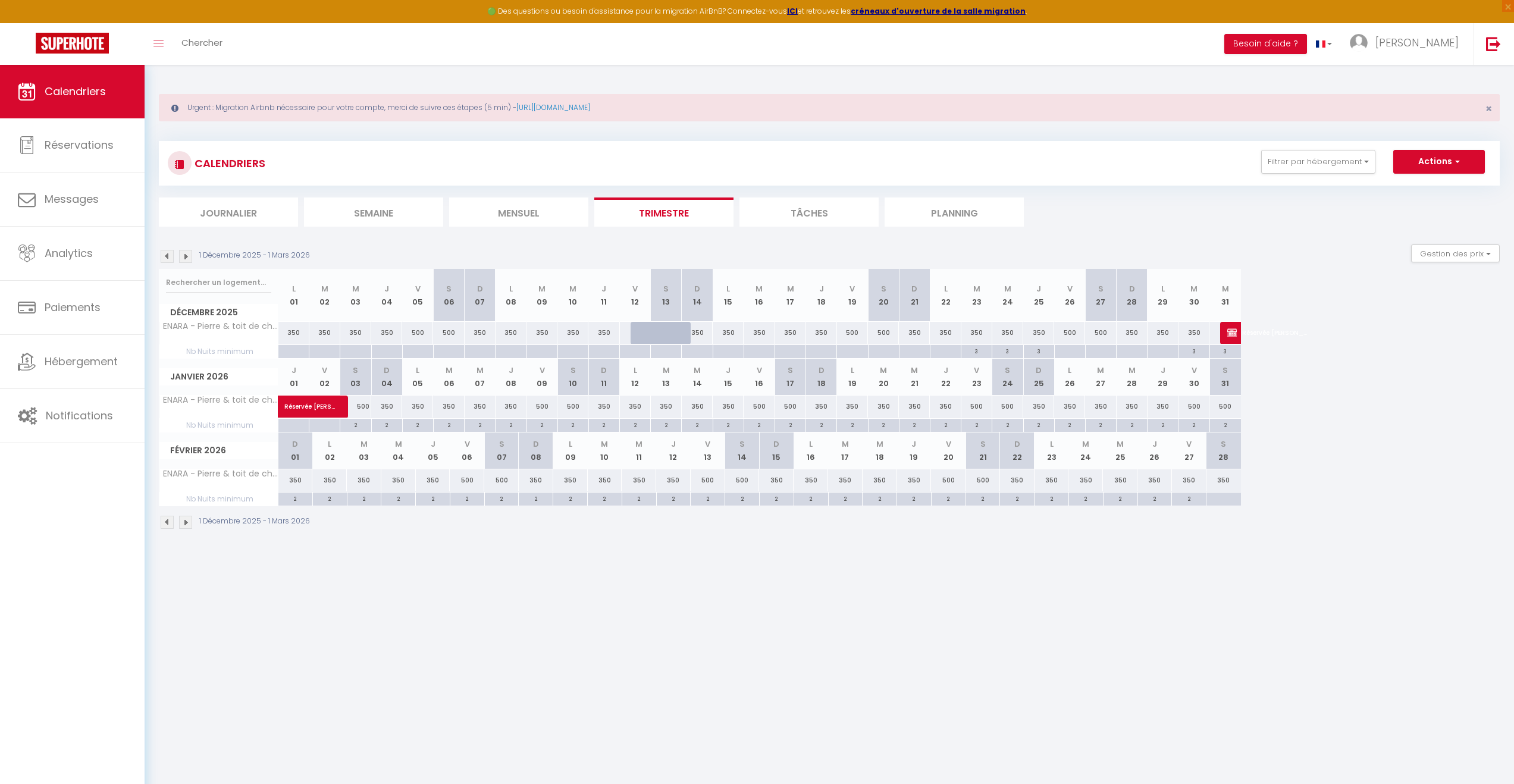
click at [165, 259] on img at bounding box center [167, 256] width 13 height 13
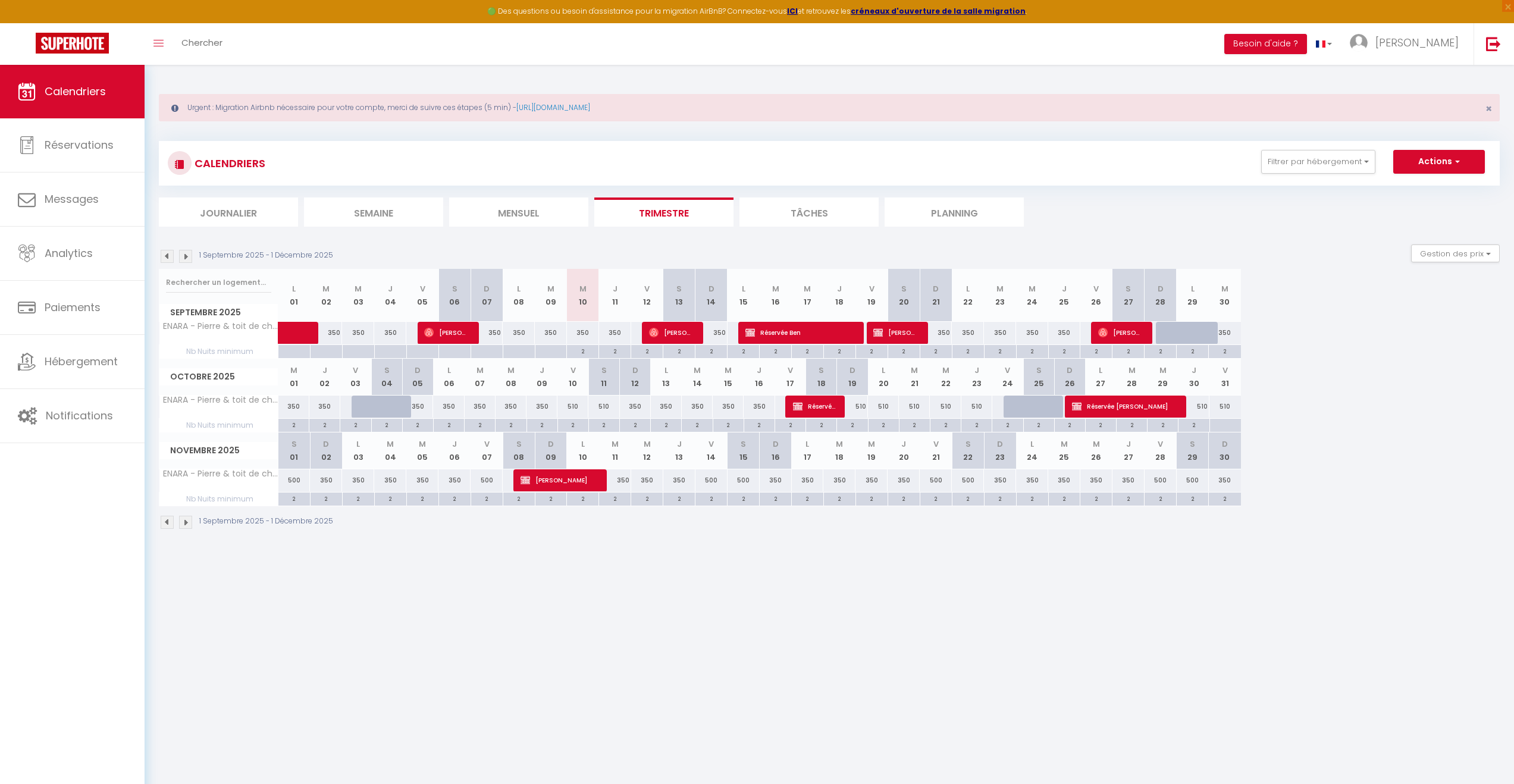
click at [184, 256] on img at bounding box center [186, 256] width 13 height 13
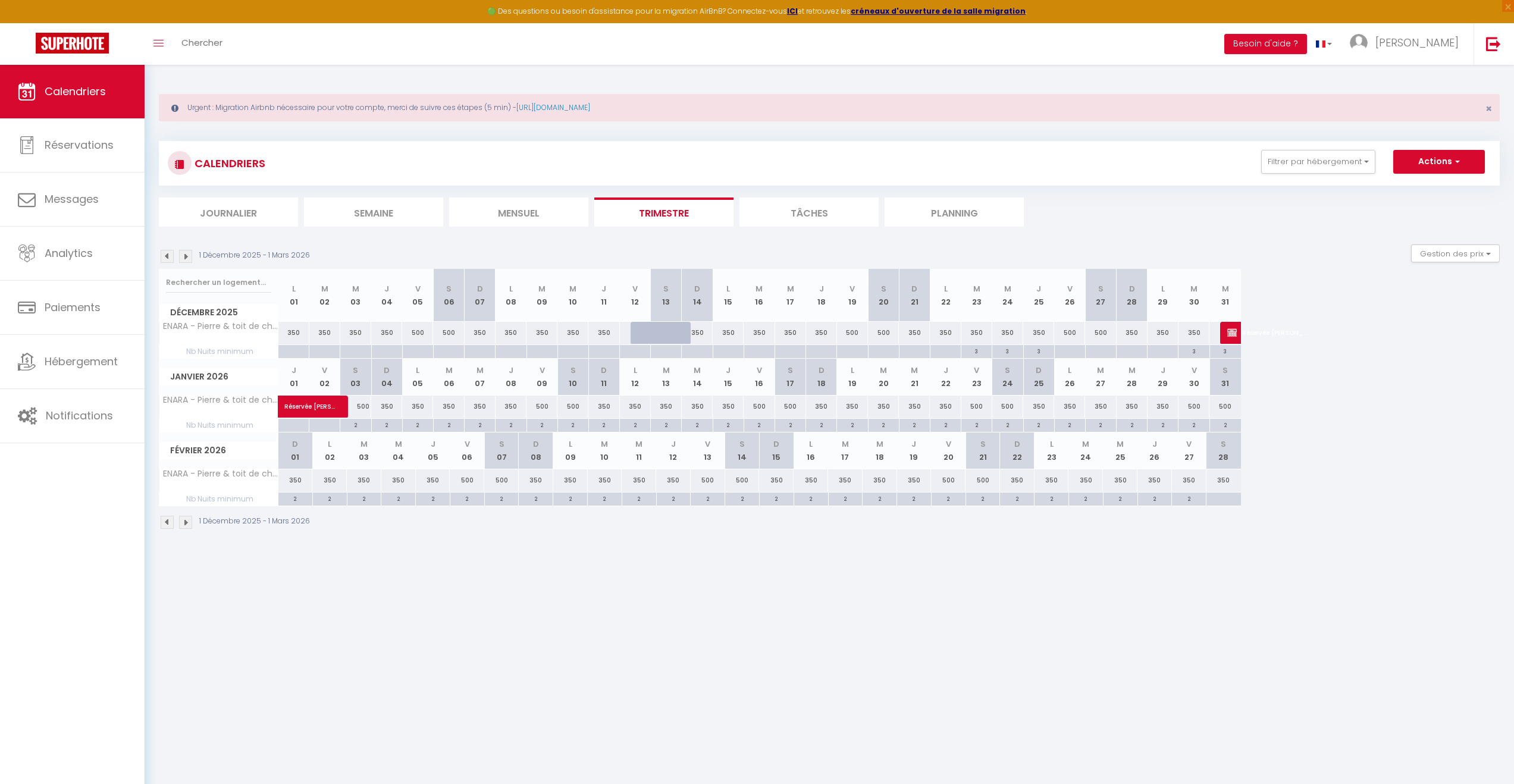
click at [184, 256] on img at bounding box center [186, 256] width 13 height 13
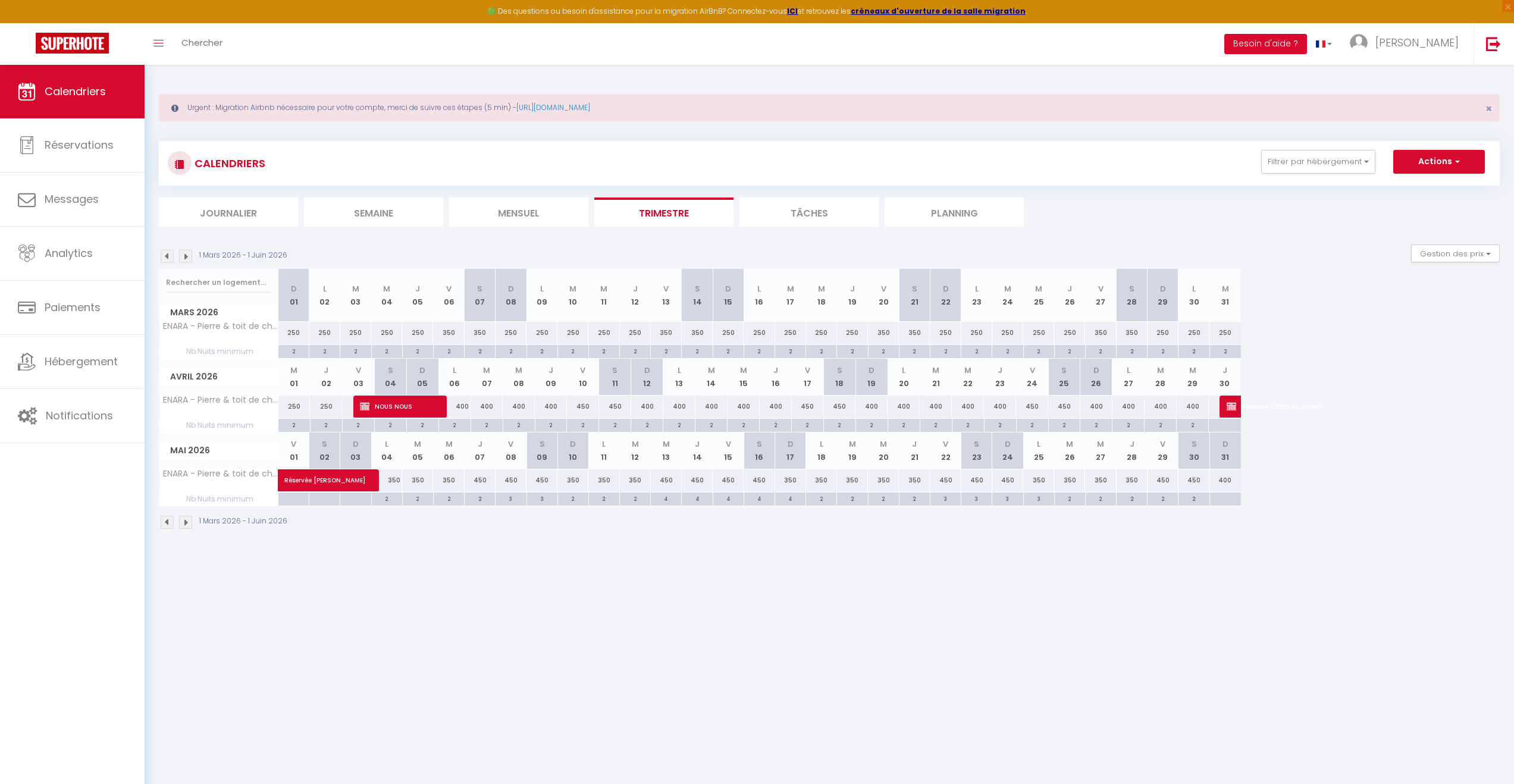
click at [184, 256] on img at bounding box center [186, 256] width 13 height 13
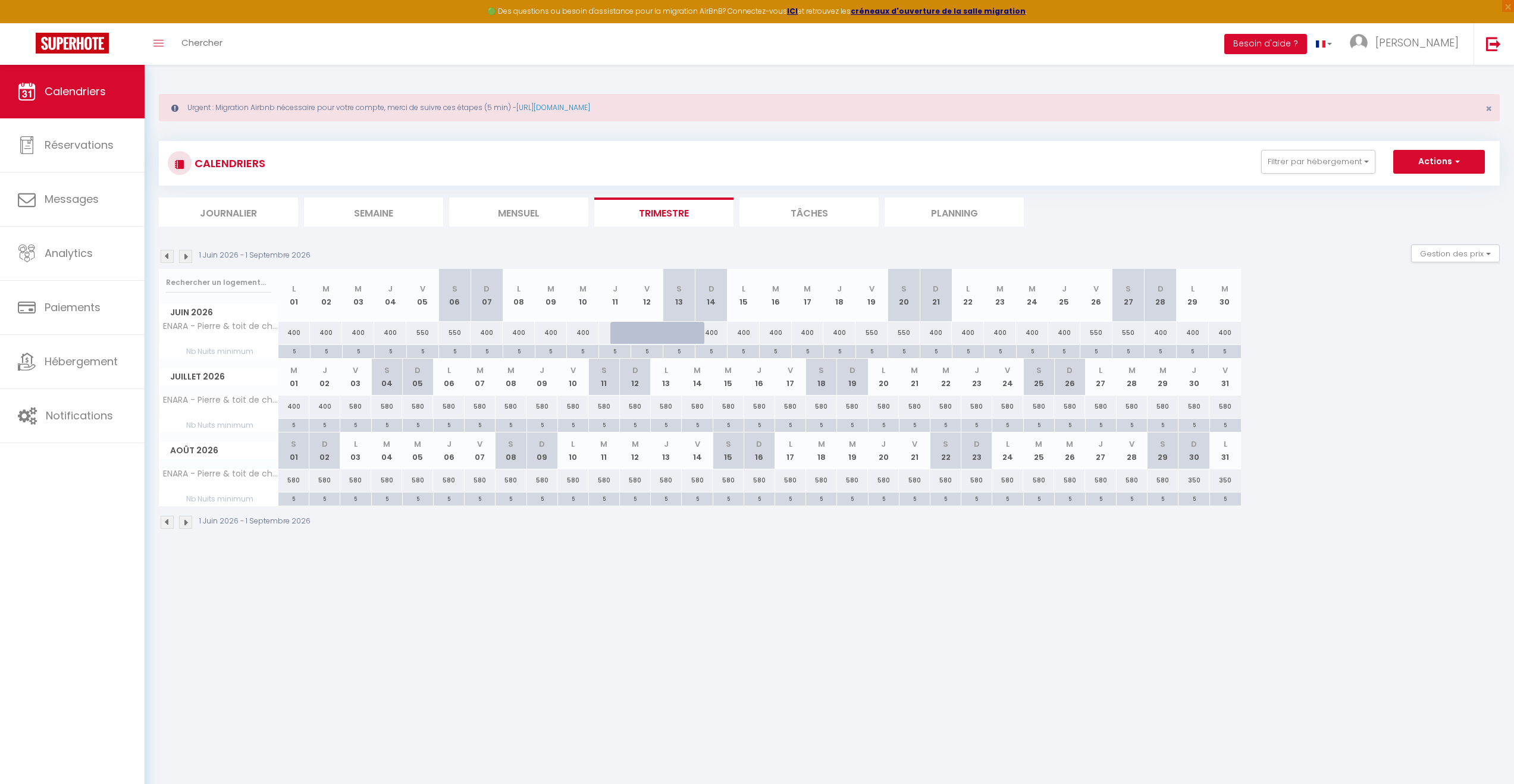
click at [184, 256] on img at bounding box center [186, 256] width 13 height 13
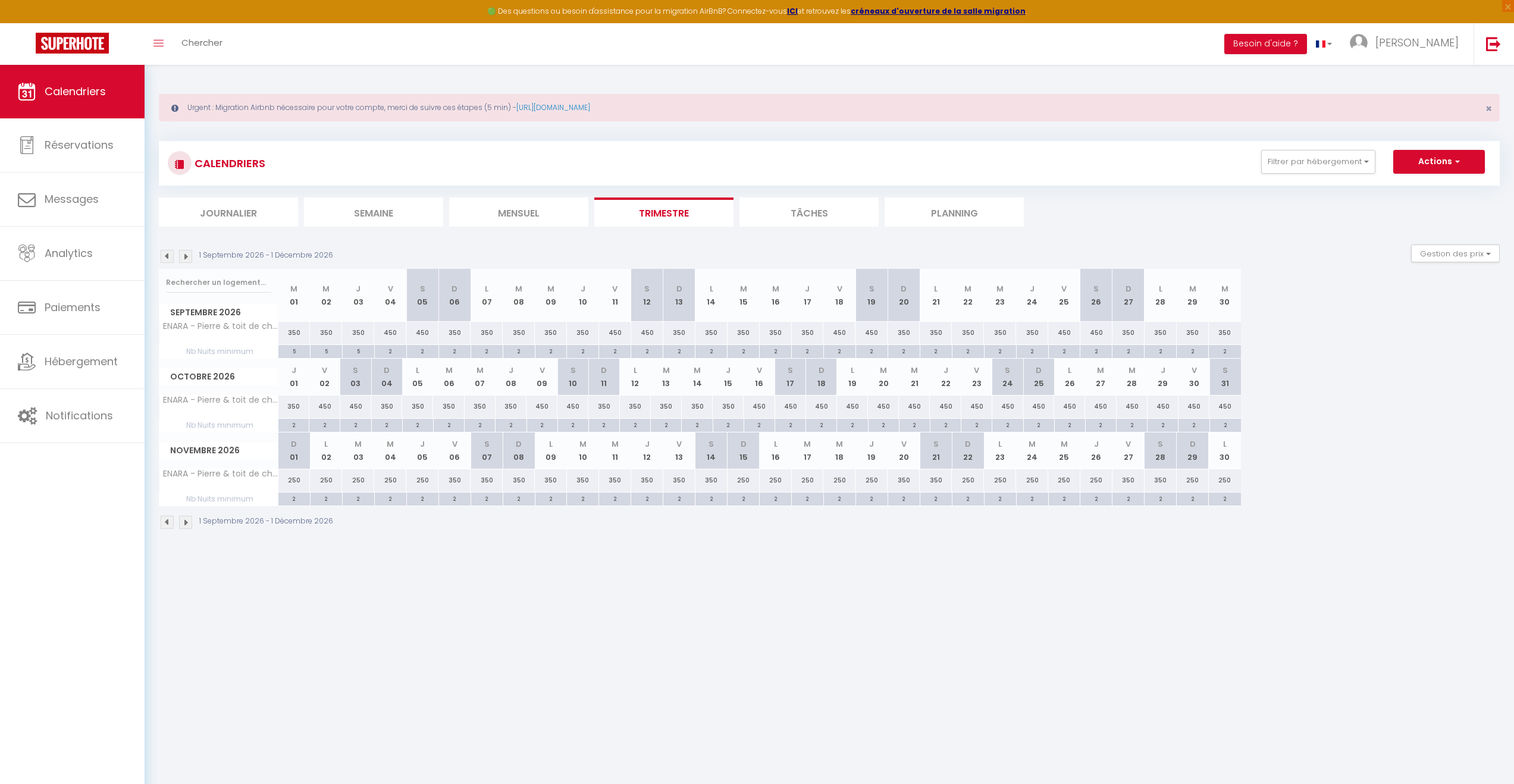
click at [162, 256] on img at bounding box center [167, 256] width 13 height 13
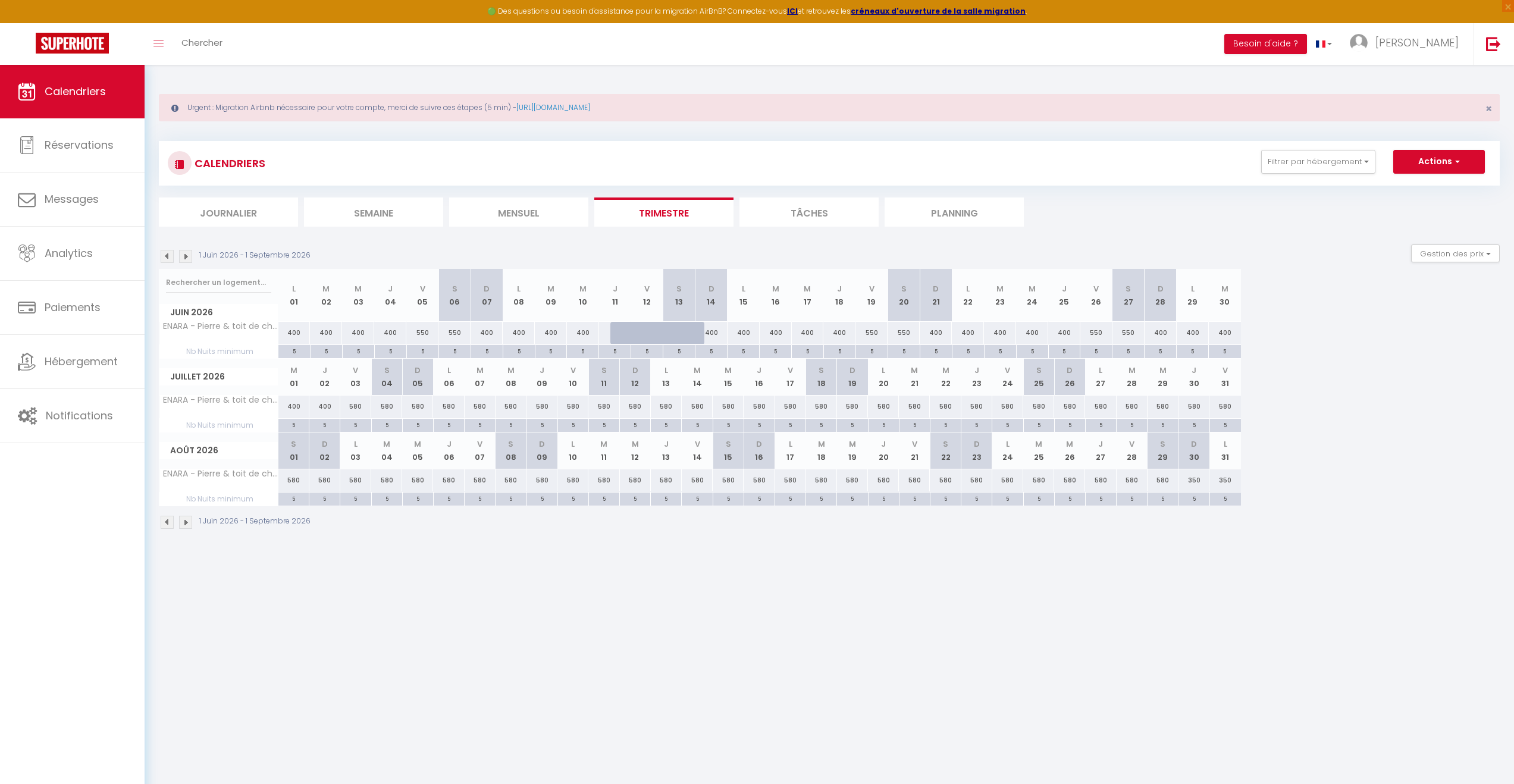
click at [162, 256] on img at bounding box center [167, 256] width 13 height 13
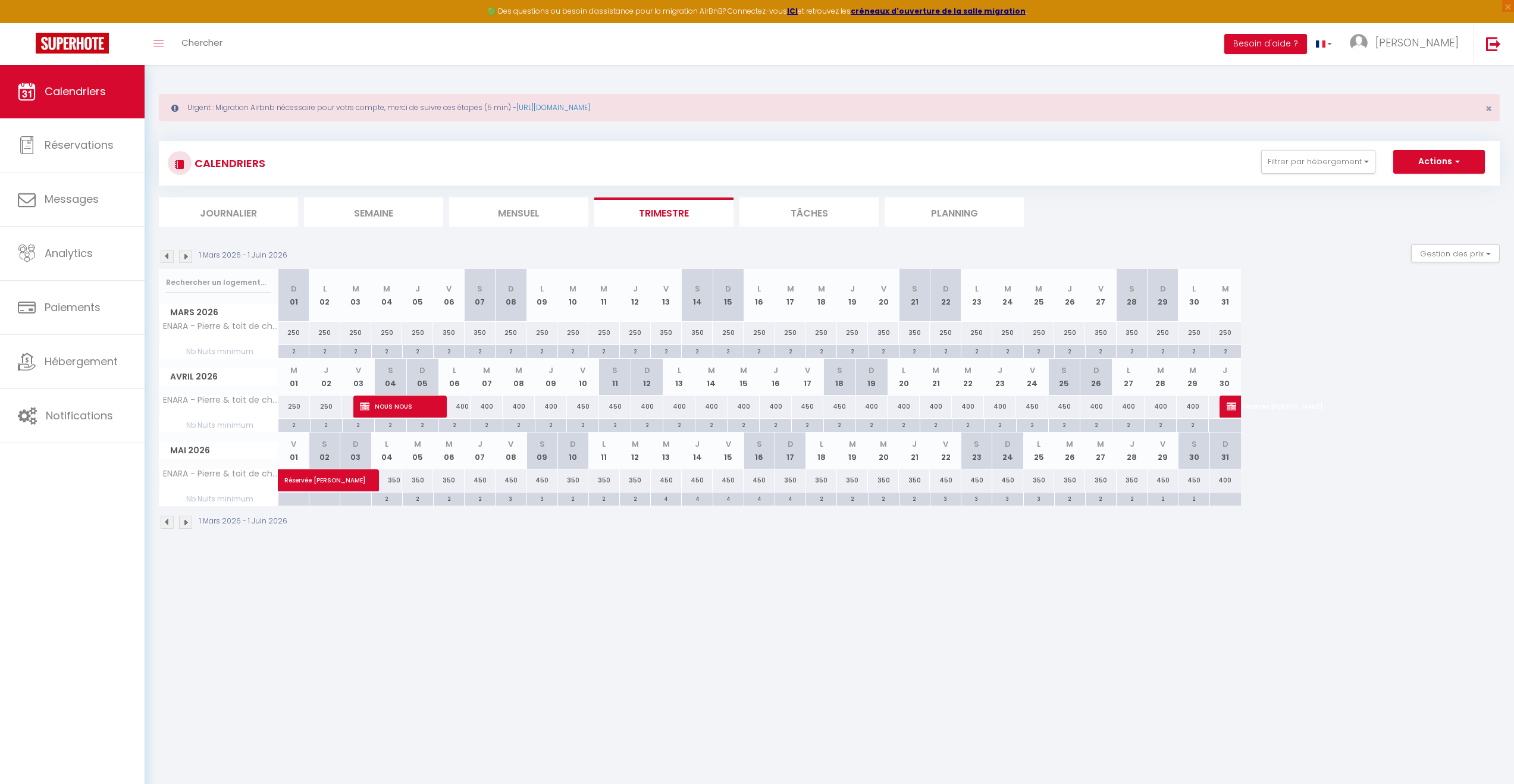
click at [162, 256] on img at bounding box center [167, 256] width 13 height 13
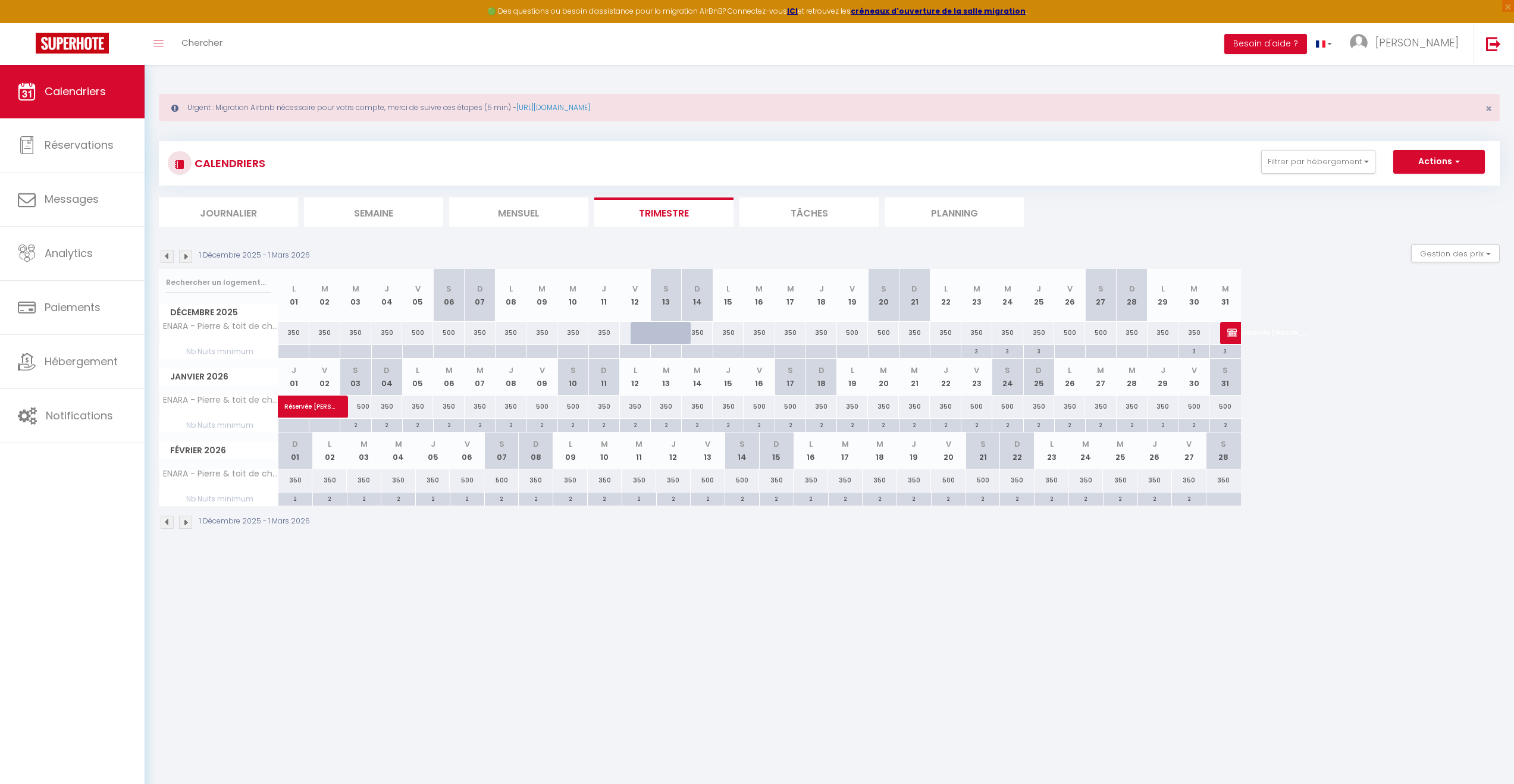
click at [162, 256] on img at bounding box center [167, 256] width 13 height 13
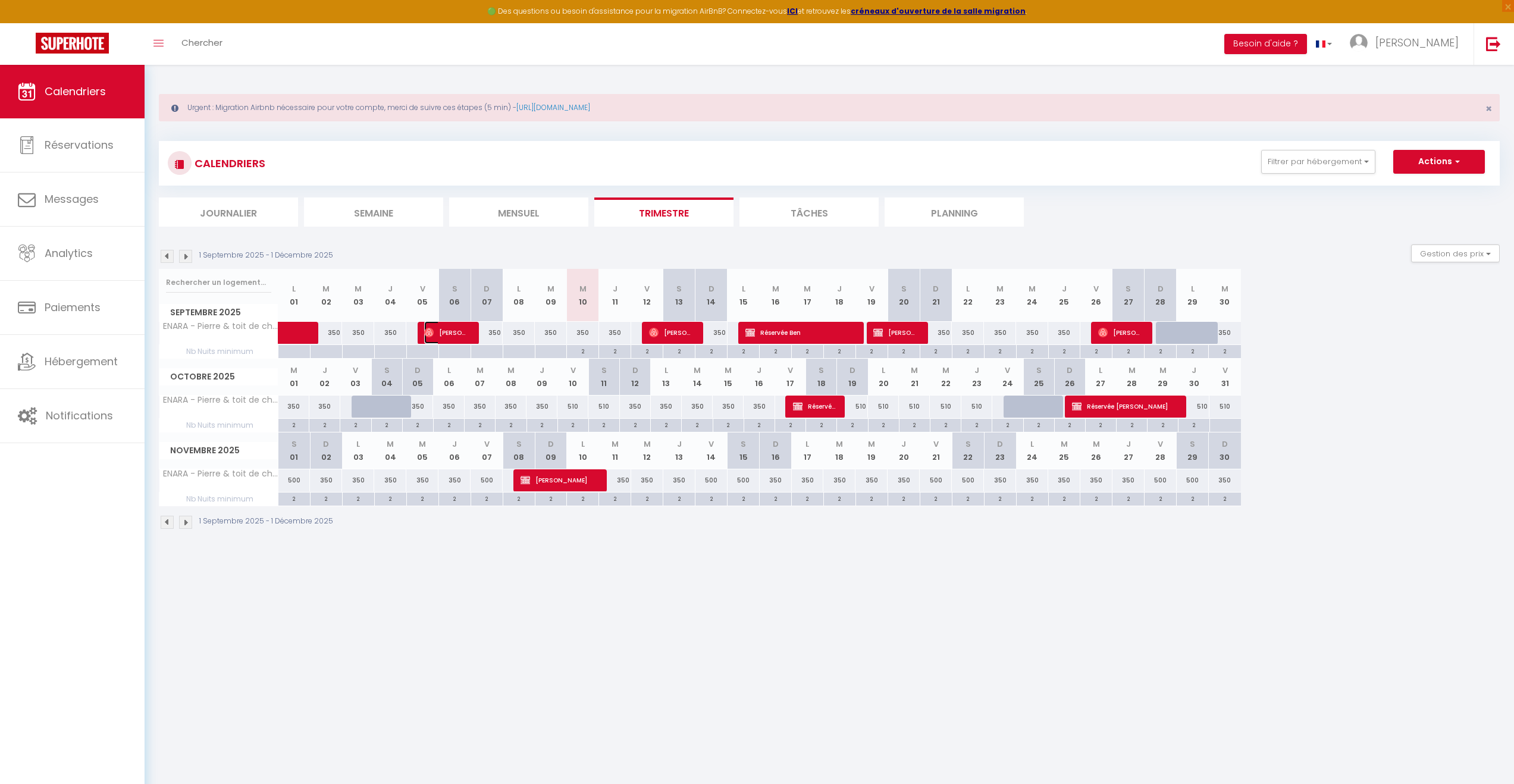
click at [433, 329] on img at bounding box center [429, 332] width 10 height 10
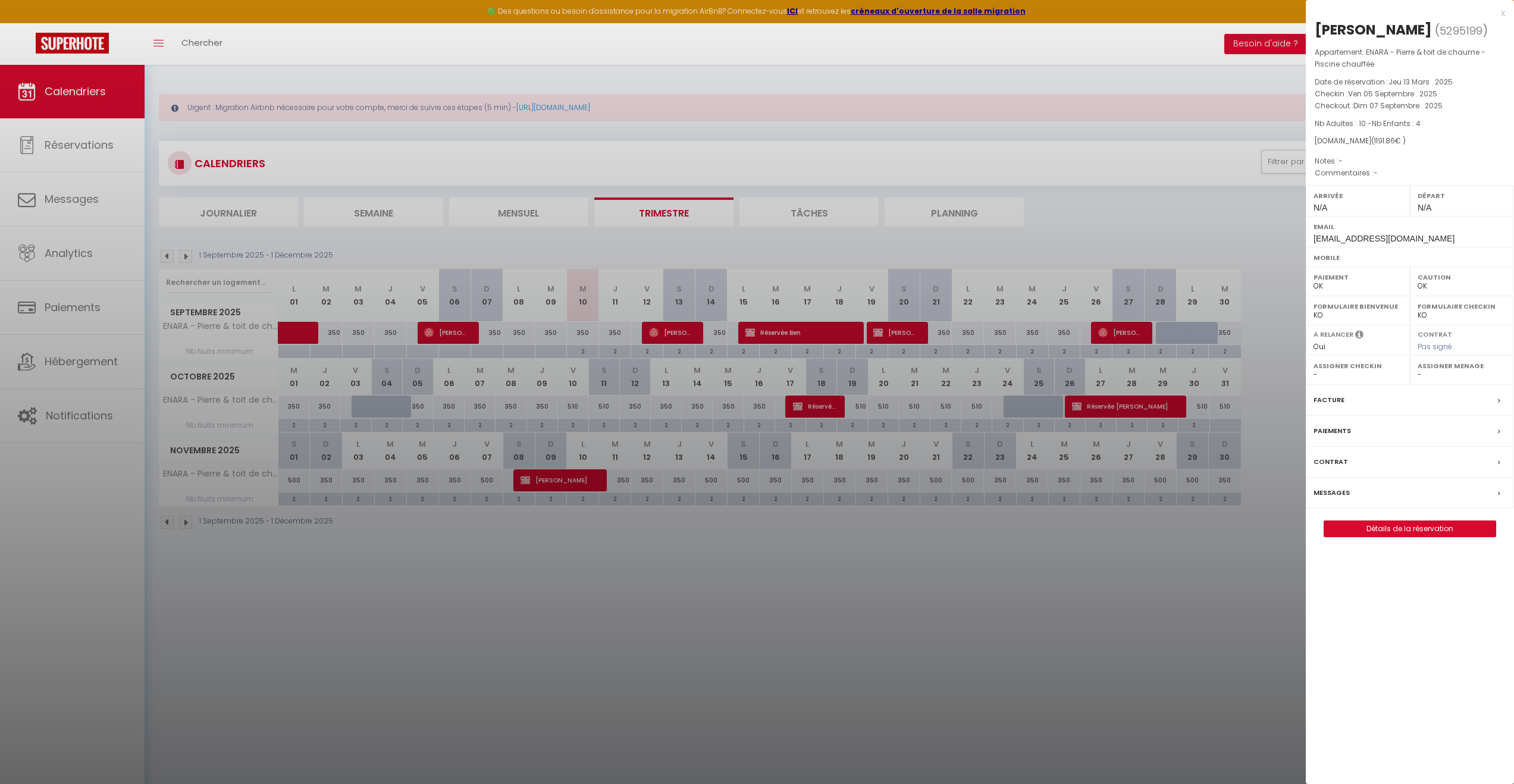
click at [1500, 17] on div "x" at bounding box center [1406, 13] width 200 height 14
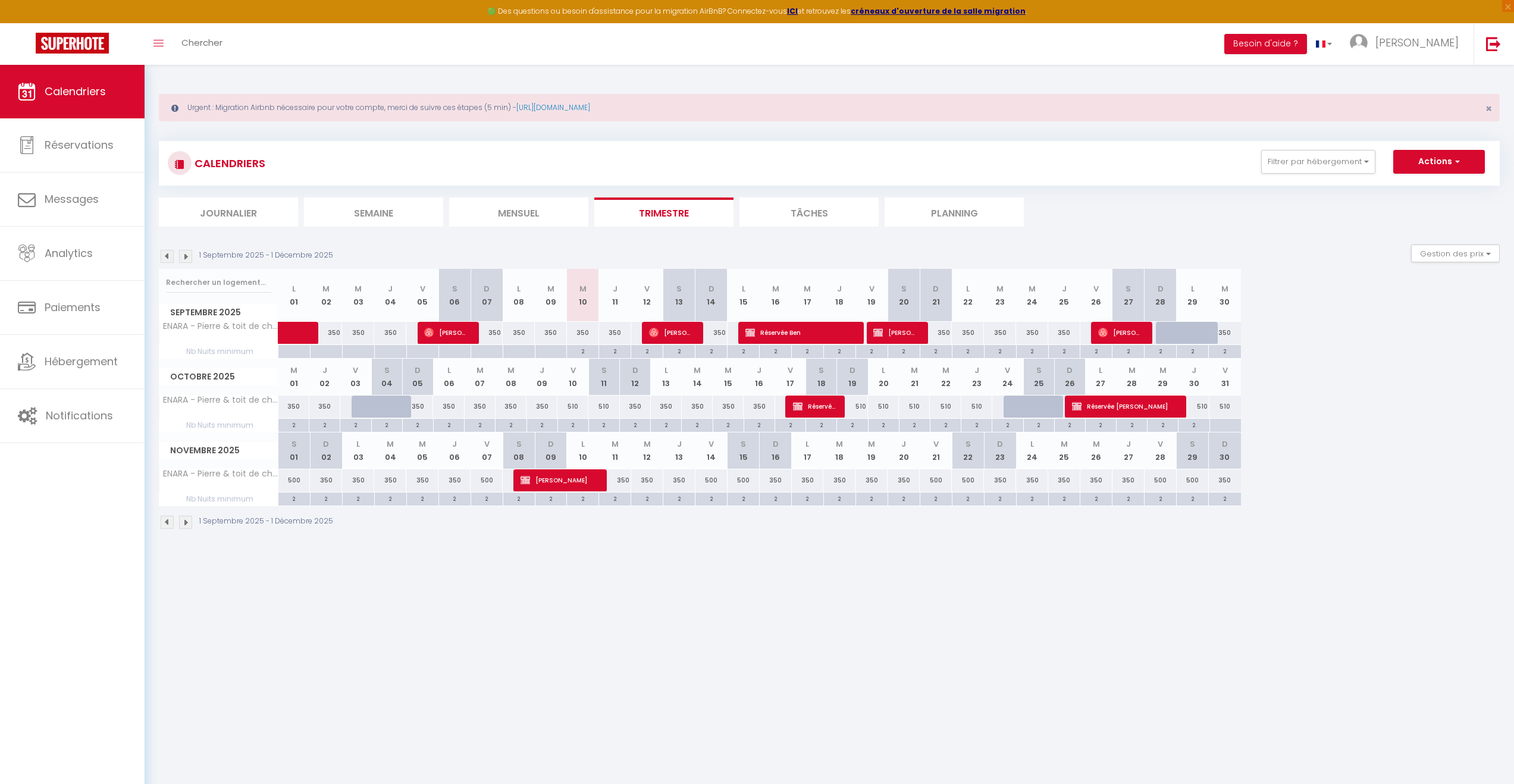
click at [361, 406] on div at bounding box center [367, 406] width 31 height 23
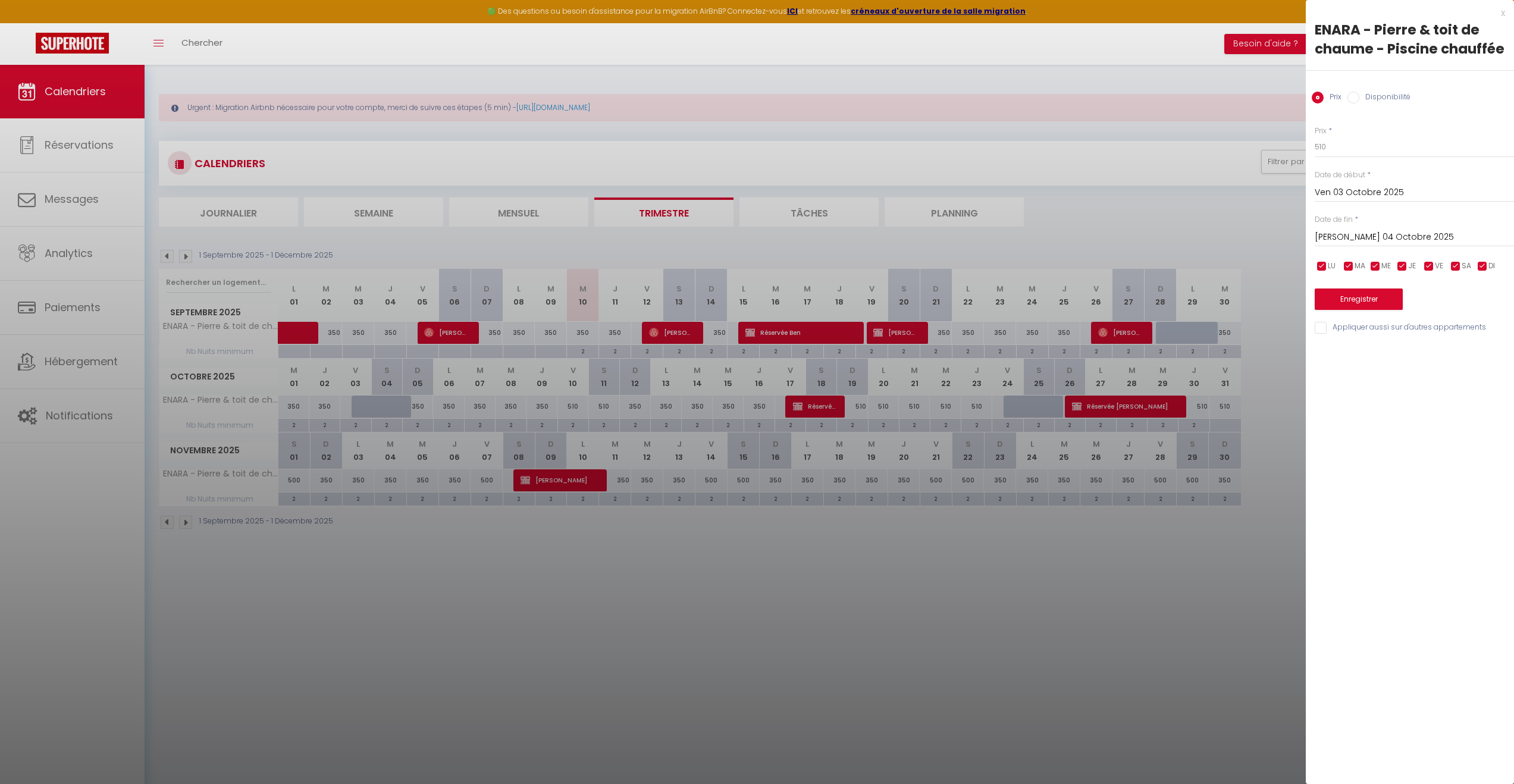
click at [1499, 13] on div "x" at bounding box center [1406, 13] width 200 height 14
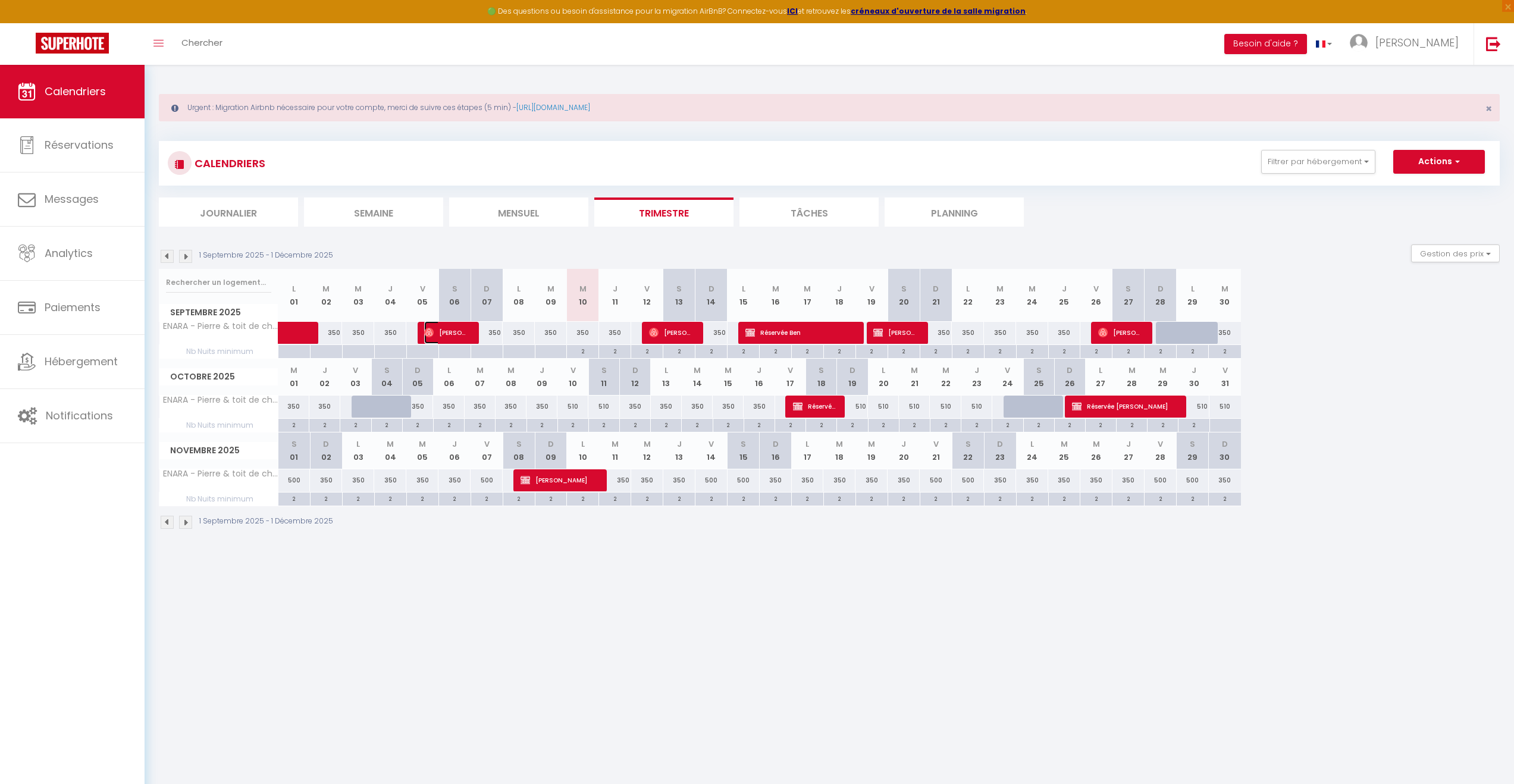
click at [455, 332] on span "[PERSON_NAME]" at bounding box center [446, 332] width 43 height 23
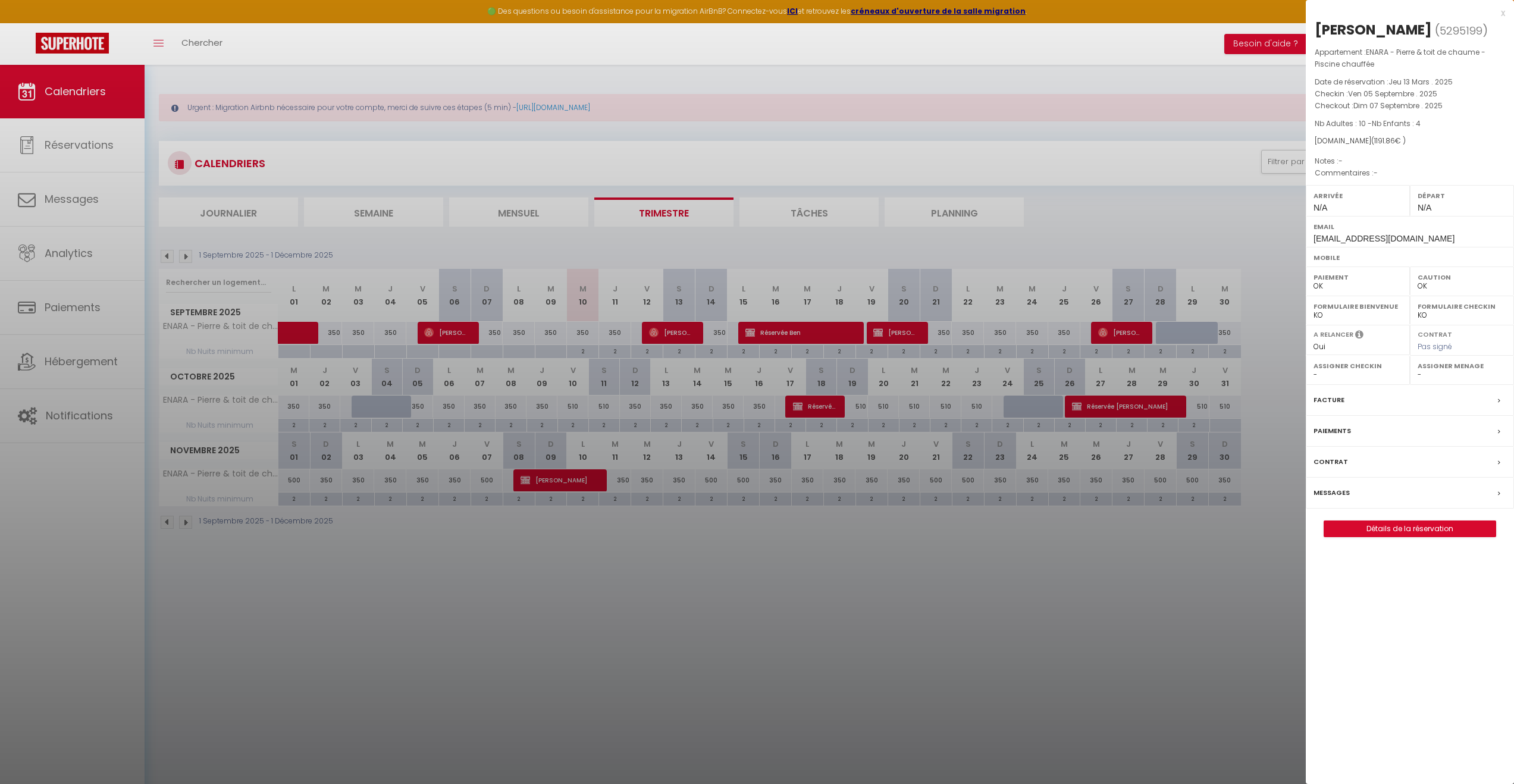
click at [1226, 627] on div at bounding box center [757, 392] width 1514 height 784
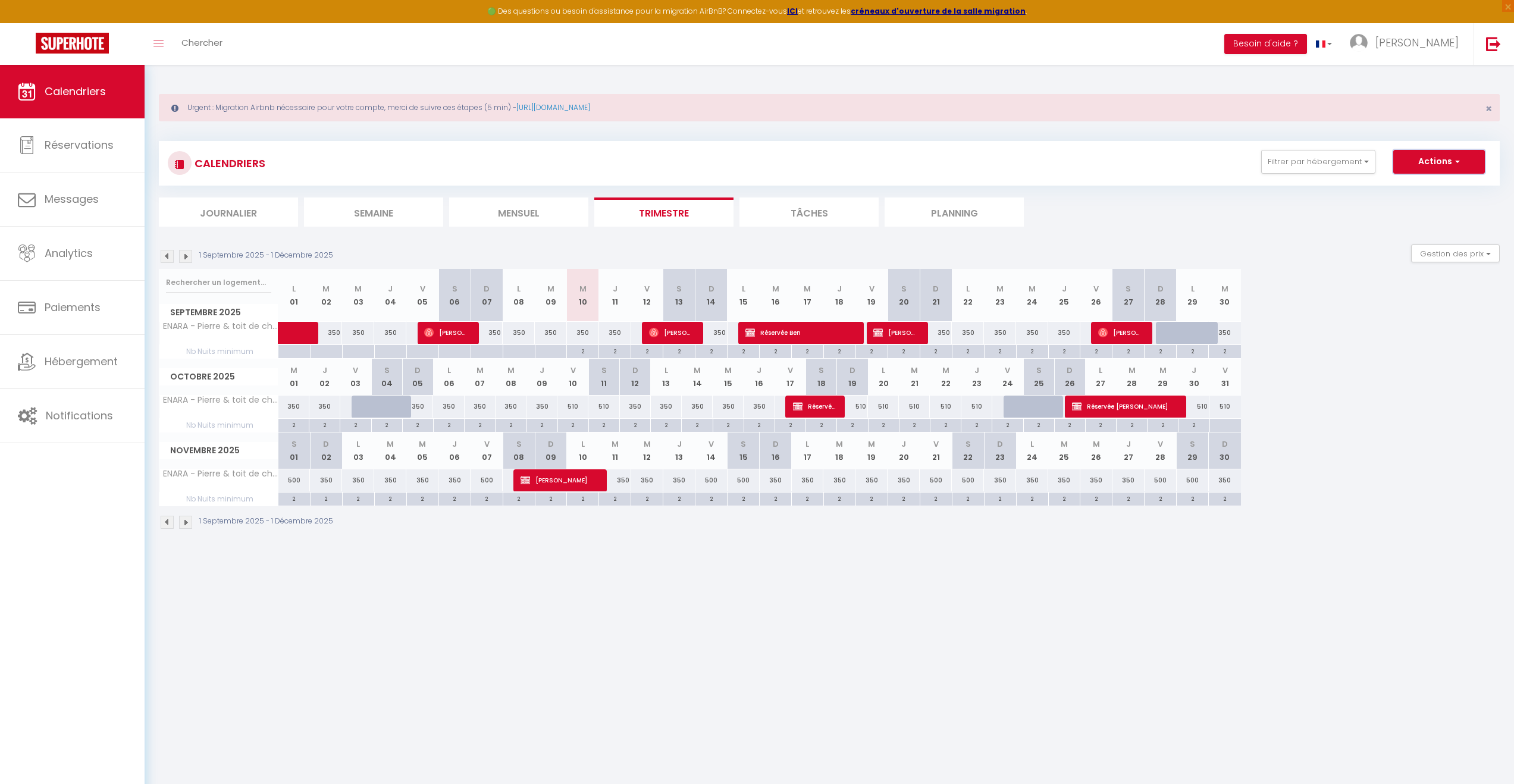
click at [1455, 163] on span "button" at bounding box center [1456, 161] width 7 height 12
click at [185, 258] on img at bounding box center [186, 256] width 13 height 13
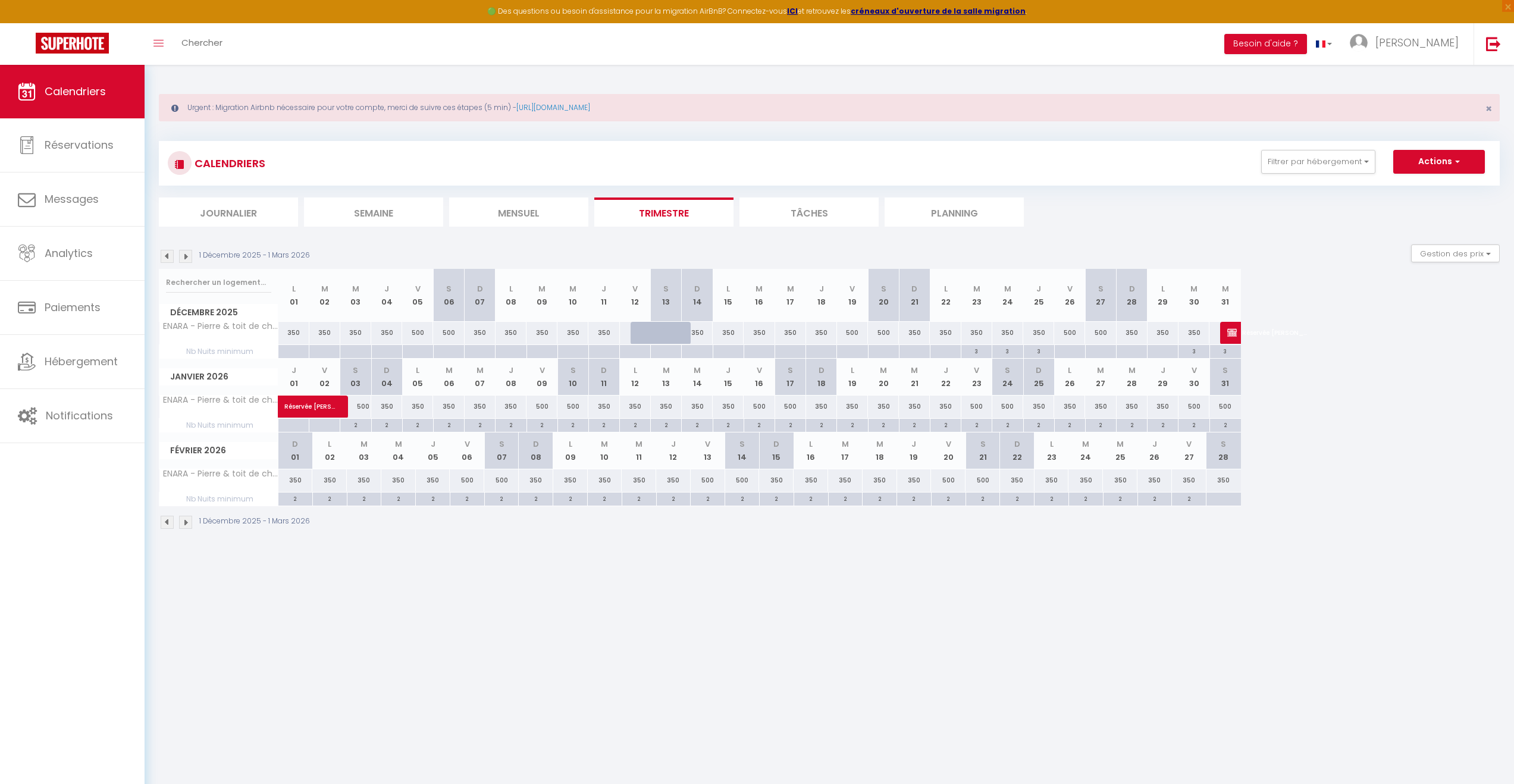
click at [162, 257] on img at bounding box center [167, 256] width 13 height 13
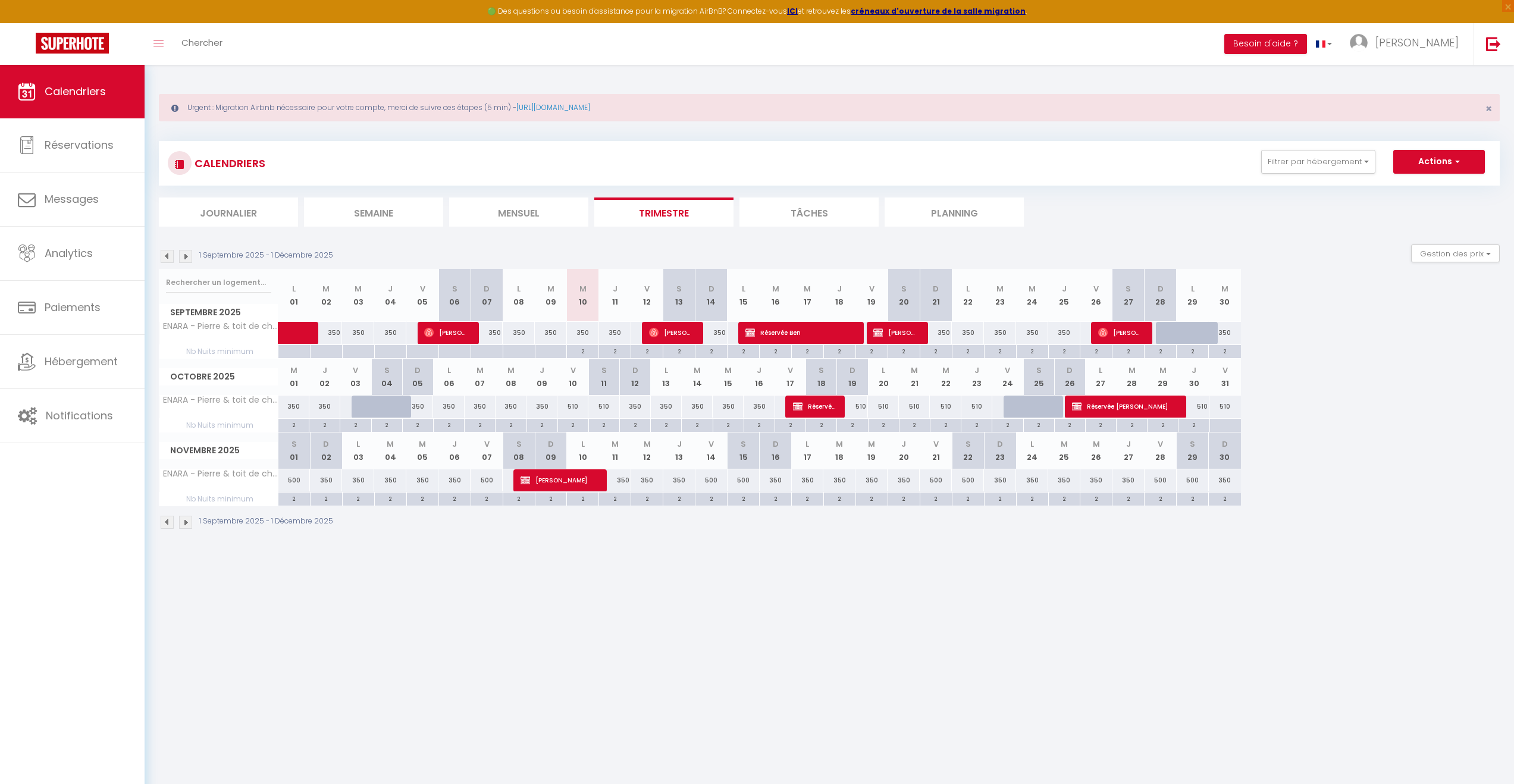
click at [858, 406] on div "510" at bounding box center [852, 406] width 31 height 22
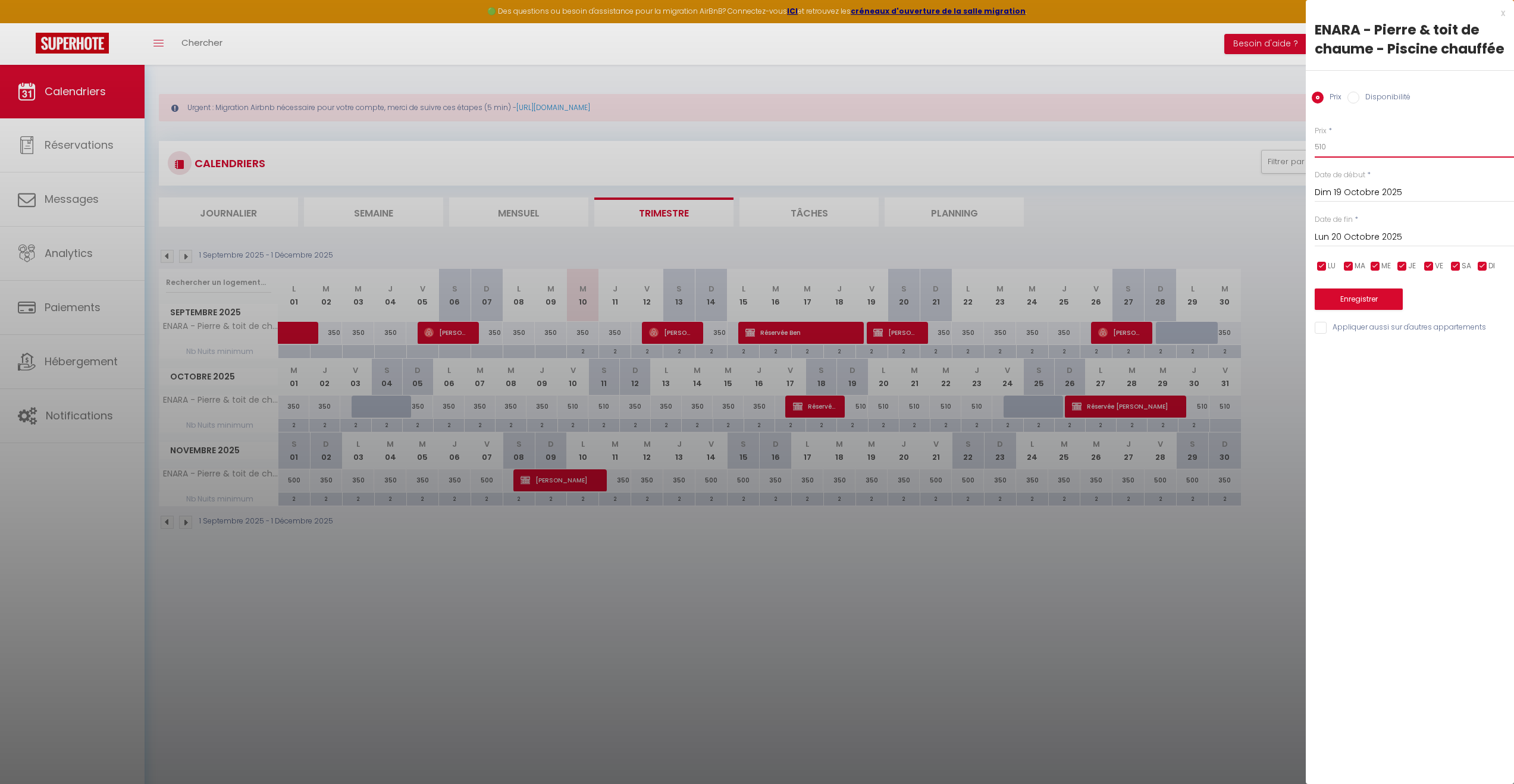
drag, startPoint x: 1347, startPoint y: 149, endPoint x: 1306, endPoint y: 142, distance: 41.6
click at [1306, 143] on div "Prix * 510 Statut * Disponible Indisponible Date de début * Dim 19 Octobre 2025…" at bounding box center [1410, 223] width 208 height 225
click at [1501, 11] on div "x" at bounding box center [1406, 13] width 200 height 14
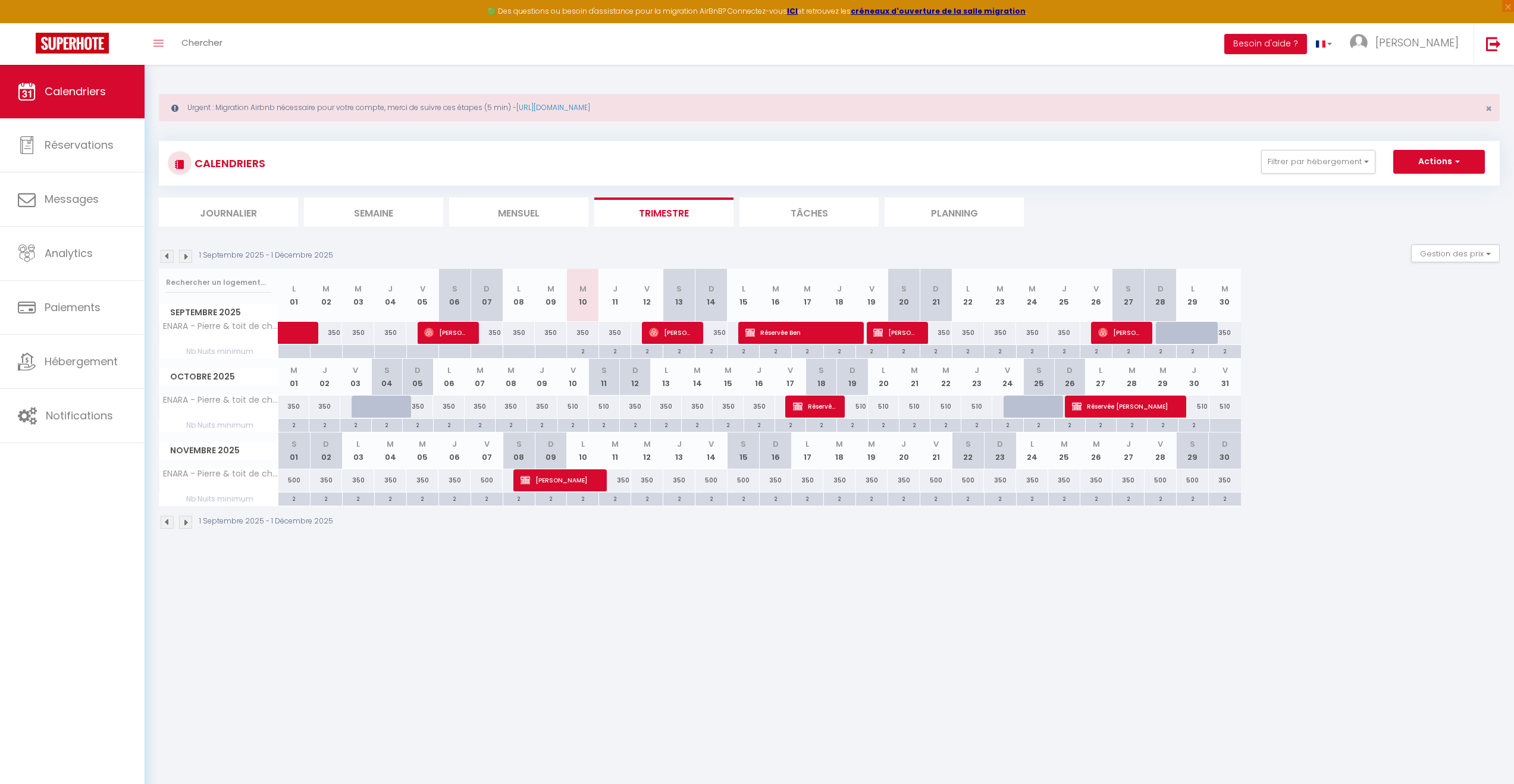
click at [188, 255] on img at bounding box center [186, 256] width 13 height 13
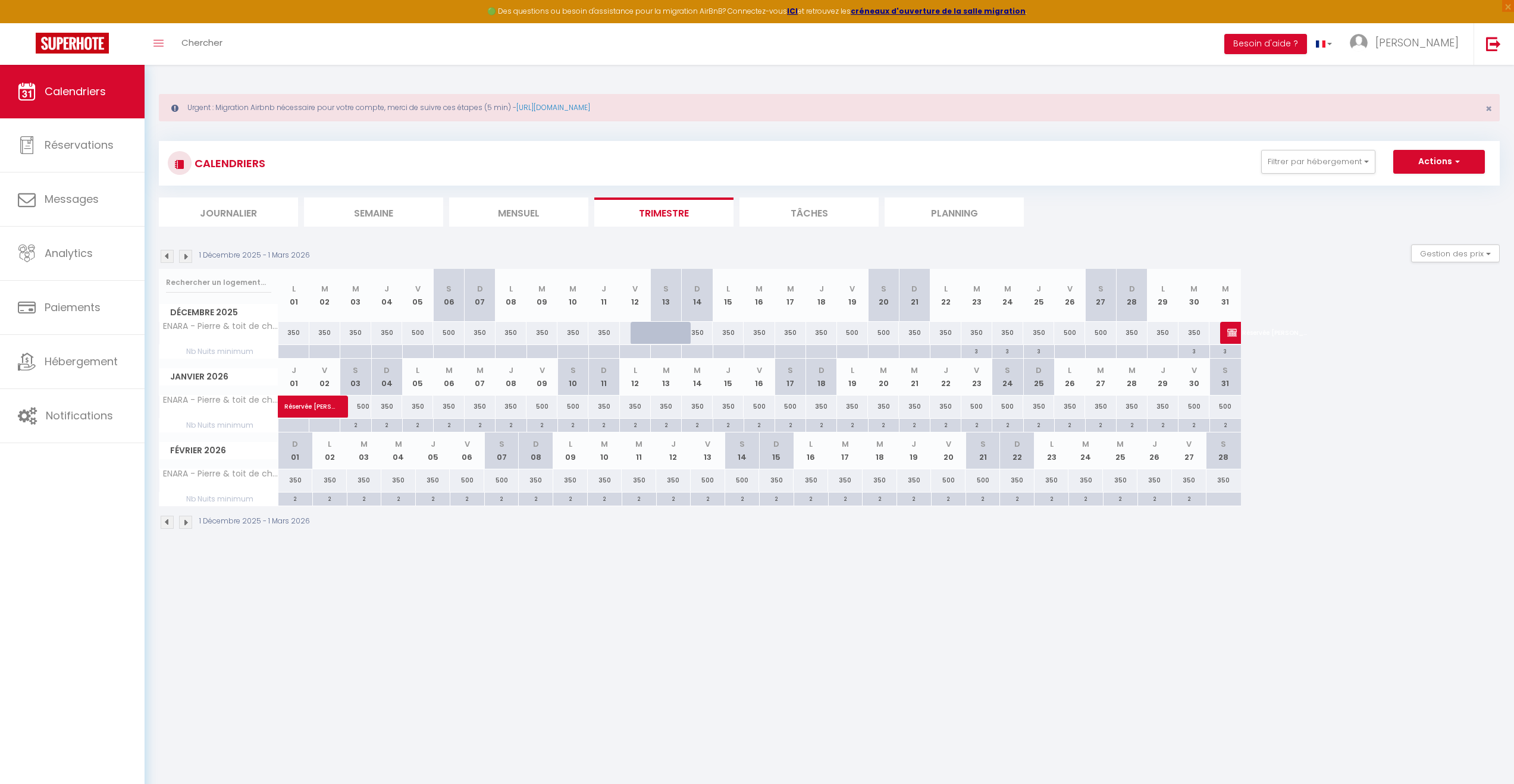
click at [188, 255] on img at bounding box center [186, 256] width 13 height 13
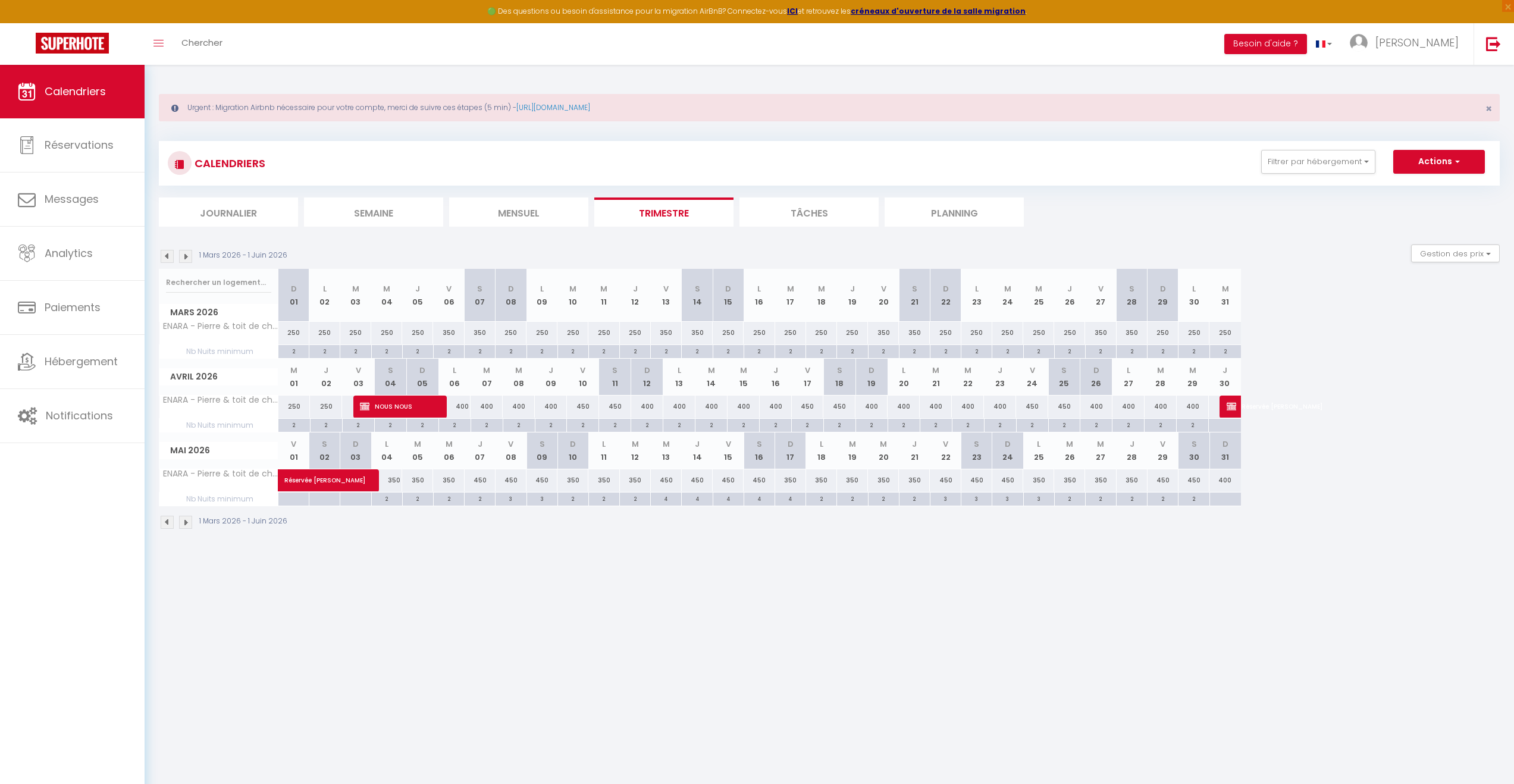
click at [188, 255] on img at bounding box center [186, 256] width 13 height 13
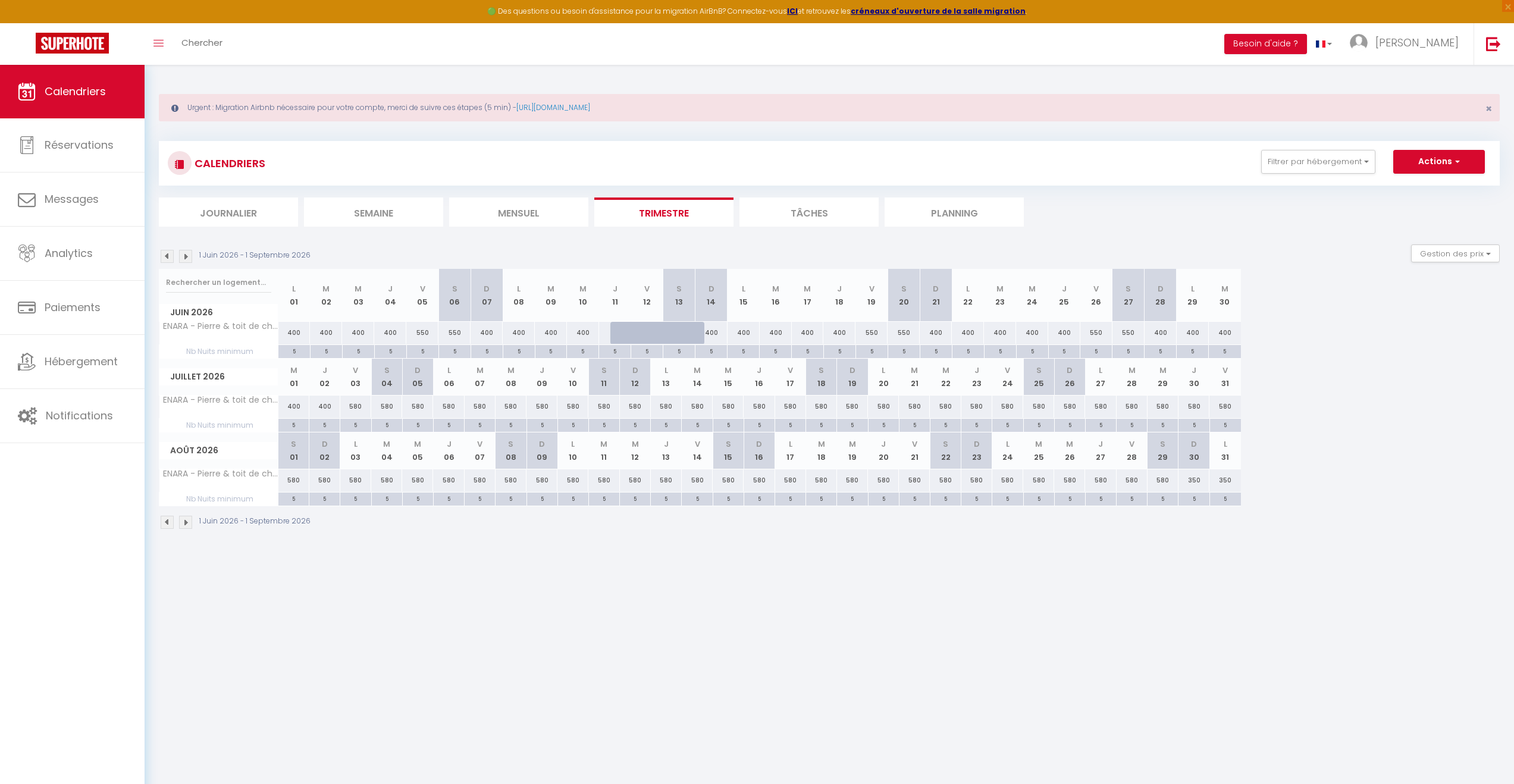
click at [188, 255] on img at bounding box center [186, 256] width 13 height 13
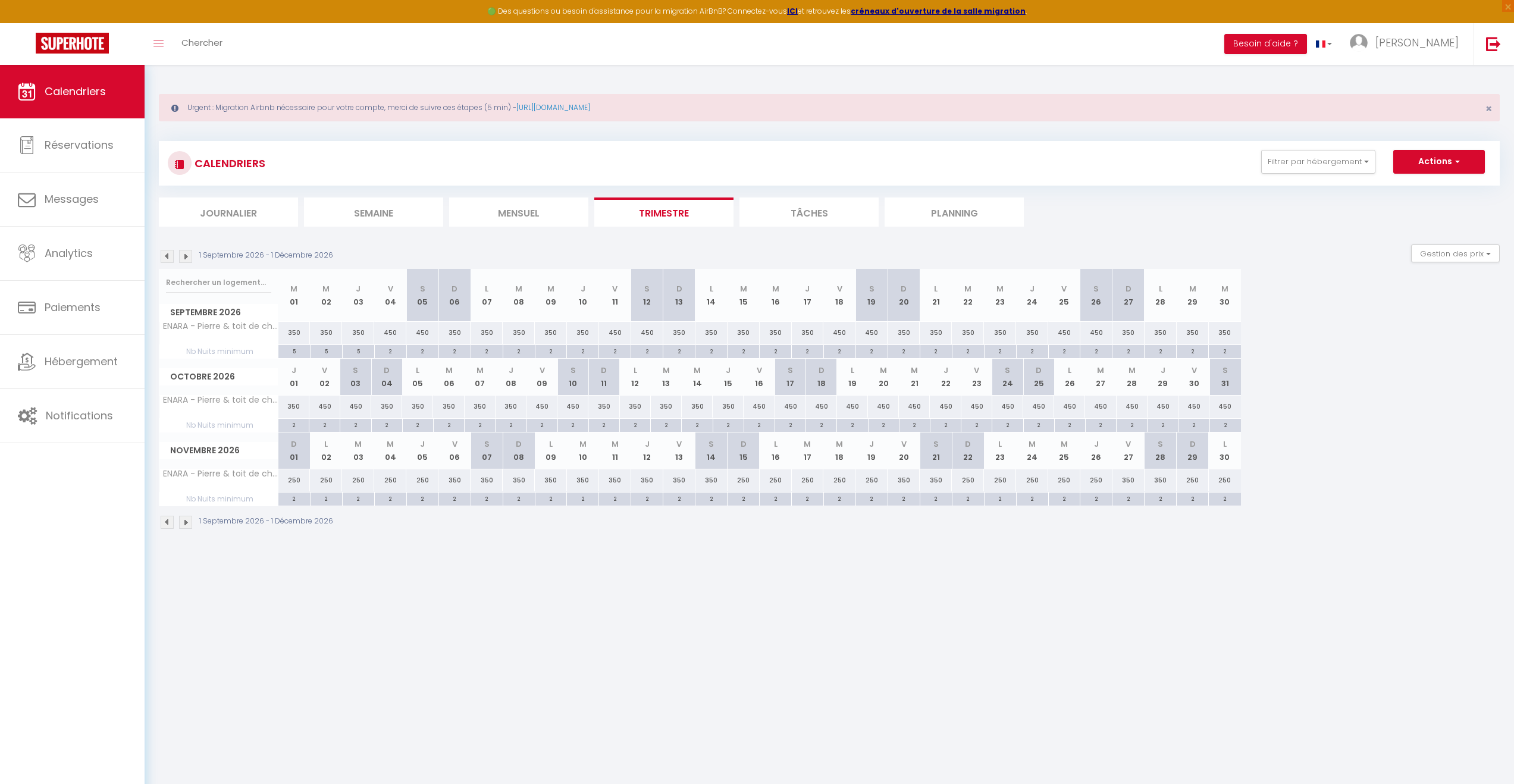
click at [301, 329] on div "350" at bounding box center [294, 333] width 32 height 22
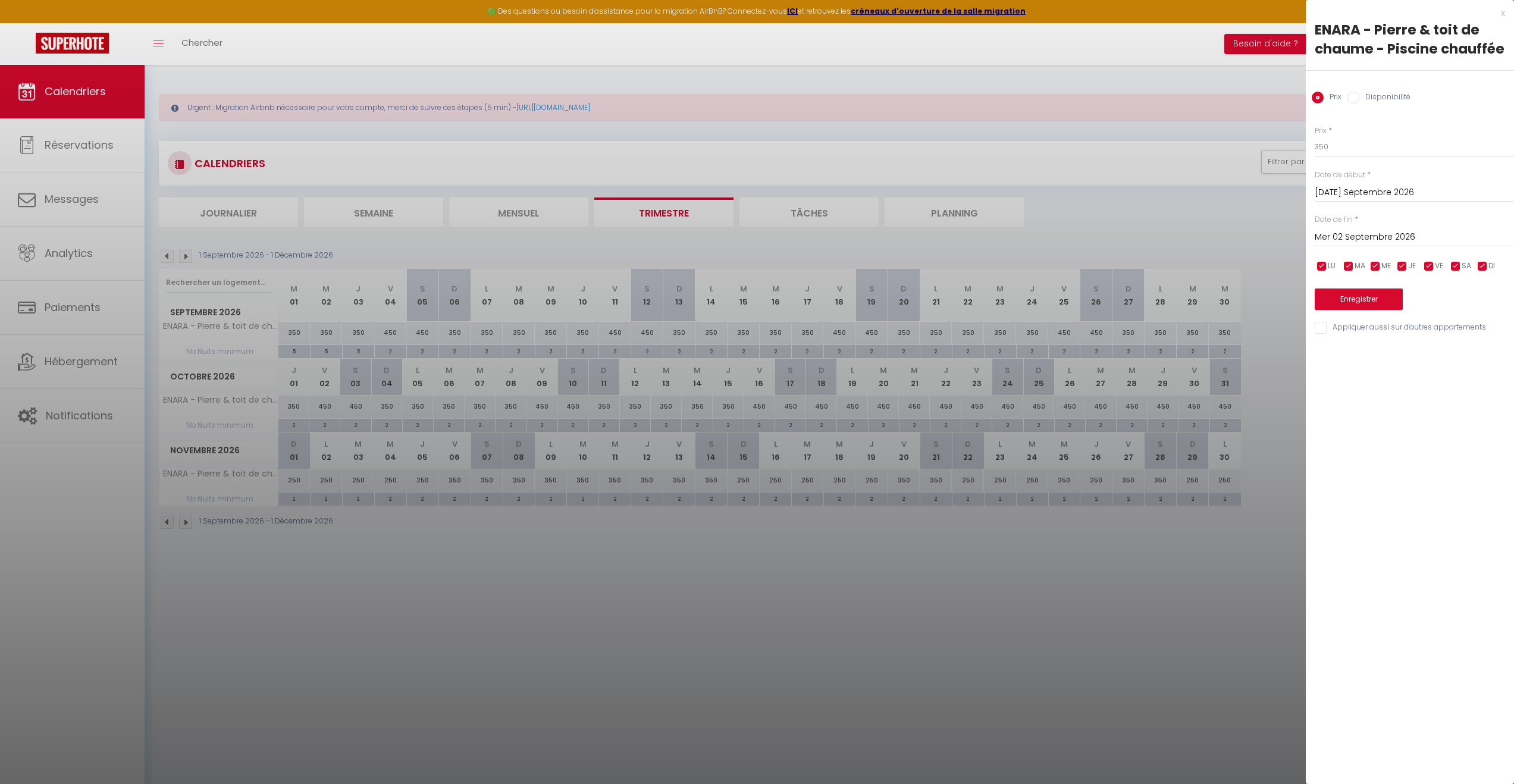
click at [1444, 236] on input "Mer 02 Septembre 2026" at bounding box center [1415, 237] width 200 height 15
click at [1472, 264] on span ">" at bounding box center [1480, 257] width 26 height 24
click at [1476, 260] on span ">" at bounding box center [1480, 257] width 26 height 24
click at [1429, 398] on span "31" at bounding box center [1430, 400] width 26 height 24
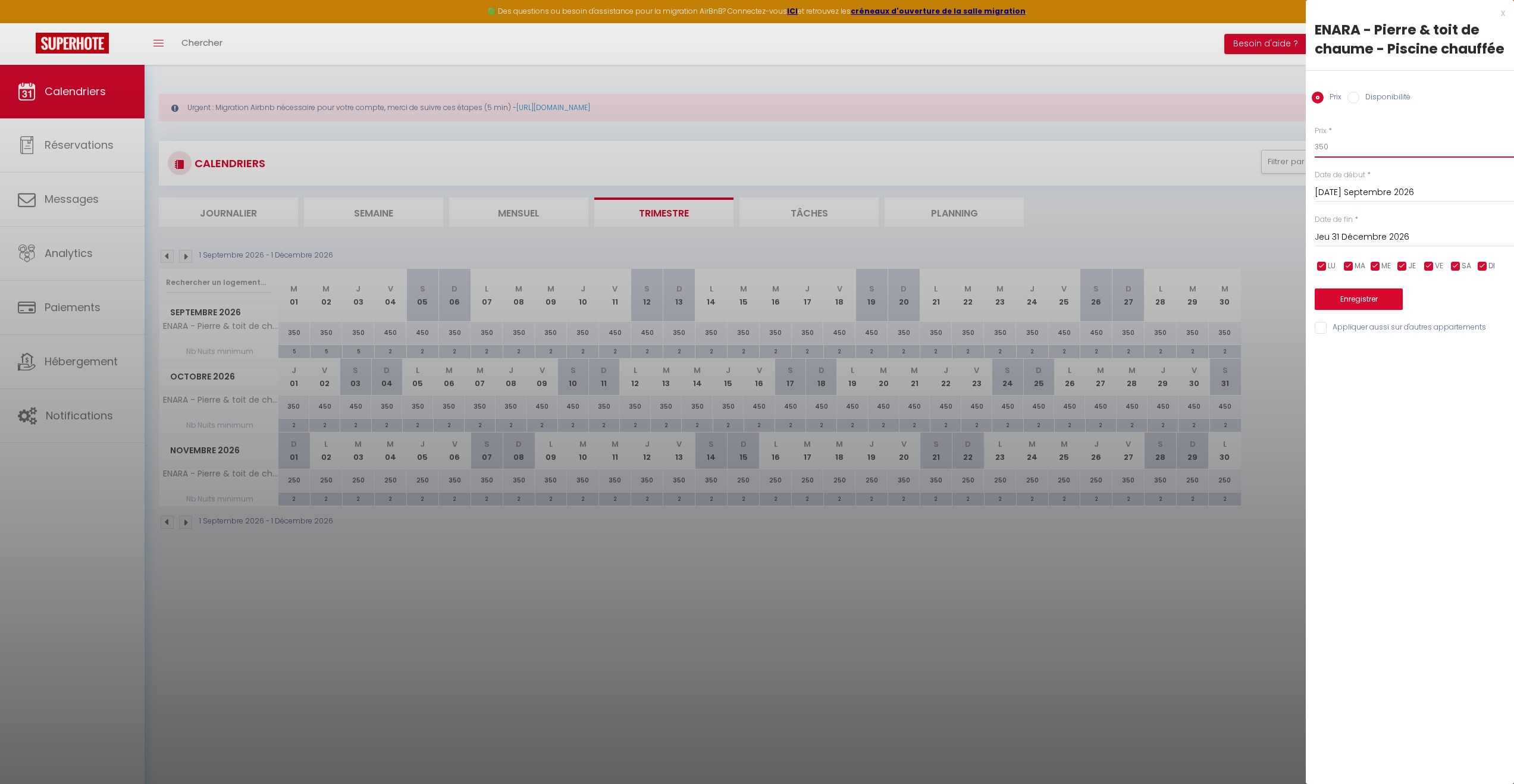
drag, startPoint x: 1357, startPoint y: 142, endPoint x: 1287, endPoint y: 138, distance: 70.1
click at [1287, 138] on body "🟢 Des questions ou besoin d'assistance pour la migration AirBnB? Connectez-vous…" at bounding box center [757, 457] width 1514 height 784
drag, startPoint x: 1429, startPoint y: 264, endPoint x: 1448, endPoint y: 264, distance: 19.0
click at [1430, 264] on input "checkbox" at bounding box center [1428, 266] width 12 height 12
click at [1453, 267] on input "checkbox" at bounding box center [1455, 266] width 12 height 12
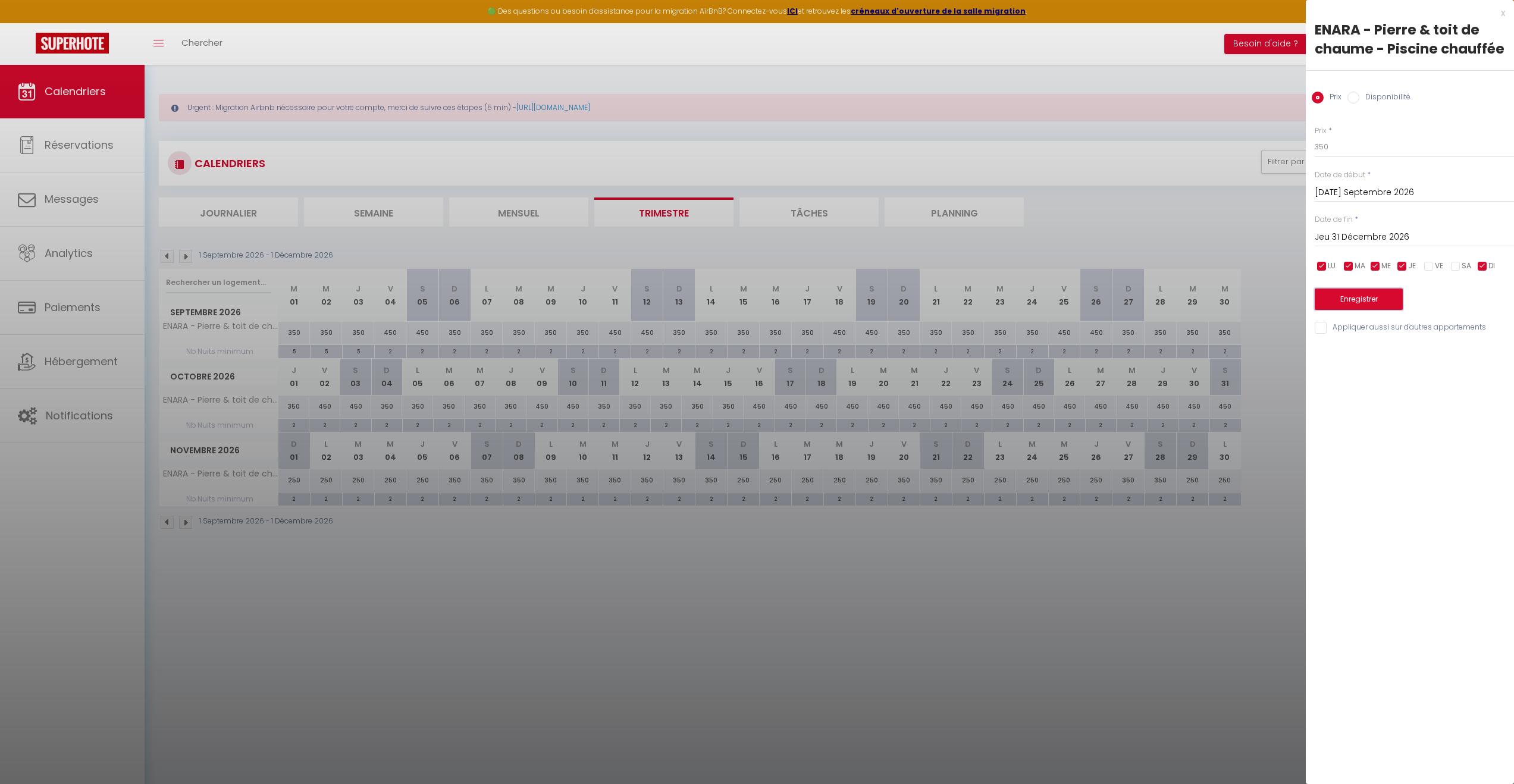
click at [1370, 305] on button "Enregistrer" at bounding box center [1359, 299] width 88 height 21
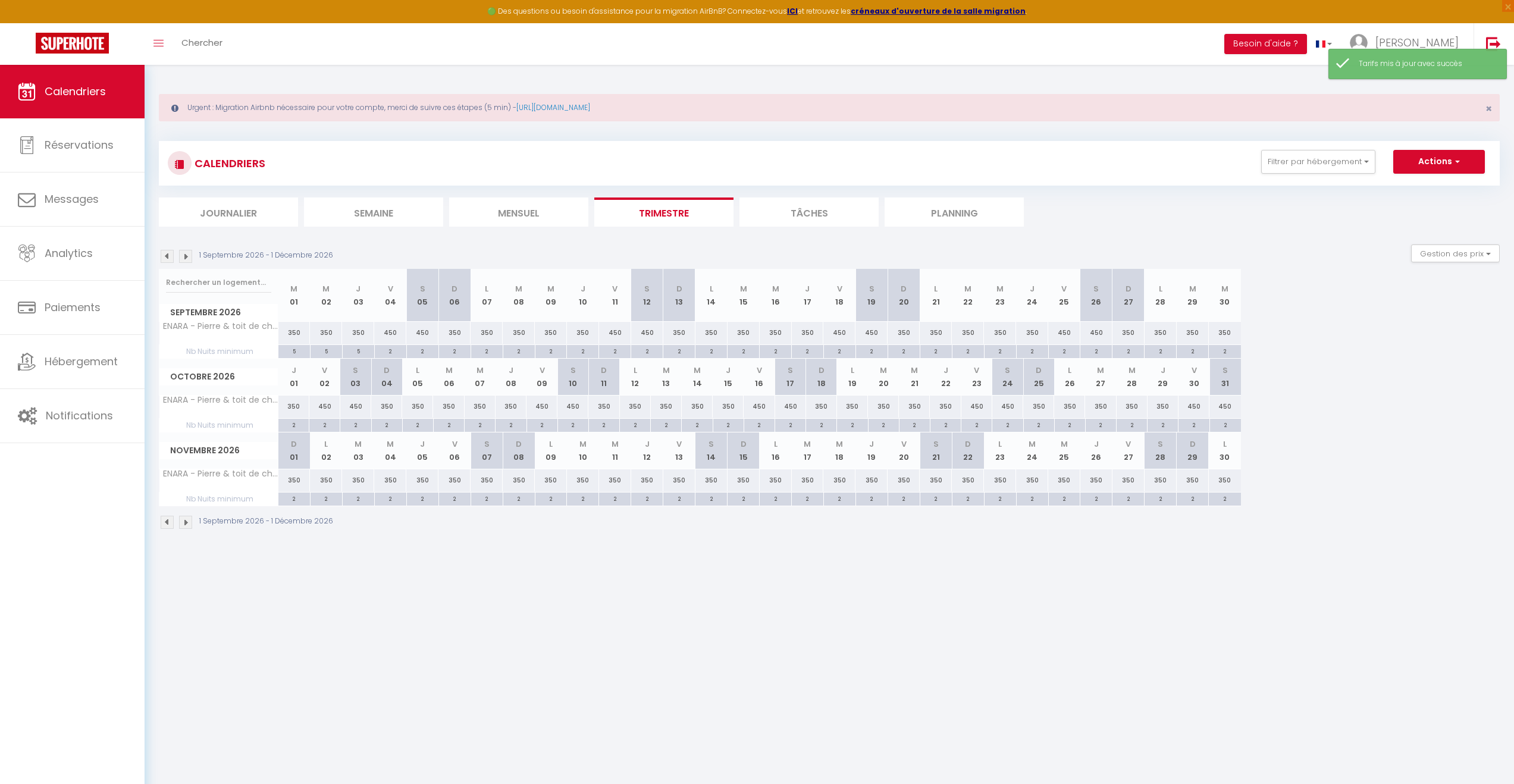
click at [292, 337] on div "350" at bounding box center [294, 333] width 32 height 22
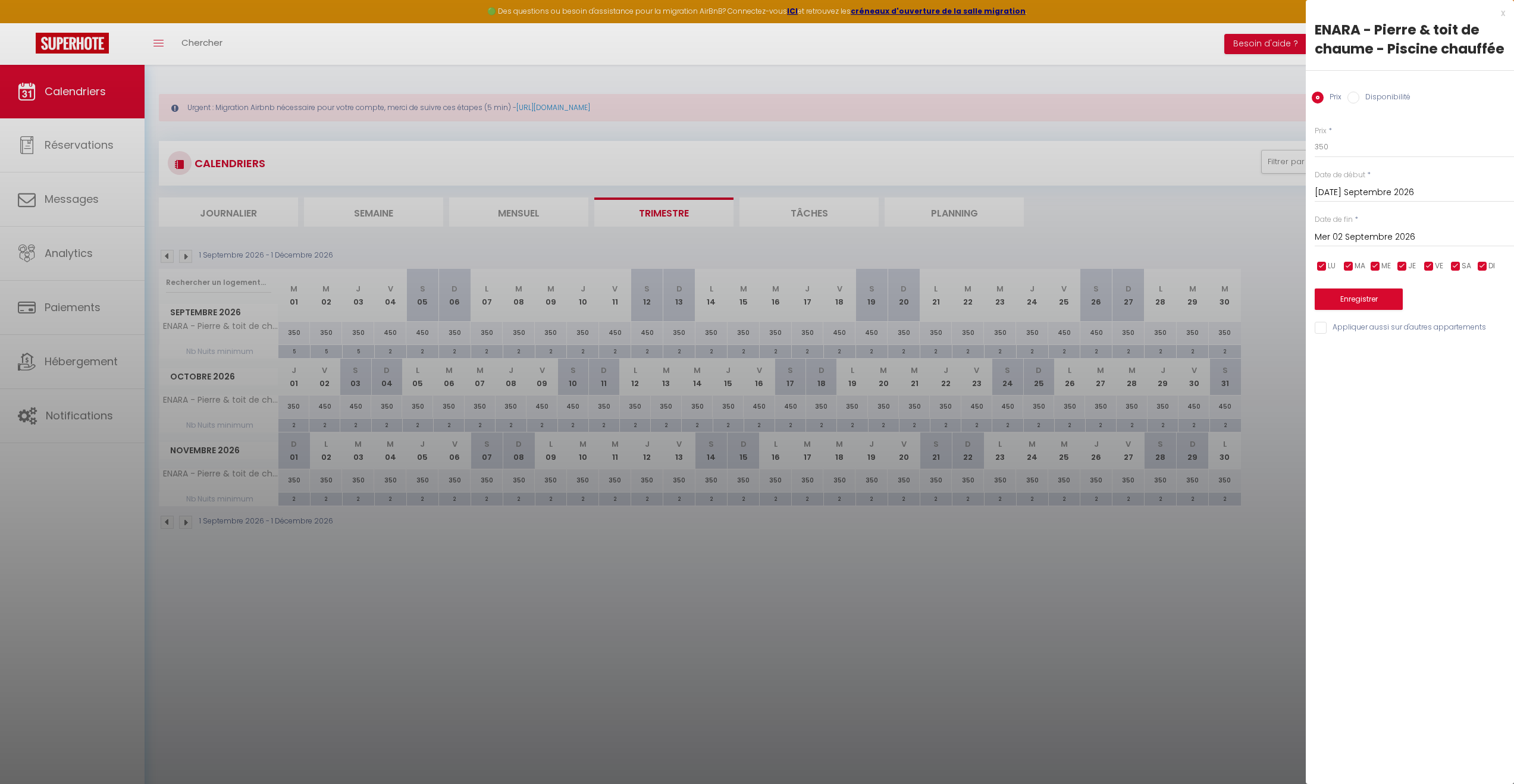
click at [1397, 235] on input "Mer 02 Septembre 2026" at bounding box center [1415, 237] width 200 height 15
click at [1484, 256] on span ">" at bounding box center [1480, 257] width 26 height 24
click at [1483, 256] on span ">" at bounding box center [1480, 257] width 26 height 24
click at [1436, 403] on span "31" at bounding box center [1430, 400] width 26 height 24
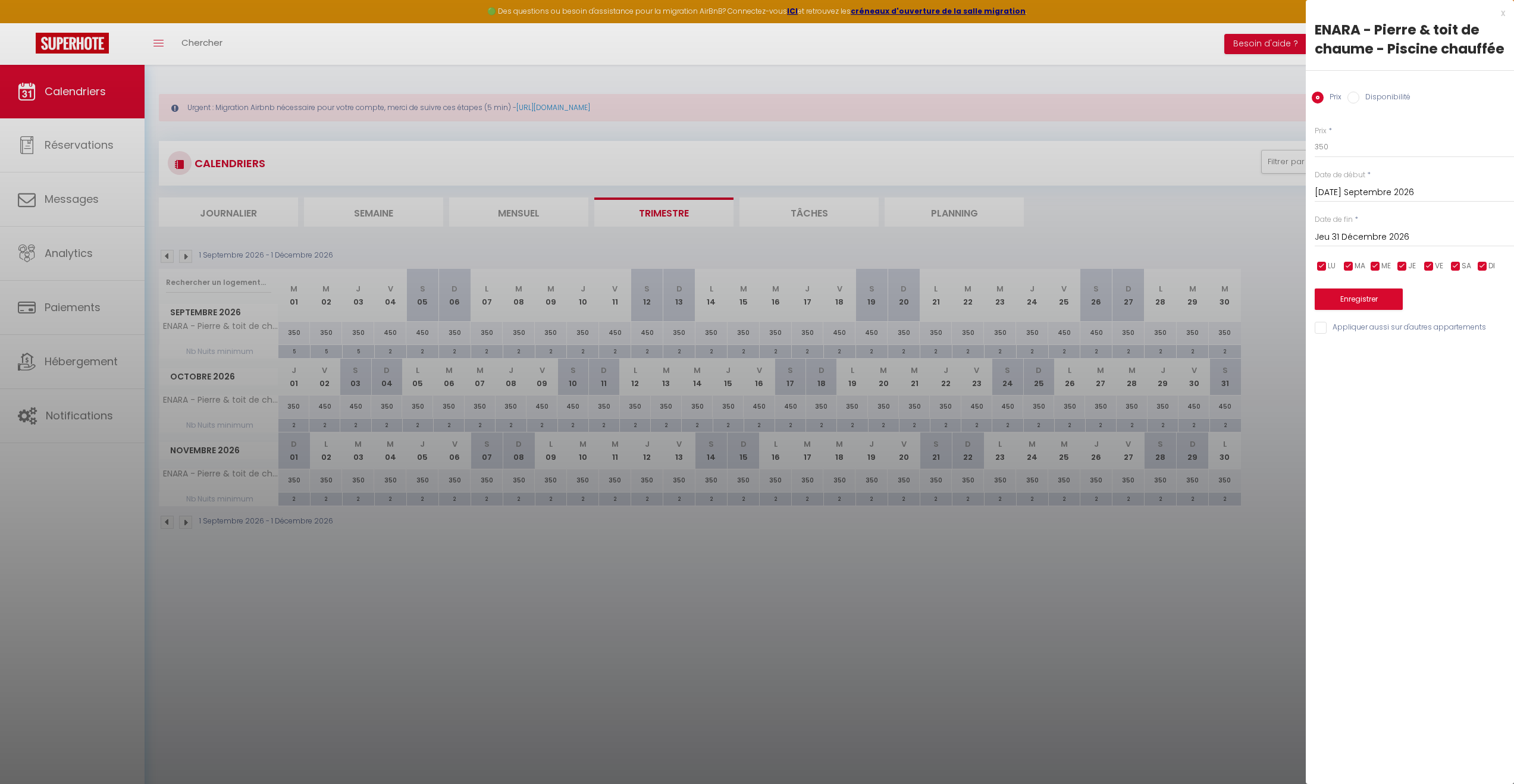
click at [1317, 266] on input "checkbox" at bounding box center [1322, 266] width 12 height 12
click at [1349, 268] on input "checkbox" at bounding box center [1348, 266] width 12 height 12
click at [1376, 264] on input "checkbox" at bounding box center [1375, 266] width 12 height 12
click at [1401, 266] on input "checkbox" at bounding box center [1402, 266] width 12 height 12
click at [1478, 266] on input "checkbox" at bounding box center [1482, 266] width 12 height 12
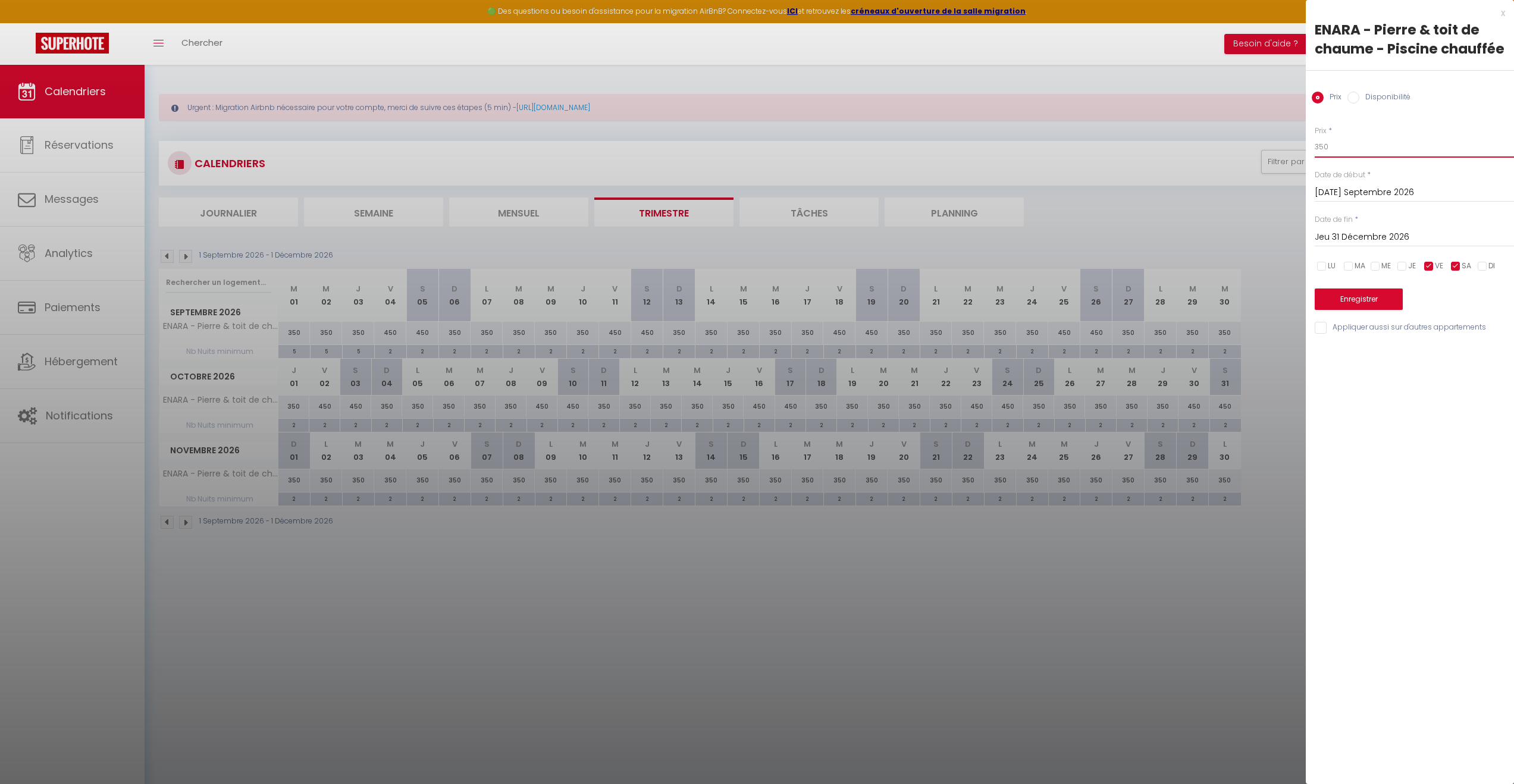
drag, startPoint x: 1345, startPoint y: 152, endPoint x: 1261, endPoint y: 147, distance: 84.1
click at [1261, 147] on body "🟢 Des questions ou besoin d'assistance pour la migration AirBnB? Connectez-vous…" at bounding box center [757, 457] width 1514 height 784
click at [1355, 302] on button "Enregistrer" at bounding box center [1359, 299] width 88 height 21
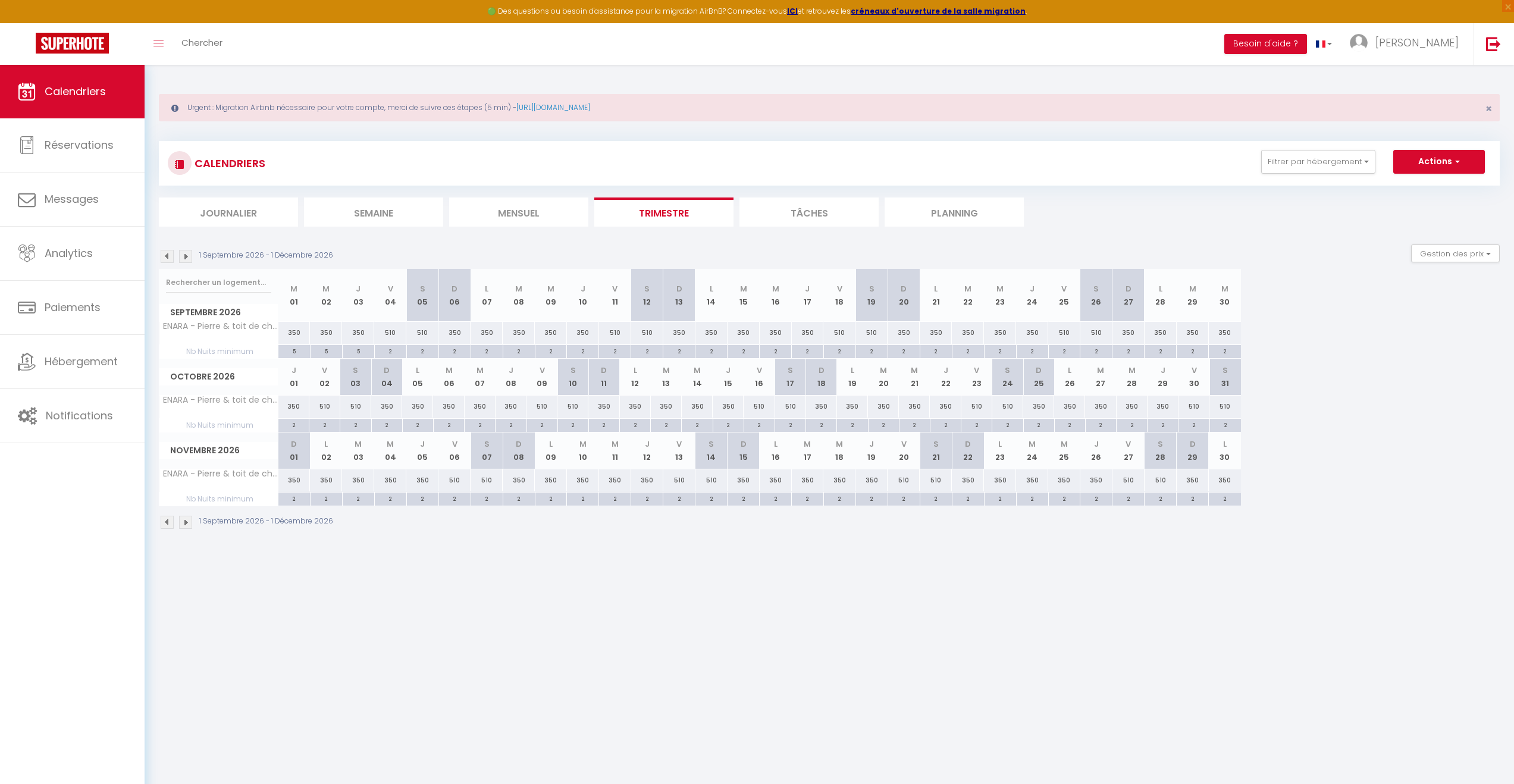
click at [554, 500] on div "2" at bounding box center [552, 498] width 32 height 11
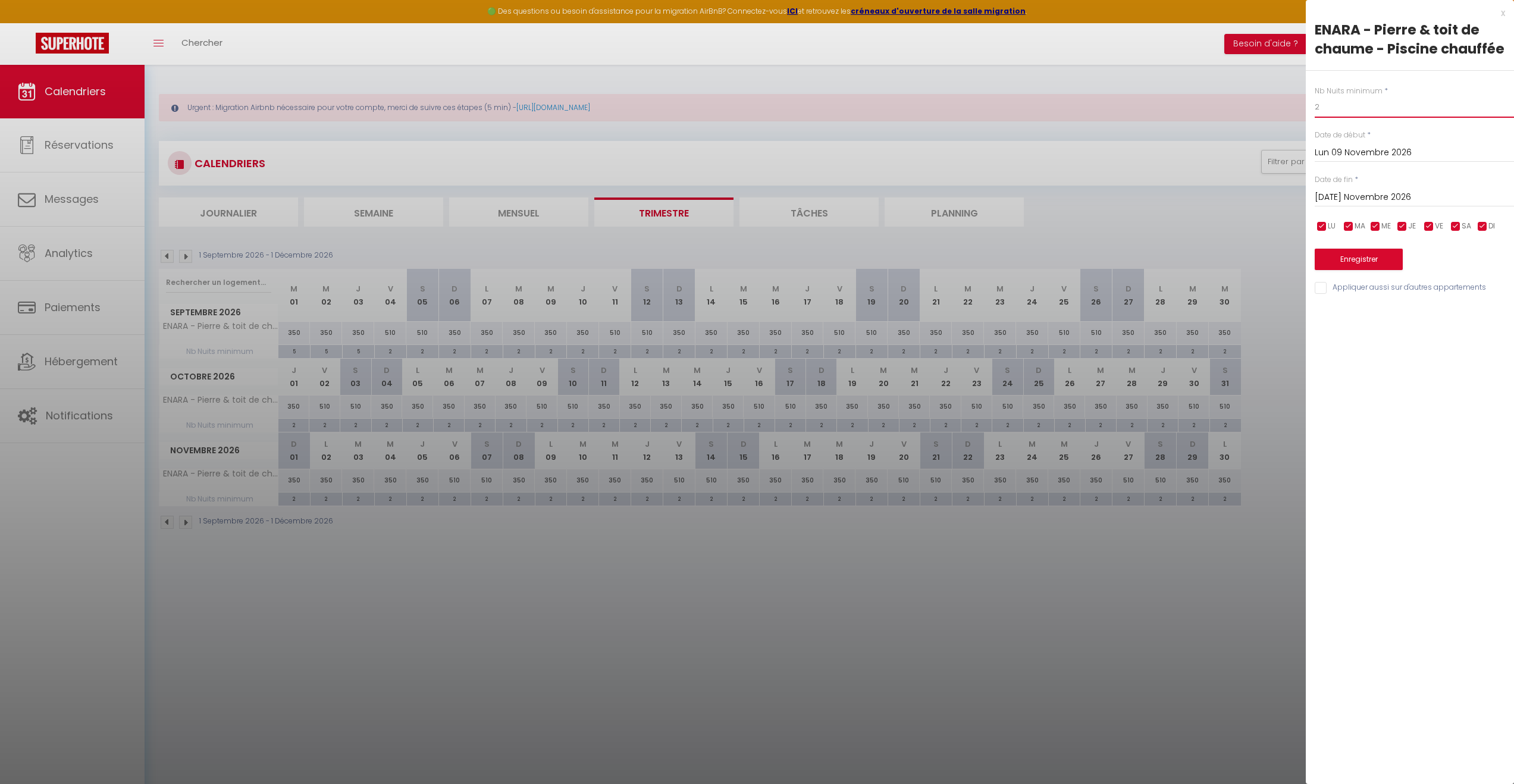
click at [1356, 106] on input "2" at bounding box center [1415, 106] width 200 height 21
click at [764, 572] on div at bounding box center [757, 392] width 1514 height 784
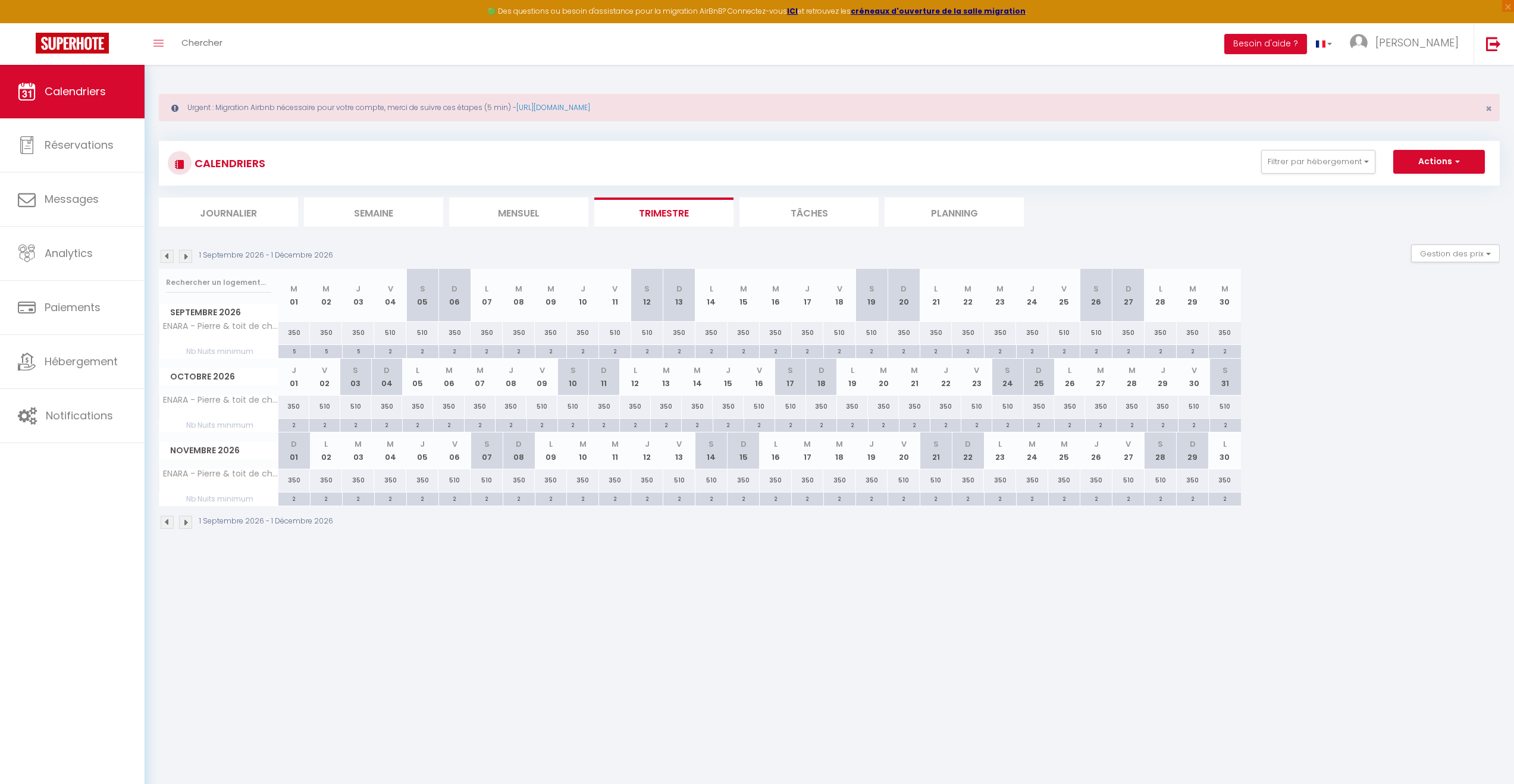
click at [486, 501] on div "2" at bounding box center [487, 498] width 32 height 11
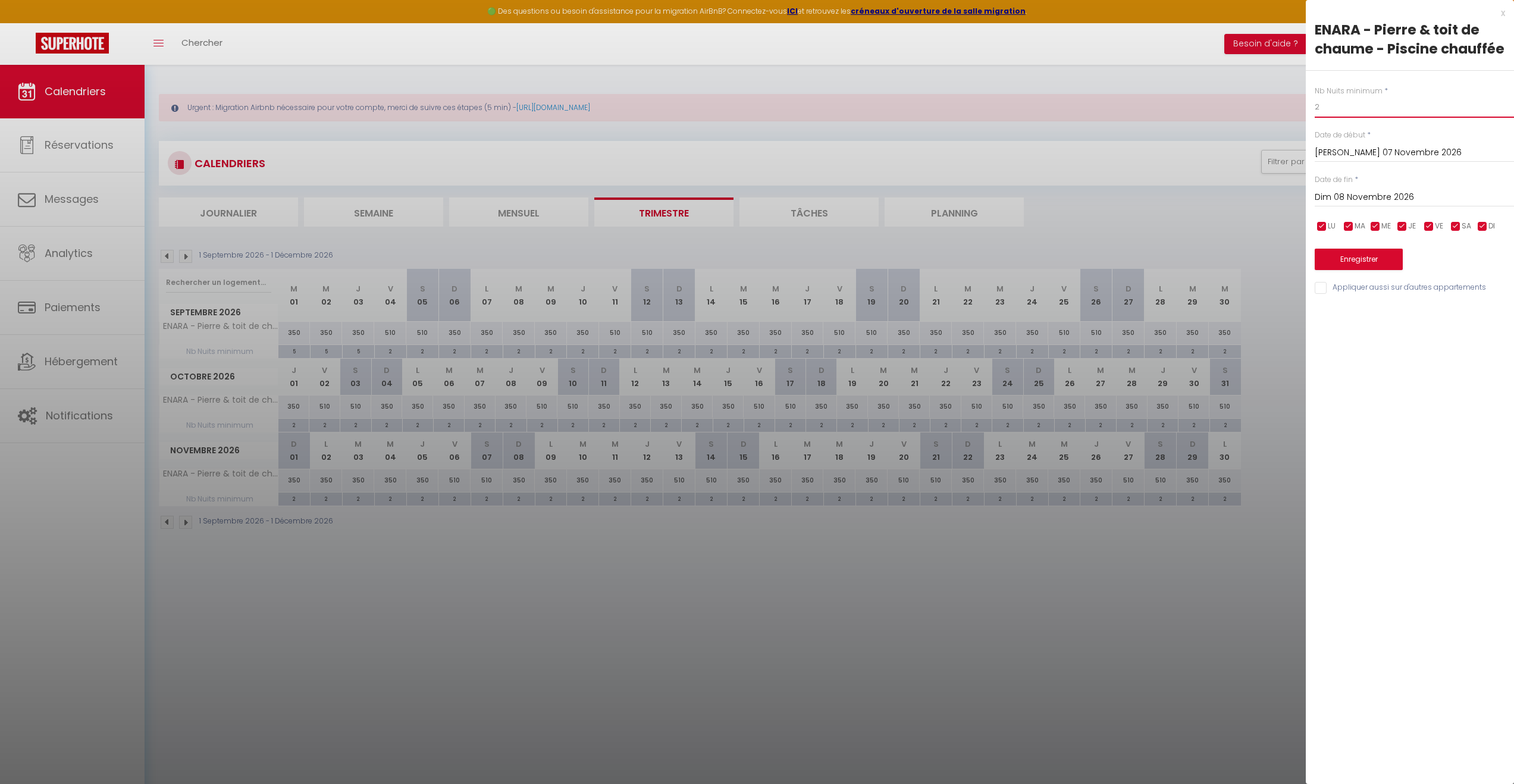
drag, startPoint x: 1391, startPoint y: 103, endPoint x: 1280, endPoint y: 107, distance: 111.1
click at [1280, 107] on body "🟢 Des questions ou besoin d'assistance pour la migration AirBnB? Connectez-vous…" at bounding box center [757, 457] width 1514 height 784
click at [1393, 196] on input "Dim 08 Novembre 2026" at bounding box center [1415, 197] width 200 height 15
click at [1449, 290] on span "13" at bounding box center [1455, 289] width 26 height 24
click at [1372, 264] on button "Enregistrer" at bounding box center [1359, 259] width 88 height 21
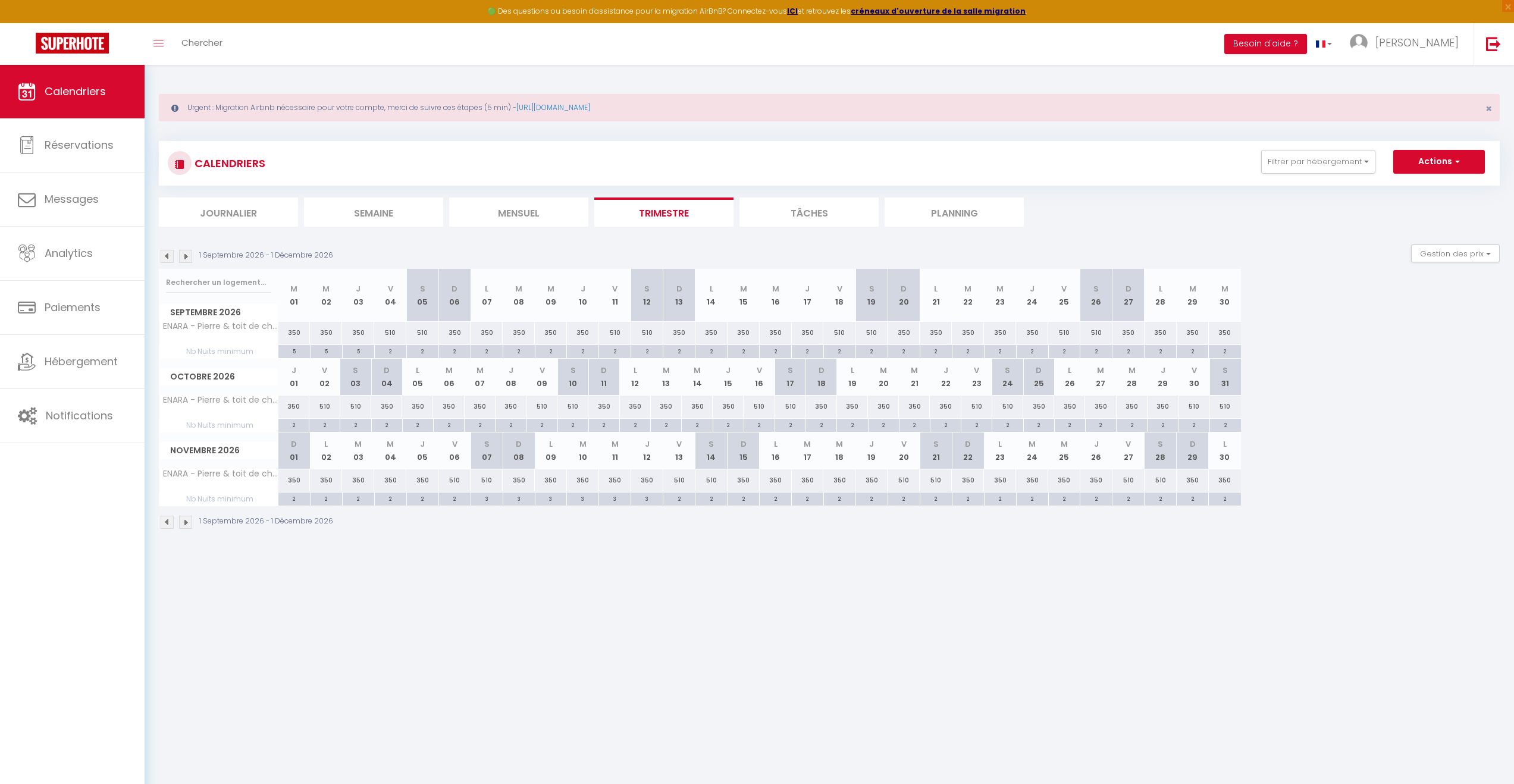
click at [962, 616] on body "🟢 Des questions ou besoin d'assistance pour la migration AirBnB? Connectez-vous…" at bounding box center [757, 457] width 1514 height 784
click at [944, 409] on div "350" at bounding box center [945, 406] width 31 height 22
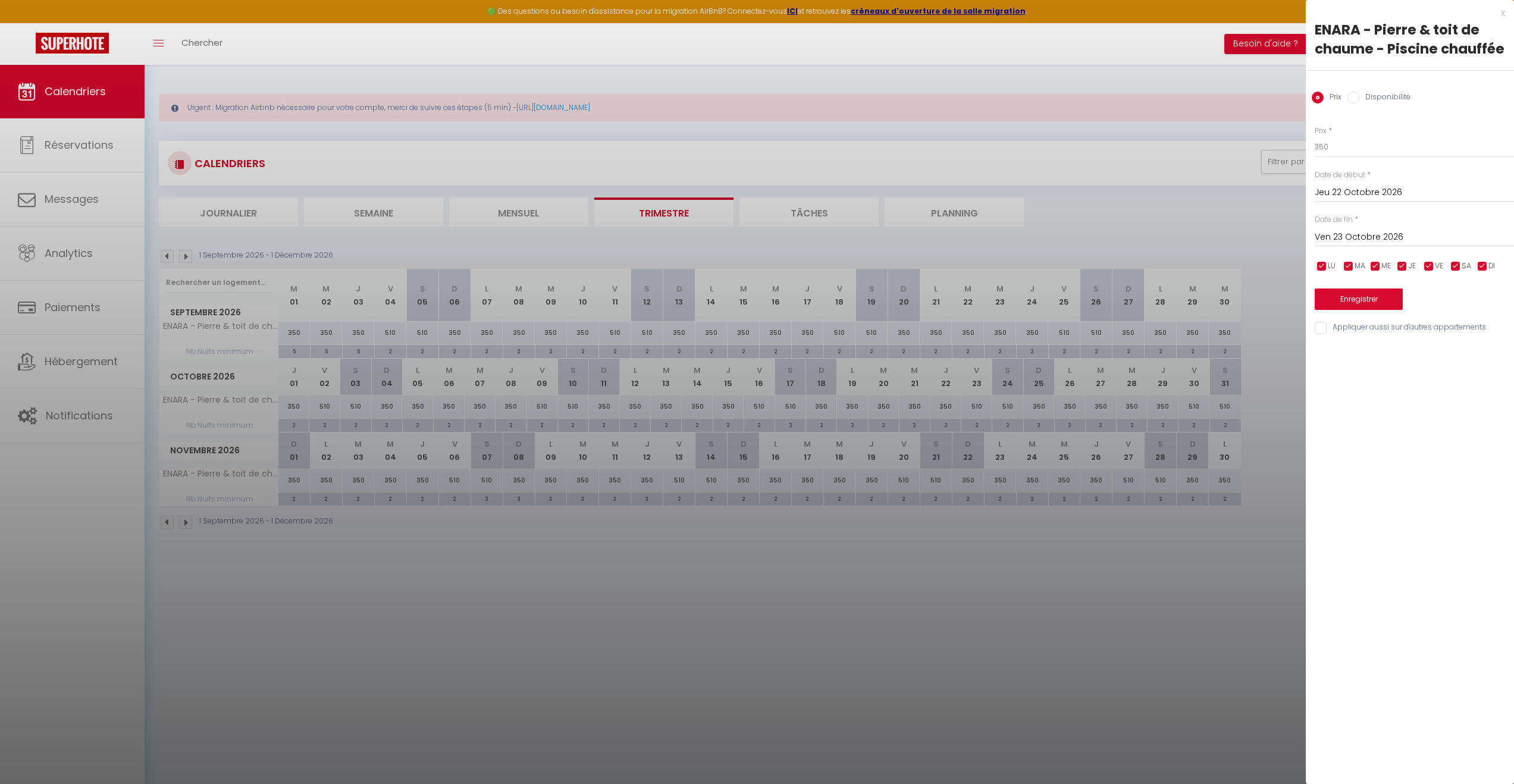
click at [1374, 192] on input "Jeu 22 Octobre 2026" at bounding box center [1415, 192] width 200 height 15
click at [1360, 331] on span "19" at bounding box center [1354, 332] width 26 height 24
click at [1406, 241] on input "Ven 23 Octobre 2026" at bounding box center [1415, 237] width 200 height 15
click at [1480, 256] on span ">" at bounding box center [1480, 257] width 26 height 24
click at [1332, 304] on span "1" at bounding box center [1328, 305] width 26 height 24
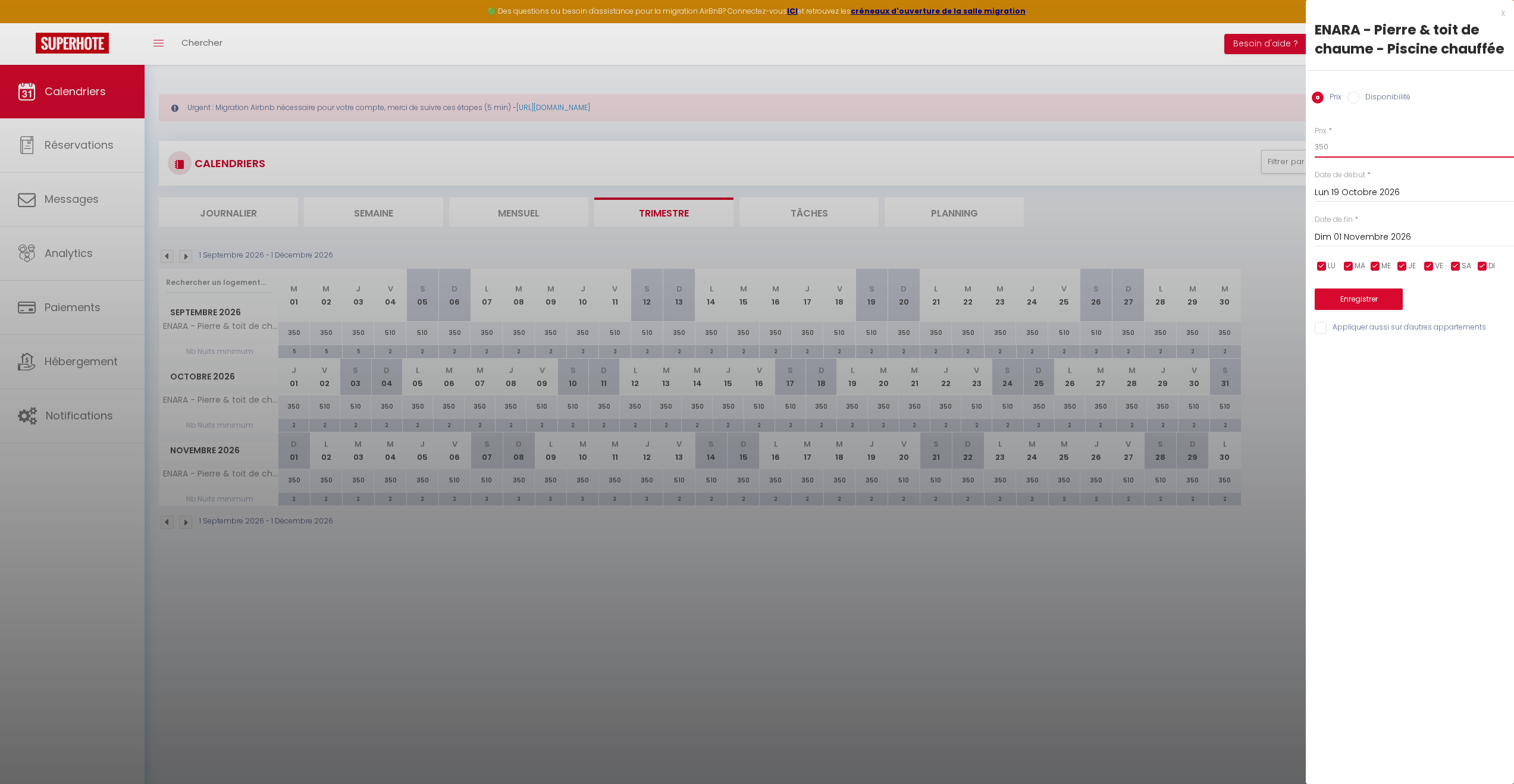
drag, startPoint x: 1335, startPoint y: 143, endPoint x: 1294, endPoint y: 143, distance: 41.0
click at [1294, 143] on body "🟢 Des questions ou besoin d'assistance pour la migration AirBnB? Connectez-vous…" at bounding box center [757, 457] width 1514 height 784
click at [1368, 292] on button "Enregistrer" at bounding box center [1359, 299] width 88 height 21
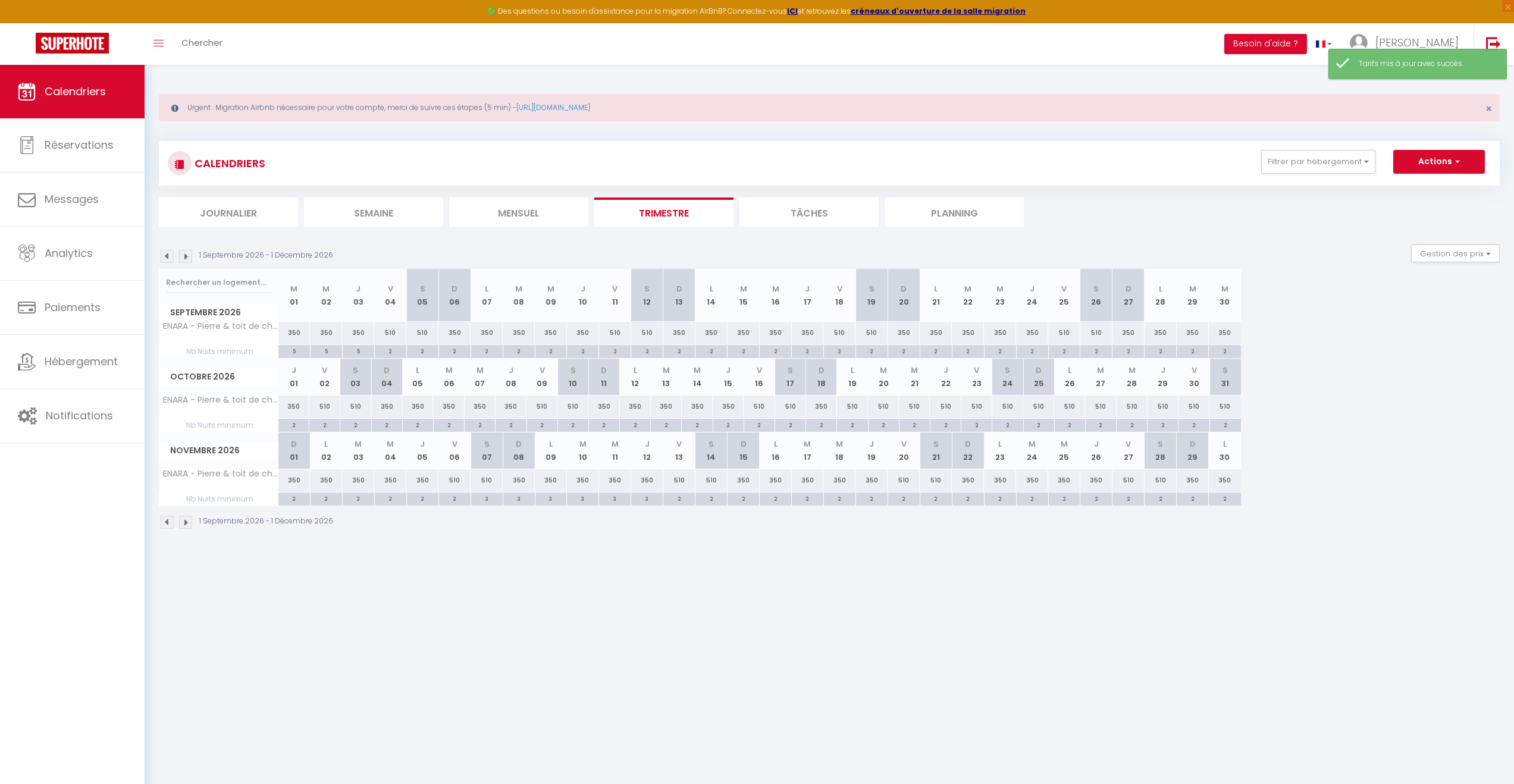
click at [331, 570] on body "🟢 Des questions ou besoin d'assistance pour la migration AirBnB? Connectez-vous…" at bounding box center [757, 457] width 1514 height 784
click at [785, 222] on li "Tâches" at bounding box center [809, 212] width 139 height 29
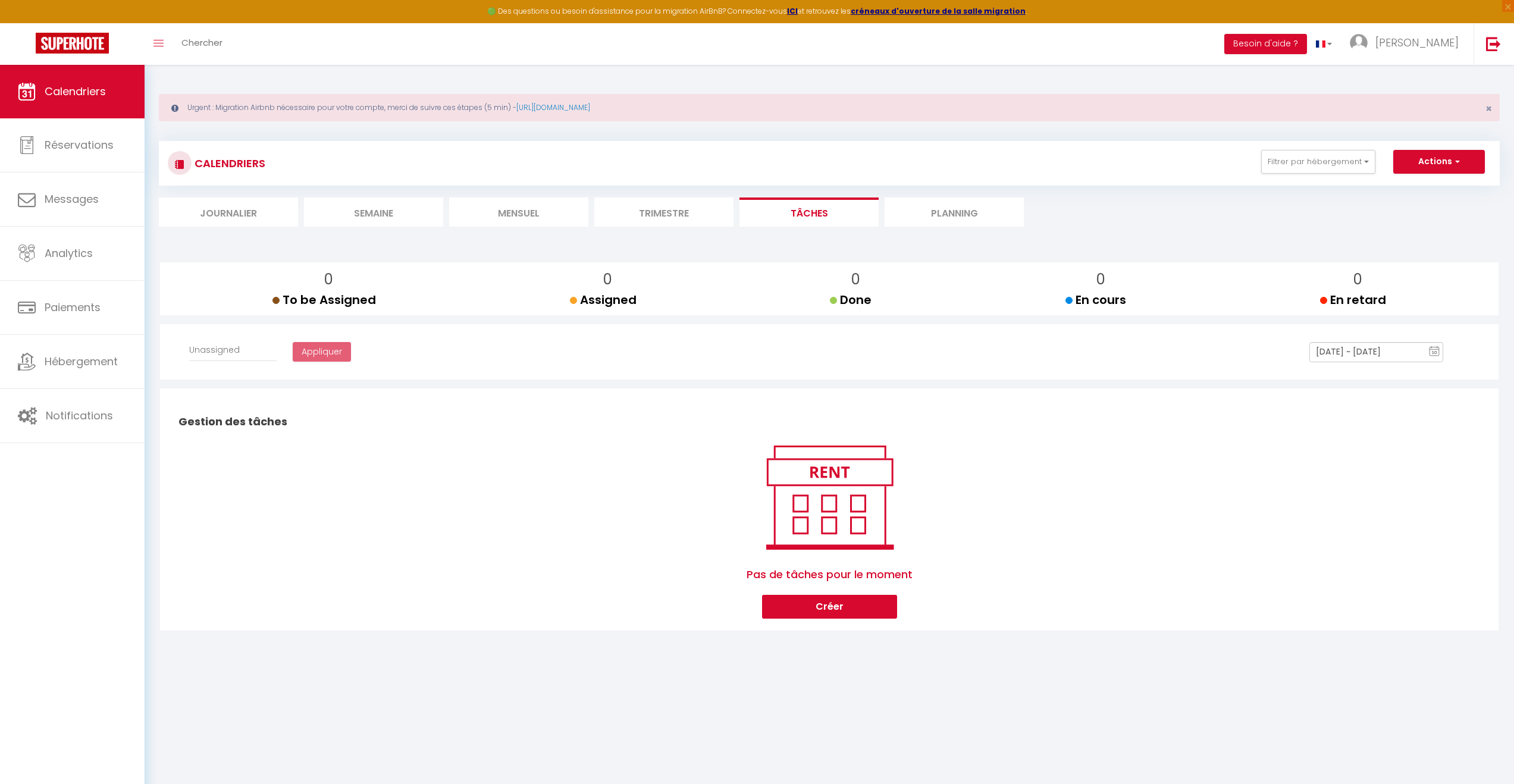
click at [971, 207] on li "Planning" at bounding box center [954, 212] width 139 height 29
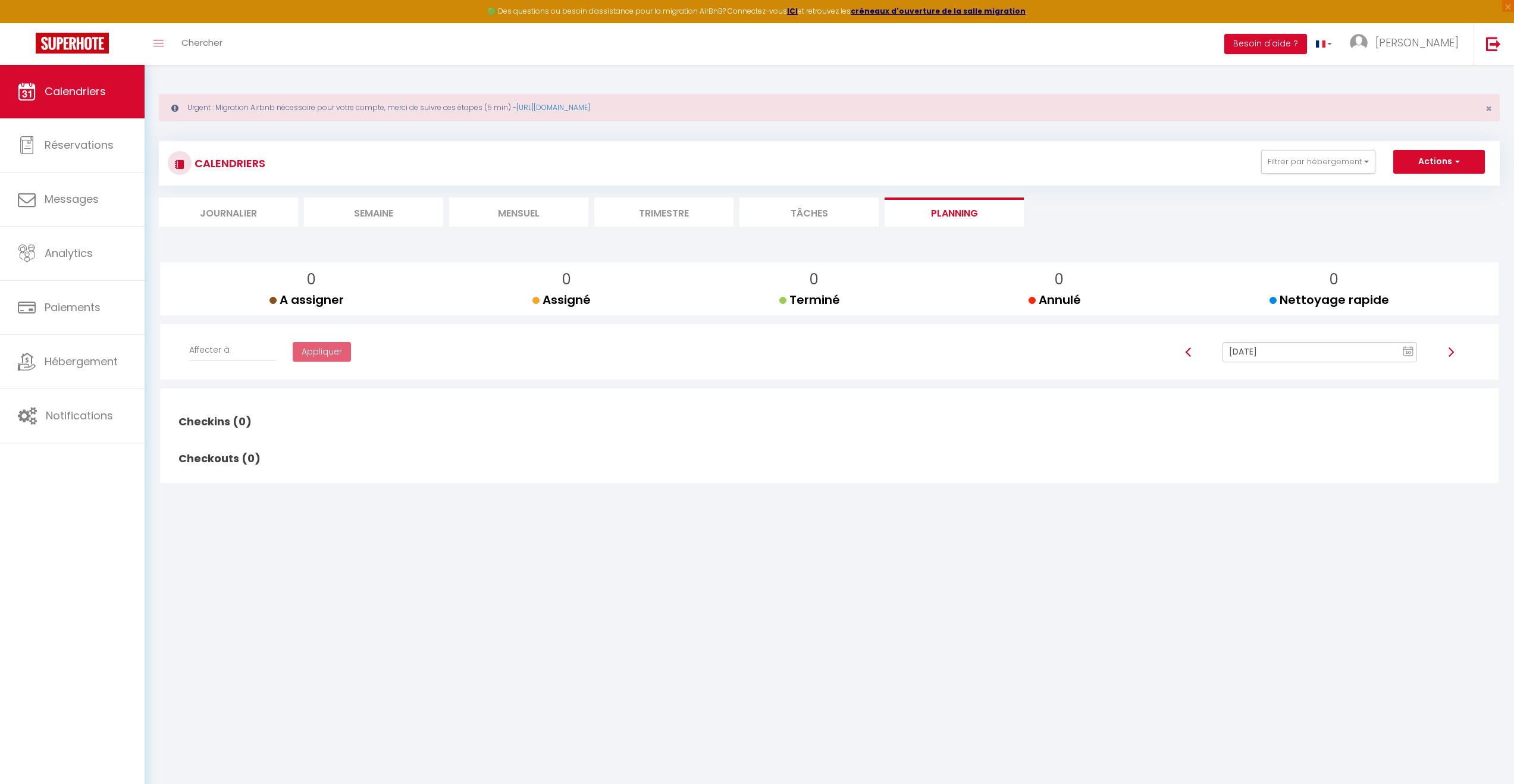
click at [240, 213] on li "Journalier" at bounding box center [228, 212] width 139 height 29
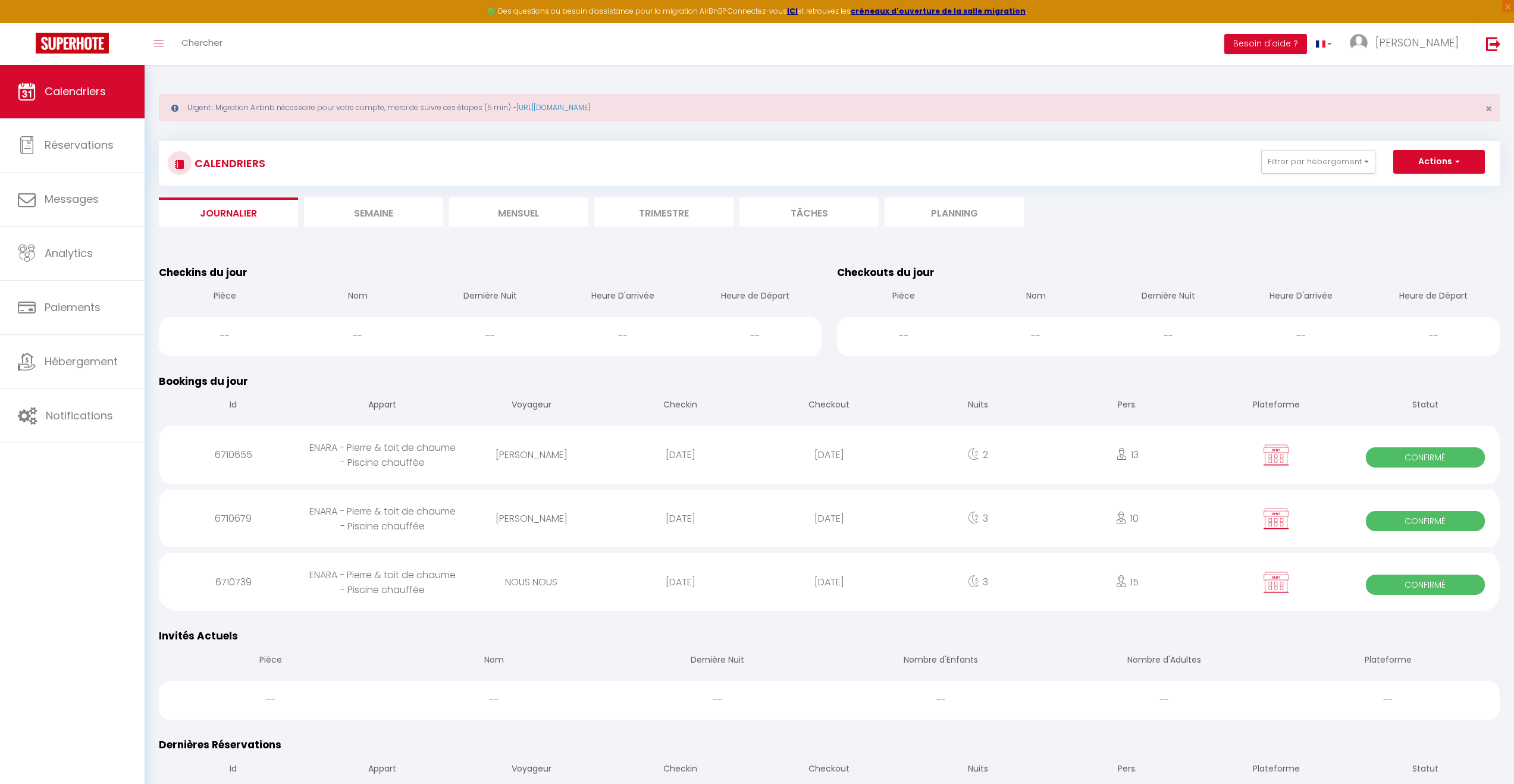
click at [344, 216] on li "Semaine" at bounding box center [373, 212] width 139 height 29
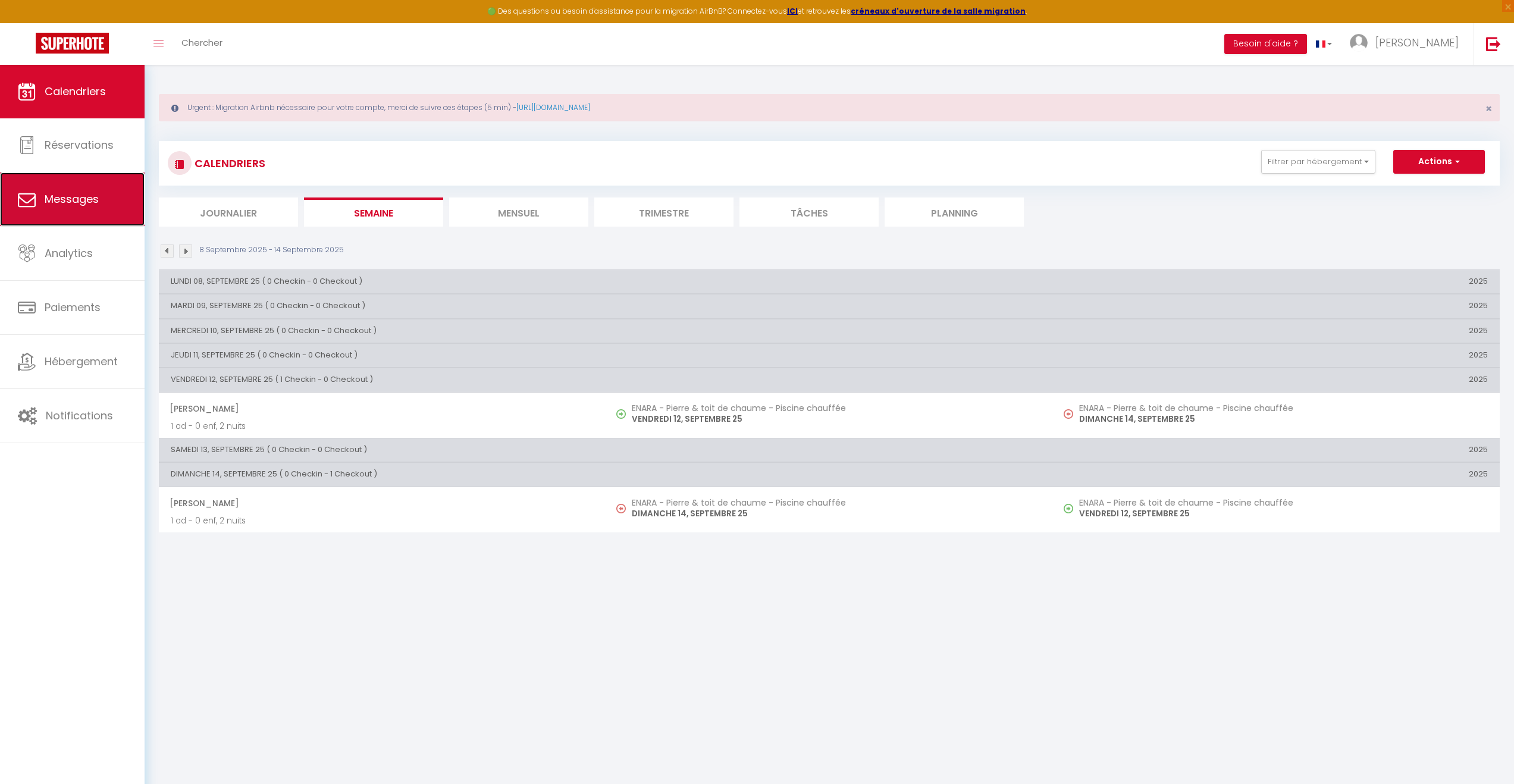
click at [64, 185] on link "Messages" at bounding box center [72, 199] width 144 height 53
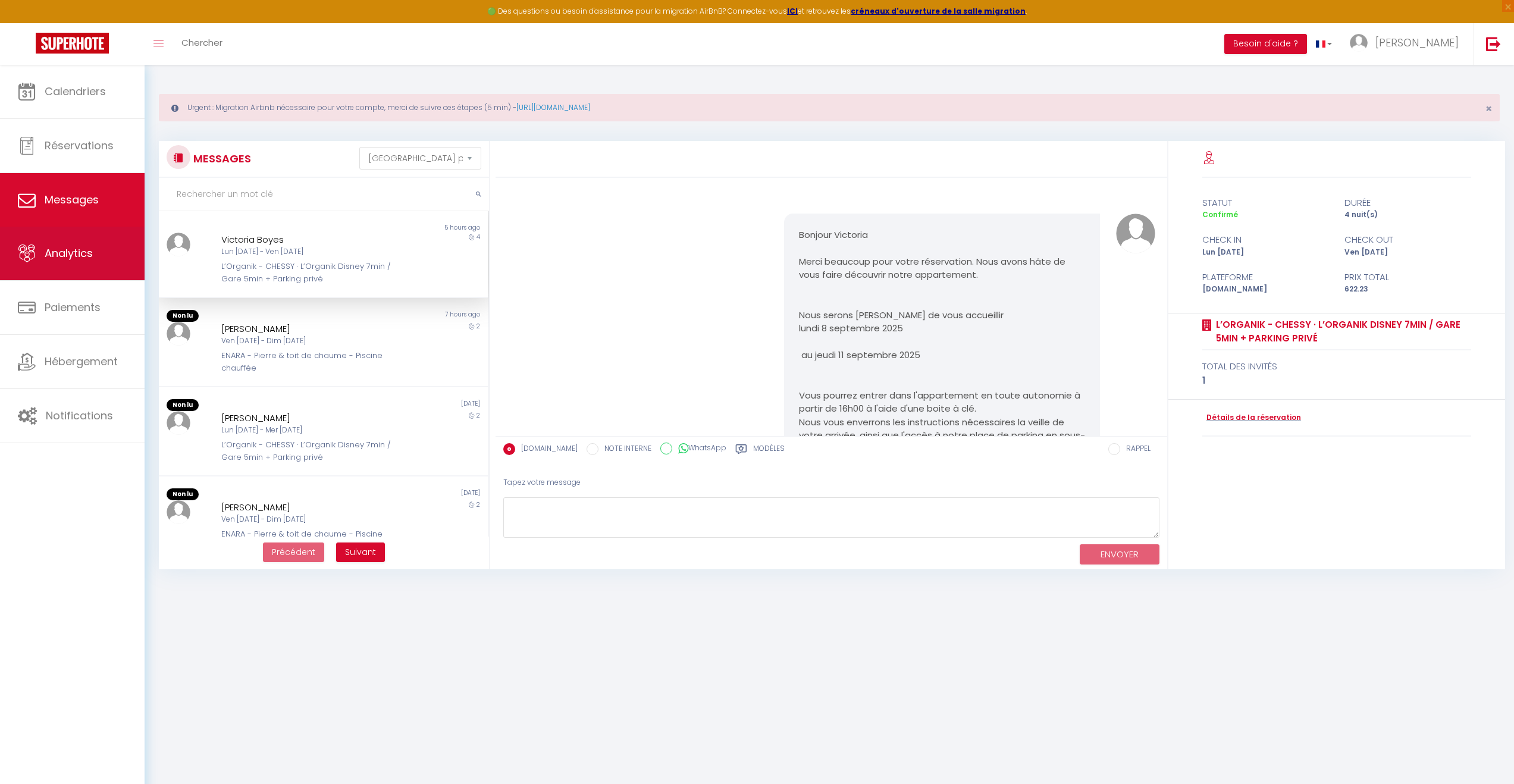
scroll to position [3559, 0]
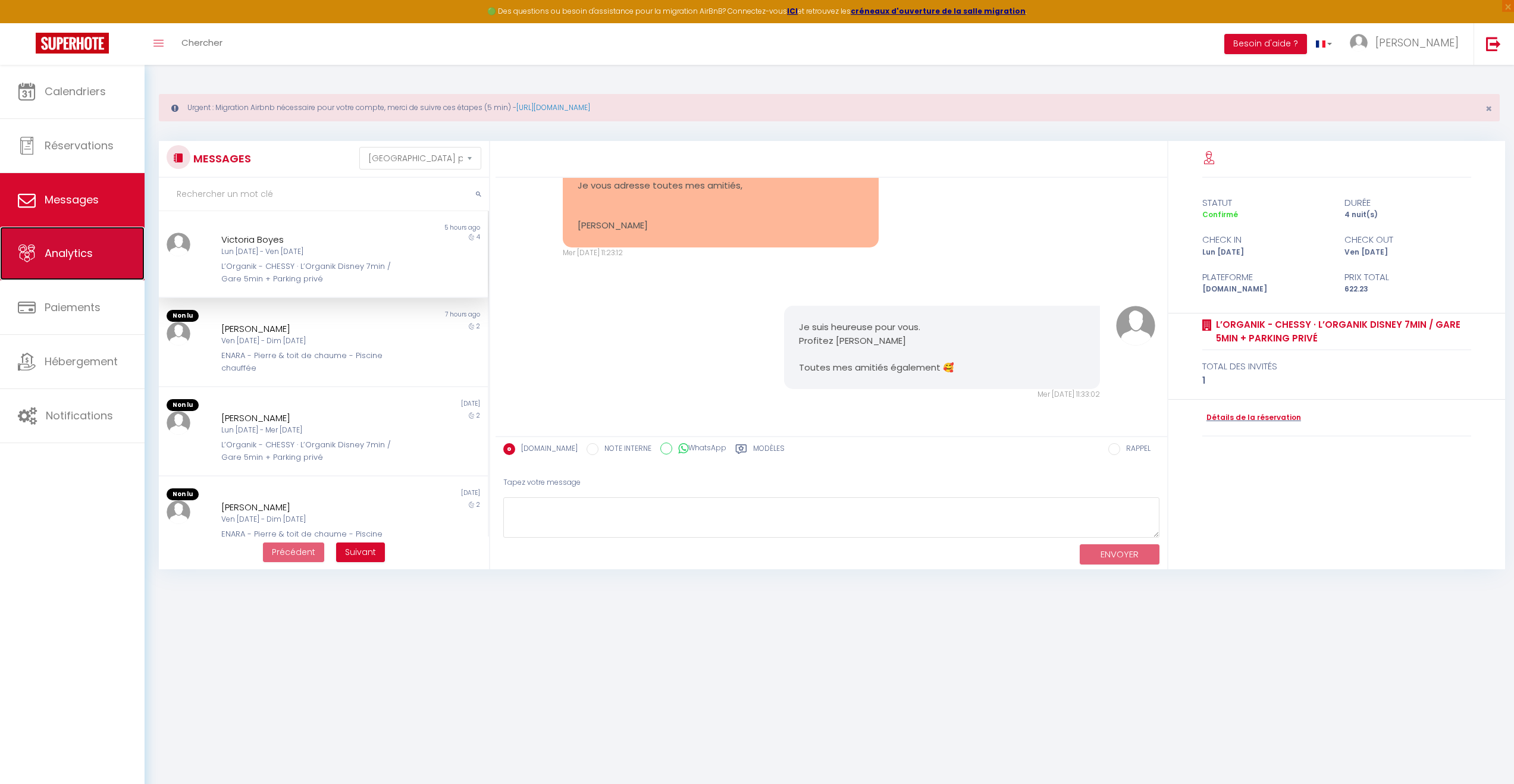
click at [70, 257] on span "Analytics" at bounding box center [69, 253] width 48 height 15
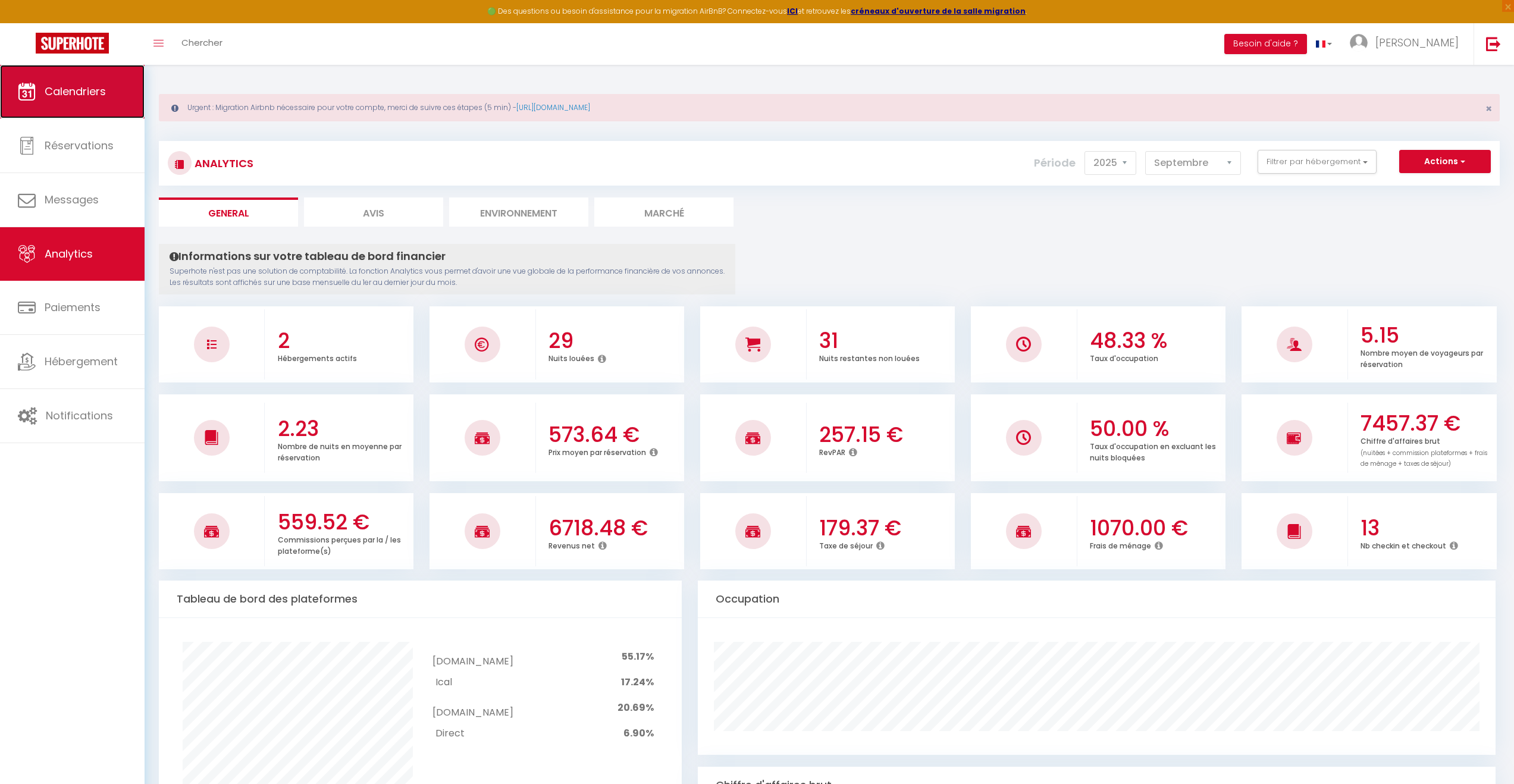
click at [97, 100] on link "Calendriers" at bounding box center [72, 91] width 144 height 53
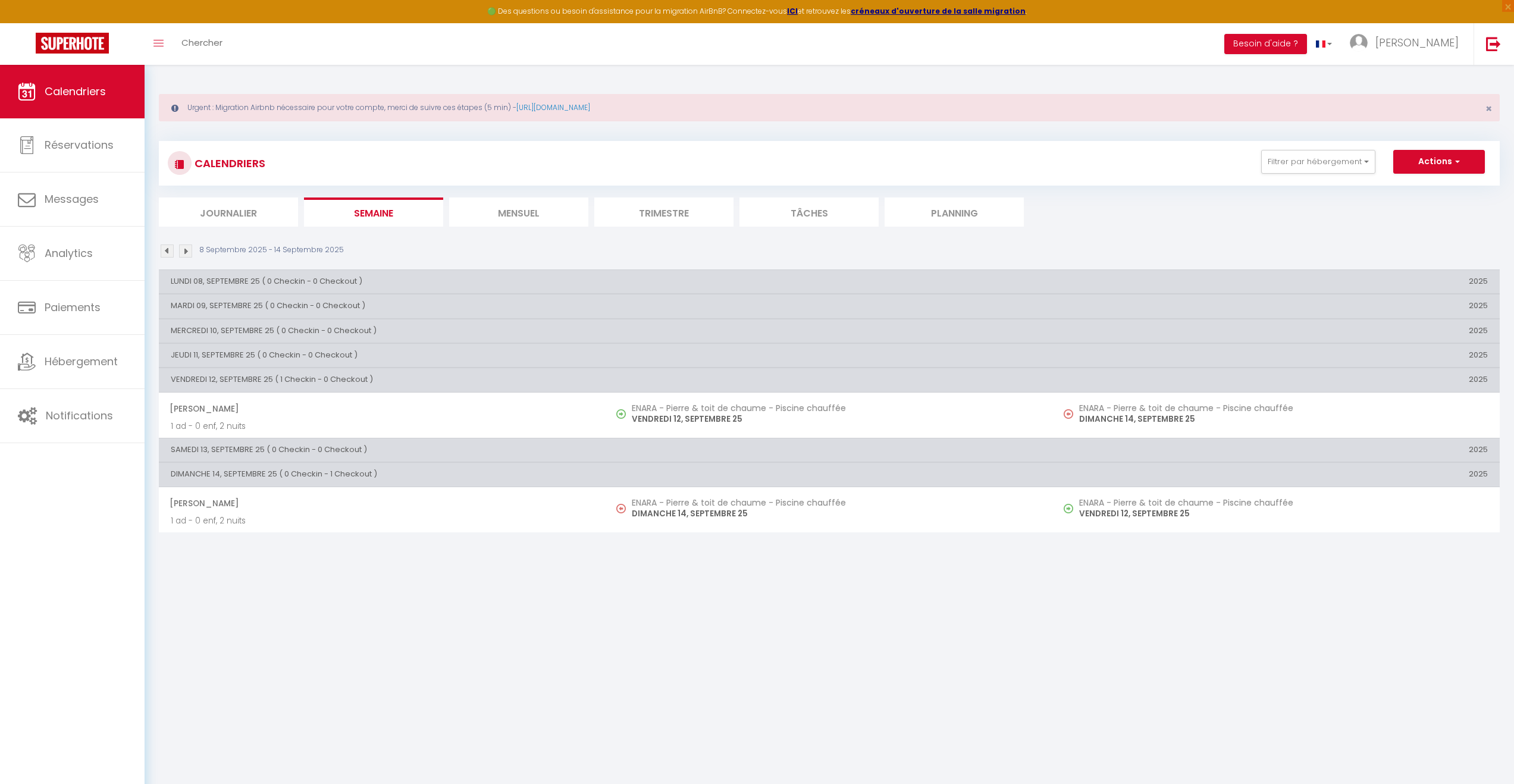
click at [250, 217] on li "Journalier" at bounding box center [228, 212] width 139 height 29
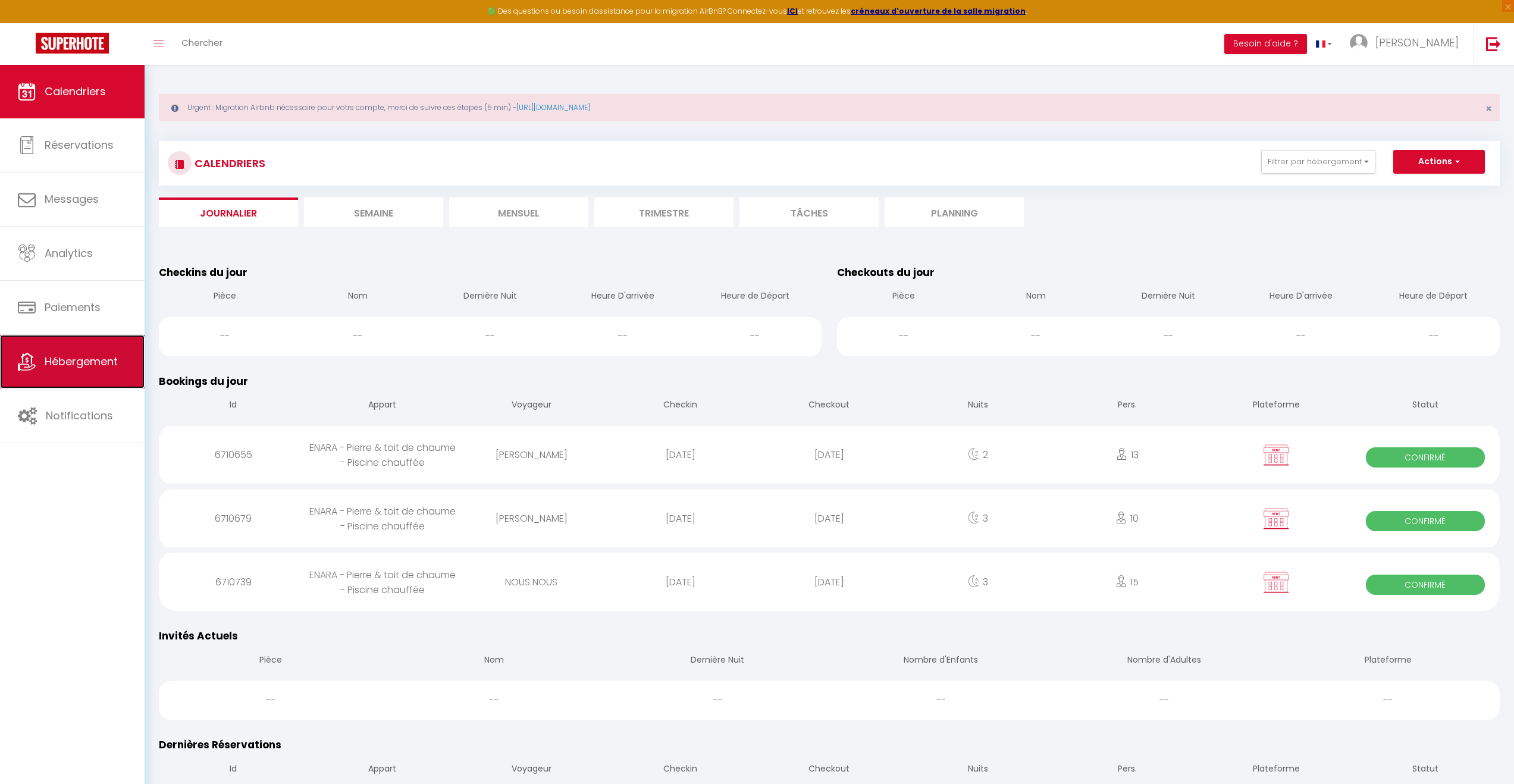
click at [86, 352] on link "Hébergement" at bounding box center [72, 361] width 144 height 53
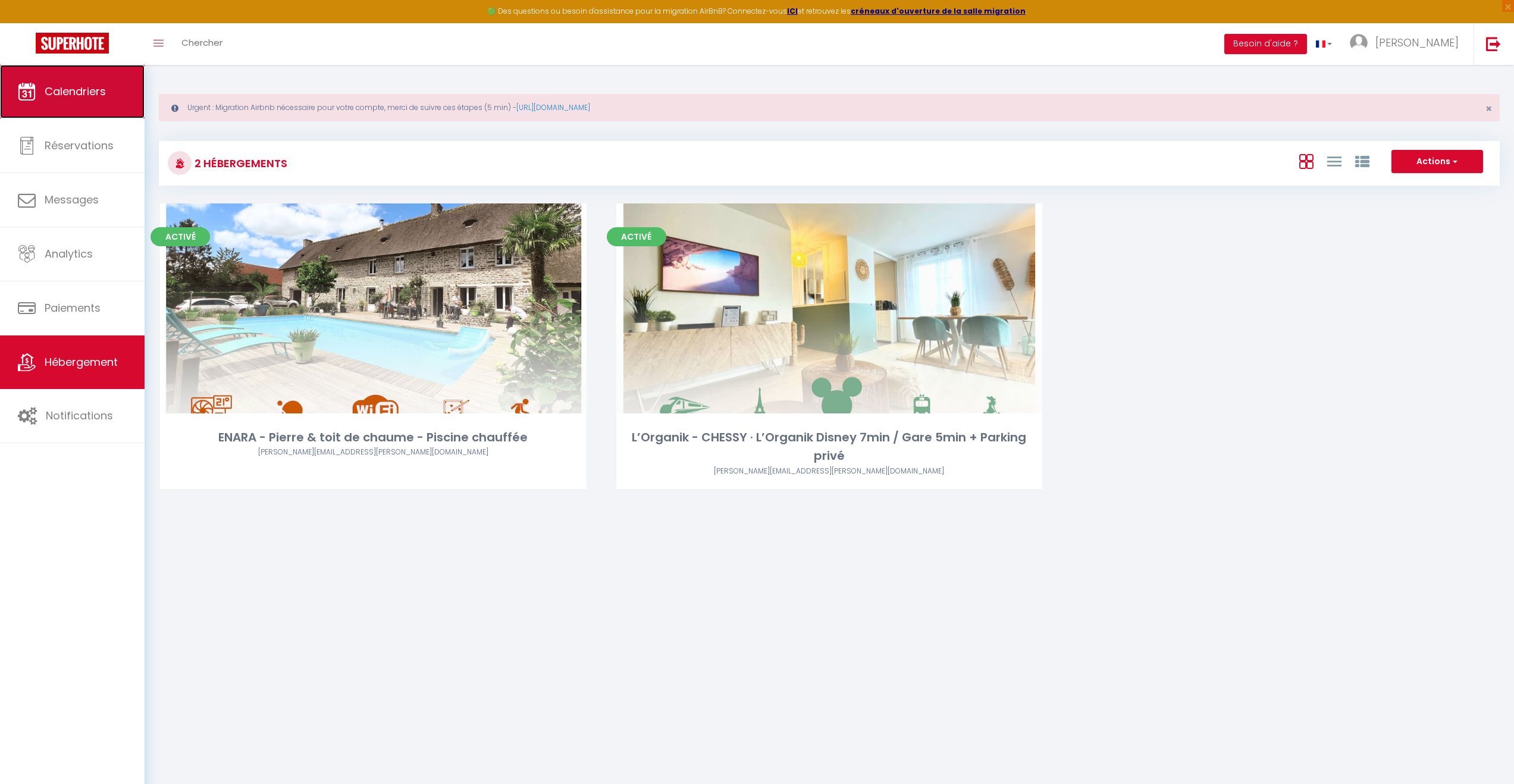
click at [73, 91] on span "Calendriers" at bounding box center [75, 91] width 61 height 15
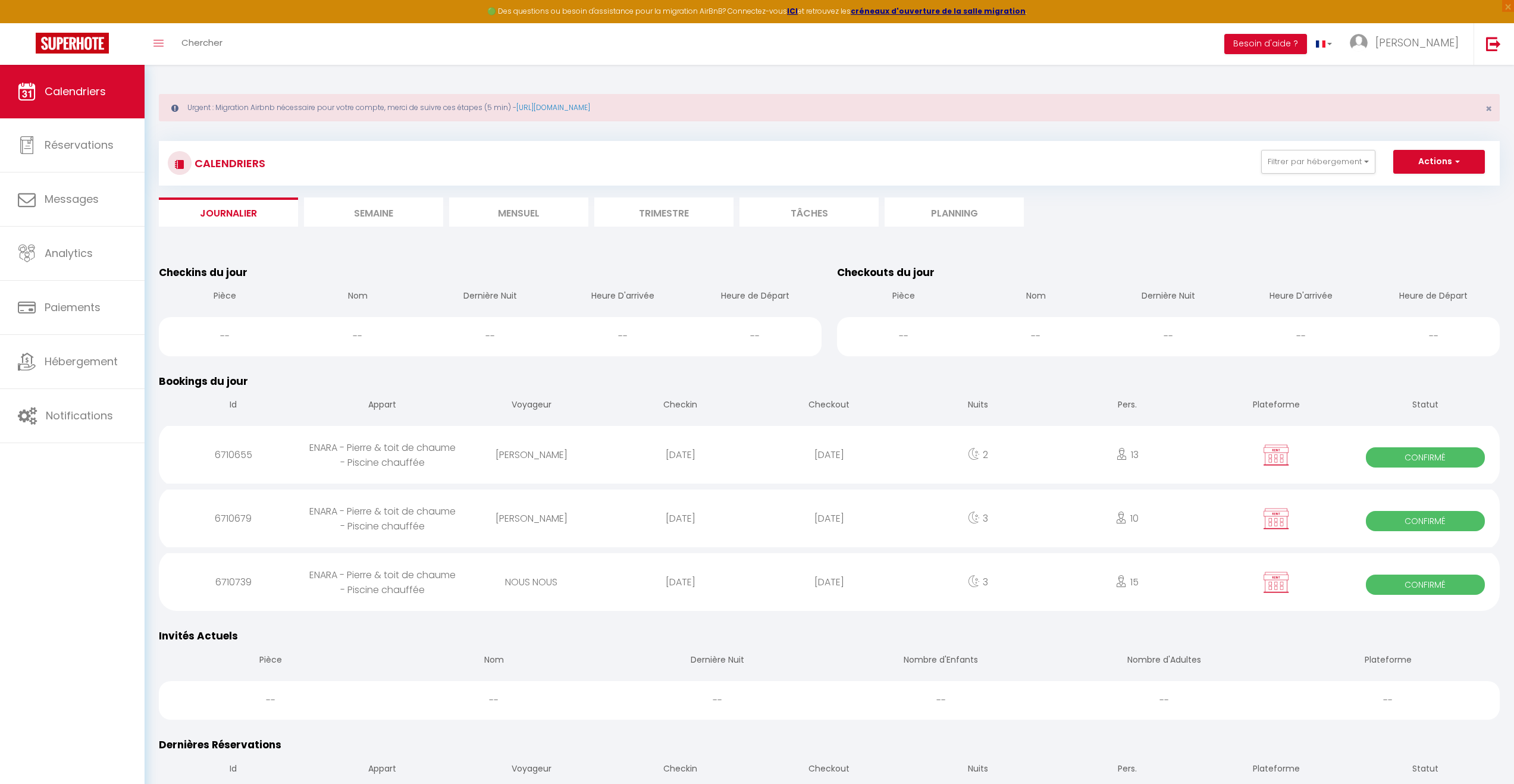
click at [347, 215] on li "Semaine" at bounding box center [373, 212] width 139 height 29
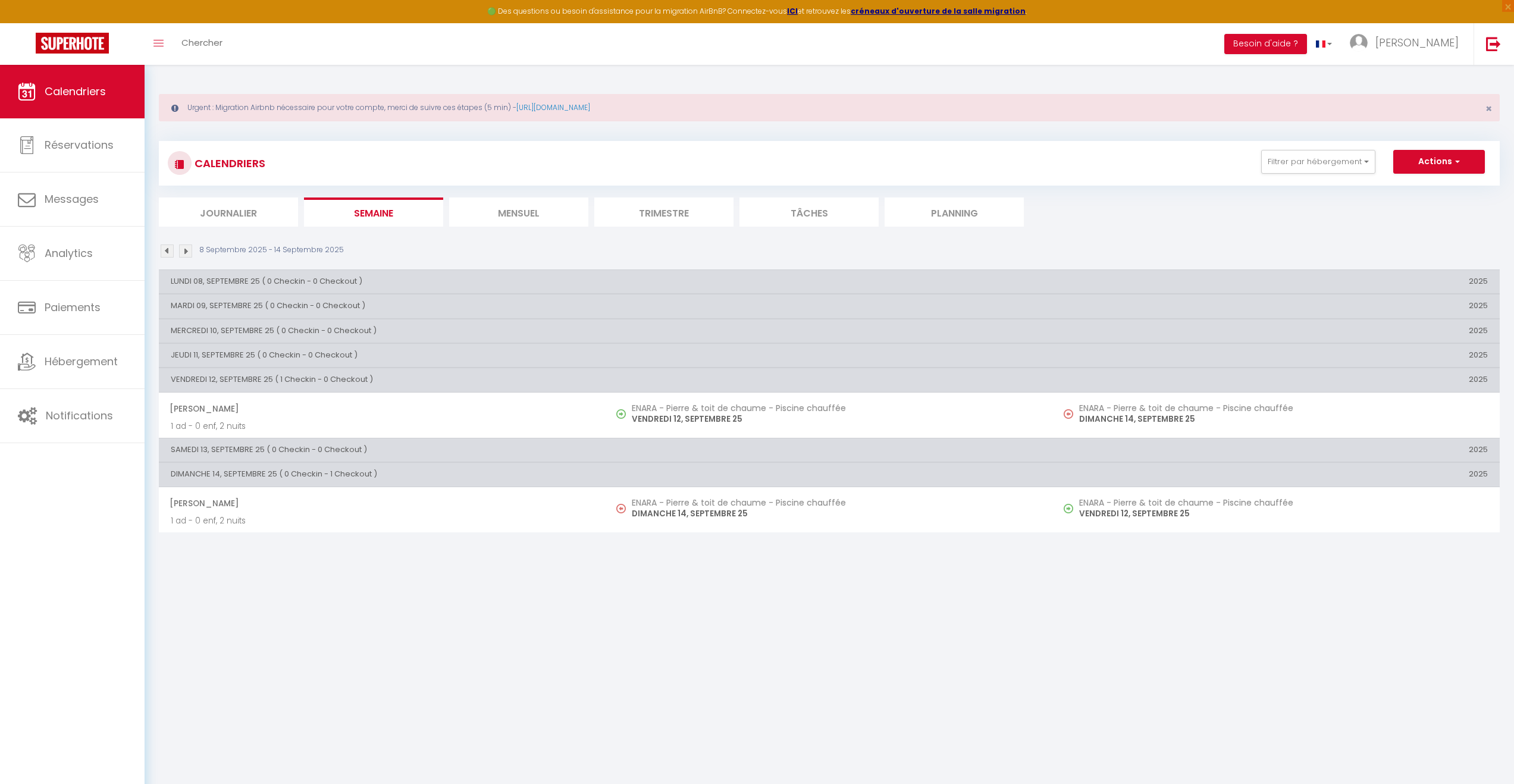
click at [266, 211] on li "Journalier" at bounding box center [228, 212] width 139 height 29
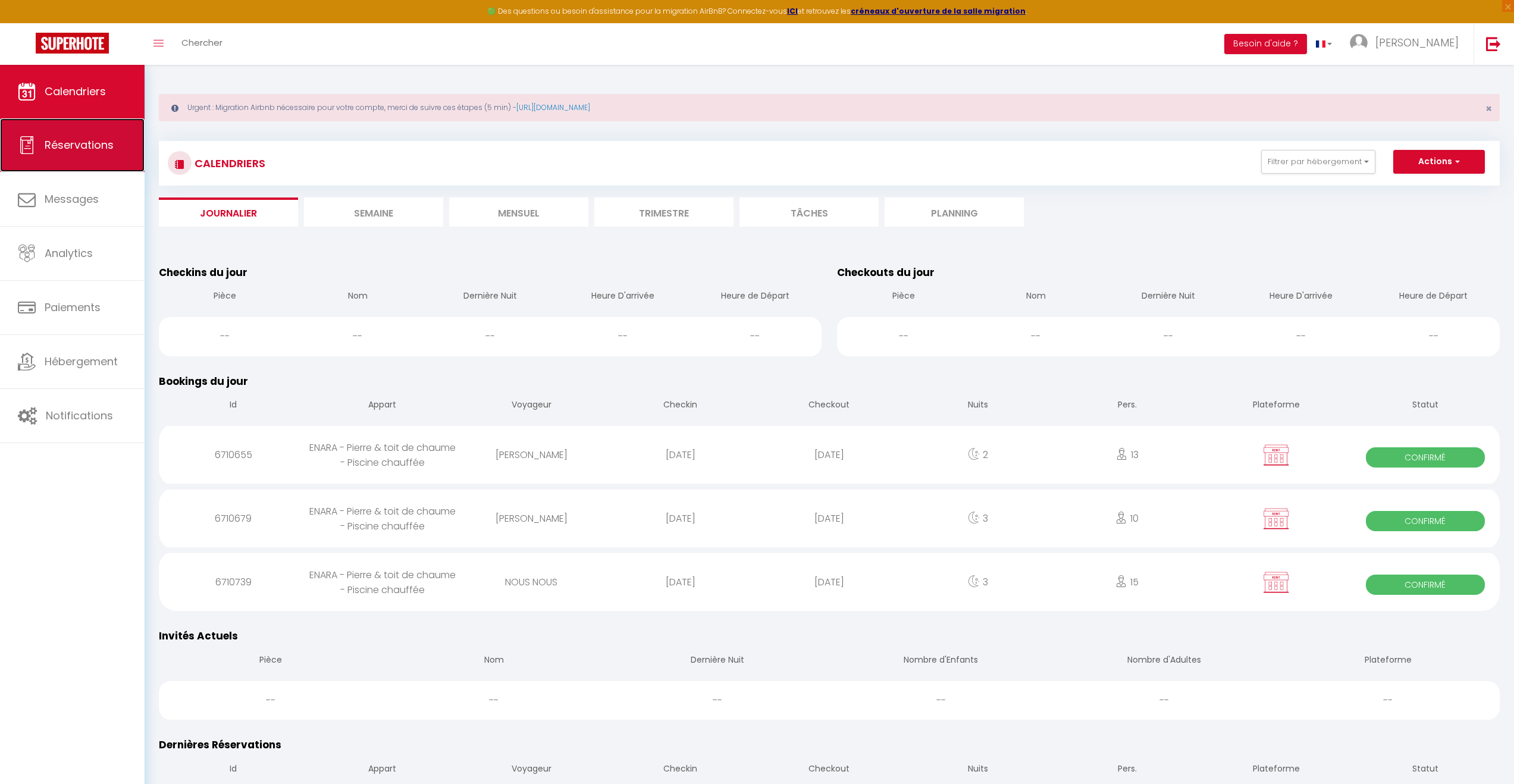
click at [92, 147] on span "Réservations" at bounding box center [79, 144] width 69 height 15
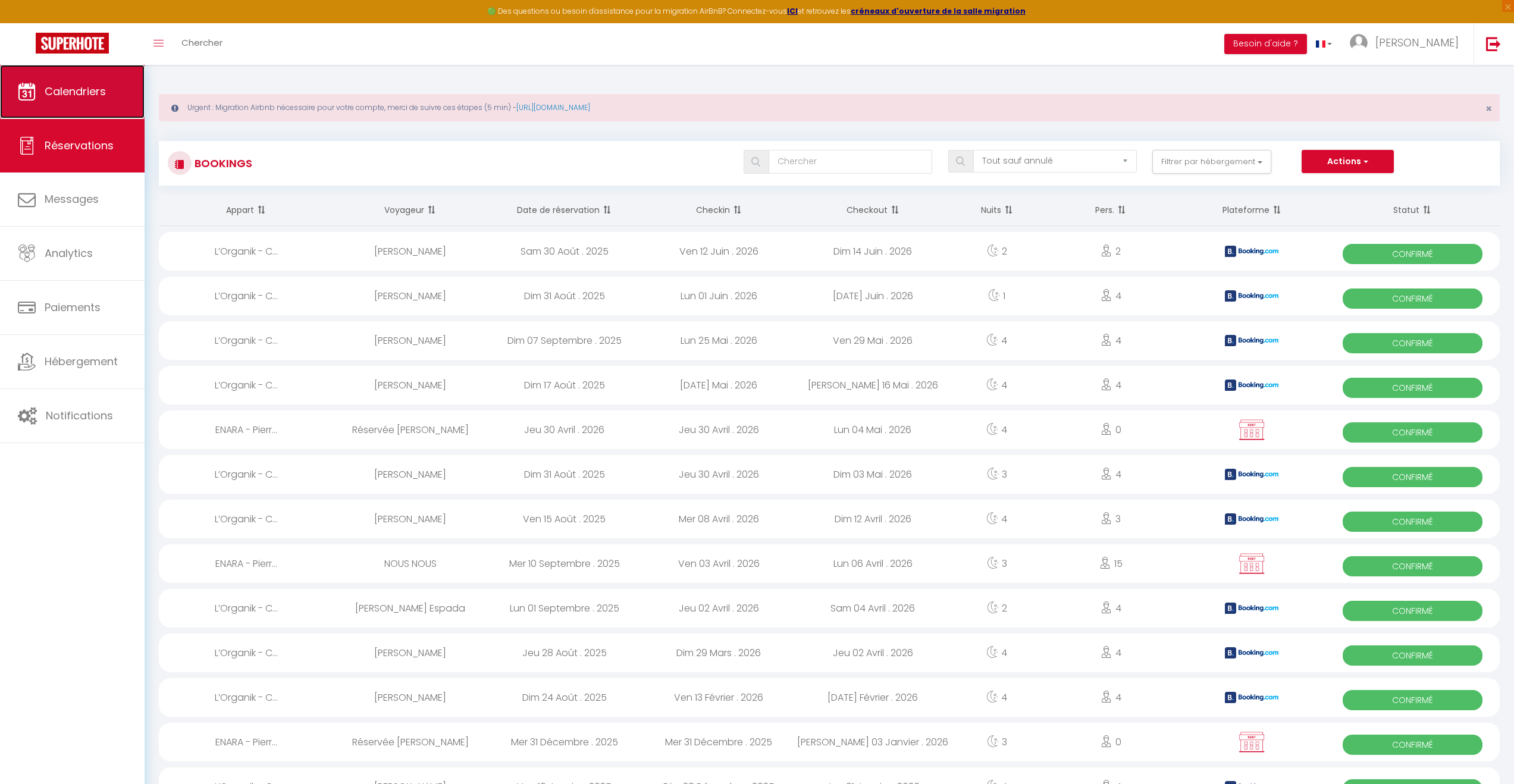
click at [61, 99] on link "Calendriers" at bounding box center [72, 91] width 144 height 53
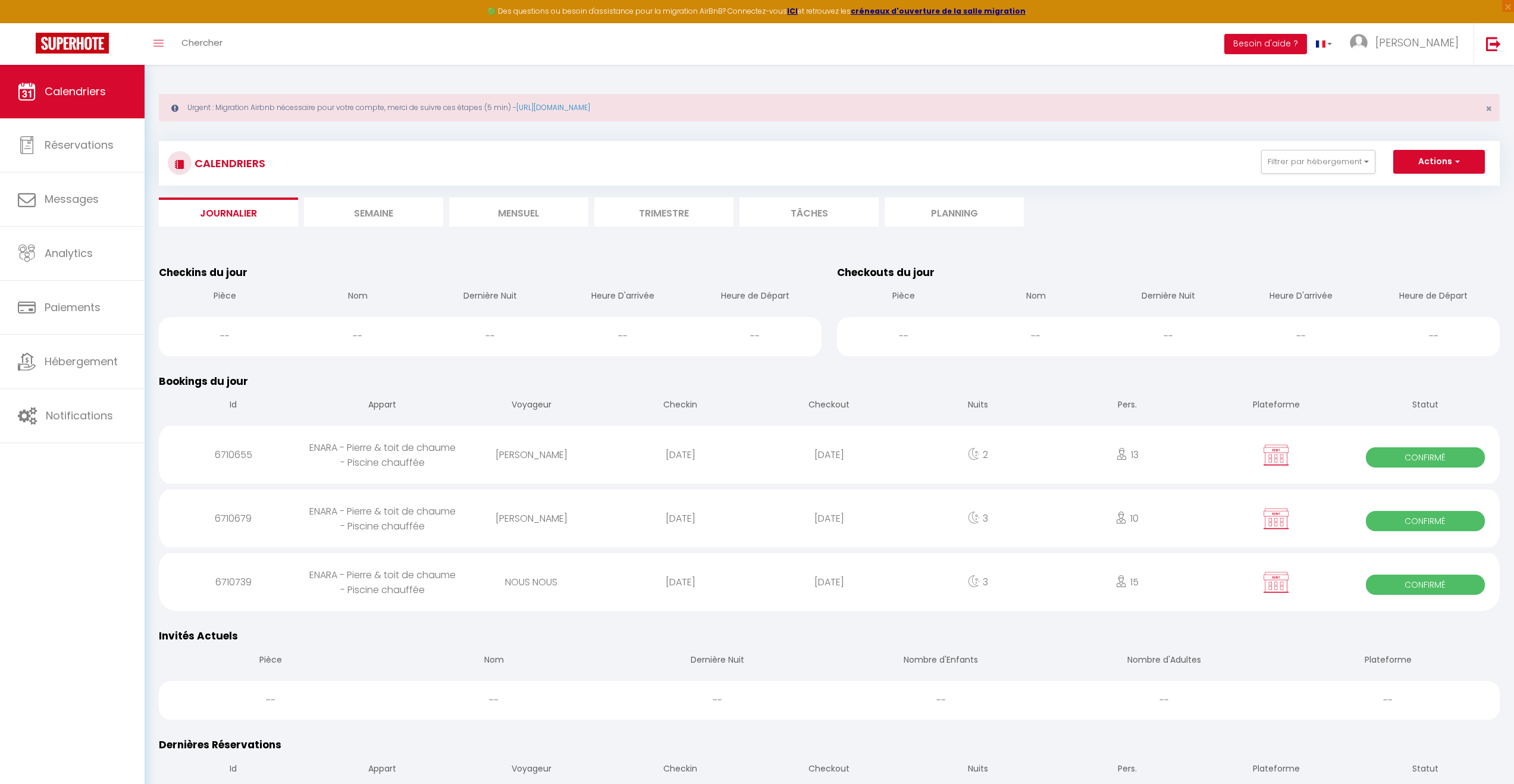
click at [523, 217] on li "Mensuel" at bounding box center [519, 212] width 139 height 29
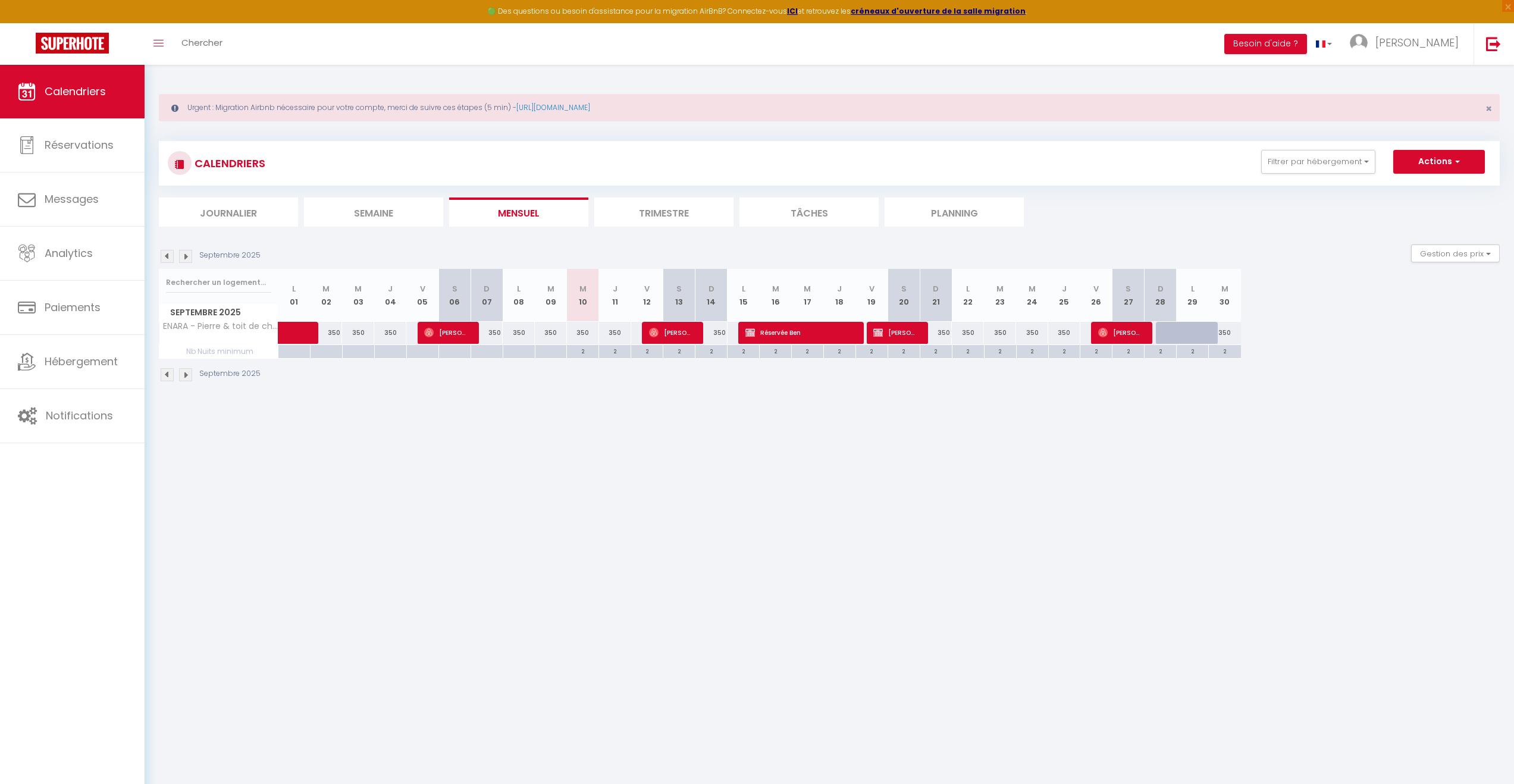
click at [637, 223] on li "Trimestre" at bounding box center [664, 212] width 139 height 29
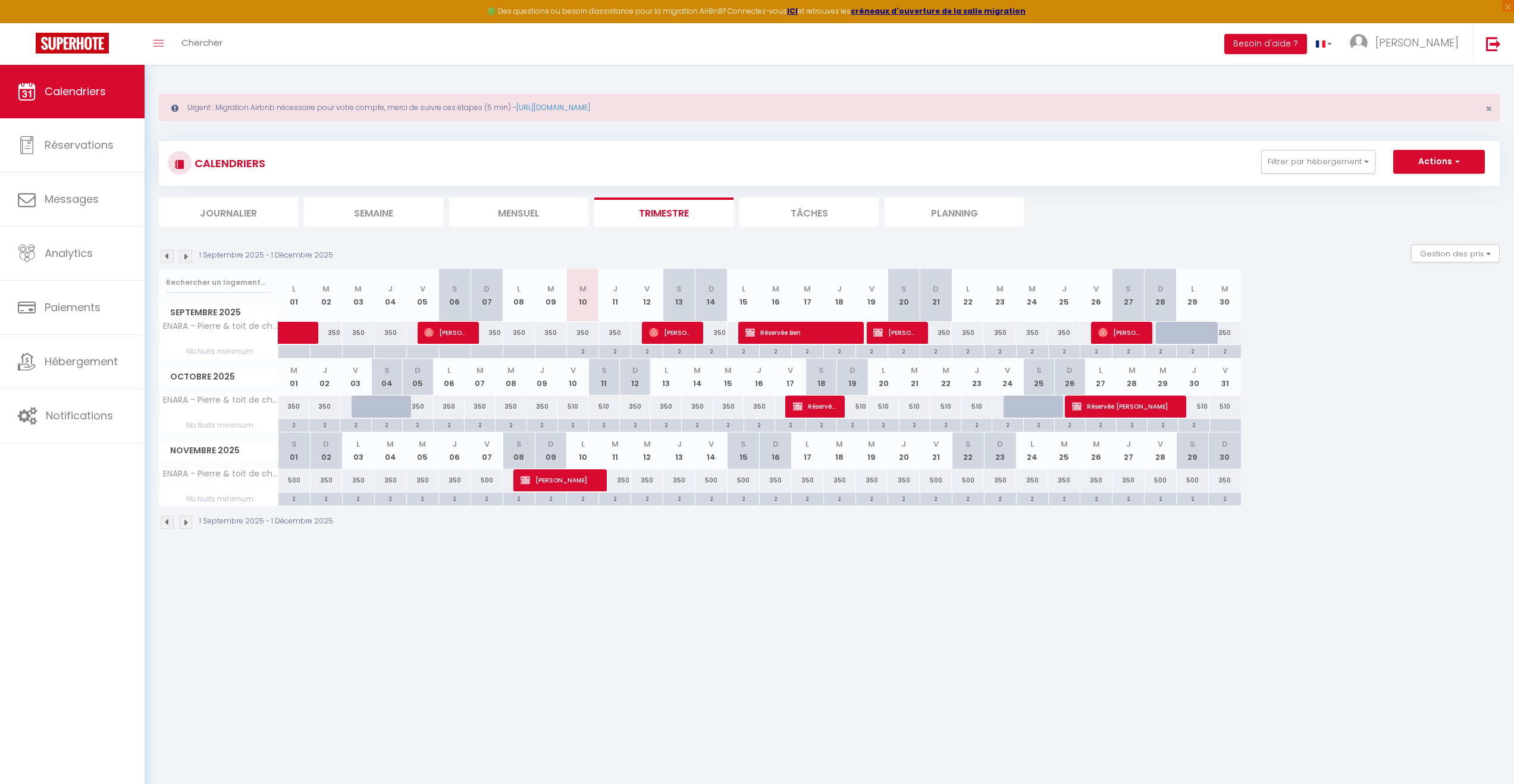
click at [293, 405] on div "350" at bounding box center [294, 406] width 31 height 22
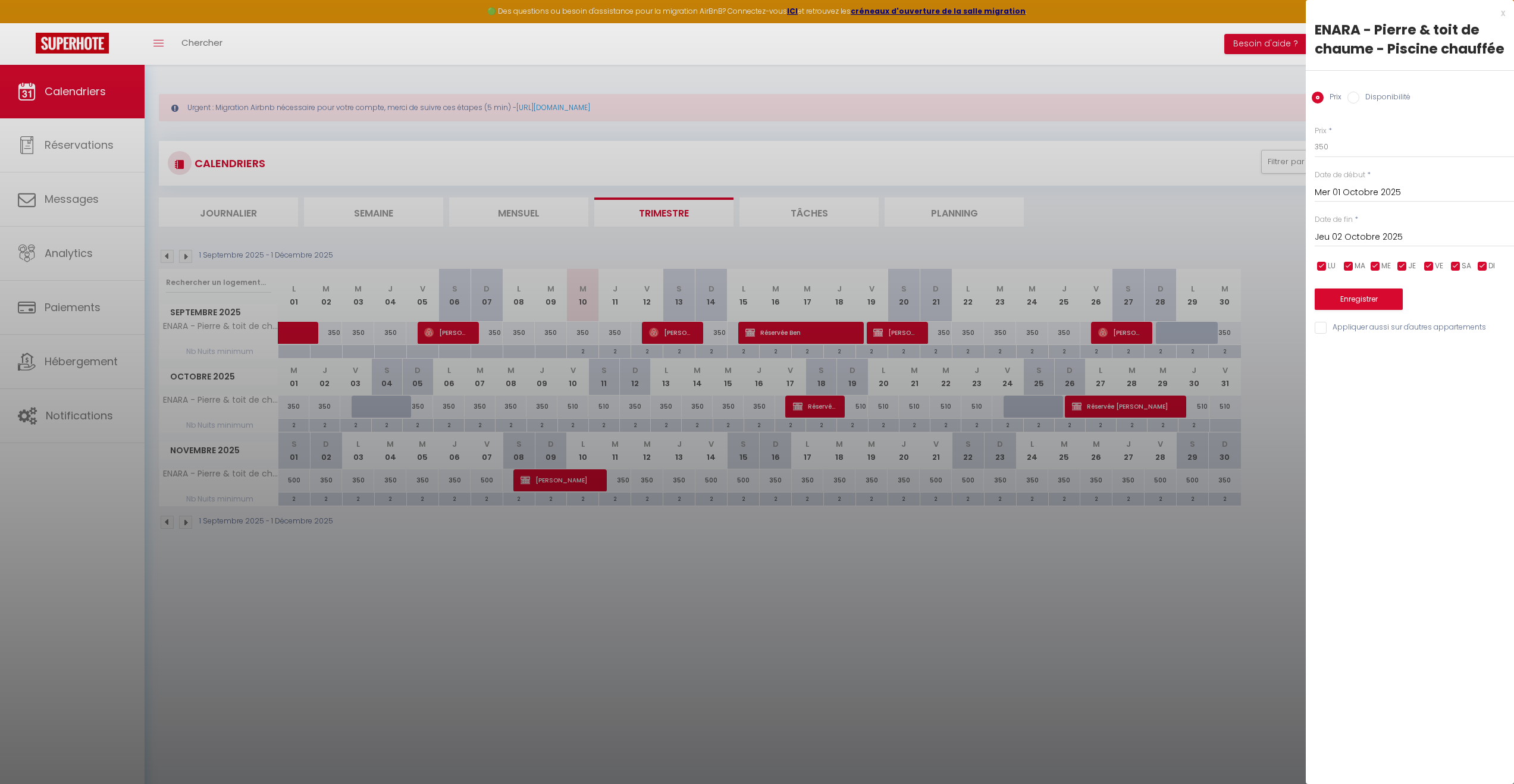
click at [1501, 7] on div "x" at bounding box center [1406, 13] width 200 height 14
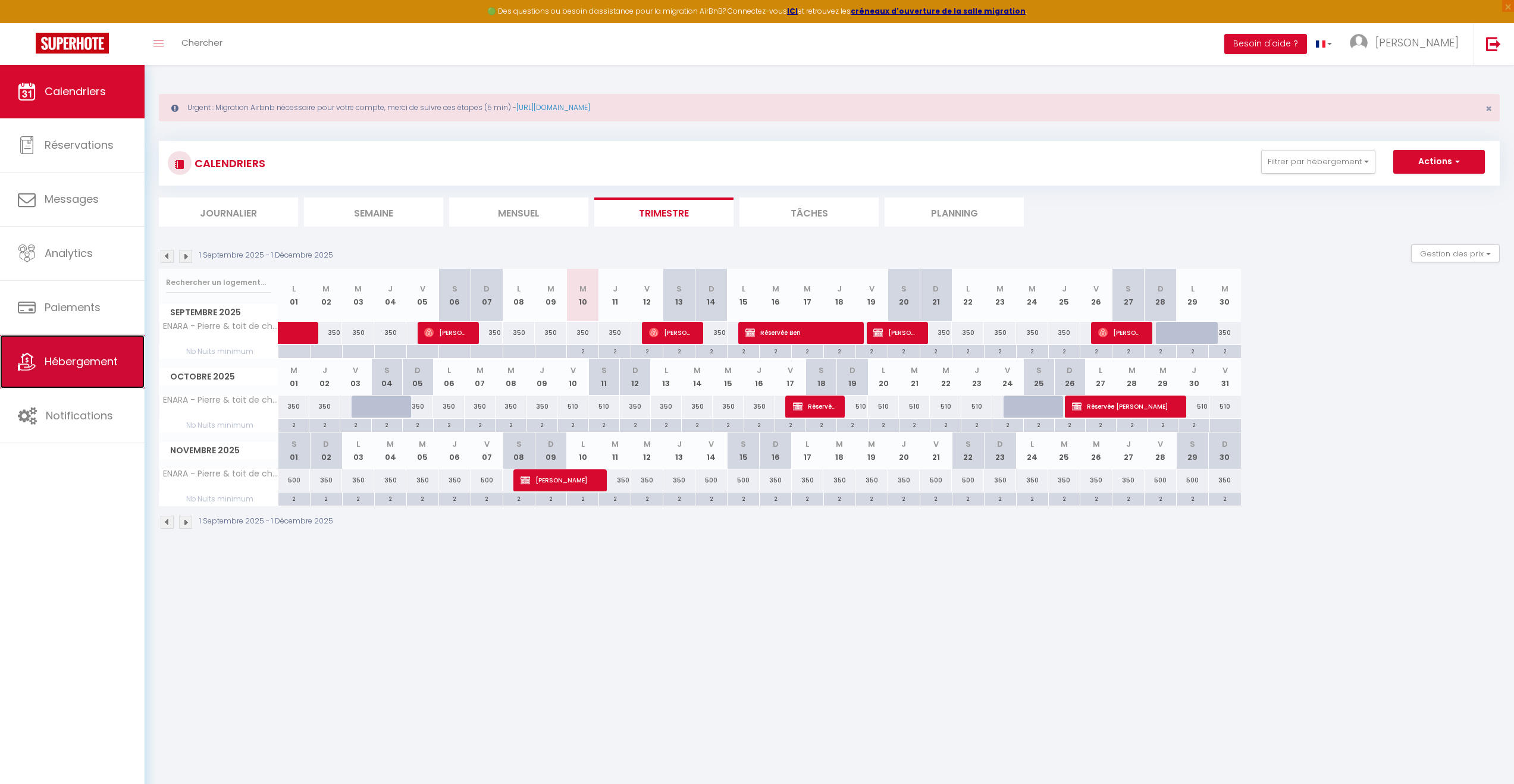
click at [59, 364] on span "Hébergement" at bounding box center [81, 361] width 73 height 15
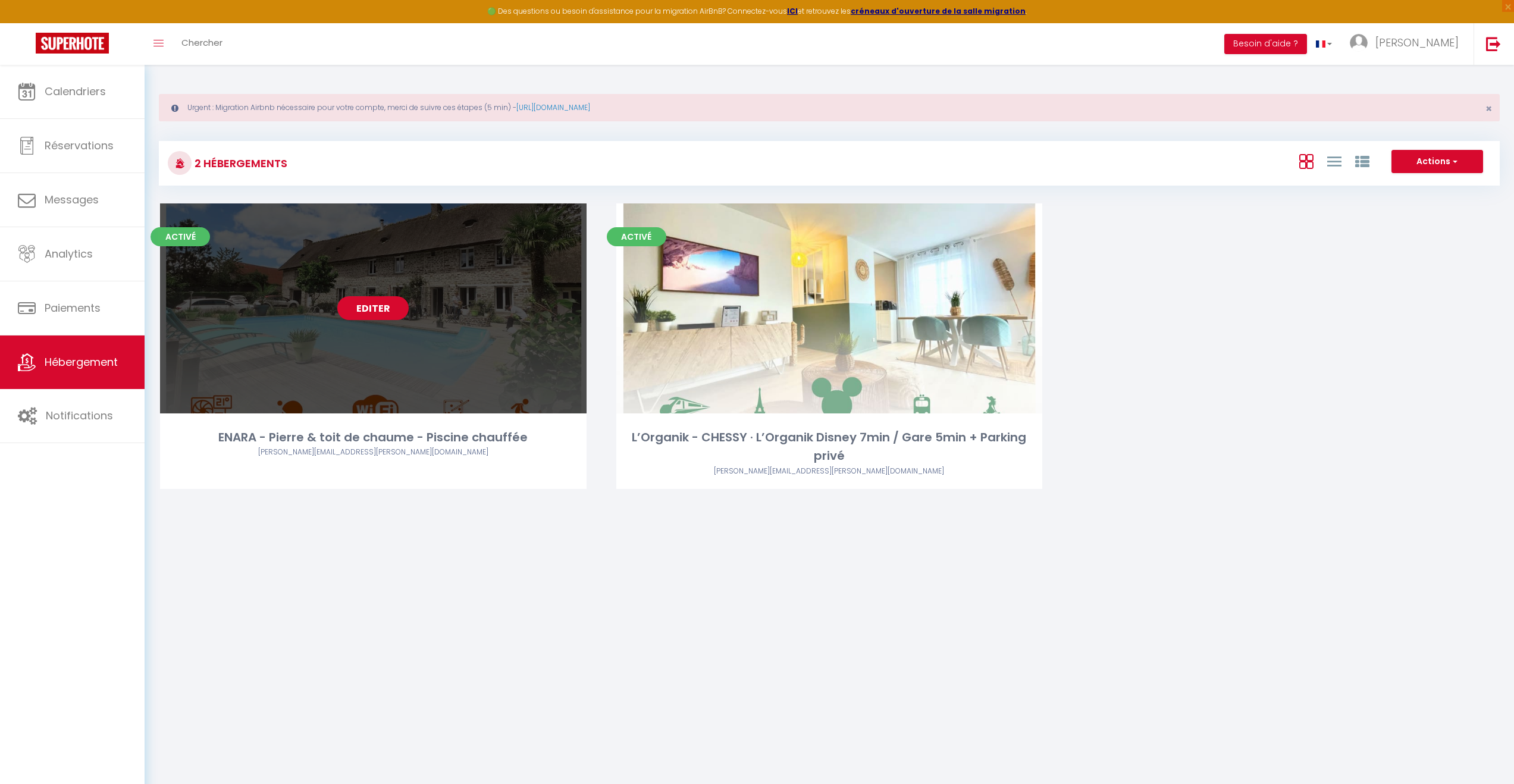
click at [372, 305] on link "Editer" at bounding box center [373, 308] width 72 height 24
click at [348, 304] on link "Editer" at bounding box center [373, 308] width 72 height 24
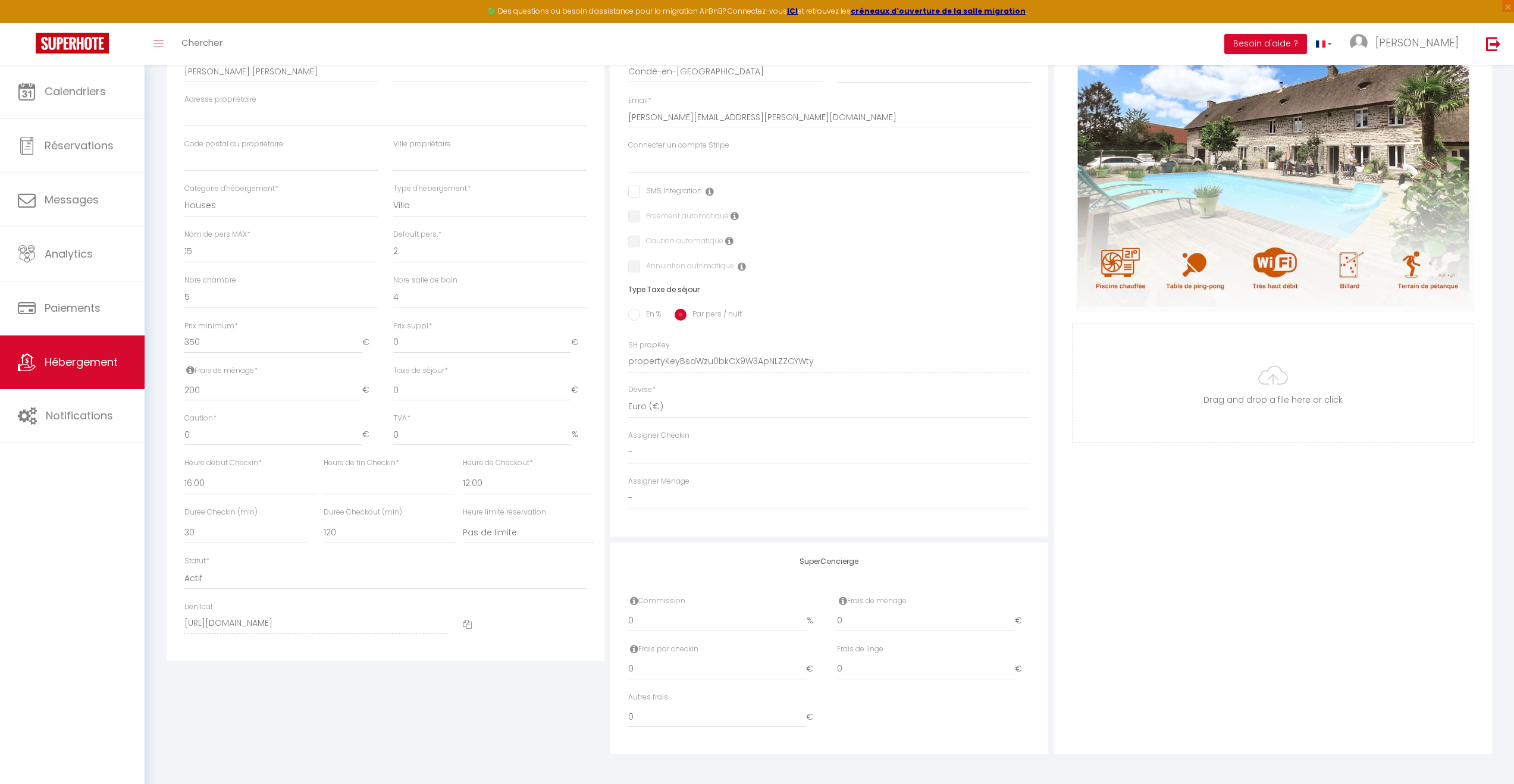
scroll to position [315, 0]
drag, startPoint x: 877, startPoint y: 618, endPoint x: 833, endPoint y: 615, distance: 44.1
click at [833, 615] on div "Frais de ménage 0 €" at bounding box center [934, 619] width 209 height 48
click at [1142, 669] on div "Photo Photo Supprimer Drag and drop a file here or click Ooops, something wrong…" at bounding box center [1273, 352] width 438 height 802
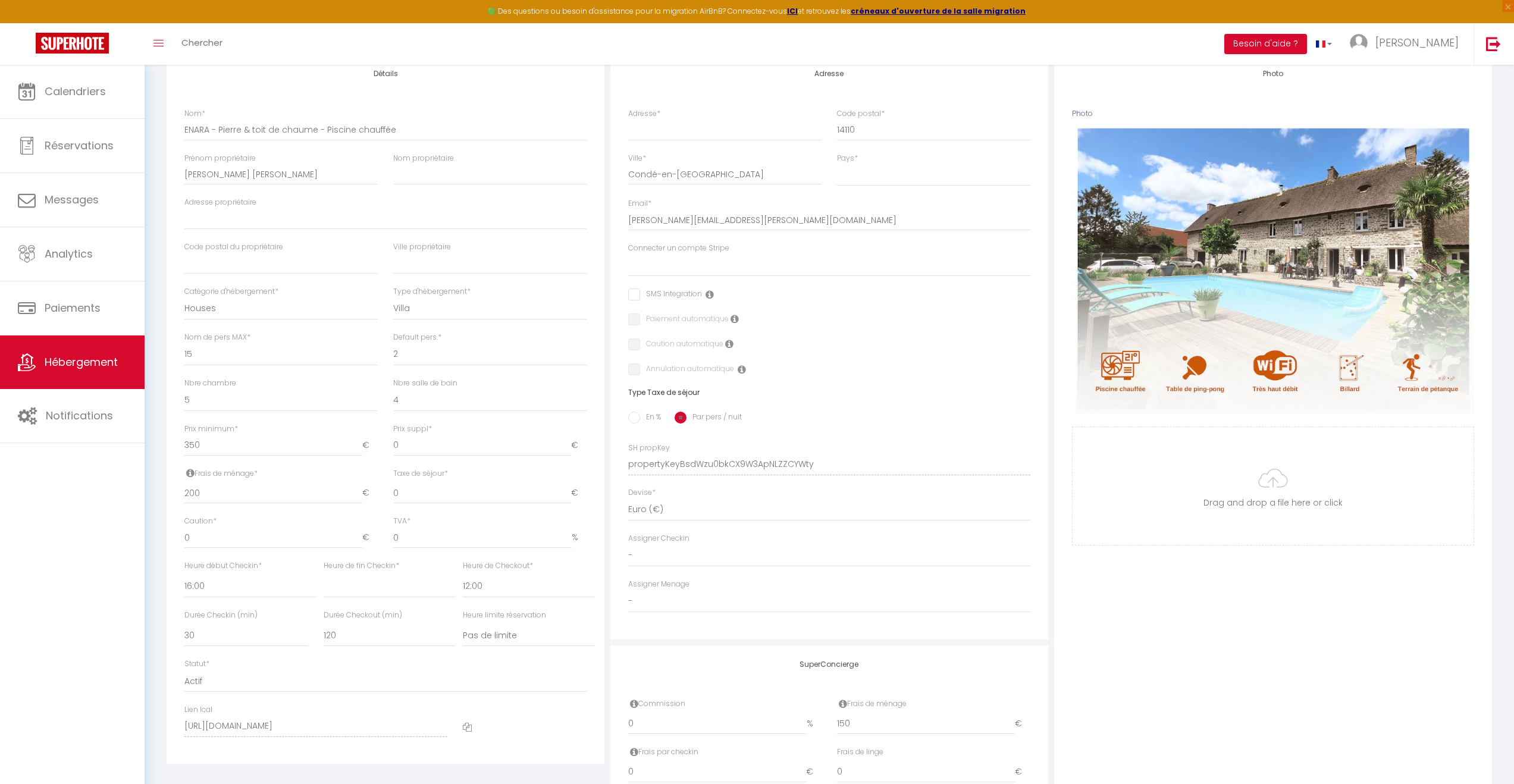
scroll to position [17, 0]
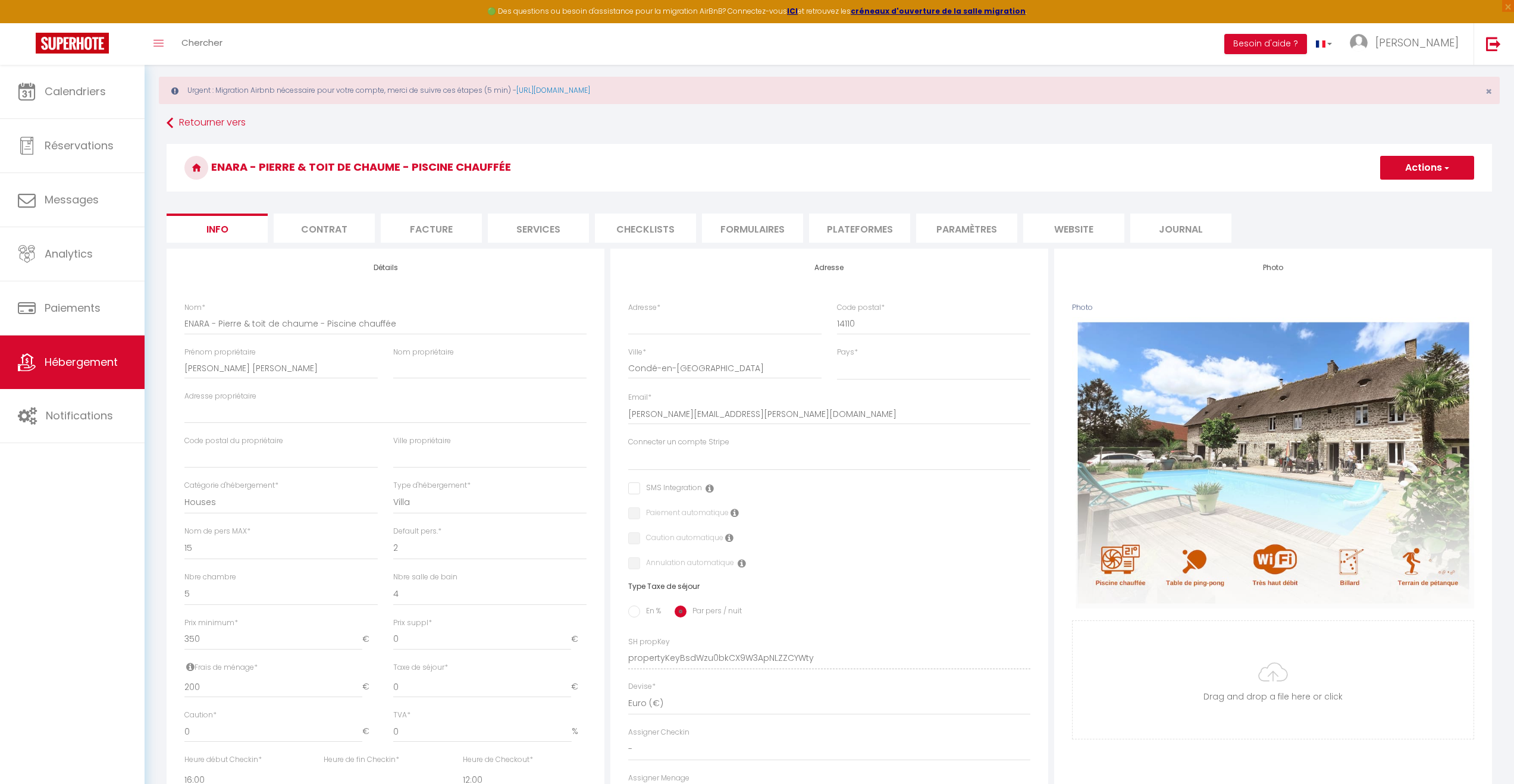
click at [1452, 165] on button "Actions" at bounding box center [1428, 168] width 94 height 24
click at [1421, 195] on link "Enregistrer" at bounding box center [1410, 193] width 127 height 15
click at [72, 85] on span "Calendriers" at bounding box center [75, 91] width 61 height 15
